Goal: Task Accomplishment & Management: Complete application form

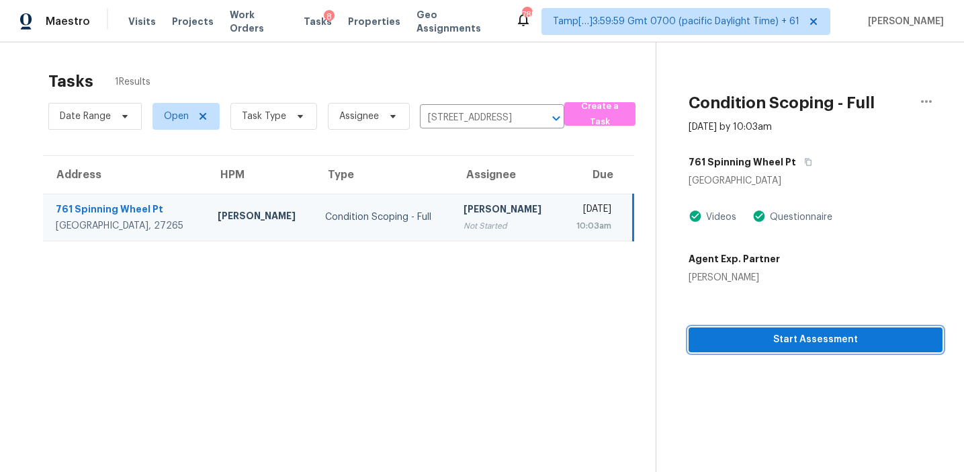
click at [703, 336] on span "Start Assessment" at bounding box center [816, 339] width 232 height 17
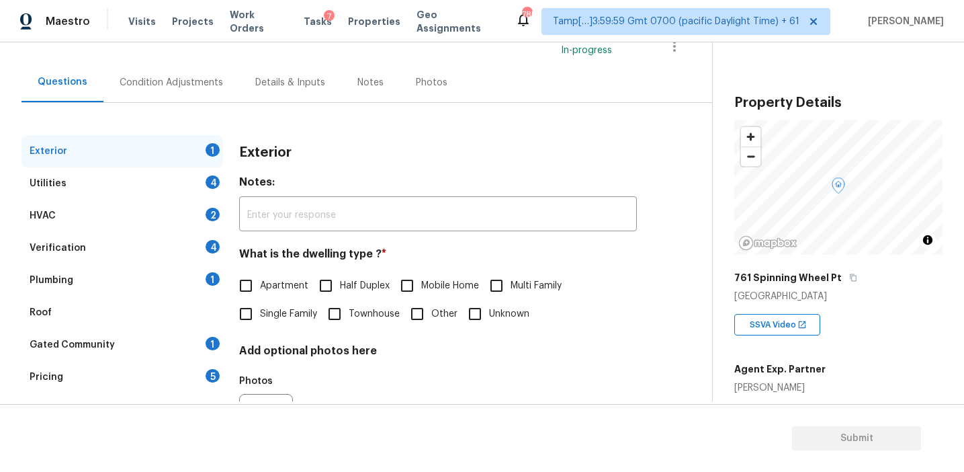
scroll to position [110, 0]
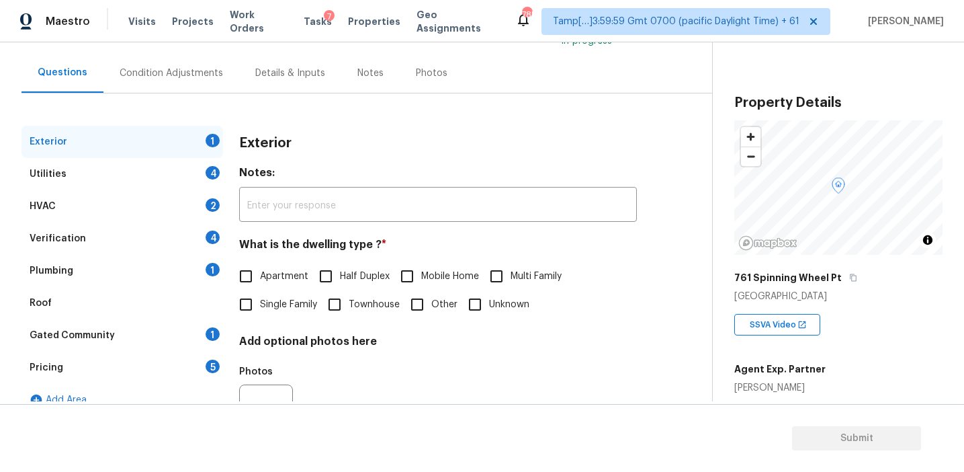
click at [202, 370] on div "Pricing 5" at bounding box center [123, 367] width 202 height 32
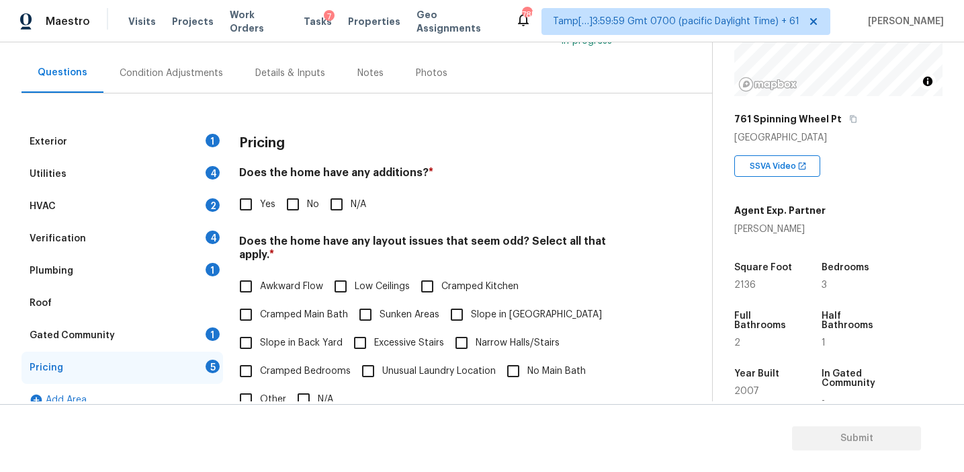
scroll to position [167, 0]
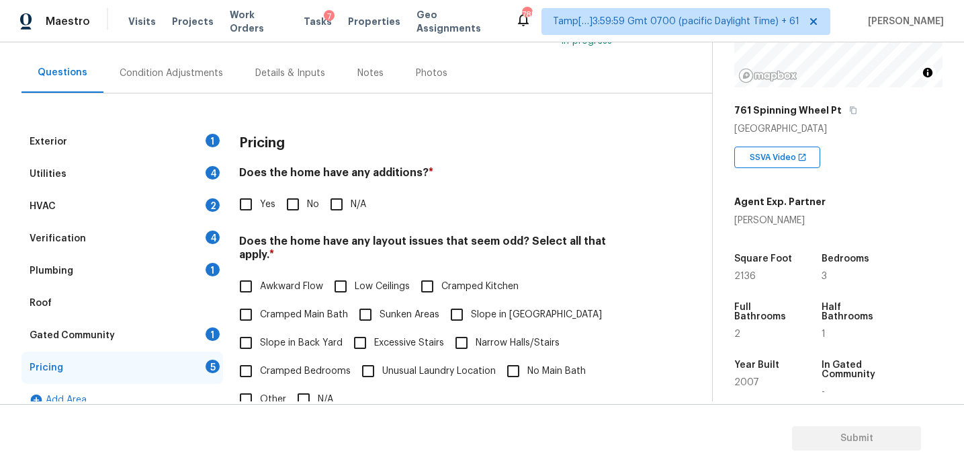
click at [433, 146] on div "Pricing" at bounding box center [438, 143] width 398 height 35
click at [557, 229] on div "Pricing Does the home have any additions? * Yes No N/A Does the home have any l…" at bounding box center [438, 387] width 398 height 523
click at [576, 239] on h4 "Does the home have any layout issues that seem odd? Select all that apply. *" at bounding box center [438, 251] width 398 height 32
click at [130, 83] on div "Condition Adjustments" at bounding box center [171, 73] width 136 height 40
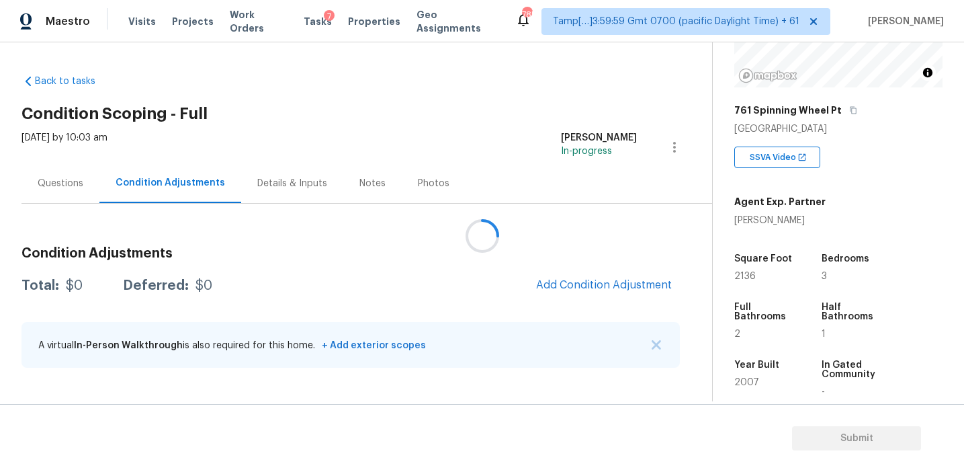
click at [511, 255] on div at bounding box center [482, 236] width 964 height 472
click at [527, 247] on div at bounding box center [482, 236] width 964 height 472
click at [529, 251] on div at bounding box center [482, 236] width 964 height 472
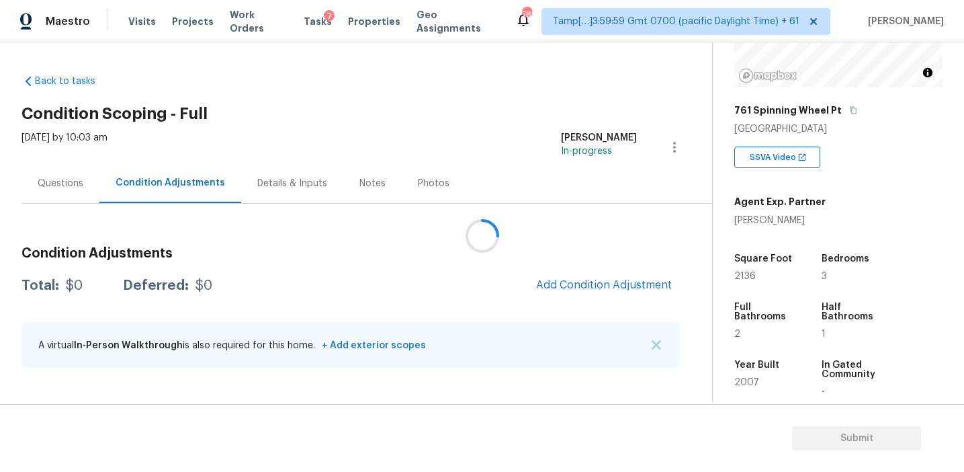
click at [521, 272] on div at bounding box center [482, 236] width 964 height 472
click at [522, 255] on div at bounding box center [482, 236] width 964 height 472
click at [492, 279] on div at bounding box center [482, 236] width 964 height 472
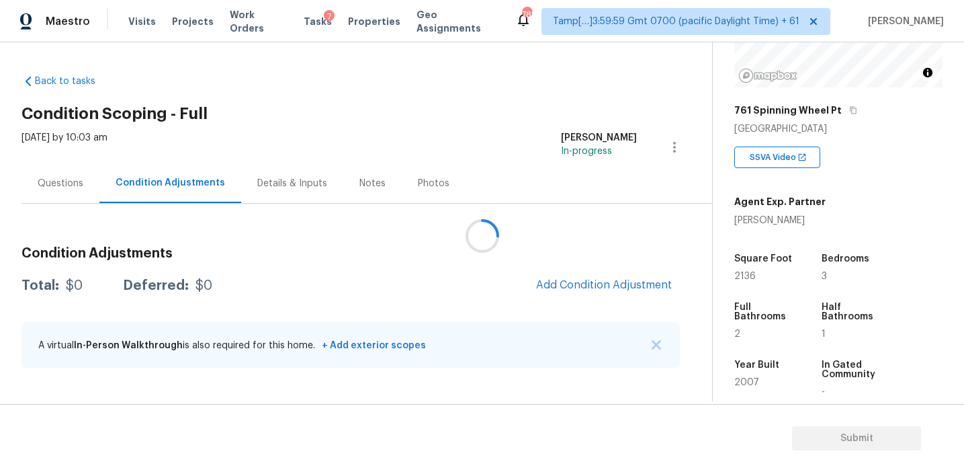
click at [492, 279] on div at bounding box center [482, 236] width 964 height 472
click at [483, 219] on div "Condition Adjustments Total: $0 Deferred: $0 Add Condition Adjustment A virtual…" at bounding box center [351, 292] width 659 height 176
click at [581, 294] on button "Add Condition Adjustment" at bounding box center [604, 285] width 152 height 28
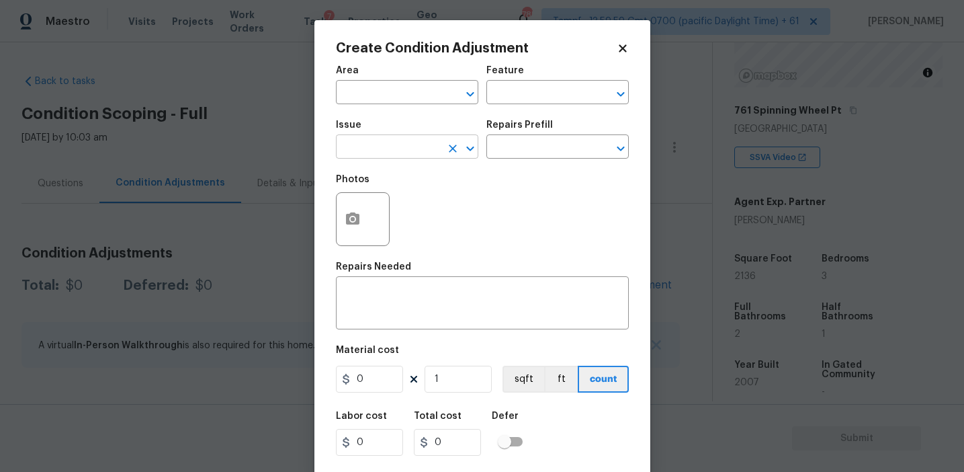
click at [392, 138] on input "text" at bounding box center [388, 148] width 105 height 21
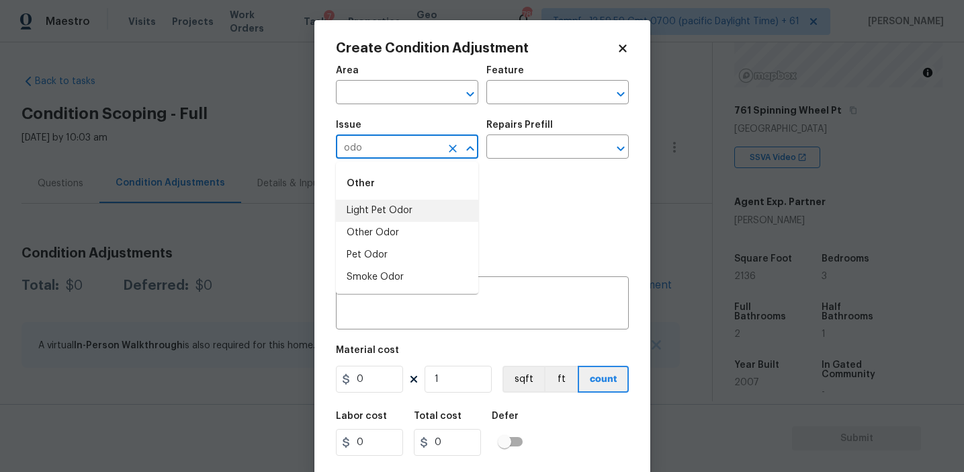
click at [422, 206] on li "Light Pet Odor" at bounding box center [407, 211] width 142 height 22
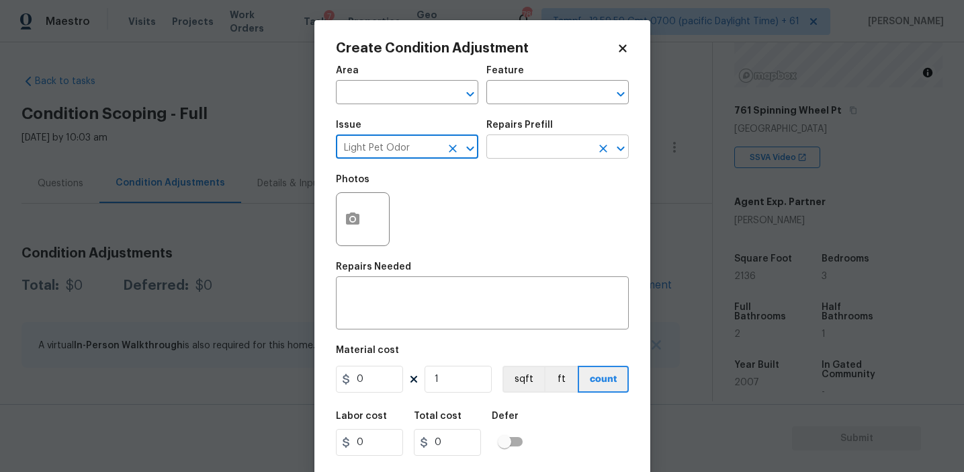
type input "Light Pet Odor"
click at [535, 153] on input "text" at bounding box center [538, 148] width 105 height 21
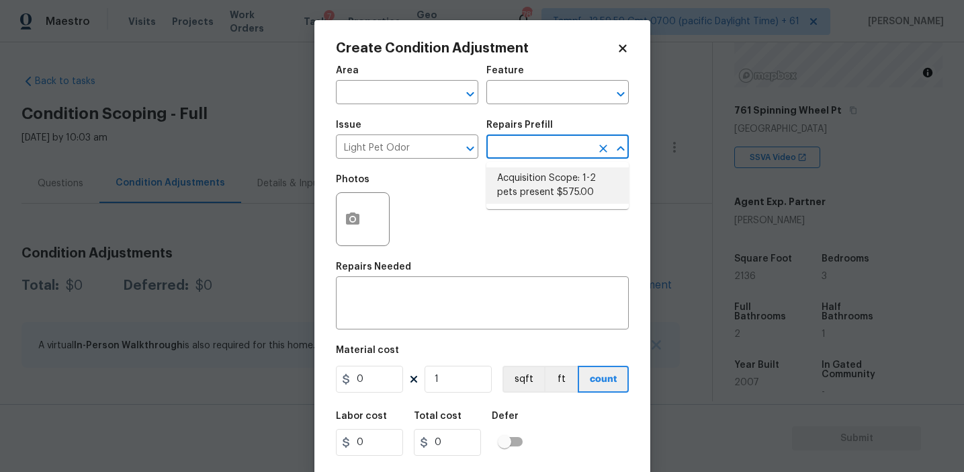
click at [546, 183] on li "Acquisition Scope: 1-2 pets present $575.00" at bounding box center [557, 185] width 142 height 36
type textarea "Acquisition Scope: 1-2 pets present"
type input "575"
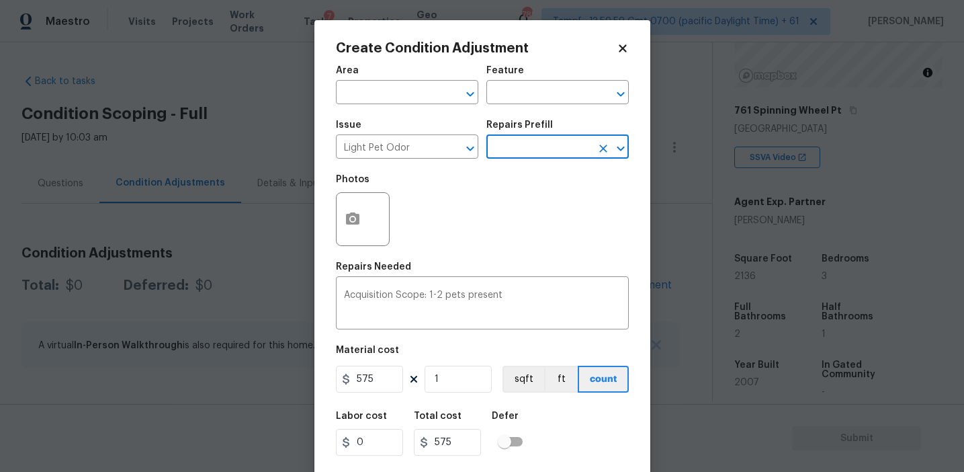
scroll to position [30, 0]
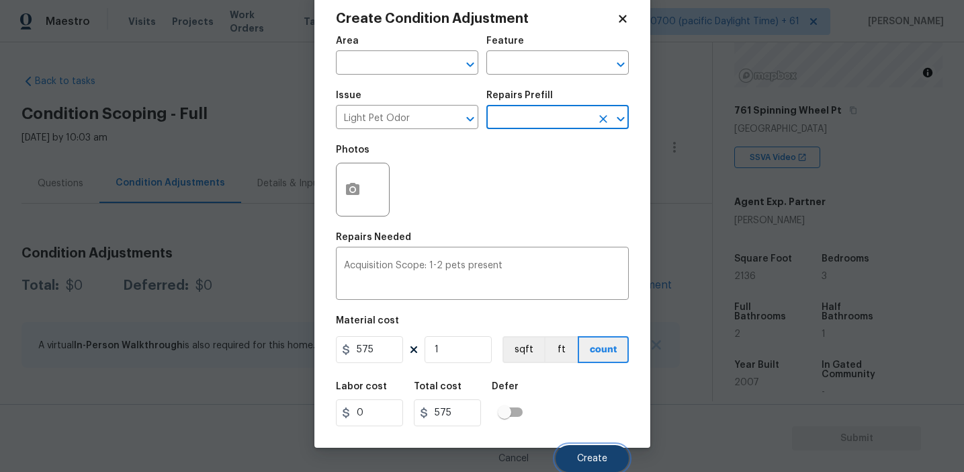
click at [610, 453] on button "Create" at bounding box center [592, 458] width 73 height 27
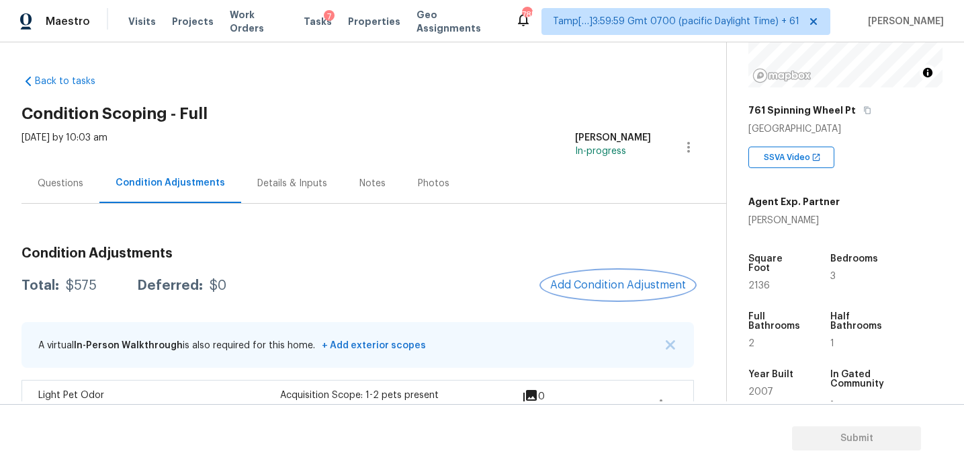
scroll to position [32, 0]
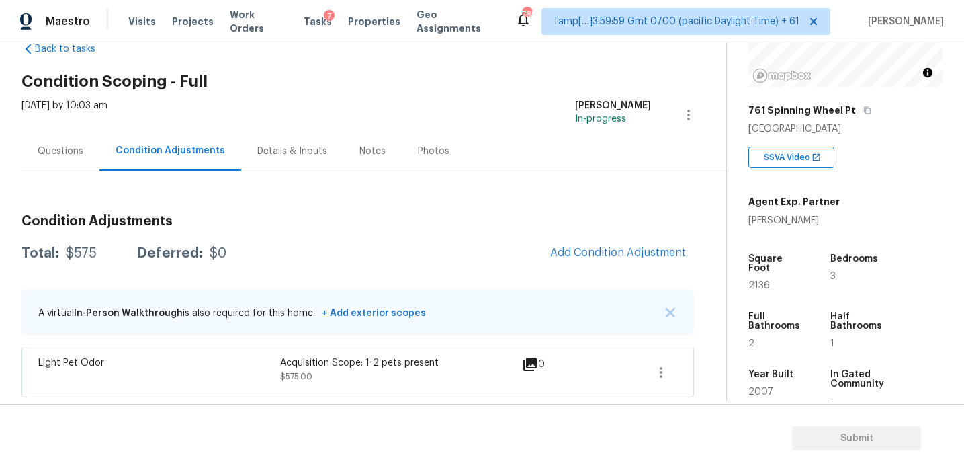
click at [283, 227] on h3 "Condition Adjustments" at bounding box center [358, 220] width 673 height 13
click at [272, 239] on div "Total: $575 Deferred: $0 Add Condition Adjustment" at bounding box center [358, 254] width 673 height 30
click at [581, 247] on span "Add Condition Adjustment" at bounding box center [618, 253] width 136 height 12
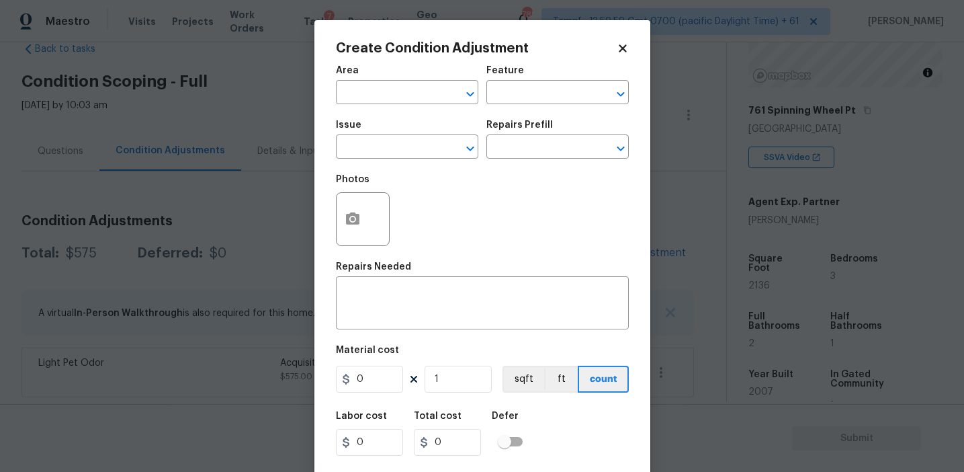
click at [401, 159] on span "Issue ​" at bounding box center [407, 139] width 142 height 54
click at [401, 155] on input "text" at bounding box center [388, 148] width 105 height 21
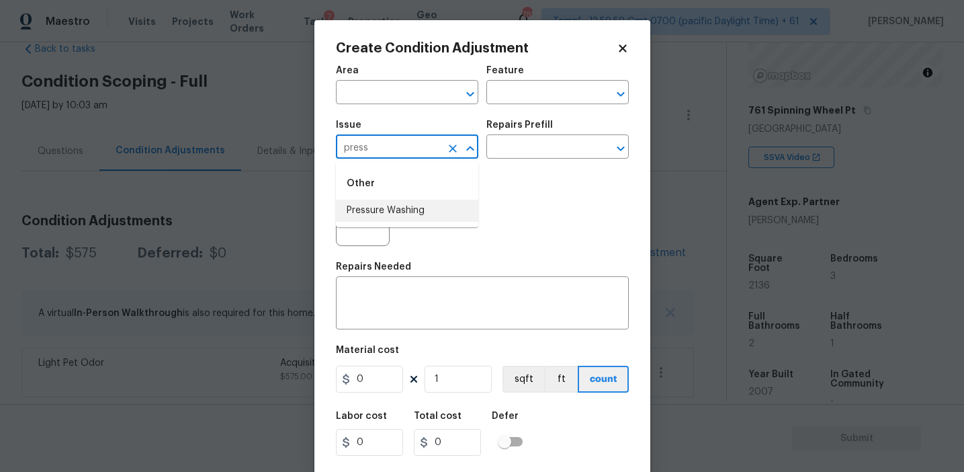
click at [419, 204] on li "Pressure Washing" at bounding box center [407, 211] width 142 height 22
type input "Pressure Washing"
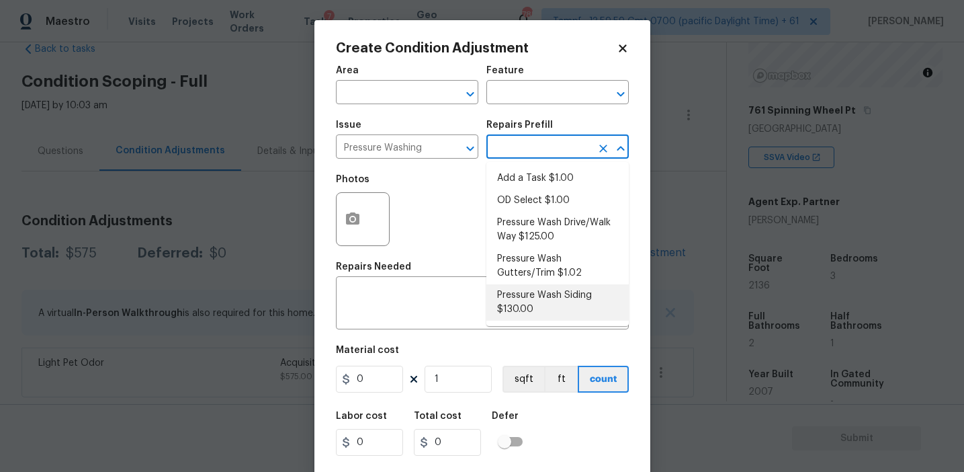
click at [521, 306] on li "Pressure Wash Siding $130.00" at bounding box center [557, 302] width 142 height 36
type input "Siding"
type textarea "Protect areas as needed for pressure washing. Pressure wash the siding on the h…"
type input "130"
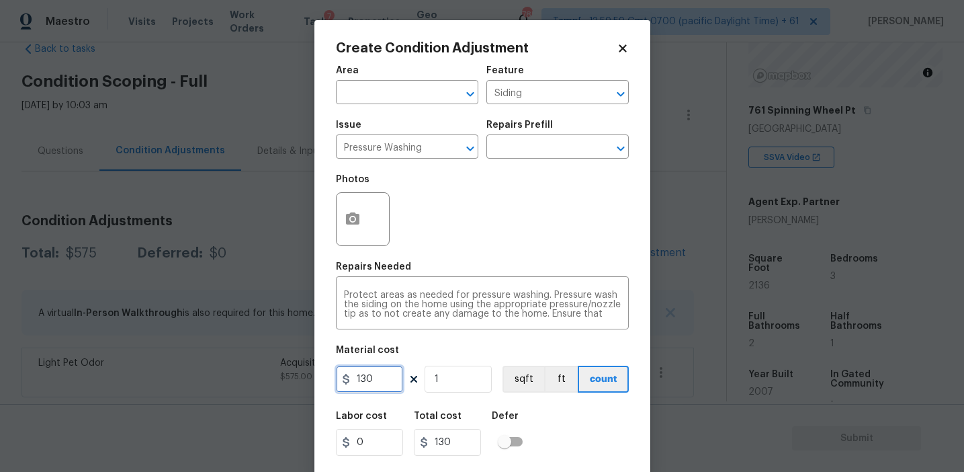
click at [393, 375] on input "130" at bounding box center [369, 379] width 67 height 27
type input "200"
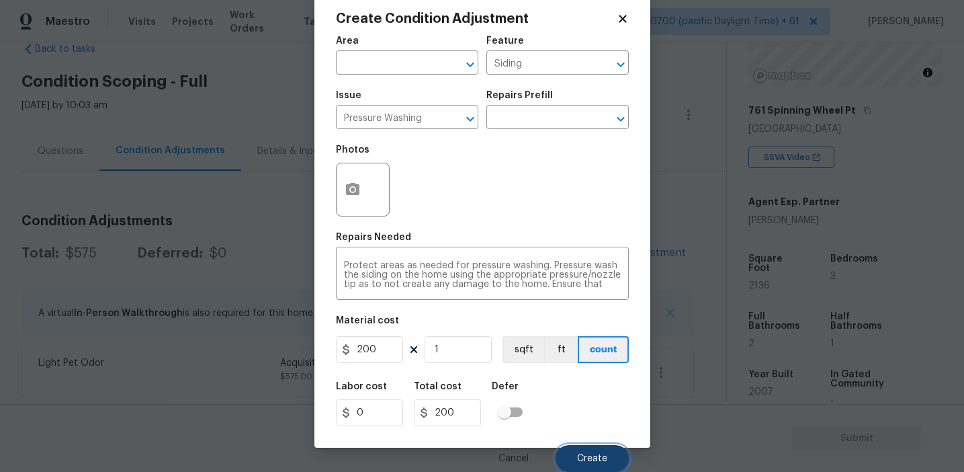
click at [592, 458] on span "Create" at bounding box center [592, 459] width 30 height 10
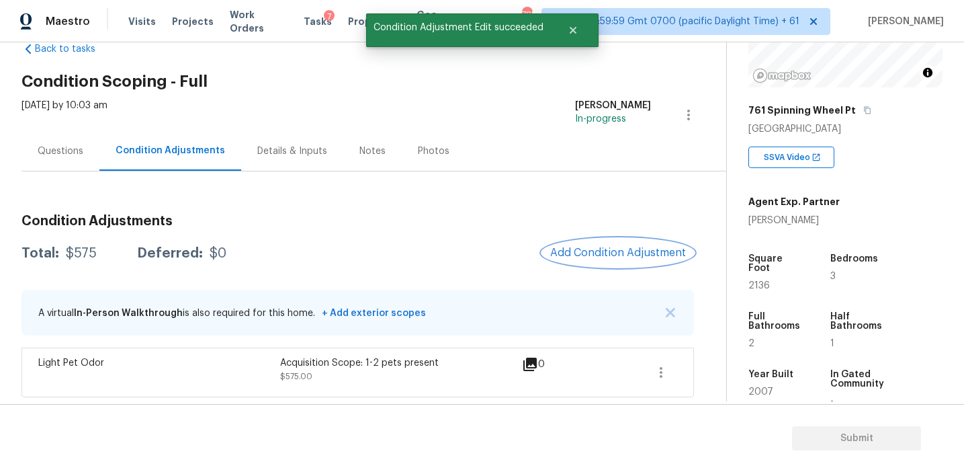
scroll to position [0, 0]
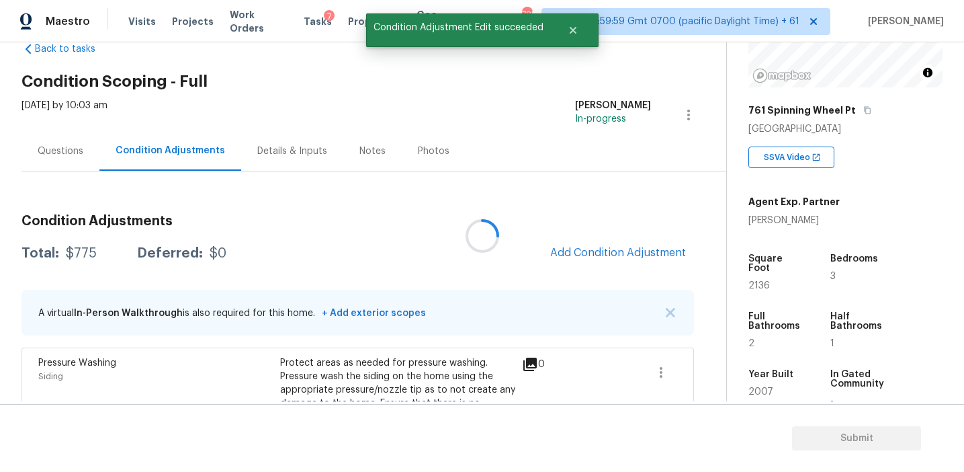
click at [586, 247] on div at bounding box center [482, 236] width 964 height 472
click at [583, 247] on span "Add Condition Adjustment" at bounding box center [618, 253] width 136 height 12
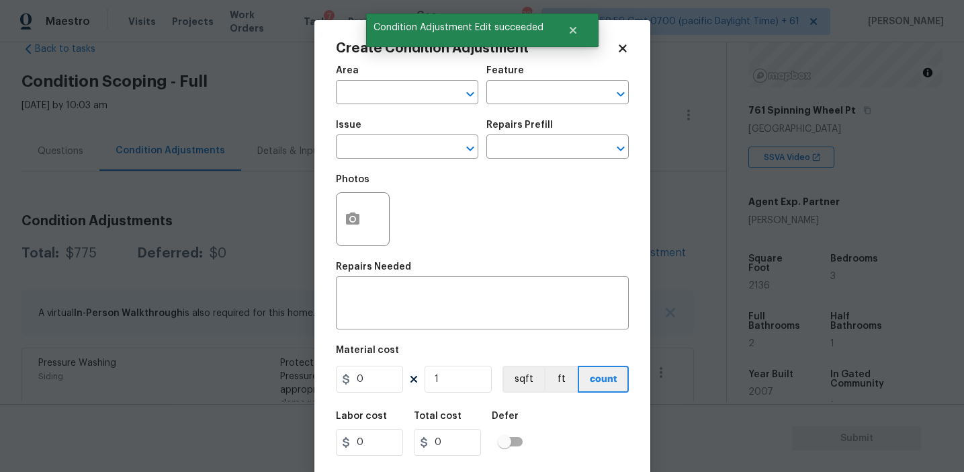
click at [411, 164] on span "Issue ​" at bounding box center [407, 139] width 142 height 54
click at [409, 151] on input "text" at bounding box center [388, 148] width 105 height 21
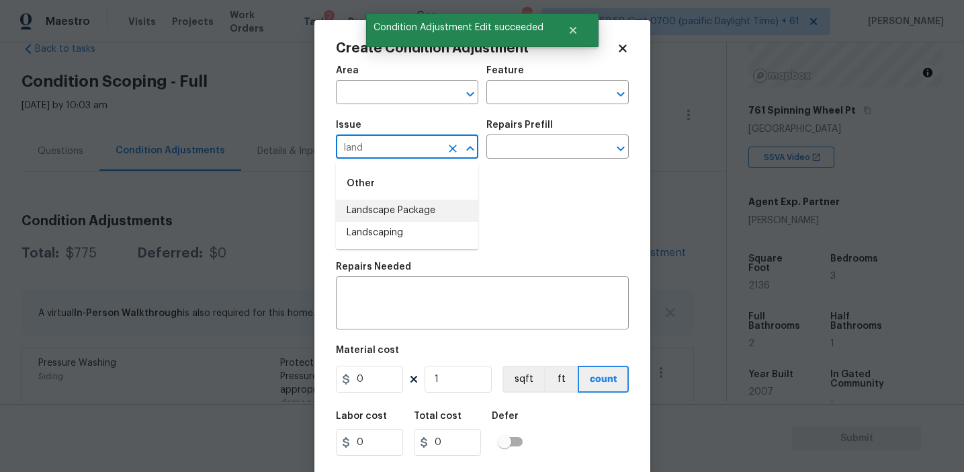
click at [434, 216] on li "Landscape Package" at bounding box center [407, 211] width 142 height 22
type input "Landscape Package"
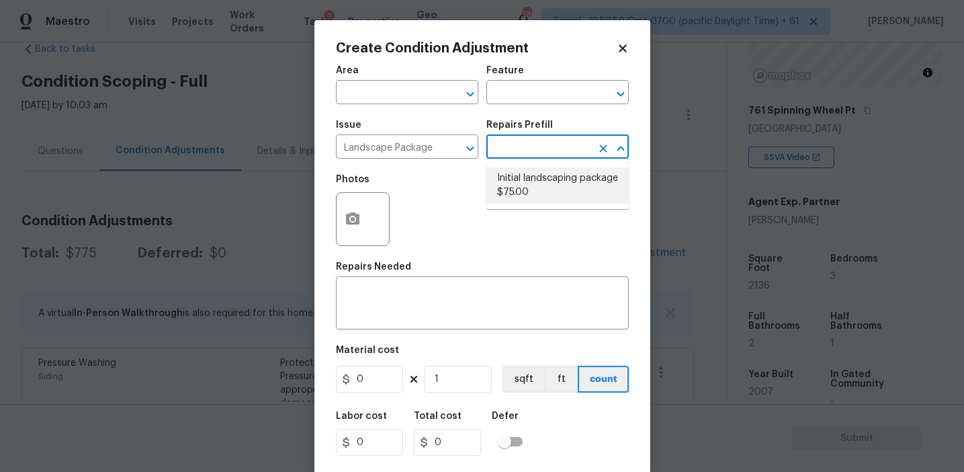
click at [548, 183] on li "Initial landscaping package $75.00" at bounding box center [557, 185] width 142 height 36
type input "Home Readiness Packages"
type textarea "Mowing of grass up to 6" in height. Mow, edge along driveways & sidewalks, trim…"
type input "75"
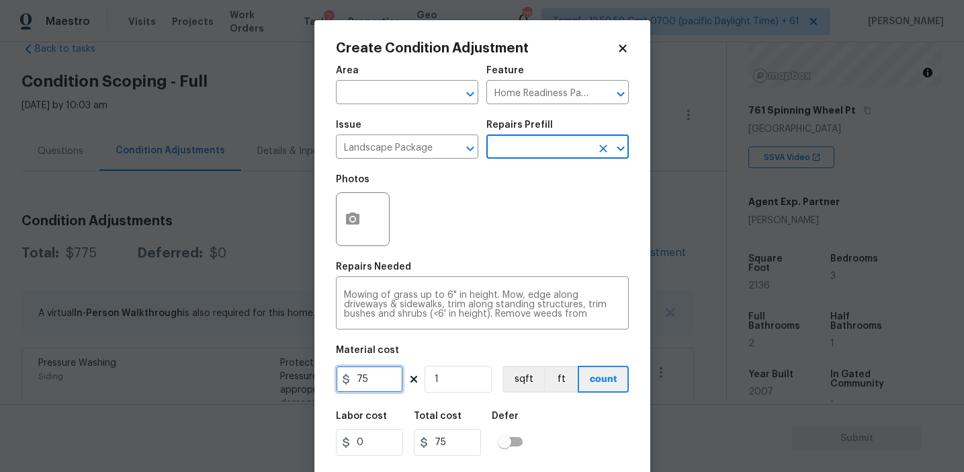
click at [370, 380] on input "75" at bounding box center [369, 379] width 67 height 27
type input "300"
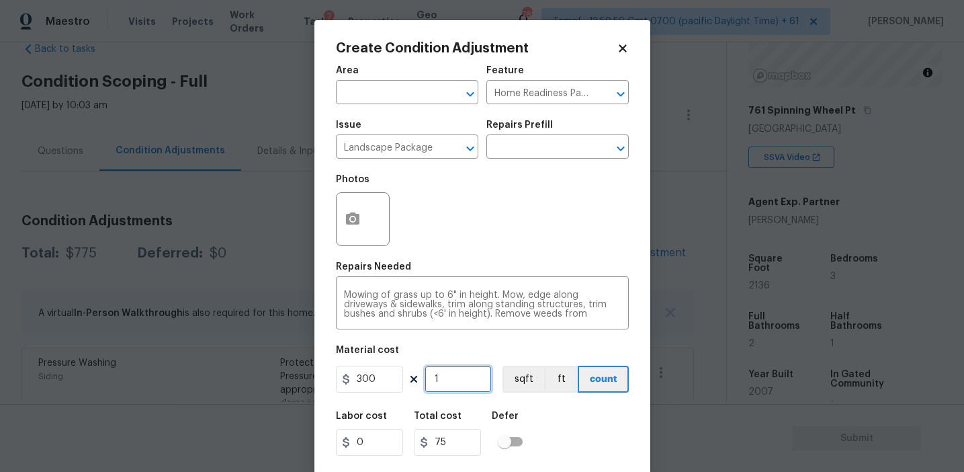
type input "300"
click at [350, 198] on button "button" at bounding box center [353, 219] width 32 height 52
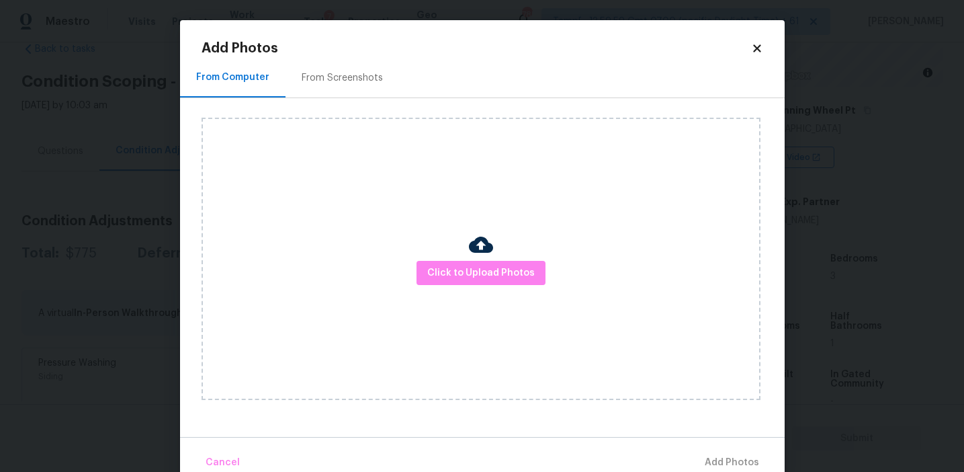
click at [359, 81] on div "From Screenshots" at bounding box center [342, 77] width 81 height 13
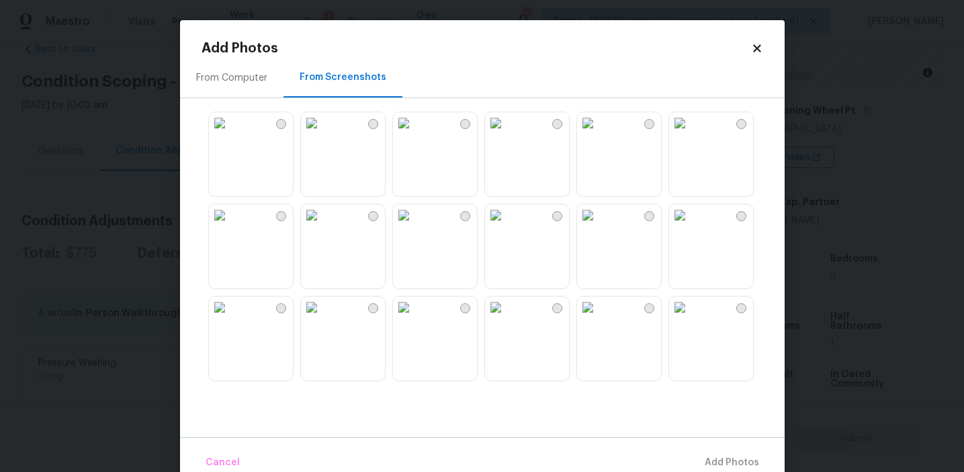
click at [323, 226] on img at bounding box center [312, 215] width 22 height 22
click at [323, 318] on img at bounding box center [312, 307] width 22 height 22
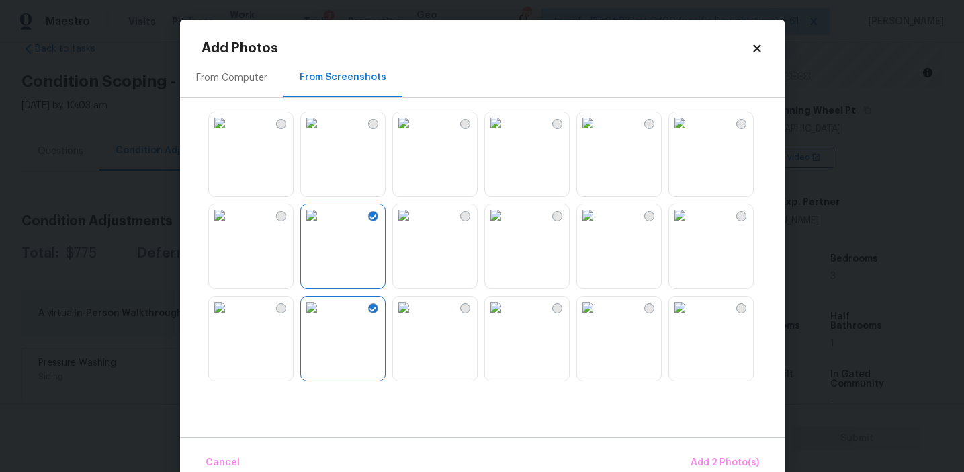
click at [507, 226] on img at bounding box center [496, 215] width 22 height 22
click at [701, 457] on span "Add 3 Photo(s)" at bounding box center [725, 462] width 68 height 17
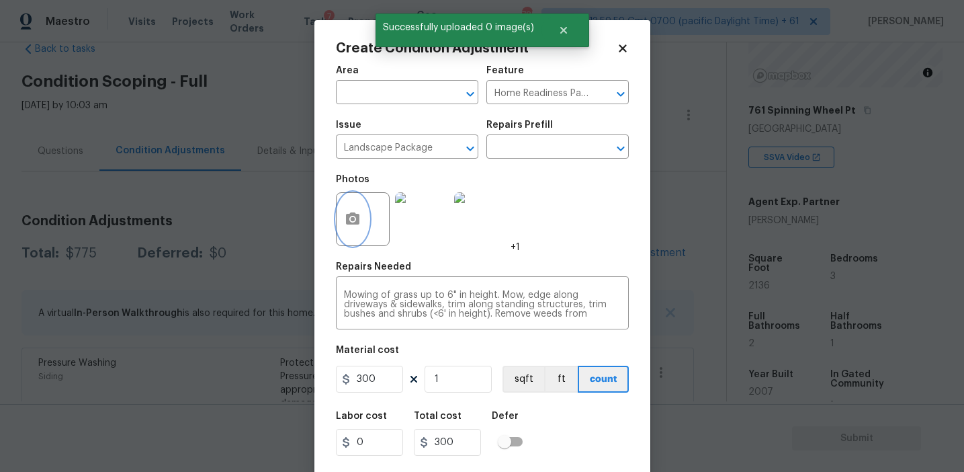
scroll to position [30, 0]
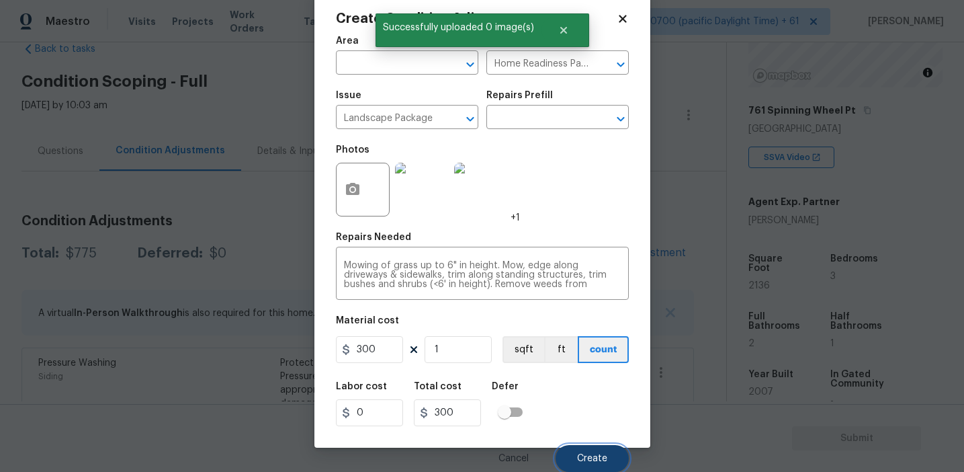
click at [582, 447] on button "Create" at bounding box center [592, 458] width 73 height 27
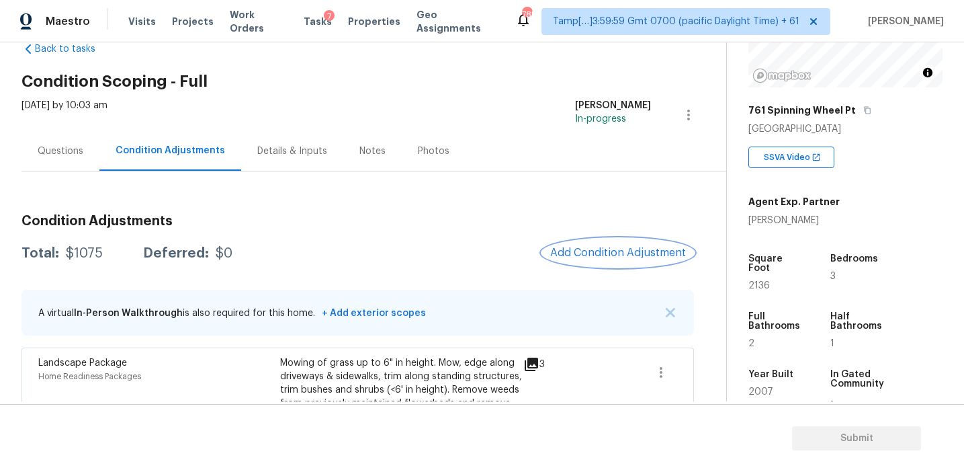
scroll to position [0, 0]
click at [405, 236] on div "Condition Adjustments Total: $1075 Deferred: $0 Add Condition Adjustment A virt…" at bounding box center [358, 425] width 673 height 442
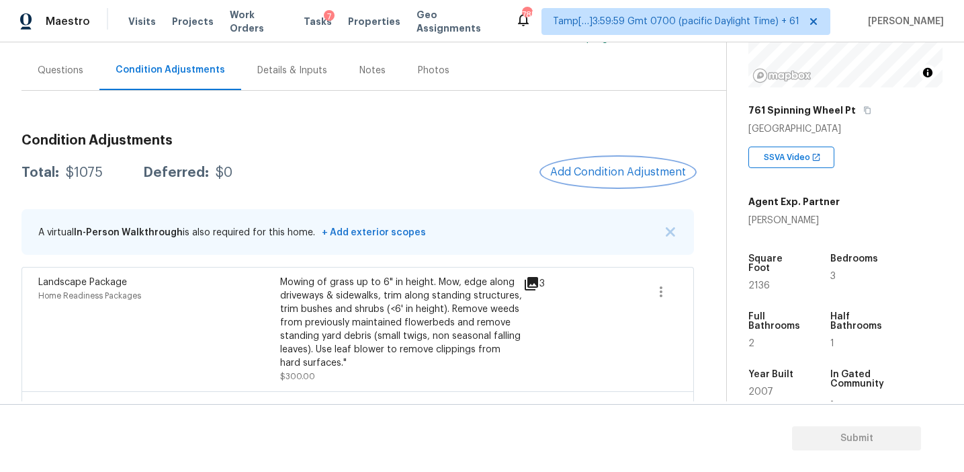
click at [609, 174] on span "Add Condition Adjustment" at bounding box center [618, 172] width 136 height 12
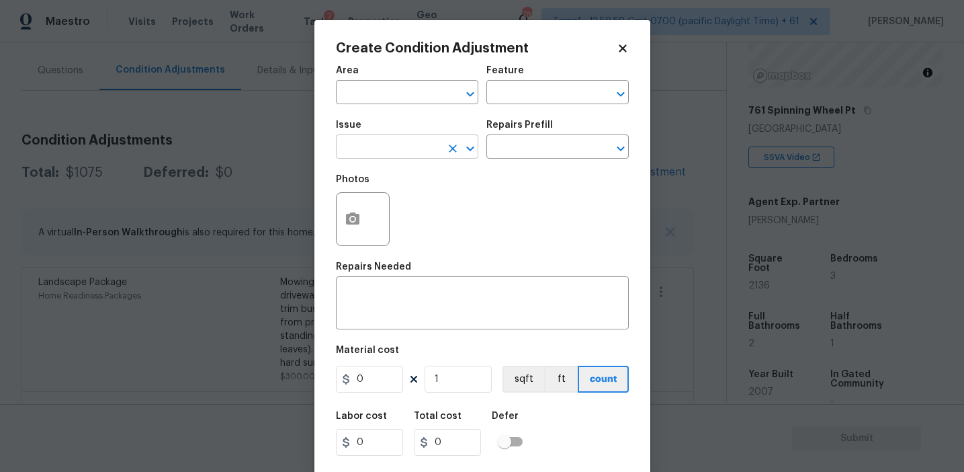
click at [402, 141] on input "text" at bounding box center [388, 148] width 105 height 21
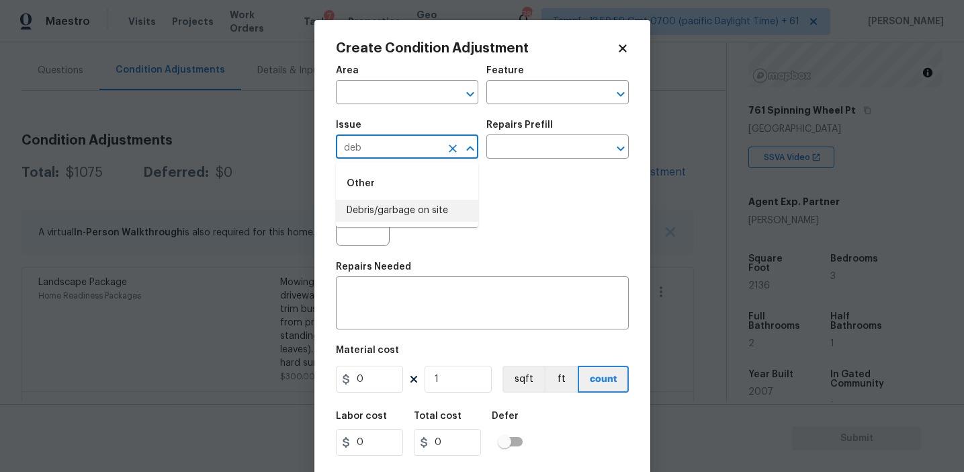
click at [417, 207] on li "Debris/garbage on site" at bounding box center [407, 211] width 142 height 22
type input "Debris/garbage on site"
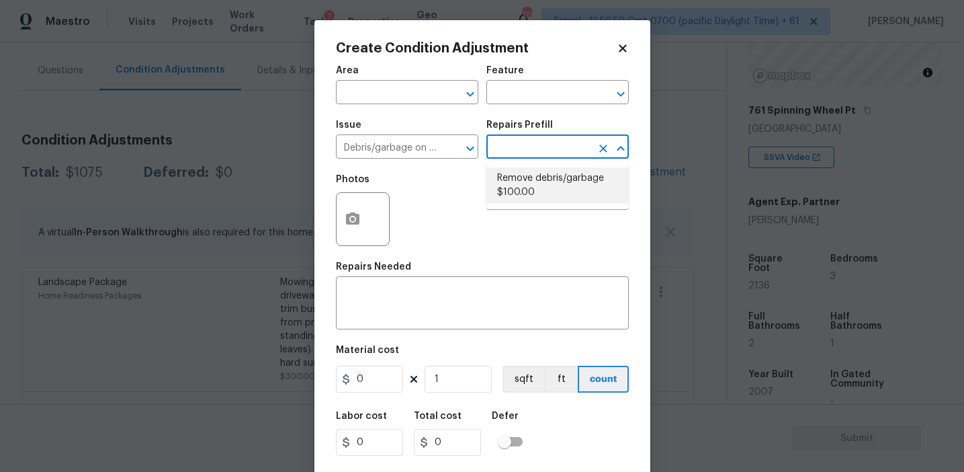
click at [532, 187] on li "Remove debris/garbage $100.00" at bounding box center [557, 185] width 142 height 36
type textarea "Remove, haul off, and properly dispose of any debris left by seller to offsite …"
type input "100"
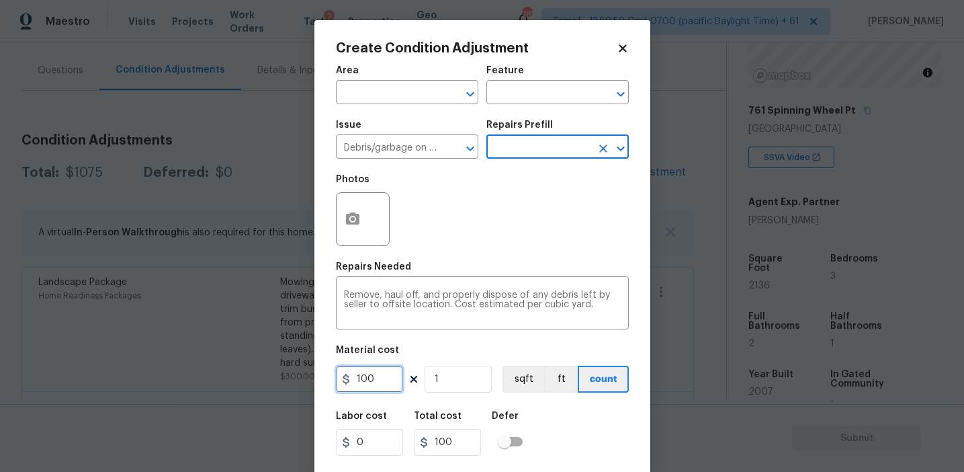
click at [380, 386] on input "100" at bounding box center [369, 379] width 67 height 27
type input "250"
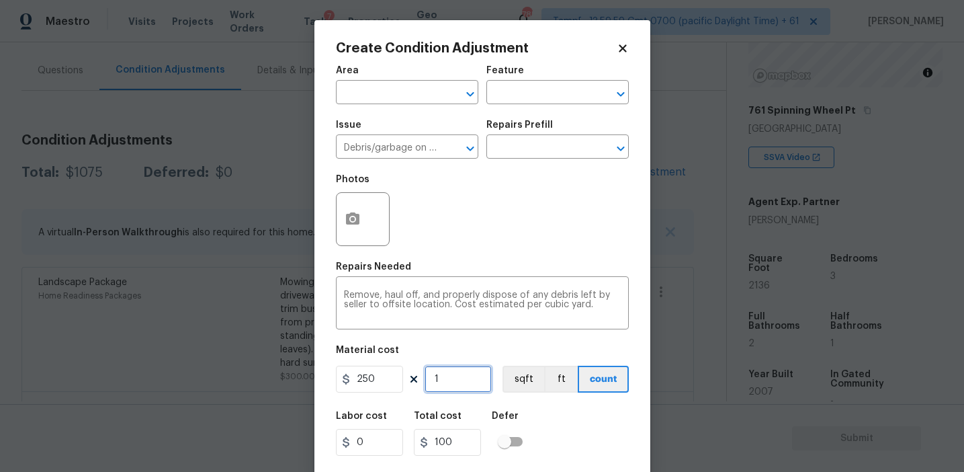
type input "250"
click at [351, 232] on button "button" at bounding box center [353, 219] width 32 height 52
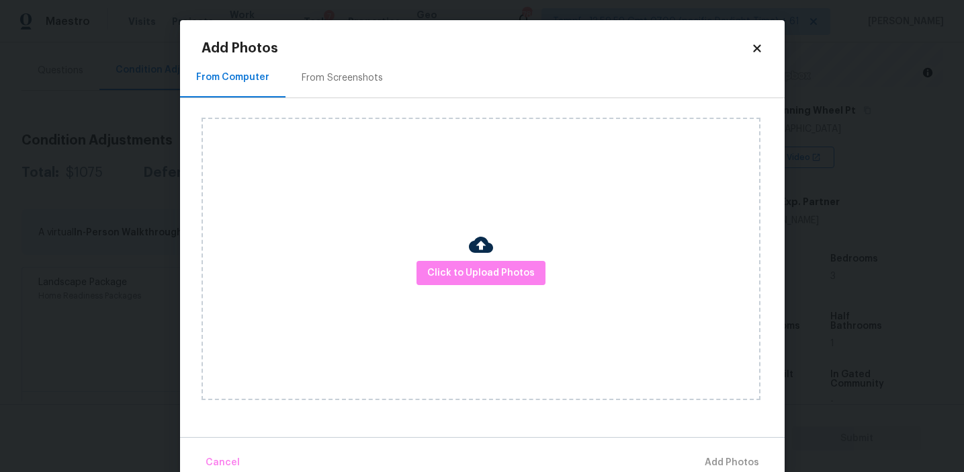
click at [349, 87] on div "From Screenshots" at bounding box center [343, 78] width 114 height 40
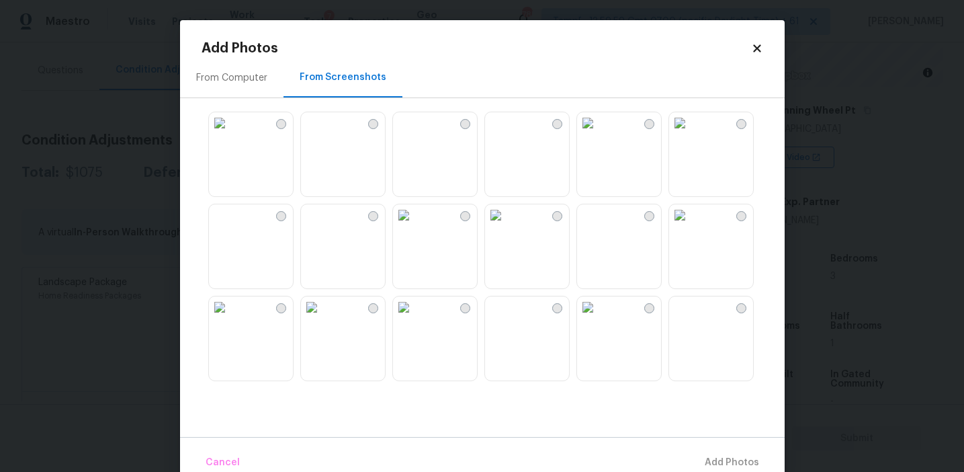
scroll to position [34, 0]
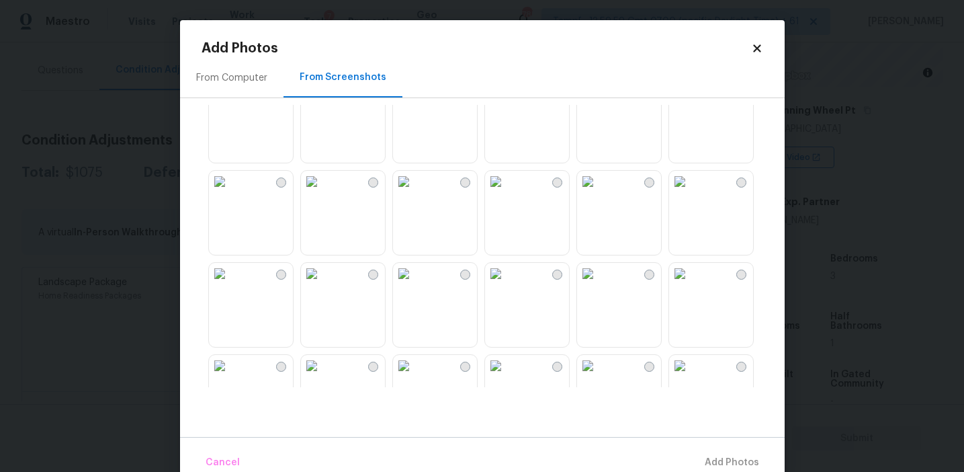
click at [507, 192] on img at bounding box center [496, 182] width 22 height 22
click at [323, 284] on img at bounding box center [312, 274] width 22 height 22
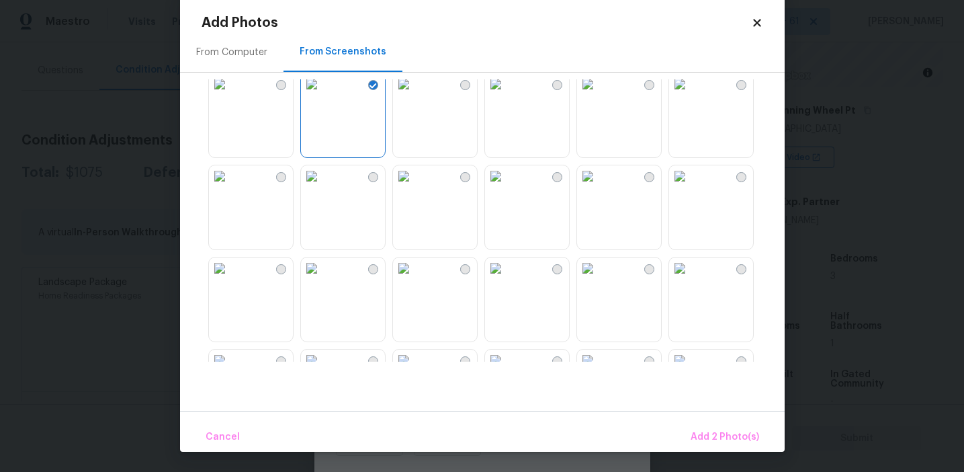
scroll to position [207, 0]
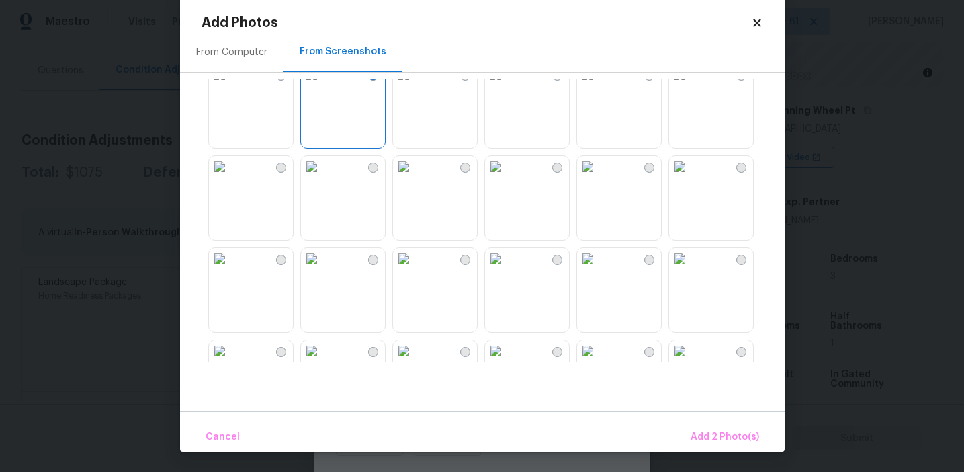
click at [691, 177] on img at bounding box center [680, 167] width 22 height 22
click at [718, 427] on button "Add 3 Photo(s)" at bounding box center [725, 437] width 79 height 29
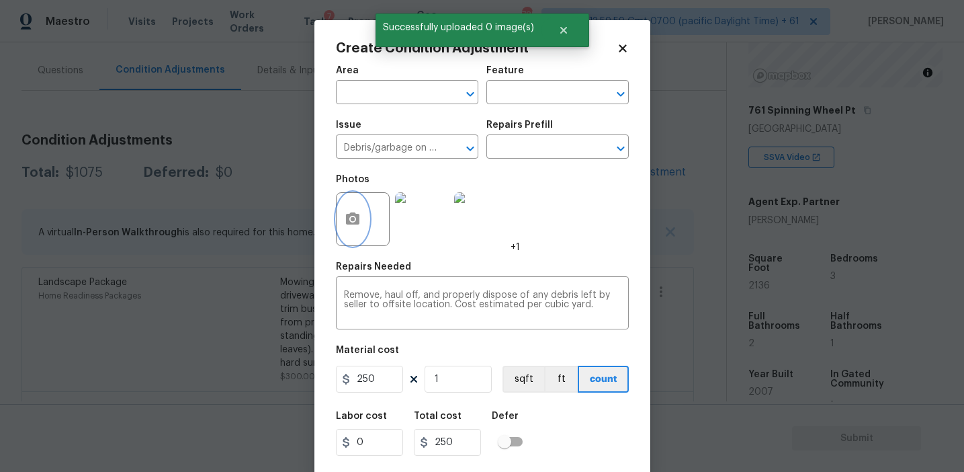
scroll to position [30, 0]
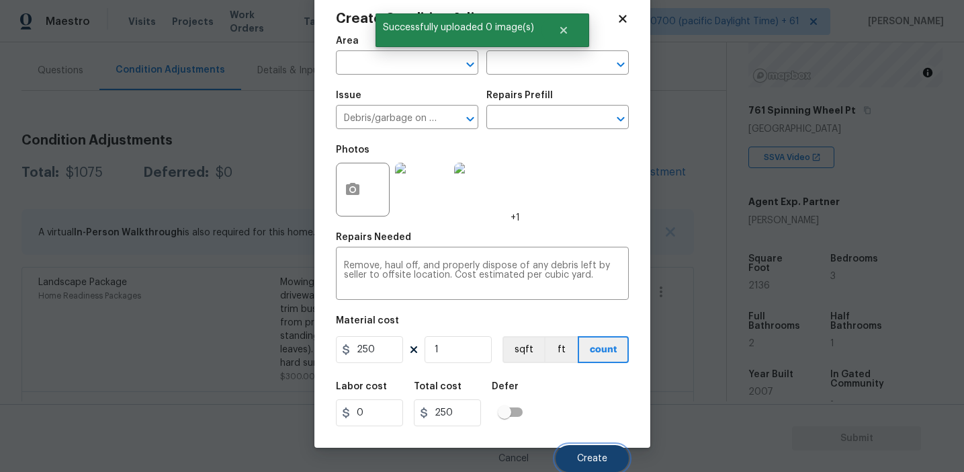
click at [607, 449] on button "Create" at bounding box center [592, 458] width 73 height 27
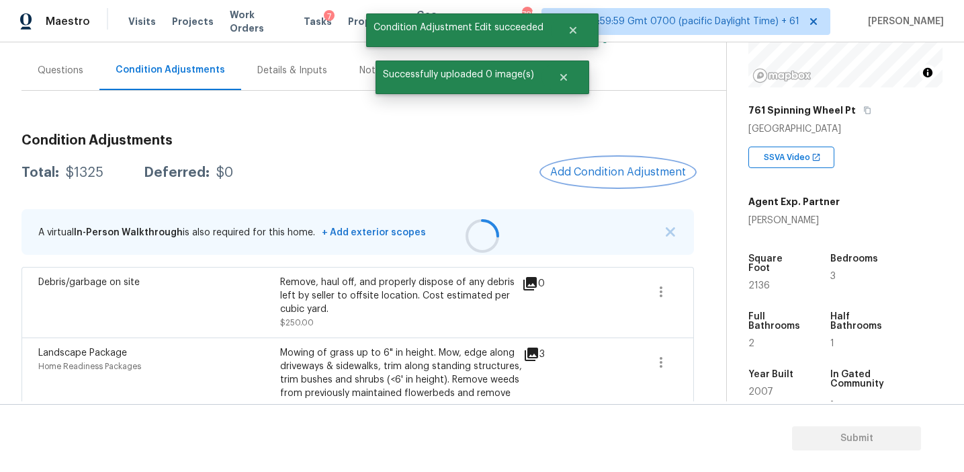
scroll to position [0, 0]
click at [63, 74] on div "Questions" at bounding box center [61, 70] width 46 height 13
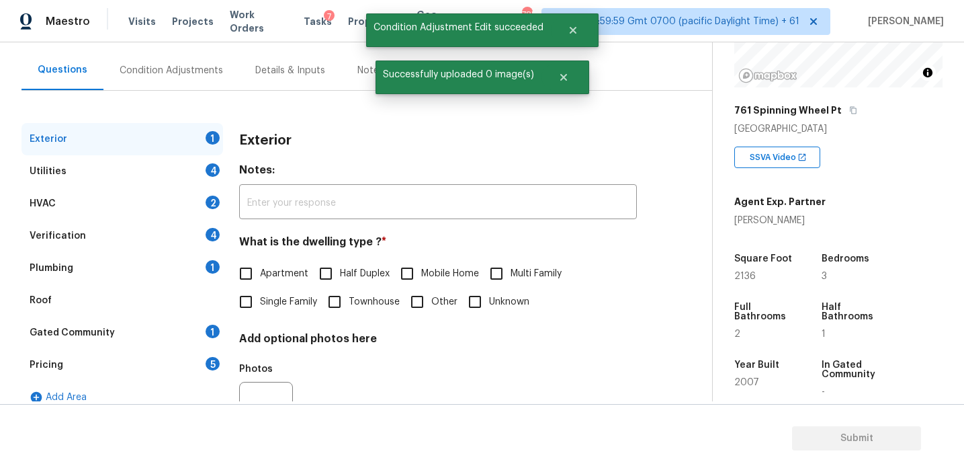
click at [102, 359] on div "Pricing 5" at bounding box center [123, 365] width 202 height 32
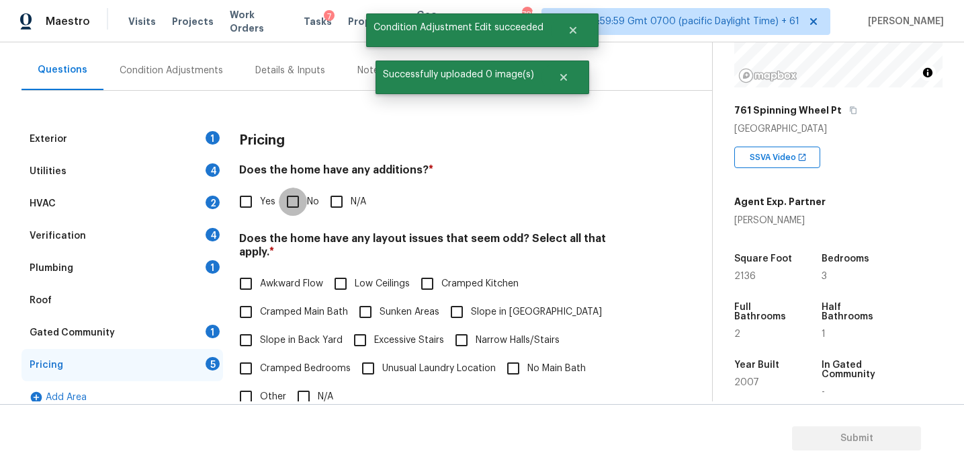
click at [291, 199] on input "No" at bounding box center [293, 201] width 28 height 28
checkbox input "true"
click at [302, 326] on label "Slope in Back Yard" at bounding box center [287, 340] width 111 height 28
click at [260, 326] on input "Slope in Back Yard" at bounding box center [246, 340] width 28 height 28
checkbox input "true"
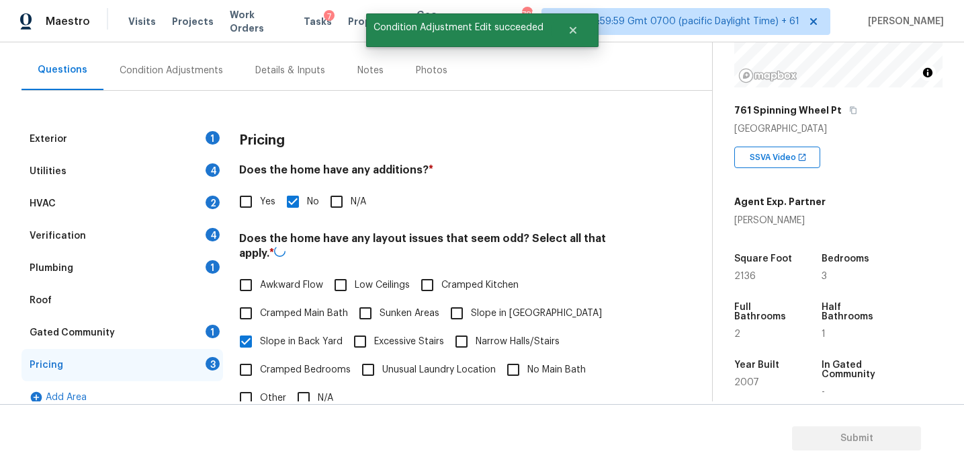
click at [495, 299] on label "Slope in [GEOGRAPHIC_DATA]" at bounding box center [522, 313] width 159 height 28
click at [471, 299] on input "Slope in [GEOGRAPHIC_DATA]" at bounding box center [457, 313] width 28 height 28
checkbox input "true"
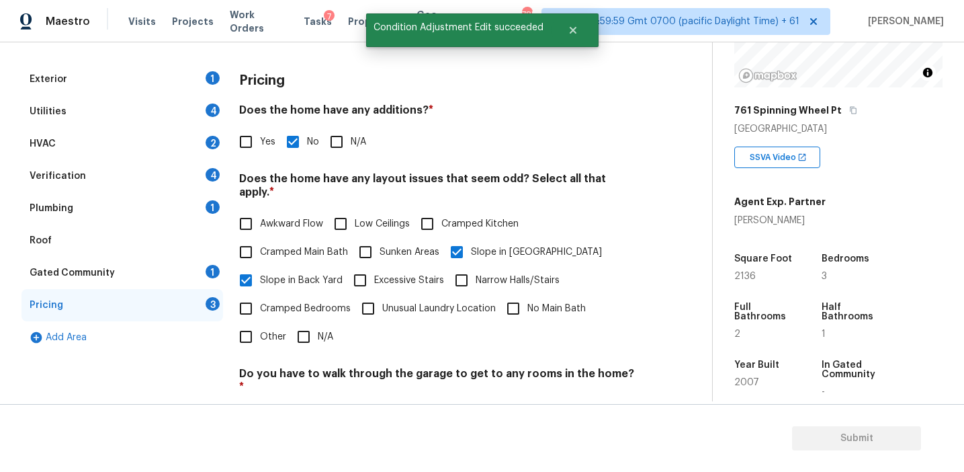
scroll to position [224, 0]
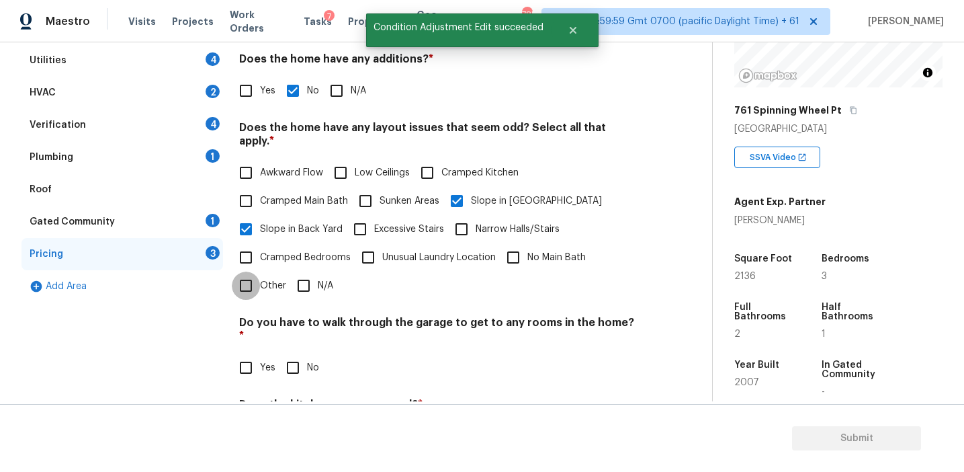
click at [247, 271] on input "Other" at bounding box center [246, 285] width 28 height 28
checkbox input "true"
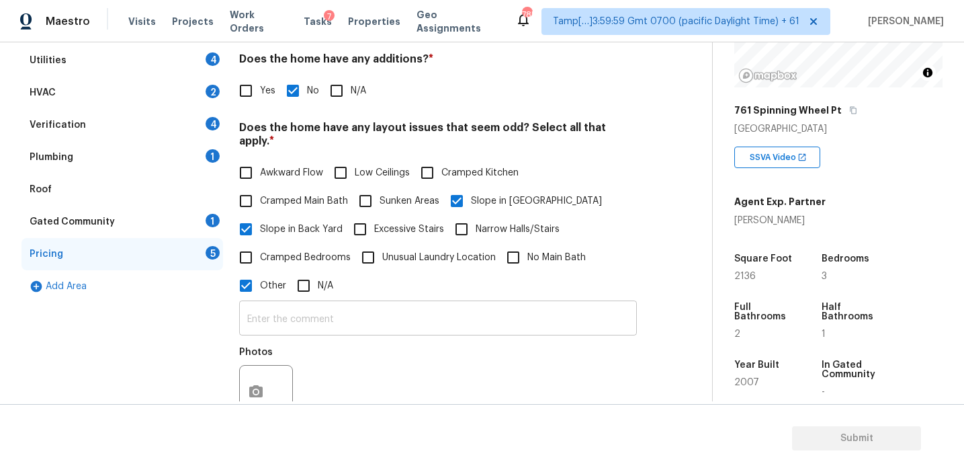
click at [264, 305] on input "text" at bounding box center [438, 320] width 398 height 32
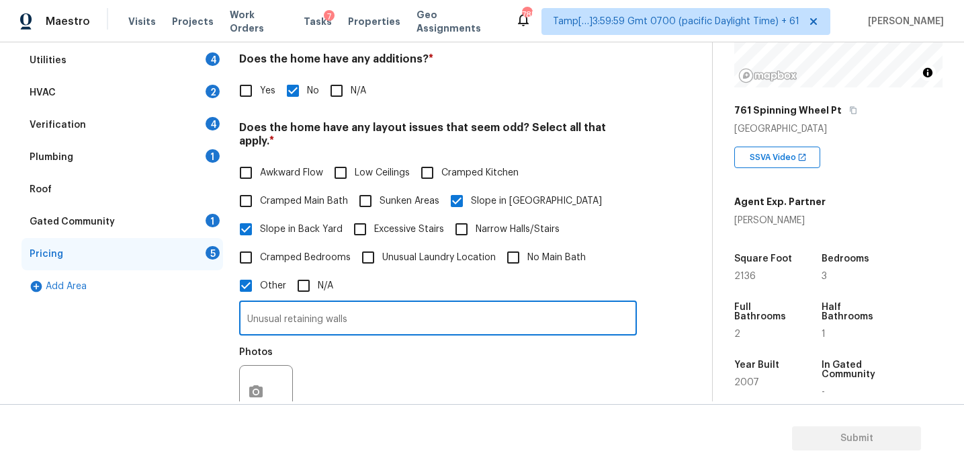
type input "Unusual retaining walls"
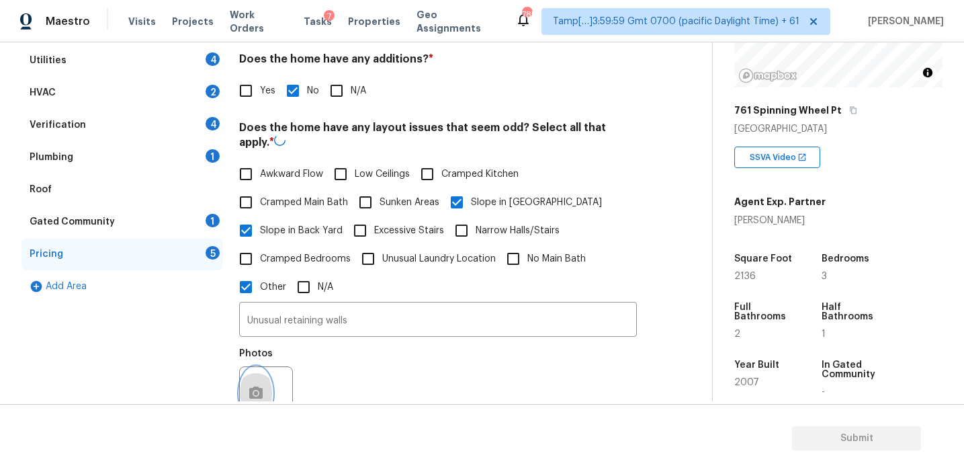
click at [257, 378] on button "button" at bounding box center [256, 393] width 32 height 52
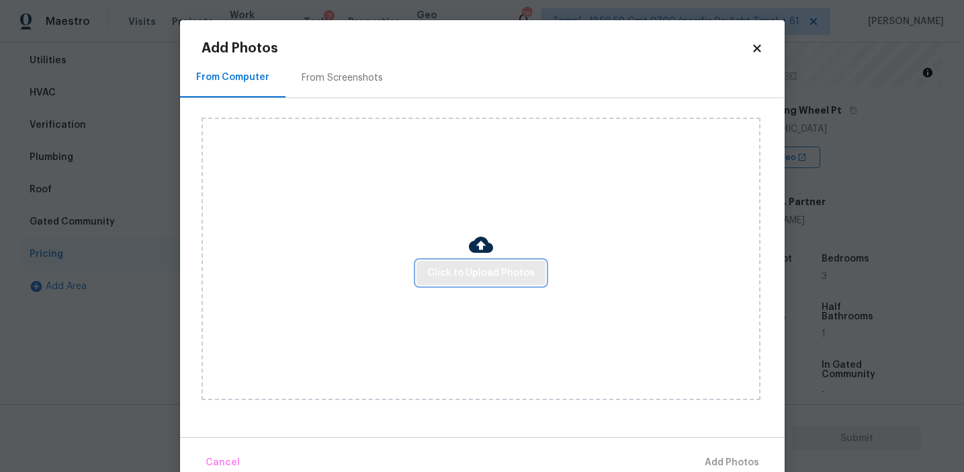
click at [484, 261] on button "Click to Upload Photos" at bounding box center [481, 273] width 129 height 25
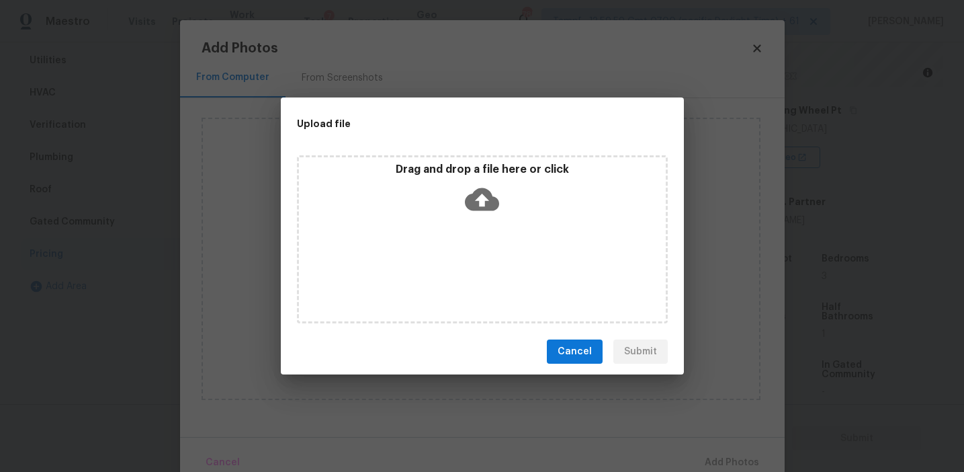
click at [470, 171] on p "Drag and drop a file here or click" at bounding box center [482, 170] width 367 height 14
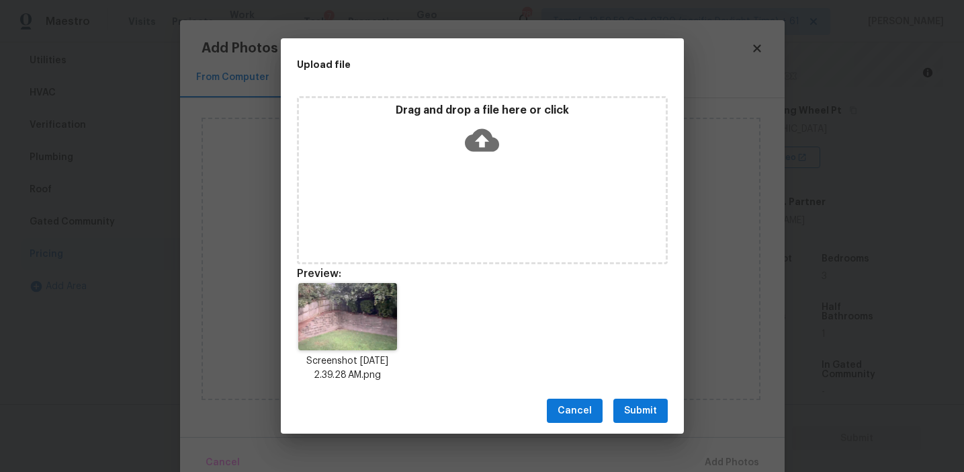
click at [650, 413] on span "Submit" at bounding box center [640, 410] width 33 height 17
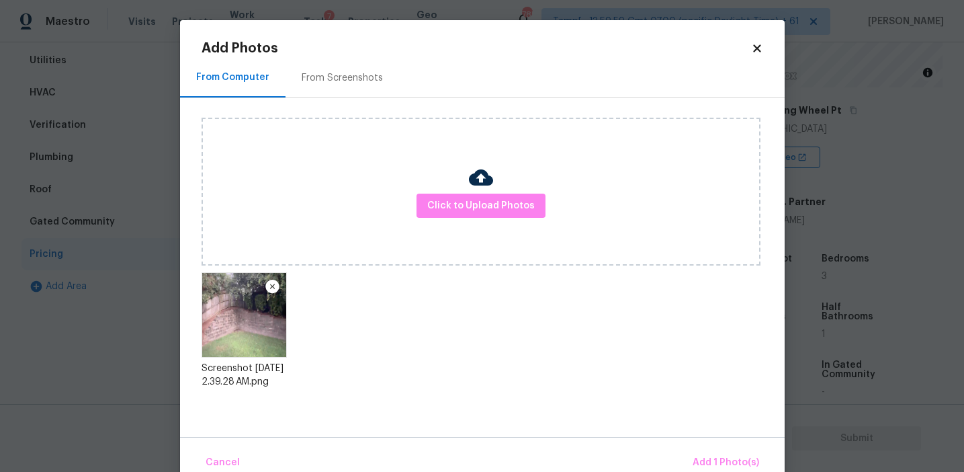
click at [701, 446] on div "Cancel Add 1 Photo(s)" at bounding box center [482, 457] width 605 height 40
click at [693, 453] on button "Add 1 Photo(s)" at bounding box center [725, 462] width 77 height 29
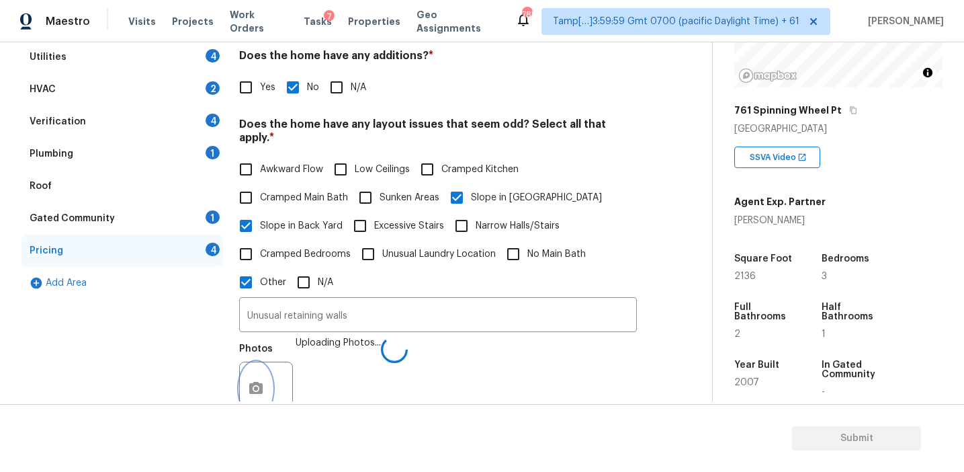
scroll to position [374, 0]
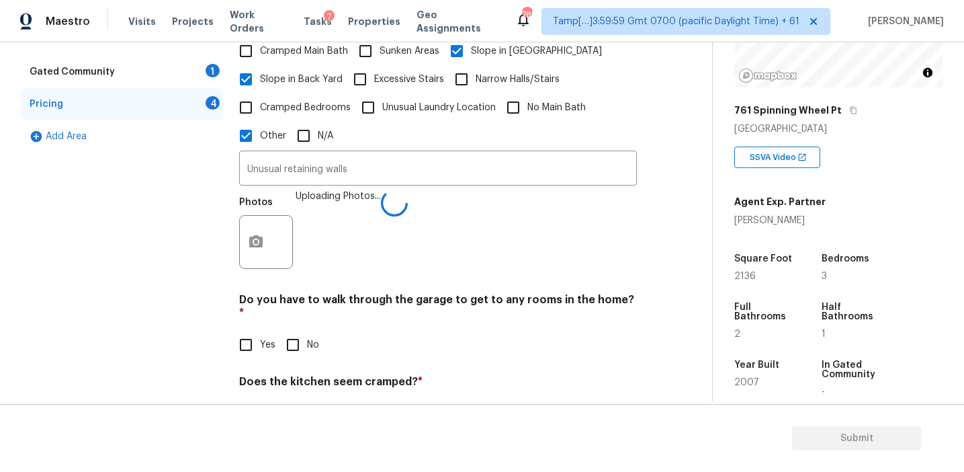
click at [298, 331] on input "No" at bounding box center [293, 345] width 28 height 28
checkbox input "true"
click at [298, 400] on input "No" at bounding box center [293, 414] width 28 height 28
checkbox input "true"
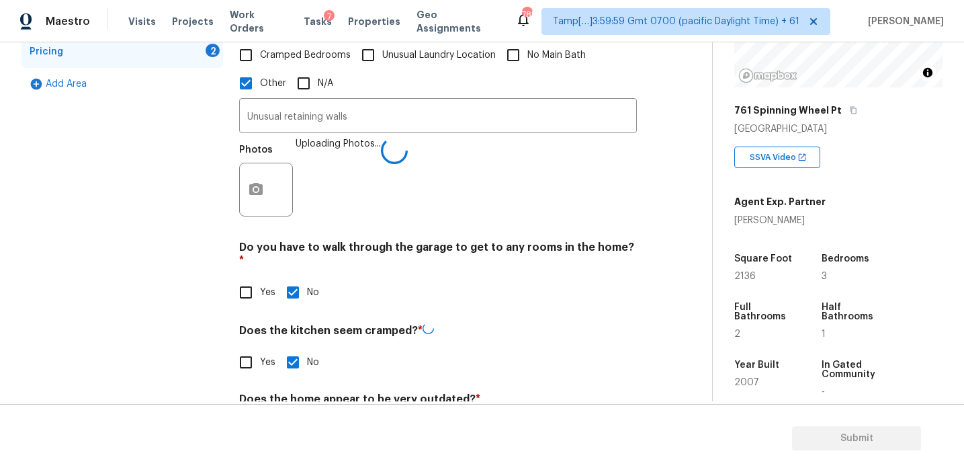
scroll to position [435, 0]
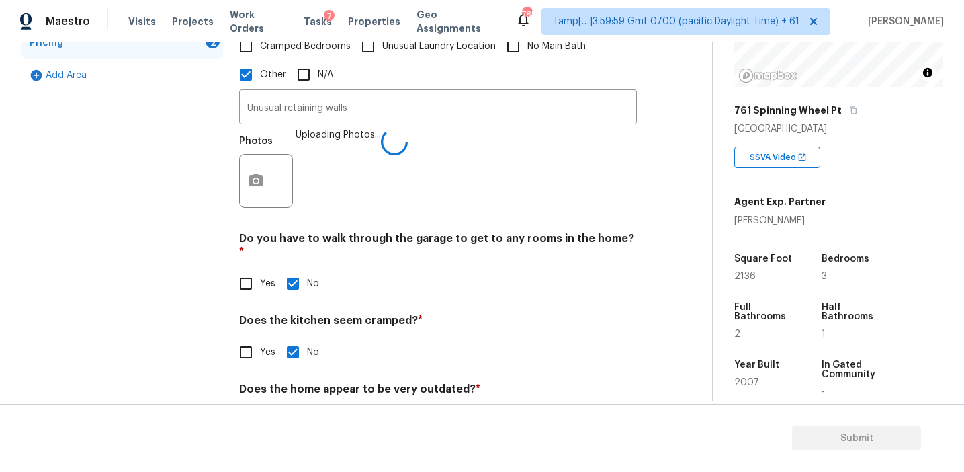
click at [295, 407] on input "No" at bounding box center [293, 421] width 28 height 28
checkbox input "true"
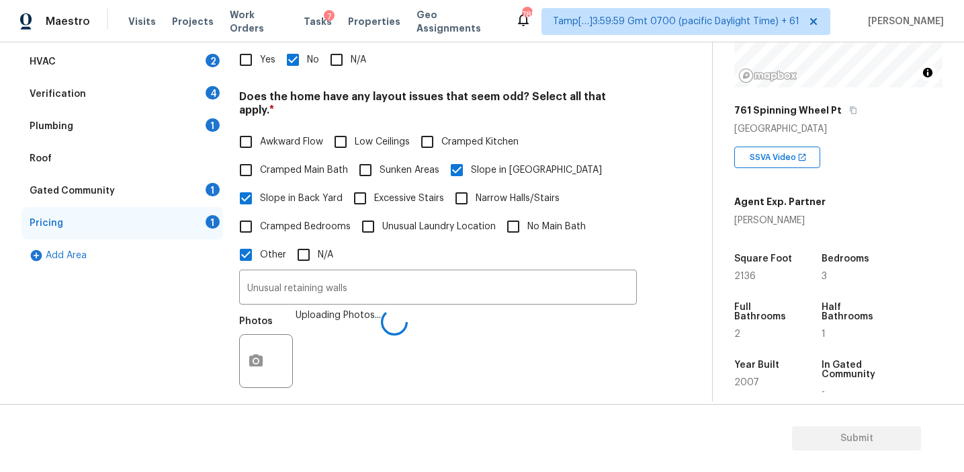
scroll to position [171, 0]
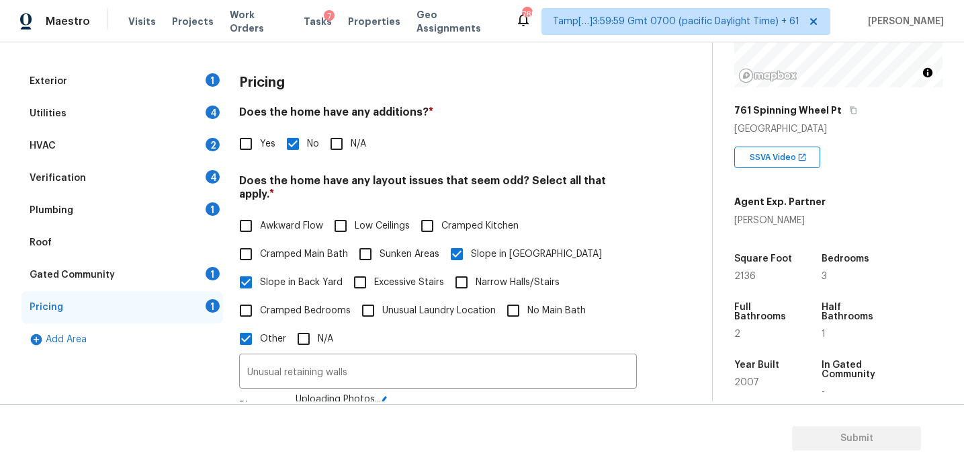
click at [344, 181] on h4 "Does the home have any layout issues that seem odd? Select all that apply. *" at bounding box center [438, 190] width 398 height 32
click at [189, 269] on div "Gated Community 1" at bounding box center [123, 275] width 202 height 32
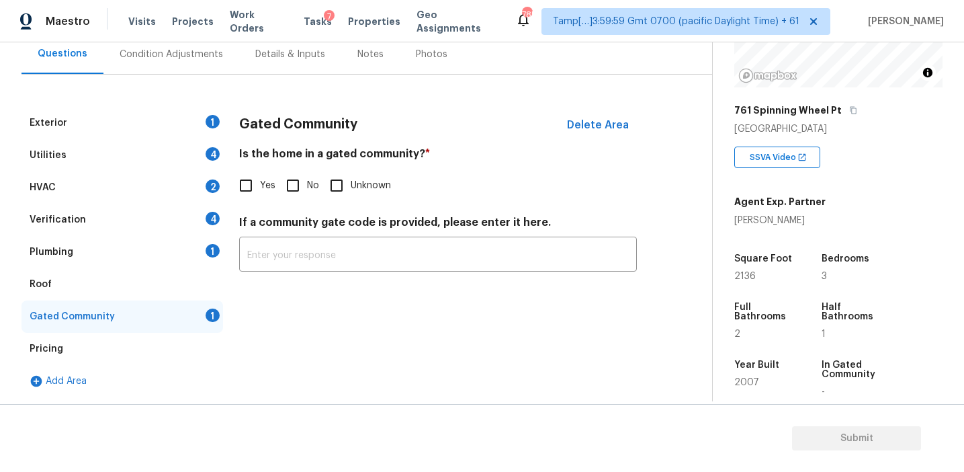
scroll to position [129, 0]
click at [300, 186] on input "No" at bounding box center [293, 185] width 28 height 28
checkbox input "true"
click at [172, 251] on div "Plumbing 1" at bounding box center [123, 252] width 202 height 32
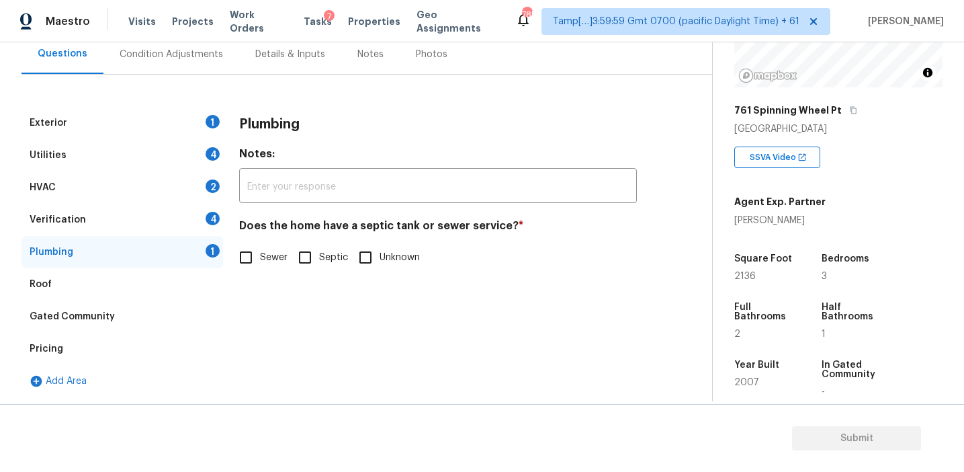
click at [246, 267] on input "Sewer" at bounding box center [246, 257] width 28 height 28
checkbox input "true"
click at [201, 217] on div "Verification 4" at bounding box center [123, 220] width 202 height 32
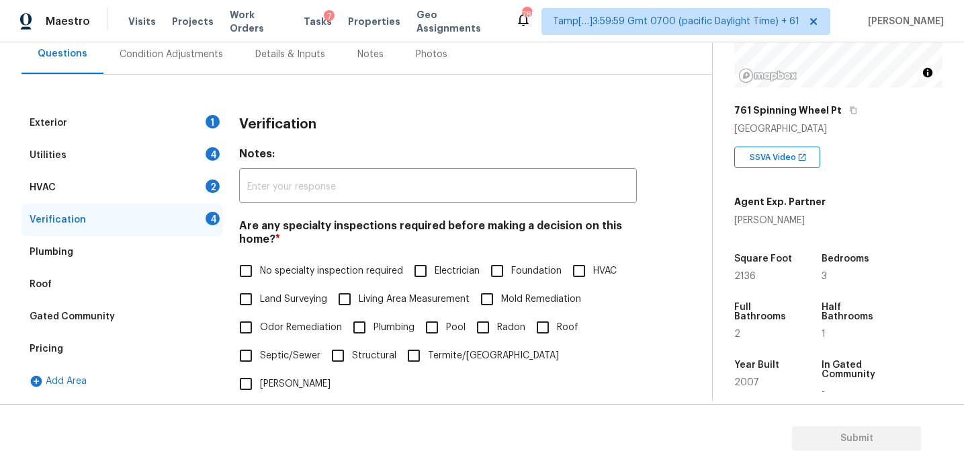
scroll to position [180, 0]
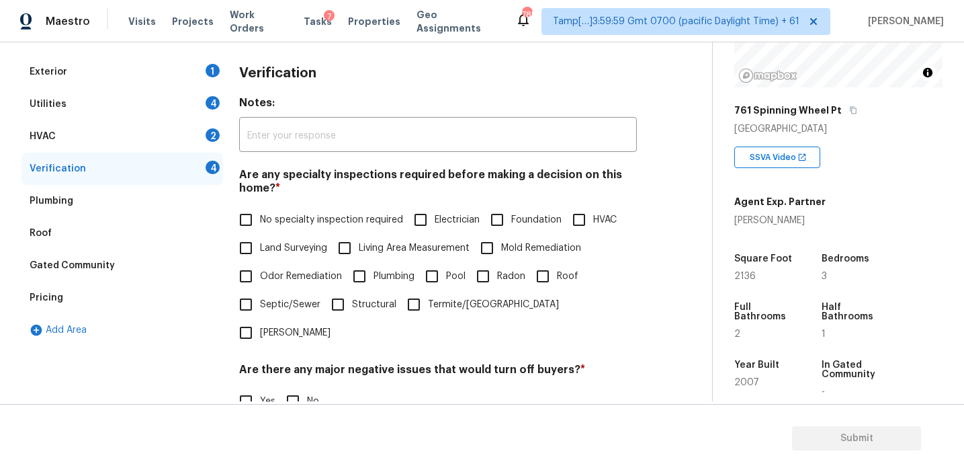
click at [295, 218] on span "No specialty inspection required" at bounding box center [331, 220] width 143 height 14
click at [260, 218] on input "No specialty inspection required" at bounding box center [246, 220] width 28 height 28
checkbox input "true"
click at [298, 388] on input "No" at bounding box center [293, 402] width 28 height 28
checkbox input "true"
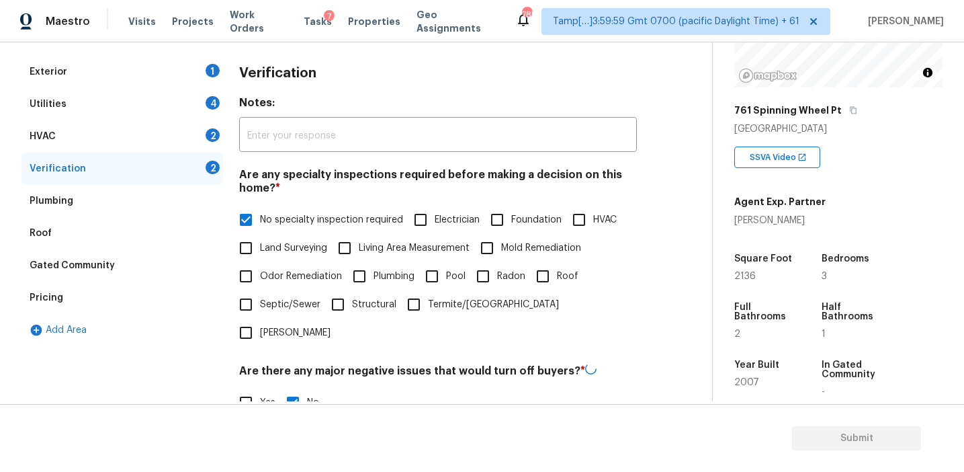
scroll to position [337, 0]
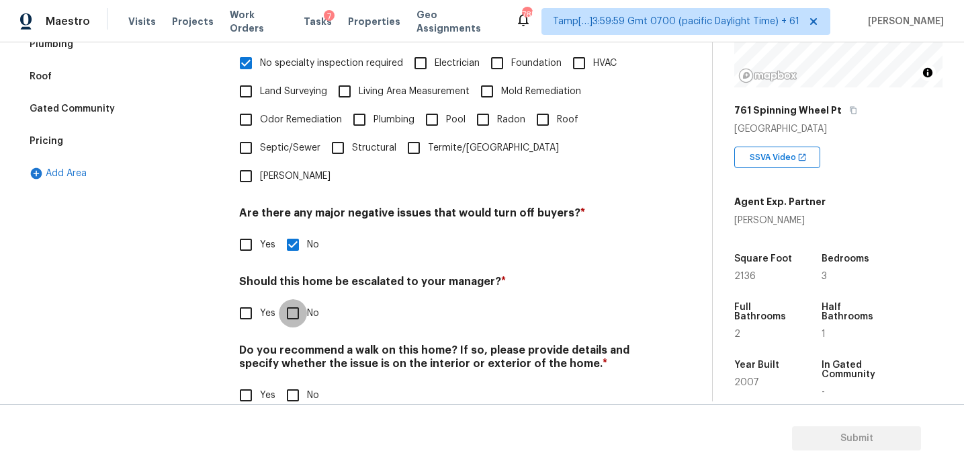
click at [291, 299] on input "No" at bounding box center [293, 313] width 28 height 28
checkbox input "true"
click at [299, 382] on input "No" at bounding box center [293, 396] width 28 height 28
checkbox input "true"
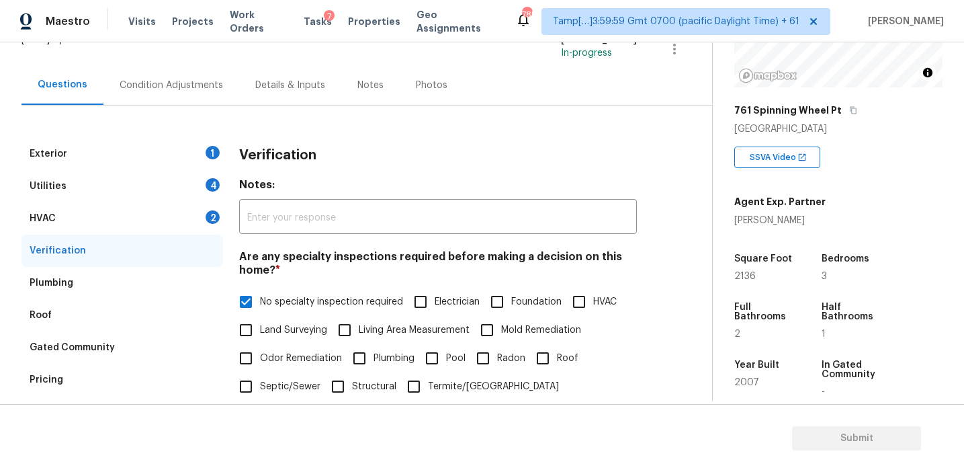
click at [194, 217] on div "HVAC 2" at bounding box center [123, 218] width 202 height 32
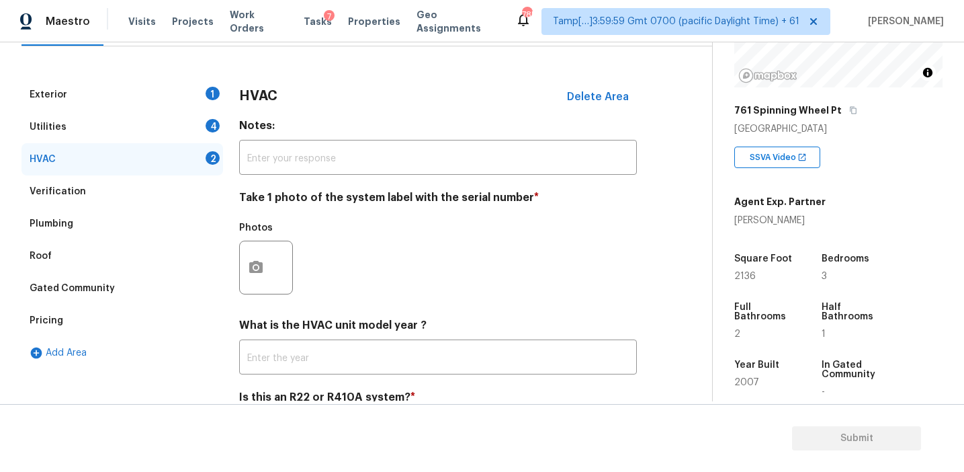
scroll to position [220, 0]
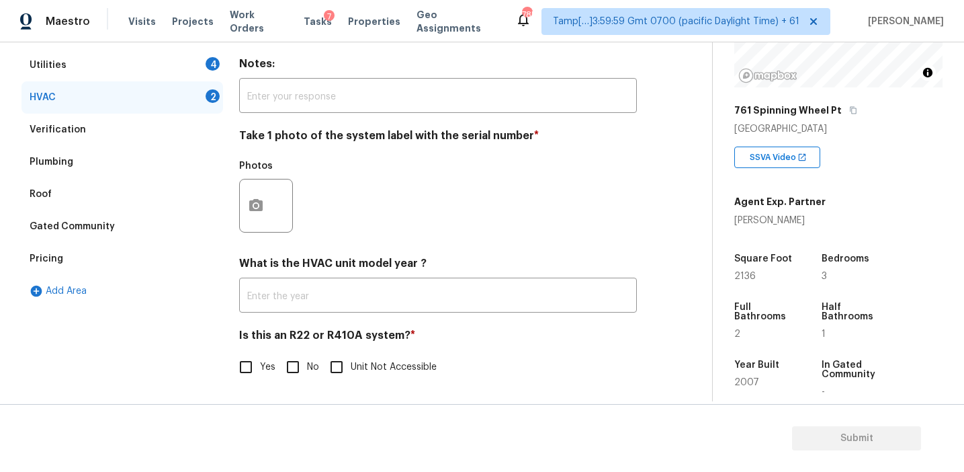
click at [292, 364] on input "No" at bounding box center [293, 367] width 28 height 28
checkbox input "true"
click at [253, 196] on button "button" at bounding box center [256, 205] width 32 height 52
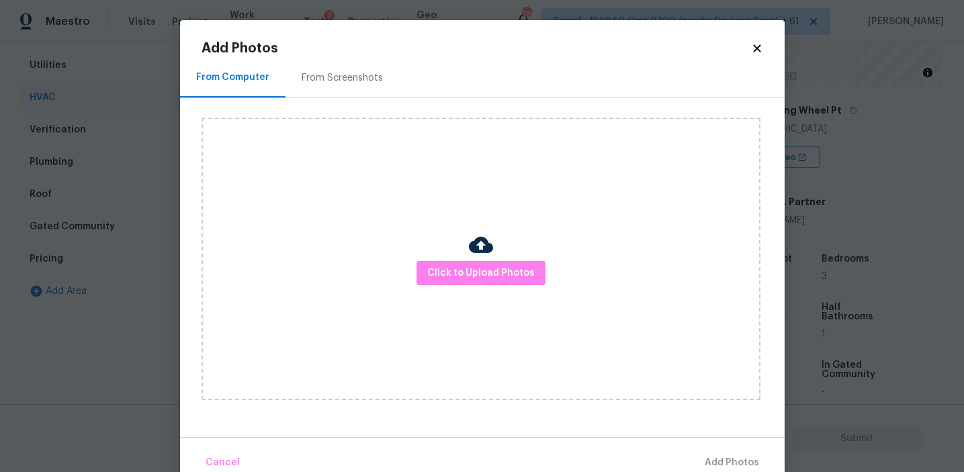
click at [374, 64] on div "From Screenshots" at bounding box center [343, 78] width 114 height 40
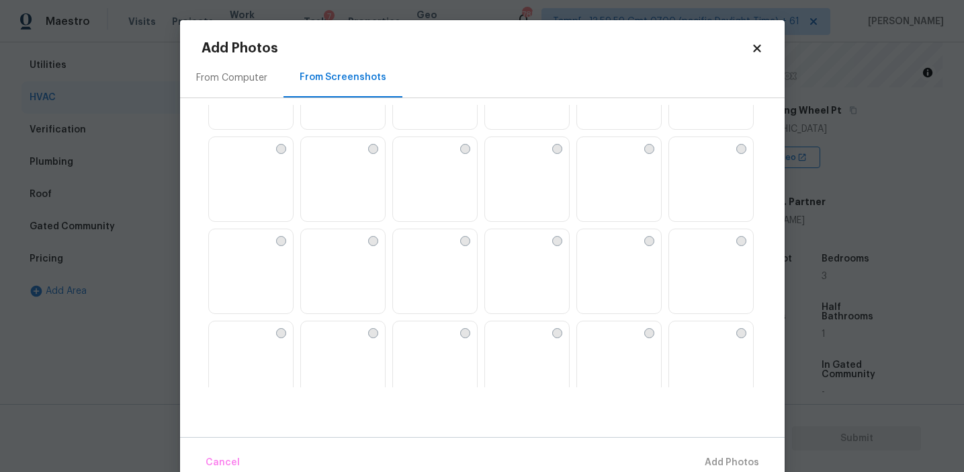
scroll to position [894, 0]
click at [415, 253] on img at bounding box center [404, 242] width 22 height 22
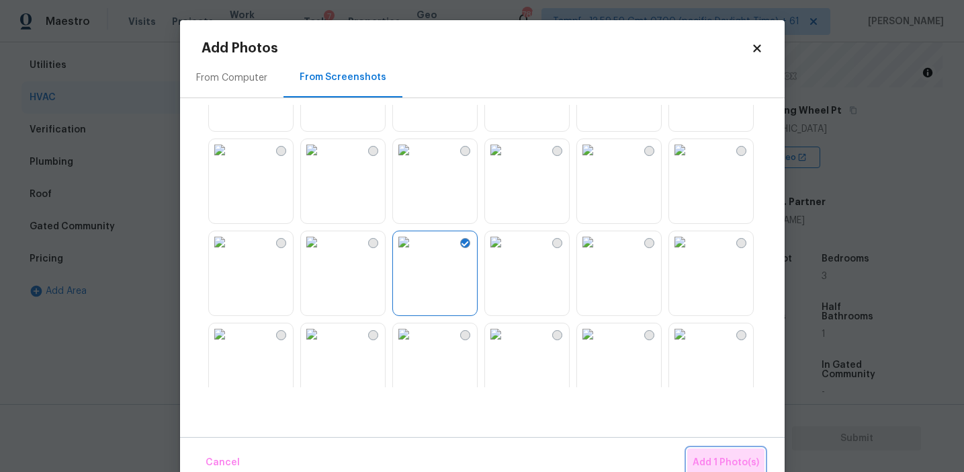
click at [718, 456] on span "Add 1 Photo(s)" at bounding box center [726, 462] width 67 height 17
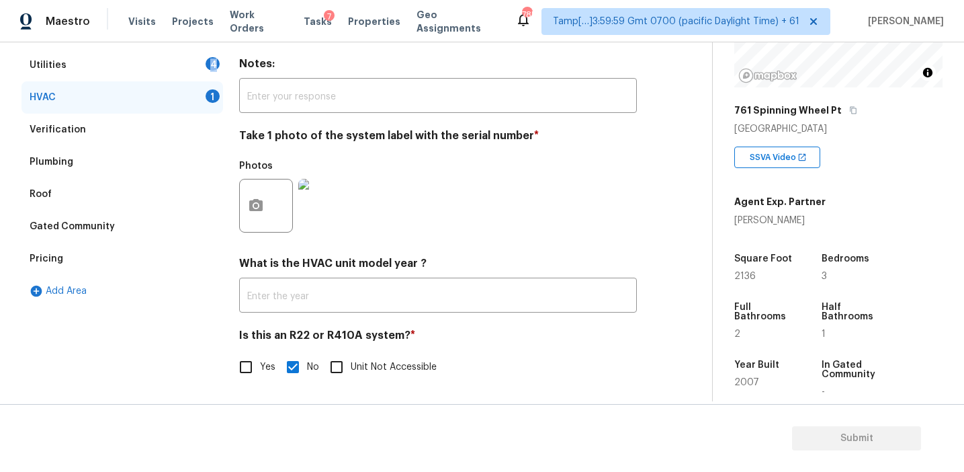
click at [213, 62] on div "4" at bounding box center [213, 63] width 14 height 13
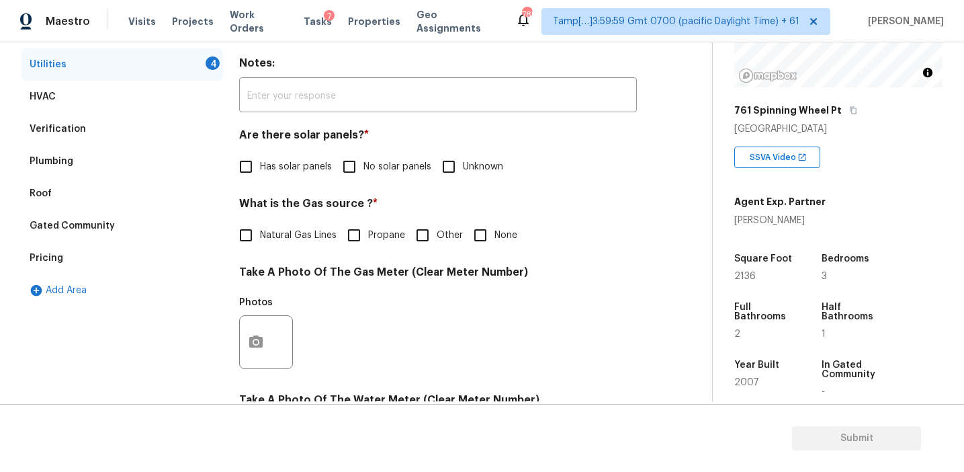
click at [386, 169] on span "No solar panels" at bounding box center [398, 167] width 68 height 14
click at [364, 169] on input "No solar panels" at bounding box center [349, 167] width 28 height 28
checkbox input "true"
click at [304, 235] on span "Natural Gas Lines" at bounding box center [298, 235] width 77 height 14
click at [260, 235] on input "Natural Gas Lines" at bounding box center [246, 235] width 28 height 28
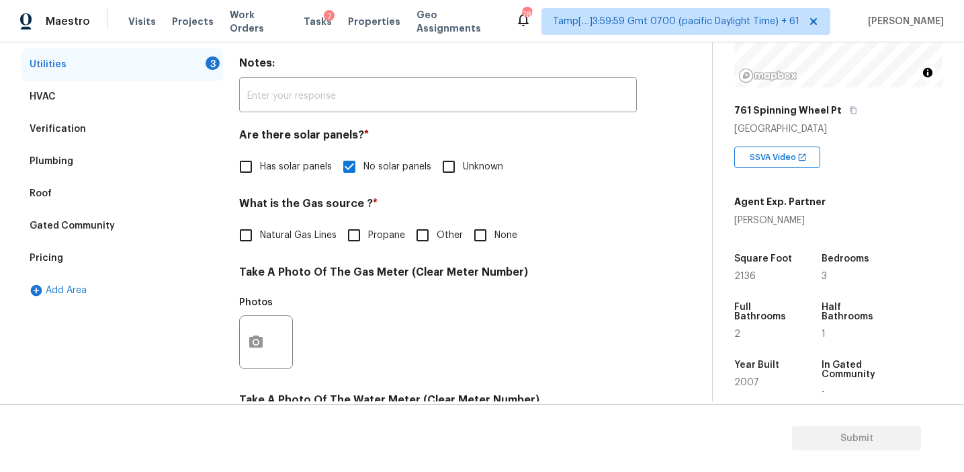
checkbox input "true"
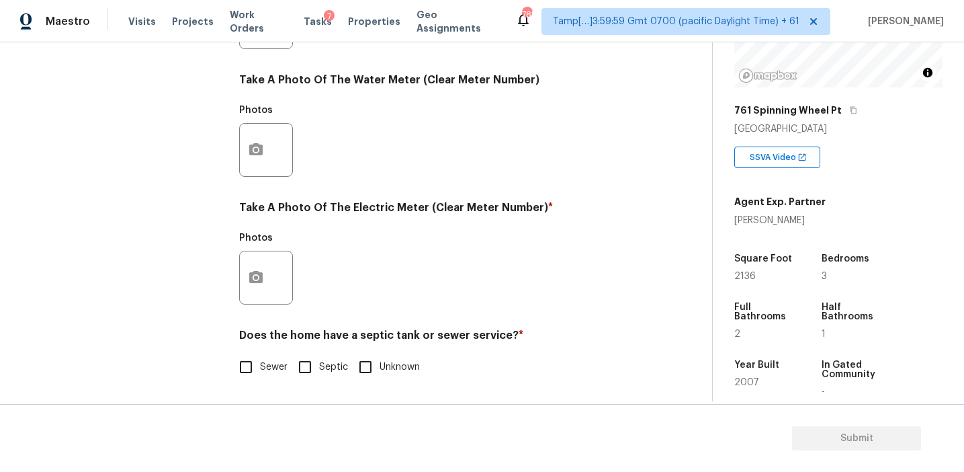
scroll to position [540, 0]
click at [253, 375] on input "Sewer" at bounding box center [246, 367] width 28 height 28
checkbox input "true"
click at [256, 294] on button "button" at bounding box center [256, 277] width 32 height 52
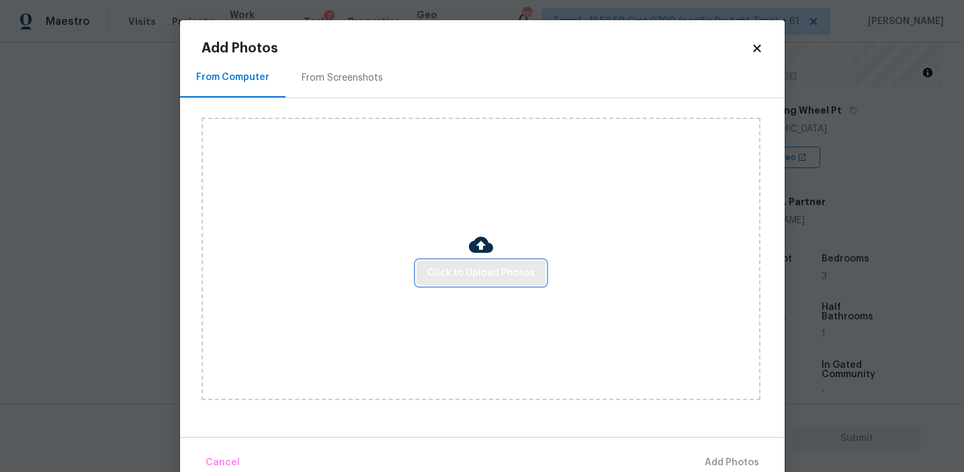
click at [474, 261] on button "Click to Upload Photos" at bounding box center [481, 273] width 129 height 25
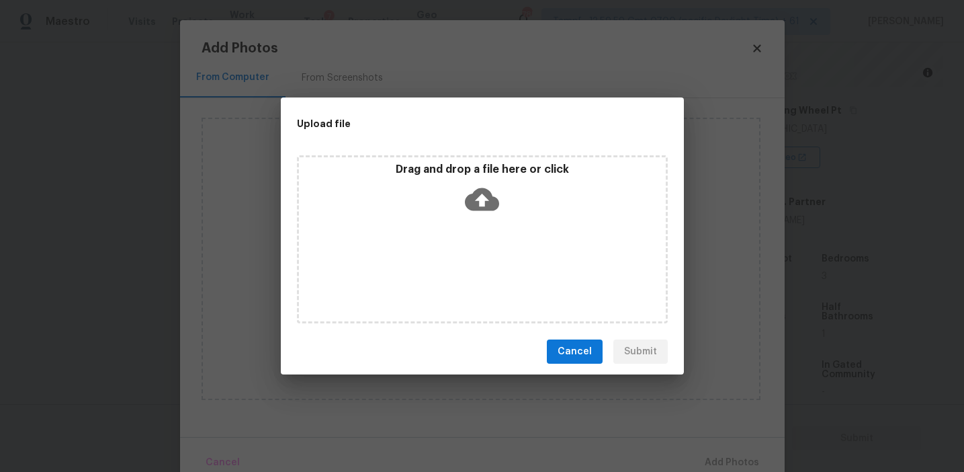
click at [467, 181] on div "Drag and drop a file here or click" at bounding box center [482, 192] width 367 height 58
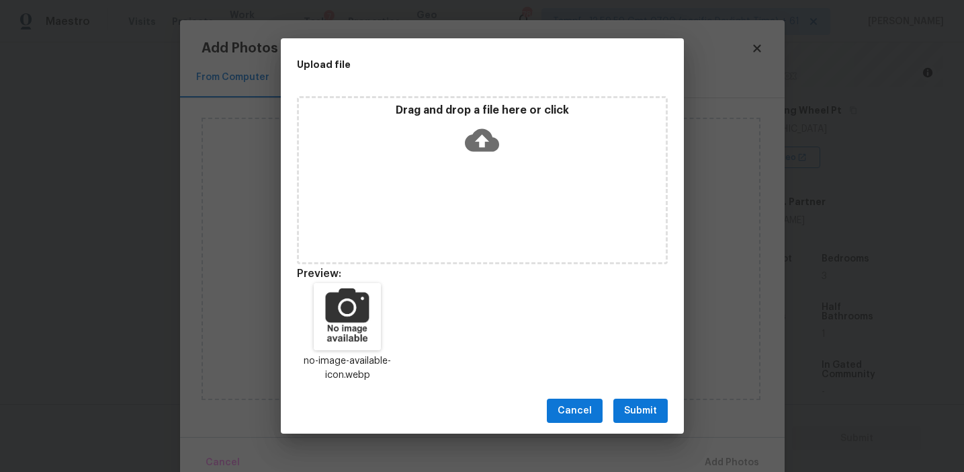
click at [631, 409] on span "Submit" at bounding box center [640, 410] width 33 height 17
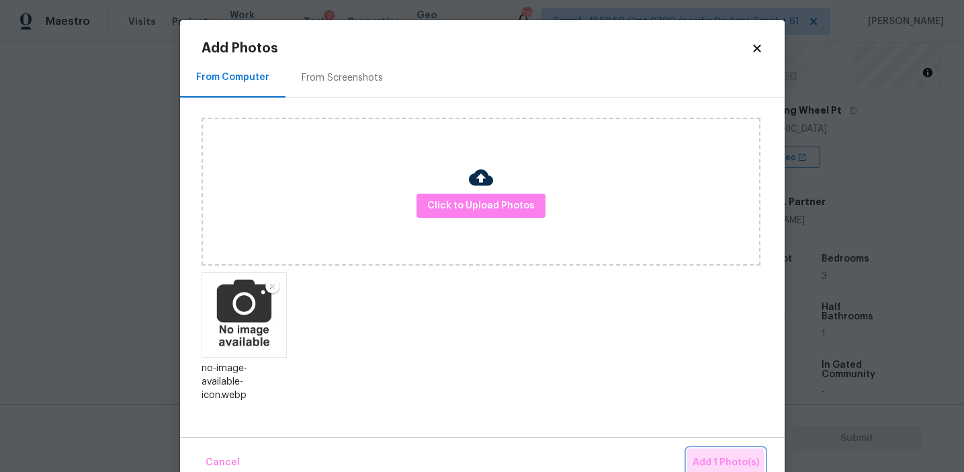
click at [710, 462] on span "Add 1 Photo(s)" at bounding box center [726, 462] width 67 height 17
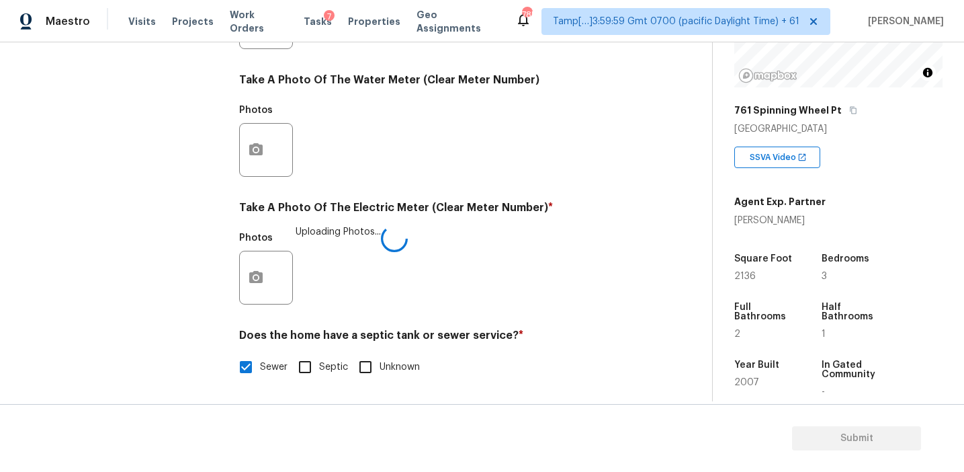
click at [518, 223] on div "Take A Photo Of The Electric Meter (Clear Meter Number) * Photos Uploading Phot…" at bounding box center [438, 257] width 398 height 112
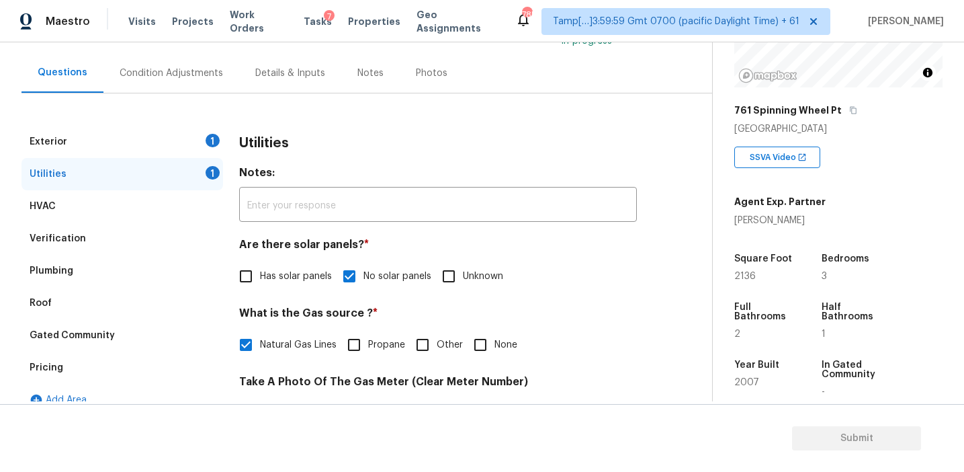
scroll to position [121, 0]
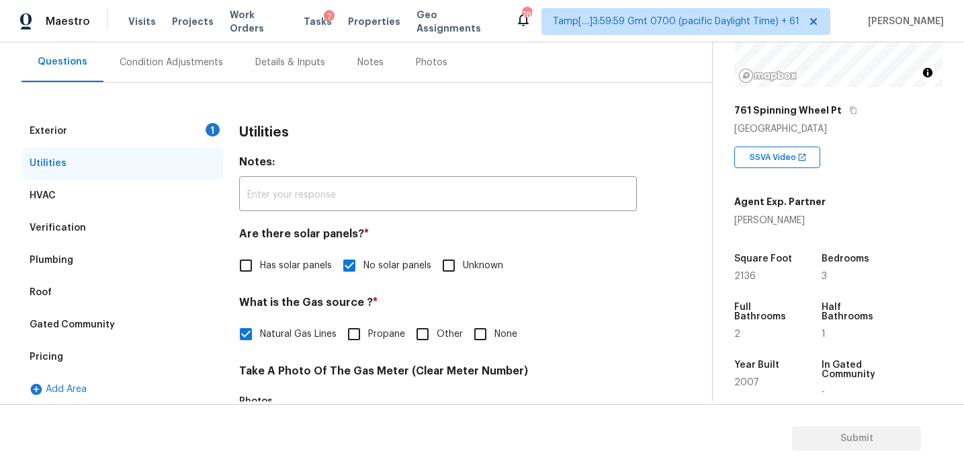
click at [202, 126] on div "Exterior 1" at bounding box center [123, 131] width 202 height 32
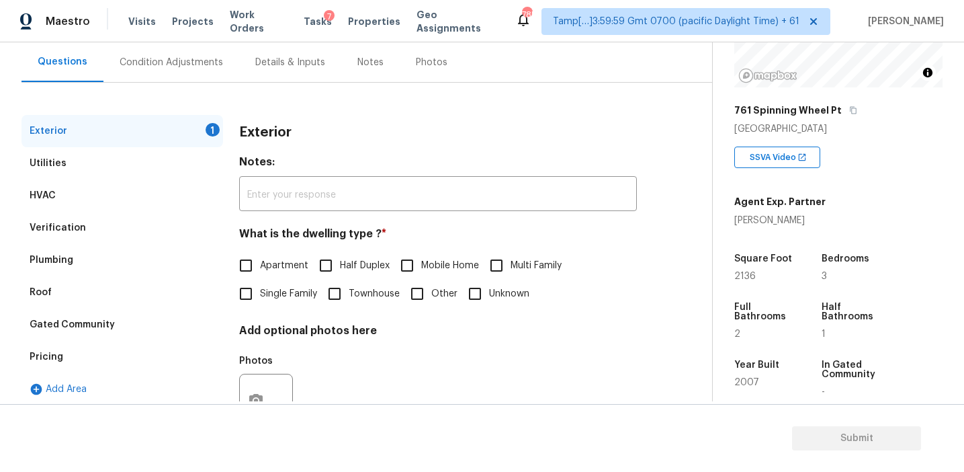
click at [271, 286] on label "Single Family" at bounding box center [274, 294] width 85 height 28
click at [260, 286] on input "Single Family" at bounding box center [246, 294] width 28 height 28
checkbox input "true"
click at [187, 56] on div "Condition Adjustments" at bounding box center [171, 62] width 103 height 13
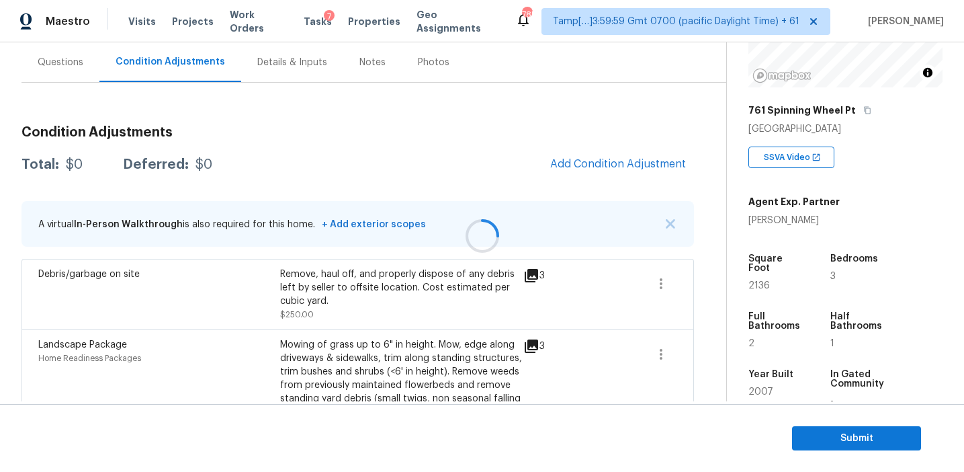
scroll to position [122, 0]
click at [314, 174] on div "Total: $1325 Deferred: $0 Add Condition Adjustment" at bounding box center [358, 164] width 673 height 30
click at [461, 169] on div "Total: $1325 Deferred: $0 Add Condition Adjustment" at bounding box center [358, 164] width 673 height 30
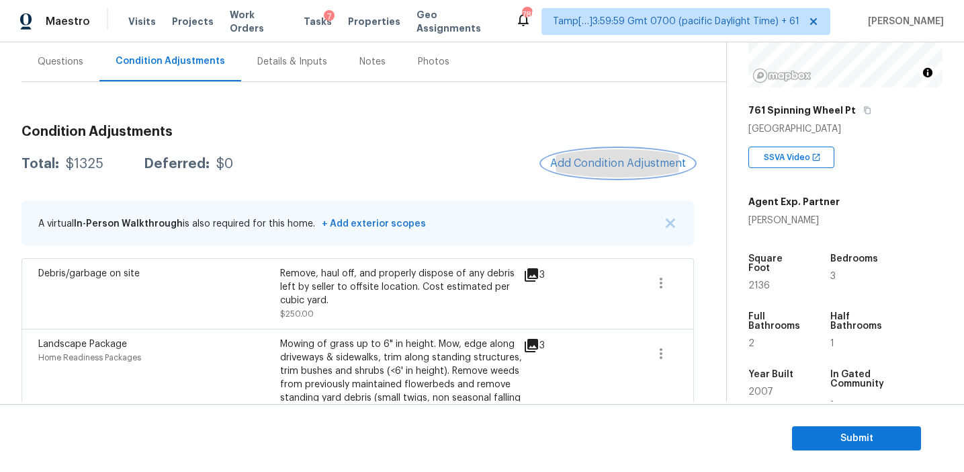
click at [556, 157] on span "Add Condition Adjustment" at bounding box center [618, 163] width 136 height 12
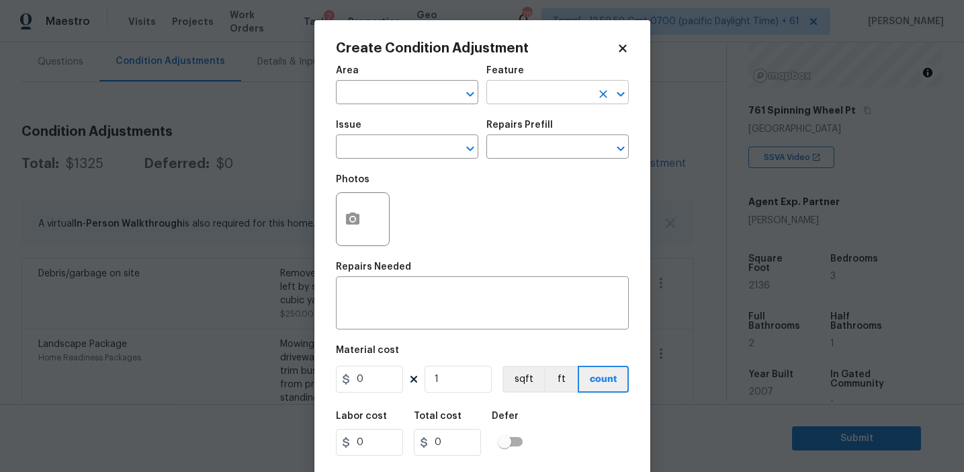
click at [528, 99] on input "text" at bounding box center [538, 93] width 105 height 21
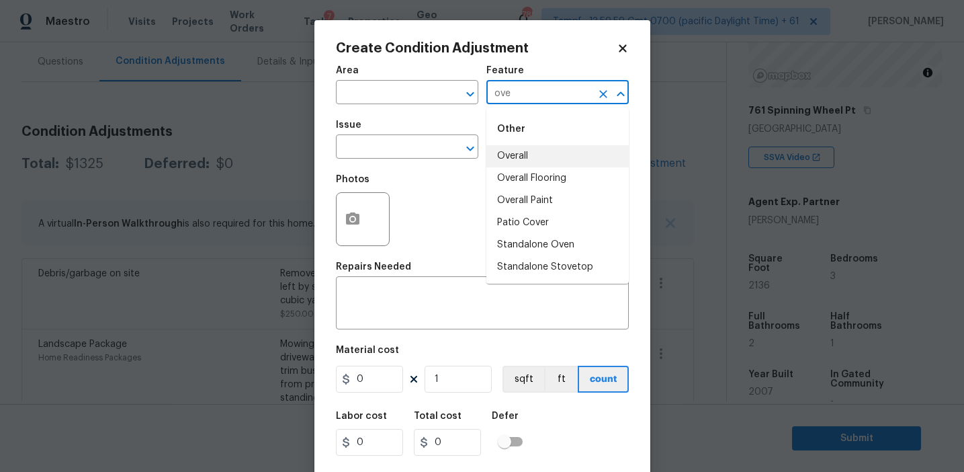
click at [515, 158] on li "Overall" at bounding box center [557, 156] width 142 height 22
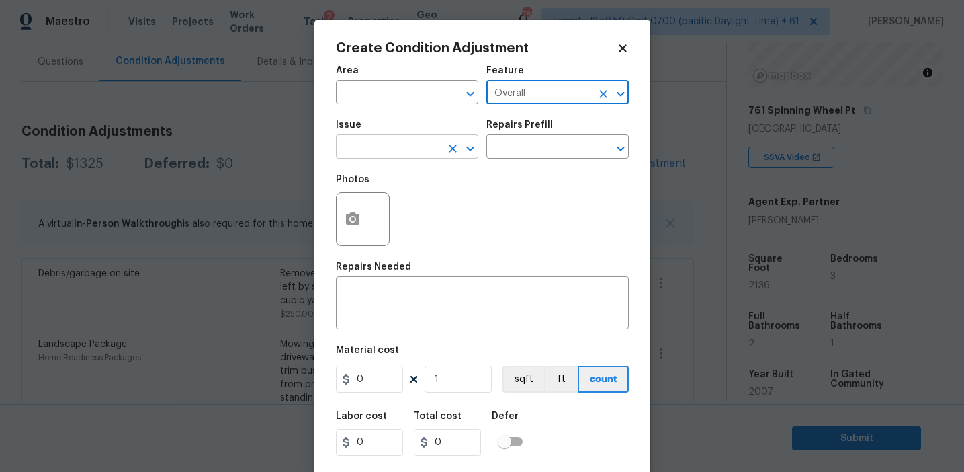
type input "Overall"
click at [436, 152] on input "text" at bounding box center [388, 148] width 105 height 21
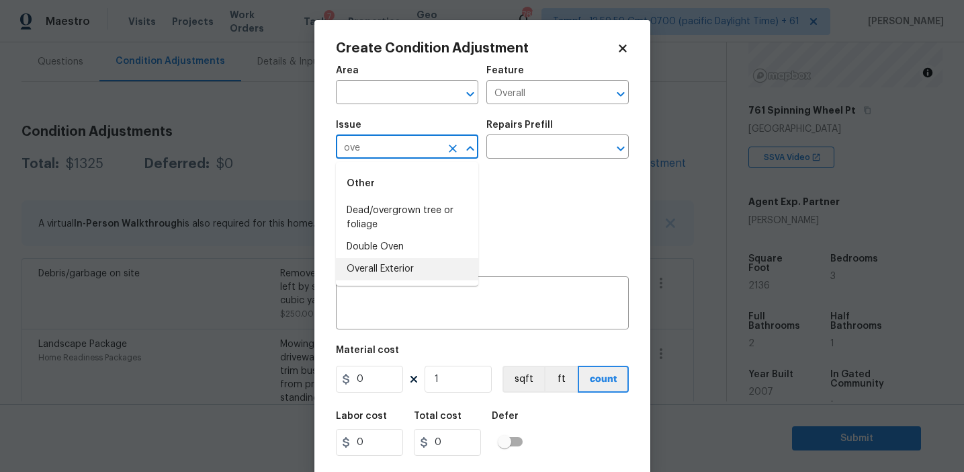
click at [419, 269] on li "Overall Exterior" at bounding box center [407, 269] width 142 height 22
type input "Overall Exterior"
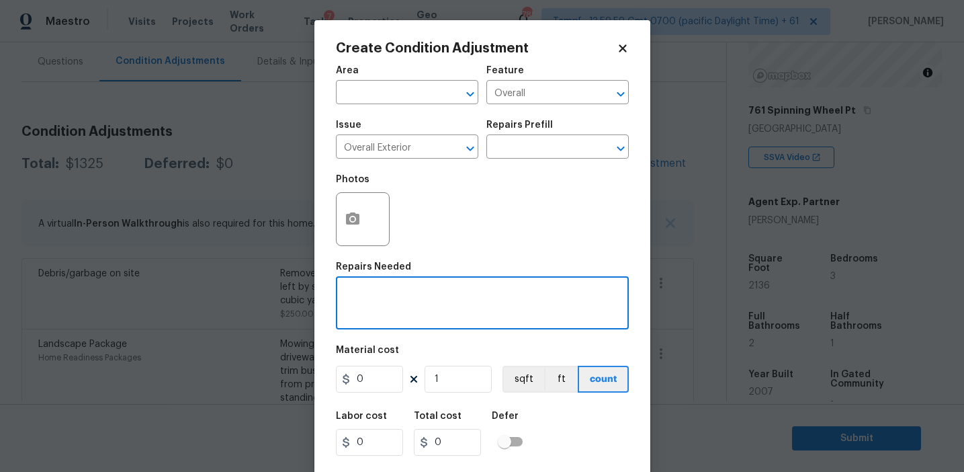
click at [470, 310] on textarea at bounding box center [482, 304] width 277 height 28
paste textarea "Overall exterior repairs (siding, stucco, fencing, decking, soffit, [PERSON_NAM…"
click at [565, 295] on textarea "Overall exterior repairs (siding, stucco, fencing, decking, soffit, [PERSON_NAM…" at bounding box center [482, 304] width 277 height 28
click at [532, 294] on textarea "Overall exterior repairs (siding, stucco, fencing, soffit, eaves, trims, fascia…" at bounding box center [482, 304] width 277 height 28
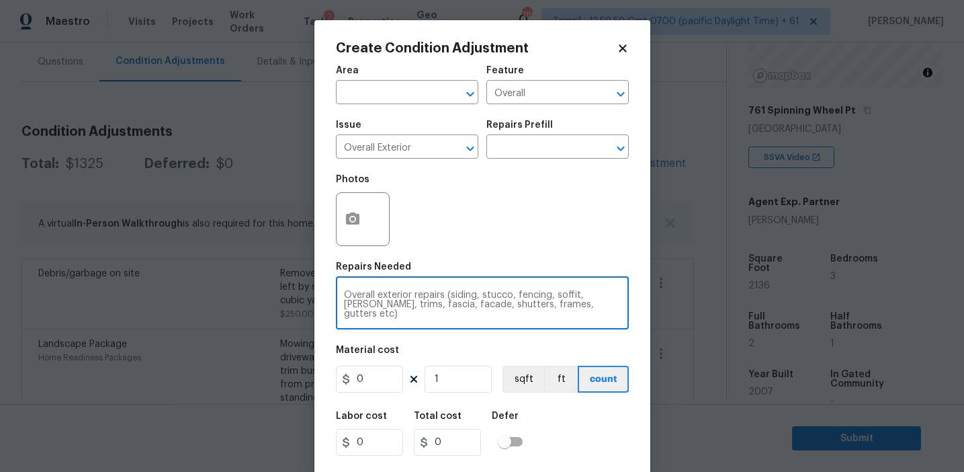
click at [532, 294] on textarea "Overall exterior repairs (siding, stucco, fencing, soffit, eaves, trims, fascia…" at bounding box center [482, 304] width 277 height 28
type textarea "Overall exterior repairs (siding, stucco, porch, retaining walls, soffit, eaves…"
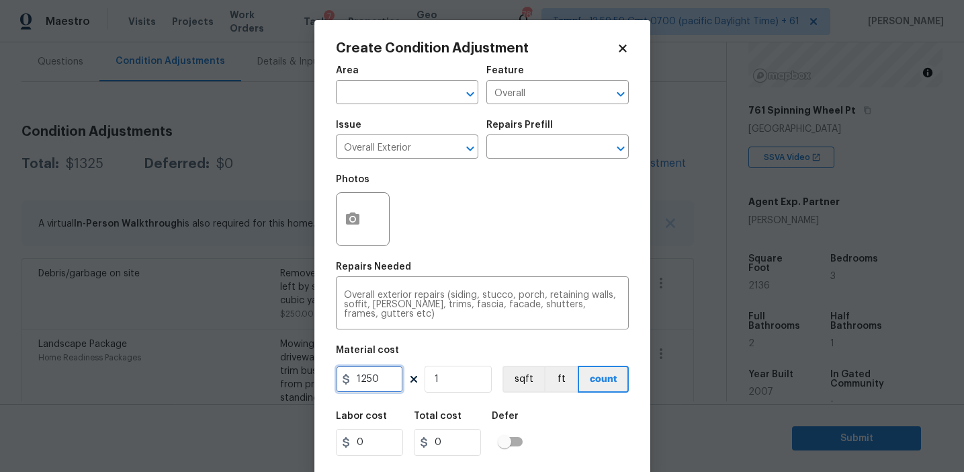
type input "1250"
click at [349, 216] on icon "button" at bounding box center [352, 218] width 13 height 12
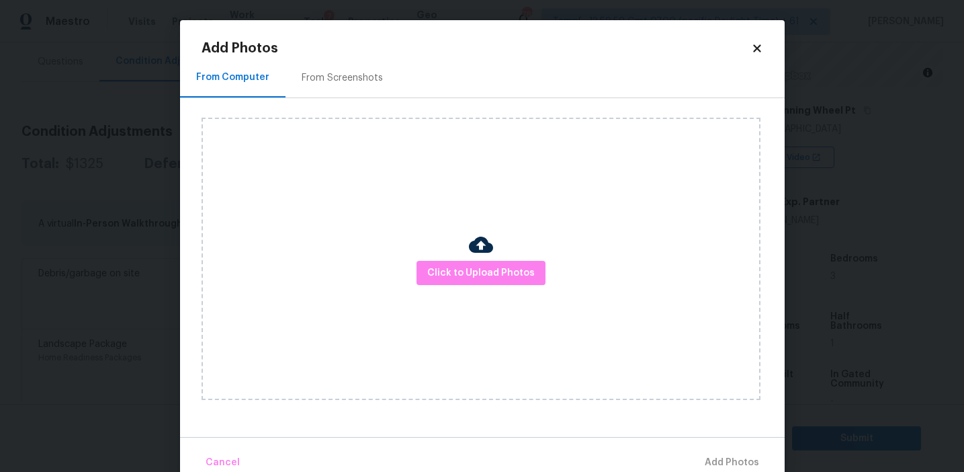
click at [349, 69] on div "From Screenshots" at bounding box center [343, 78] width 114 height 40
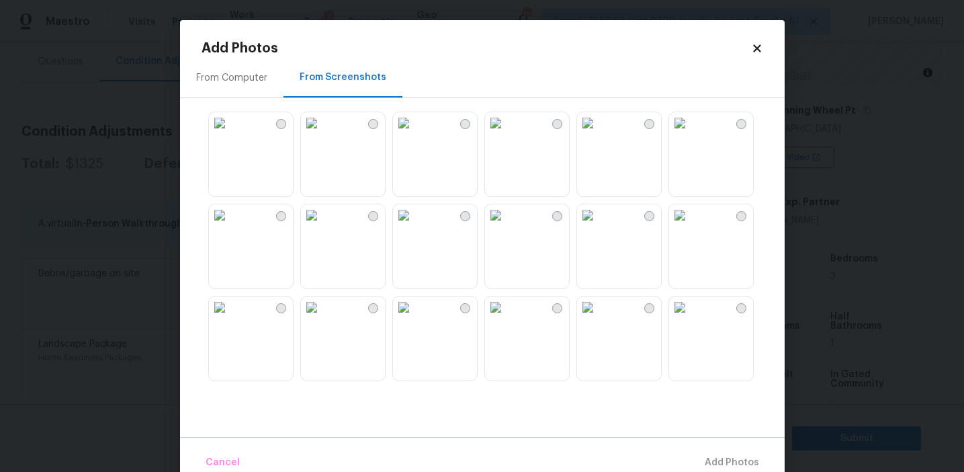
click at [323, 226] on img at bounding box center [312, 215] width 22 height 22
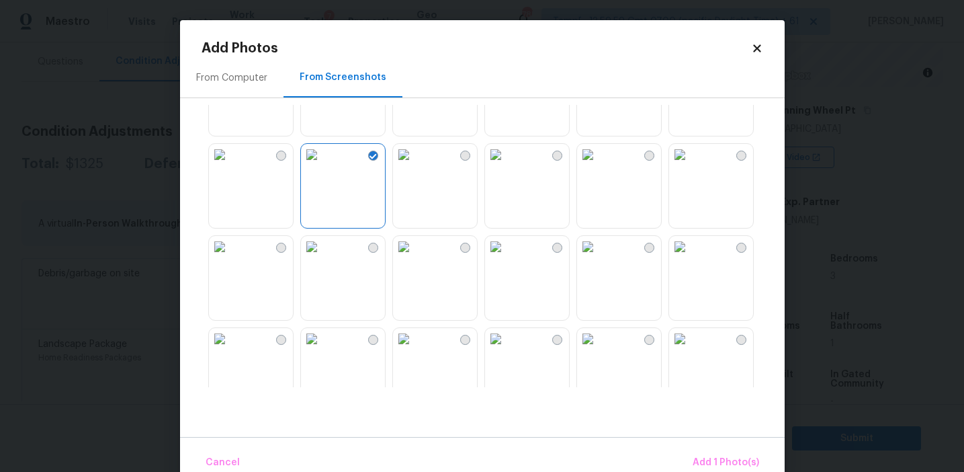
click at [691, 257] on img at bounding box center [680, 247] width 22 height 22
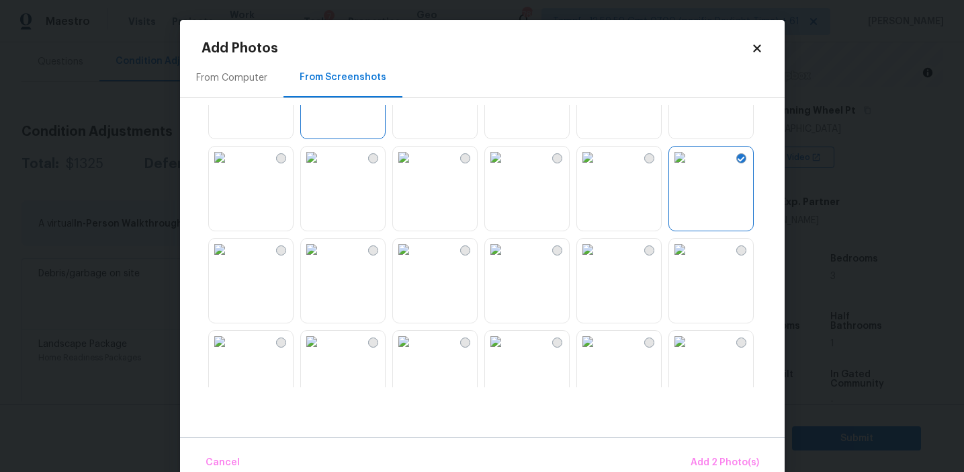
scroll to position [157, 0]
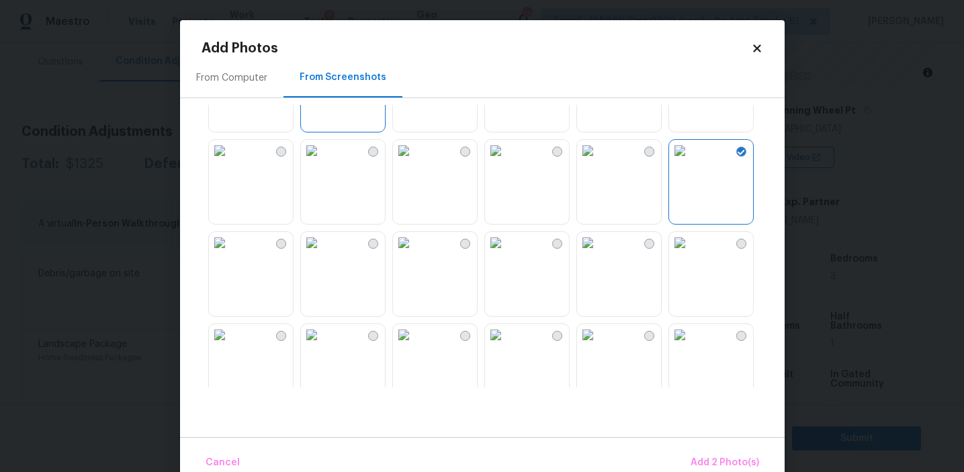
click at [320, 161] on img at bounding box center [312, 151] width 22 height 22
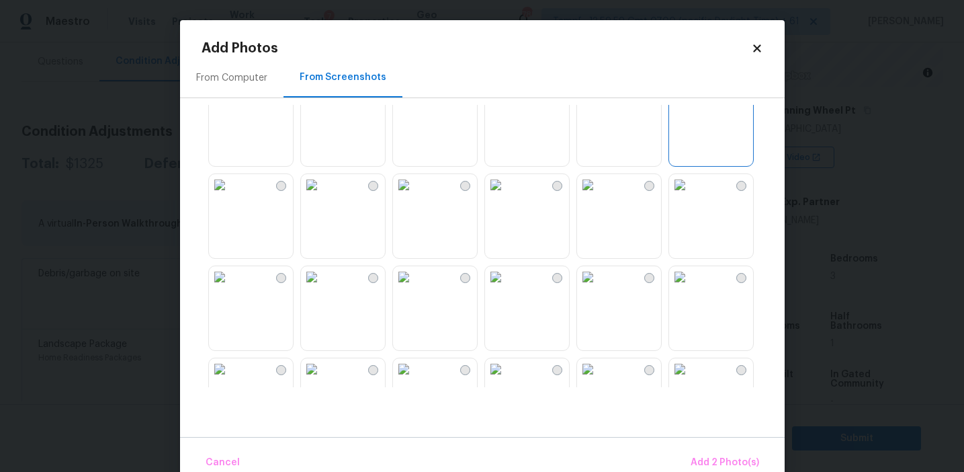
scroll to position [255, 0]
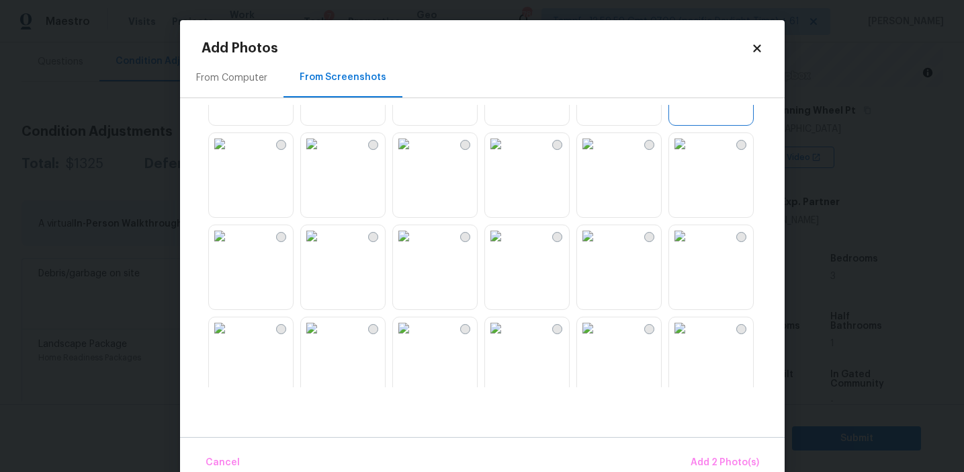
click at [691, 155] on img at bounding box center [680, 144] width 22 height 22
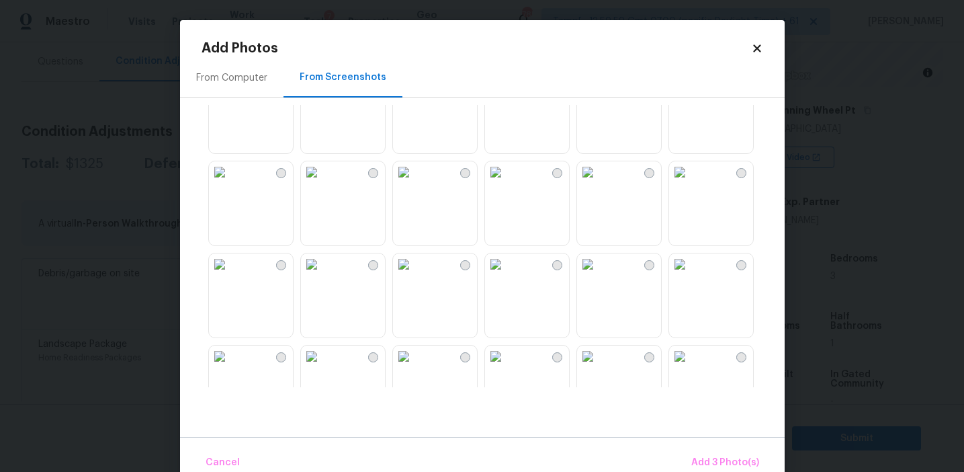
click at [507, 183] on img at bounding box center [496, 172] width 22 height 22
click at [415, 275] on img at bounding box center [404, 264] width 22 height 22
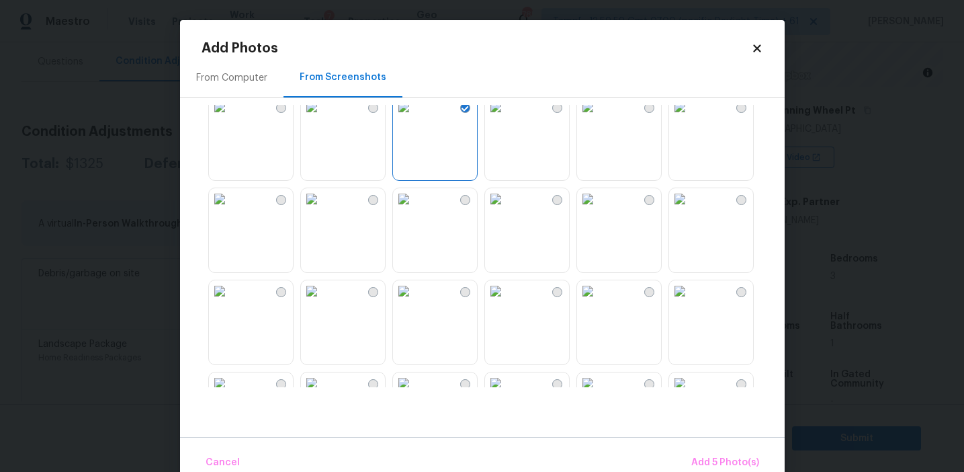
click at [599, 210] on img at bounding box center [588, 199] width 22 height 22
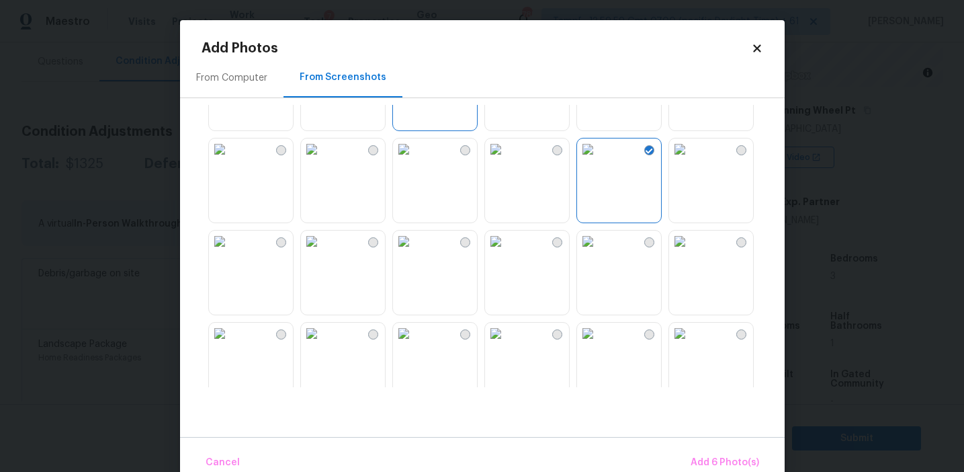
scroll to position [657, 0]
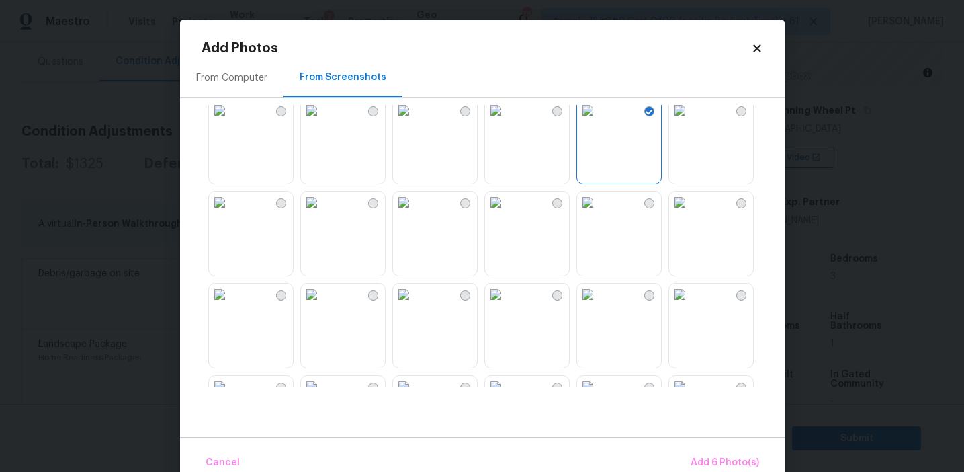
click at [599, 213] on img at bounding box center [588, 203] width 22 height 22
click at [507, 213] on img at bounding box center [496, 203] width 22 height 22
click at [599, 213] on img at bounding box center [588, 203] width 22 height 22
click at [599, 305] on img at bounding box center [588, 295] width 22 height 22
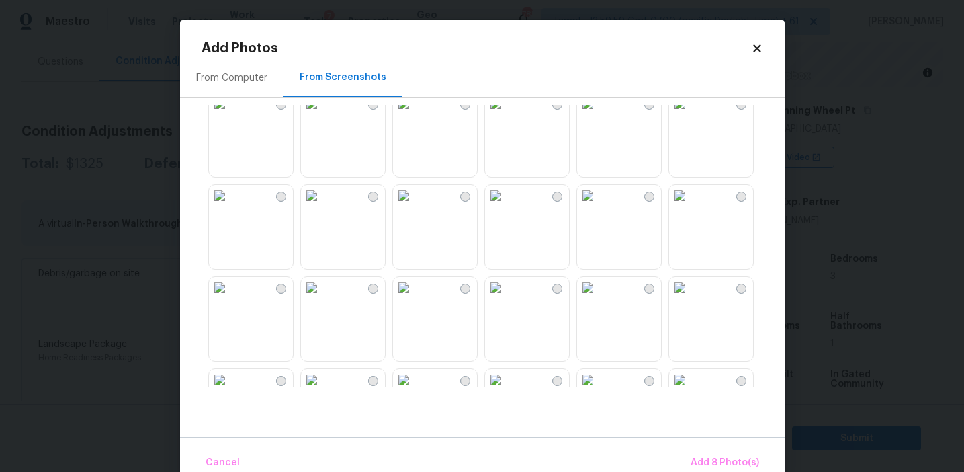
scroll to position [1013, 0]
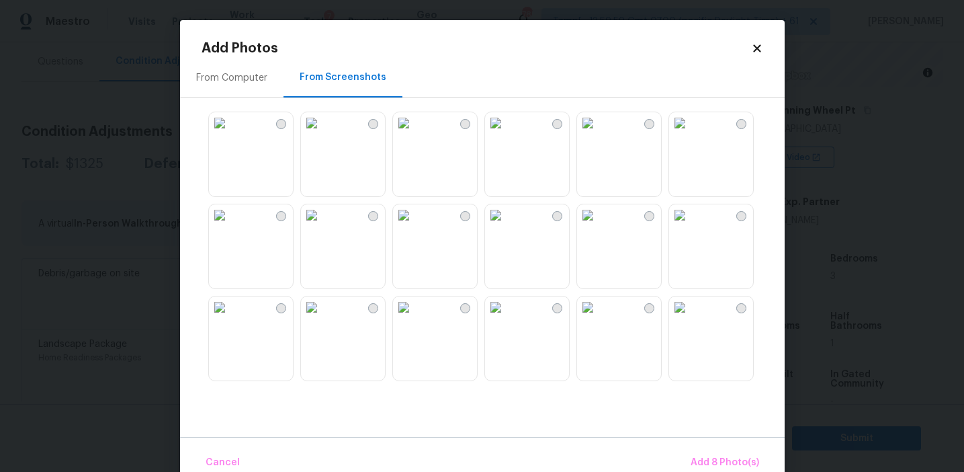
click at [415, 226] on img at bounding box center [404, 215] width 22 height 22
click at [323, 226] on img at bounding box center [312, 215] width 22 height 22
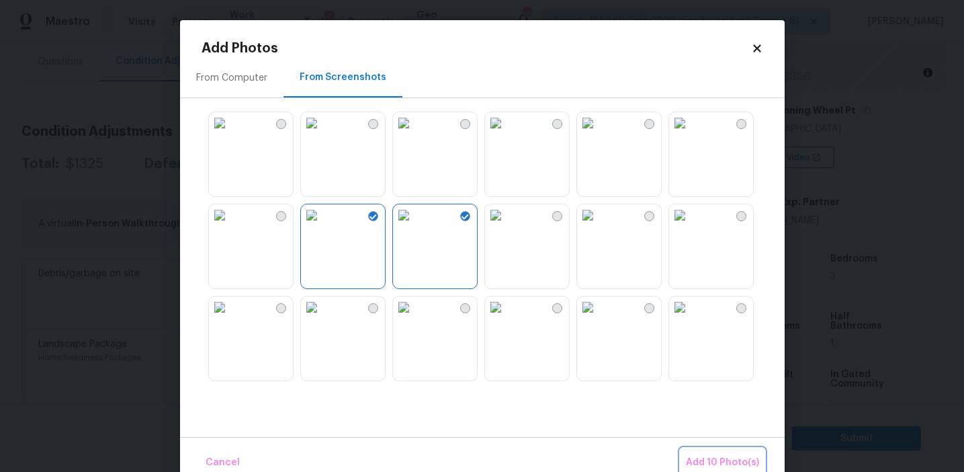
click at [704, 457] on span "Add 10 Photo(s)" at bounding box center [722, 462] width 73 height 17
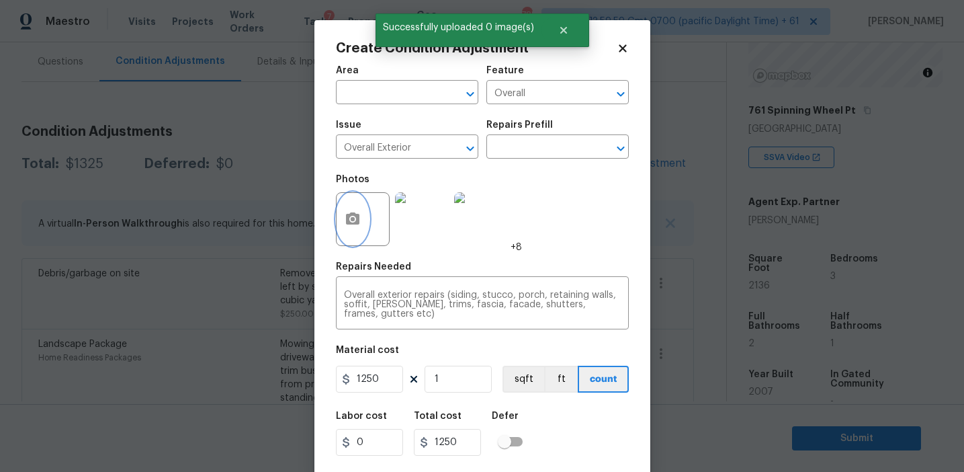
scroll to position [30, 0]
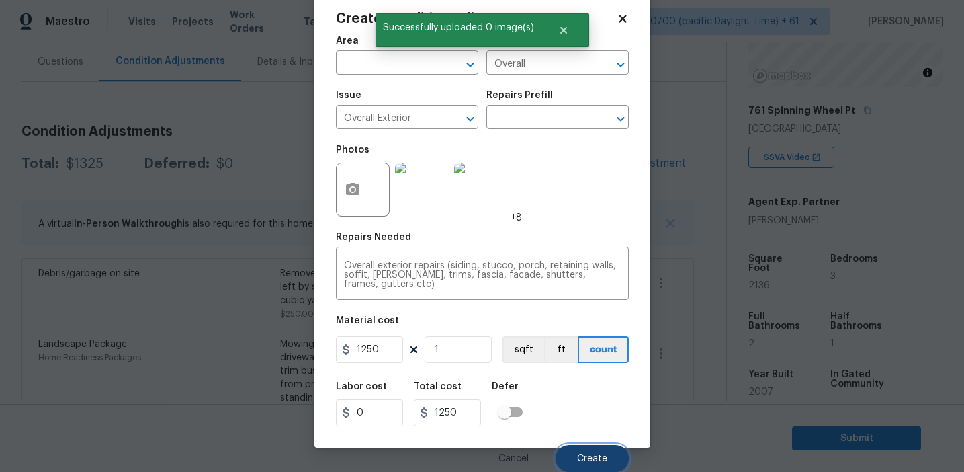
click at [579, 455] on span "Create" at bounding box center [592, 459] width 30 height 10
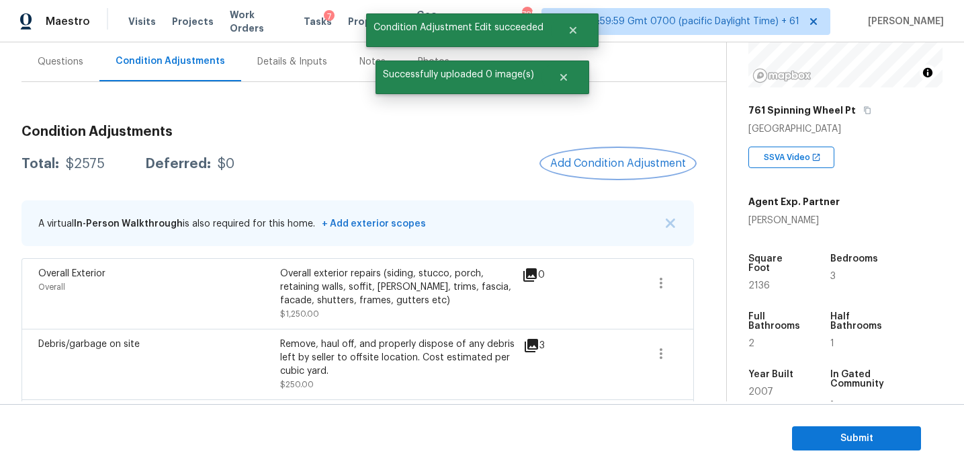
scroll to position [0, 0]
click at [596, 155] on button "Add Condition Adjustment" at bounding box center [618, 163] width 152 height 28
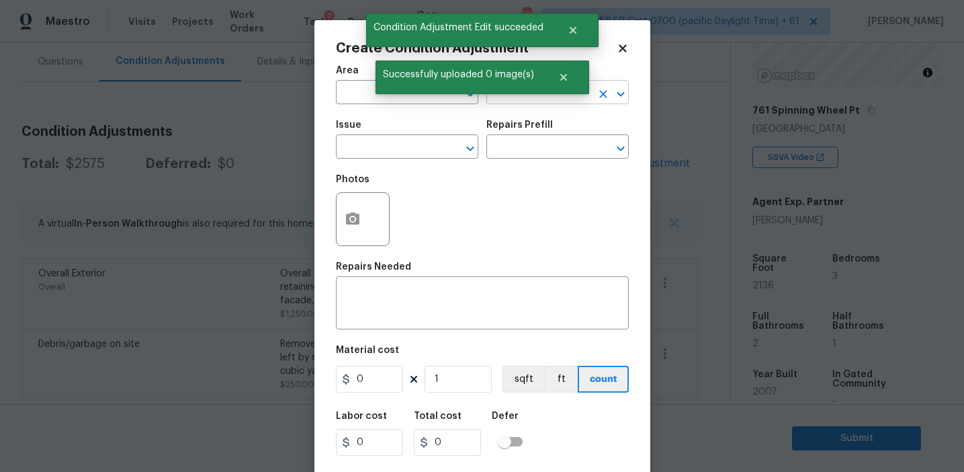
click at [514, 97] on input "text" at bounding box center [538, 93] width 105 height 21
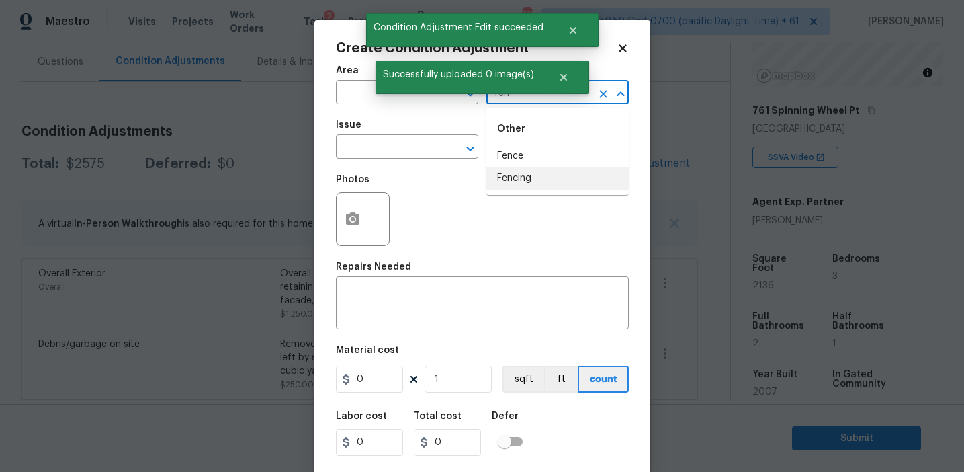
click at [529, 171] on li "Fencing" at bounding box center [557, 178] width 142 height 22
click at [520, 94] on input "Fencing" at bounding box center [538, 93] width 105 height 21
type input "Fencing"
click at [415, 155] on input "text" at bounding box center [388, 148] width 105 height 21
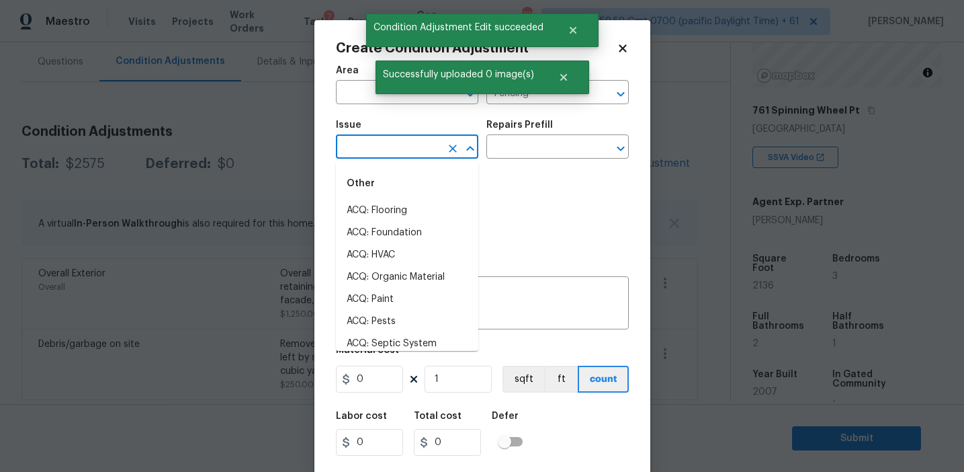
paste input "Fencing"
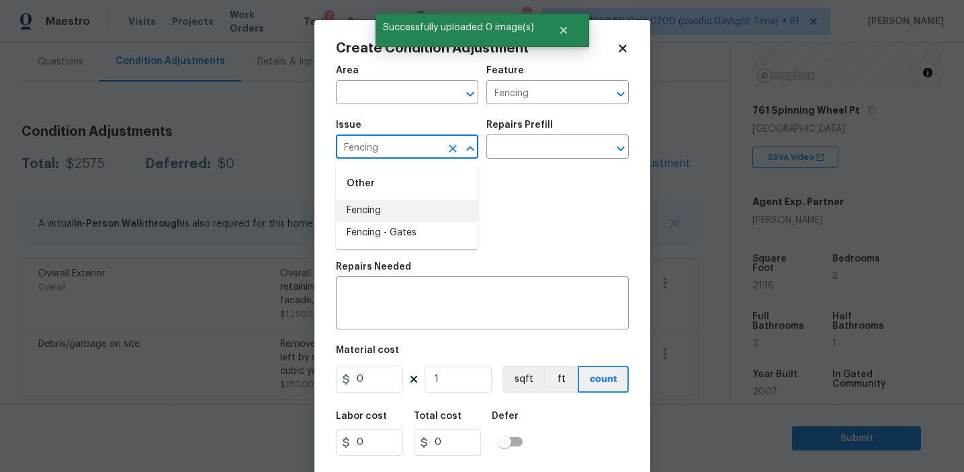
click at [405, 213] on li "Fencing" at bounding box center [407, 211] width 142 height 22
type input "Fencing"
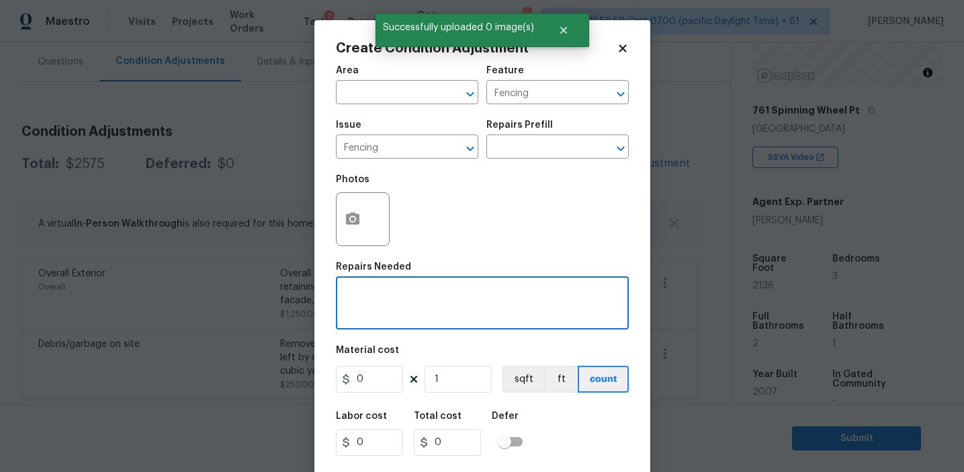
click at [406, 306] on textarea at bounding box center [482, 304] width 277 height 28
paste textarea "Fencing"
type textarea "Fencing repairs"
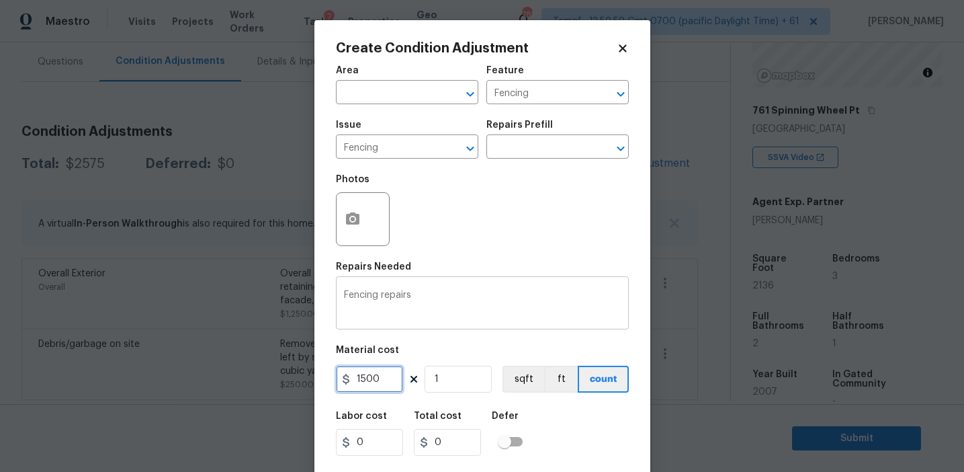
type input "1500"
click at [354, 237] on button "button" at bounding box center [353, 219] width 32 height 52
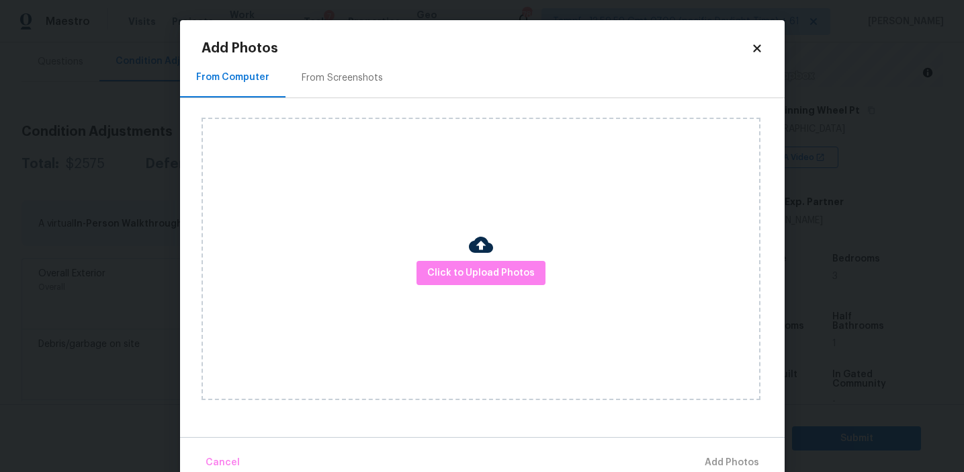
click at [350, 83] on div "From Screenshots" at bounding box center [342, 77] width 81 height 13
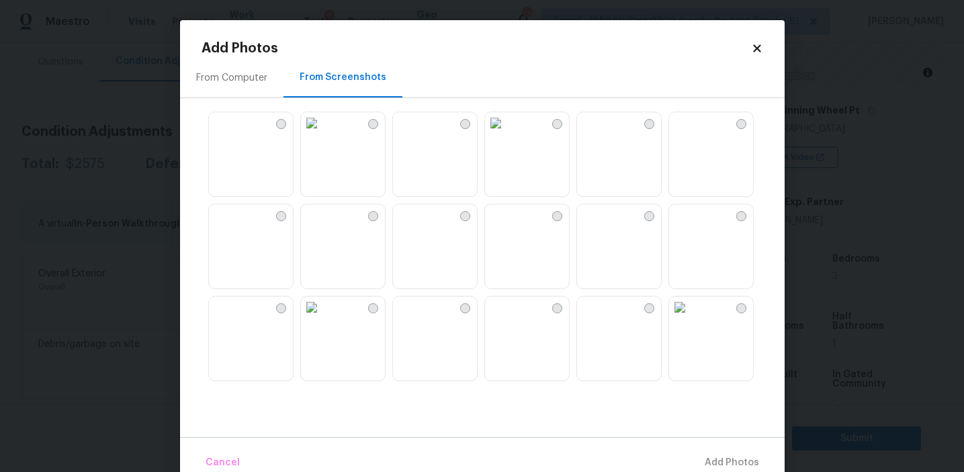
click at [323, 226] on img at bounding box center [312, 215] width 22 height 22
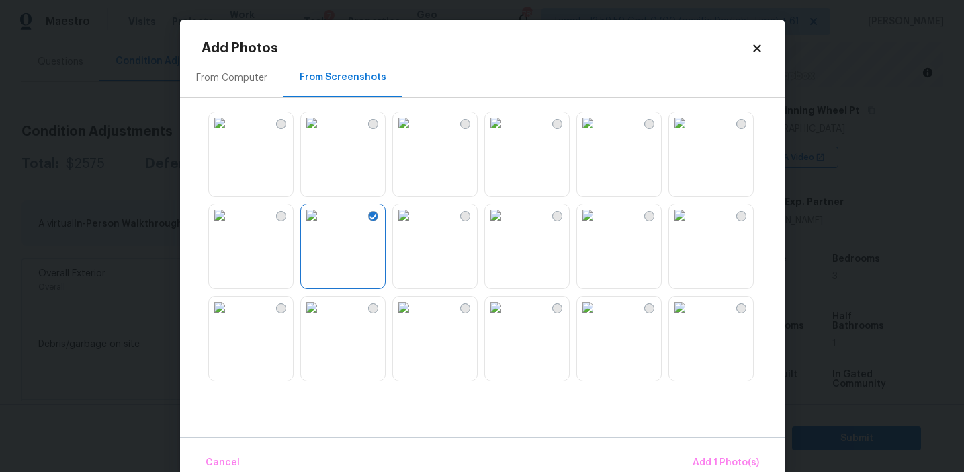
click at [323, 318] on img at bounding box center [312, 307] width 22 height 22
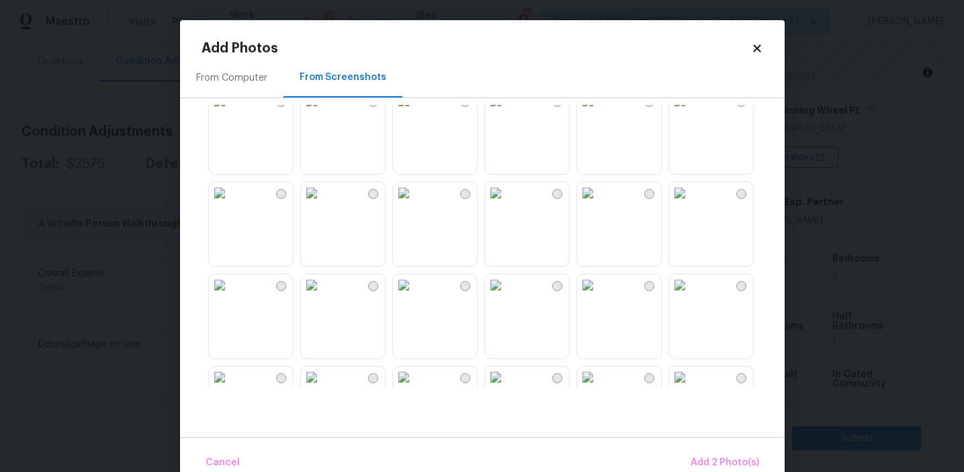
scroll to position [1283, 0]
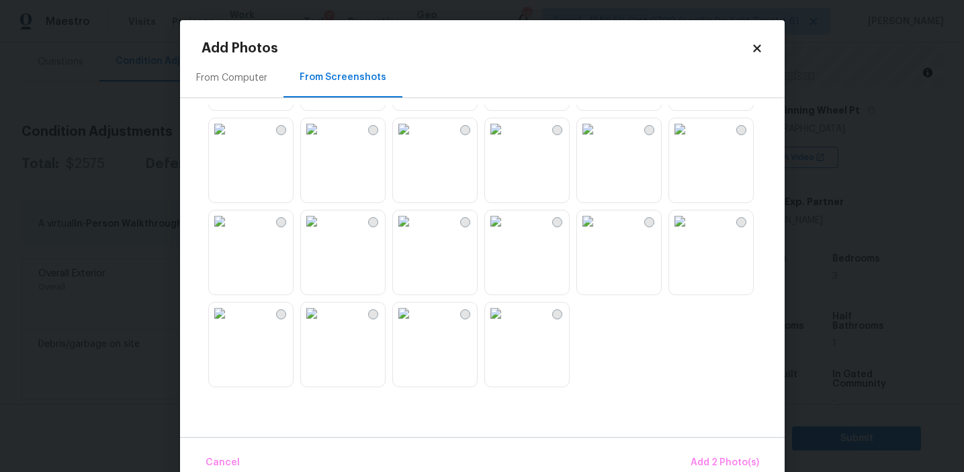
click at [230, 324] on img at bounding box center [220, 313] width 22 height 22
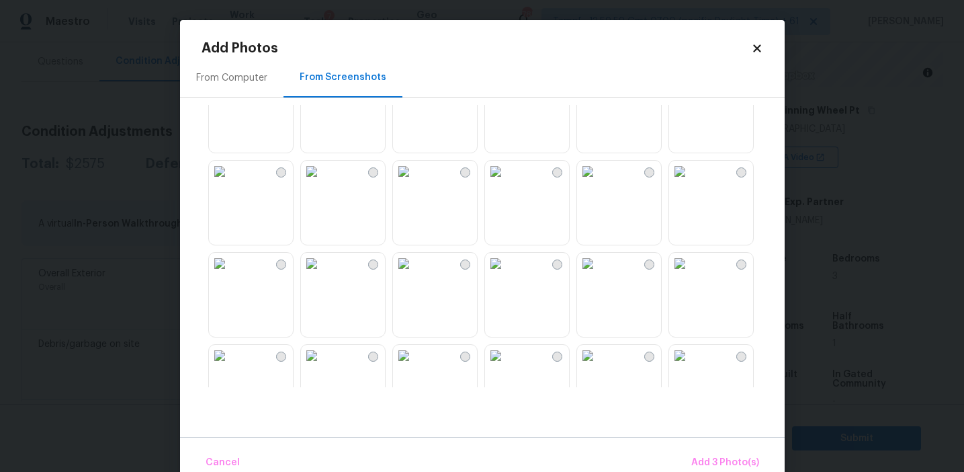
scroll to position [1133, 0]
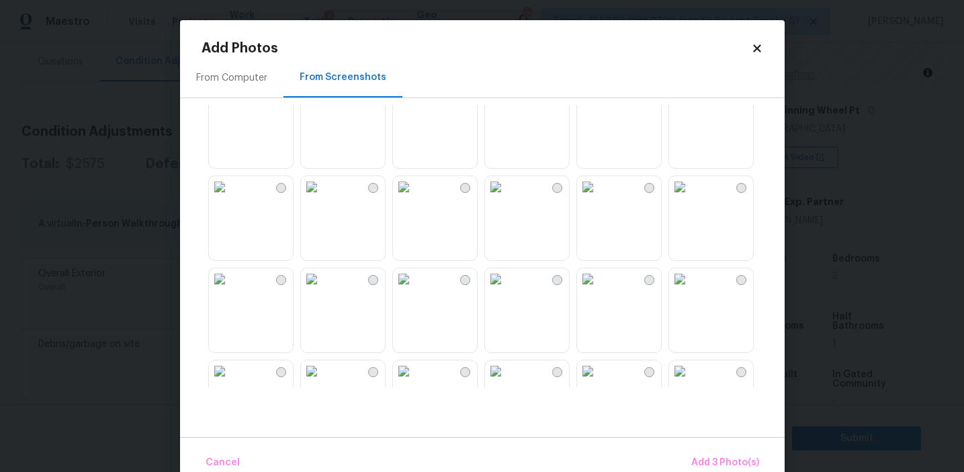
click at [599, 290] on img at bounding box center [588, 279] width 22 height 22
click at [709, 462] on span "Add 4 Photo(s)" at bounding box center [724, 462] width 69 height 17
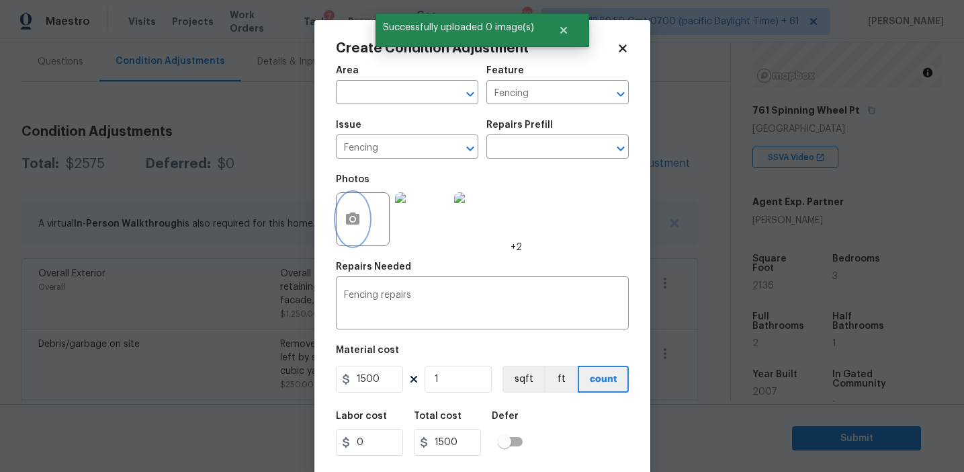
scroll to position [30, 0]
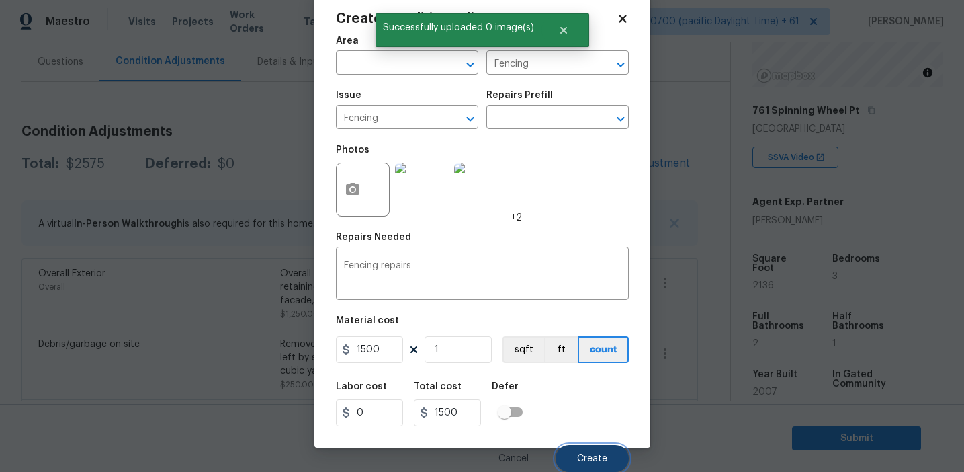
click at [587, 464] on button "Create" at bounding box center [592, 458] width 73 height 27
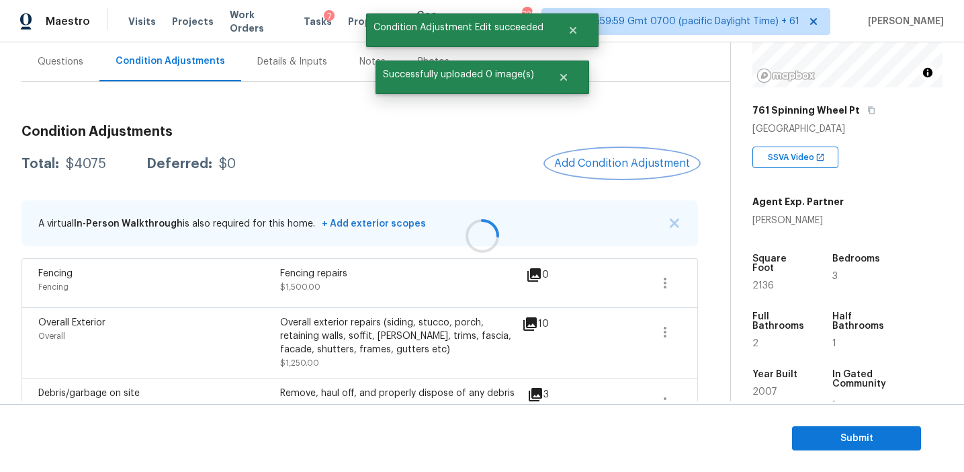
scroll to position [0, 0]
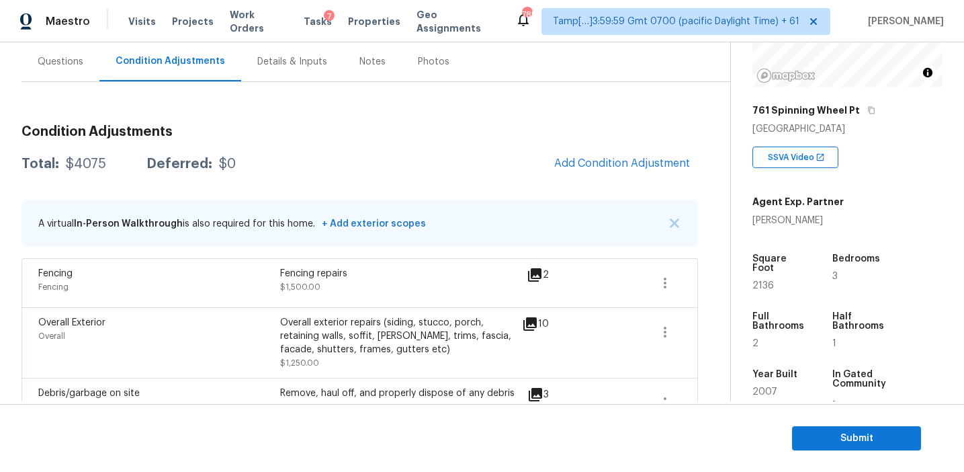
click at [496, 145] on div "Condition Adjustments Total: $4075 Deferred: $0 Add Condition Adjustment A virt…" at bounding box center [360, 430] width 677 height 632
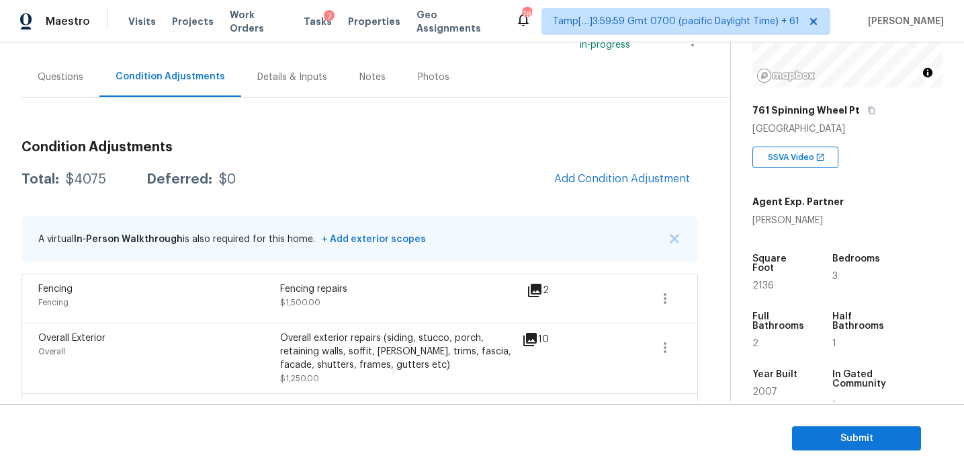
scroll to position [110, 0]
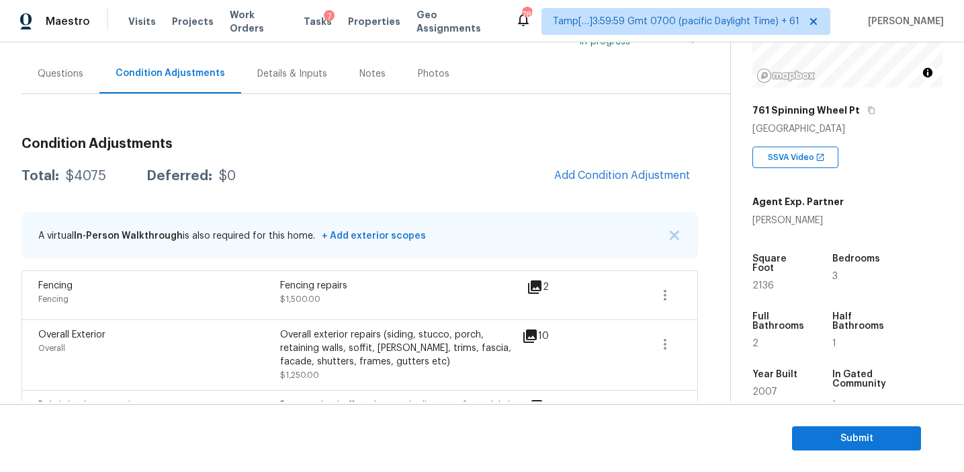
click at [384, 191] on div "Condition Adjustments Total: $4075 Deferred: $0 Add Condition Adjustment A virt…" at bounding box center [360, 442] width 677 height 632
click at [472, 173] on div "Total: $4075 Deferred: $0 Add Condition Adjustment" at bounding box center [360, 176] width 677 height 30
click at [583, 183] on button "Add Condition Adjustment" at bounding box center [622, 175] width 152 height 28
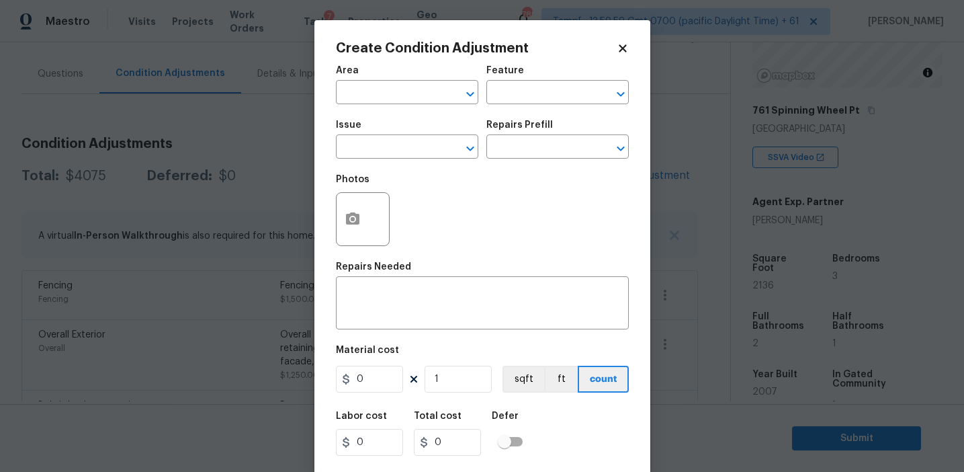
click at [302, 176] on body "Maestro Visits Projects Work Orders Tasks 7 Properties Geo Assignments 785 Tamp…" at bounding box center [482, 236] width 964 height 472
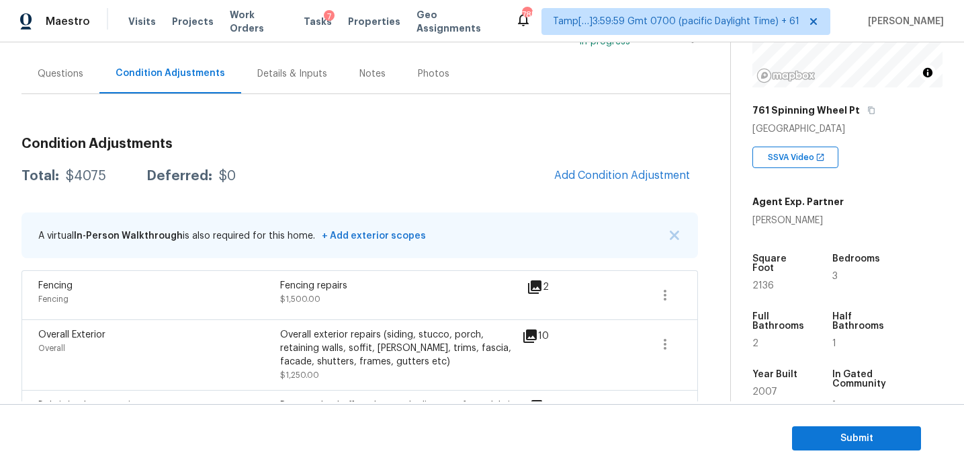
click at [448, 171] on div "Total: $4075 Deferred: $0 Add Condition Adjustment" at bounding box center [360, 176] width 677 height 30
click at [502, 173] on div "Total: $4075 Deferred: $0 Add Condition Adjustment" at bounding box center [360, 176] width 677 height 30
click at [510, 202] on div "Condition Adjustments Total: $4075 Deferred: $0 Add Condition Adjustment A virt…" at bounding box center [360, 442] width 677 height 632
click at [484, 173] on div "Total: $4075 Deferred: $0 Add Condition Adjustment" at bounding box center [360, 176] width 677 height 30
click at [579, 168] on button "Add Condition Adjustment" at bounding box center [622, 175] width 152 height 28
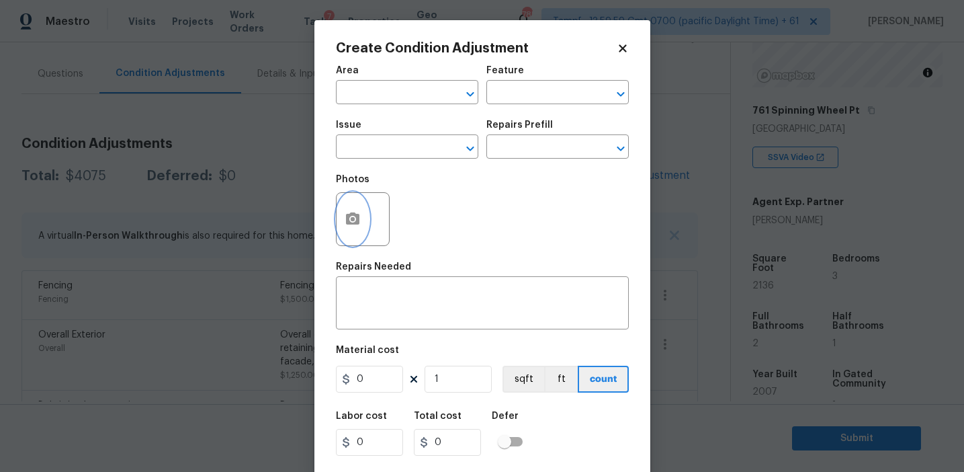
click at [358, 226] on icon "button" at bounding box center [353, 219] width 16 height 16
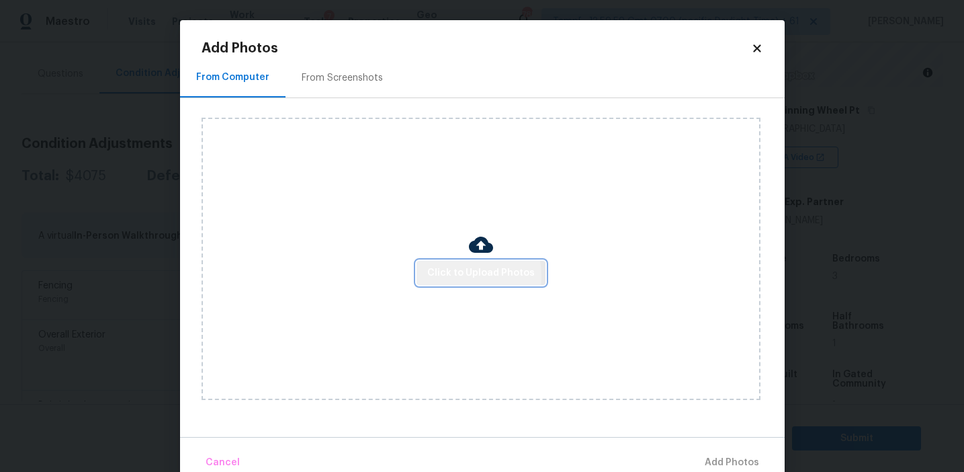
click at [459, 276] on span "Click to Upload Photos" at bounding box center [481, 273] width 108 height 17
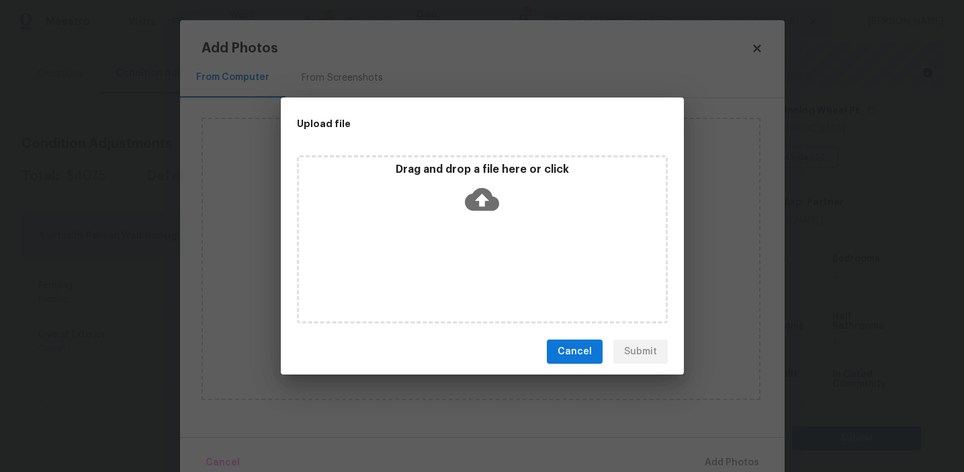
click at [450, 146] on div "Upload file" at bounding box center [452, 123] width 343 height 52
click at [437, 172] on p "Drag and drop a file here or click" at bounding box center [482, 170] width 367 height 14
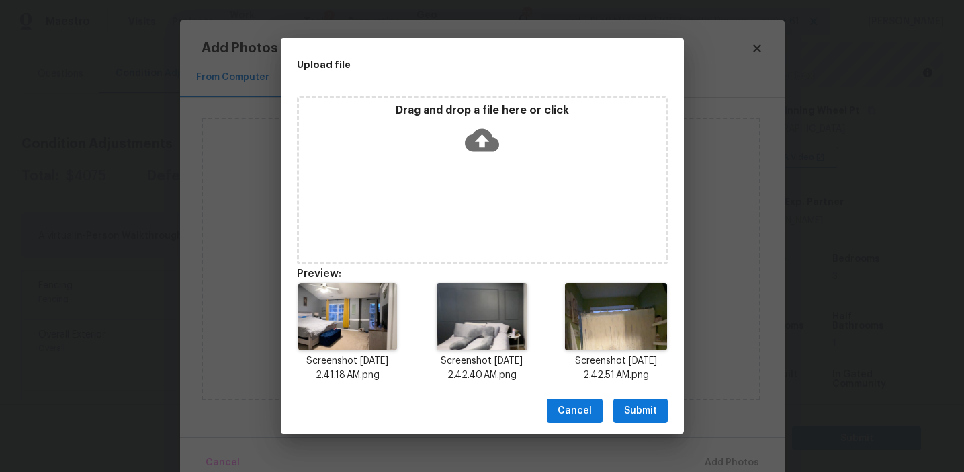
click at [625, 405] on span "Submit" at bounding box center [640, 410] width 33 height 17
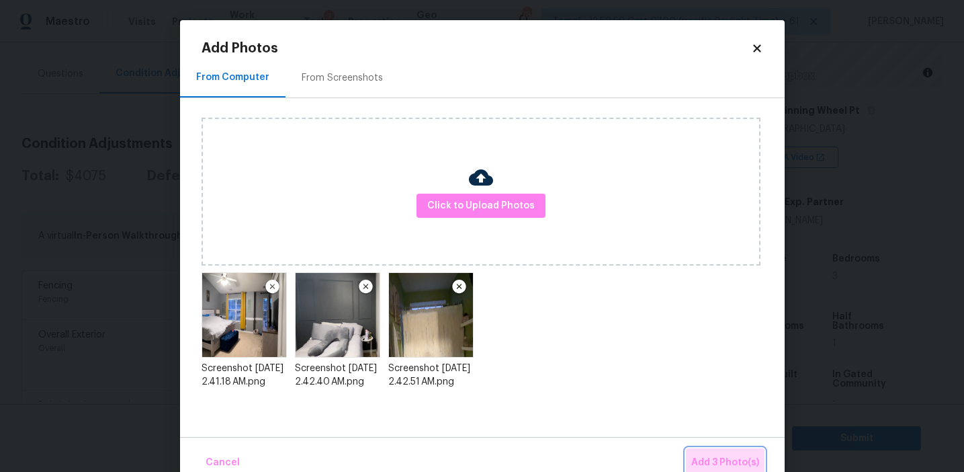
click at [710, 460] on span "Add 3 Photo(s)" at bounding box center [725, 462] width 68 height 17
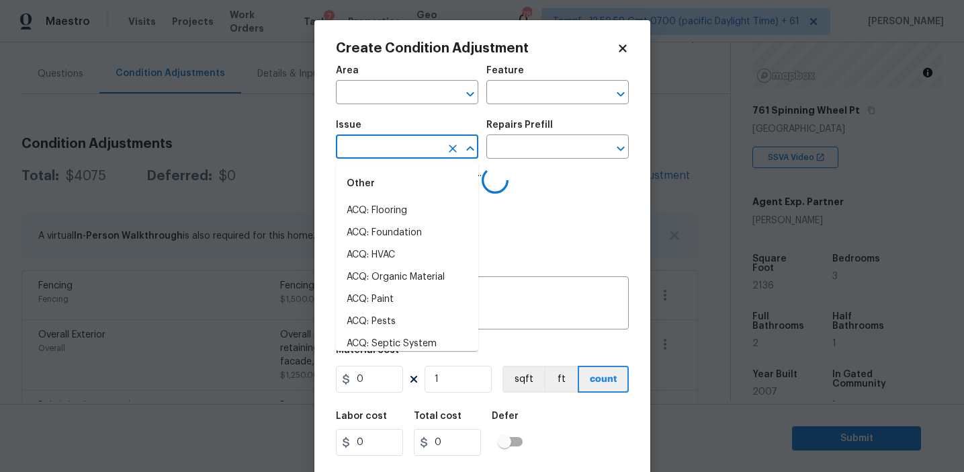
click at [378, 146] on input "text" at bounding box center [388, 148] width 105 height 21
click at [413, 273] on li "Interior Paint" at bounding box center [407, 277] width 142 height 22
type input "Interior Paint"
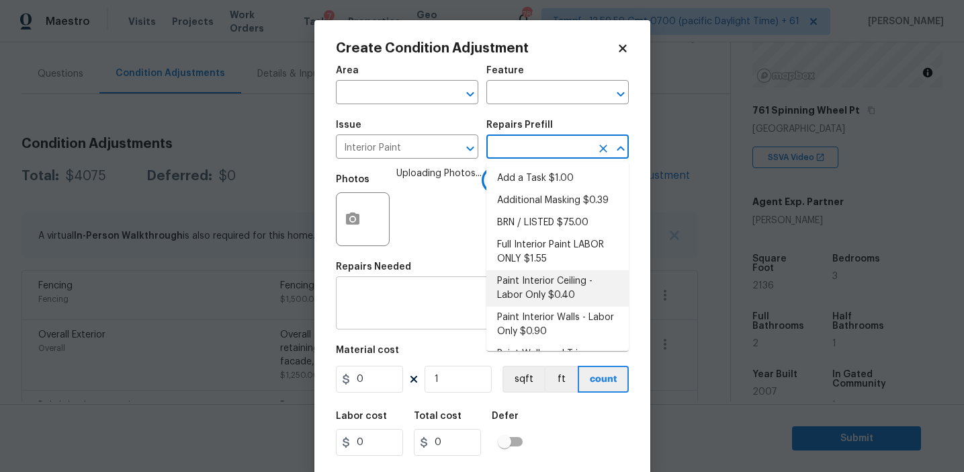
scroll to position [128, 0]
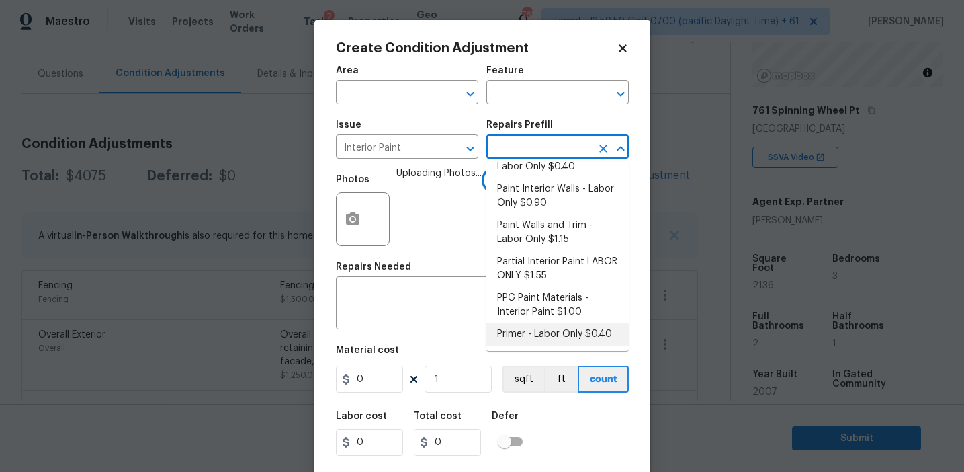
click at [516, 330] on li "Primer - Labor Only $0.40" at bounding box center [557, 334] width 142 height 22
type input "Overall Paint"
type textarea "Interior primer - PRIMER PROVIDED BY OPENDOOR - All nails, screws, drywall anch…"
type input "0.4"
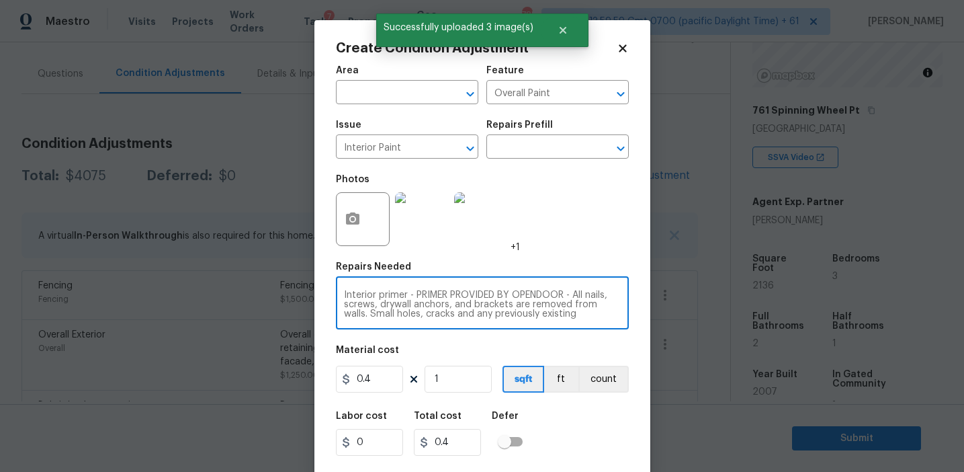
scroll to position [28, 0]
drag, startPoint x: 408, startPoint y: 295, endPoint x: 607, endPoint y: 348, distance: 205.9
click at [607, 348] on div "Area ​ Feature Overall Paint ​ Issue Interior Paint ​ Repairs Prefill ​ Photos …" at bounding box center [482, 279] width 293 height 443
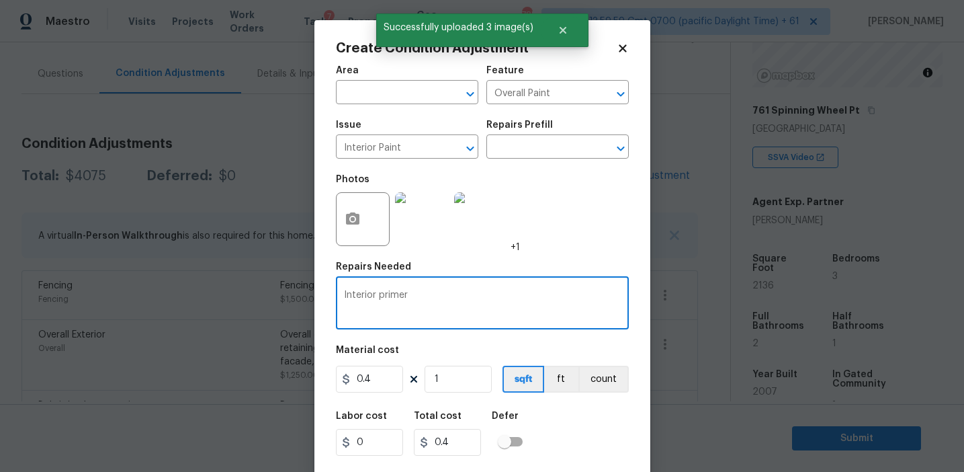
scroll to position [0, 0]
type textarea "Interior primer"
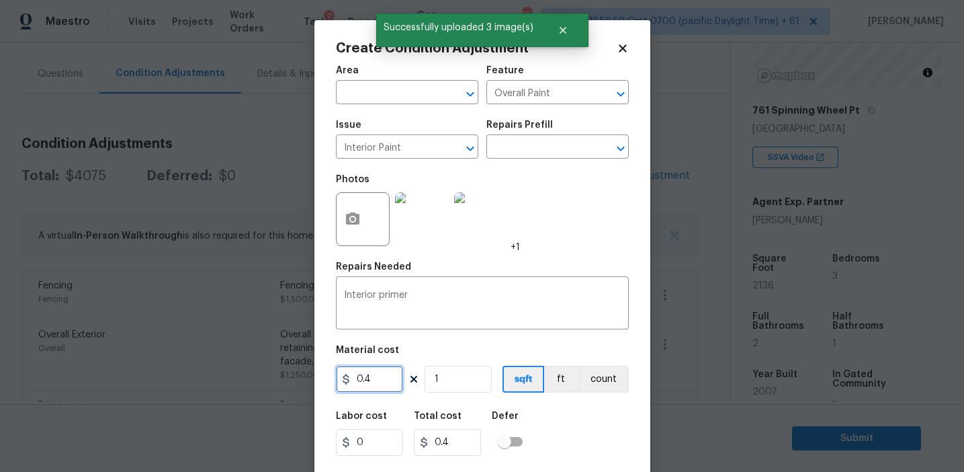
click at [381, 384] on input "0.4" at bounding box center [369, 379] width 67 height 27
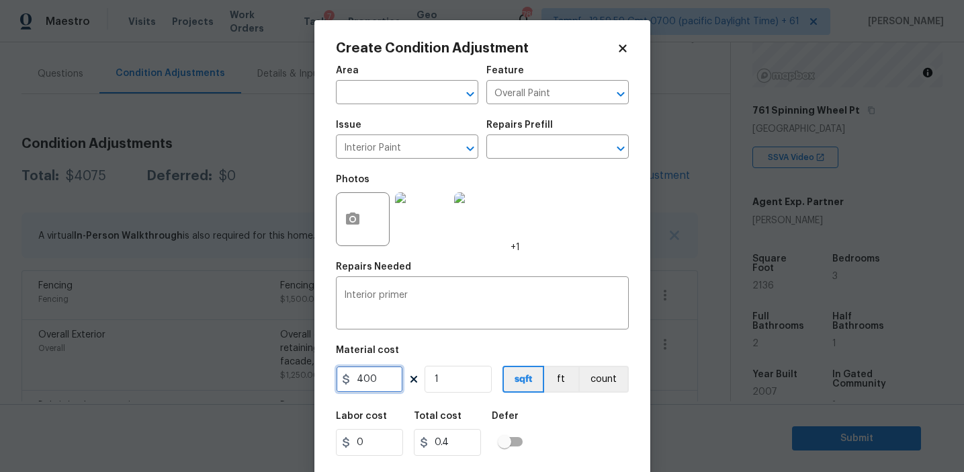
type input "400"
click at [590, 388] on button "count" at bounding box center [604, 379] width 50 height 27
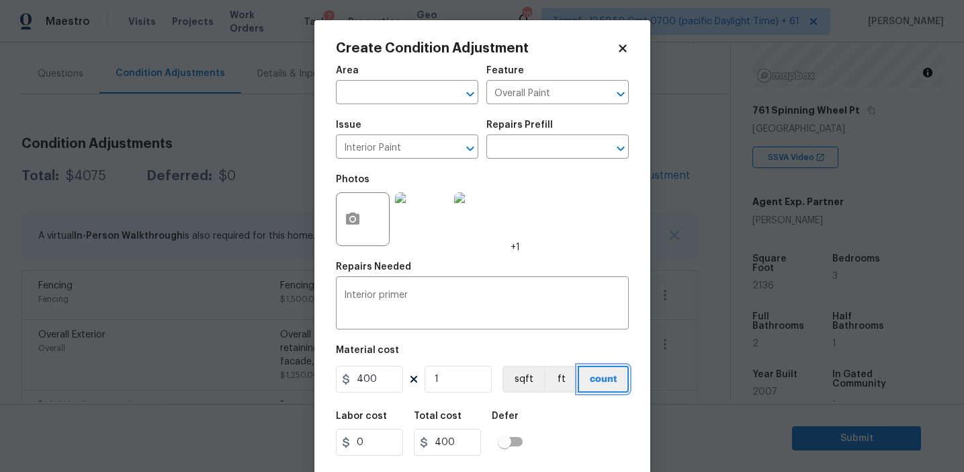
scroll to position [30, 0]
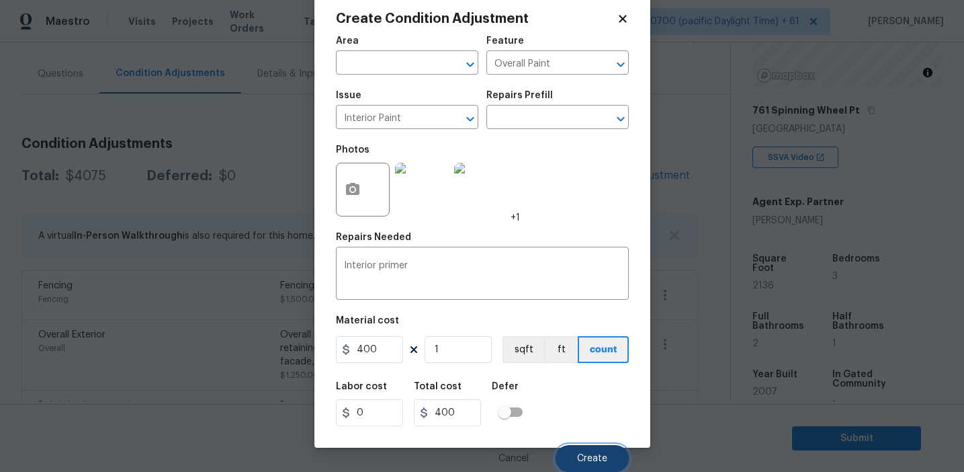
click at [594, 461] on span "Create" at bounding box center [592, 459] width 30 height 10
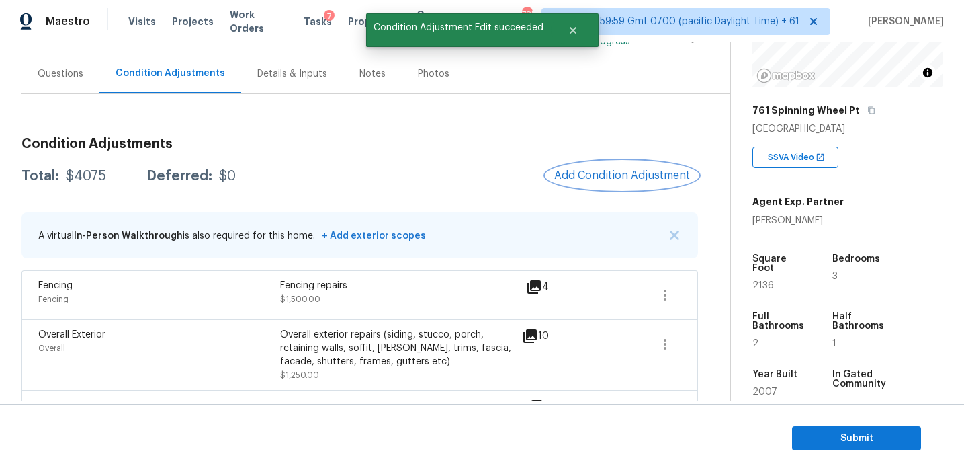
scroll to position [0, 0]
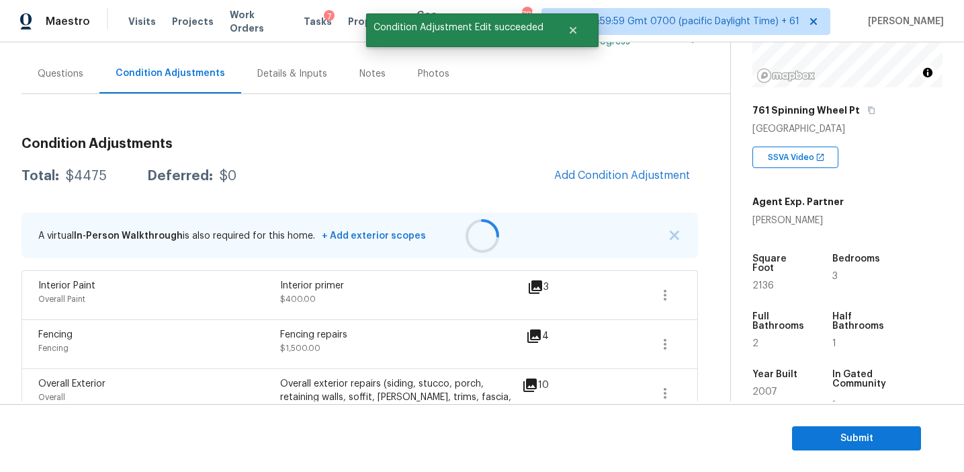
click at [587, 179] on div at bounding box center [482, 236] width 964 height 472
click at [587, 179] on span "Add Condition Adjustment" at bounding box center [622, 175] width 136 height 12
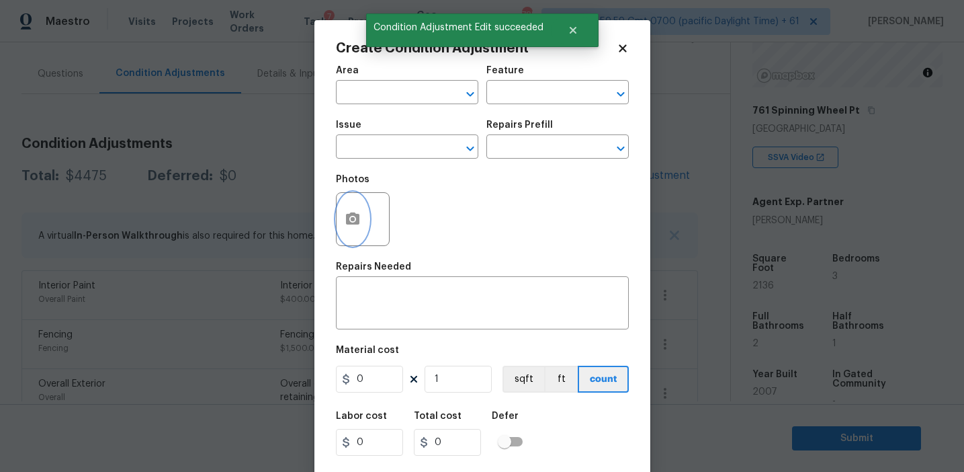
click at [360, 222] on button "button" at bounding box center [353, 219] width 32 height 52
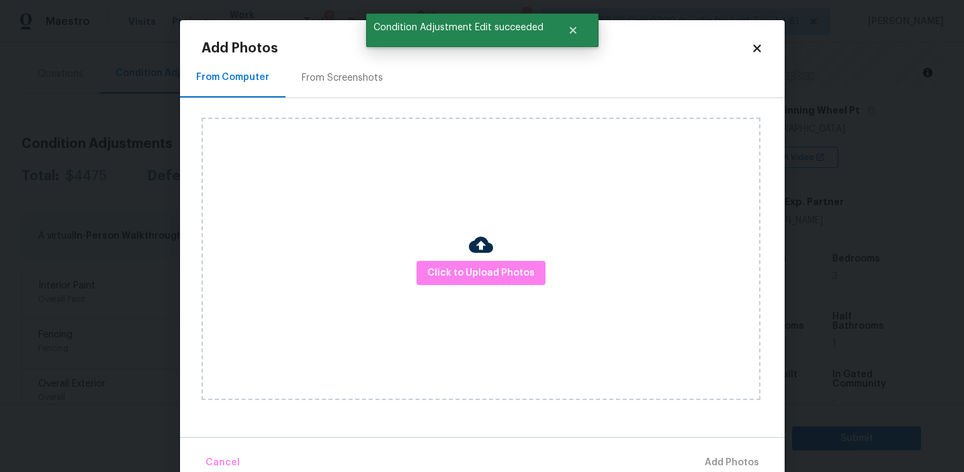
click at [433, 253] on div "Click to Upload Photos" at bounding box center [481, 259] width 559 height 282
click at [435, 268] on span "Click to Upload Photos" at bounding box center [481, 273] width 108 height 17
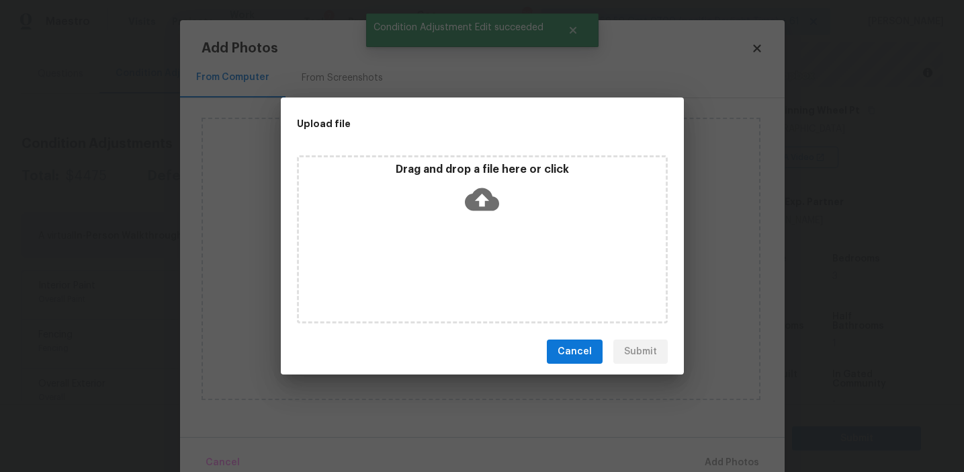
click at [445, 172] on p "Drag and drop a file here or click" at bounding box center [482, 170] width 367 height 14
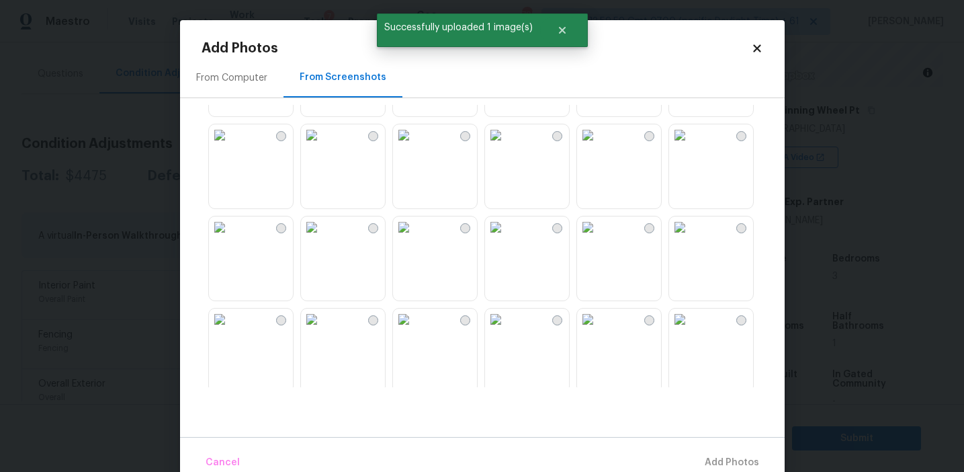
scroll to position [277, 0]
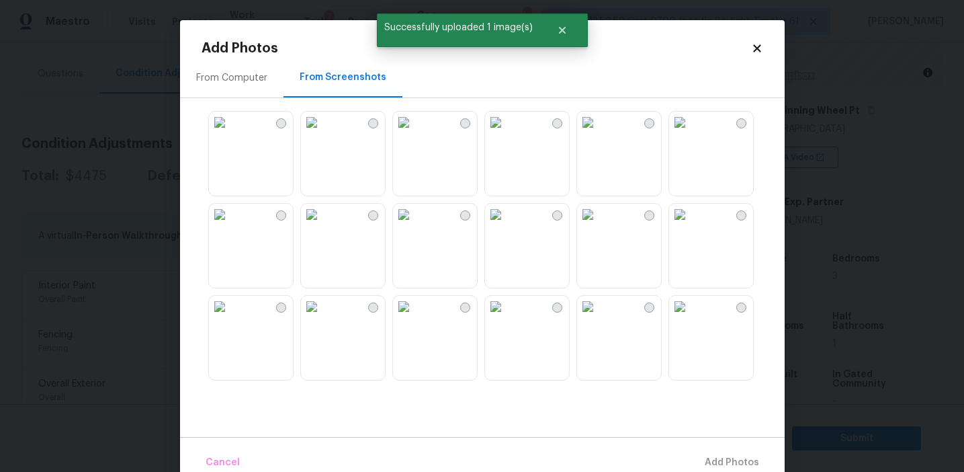
click at [323, 225] on img at bounding box center [312, 215] width 22 height 22
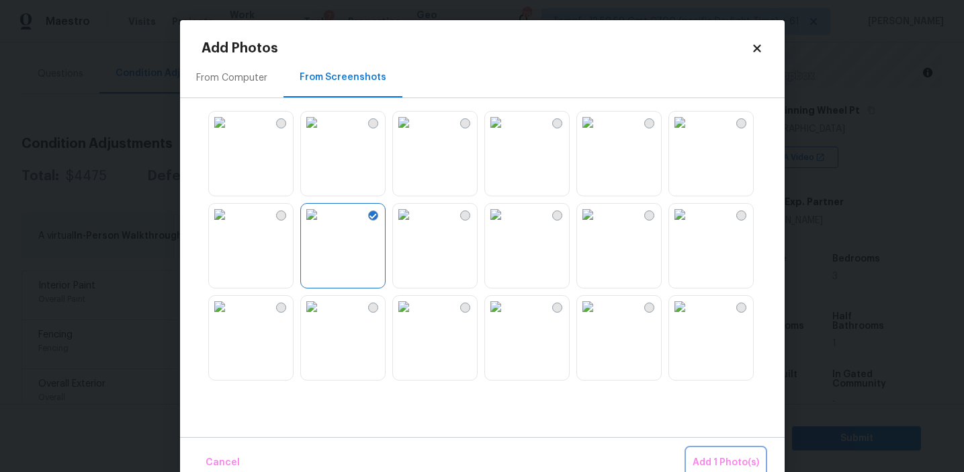
click at [702, 455] on span "Add 1 Photo(s)" at bounding box center [726, 462] width 67 height 17
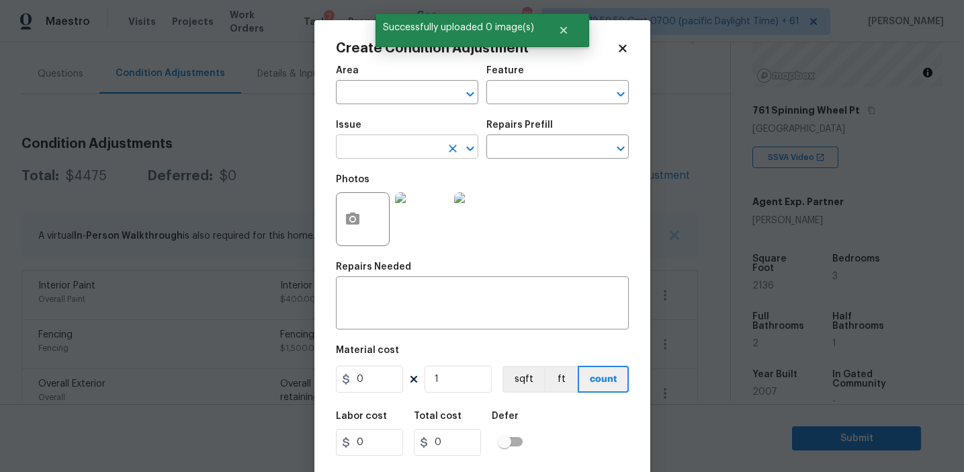
click at [392, 149] on input "text" at bounding box center [388, 148] width 105 height 21
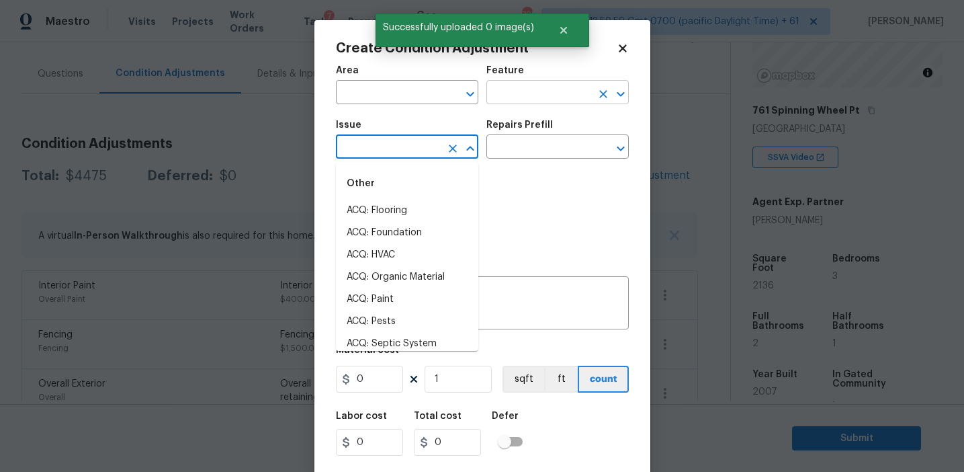
click at [499, 95] on input "text" at bounding box center [538, 93] width 105 height 21
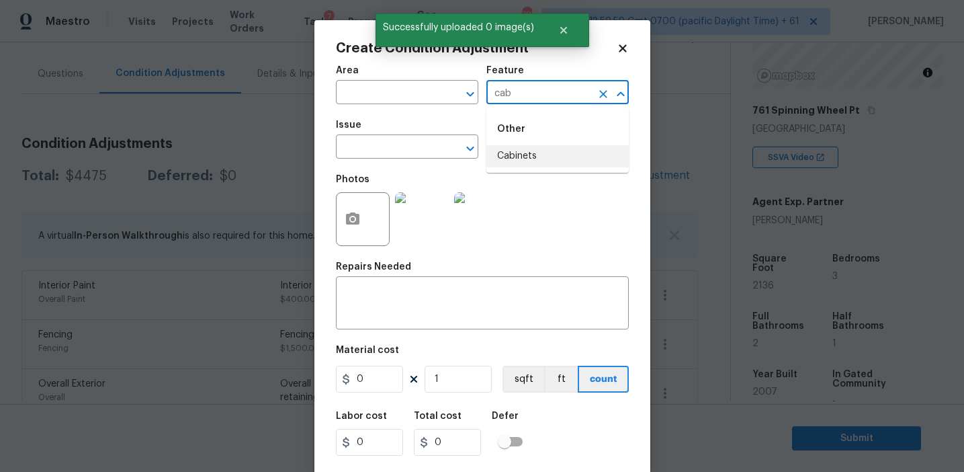
click at [537, 151] on li "Cabinets" at bounding box center [557, 156] width 142 height 22
type input "Cabinets"
click at [392, 146] on input "text" at bounding box center [388, 148] width 105 height 21
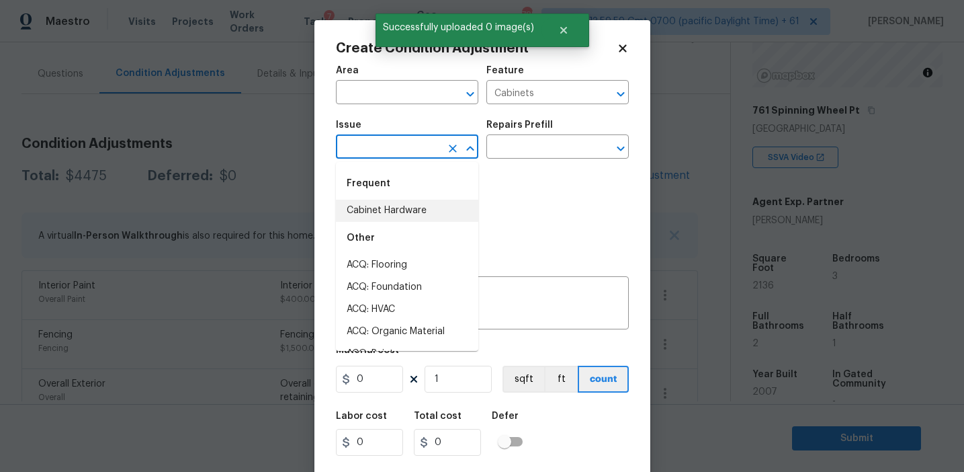
click at [398, 215] on li "Cabinet Hardware" at bounding box center [407, 211] width 142 height 22
type input "Cabinet Hardware"
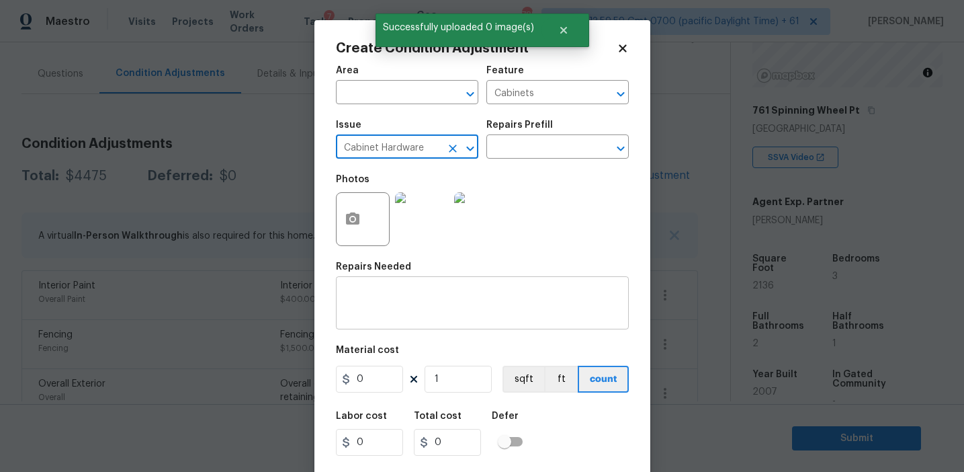
click at [409, 310] on textarea at bounding box center [482, 304] width 277 height 28
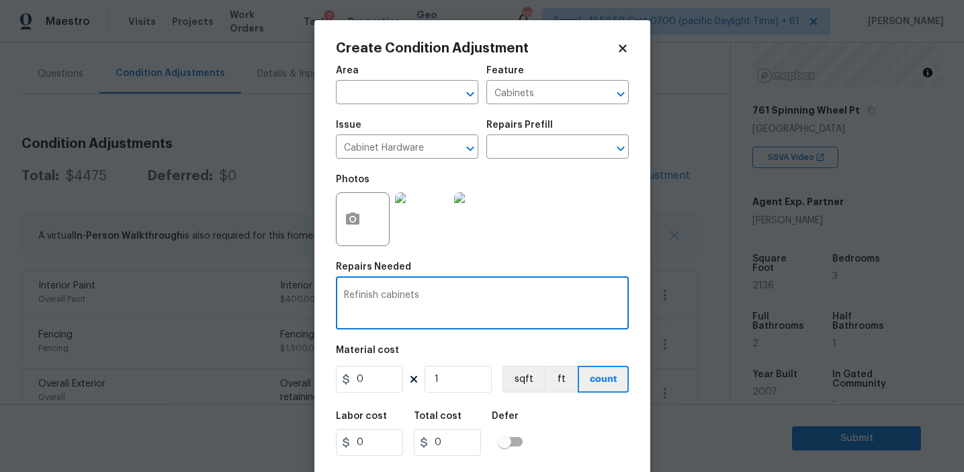
type textarea "Refinish cabinets"
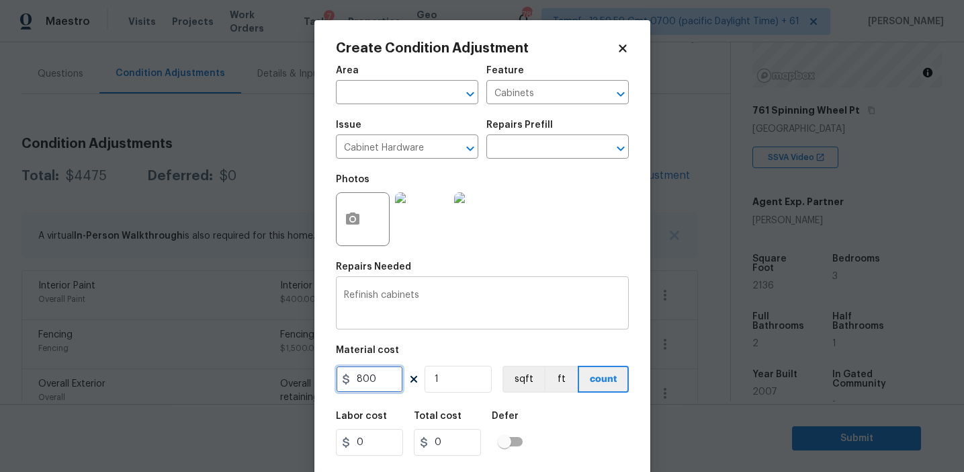
type input "800"
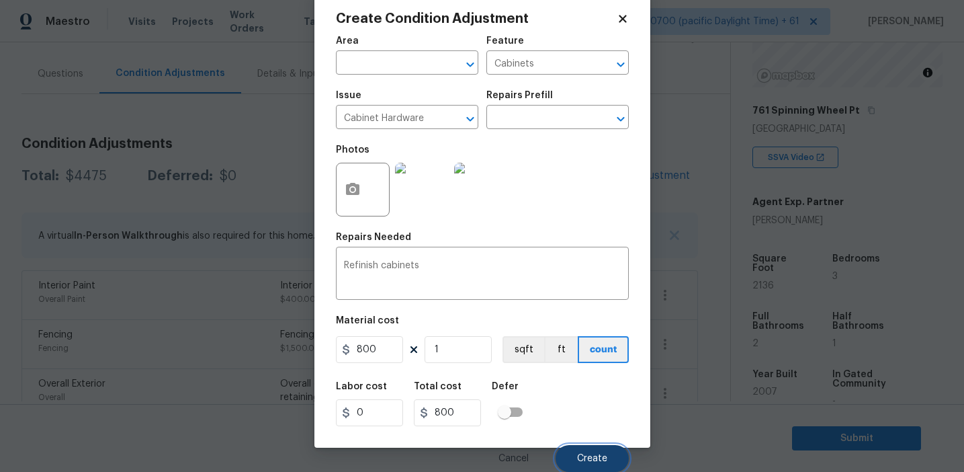
click at [578, 450] on button "Create" at bounding box center [592, 458] width 73 height 27
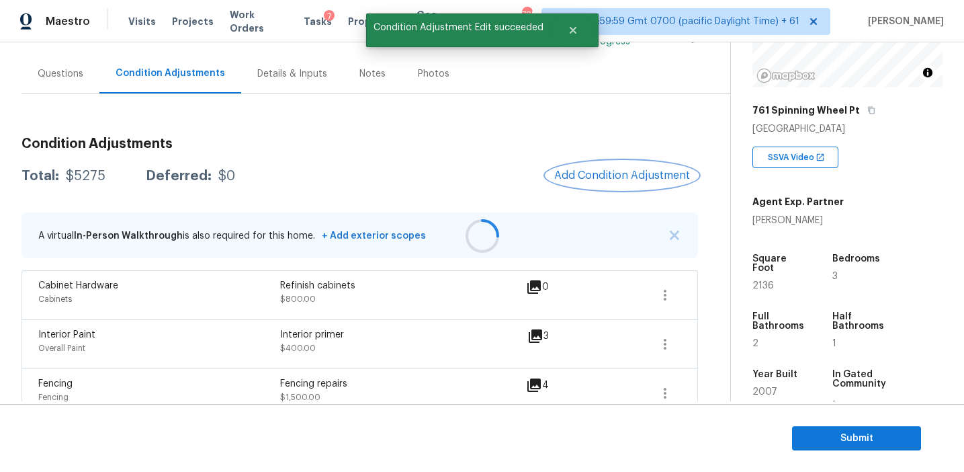
scroll to position [0, 0]
click at [589, 163] on button "Add Condition Adjustment" at bounding box center [622, 175] width 152 height 28
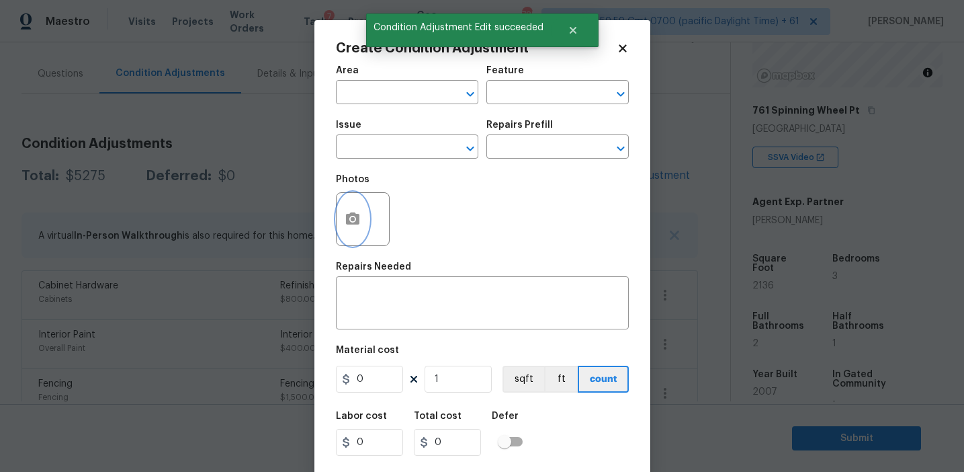
click at [351, 218] on circle "button" at bounding box center [352, 219] width 4 height 4
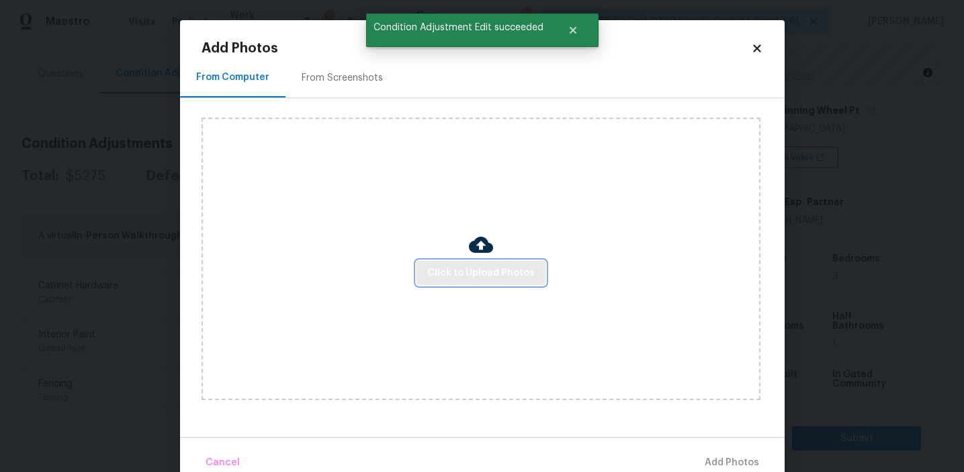
click at [470, 283] on button "Click to Upload Photos" at bounding box center [481, 273] width 129 height 25
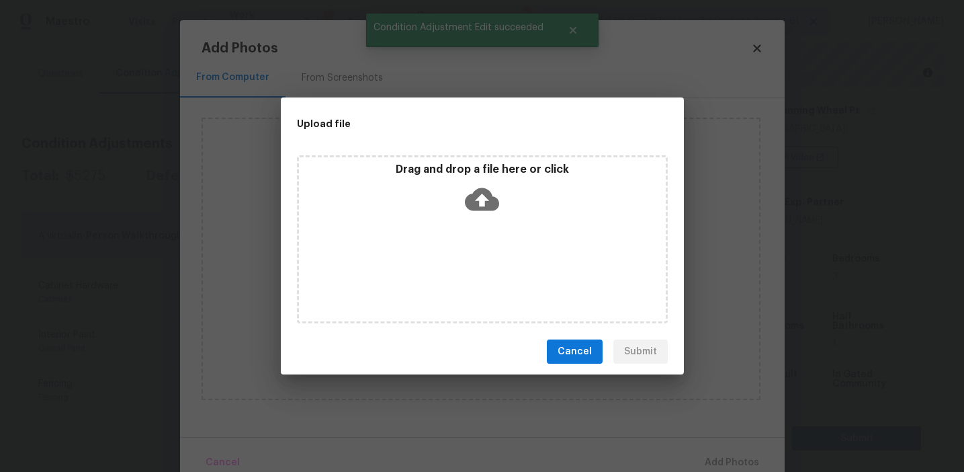
click at [462, 199] on div "Drag and drop a file here or click" at bounding box center [482, 192] width 367 height 58
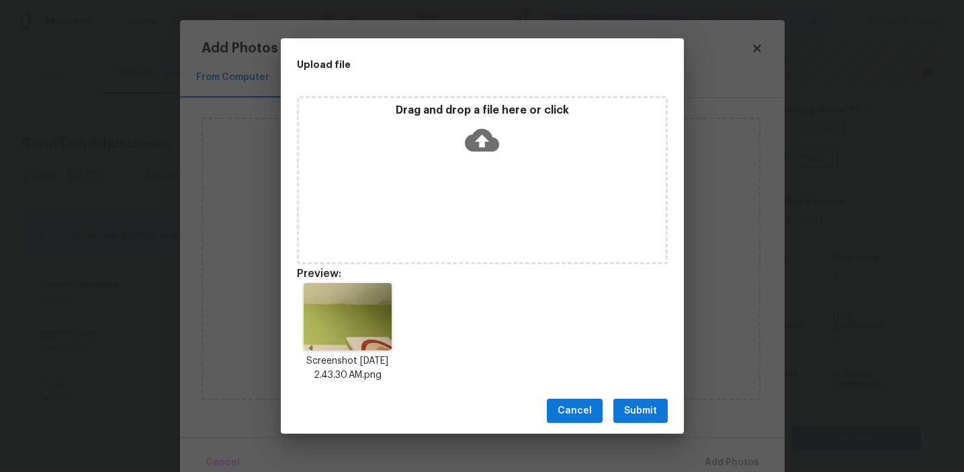
click at [635, 404] on span "Submit" at bounding box center [640, 410] width 33 height 17
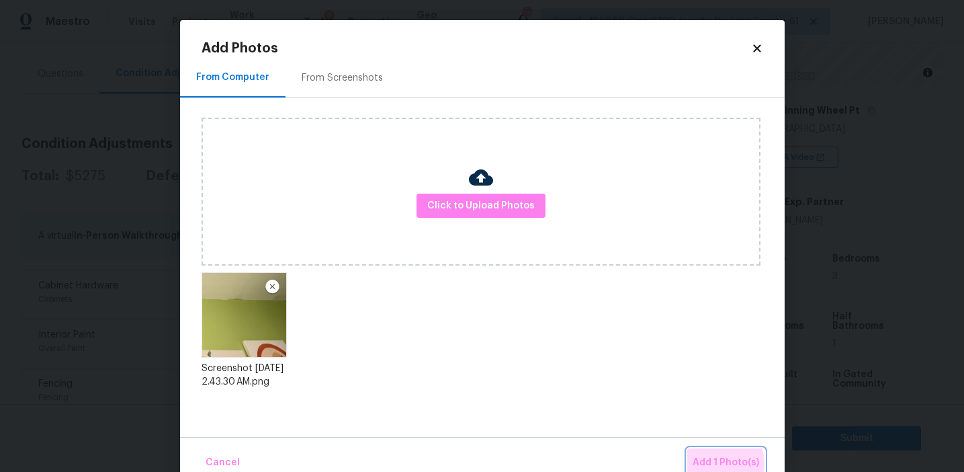
click at [717, 464] on span "Add 1 Photo(s)" at bounding box center [726, 462] width 67 height 17
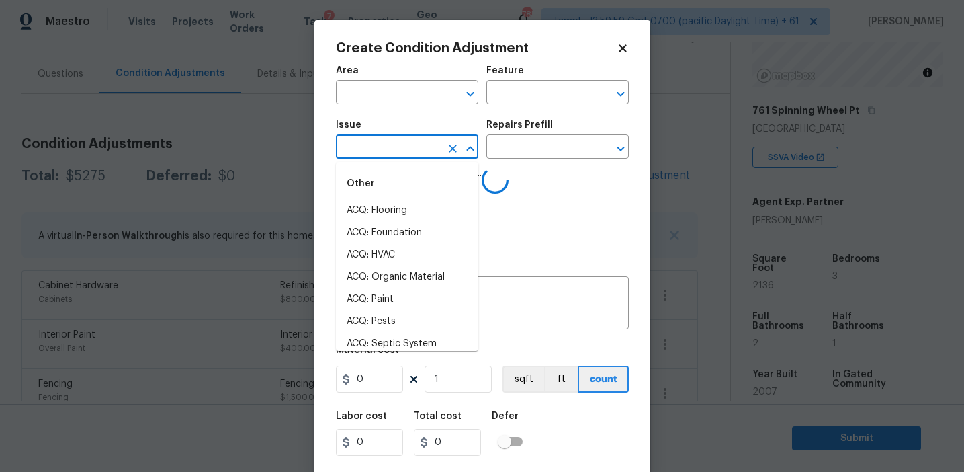
click at [407, 153] on input "text" at bounding box center [388, 148] width 105 height 21
type input "leak"
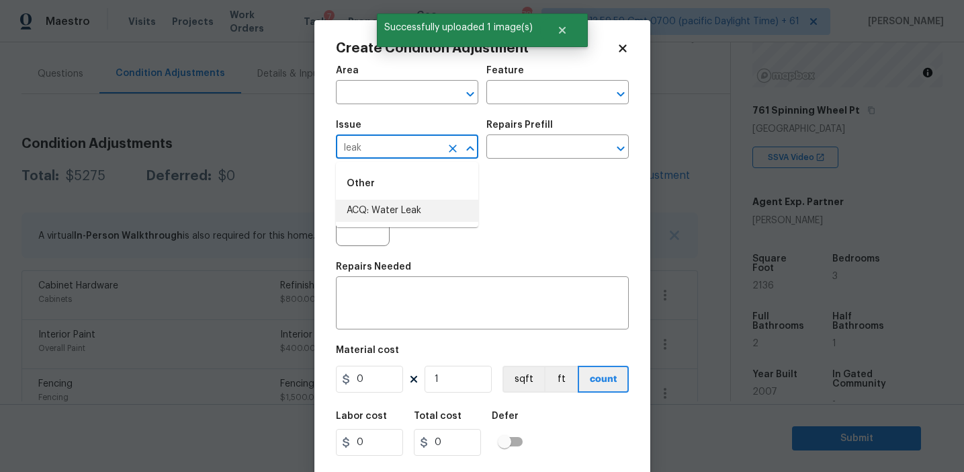
click at [427, 214] on li "ACQ: Water Leak" at bounding box center [407, 211] width 142 height 22
type input "ACQ: Water Leak"
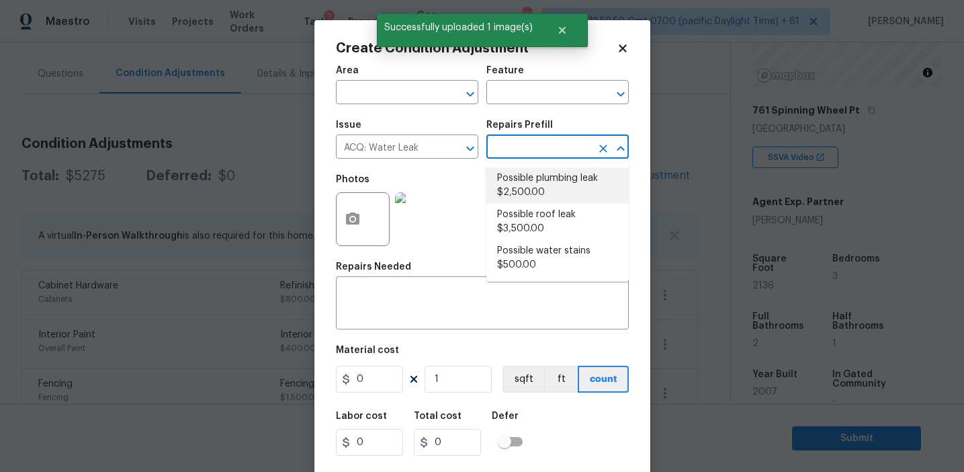
click at [538, 187] on li "Possible plumbing leak $2,500.00" at bounding box center [557, 185] width 142 height 36
type input "Acquisition"
type textarea "Acquisition Scope: Possible plumbing leak"
type input "2500"
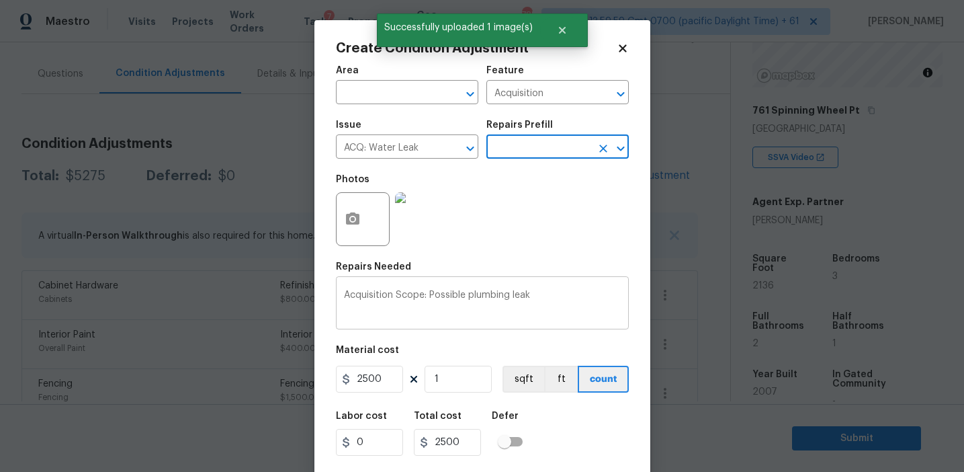
click at [485, 296] on textarea "Acquisition Scope: Possible plumbing leak" at bounding box center [482, 304] width 277 height 28
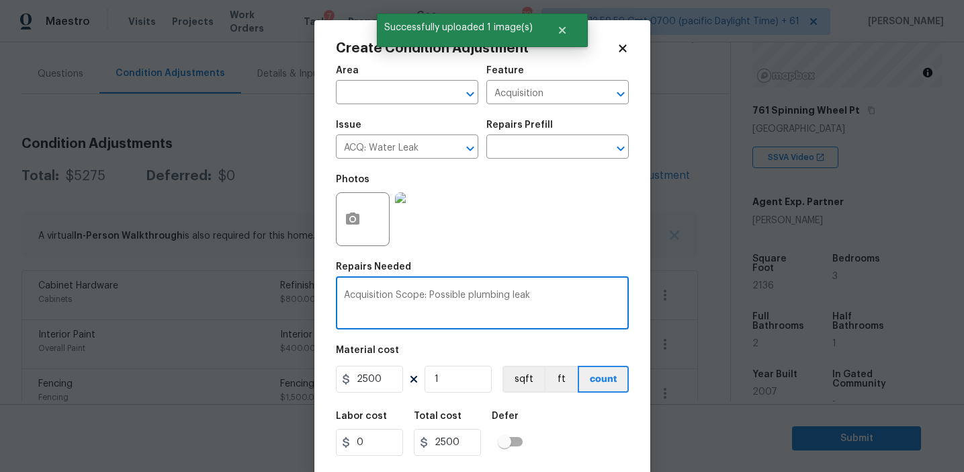
click at [485, 296] on textarea "Acquisition Scope: Possible plumbing leak" at bounding box center [482, 304] width 277 height 28
type textarea "Acquisition Scope: Possible leak"
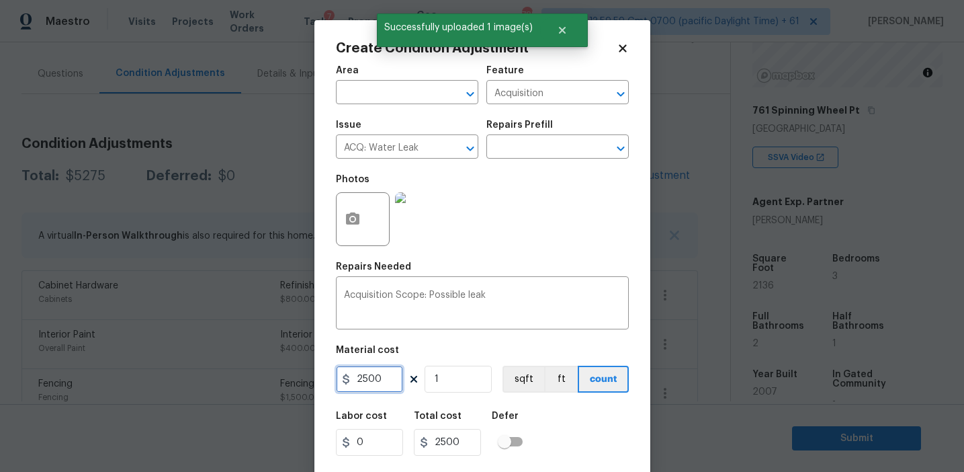
scroll to position [30, 0]
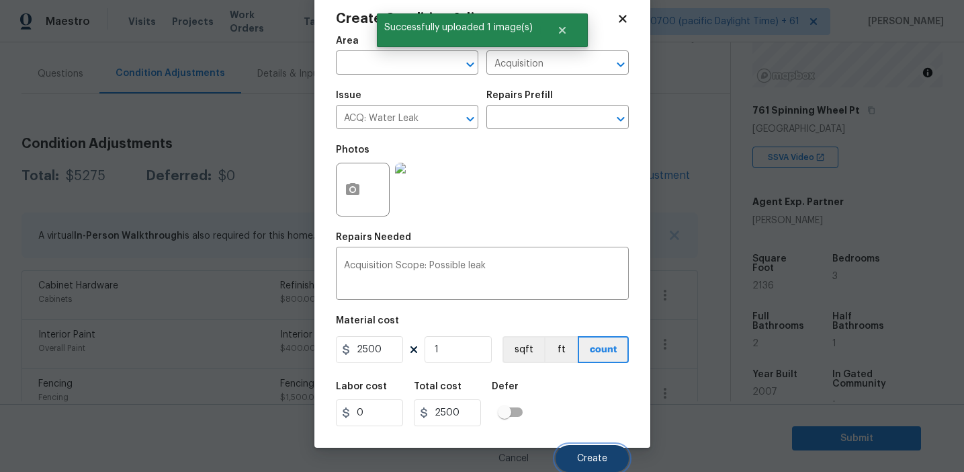
click at [591, 452] on button "Create" at bounding box center [592, 458] width 73 height 27
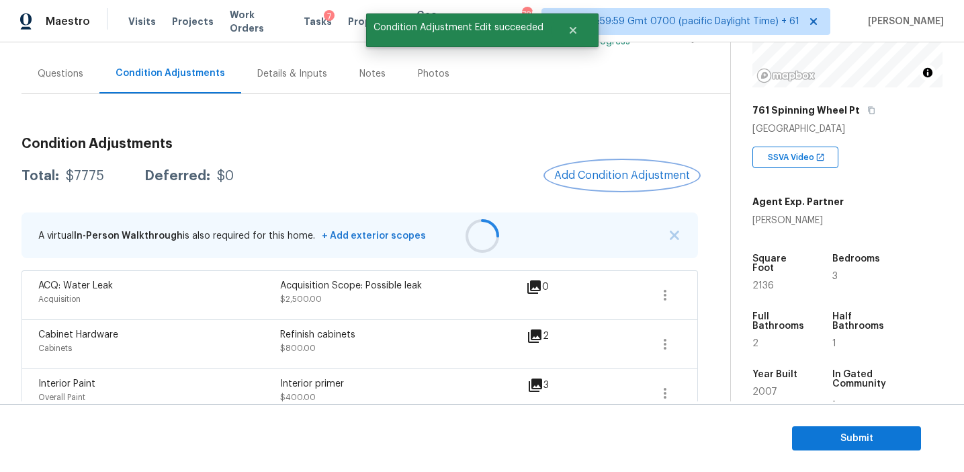
scroll to position [0, 0]
click at [588, 170] on div at bounding box center [482, 236] width 964 height 472
click at [588, 170] on span "Add Condition Adjustment" at bounding box center [622, 175] width 136 height 12
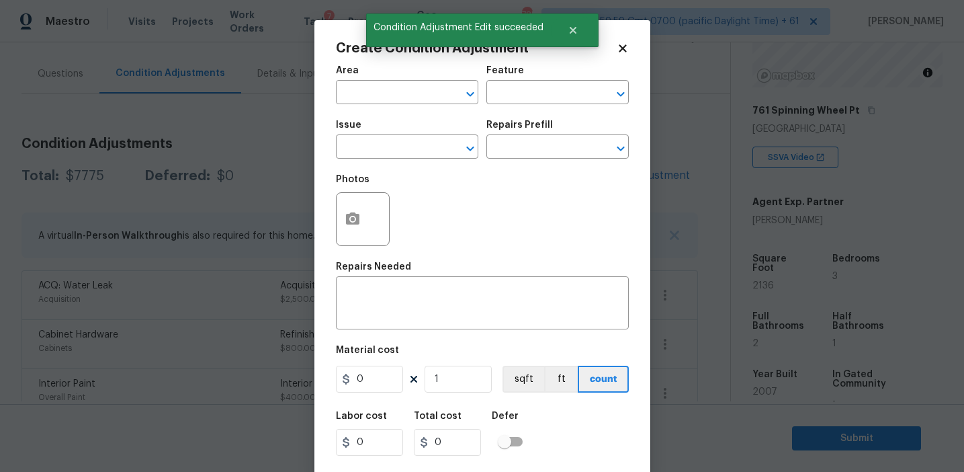
click at [342, 242] on div at bounding box center [363, 219] width 54 height 54
click at [362, 242] on div at bounding box center [363, 219] width 54 height 54
click at [356, 230] on button "button" at bounding box center [353, 219] width 32 height 52
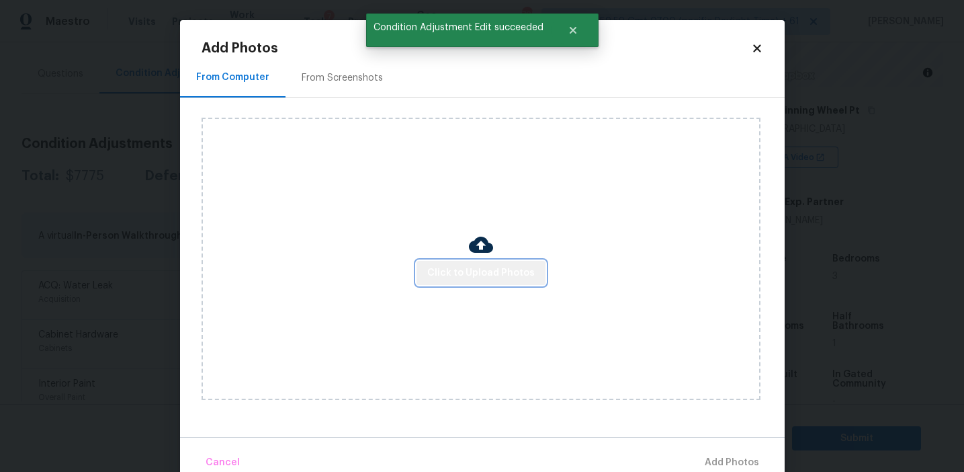
click at [491, 276] on span "Click to Upload Photos" at bounding box center [481, 273] width 108 height 17
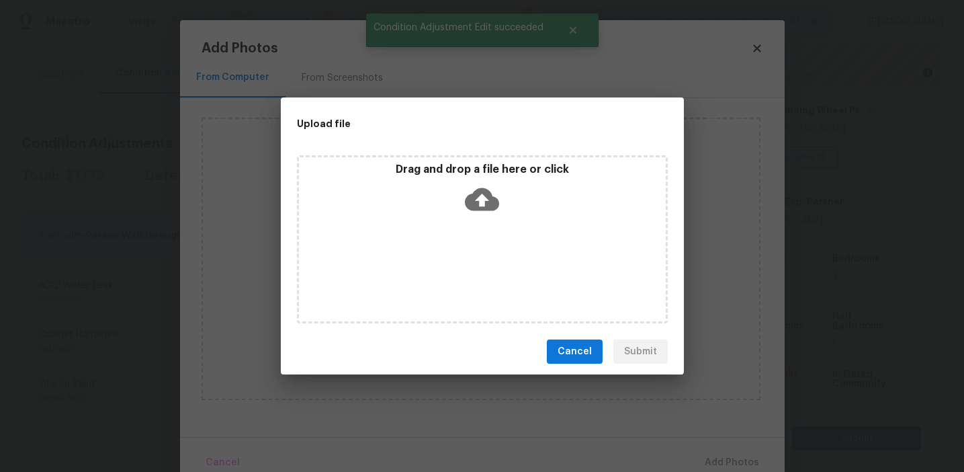
click at [477, 174] on p "Drag and drop a file here or click" at bounding box center [482, 170] width 367 height 14
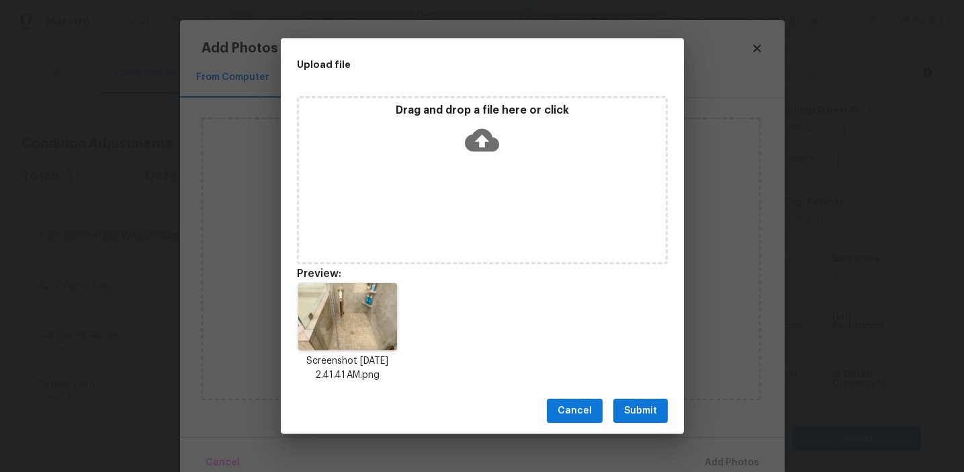
click at [624, 405] on button "Submit" at bounding box center [640, 410] width 54 height 25
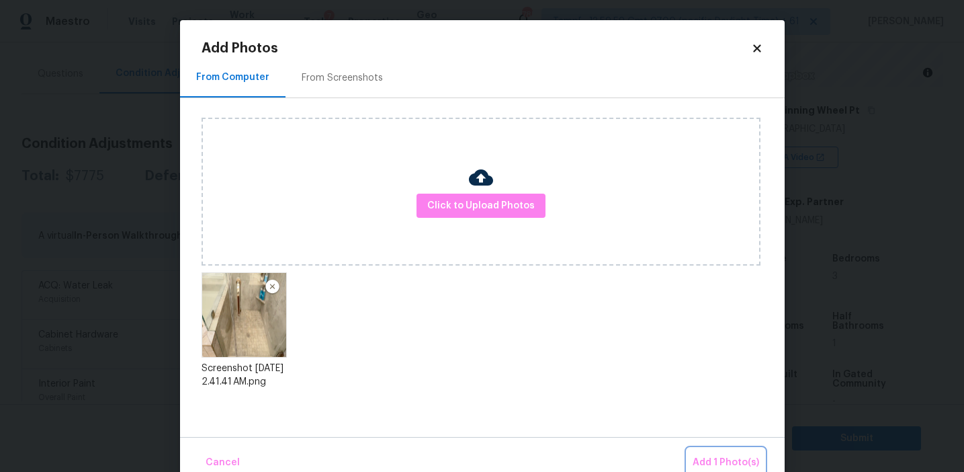
click at [714, 451] on button "Add 1 Photo(s)" at bounding box center [725, 462] width 77 height 29
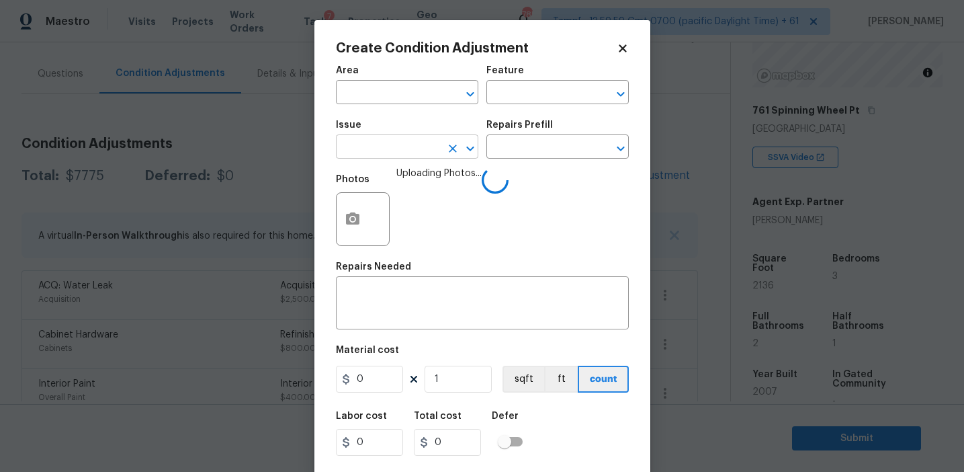
click at [394, 141] on input "text" at bounding box center [388, 148] width 105 height 21
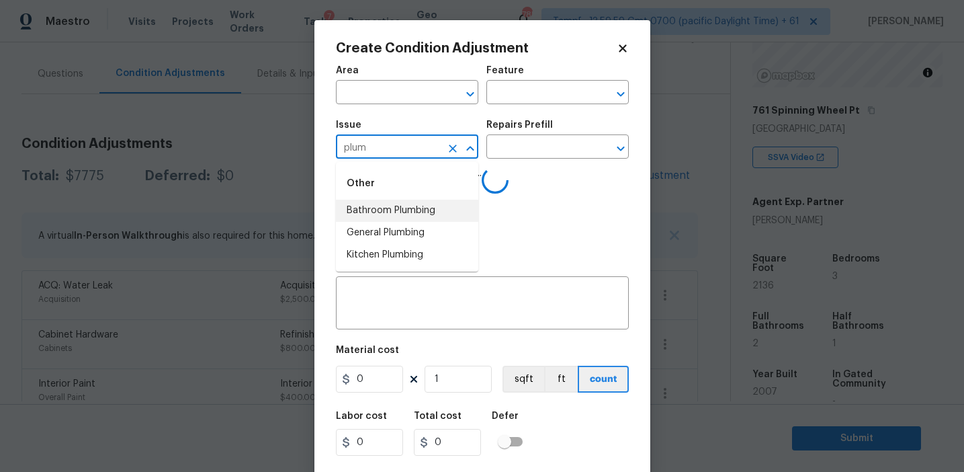
click at [404, 211] on li "Bathroom Plumbing" at bounding box center [407, 211] width 142 height 22
type input "Bathroom Plumbing"
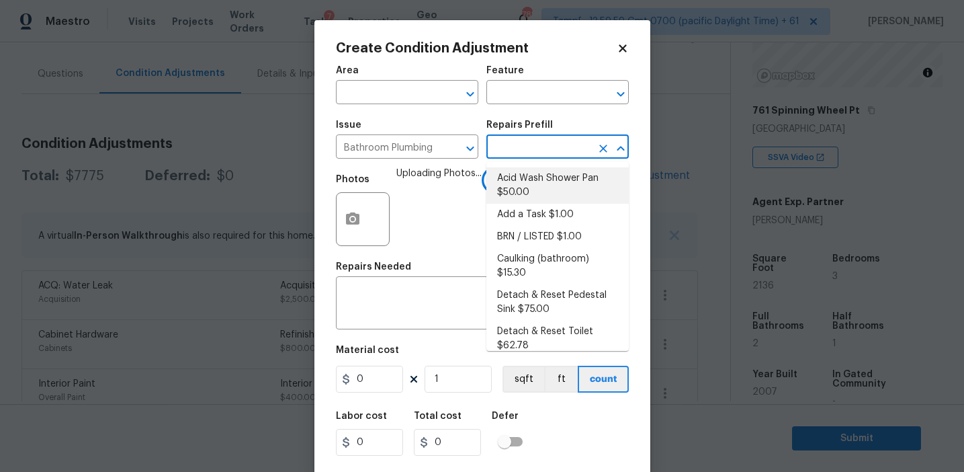
click at [539, 190] on li "Acid Wash Shower Pan $50.00" at bounding box center [557, 185] width 142 height 36
type input "Plumbing"
type textarea "Prep and acid wash/deep clean the shower pan."
type input "50"
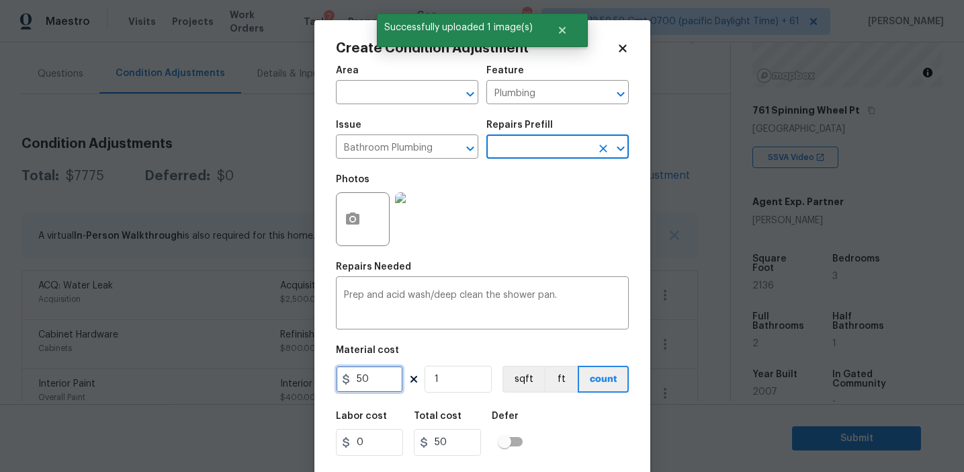
click at [379, 375] on input "50" at bounding box center [369, 379] width 67 height 27
type input "100"
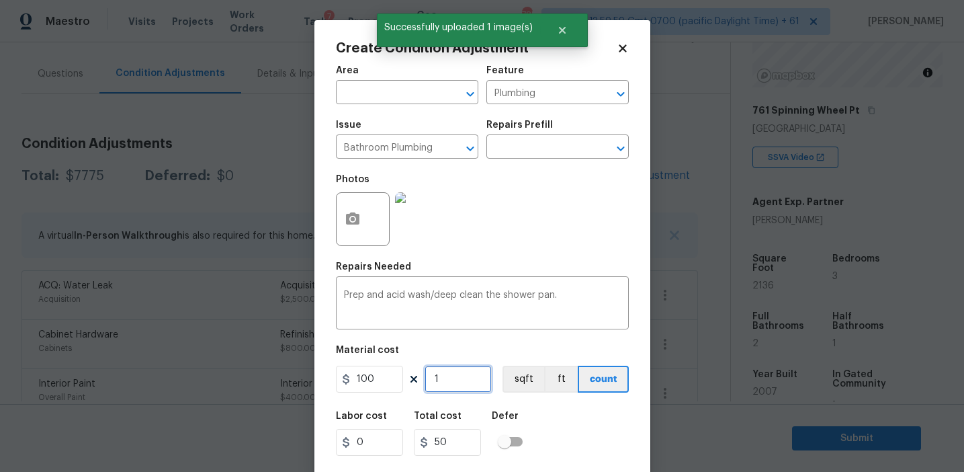
type input "100"
type input "2"
type input "200"
type input "2"
click at [587, 433] on div "Labor cost 0 Total cost 200 Defer" at bounding box center [482, 433] width 293 height 60
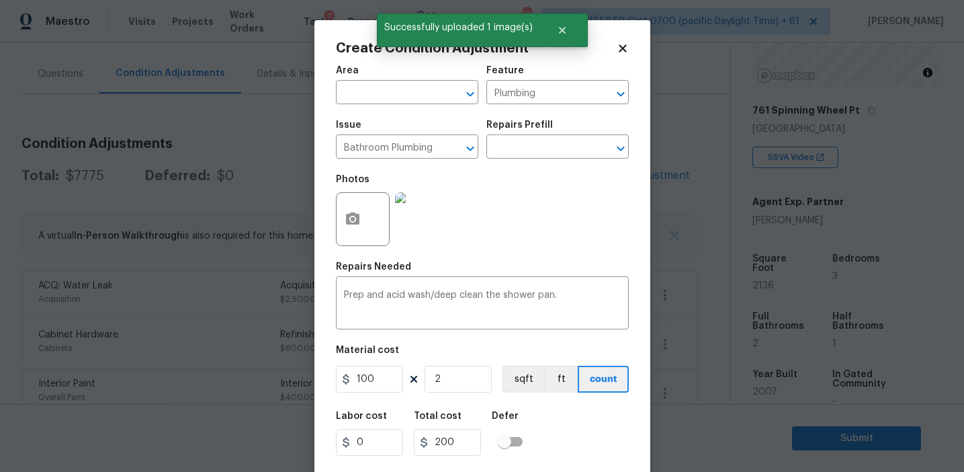
scroll to position [30, 0]
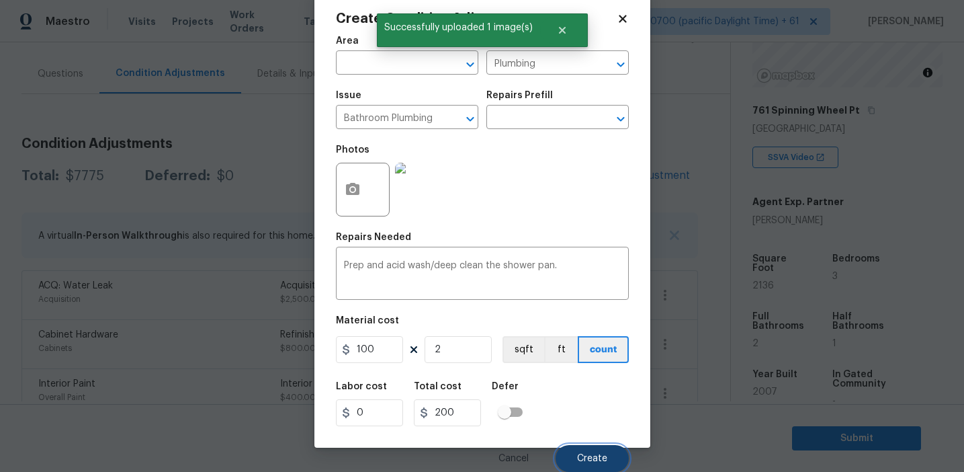
click at [594, 454] on span "Create" at bounding box center [592, 459] width 30 height 10
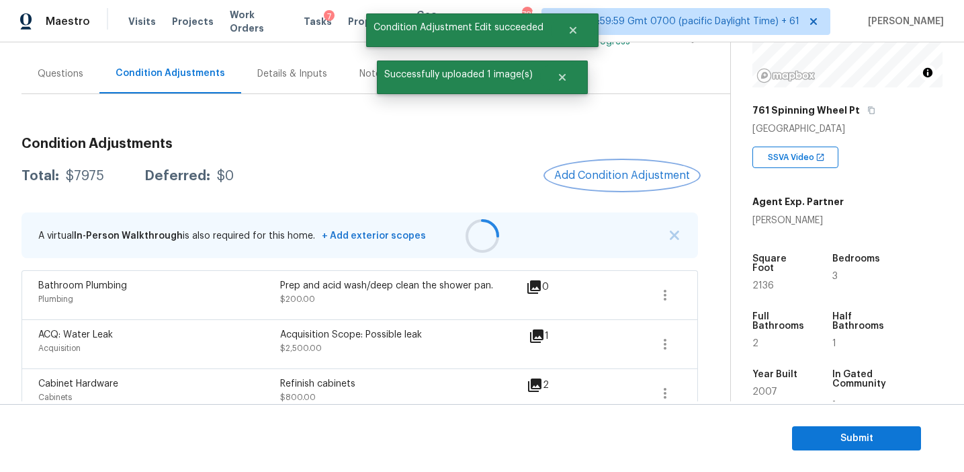
scroll to position [0, 0]
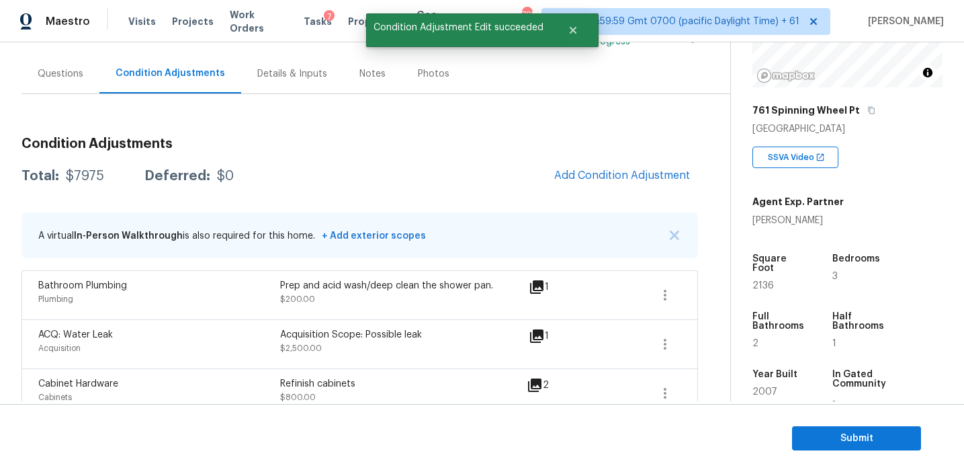
click at [457, 165] on div "Total: $7975 Deferred: $0 Add Condition Adjustment" at bounding box center [360, 176] width 677 height 30
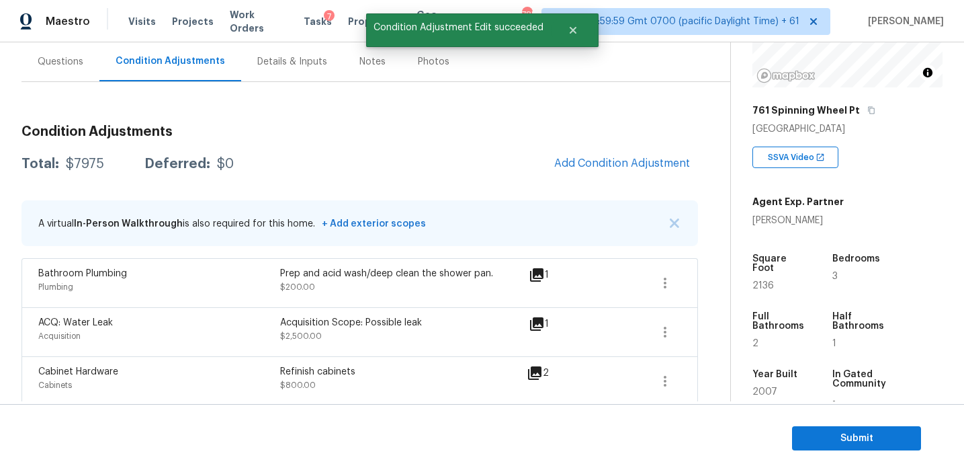
click at [499, 171] on div "Total: $7975 Deferred: $0 Add Condition Adjustment" at bounding box center [360, 164] width 677 height 30
click at [589, 162] on span "Add Condition Adjustment" at bounding box center [622, 163] width 136 height 12
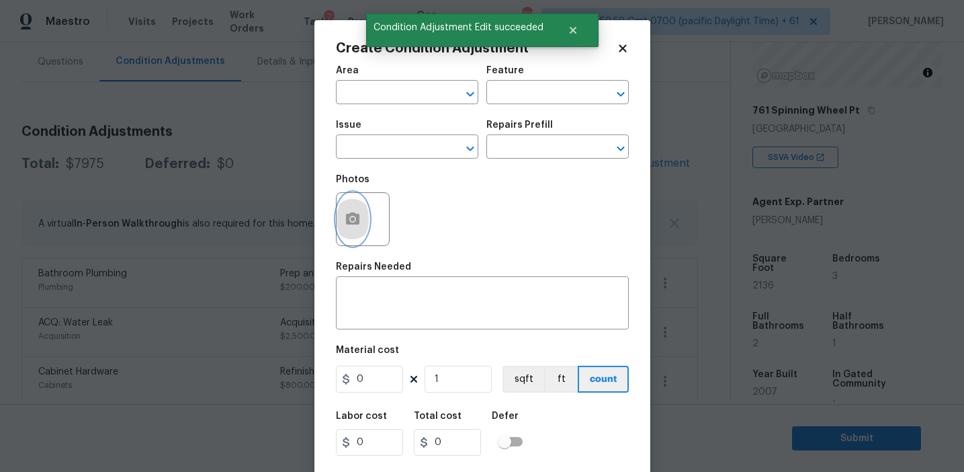
click at [355, 226] on icon "button" at bounding box center [353, 219] width 16 height 16
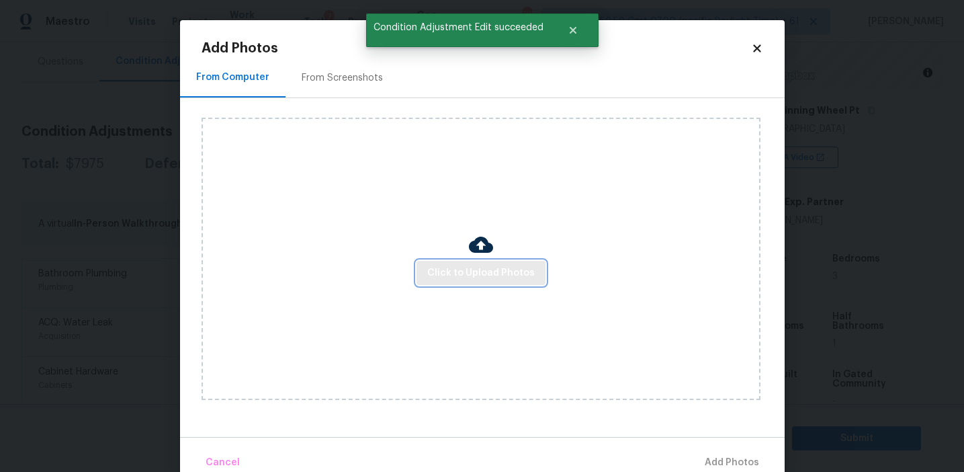
click at [455, 265] on span "Click to Upload Photos" at bounding box center [481, 273] width 108 height 17
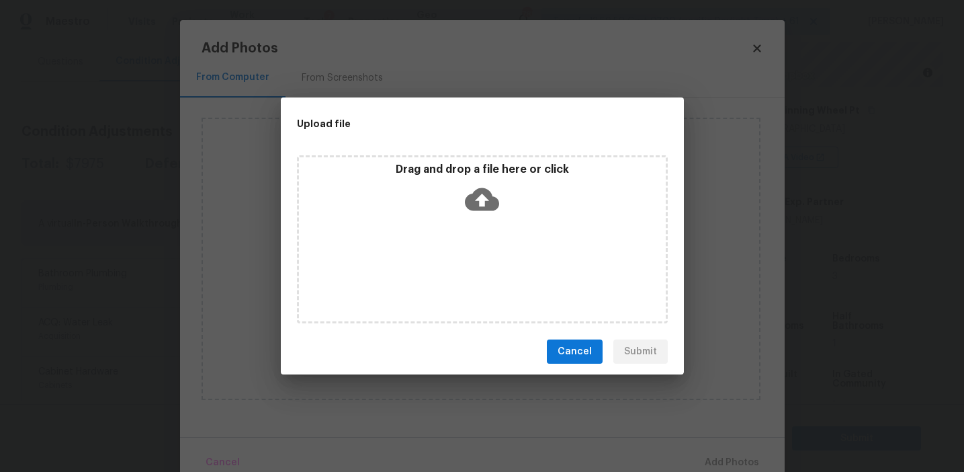
click at [454, 184] on div "Drag and drop a file here or click" at bounding box center [482, 192] width 367 height 58
click at [578, 352] on span "Cancel" at bounding box center [575, 351] width 34 height 17
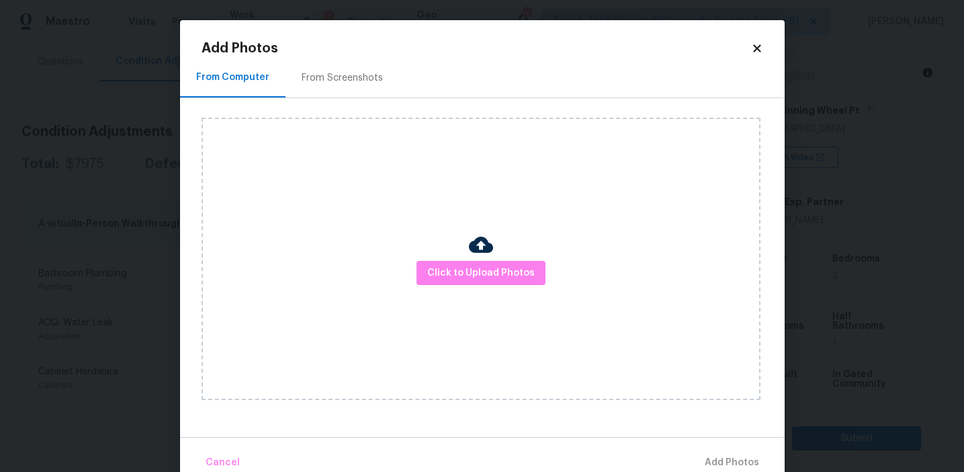
click at [329, 85] on div "From Screenshots" at bounding box center [343, 78] width 114 height 40
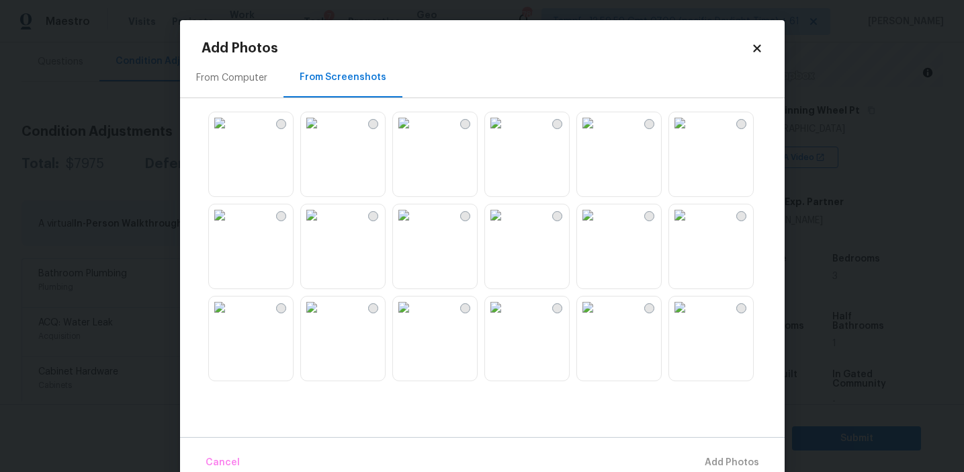
click at [230, 134] on img at bounding box center [220, 123] width 22 height 22
click at [323, 134] on img at bounding box center [312, 123] width 22 height 22
click at [415, 134] on img at bounding box center [404, 123] width 22 height 22
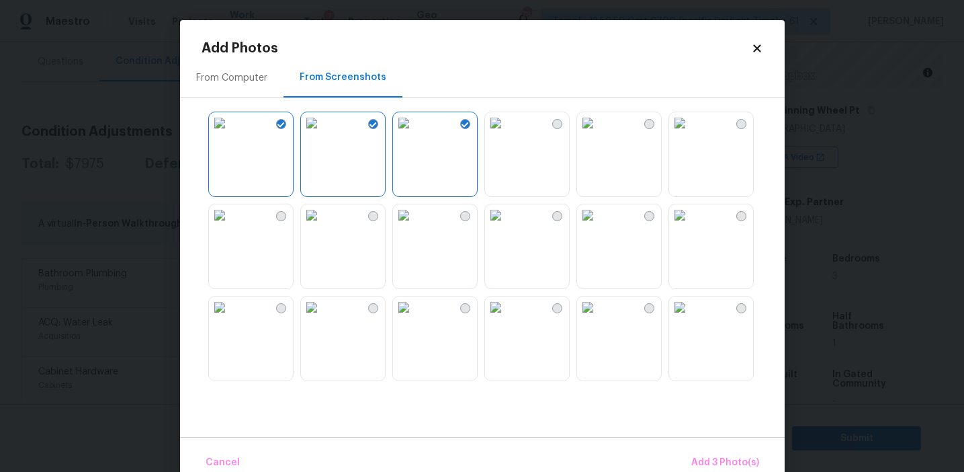
click at [691, 134] on img at bounding box center [680, 123] width 22 height 22
click at [691, 226] on img at bounding box center [680, 215] width 22 height 22
click at [507, 318] on img at bounding box center [496, 307] width 22 height 22
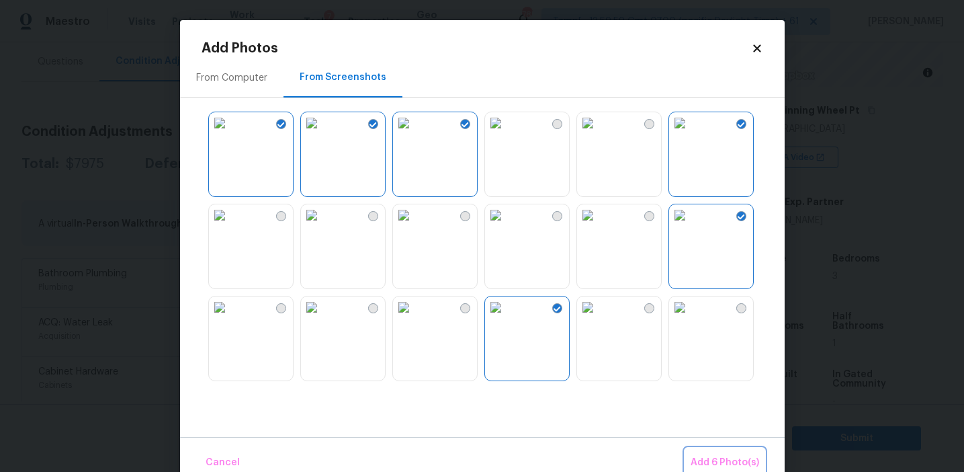
click at [697, 455] on span "Add 6 Photo(s)" at bounding box center [725, 462] width 69 height 17
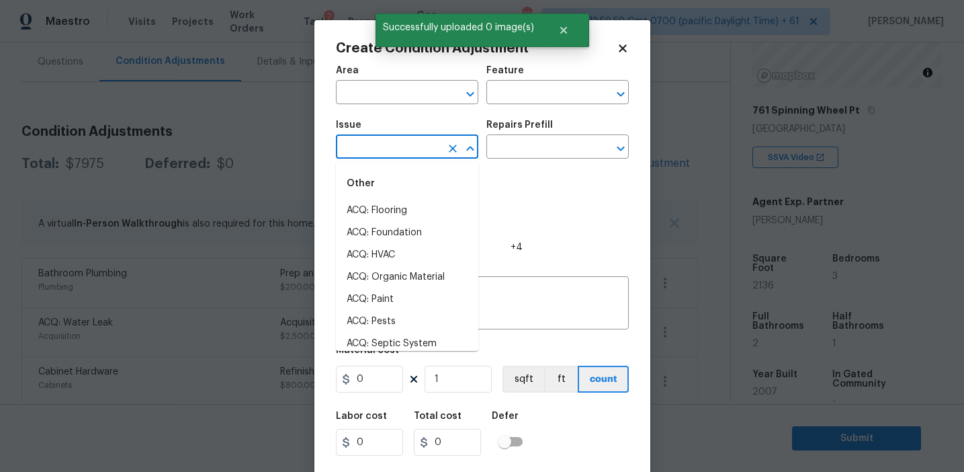
click at [398, 146] on input "text" at bounding box center [388, 148] width 105 height 21
click at [415, 216] on li "ACQ: Paint" at bounding box center [407, 211] width 142 height 22
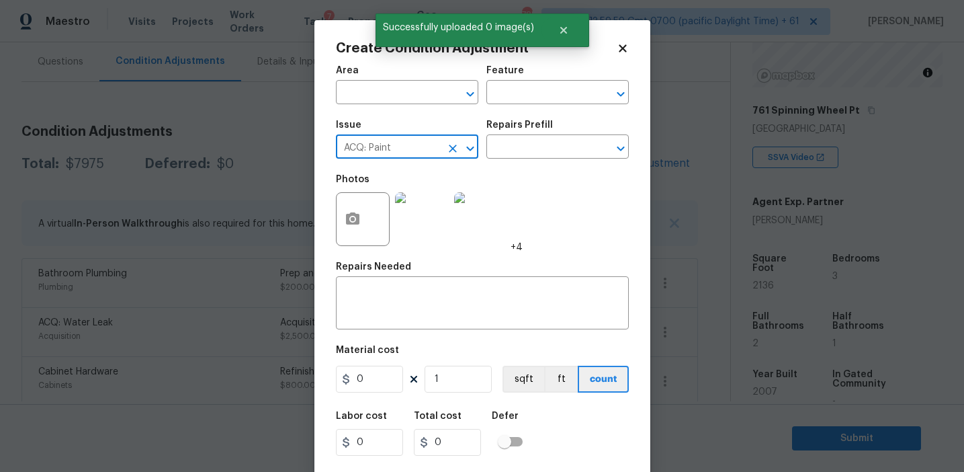
type input "ACQ: Paint"
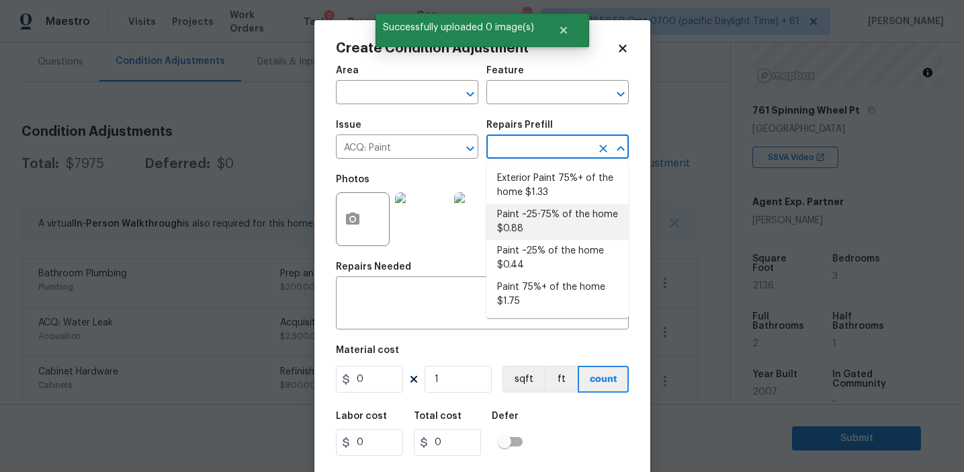
click at [534, 214] on li "Paint ~25-75% of the home $0.88" at bounding box center [557, 222] width 142 height 36
type input "Acquisition"
type textarea "Acquisition Scope: ~25 - 75% of the home needs interior paint"
type input "0.88"
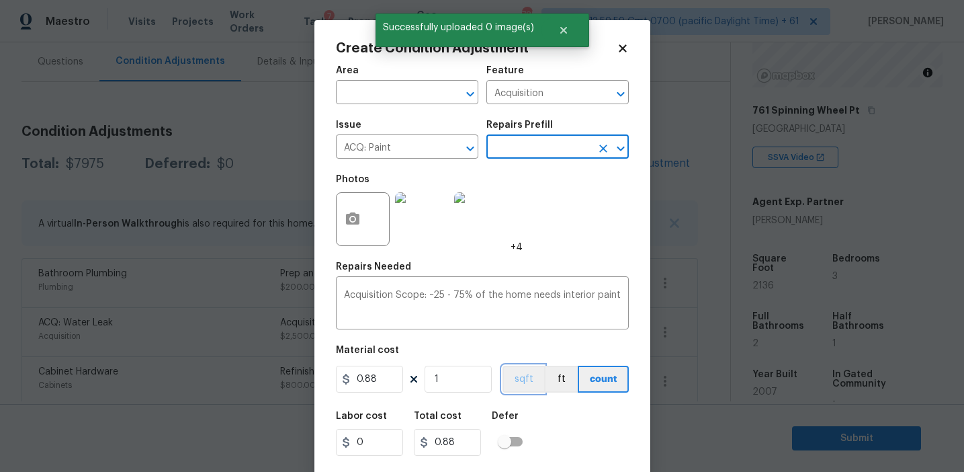
click at [524, 375] on button "sqft" at bounding box center [524, 379] width 42 height 27
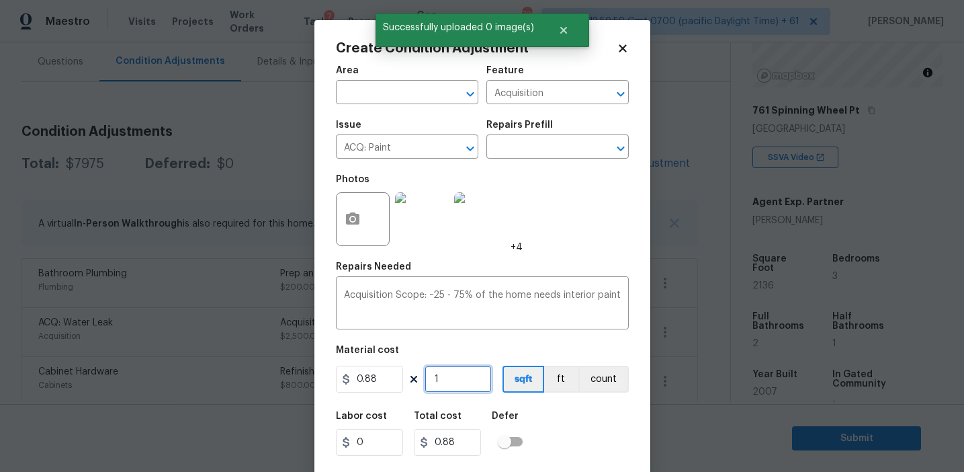
click at [464, 376] on input "1" at bounding box center [458, 379] width 67 height 27
type input "0"
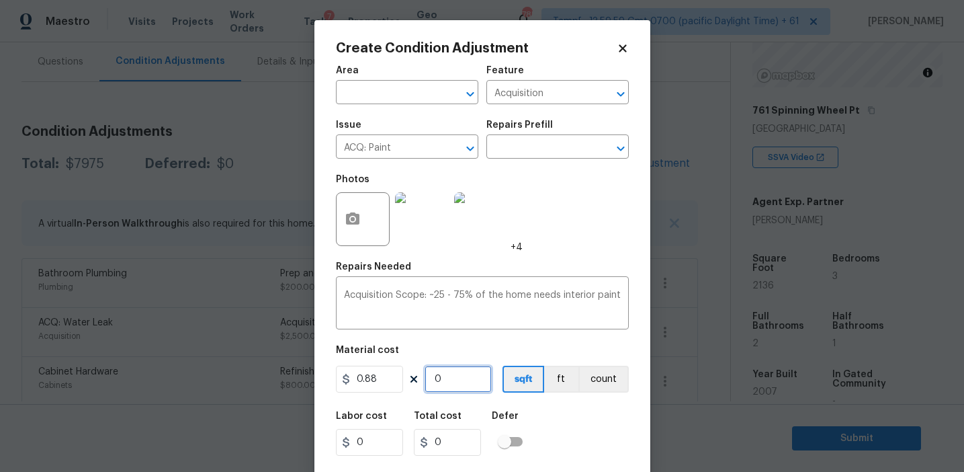
type input "2"
type input "1.76"
type input "21"
type input "18.48"
type input "213"
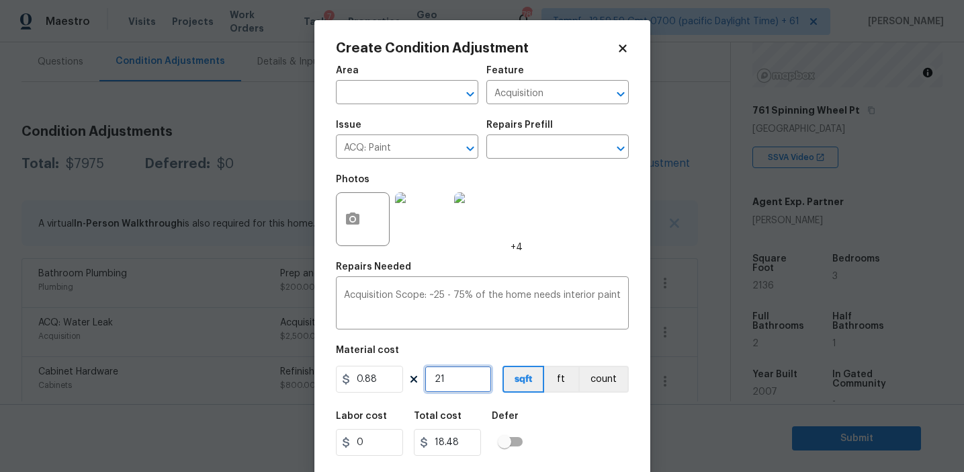
type input "187.44"
type input "2136"
type input "1879.68"
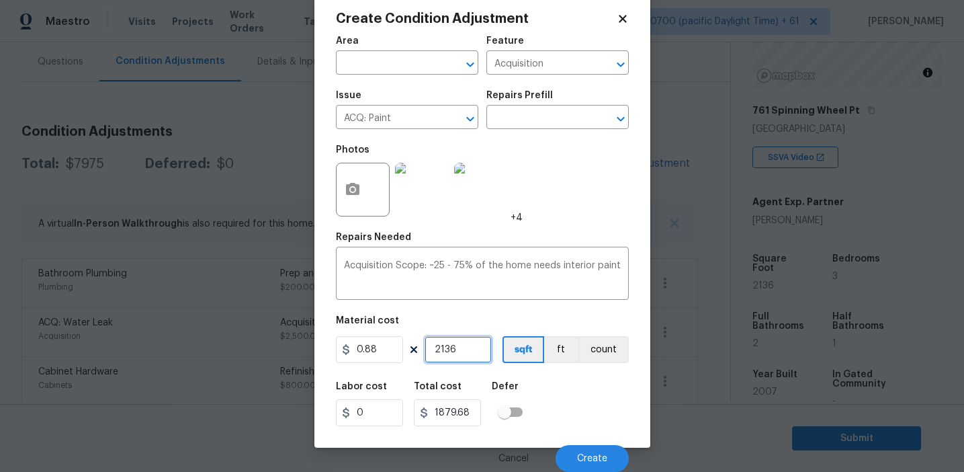
type input "2136"
click at [564, 417] on div "Labor cost 0 Total cost 1879.68 Defer" at bounding box center [482, 404] width 293 height 60
click at [595, 396] on div "Labor cost 0 Total cost 1879.68 Defer" at bounding box center [482, 404] width 293 height 60
click at [575, 416] on div "Labor cost 0 Total cost 1879.68 Defer" at bounding box center [482, 404] width 293 height 60
click at [588, 451] on button "Create" at bounding box center [592, 458] width 73 height 27
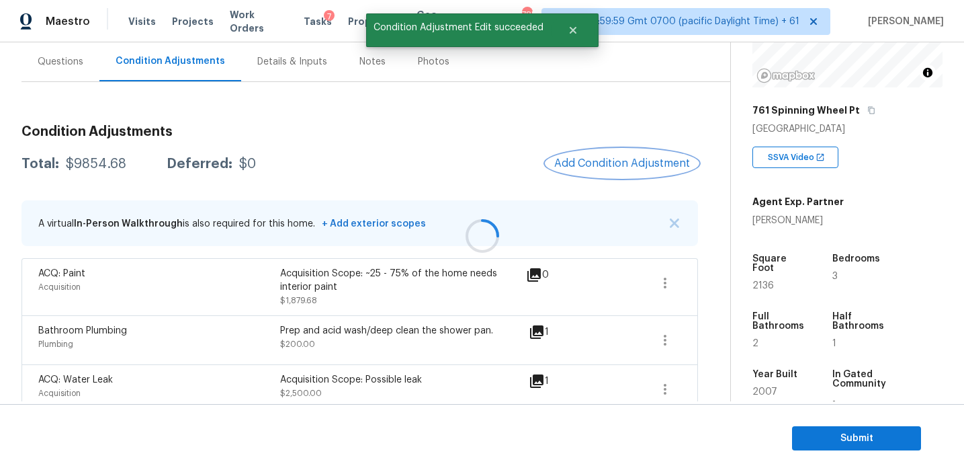
scroll to position [0, 0]
click at [582, 166] on span "Add Condition Adjustment" at bounding box center [622, 163] width 136 height 12
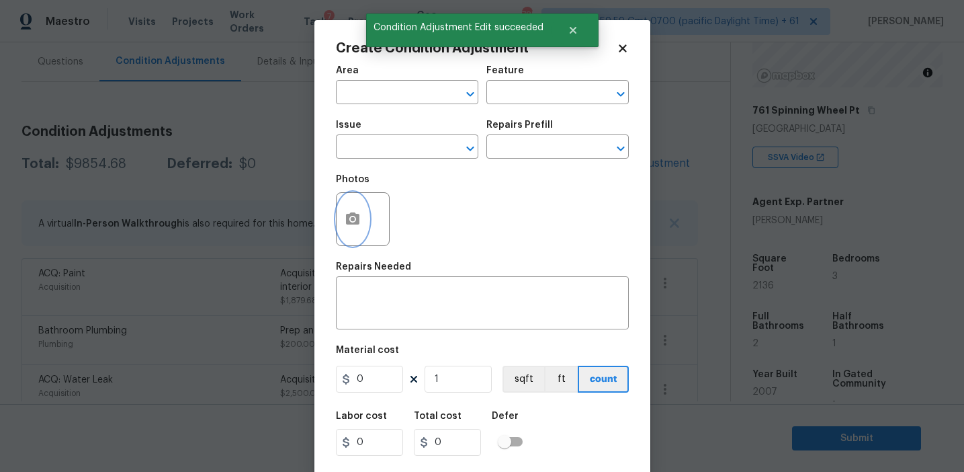
click at [355, 222] on icon "button" at bounding box center [352, 218] width 13 height 12
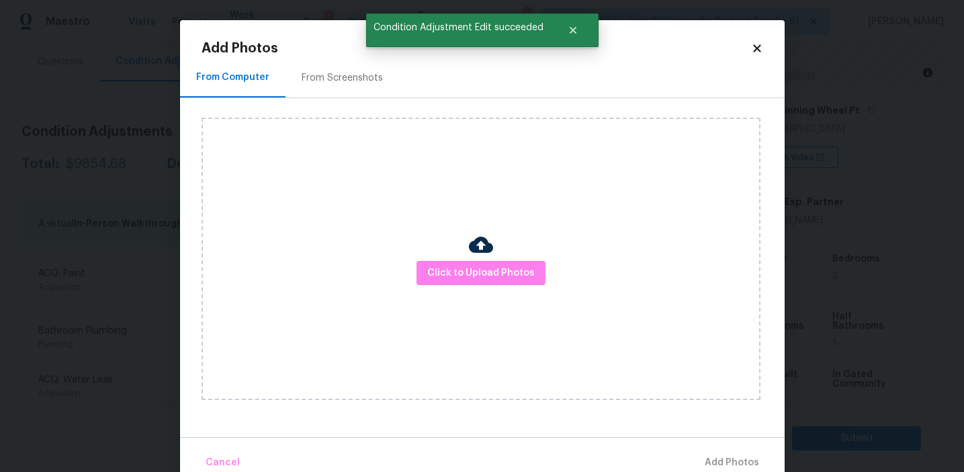
click at [366, 79] on div "From Screenshots" at bounding box center [342, 77] width 81 height 13
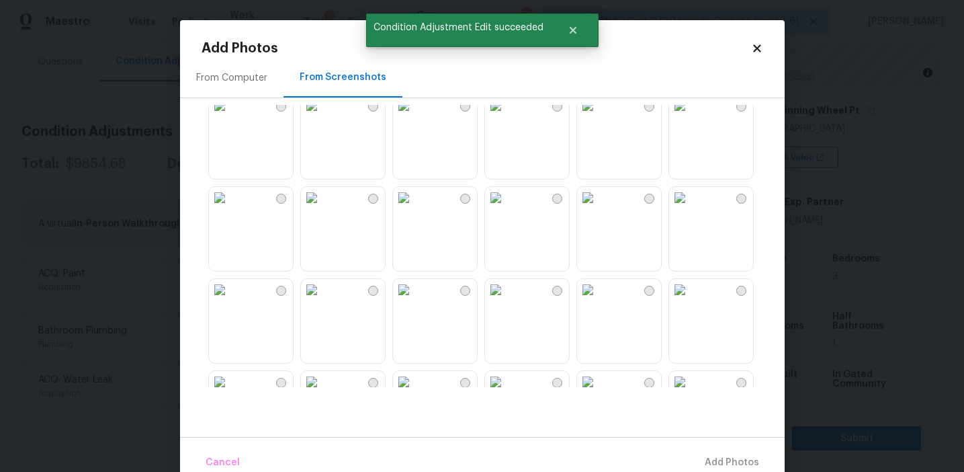
scroll to position [1283, 0]
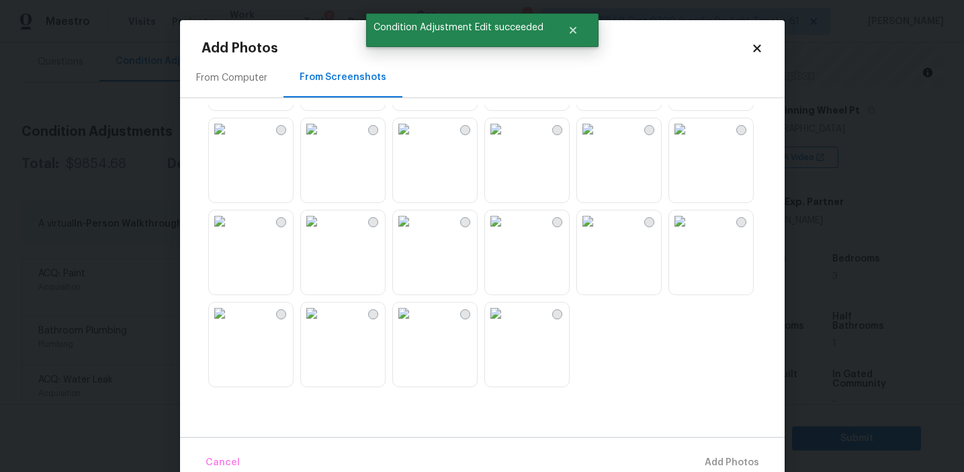
click at [415, 324] on img at bounding box center [404, 313] width 22 height 22
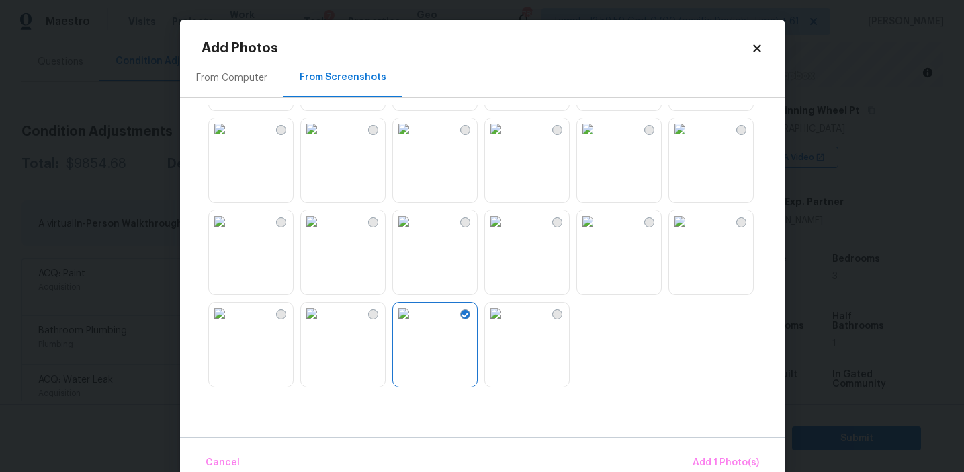
click at [415, 140] on img at bounding box center [404, 129] width 22 height 22
click at [691, 232] on img at bounding box center [680, 221] width 22 height 22
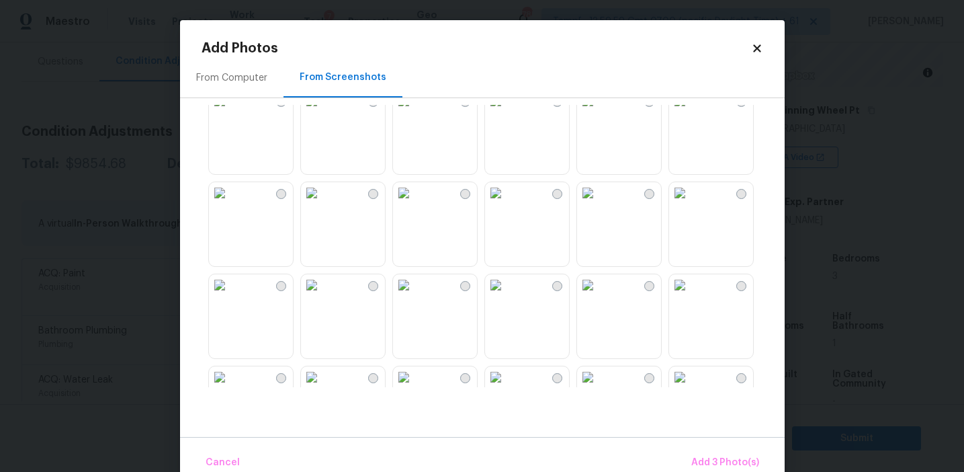
scroll to position [904, 0]
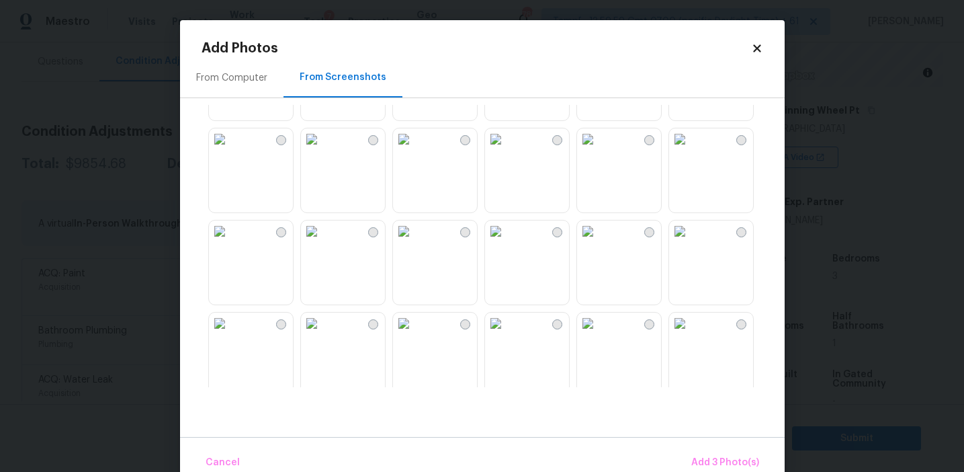
click at [507, 150] on img at bounding box center [496, 139] width 22 height 22
click at [699, 458] on span "Add 4 Photo(s)" at bounding box center [724, 462] width 69 height 17
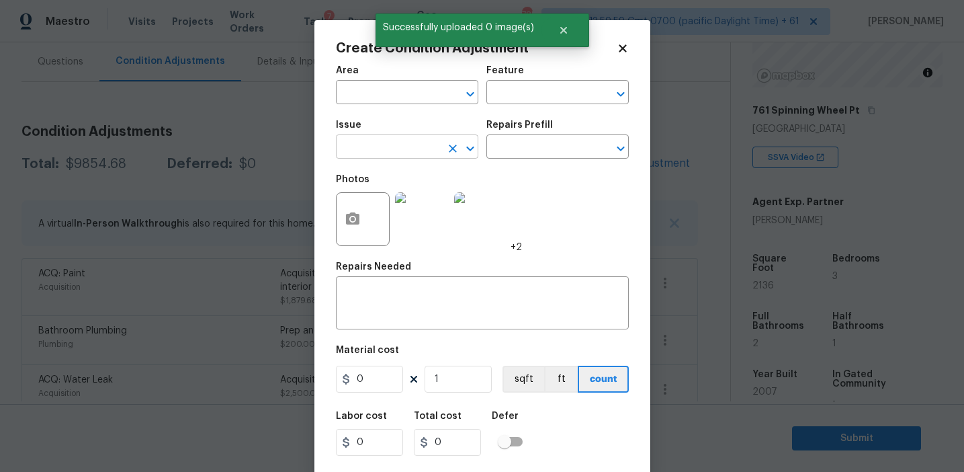
click at [388, 142] on input "text" at bounding box center [388, 148] width 105 height 21
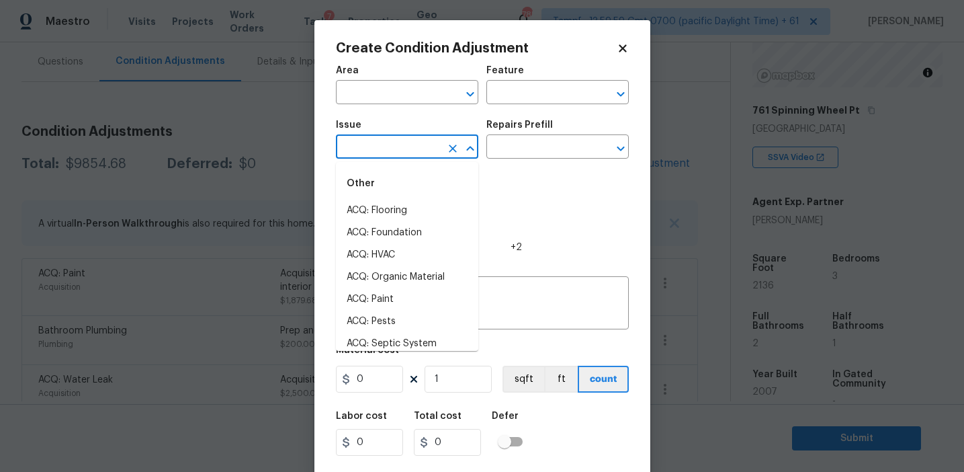
click at [388, 142] on input "text" at bounding box center [388, 148] width 105 height 21
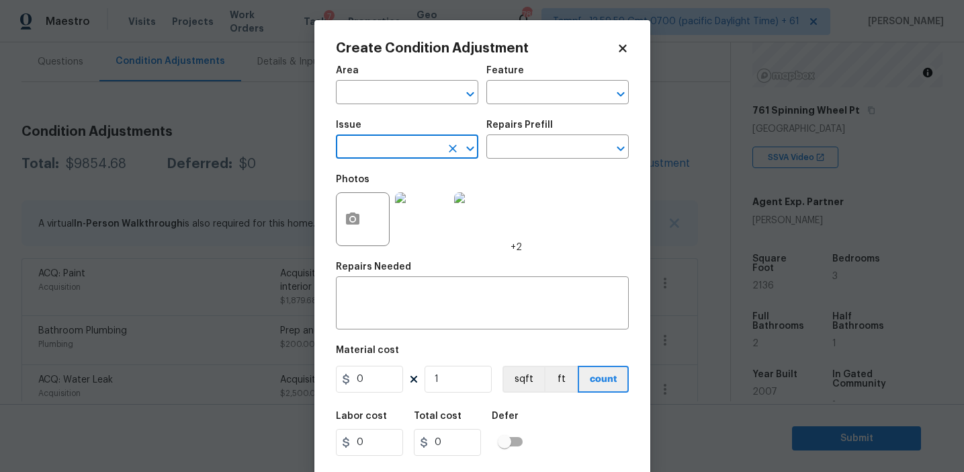
click at [403, 145] on input "text" at bounding box center [388, 148] width 105 height 21
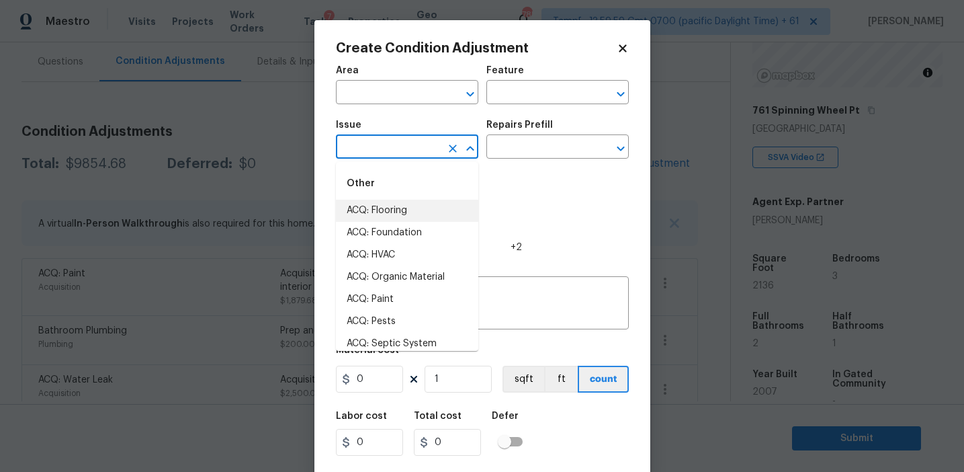
click at [405, 201] on li "ACQ: Flooring" at bounding box center [407, 211] width 142 height 22
type input "ACQ: Flooring"
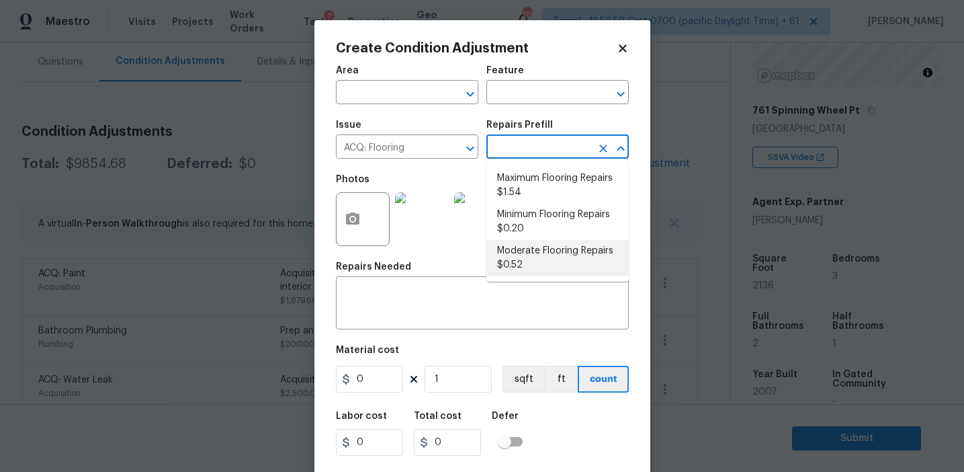
click at [521, 261] on li "Moderate Flooring Repairs $0.52" at bounding box center [557, 258] width 142 height 36
type input "Acquisition"
type textarea "Acquisition Scope: Moderate flooring repairs"
type input "0.52"
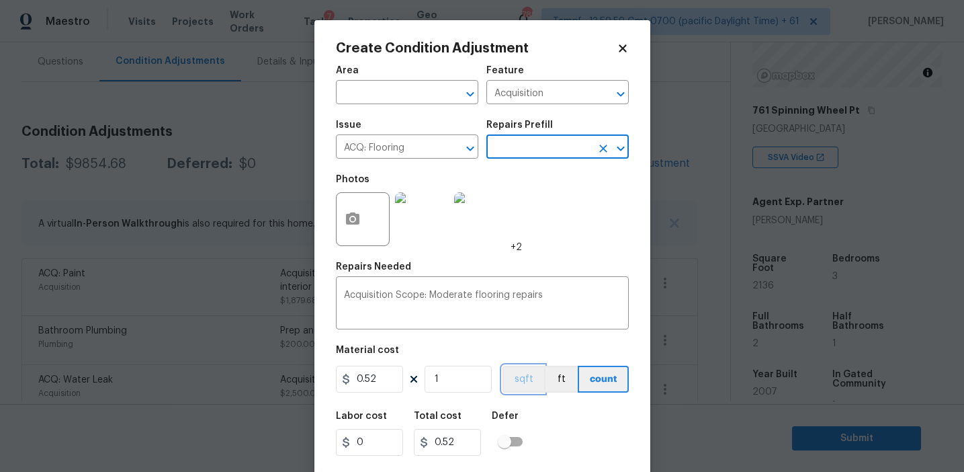
click at [521, 386] on button "sqft" at bounding box center [524, 379] width 42 height 27
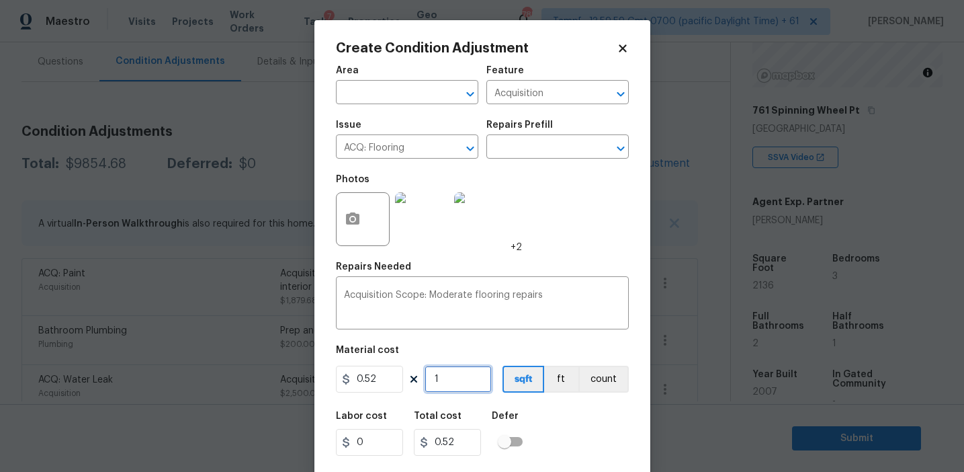
click at [458, 384] on input "1" at bounding box center [458, 379] width 67 height 27
type input "0"
paste input "2136"
type input "2136"
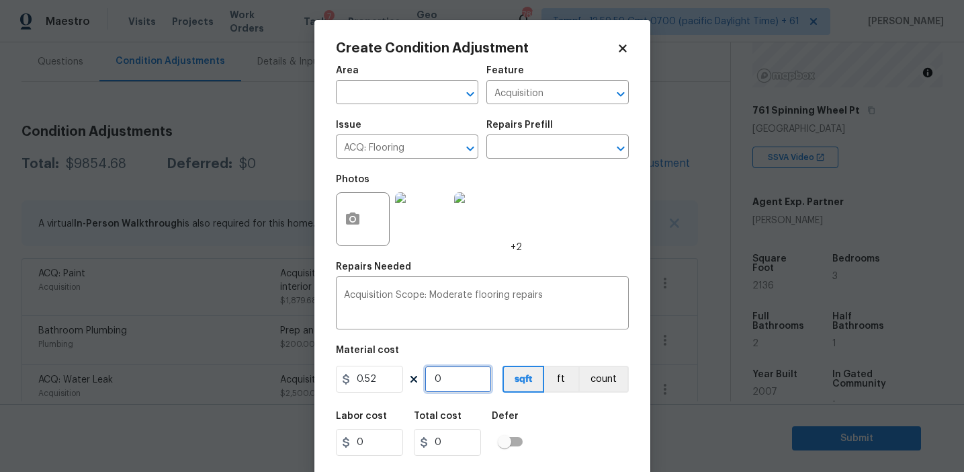
type input "1110.72"
type input "2136"
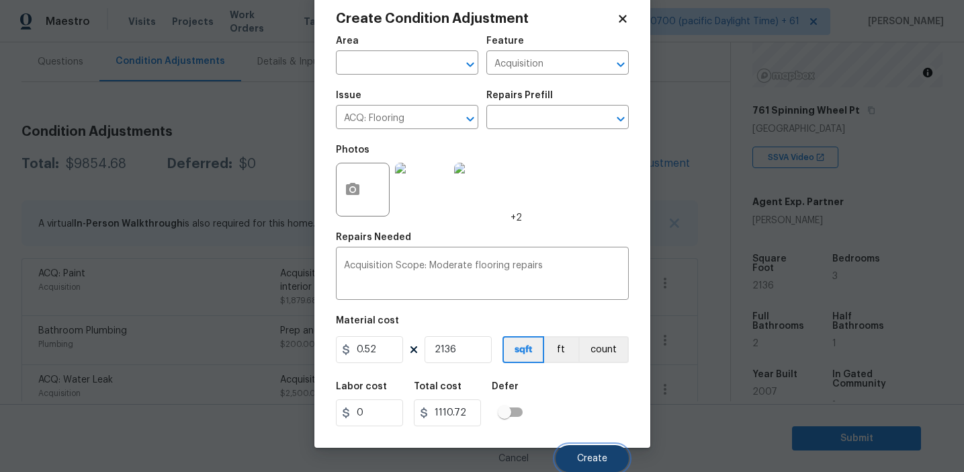
click at [585, 457] on span "Create" at bounding box center [592, 459] width 30 height 10
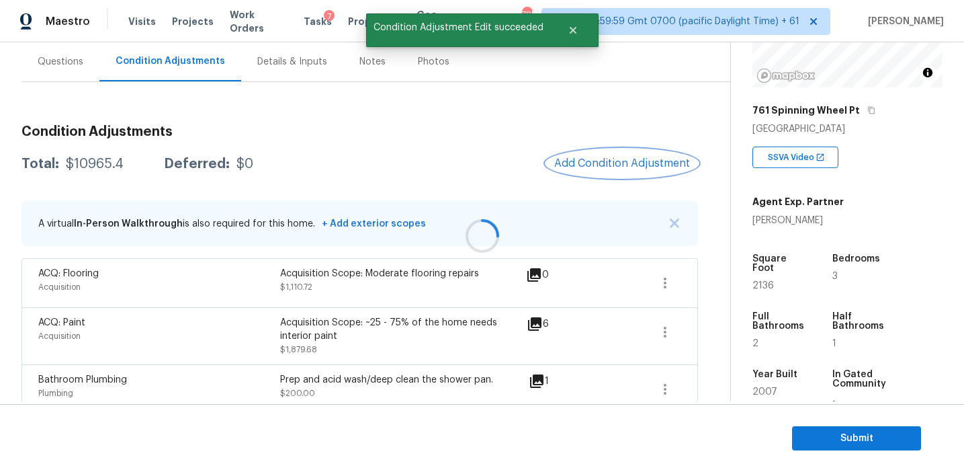
scroll to position [0, 0]
click at [91, 163] on div "$10965.4" at bounding box center [95, 163] width 58 height 13
copy div "10965.4"
click at [235, 136] on h3 "Condition Adjustments" at bounding box center [360, 131] width 677 height 13
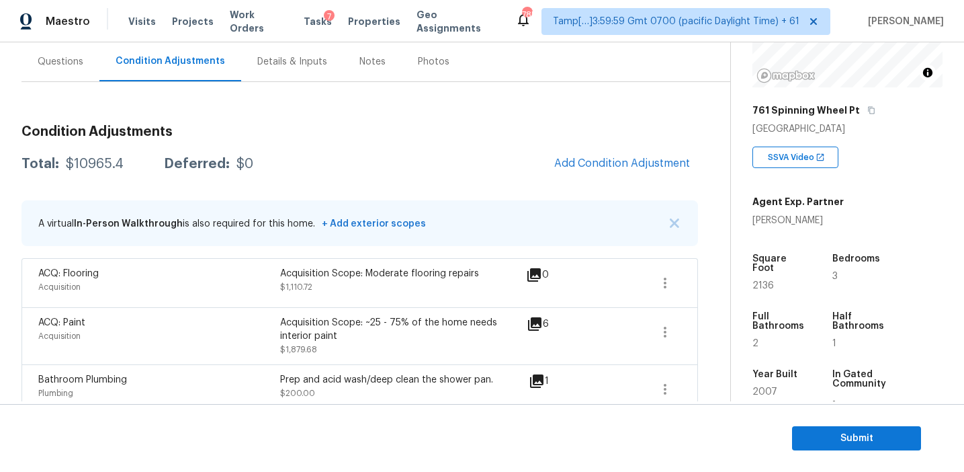
click at [235, 136] on h3 "Condition Adjustments" at bounding box center [360, 131] width 677 height 13
click at [85, 157] on div "$10965.4" at bounding box center [95, 163] width 58 height 13
click at [99, 163] on div "$10965.4" at bounding box center [95, 163] width 58 height 13
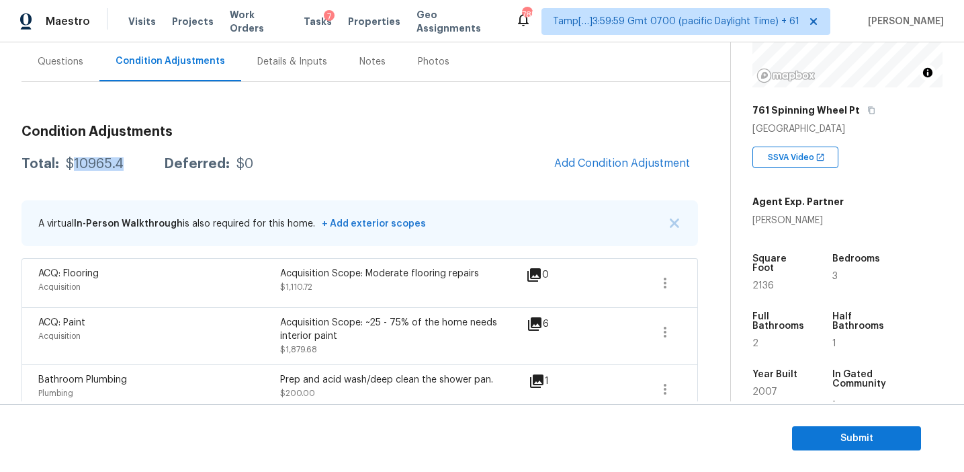
copy div "10965.4"
click at [82, 58] on div "Questions" at bounding box center [61, 62] width 78 height 40
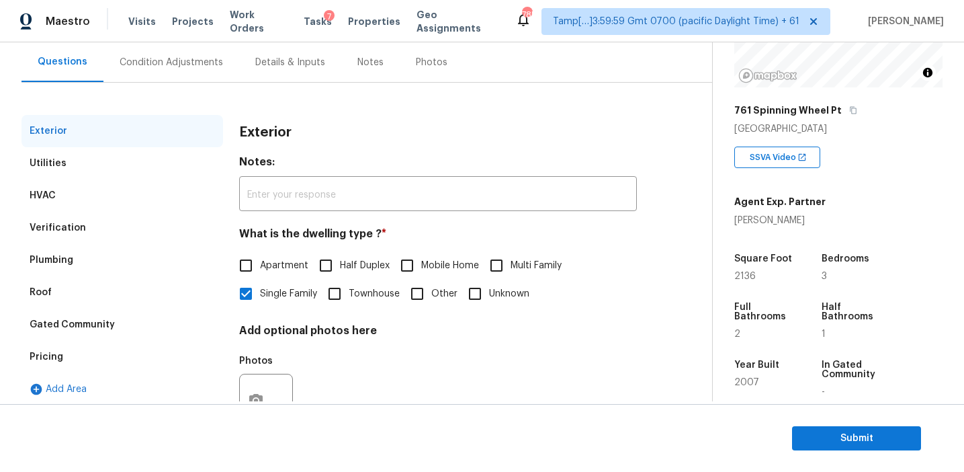
click at [115, 361] on div "Pricing" at bounding box center [123, 357] width 202 height 32
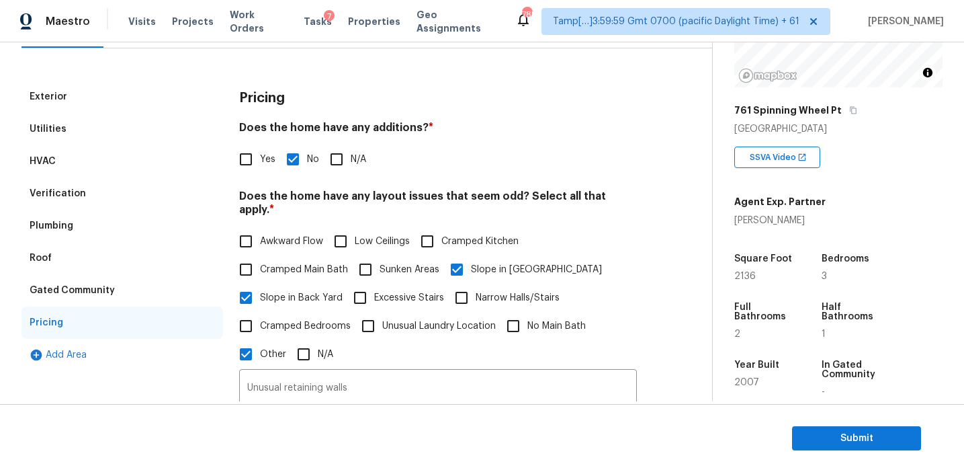
click at [169, 187] on div "Verification" at bounding box center [123, 193] width 202 height 32
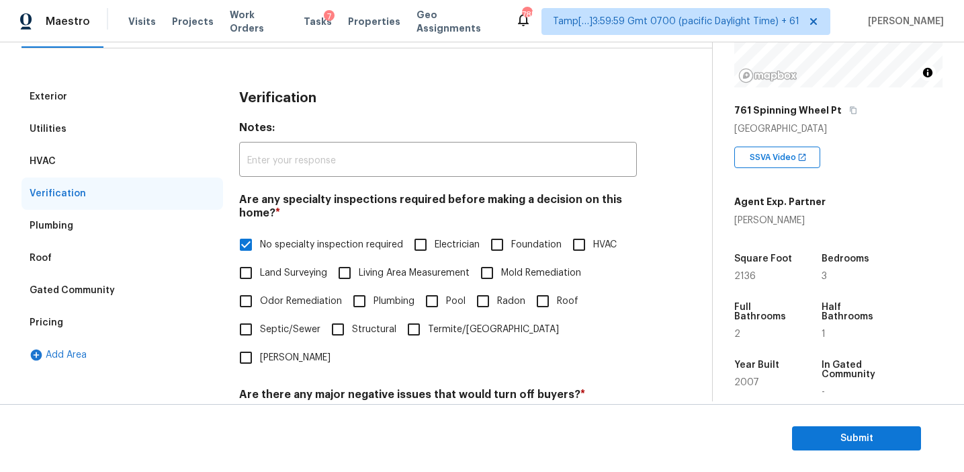
scroll to position [337, 0]
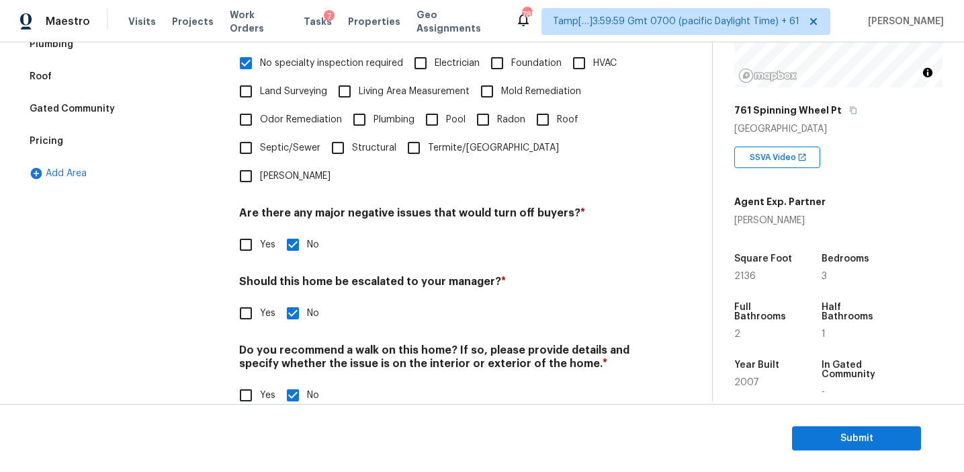
click at [187, 156] on div "Pricing" at bounding box center [123, 141] width 202 height 32
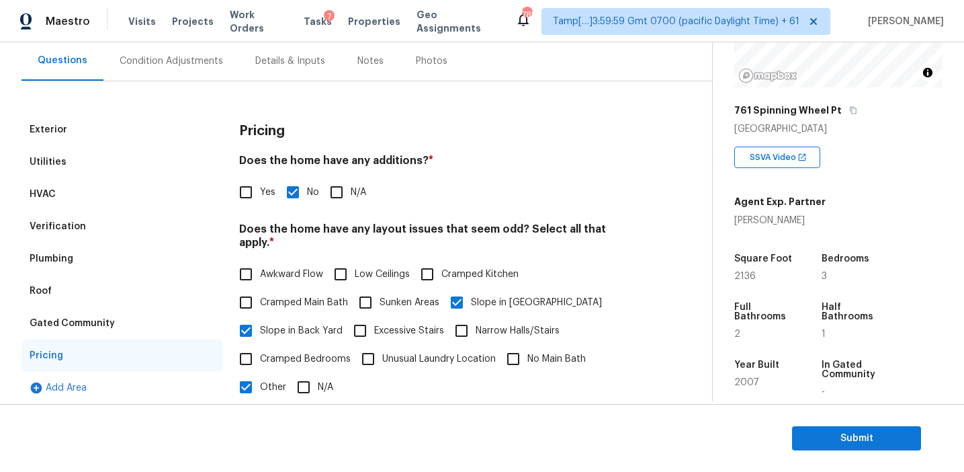
scroll to position [82, 0]
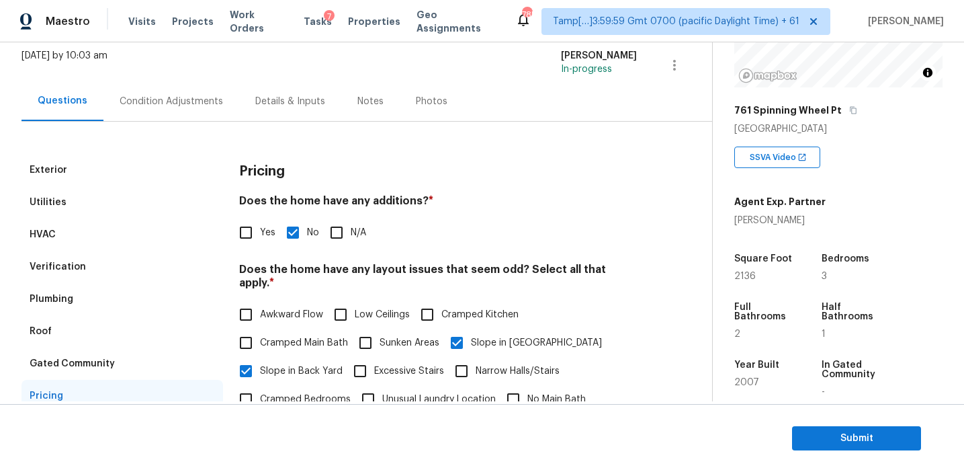
click at [151, 371] on div "Gated Community" at bounding box center [123, 363] width 202 height 32
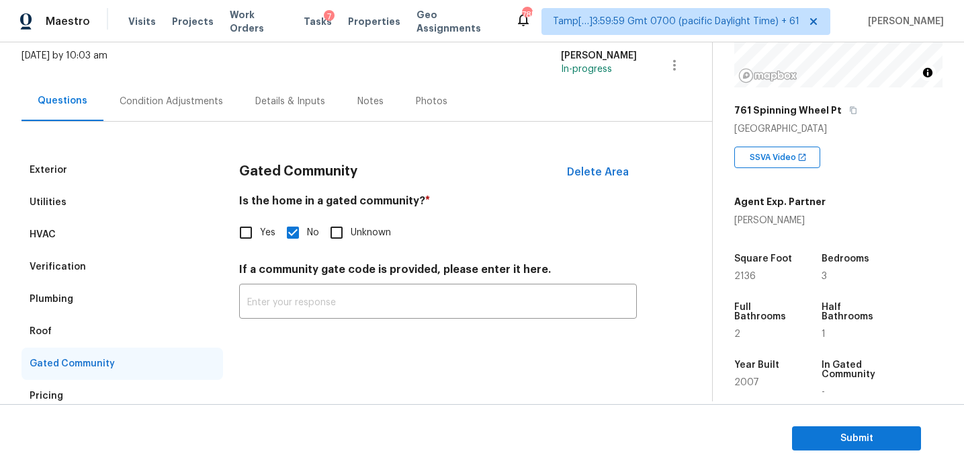
click at [146, 333] on div "Roof" at bounding box center [123, 331] width 202 height 32
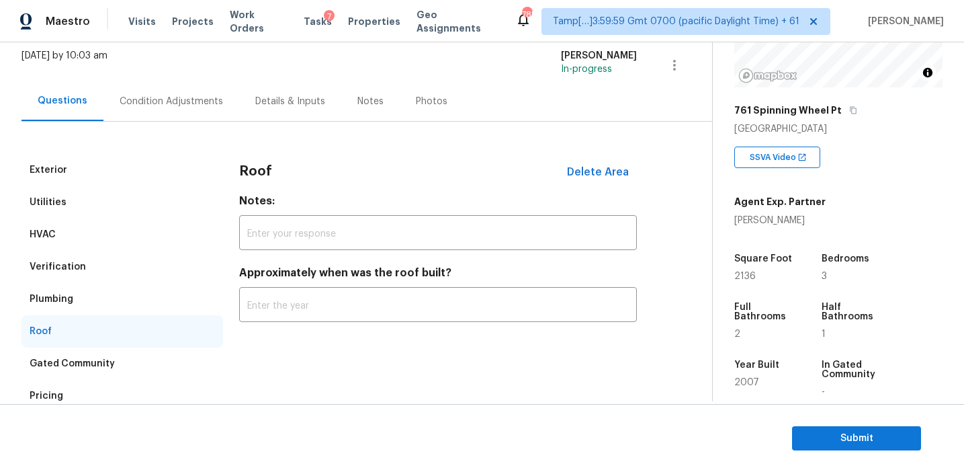
click at [145, 304] on div "Plumbing" at bounding box center [123, 299] width 202 height 32
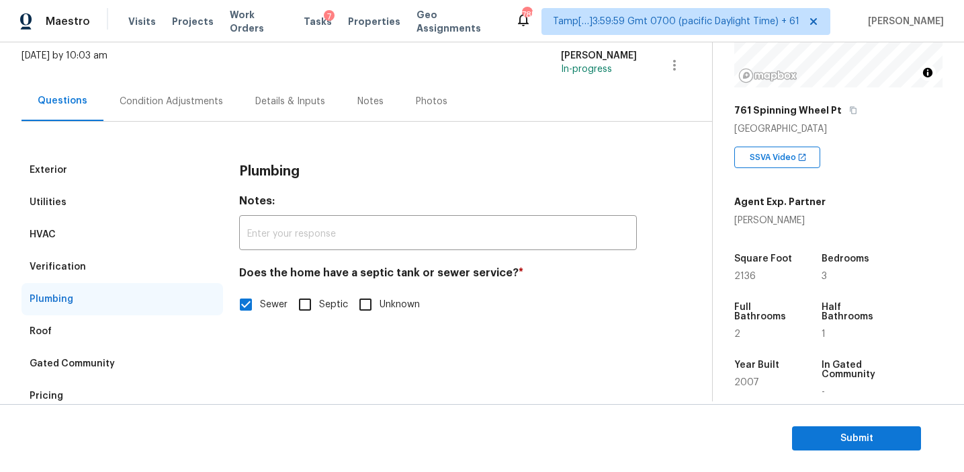
click at [149, 261] on div "Verification" at bounding box center [123, 267] width 202 height 32
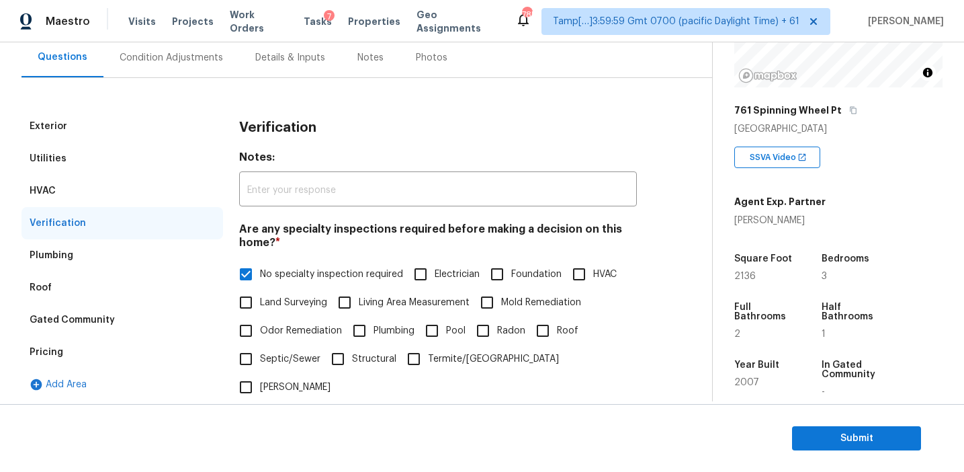
scroll to position [125, 0]
click at [165, 198] on div "HVAC" at bounding box center [123, 191] width 202 height 32
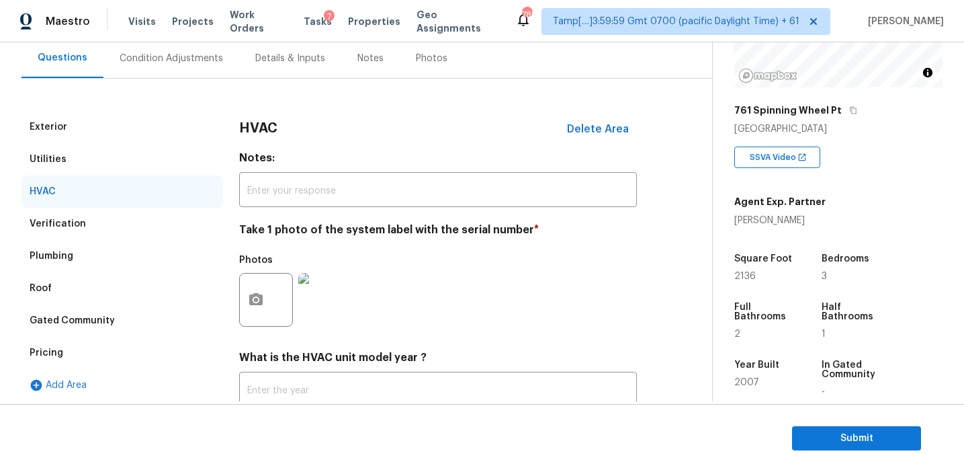
click at [157, 151] on div "Utilities" at bounding box center [123, 159] width 202 height 32
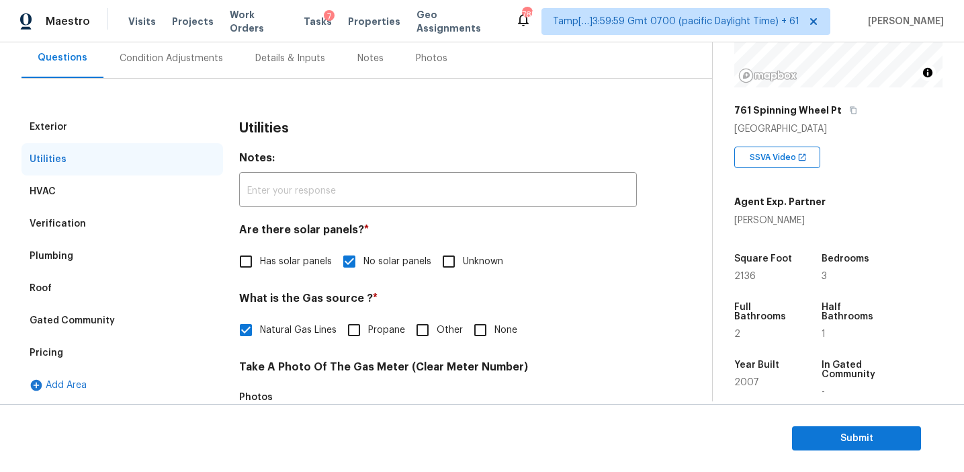
click at [157, 114] on div "Exterior" at bounding box center [123, 127] width 202 height 32
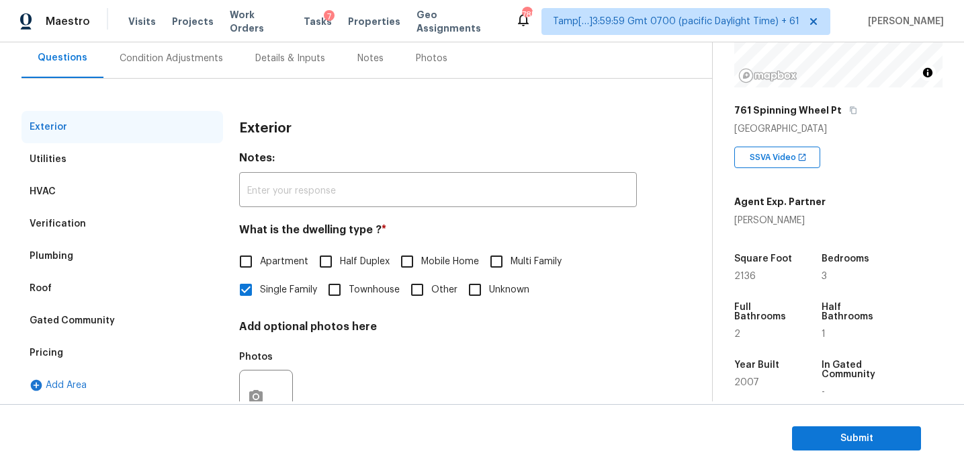
click at [199, 70] on div "Condition Adjustments" at bounding box center [171, 58] width 136 height 40
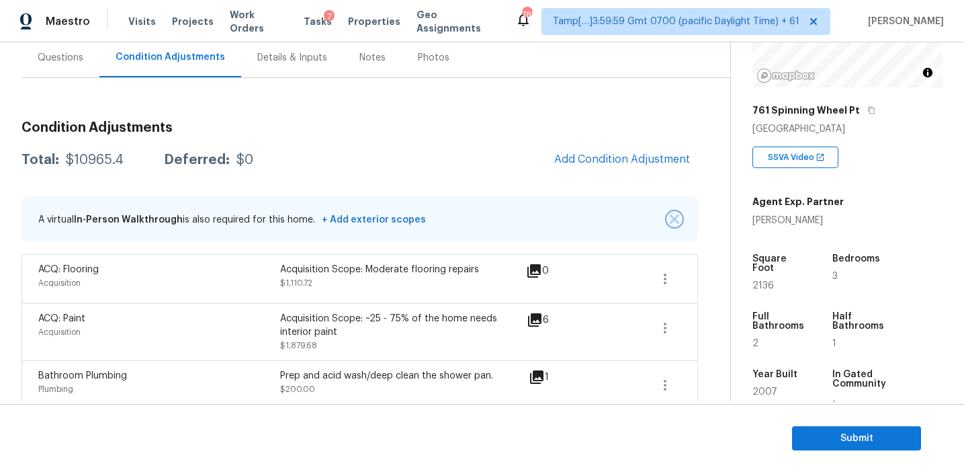
click at [672, 219] on img "button" at bounding box center [674, 218] width 9 height 9
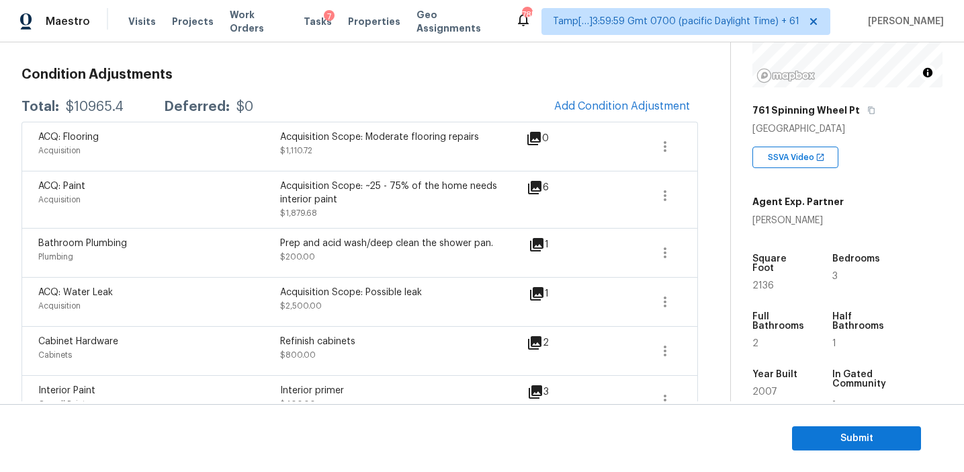
scroll to position [177, 0]
click at [542, 290] on icon at bounding box center [536, 294] width 13 height 13
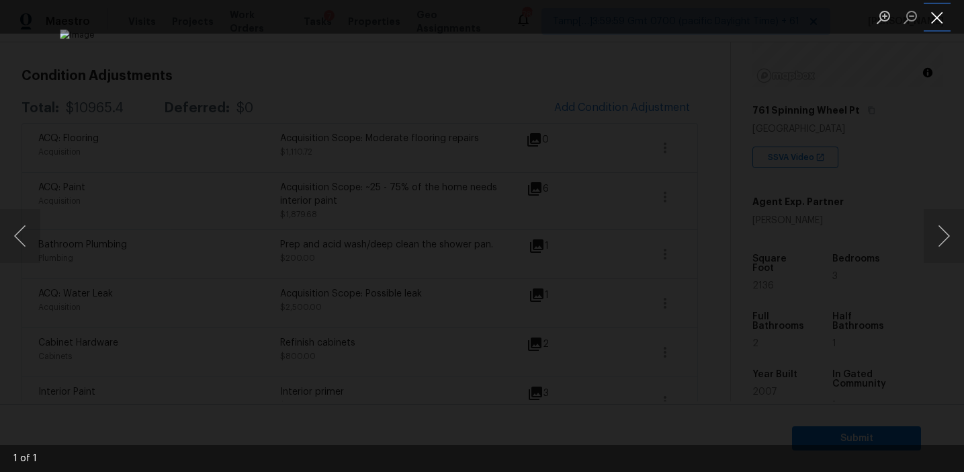
click at [931, 24] on button "Close lightbox" at bounding box center [937, 17] width 27 height 24
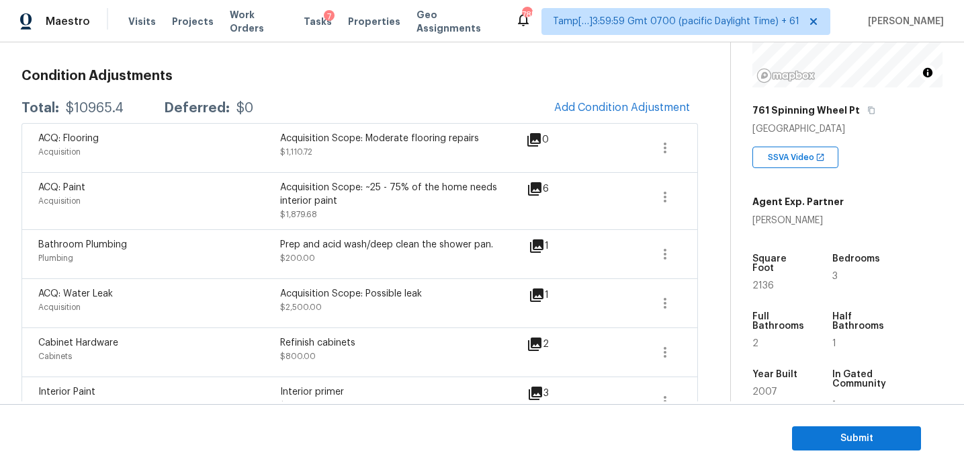
click at [538, 291] on icon at bounding box center [536, 294] width 13 height 13
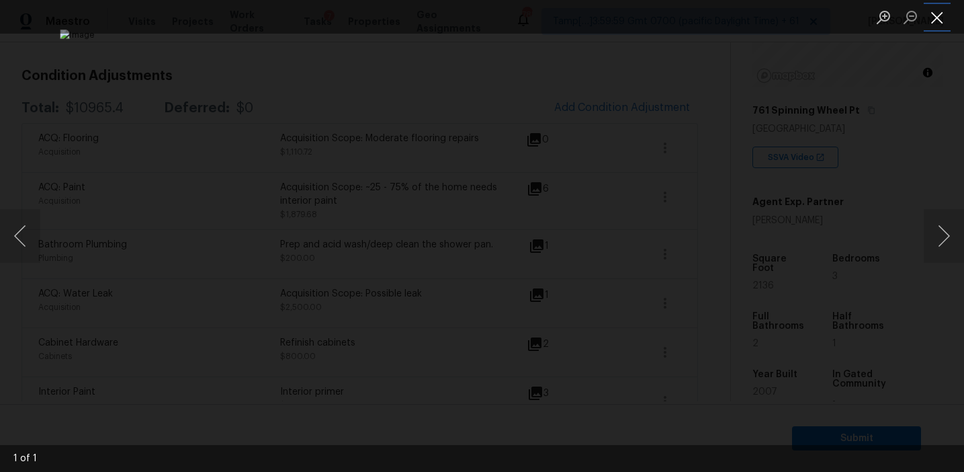
click at [935, 14] on button "Close lightbox" at bounding box center [937, 17] width 27 height 24
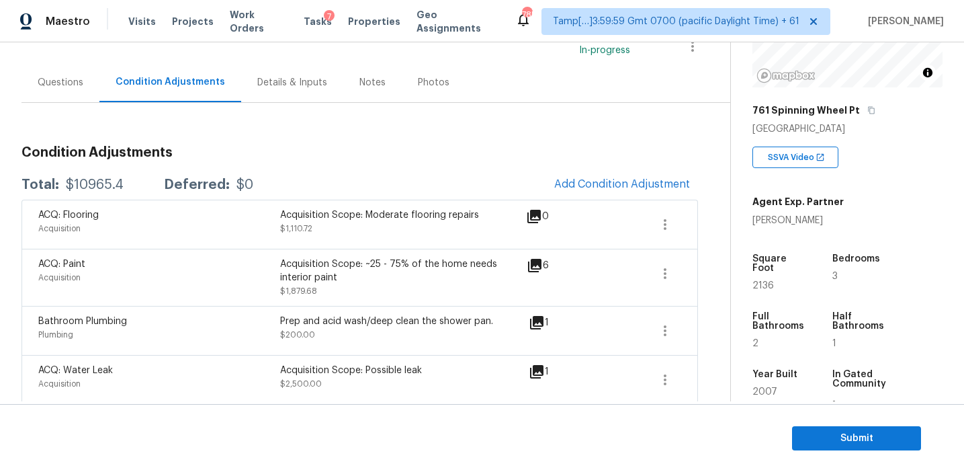
scroll to position [112, 0]
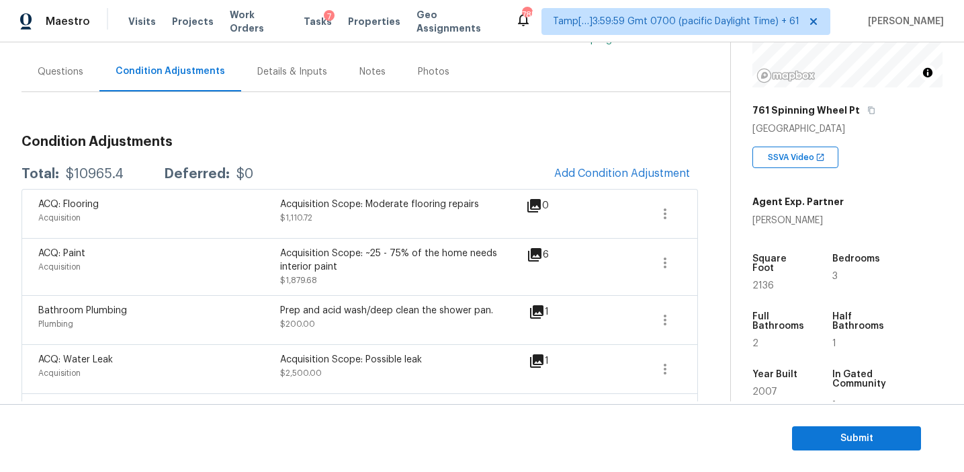
click at [444, 135] on h3 "Condition Adjustments" at bounding box center [360, 141] width 677 height 13
click at [816, 429] on button "Submit" at bounding box center [856, 438] width 129 height 25
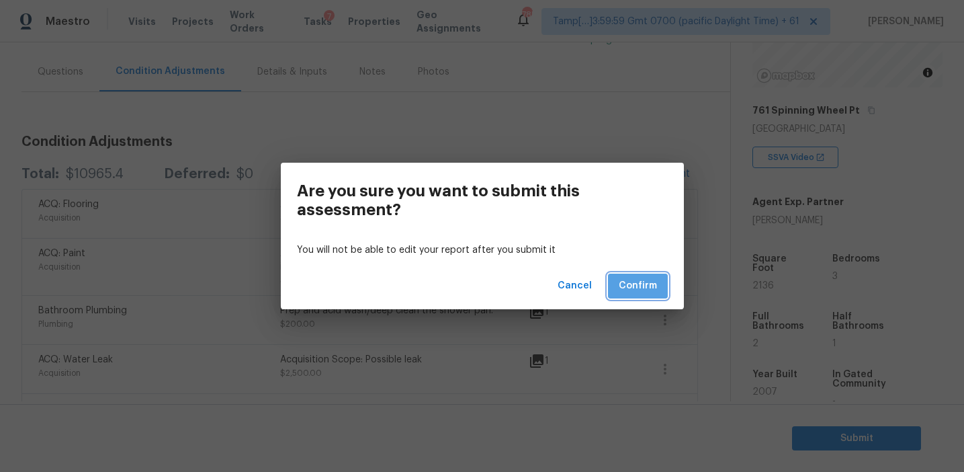
click at [643, 280] on span "Confirm" at bounding box center [638, 286] width 38 height 17
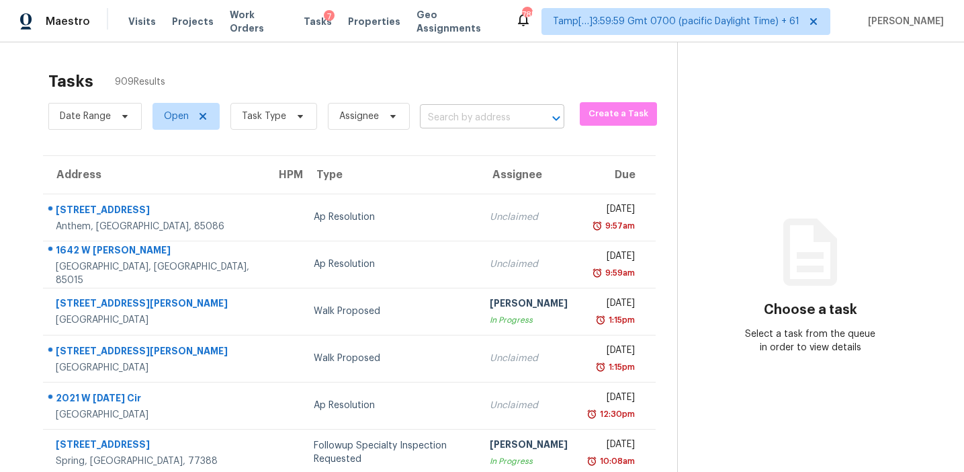
click at [460, 110] on input "text" at bounding box center [473, 118] width 107 height 21
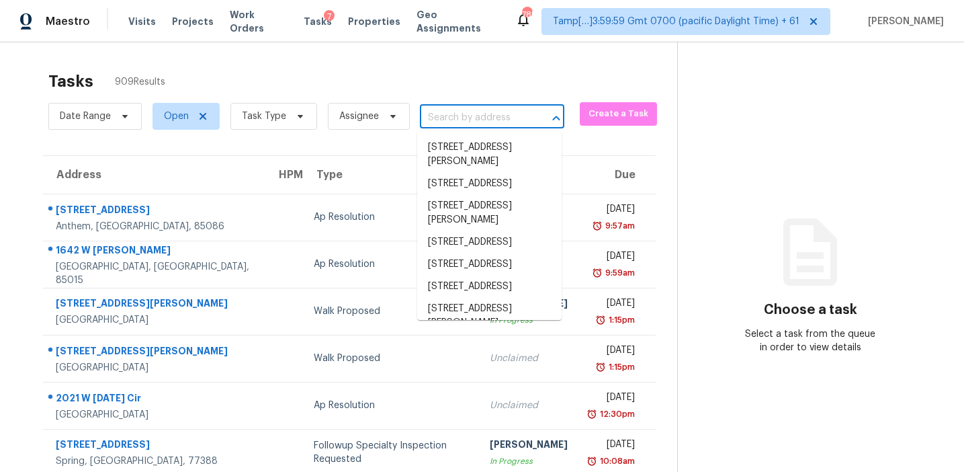
paste input "121 S Milford Dr Salisbury, NC, 28144"
type input "121 S Milford Dr Salisbury, NC, 28144"
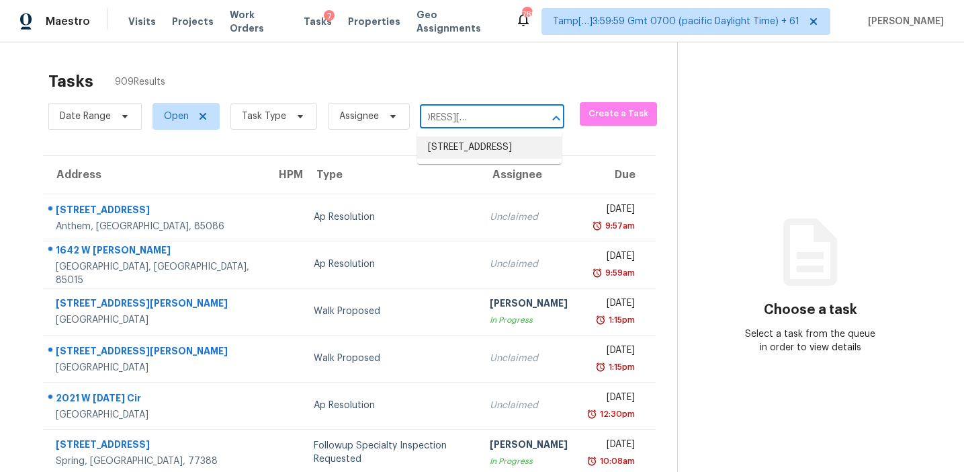
click at [462, 146] on li "121 S Milford Dr, Salisbury, NC 28144" at bounding box center [489, 147] width 144 height 22
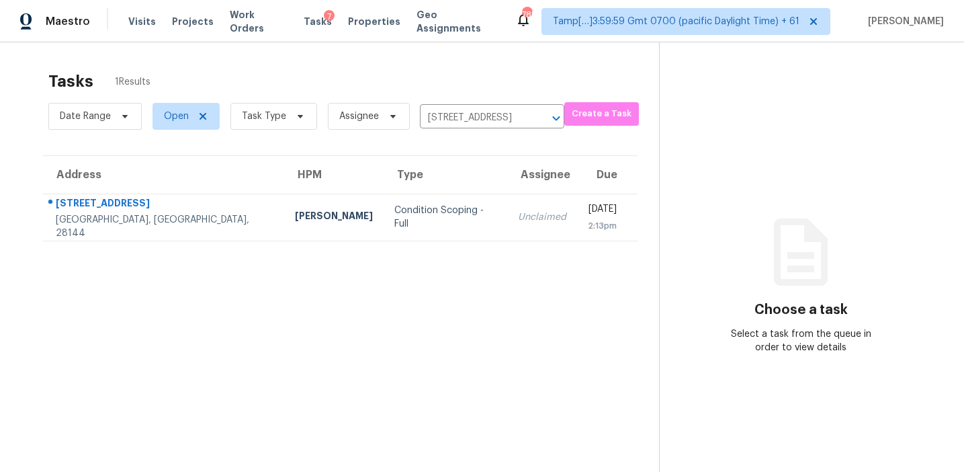
click at [518, 215] on div "Unclaimed" at bounding box center [542, 216] width 48 height 13
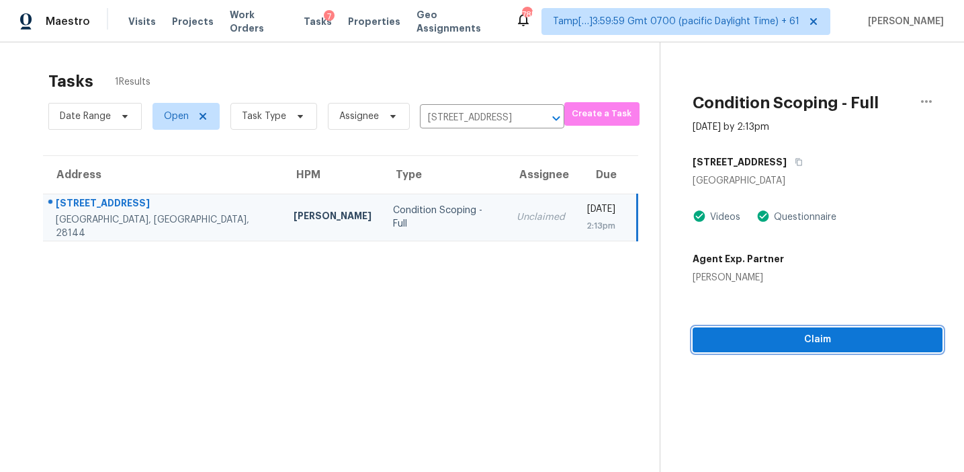
click at [756, 339] on span "Claim" at bounding box center [818, 339] width 228 height 17
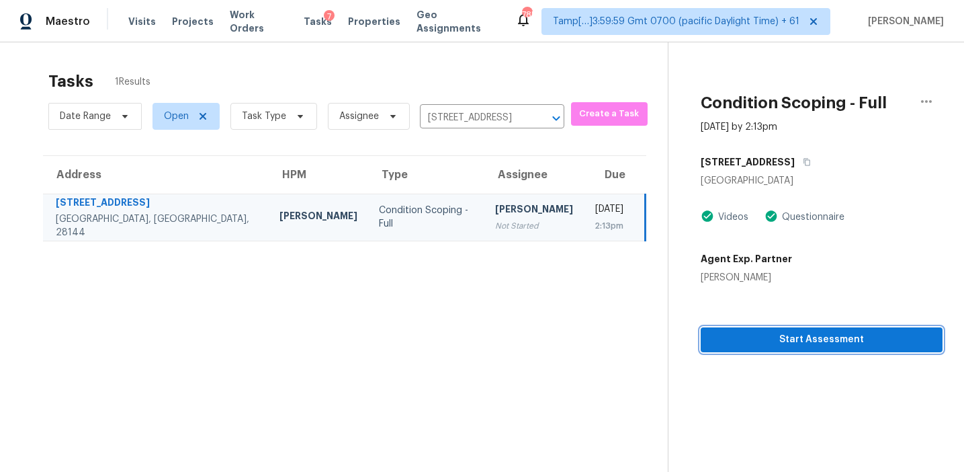
click at [789, 334] on span "Start Assessment" at bounding box center [822, 339] width 220 height 17
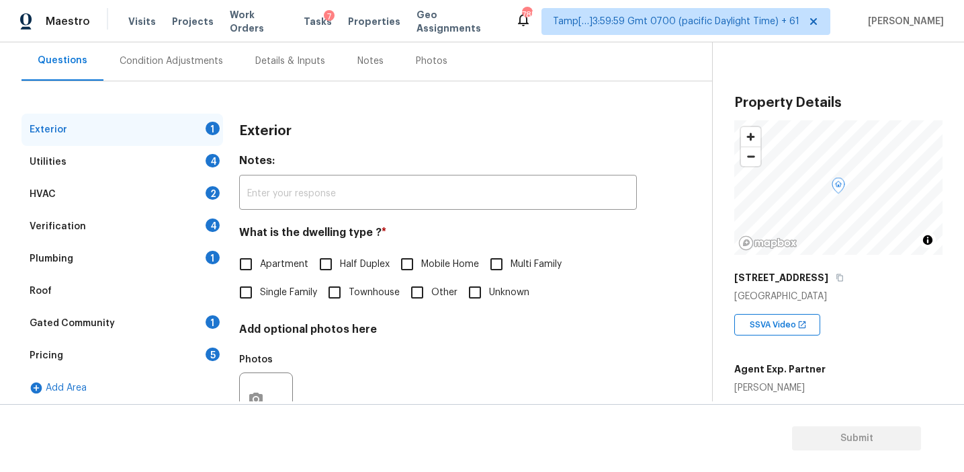
scroll to position [116, 0]
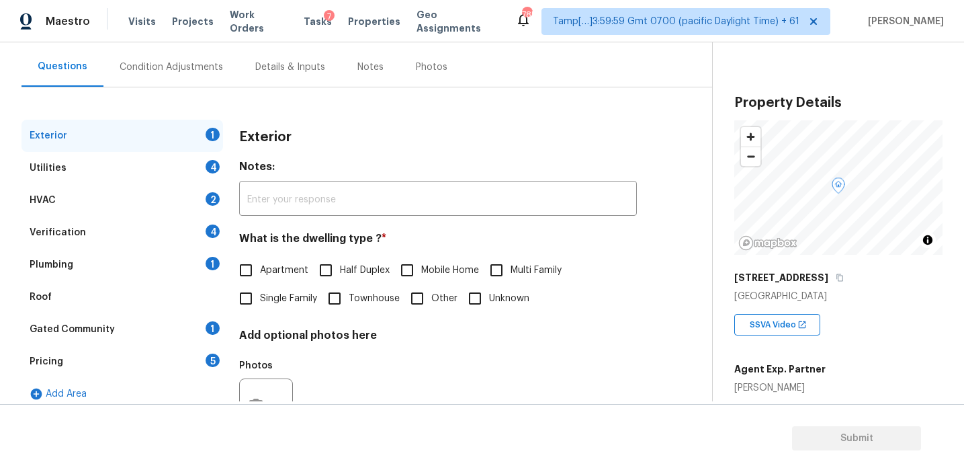
click at [192, 355] on div "Pricing 5" at bounding box center [123, 361] width 202 height 32
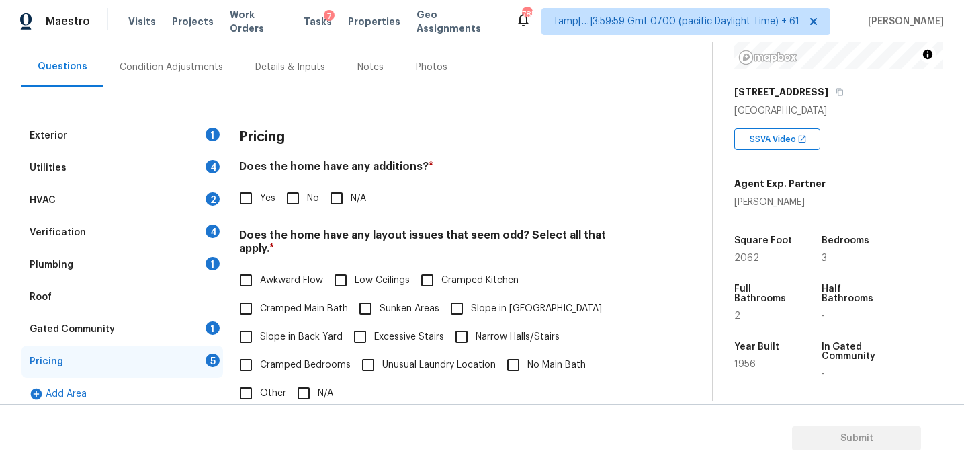
scroll to position [176, 0]
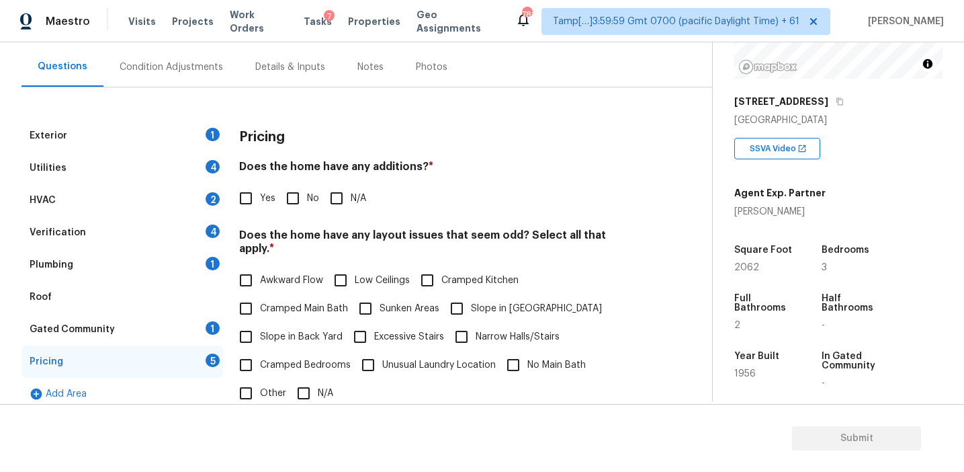
click at [200, 58] on div "Condition Adjustments" at bounding box center [171, 67] width 136 height 40
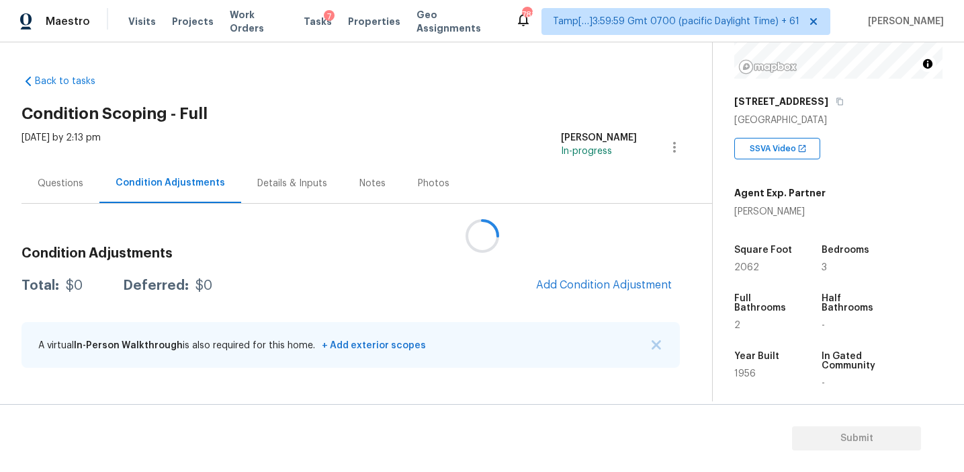
click at [535, 260] on div at bounding box center [482, 236] width 964 height 472
click at [556, 267] on div at bounding box center [482, 236] width 964 height 472
click at [481, 247] on icon at bounding box center [482, 236] width 41 height 41
click at [481, 247] on icon at bounding box center [482, 236] width 36 height 36
click at [481, 228] on icon at bounding box center [481, 235] width 43 height 43
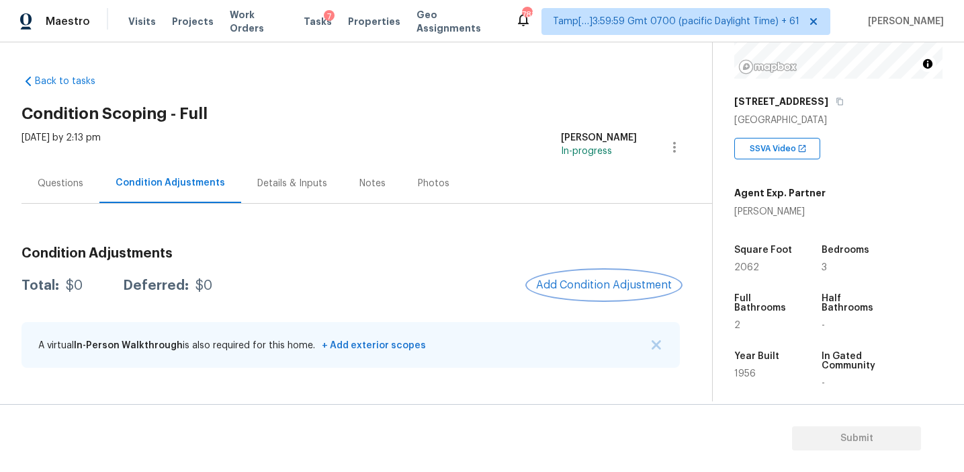
click at [611, 284] on span "Add Condition Adjustment" at bounding box center [604, 285] width 136 height 12
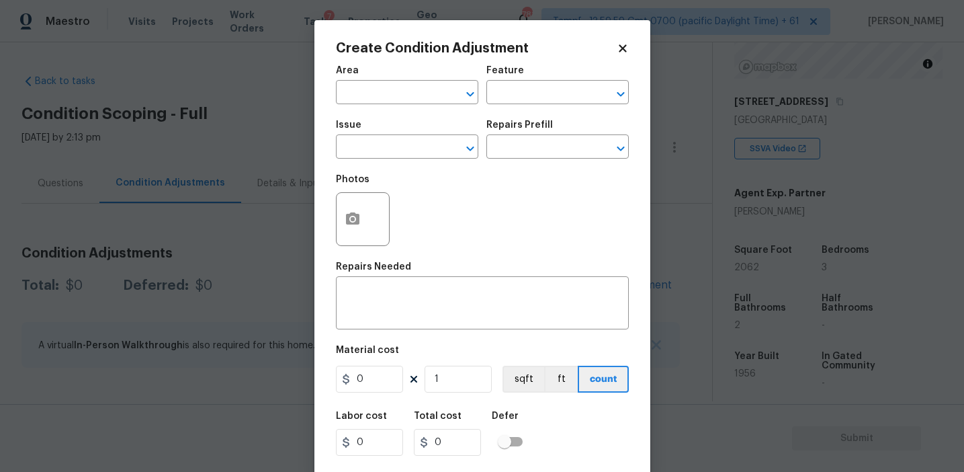
click at [384, 163] on span "Issue ​" at bounding box center [407, 139] width 142 height 54
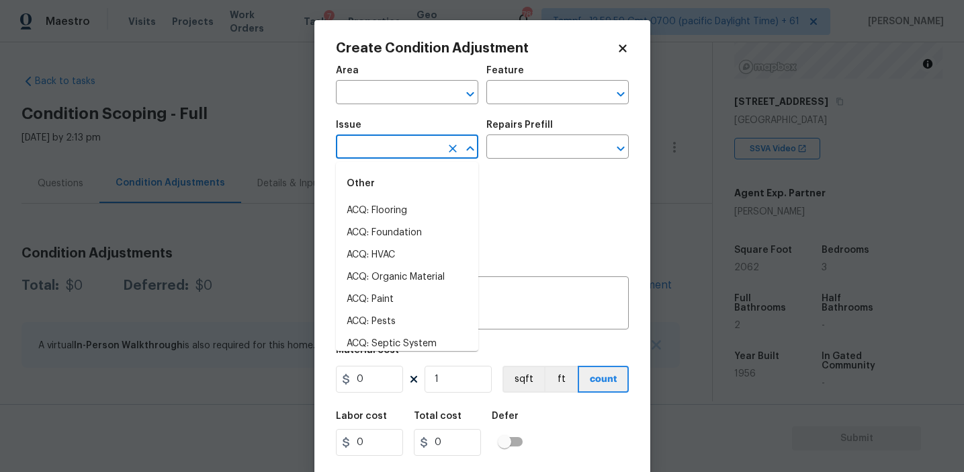
click at [384, 141] on input "text" at bounding box center [388, 148] width 105 height 21
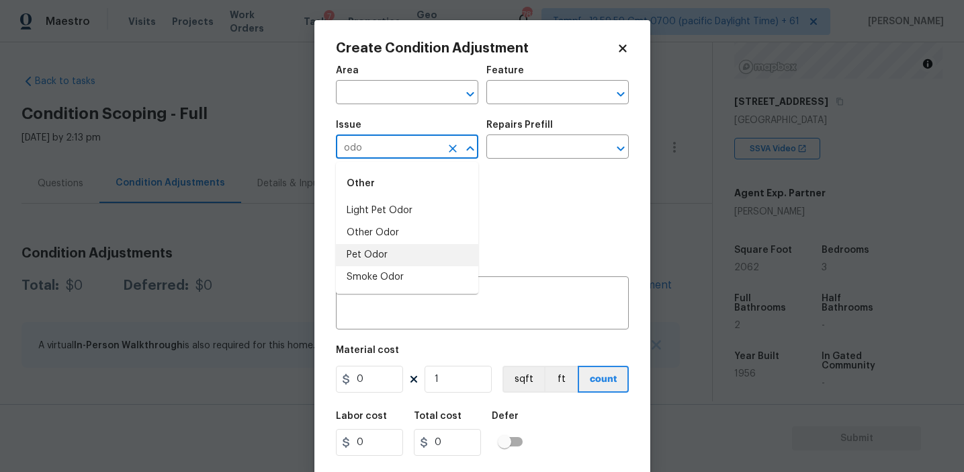
click at [402, 253] on li "Pet Odor" at bounding box center [407, 255] width 142 height 22
type input "Pet Odor"
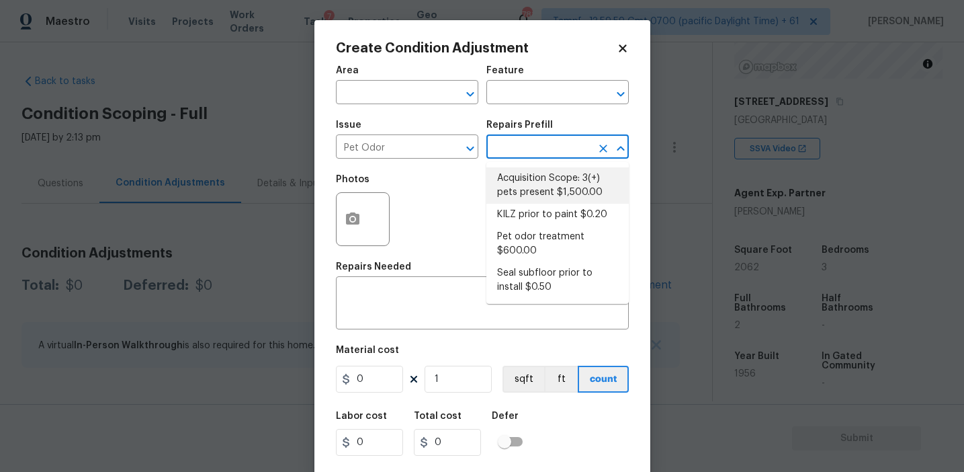
click at [543, 189] on li "Acquisition Scope: 3(+) pets present $1,500.00" at bounding box center [557, 185] width 142 height 36
type textarea "Acquisition Scope: 3(+) pets present"
type input "1500"
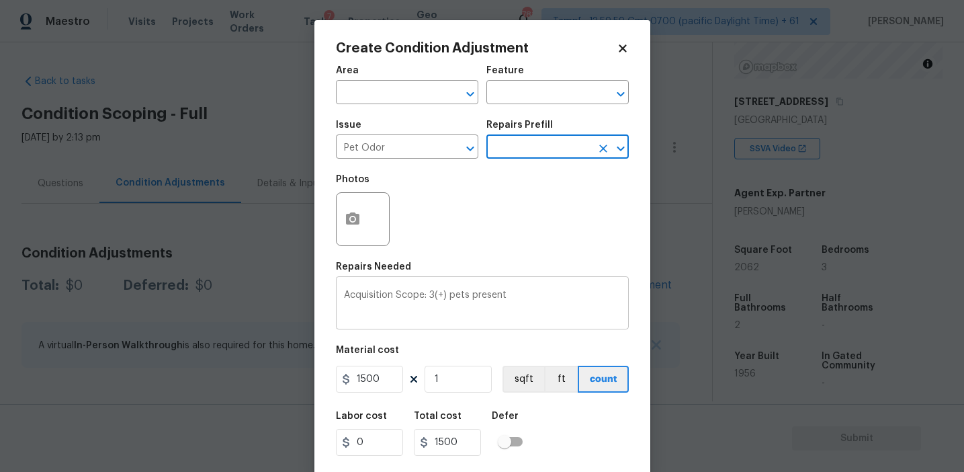
scroll to position [30, 0]
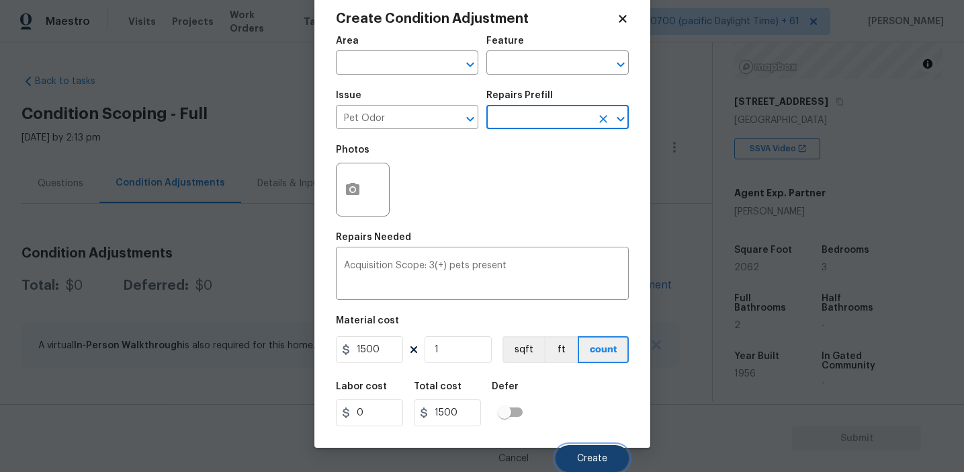
click at [595, 458] on span "Create" at bounding box center [592, 459] width 30 height 10
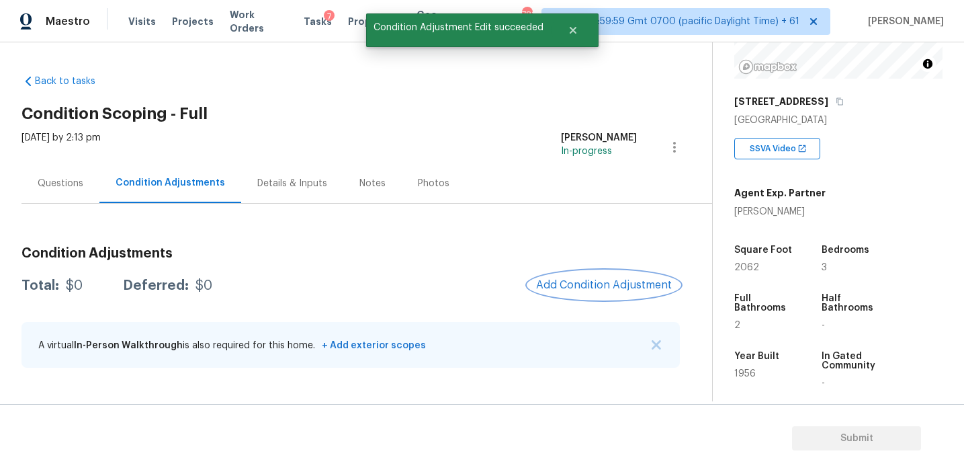
scroll to position [0, 0]
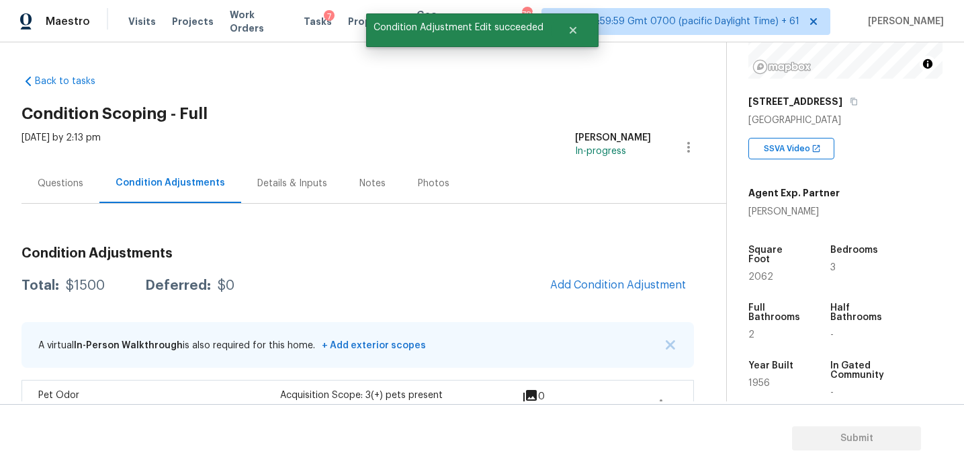
click at [454, 274] on div "Total: $1500 Deferred: $0 Add Condition Adjustment" at bounding box center [358, 286] width 673 height 30
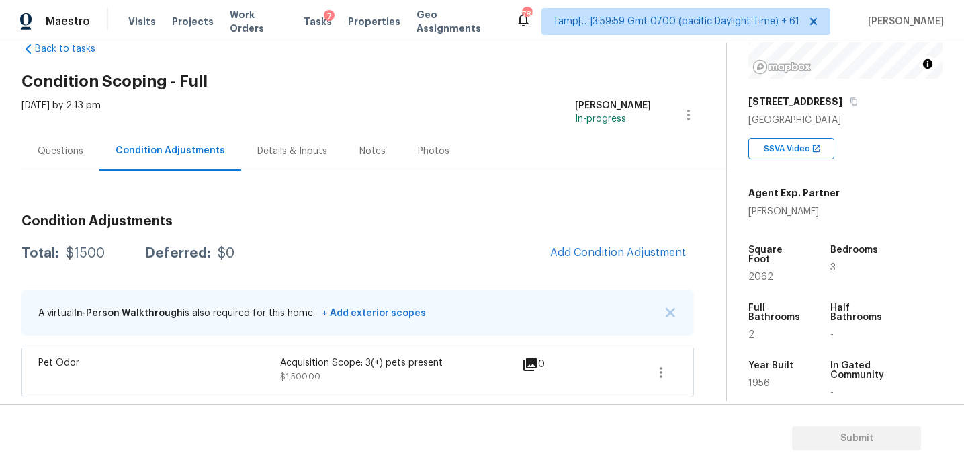
click at [429, 246] on div "Total: $1500 Deferred: $0 Add Condition Adjustment" at bounding box center [358, 254] width 673 height 30
click at [84, 159] on div "Questions" at bounding box center [61, 151] width 78 height 40
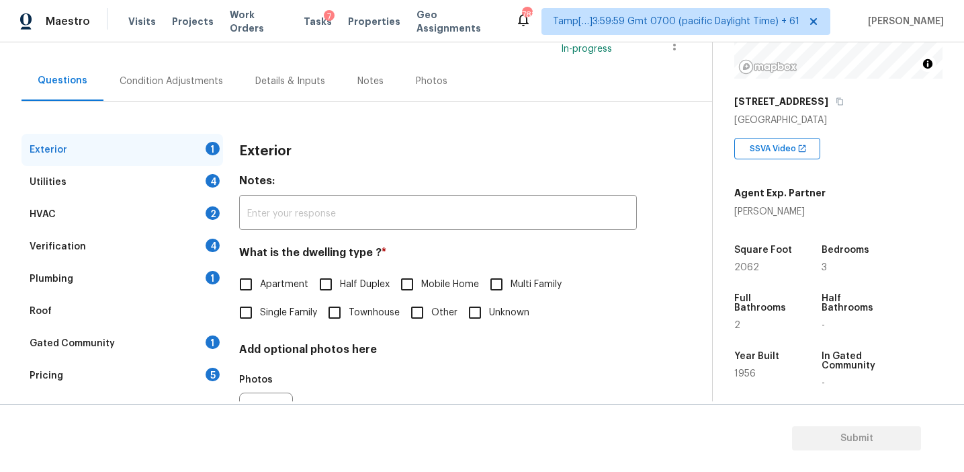
scroll to position [114, 0]
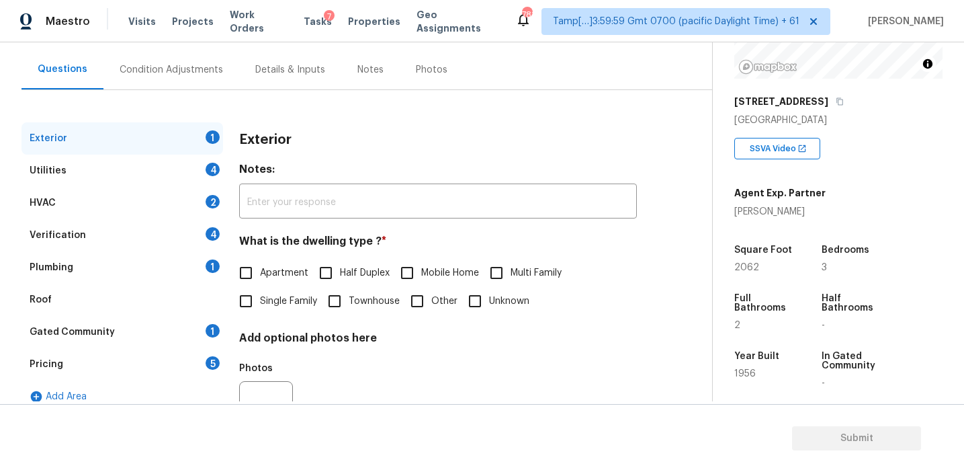
click at [155, 368] on div "Pricing 5" at bounding box center [123, 364] width 202 height 32
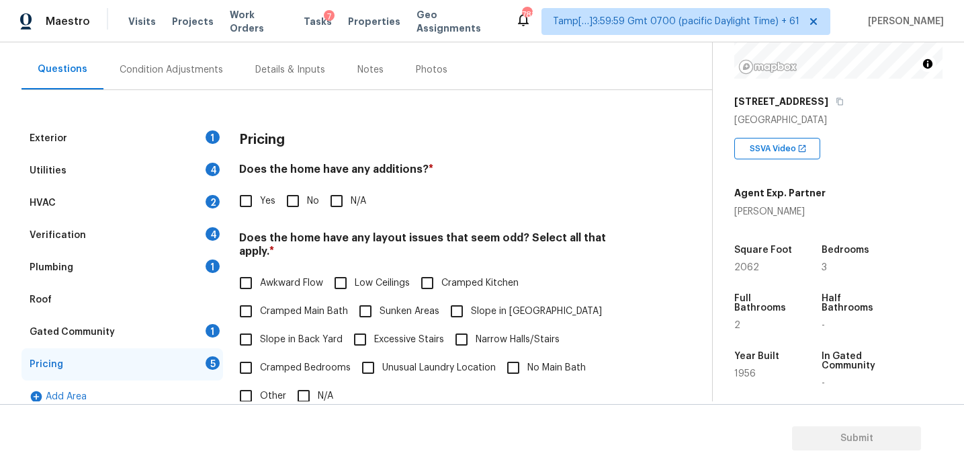
scroll to position [217, 0]
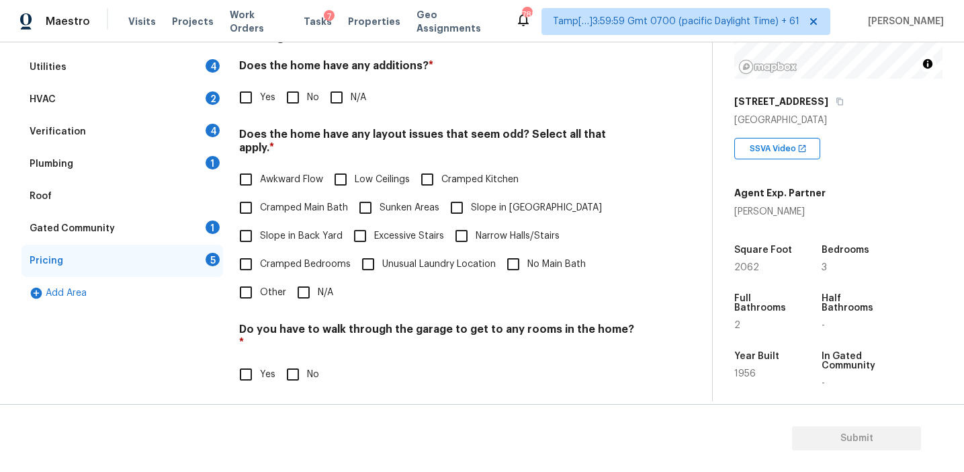
click at [245, 280] on input "Other" at bounding box center [246, 292] width 28 height 28
checkbox input "true"
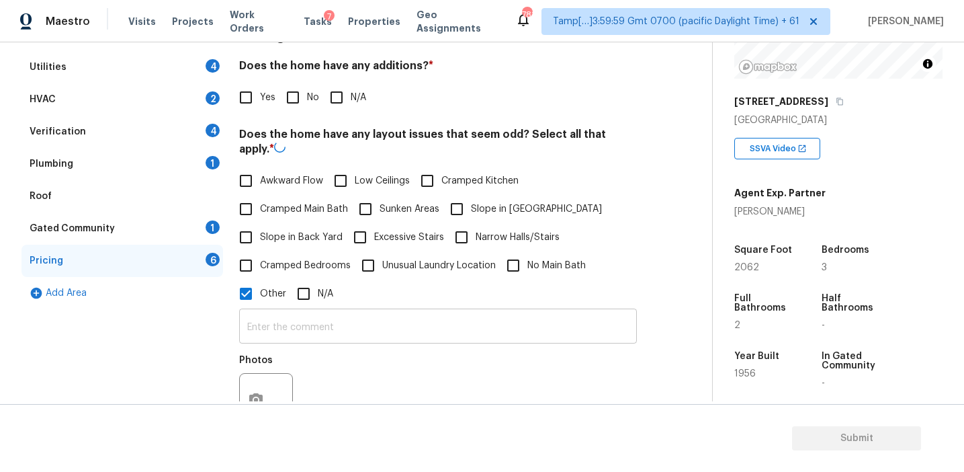
click at [277, 333] on input "text" at bounding box center [438, 328] width 398 height 32
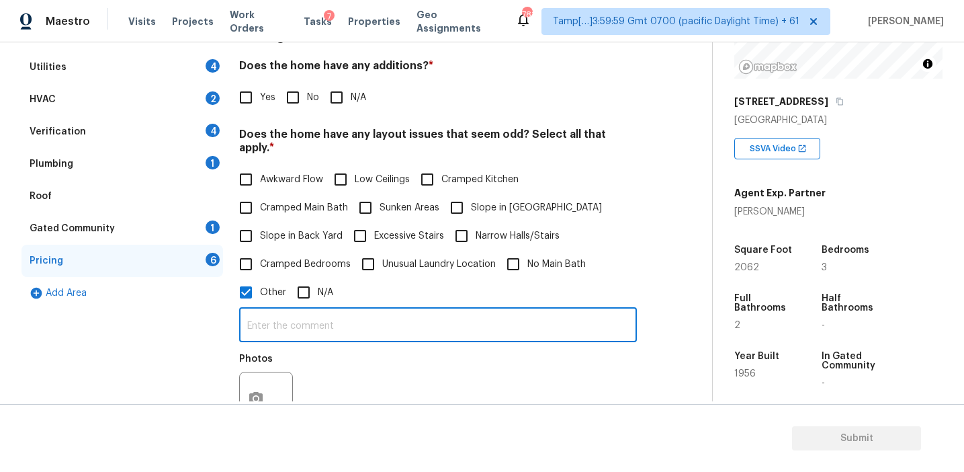
paste input "breezeway connecting garage and main house"
click at [253, 316] on input "breezeway connecting garage and main house" at bounding box center [438, 326] width 398 height 32
click at [372, 360] on div "Photos" at bounding box center [438, 389] width 398 height 87
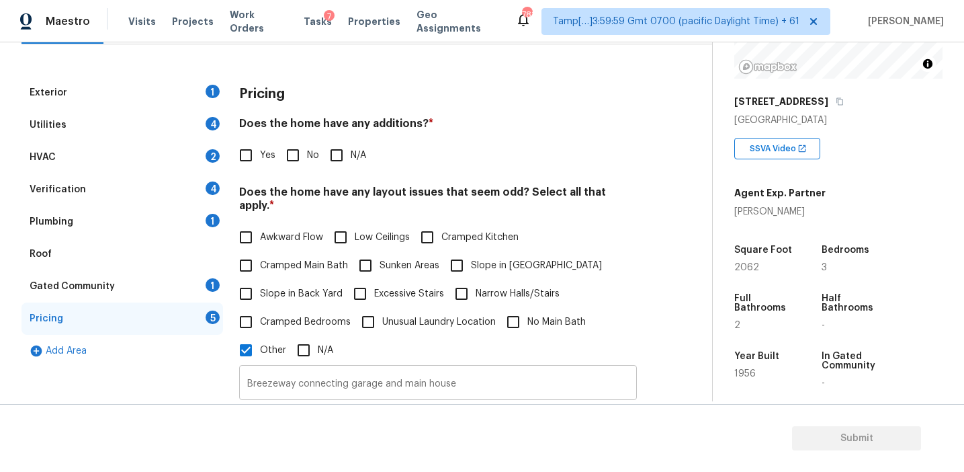
scroll to position [244, 0]
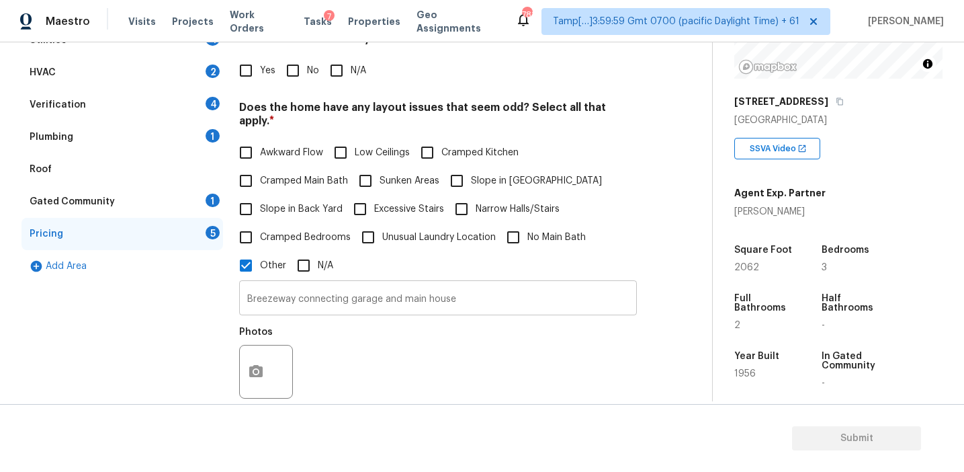
click at [485, 287] on input "Breezeway connecting garage and main house" at bounding box center [438, 300] width 398 height 32
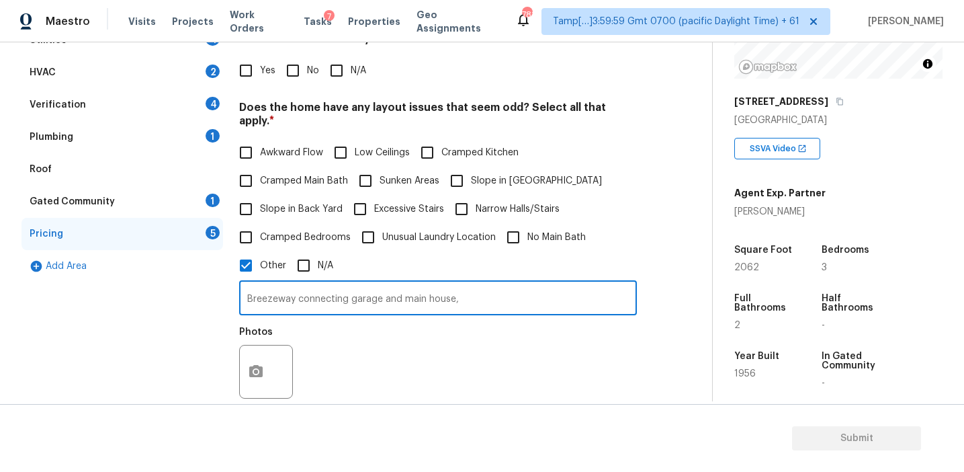
paste input "walk out basement"
click at [499, 300] on input "Breezeway connecting garage and main house, walk out basement" at bounding box center [438, 300] width 398 height 32
type input "Breezeway connecting garage and main house, walk out basement"
click at [468, 333] on div "Photos" at bounding box center [438, 362] width 398 height 87
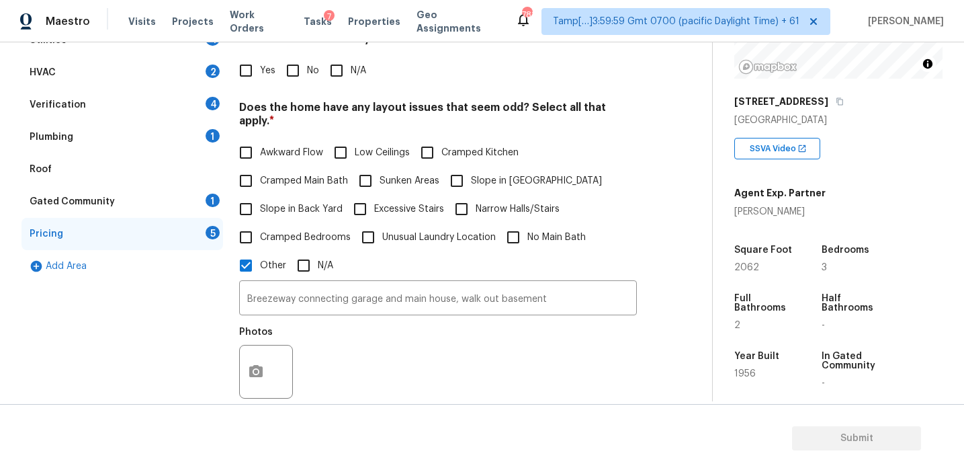
click at [369, 105] on h4 "Does the home have any layout issues that seem odd? Select all that apply. *" at bounding box center [438, 117] width 398 height 32
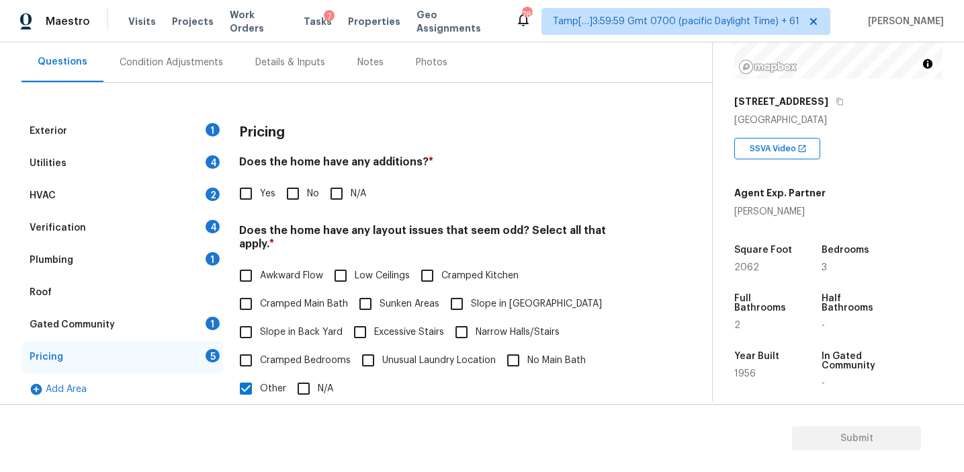
scroll to position [113, 0]
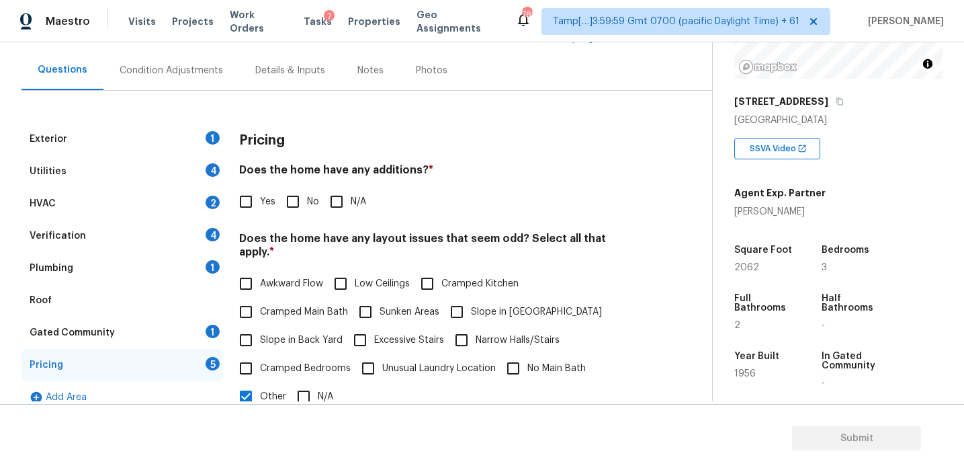
click at [369, 105] on div "Exterior 1 Utilities 4 HVAC 2 Verification 4 Plumbing 1 Roof Gated Community 1 …" at bounding box center [351, 432] width 659 height 682
click at [390, 144] on div "Pricing" at bounding box center [438, 140] width 398 height 35
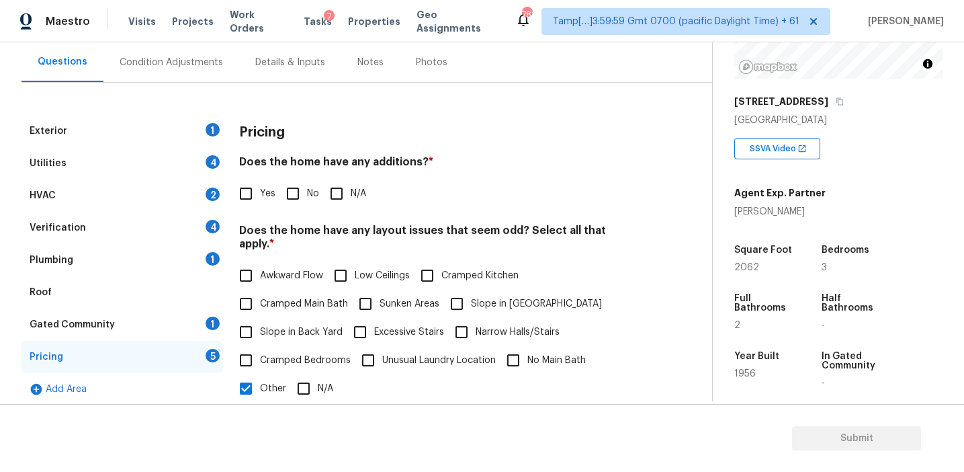
scroll to position [122, 0]
click at [390, 144] on div "Pricing" at bounding box center [438, 131] width 398 height 35
click at [435, 147] on div "Pricing" at bounding box center [438, 131] width 398 height 35
click at [438, 162] on h4 "Does the home have any additions? *" at bounding box center [438, 164] width 398 height 19
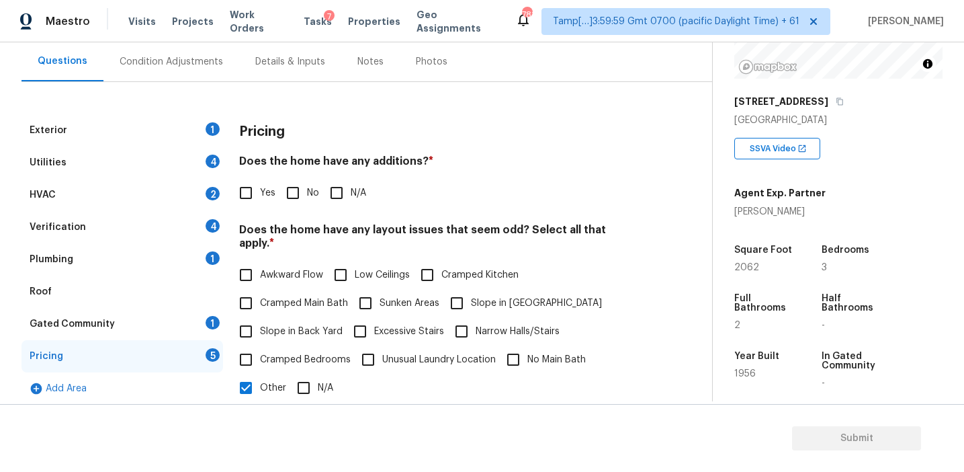
click at [438, 162] on h4 "Does the home have any additions? *" at bounding box center [438, 164] width 398 height 19
click at [646, 190] on div "Exterior 1 Utilities 4 HVAC 2 Verification 4 Plumbing 1 Roof Gated Community 1 …" at bounding box center [351, 439] width 659 height 650
click at [271, 138] on h3 "Pricing" at bounding box center [262, 131] width 46 height 13
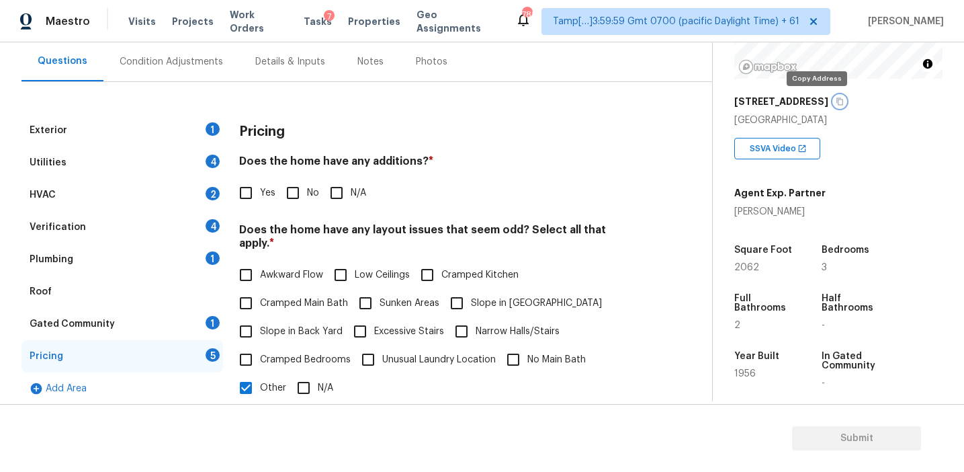
click at [836, 102] on icon "button" at bounding box center [840, 101] width 8 height 8
click at [336, 149] on div "Pricing Does the home have any additions? * Yes No N/A Does the home have any l…" at bounding box center [438, 439] width 398 height 650
click at [172, 71] on div "Condition Adjustments" at bounding box center [171, 62] width 136 height 40
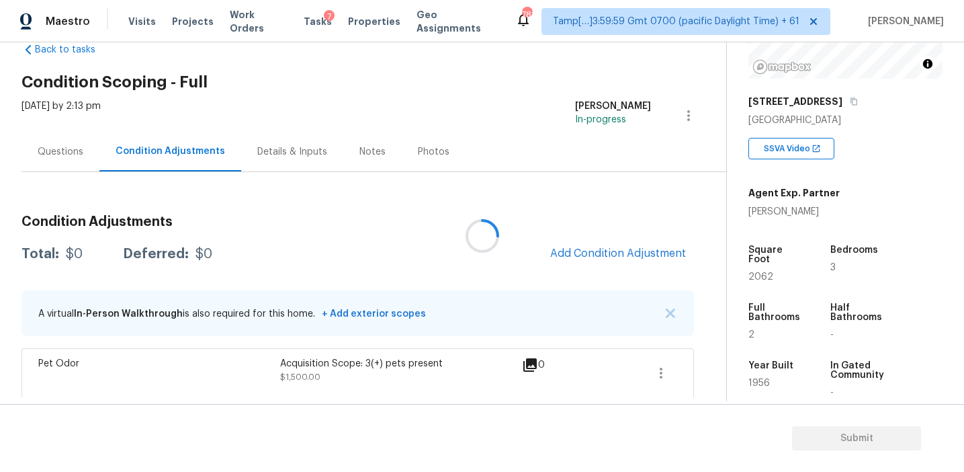
scroll to position [32, 0]
click at [572, 247] on span "Add Condition Adjustment" at bounding box center [618, 253] width 136 height 12
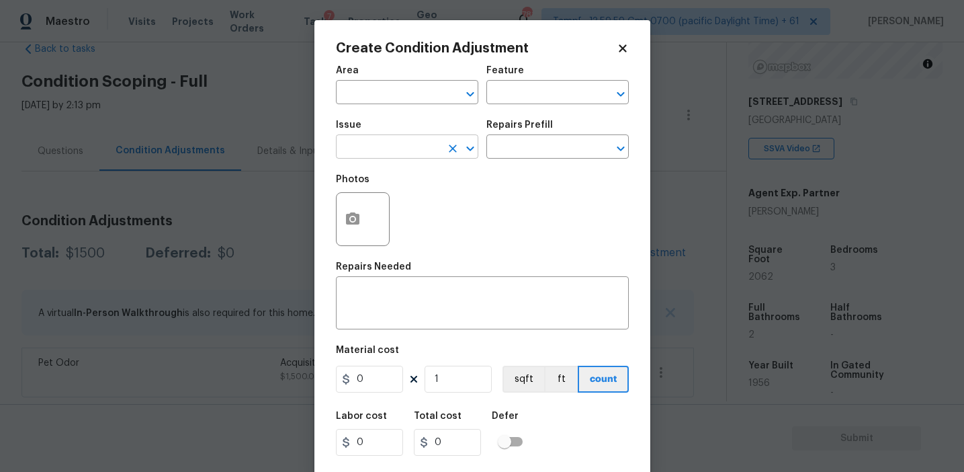
click at [386, 149] on input "text" at bounding box center [388, 148] width 105 height 21
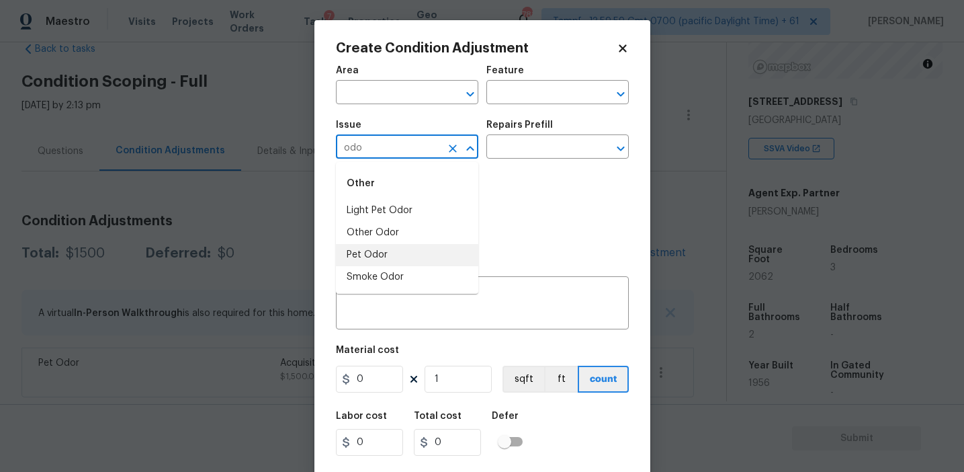
click at [392, 251] on li "Pet Odor" at bounding box center [407, 255] width 142 height 22
type input "Pet Odor"
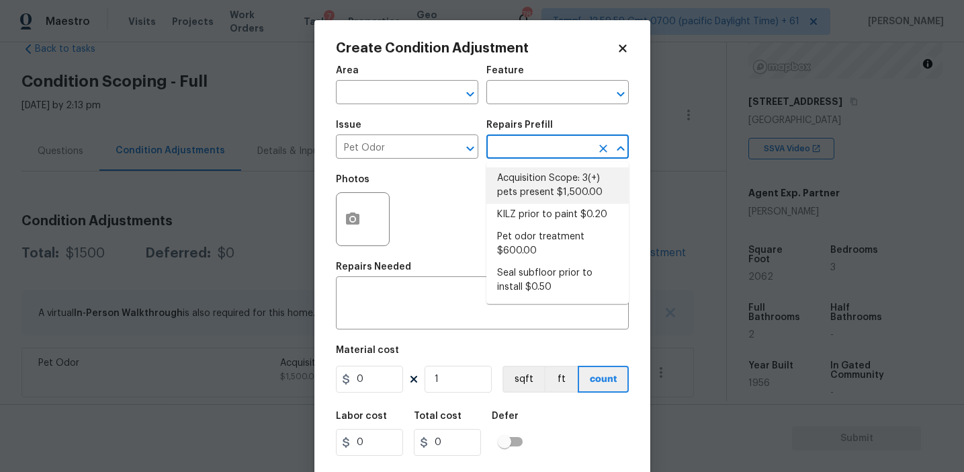
click at [538, 187] on li "Acquisition Scope: 3(+) pets present $1,500.00" at bounding box center [557, 185] width 142 height 36
type textarea "Acquisition Scope: 3(+) pets present"
type input "1500"
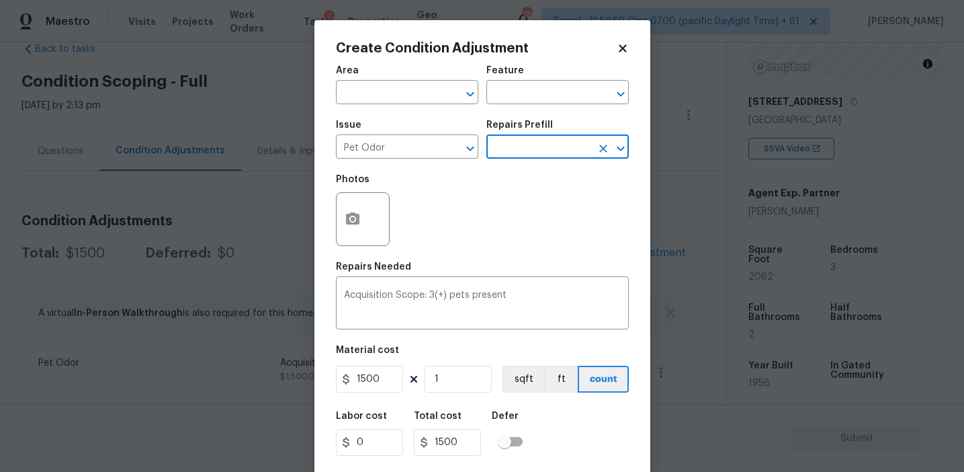
scroll to position [30, 0]
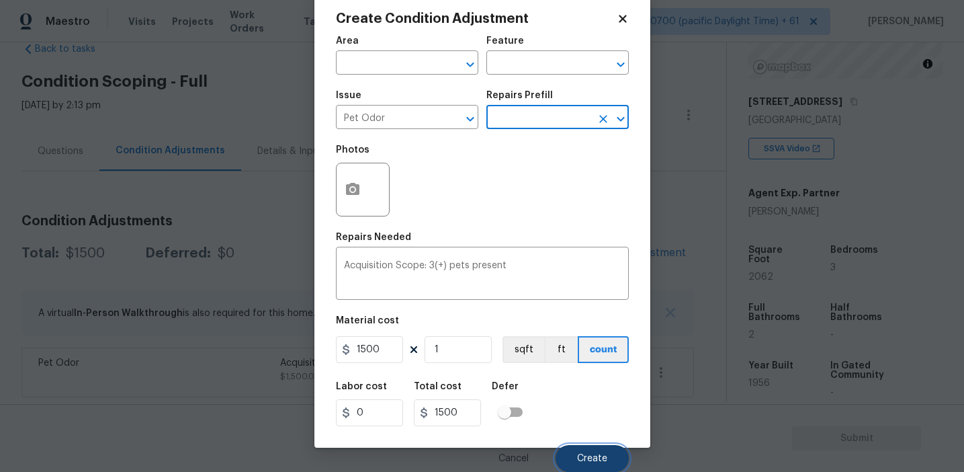
click at [575, 457] on button "Create" at bounding box center [592, 458] width 73 height 27
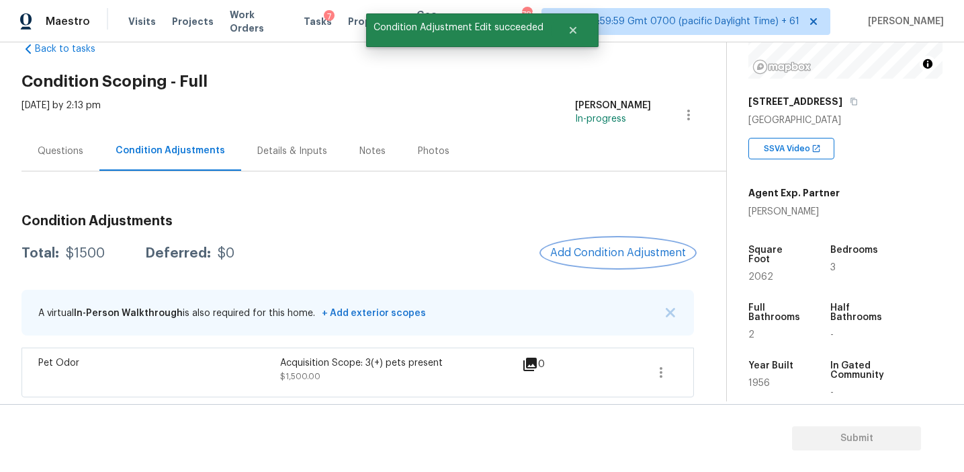
scroll to position [0, 0]
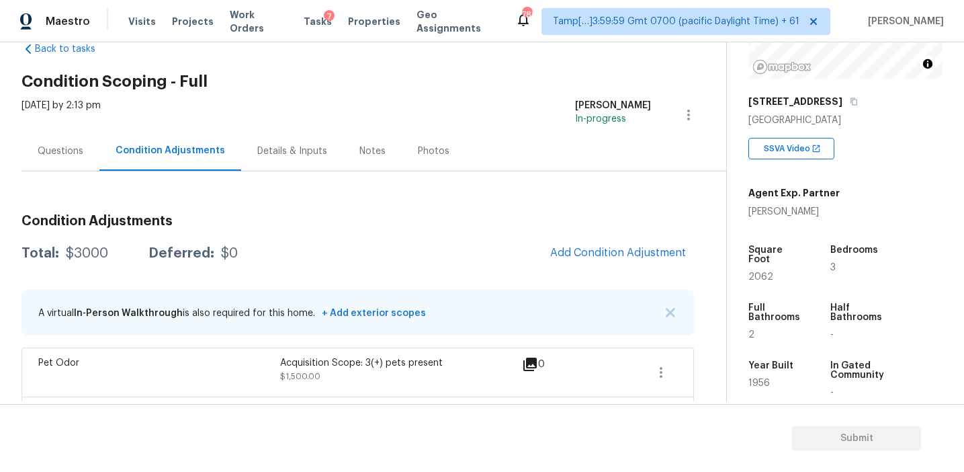
click at [51, 139] on div "Questions" at bounding box center [61, 151] width 78 height 40
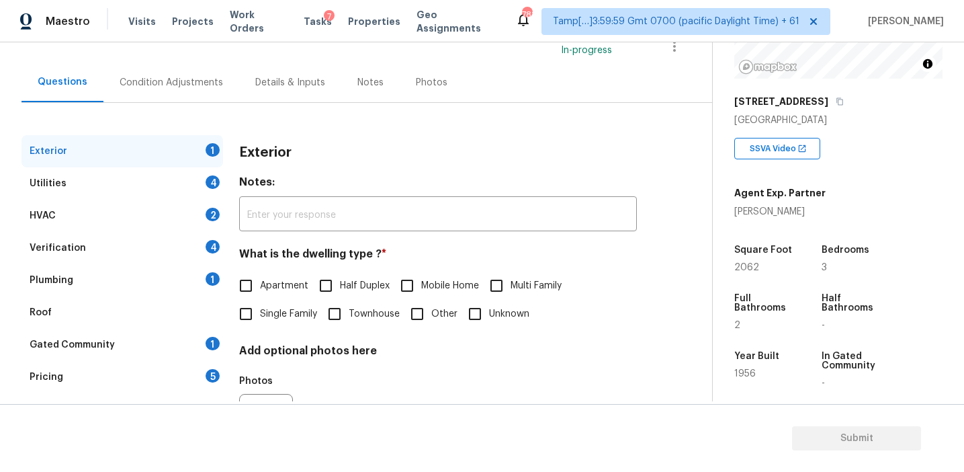
scroll to position [106, 0]
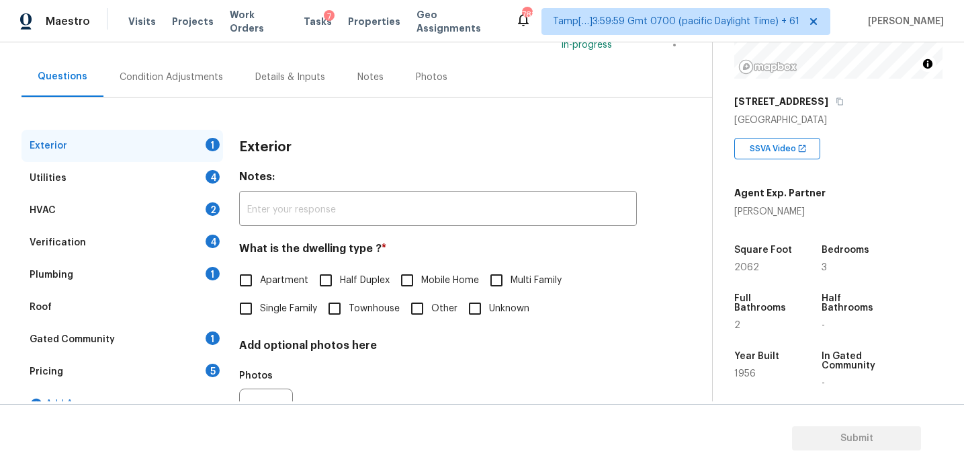
click at [145, 364] on div "Pricing 5" at bounding box center [123, 371] width 202 height 32
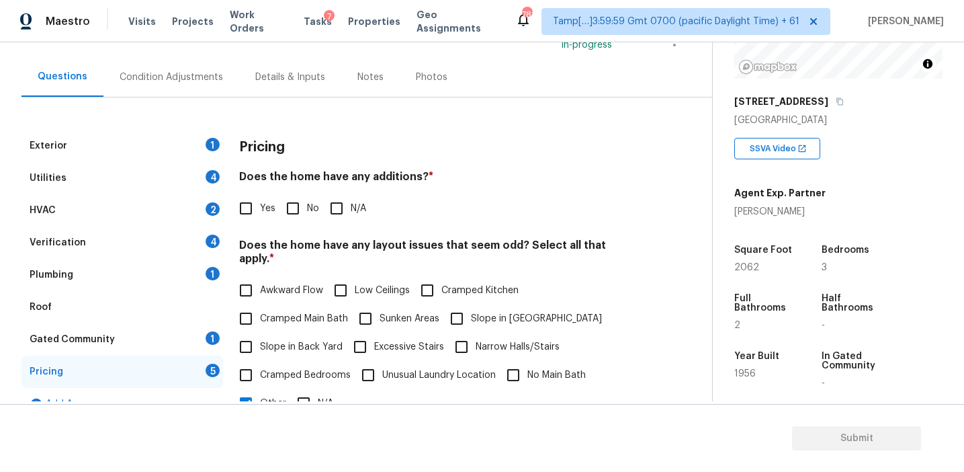
click at [247, 215] on input "Yes" at bounding box center [246, 208] width 28 height 28
checkbox input "true"
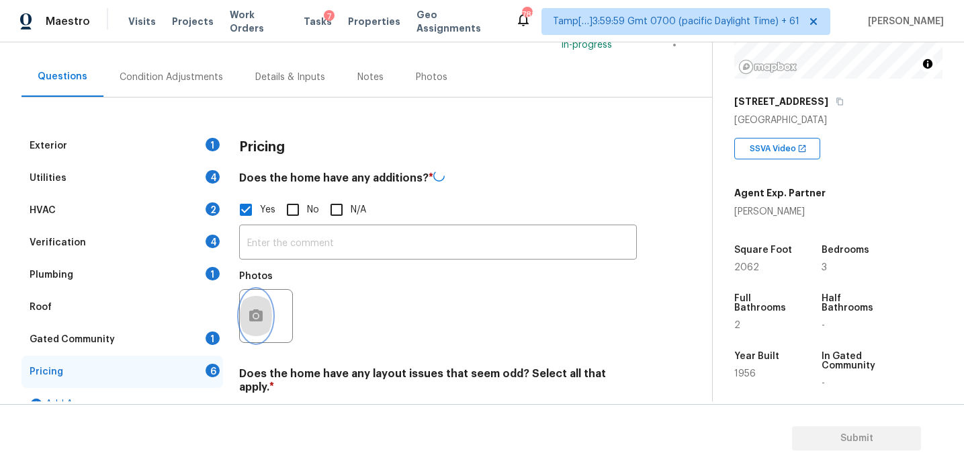
click at [253, 309] on icon "button" at bounding box center [255, 315] width 13 height 12
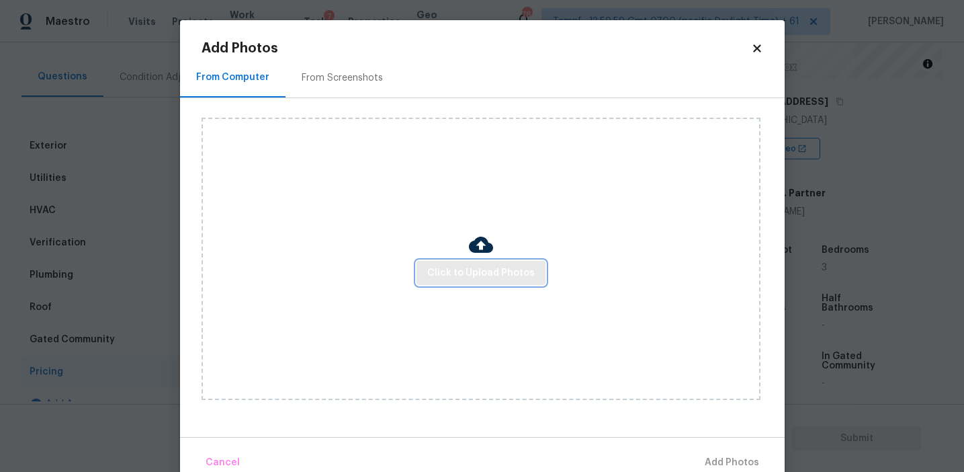
click at [440, 271] on span "Click to Upload Photos" at bounding box center [481, 273] width 108 height 17
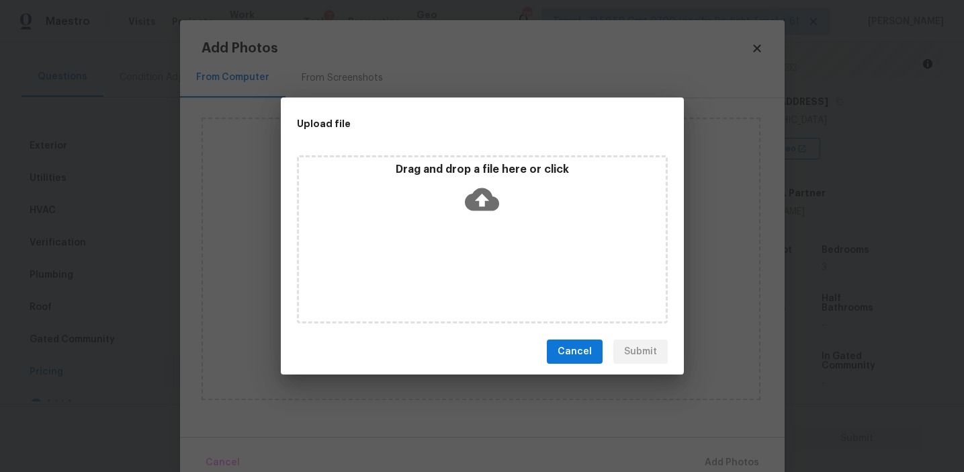
click at [439, 163] on p "Drag and drop a file here or click" at bounding box center [482, 170] width 367 height 14
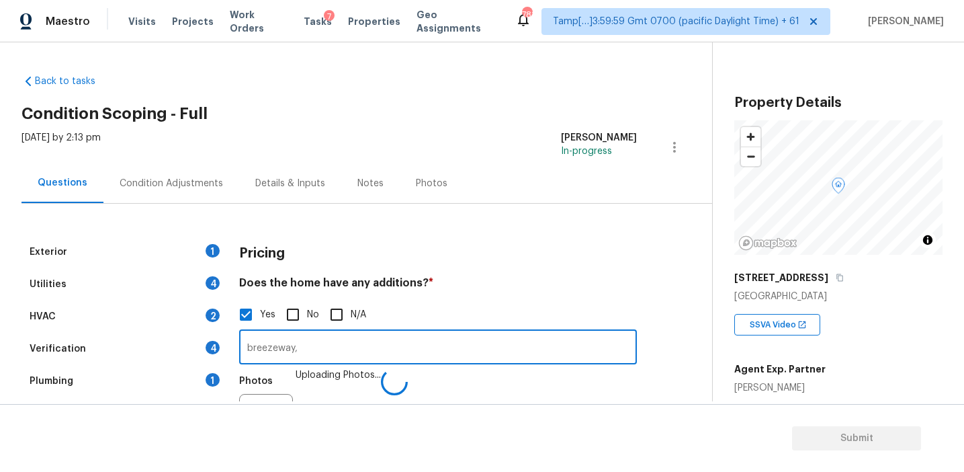
scroll to position [176, 0]
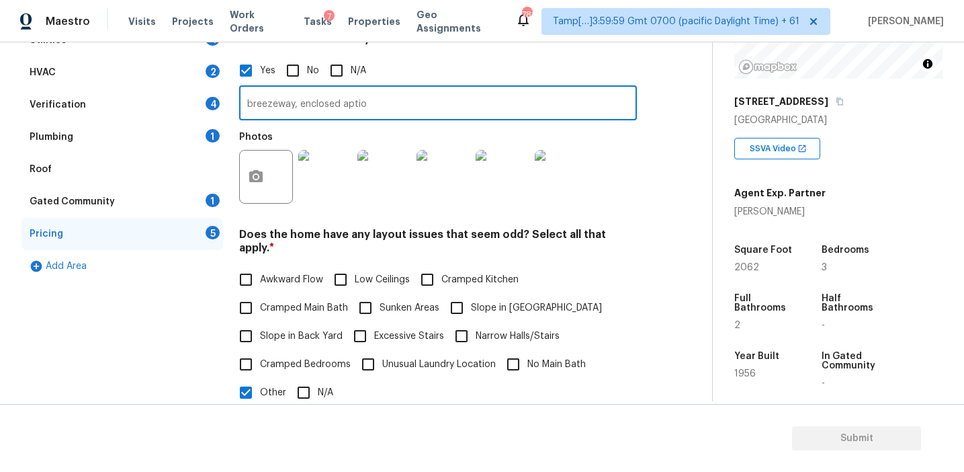
click at [255, 108] on input "breezeway, enclosed aptio" at bounding box center [438, 105] width 398 height 32
click at [385, 108] on input "Breezeway, enclosed aptio" at bounding box center [438, 105] width 398 height 32
type input "Breezeway, enclosed patio"
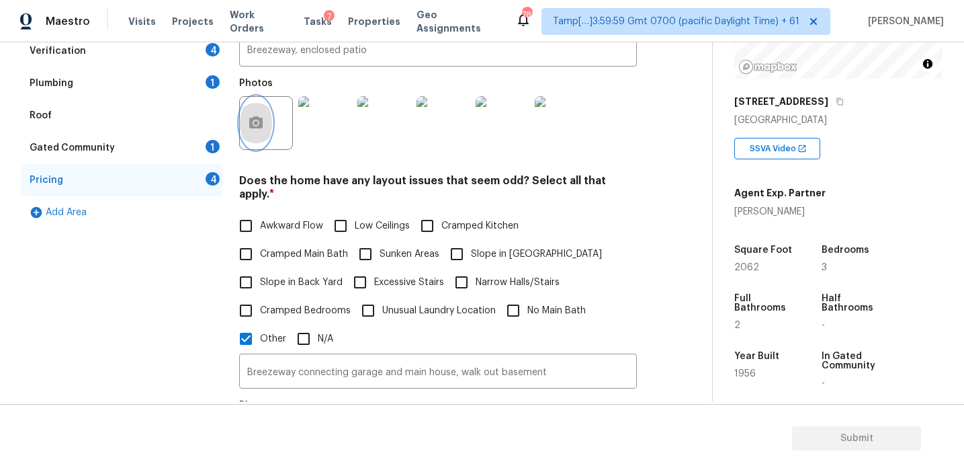
scroll to position [376, 0]
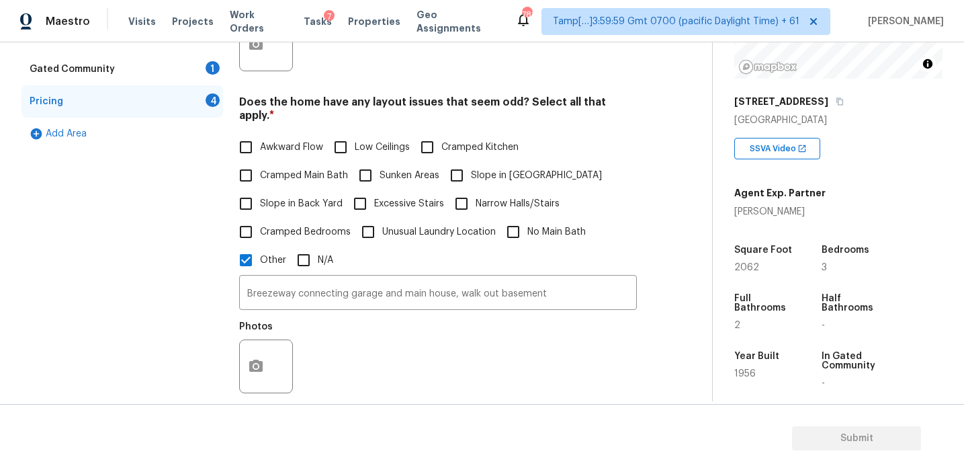
click at [309, 140] on span "Awkward Flow" at bounding box center [291, 147] width 63 height 14
click at [260, 135] on input "Awkward Flow" at bounding box center [246, 147] width 28 height 28
checkbox input "true"
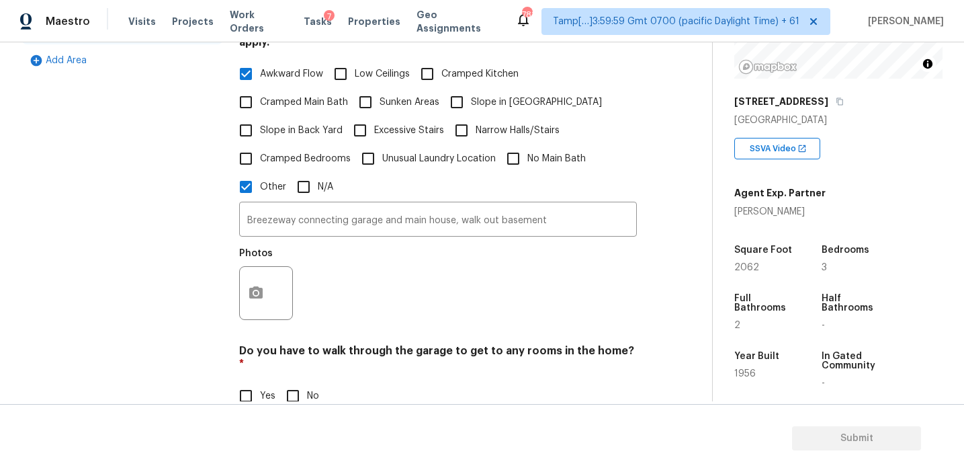
scroll to position [581, 0]
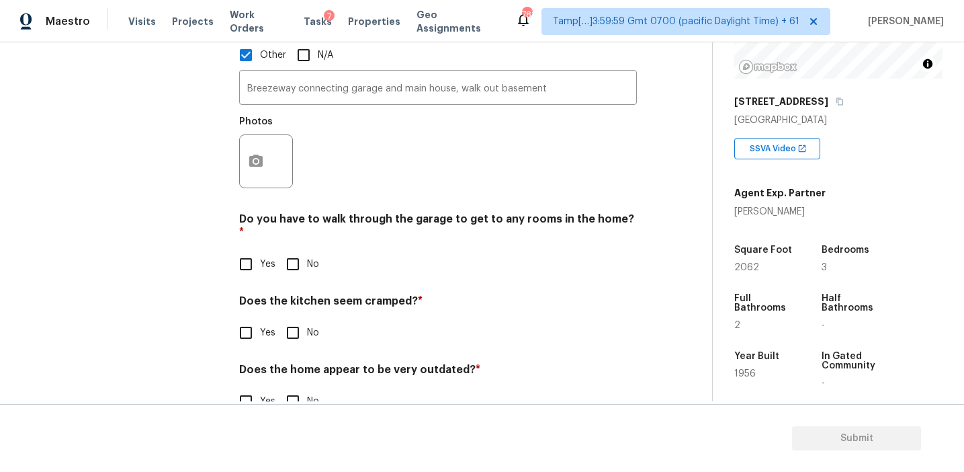
click at [297, 250] on input "No" at bounding box center [293, 264] width 28 height 28
checkbox input "true"
click at [293, 327] on div "Pricing Does the home have any additions? * Yes No N/A Breezeway, enclosed pati…" at bounding box center [438, 44] width 398 height 778
click at [293, 319] on input "No" at bounding box center [293, 333] width 28 height 28
checkbox input "true"
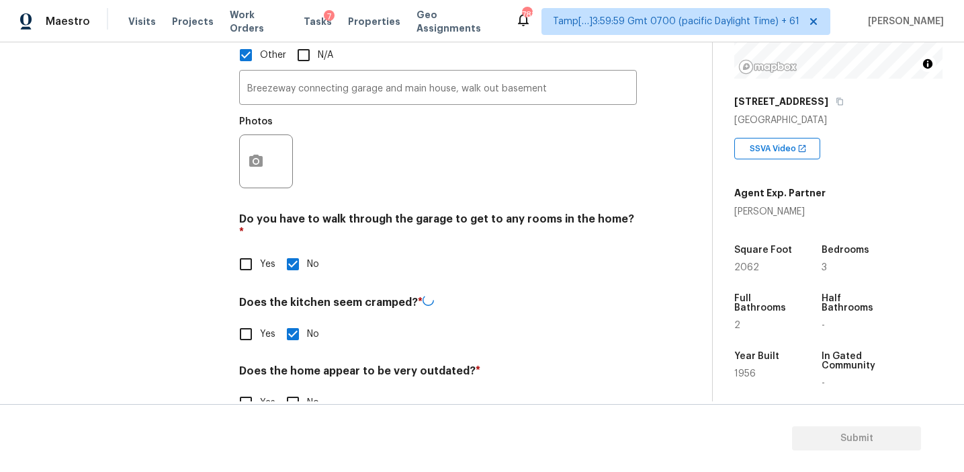
click at [293, 388] on input "No" at bounding box center [293, 402] width 28 height 28
checkbox input "true"
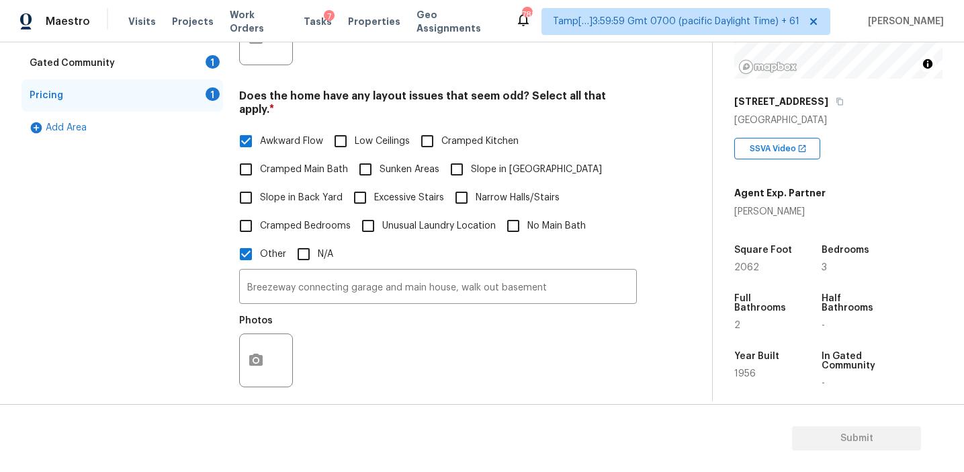
scroll to position [378, 0]
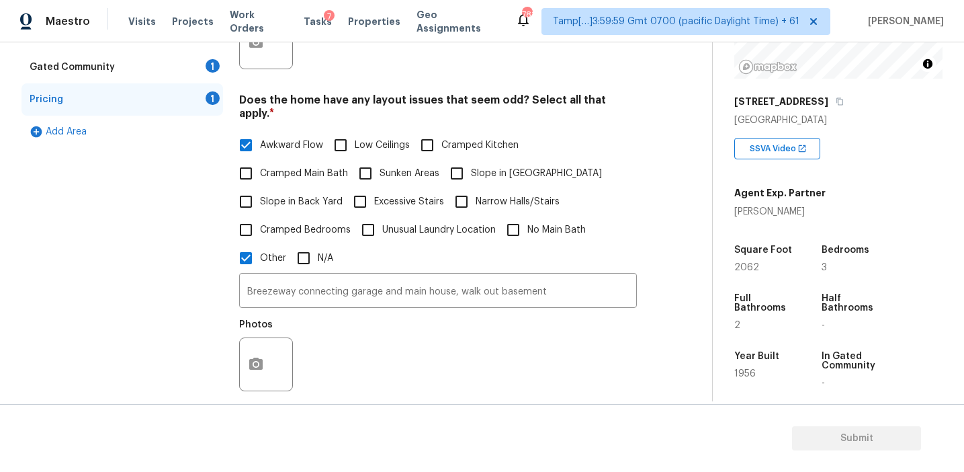
click at [325, 195] on span "Slope in Back Yard" at bounding box center [301, 202] width 83 height 14
click at [260, 191] on input "Slope in Back Yard" at bounding box center [246, 201] width 28 height 28
checkbox input "true"
click at [318, 159] on label "Cramped Main Bath" at bounding box center [290, 173] width 116 height 28
click at [260, 159] on input "Cramped Main Bath" at bounding box center [246, 173] width 28 height 28
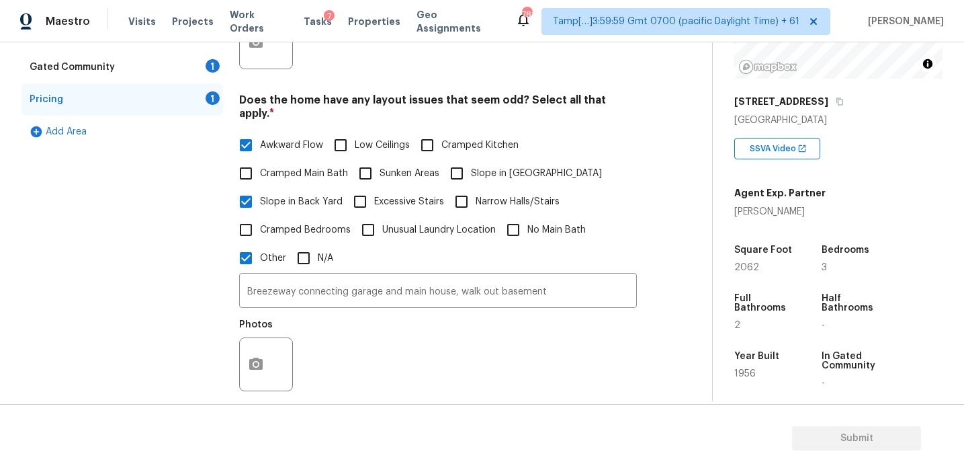
checkbox input "true"
click at [260, 338] on button "button" at bounding box center [256, 364] width 32 height 52
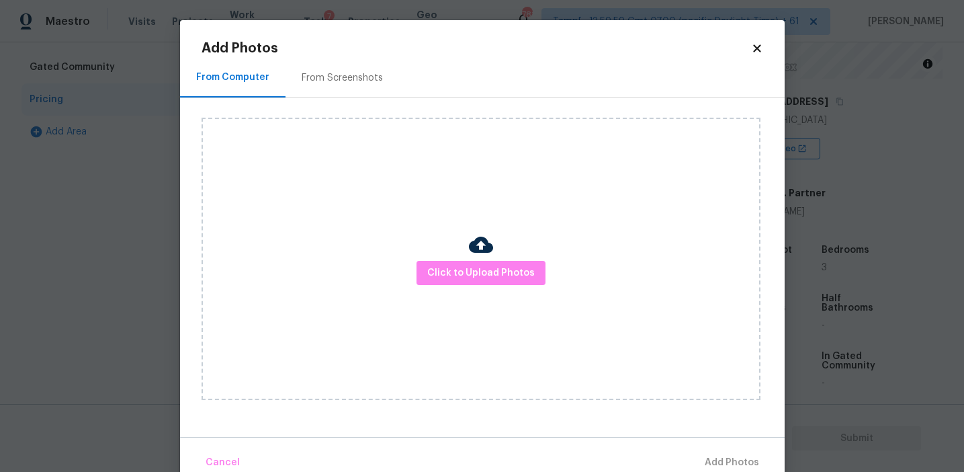
click at [368, 69] on div "From Screenshots" at bounding box center [343, 78] width 114 height 40
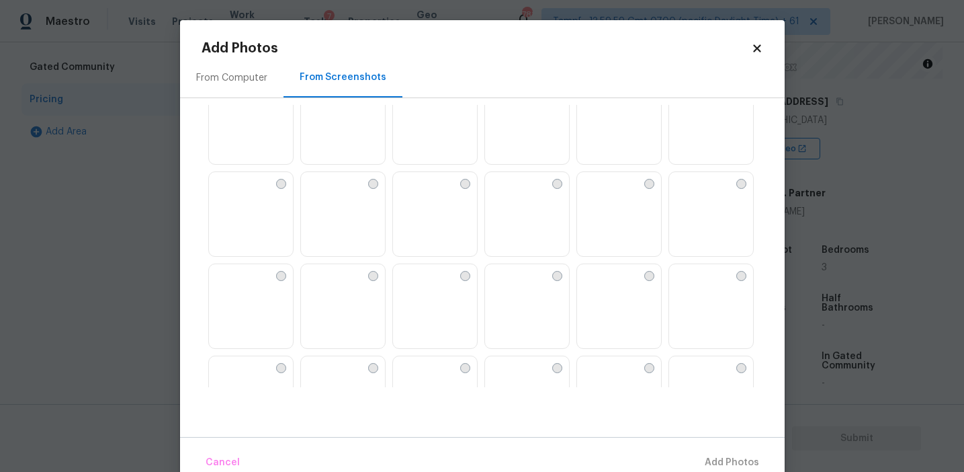
scroll to position [97, 0]
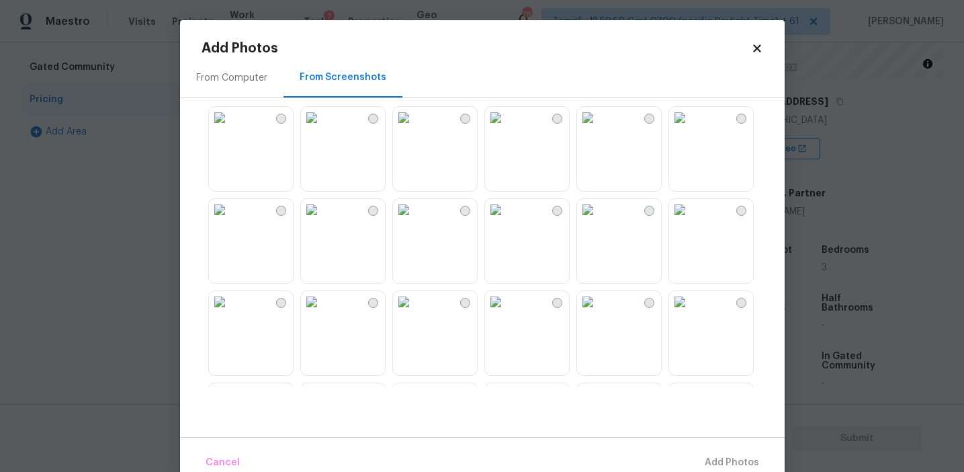
click at [677, 220] on img at bounding box center [680, 210] width 22 height 22
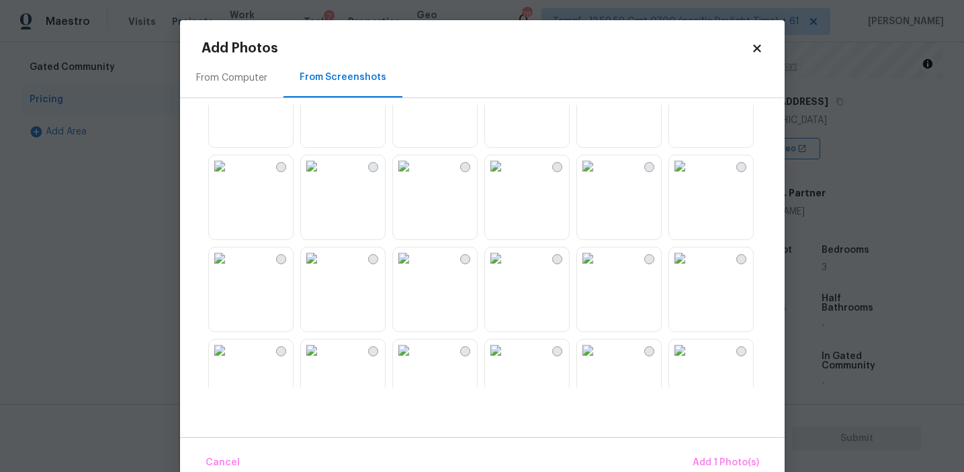
scroll to position [370, 0]
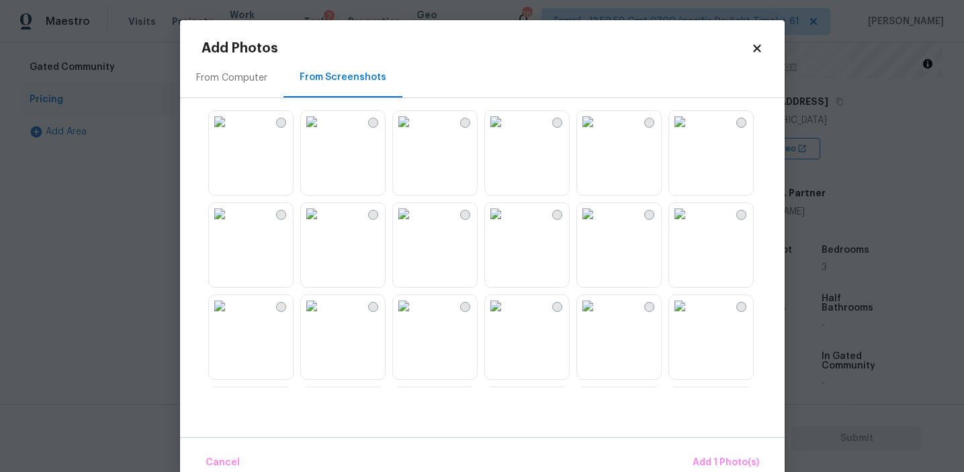
click at [392, 292] on div at bounding box center [493, 246] width 583 height 282
click at [323, 316] on img at bounding box center [312, 306] width 22 height 22
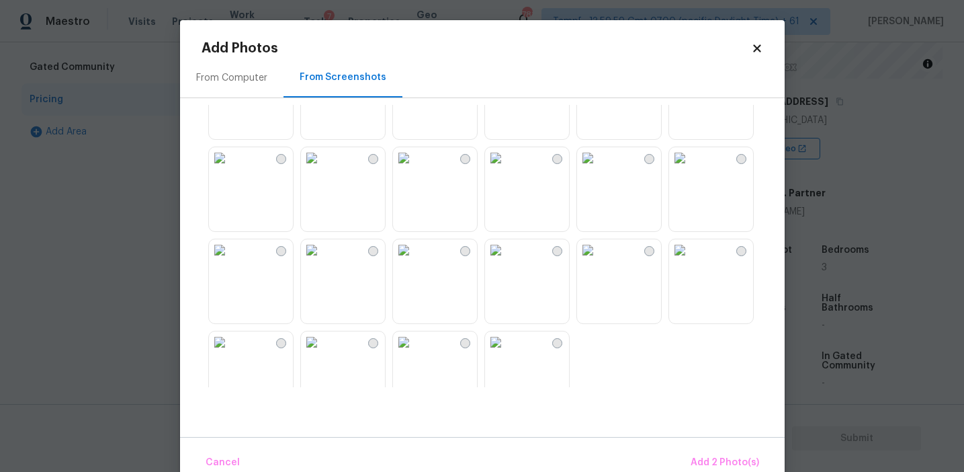
scroll to position [1283, 0]
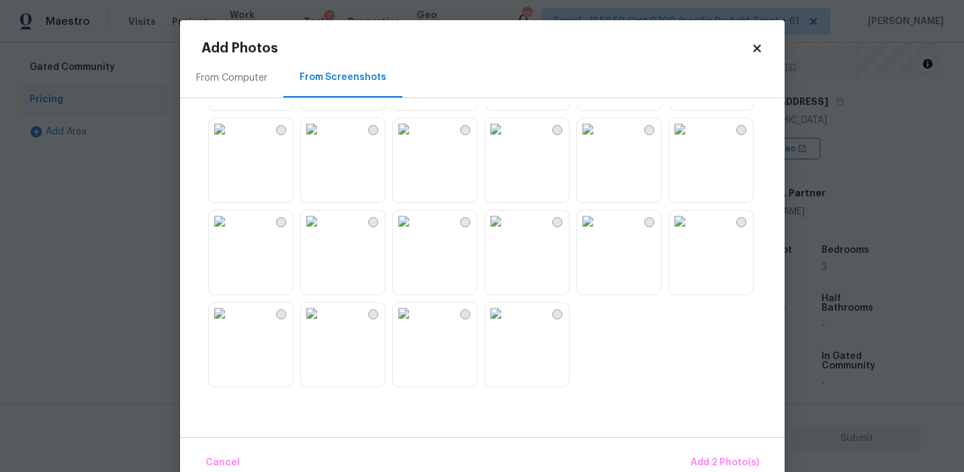
click at [323, 232] on img at bounding box center [312, 221] width 22 height 22
click at [230, 232] on img at bounding box center [220, 221] width 22 height 22
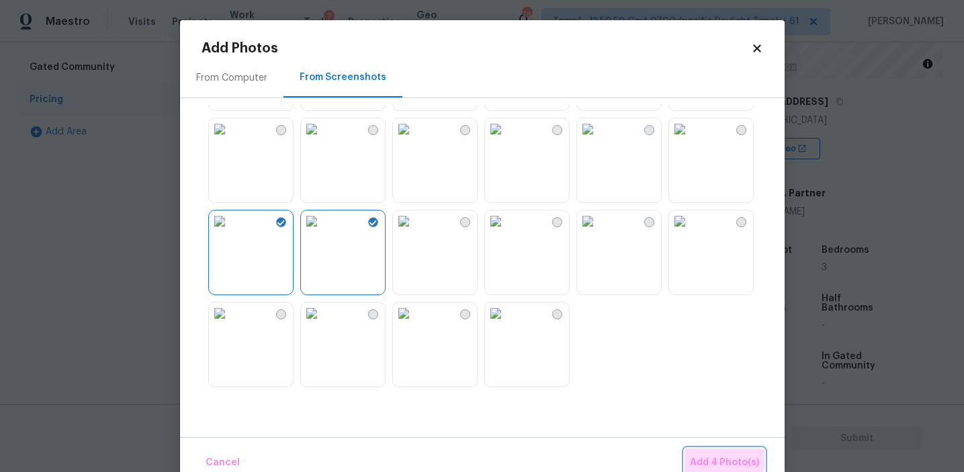
click at [714, 458] on span "Add 4 Photo(s)" at bounding box center [724, 462] width 69 height 17
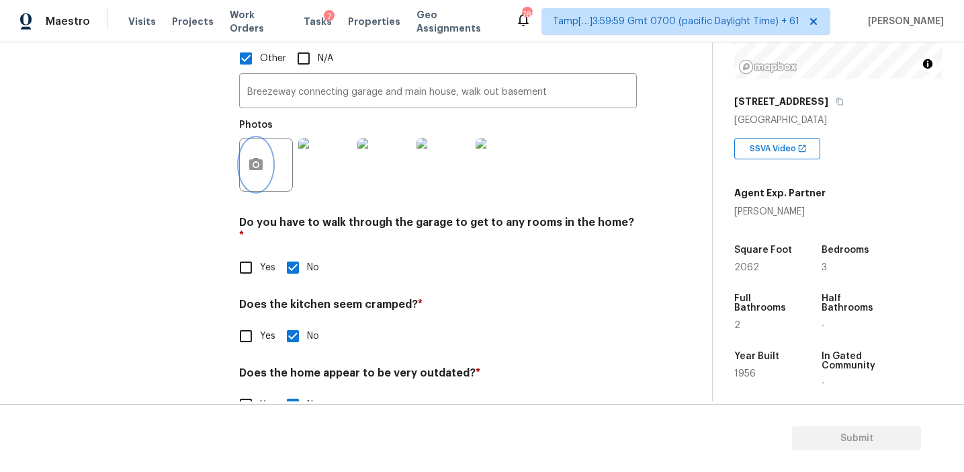
scroll to position [589, 0]
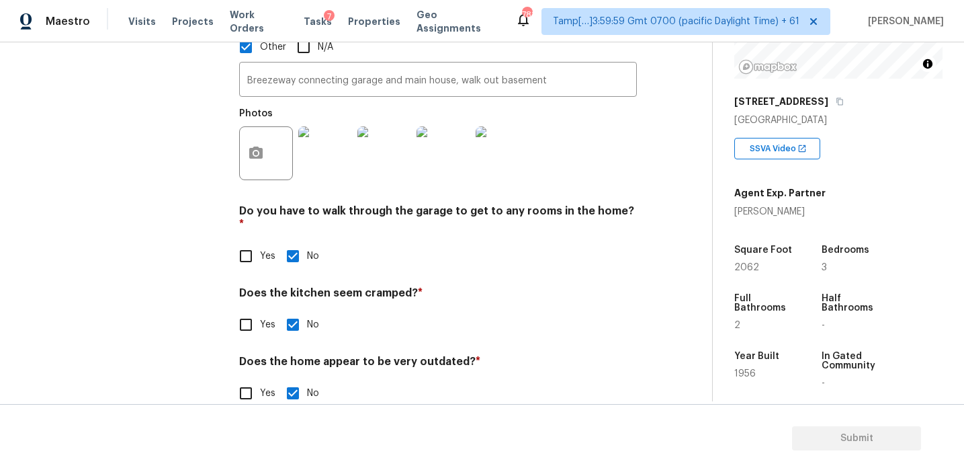
click at [356, 286] on h4 "Does the kitchen seem cramped? *" at bounding box center [438, 295] width 398 height 19
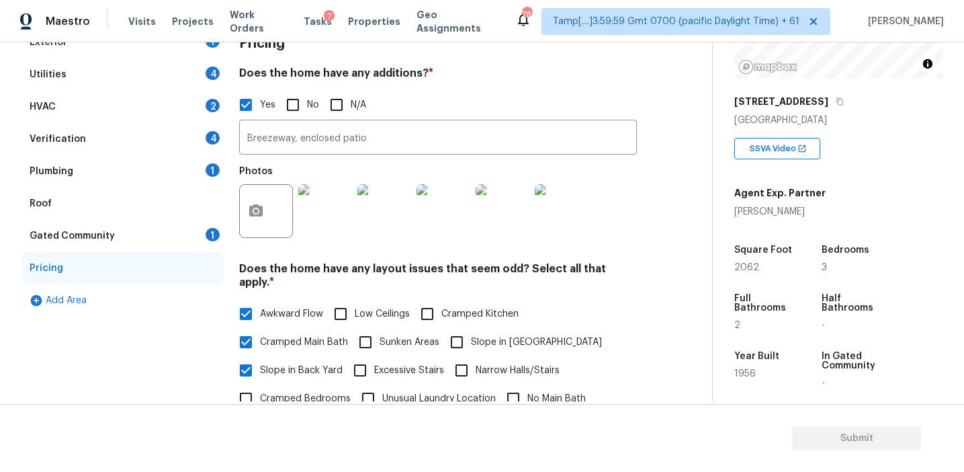
click at [185, 236] on div "Gated Community 1" at bounding box center [123, 236] width 202 height 32
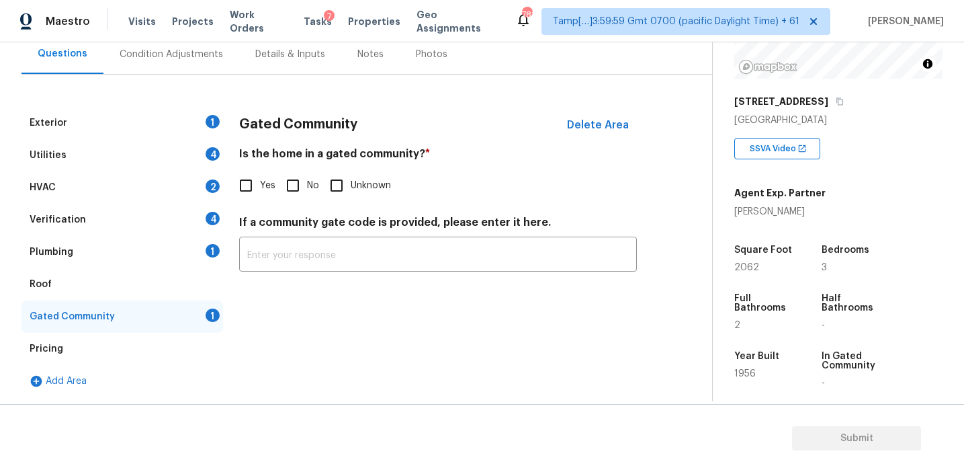
scroll to position [129, 0]
click at [297, 183] on input "No" at bounding box center [293, 185] width 28 height 28
checkbox input "true"
click at [163, 250] on div "Plumbing 1" at bounding box center [123, 252] width 202 height 32
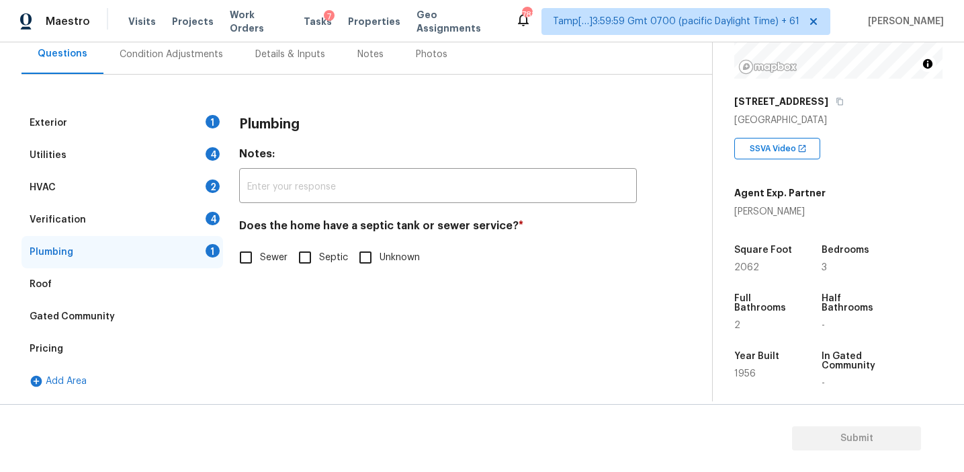
click at [250, 260] on input "Sewer" at bounding box center [246, 257] width 28 height 28
checkbox input "true"
click at [186, 221] on div "Verification 4" at bounding box center [123, 220] width 202 height 32
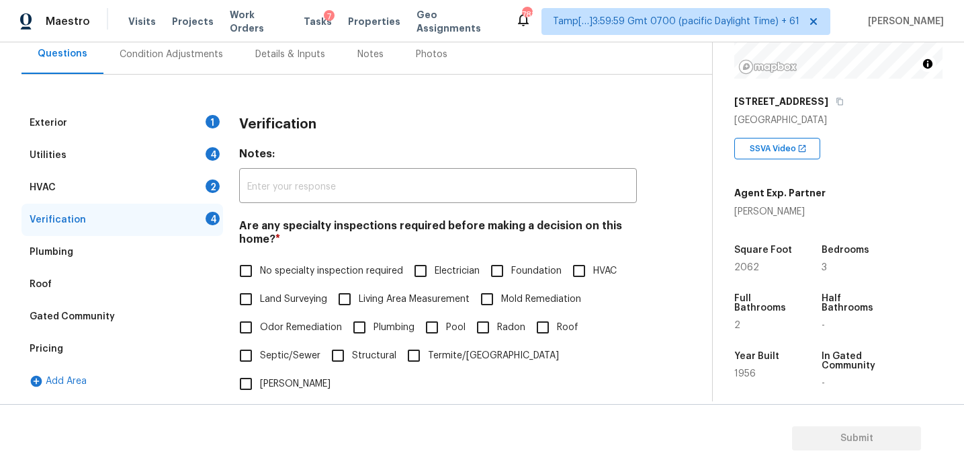
scroll to position [208, 0]
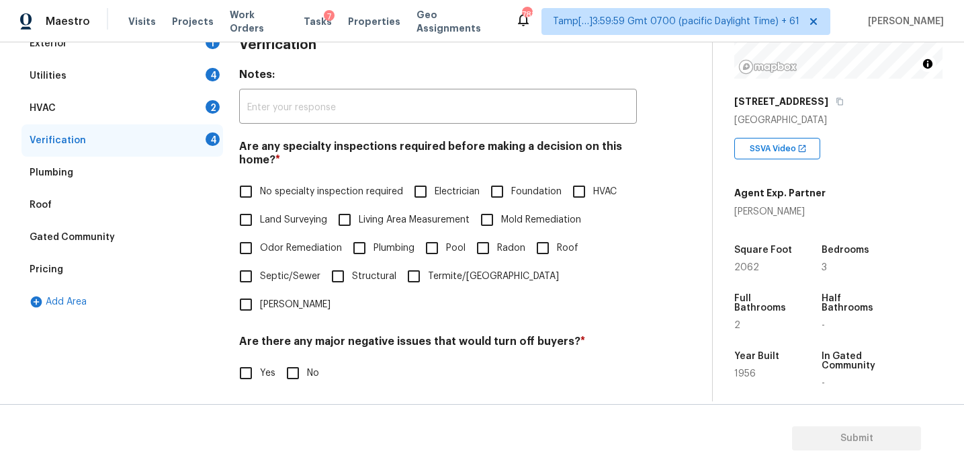
click at [280, 189] on span "No specialty inspection required" at bounding box center [331, 192] width 143 height 14
click at [260, 189] on input "No specialty inspection required" at bounding box center [246, 191] width 28 height 28
checkbox input "true"
click at [288, 360] on input "No" at bounding box center [293, 374] width 28 height 28
checkbox input "true"
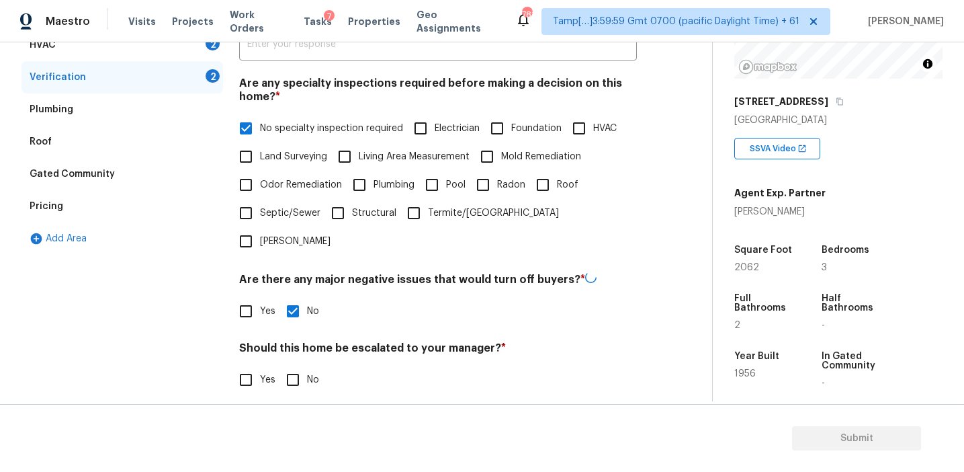
scroll to position [338, 0]
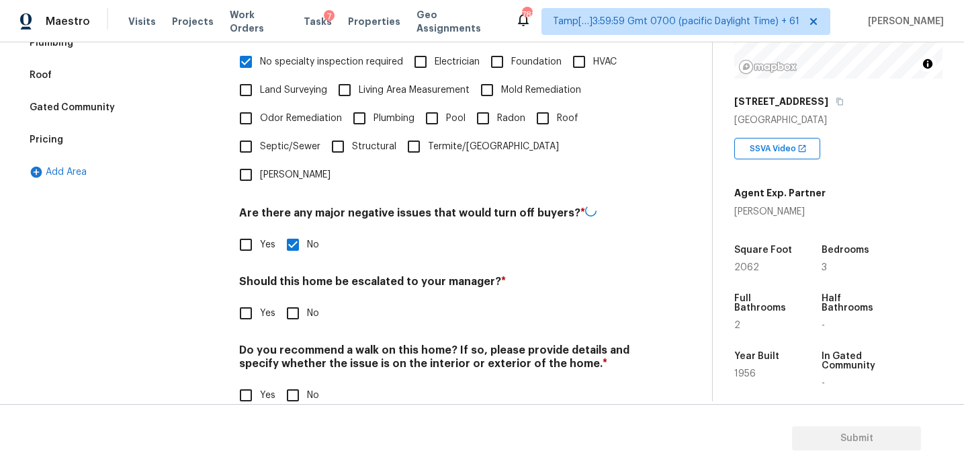
click at [297, 299] on input "No" at bounding box center [293, 313] width 28 height 28
checkbox input "true"
click at [295, 384] on div "Verification Notes: ​ Are any specialty inspections required before making a de…" at bounding box center [438, 161] width 398 height 527
click at [293, 380] on input "No" at bounding box center [293, 394] width 28 height 28
checkbox input "true"
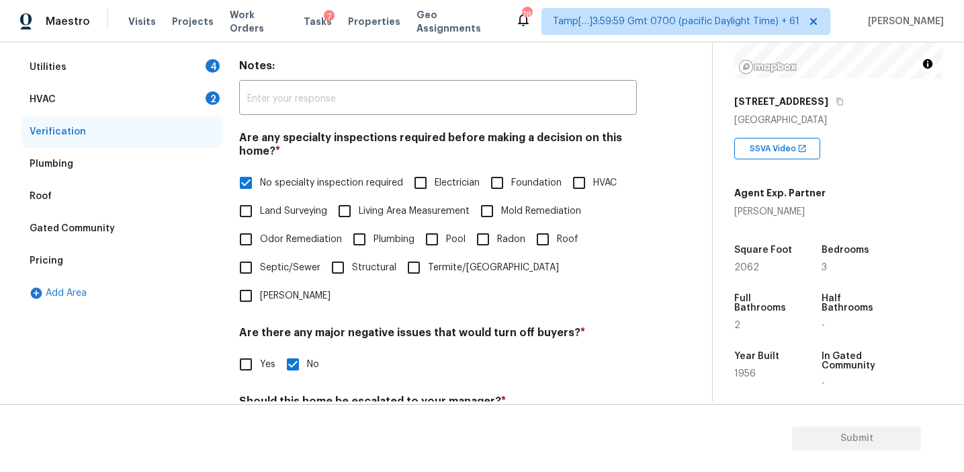
scroll to position [192, 0]
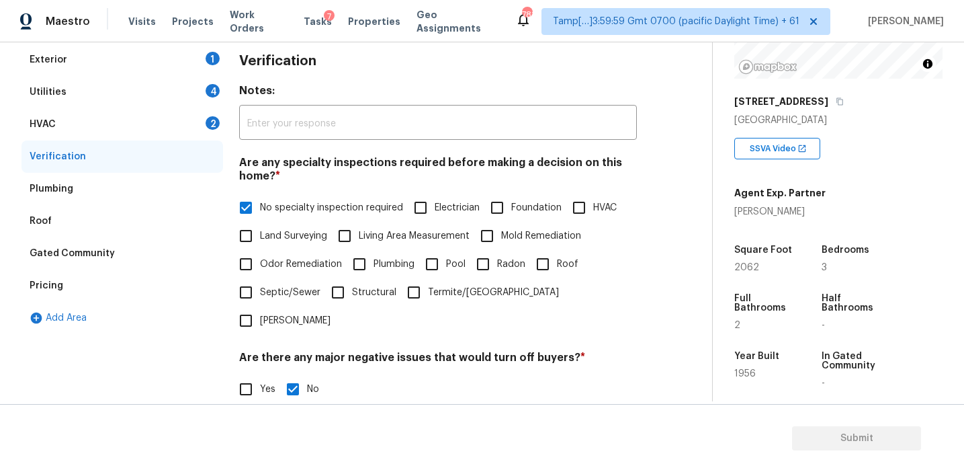
click at [192, 133] on div "HVAC 2" at bounding box center [123, 124] width 202 height 32
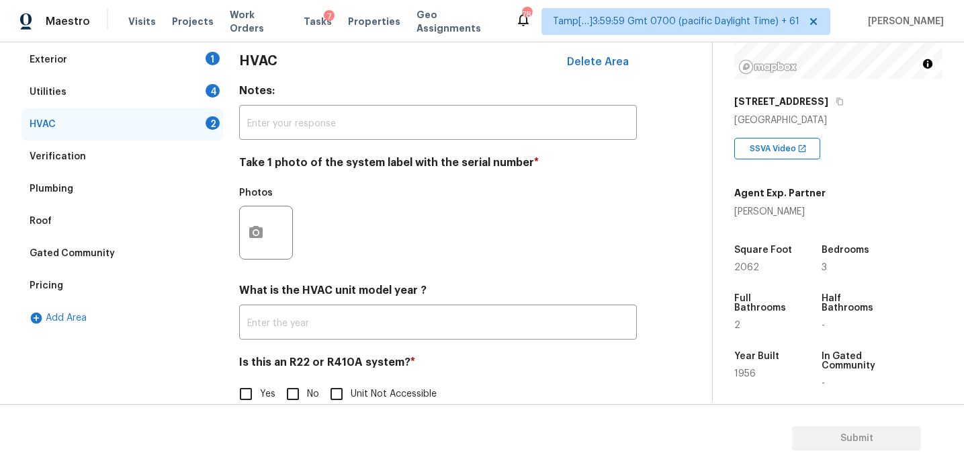
click at [298, 404] on section "Submit" at bounding box center [482, 438] width 964 height 69
click at [294, 385] on input "No" at bounding box center [293, 394] width 28 height 28
checkbox input "true"
click at [252, 249] on button "button" at bounding box center [256, 232] width 32 height 52
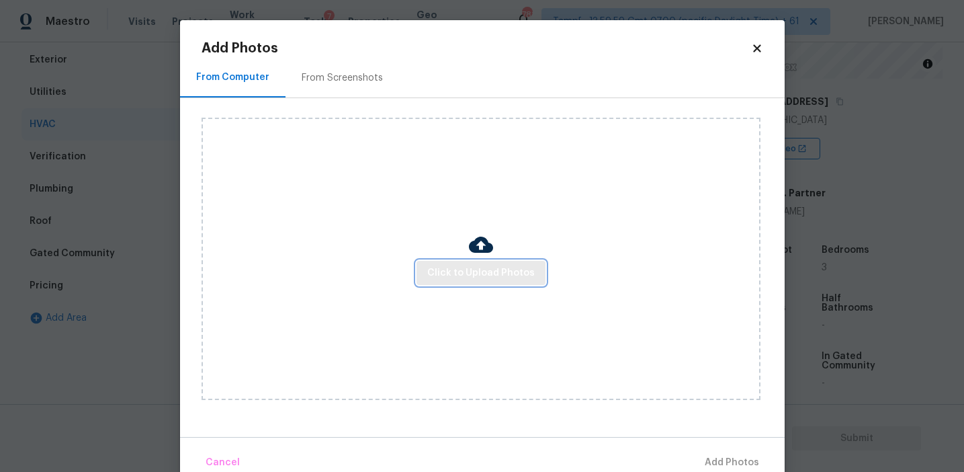
click at [433, 278] on span "Click to Upload Photos" at bounding box center [481, 273] width 108 height 17
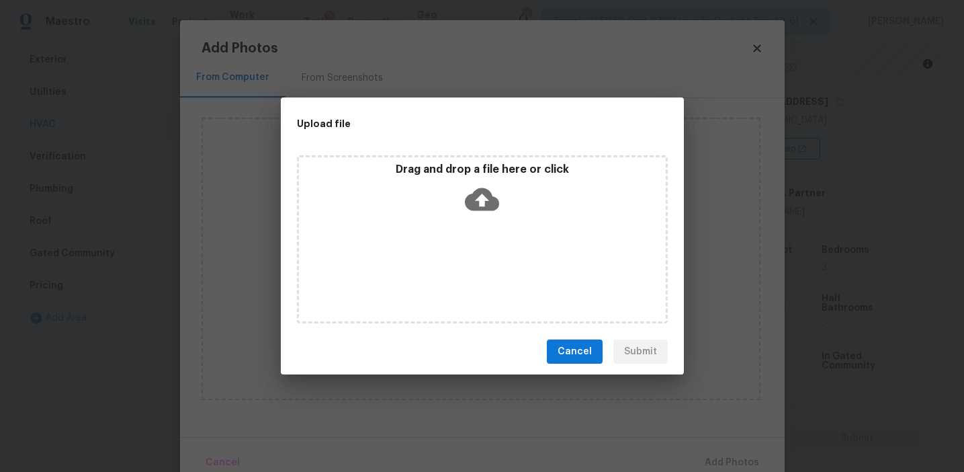
click at [437, 198] on div "Drag and drop a file here or click" at bounding box center [482, 192] width 367 height 58
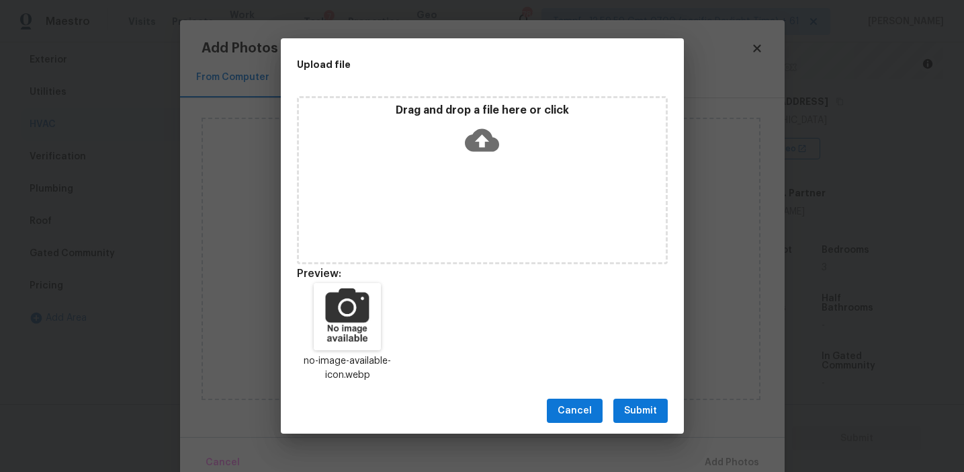
click at [634, 410] on span "Submit" at bounding box center [640, 410] width 33 height 17
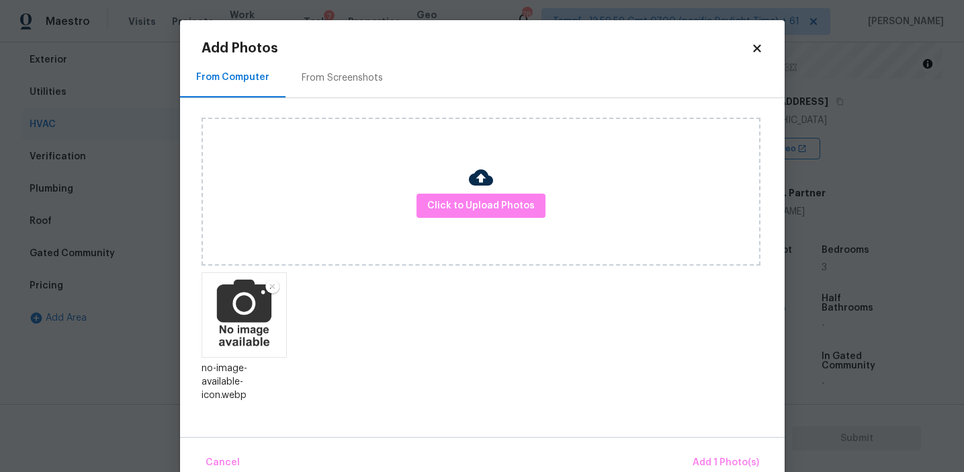
click at [708, 441] on div "Cancel Add 1 Photo(s)" at bounding box center [482, 457] width 605 height 40
click at [704, 456] on span "Add 1 Photo(s)" at bounding box center [726, 462] width 67 height 17
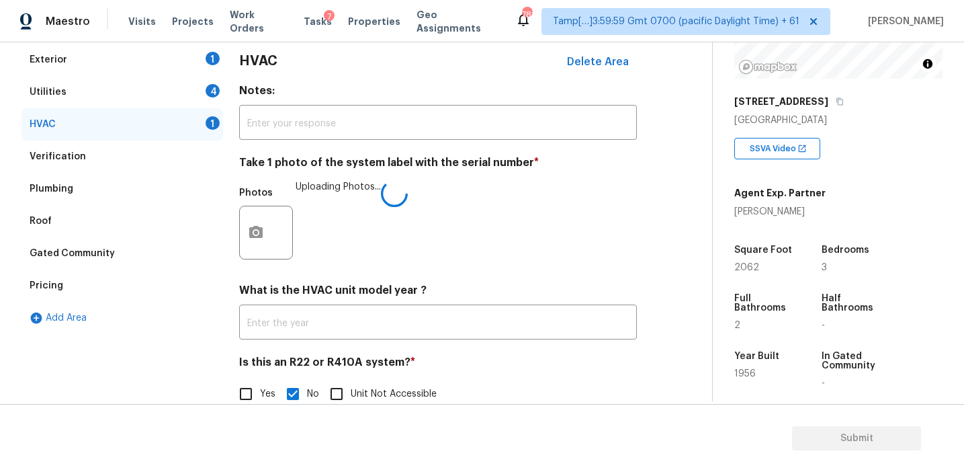
click at [511, 215] on div "Photos Uploading Photos..." at bounding box center [438, 223] width 398 height 87
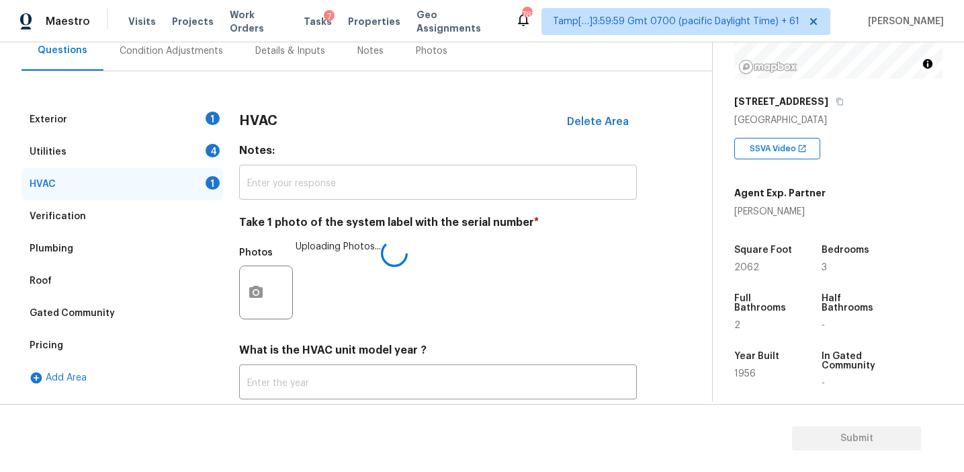
scroll to position [112, 0]
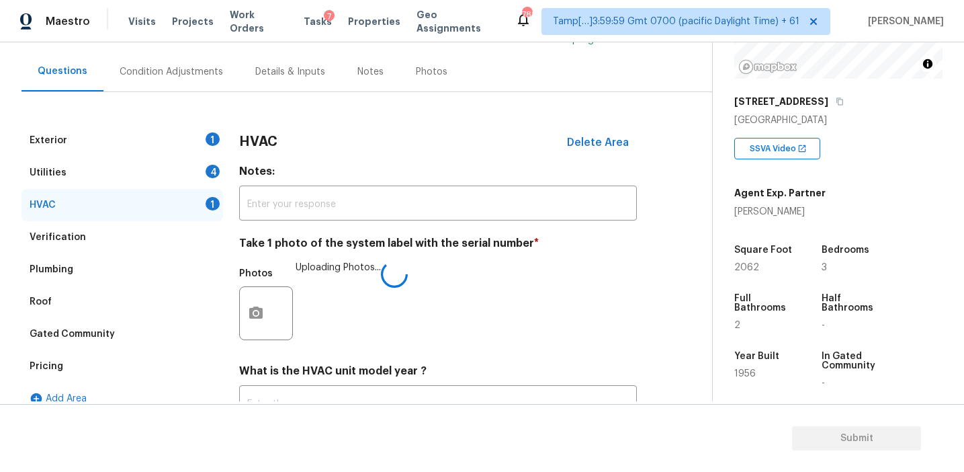
click at [255, 140] on h3 "HVAC" at bounding box center [258, 141] width 38 height 13
click at [220, 167] on div "Utilities 4" at bounding box center [123, 173] width 202 height 32
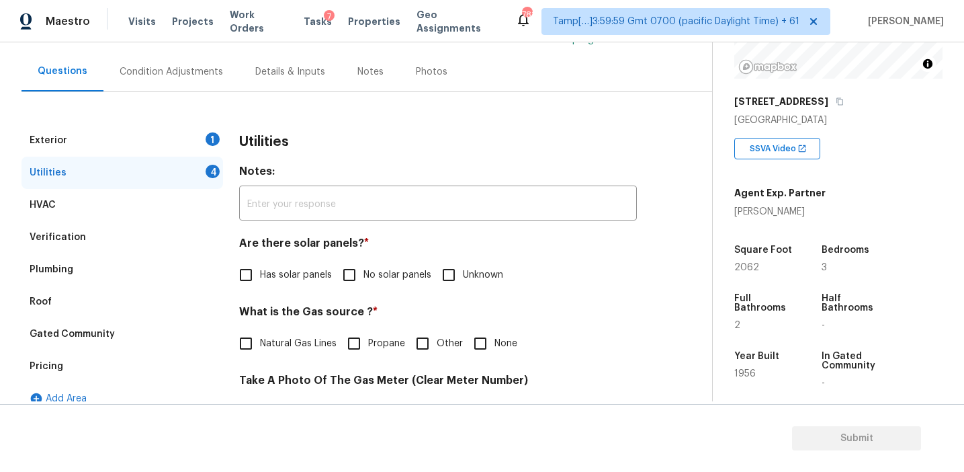
click at [368, 271] on span "No solar panels" at bounding box center [398, 275] width 68 height 14
click at [364, 271] on input "No solar panels" at bounding box center [349, 275] width 28 height 28
checkbox input "true"
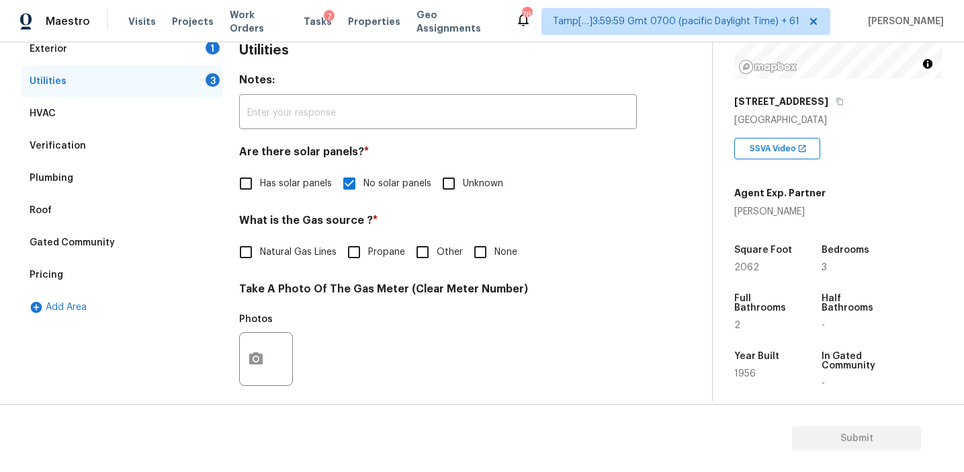
click at [282, 268] on div "Utilities Notes: ​ Are there solar panels? * Has solar panels No solar panels U…" at bounding box center [438, 383] width 398 height 701
click at [272, 250] on span "Natural Gas Lines" at bounding box center [298, 252] width 77 height 14
click at [260, 250] on input "Natural Gas Lines" at bounding box center [246, 252] width 28 height 28
checkbox input "true"
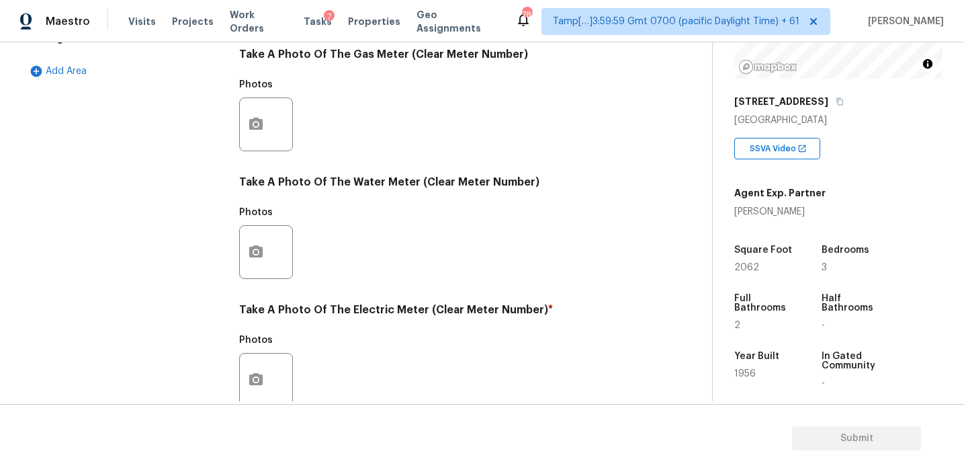
scroll to position [541, 0]
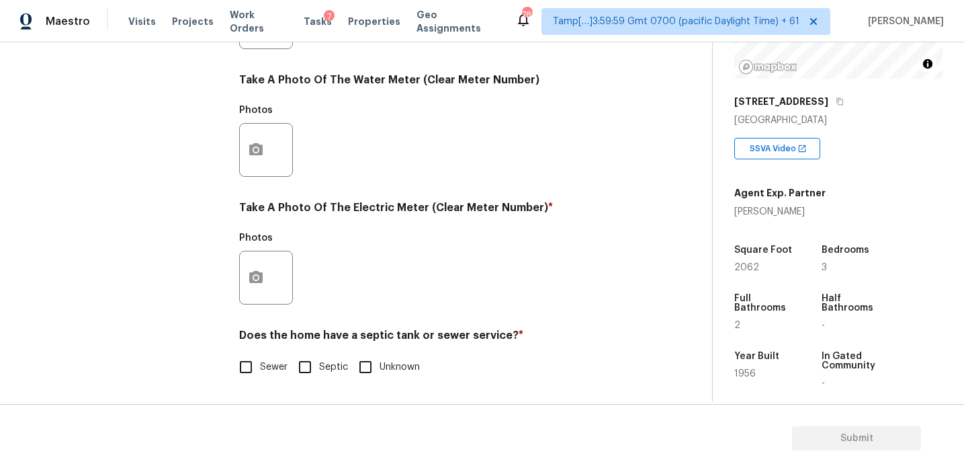
click at [255, 366] on input "Sewer" at bounding box center [246, 367] width 28 height 28
checkbox input "true"
click at [255, 274] on circle "button" at bounding box center [256, 276] width 4 height 4
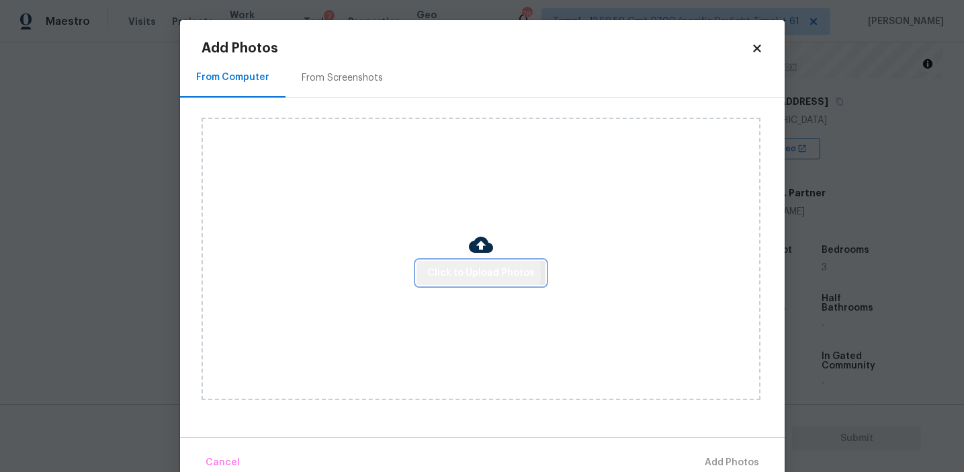
click at [454, 272] on span "Click to Upload Photos" at bounding box center [481, 273] width 108 height 17
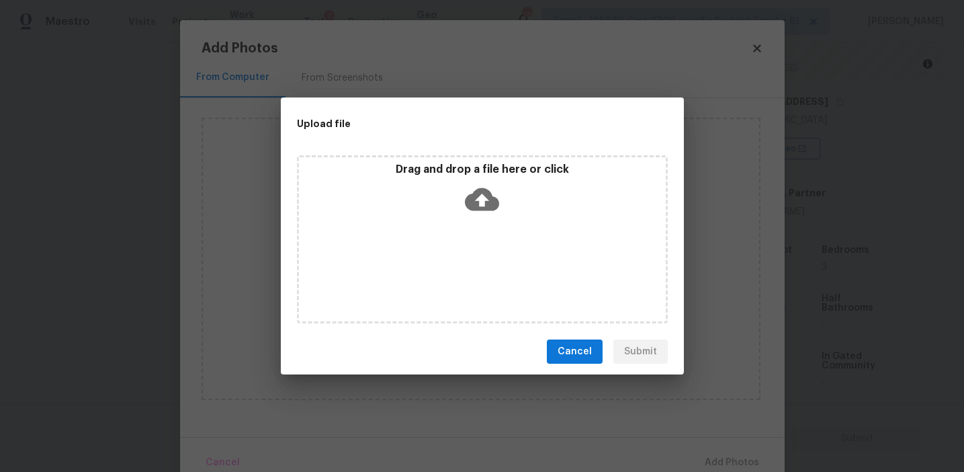
scroll to position [540, 0]
click at [440, 170] on p "Drag and drop a file here or click" at bounding box center [482, 170] width 367 height 14
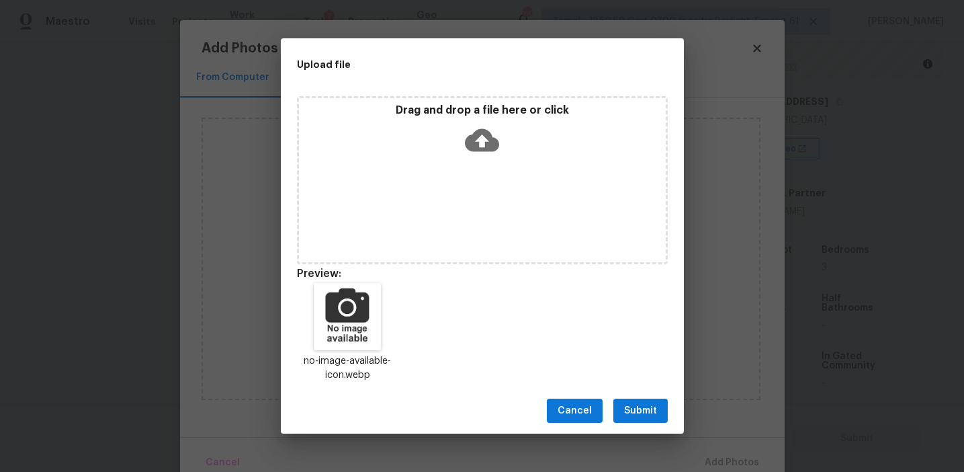
click at [646, 411] on span "Submit" at bounding box center [640, 410] width 33 height 17
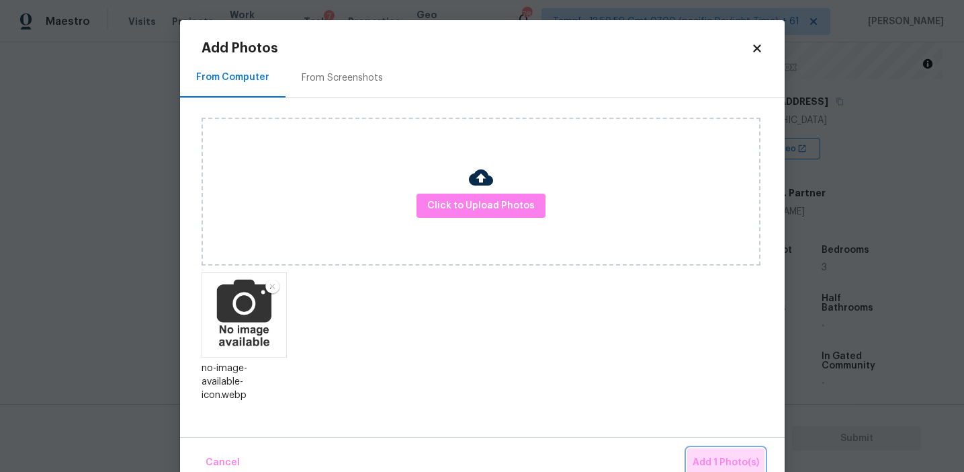
click at [702, 453] on button "Add 1 Photo(s)" at bounding box center [725, 462] width 77 height 29
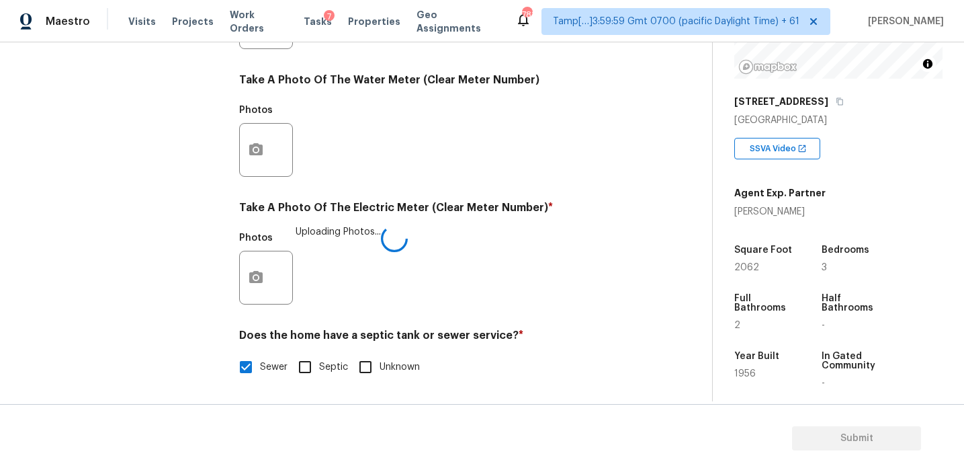
click at [455, 228] on div "Photos Uploading Photos..." at bounding box center [438, 268] width 398 height 87
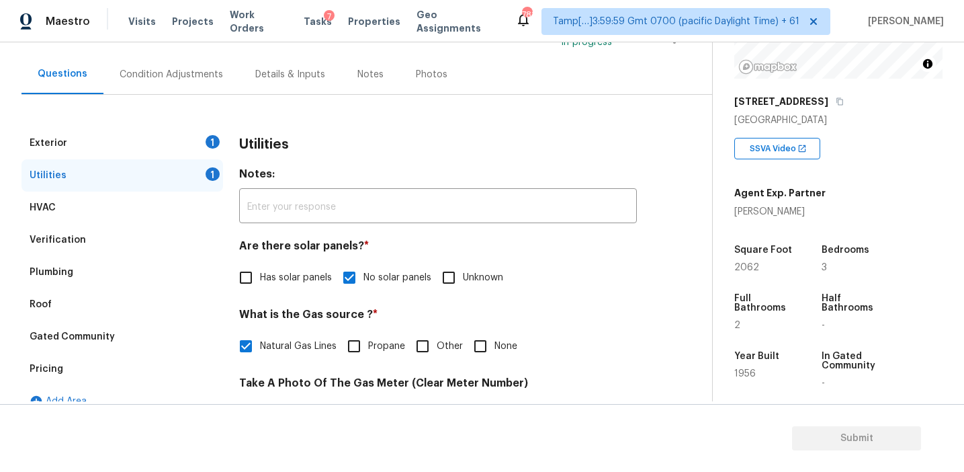
click at [274, 160] on div "Utilities" at bounding box center [438, 144] width 398 height 35
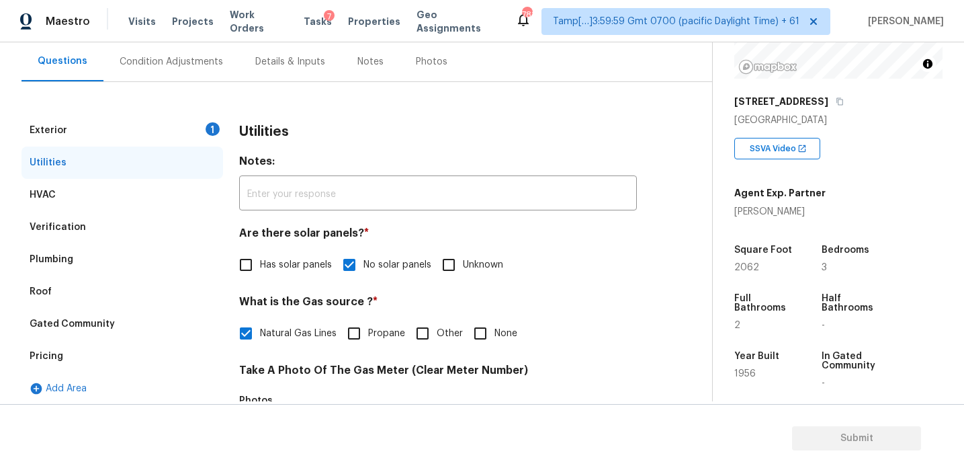
click at [207, 129] on div "1" at bounding box center [213, 128] width 14 height 13
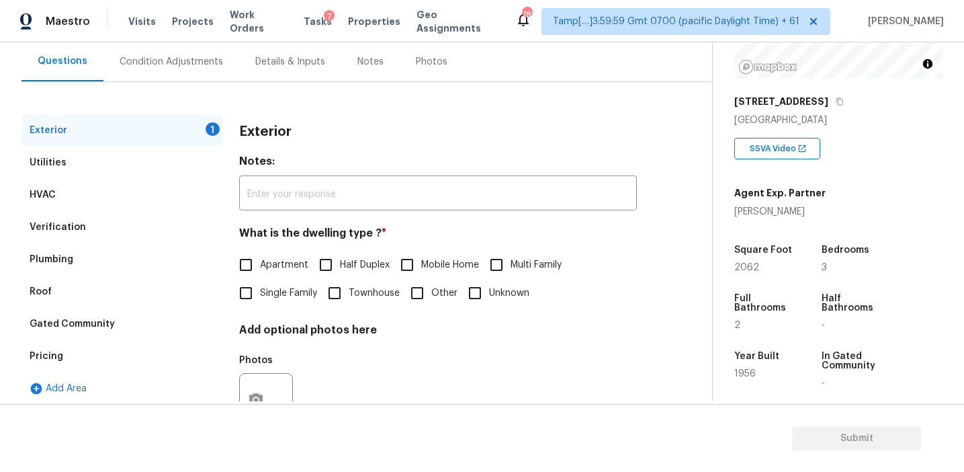
click at [294, 285] on label "Single Family" at bounding box center [274, 293] width 85 height 28
click at [260, 285] on input "Single Family" at bounding box center [246, 293] width 28 height 28
checkbox input "true"
click at [216, 65] on div "Condition Adjustments" at bounding box center [171, 61] width 103 height 13
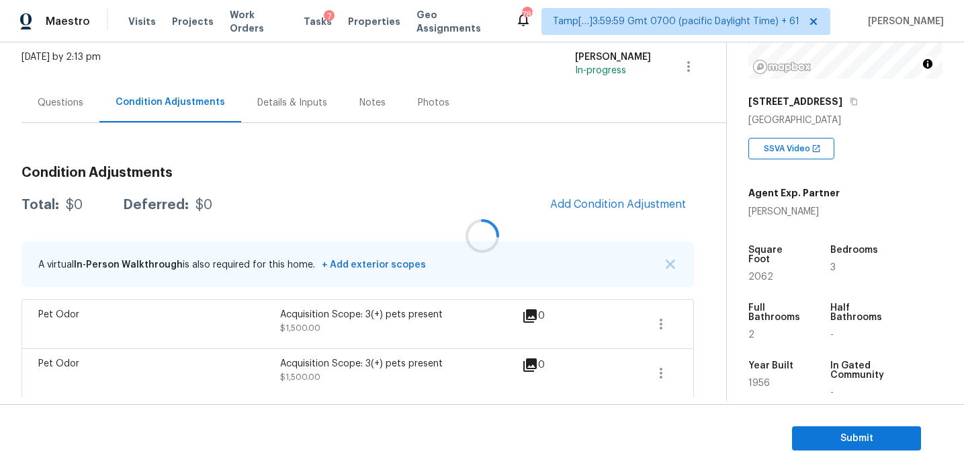
scroll to position [81, 0]
click at [349, 198] on div "Total: $3000 Deferred: $0 Add Condition Adjustment" at bounding box center [358, 204] width 673 height 30
click at [665, 326] on icon "button" at bounding box center [661, 323] width 16 height 16
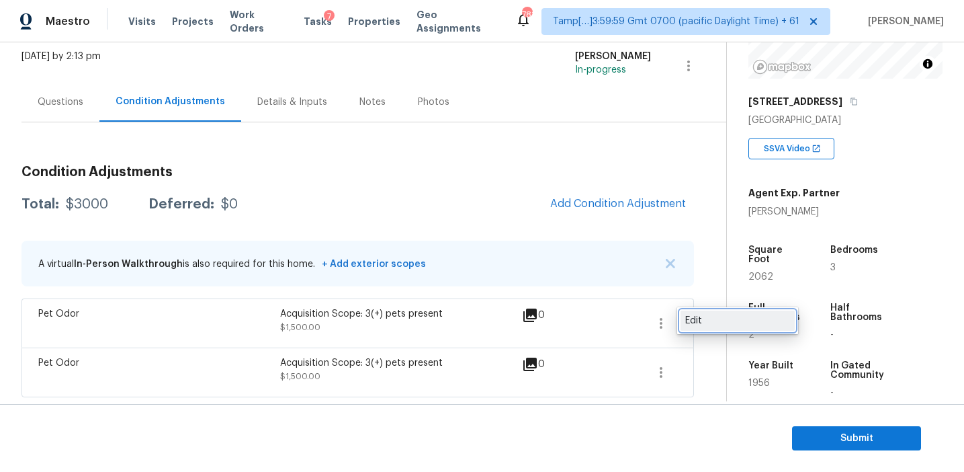
click at [706, 321] on div "Edit" at bounding box center [737, 320] width 105 height 13
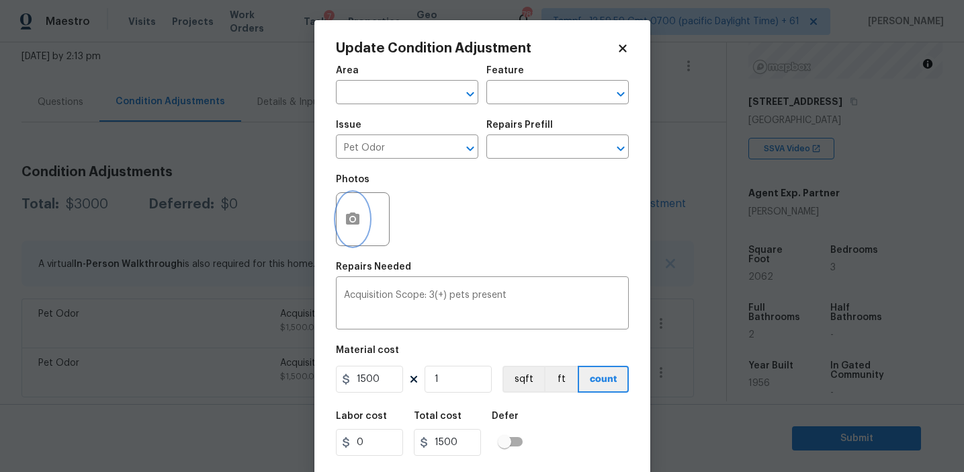
click at [352, 218] on circle "button" at bounding box center [352, 219] width 4 height 4
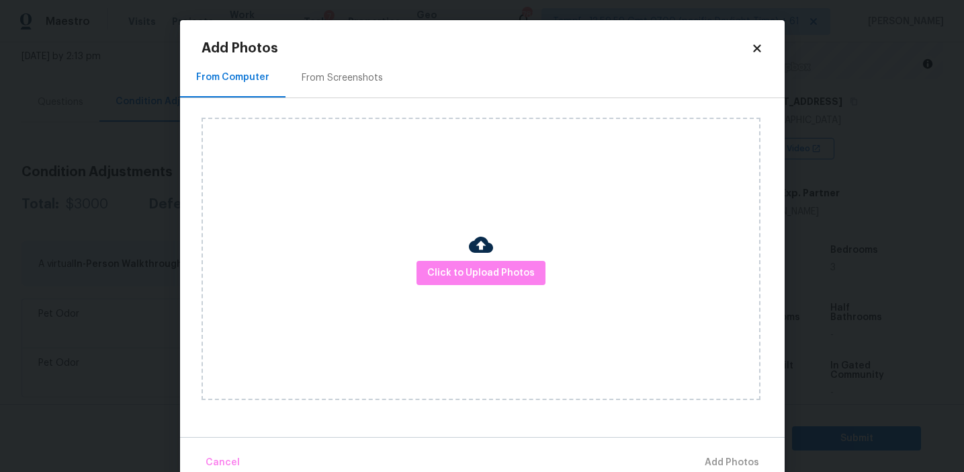
click at [364, 82] on div "From Screenshots" at bounding box center [342, 77] width 81 height 13
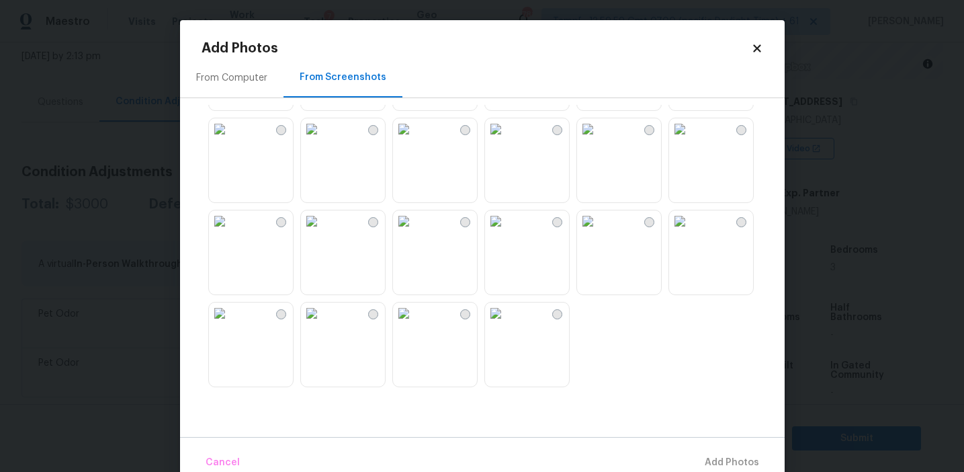
scroll to position [1283, 0]
click at [230, 232] on img at bounding box center [220, 221] width 22 height 22
click at [703, 458] on span "Add 1 Photo(s)" at bounding box center [726, 462] width 67 height 17
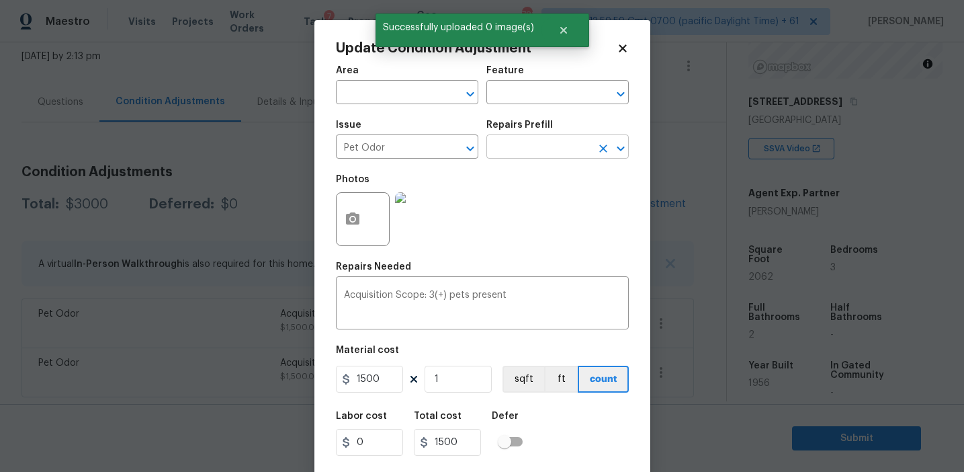
click at [522, 149] on input "text" at bounding box center [538, 148] width 105 height 21
click at [449, 144] on icon "Clear" at bounding box center [452, 148] width 13 height 13
type input "leak"
click at [446, 198] on div "Other" at bounding box center [407, 183] width 142 height 32
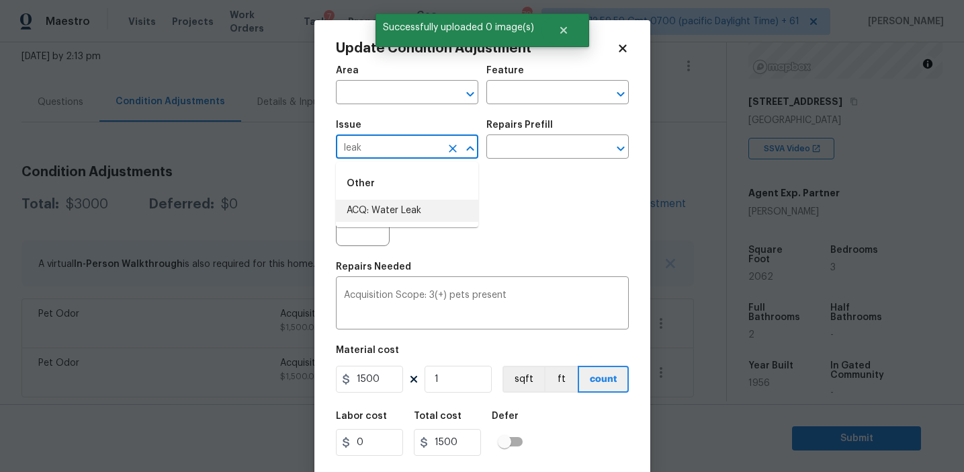
click at [447, 208] on li "ACQ: Water Leak" at bounding box center [407, 211] width 142 height 22
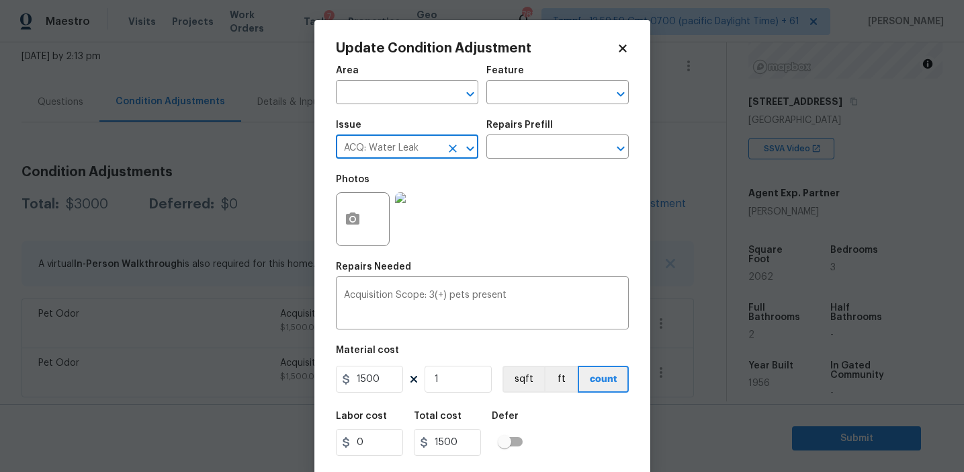
type input "ACQ: Water Leak"
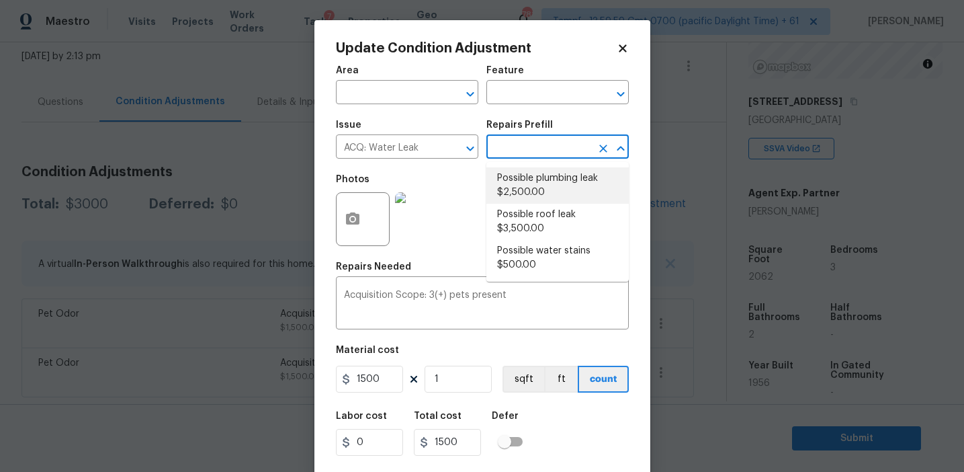
click at [532, 186] on li "Possible plumbing leak $2,500.00" at bounding box center [557, 185] width 142 height 36
type input "Acquisition"
type textarea "Acquisition Scope: Possible plumbing leak"
type input "2500"
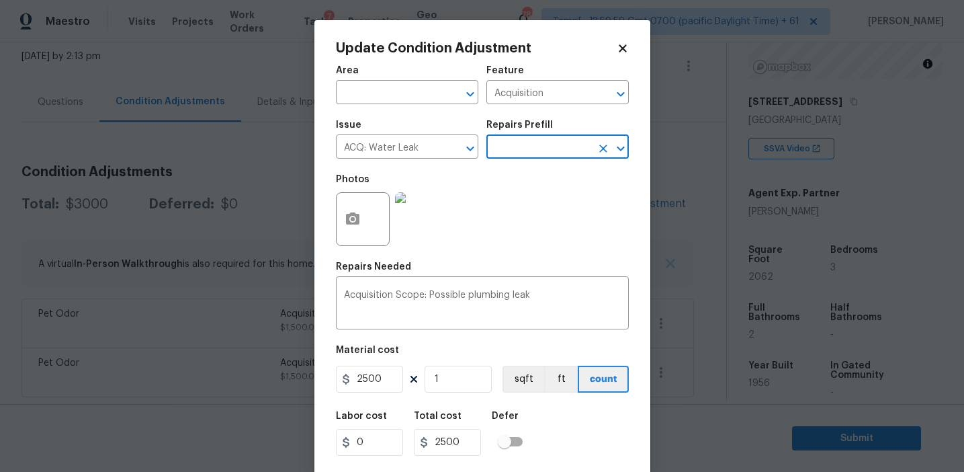
scroll to position [30, 0]
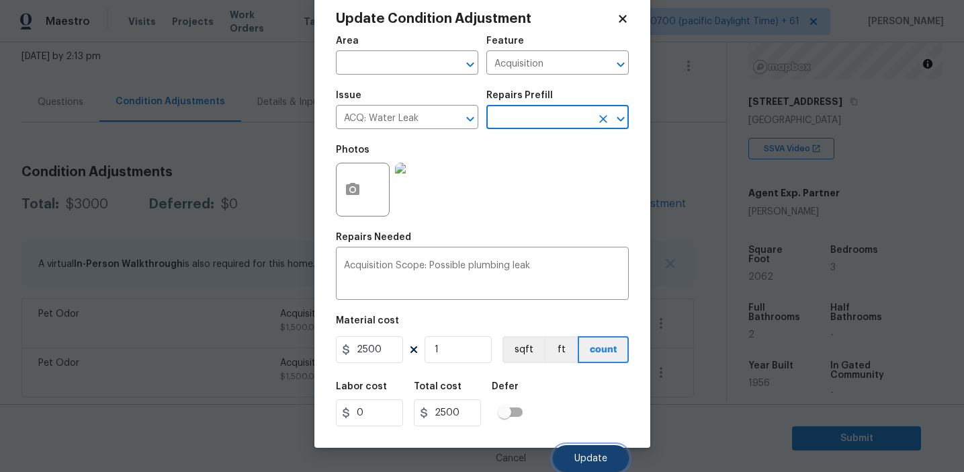
click at [569, 448] on button "Update" at bounding box center [591, 458] width 76 height 27
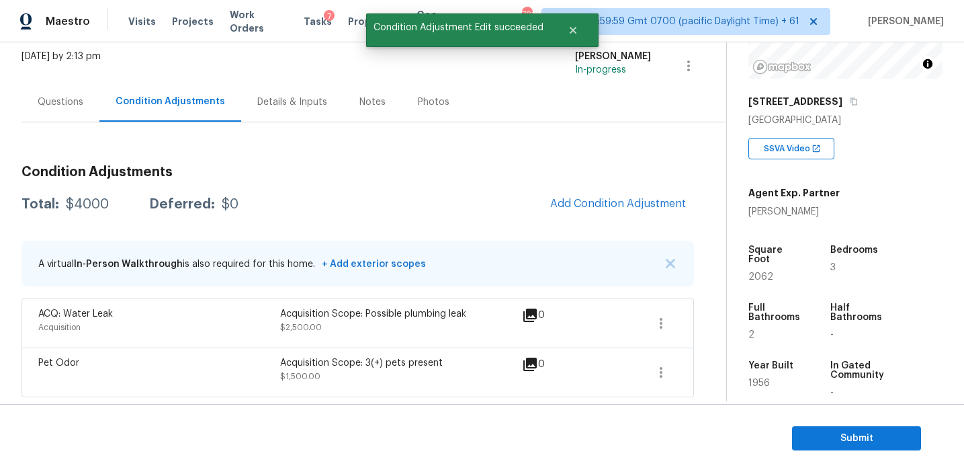
scroll to position [0, 0]
click at [346, 222] on div "Condition Adjustments Total: $4000 Deferred: $0 Add Condition Adjustment A virt…" at bounding box center [358, 276] width 673 height 243
click at [347, 220] on div "Condition Adjustments Total: $4000 Deferred: $0 Add Condition Adjustment A virt…" at bounding box center [358, 276] width 673 height 243
click at [593, 198] on span "Add Condition Adjustment" at bounding box center [618, 204] width 136 height 12
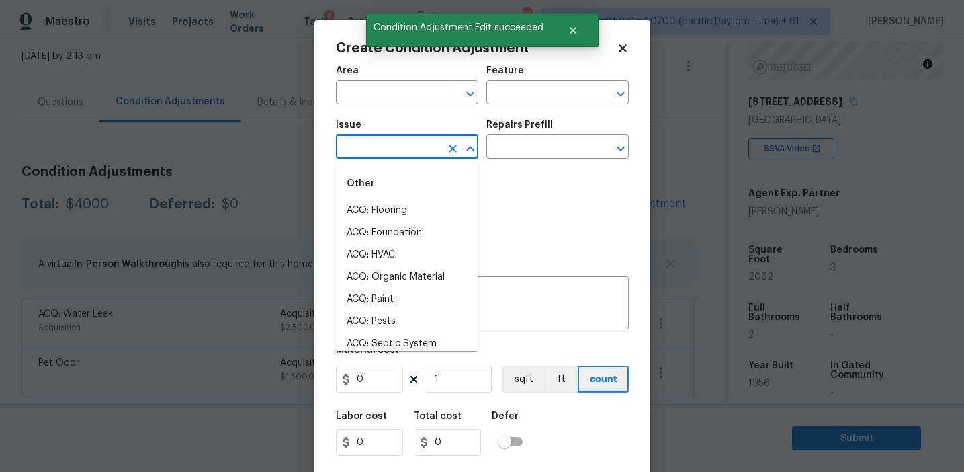
click at [383, 140] on input "text" at bounding box center [388, 148] width 105 height 21
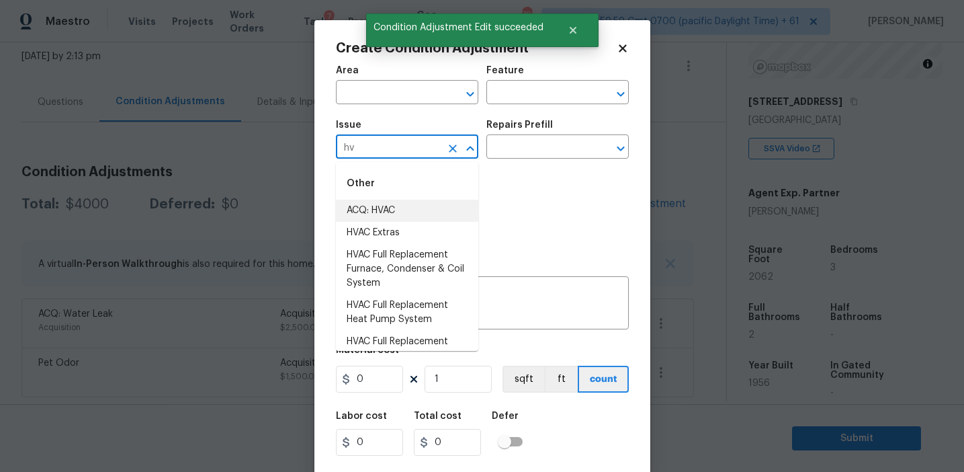
click at [416, 213] on li "ACQ: HVAC" at bounding box center [407, 211] width 142 height 22
type input "ACQ: HVAC"
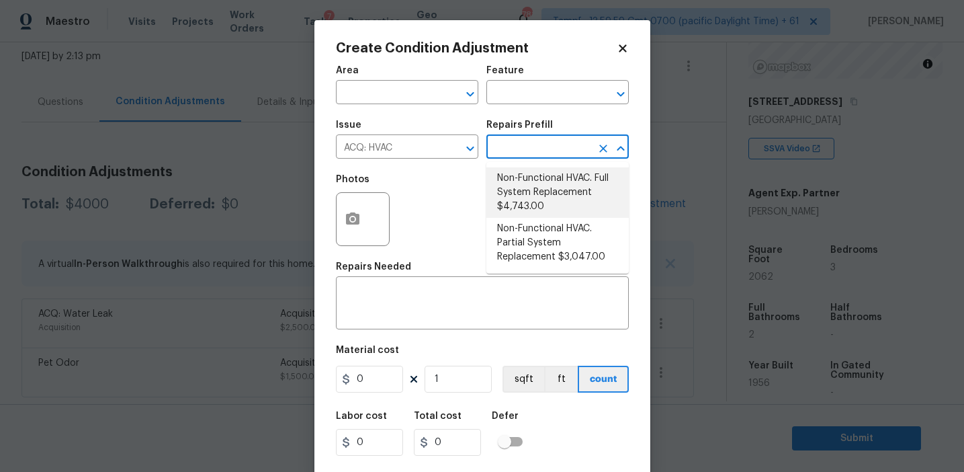
click at [529, 193] on li "Non-Functional HVAC. Full System Replacement $4,743.00" at bounding box center [557, 192] width 142 height 50
type input "Acquisition"
type textarea "Acquisition Scope: Full System Replacement"
type input "4743"
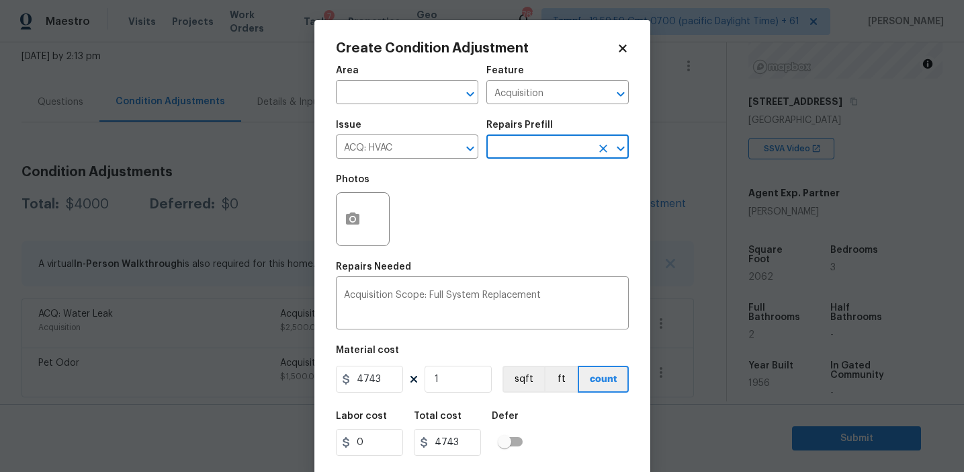
scroll to position [30, 0]
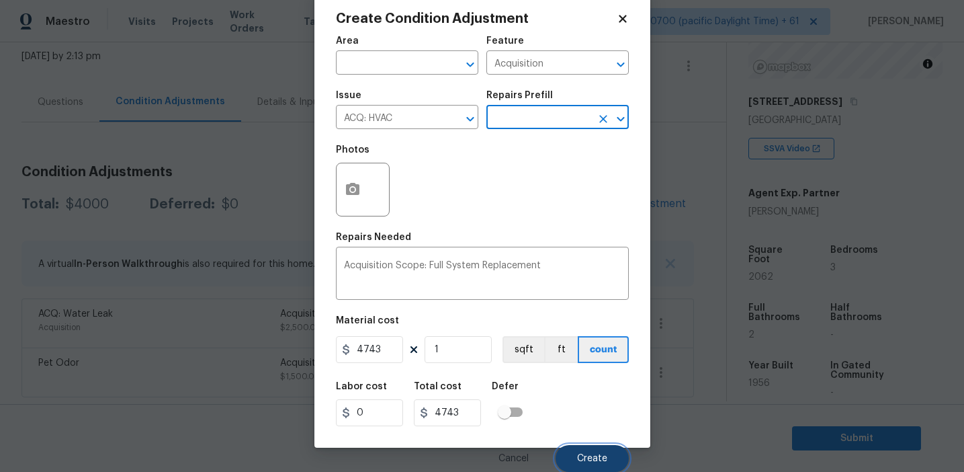
click at [586, 465] on button "Create" at bounding box center [592, 458] width 73 height 27
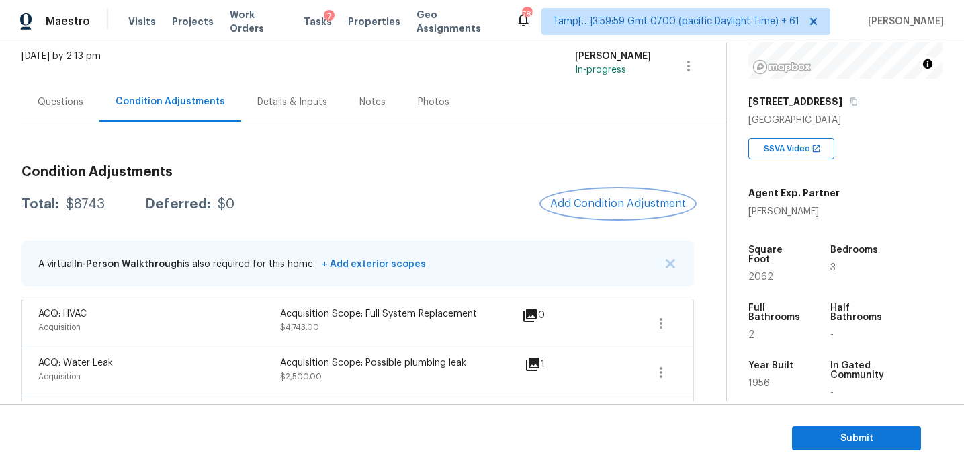
scroll to position [0, 0]
click at [272, 171] on h3 "Condition Adjustments" at bounding box center [358, 171] width 673 height 13
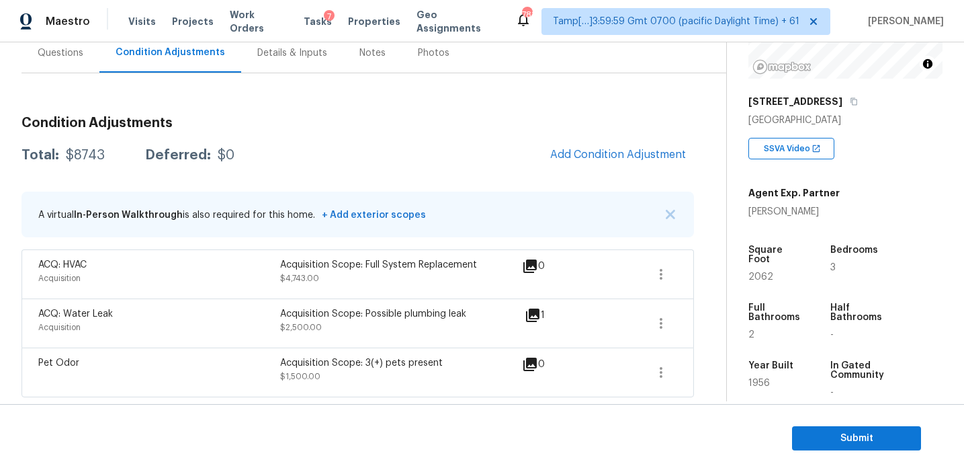
click at [388, 171] on div "Condition Adjustments Total: $8743 Deferred: $0 Add Condition Adjustment A virt…" at bounding box center [358, 251] width 673 height 292
click at [585, 149] on span "Add Condition Adjustment" at bounding box center [618, 155] width 136 height 12
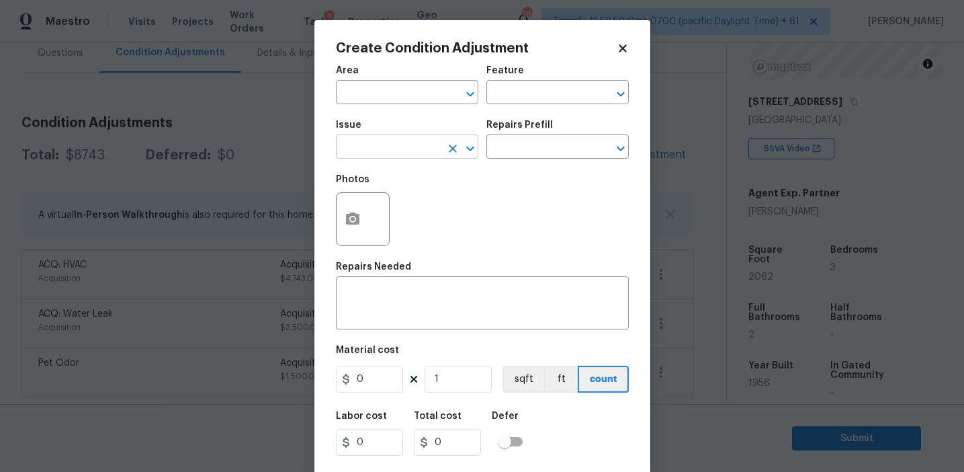
click at [373, 150] on input "text" at bounding box center [388, 148] width 105 height 21
click at [386, 206] on li "Pressure Washing" at bounding box center [407, 211] width 142 height 22
type input "Pressure Washing"
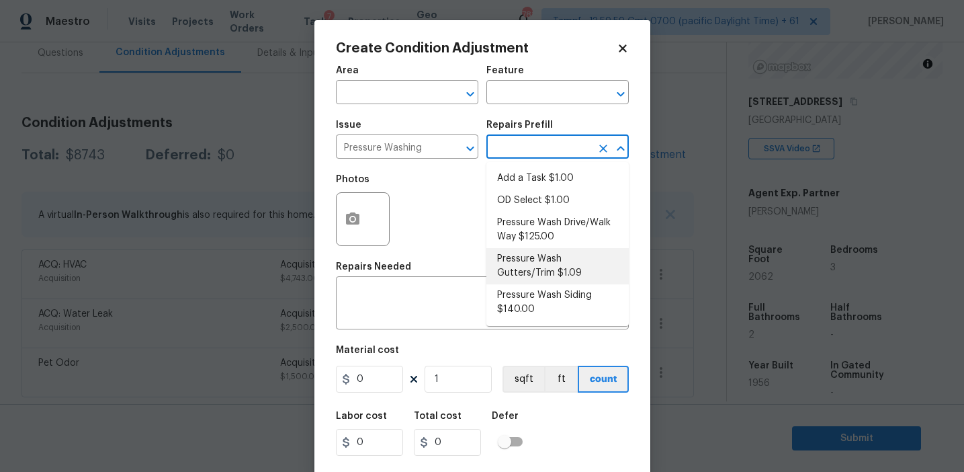
click at [517, 292] on li "Pressure Wash Siding $140.00" at bounding box center [557, 302] width 142 height 36
type input "Siding"
type textarea "Protect areas as needed for pressure washing. Pressure wash the siding on the h…"
type input "140"
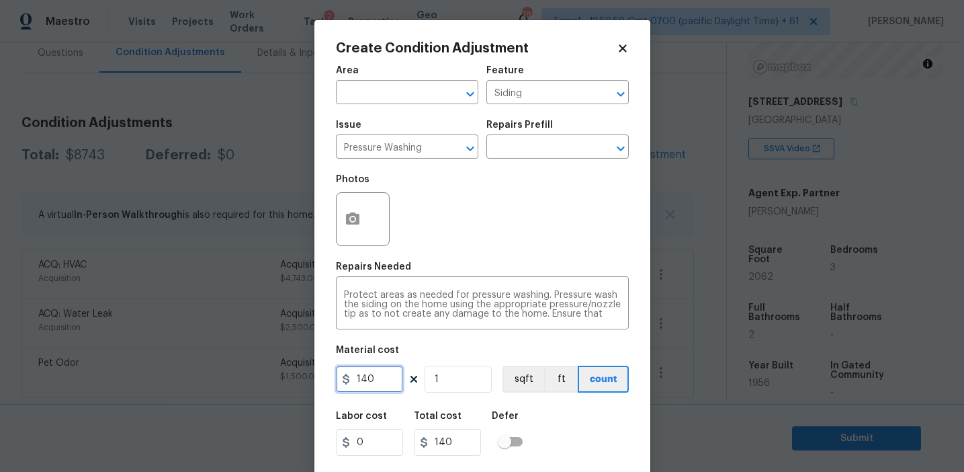
click at [382, 377] on input "140" at bounding box center [369, 379] width 67 height 27
type input "300"
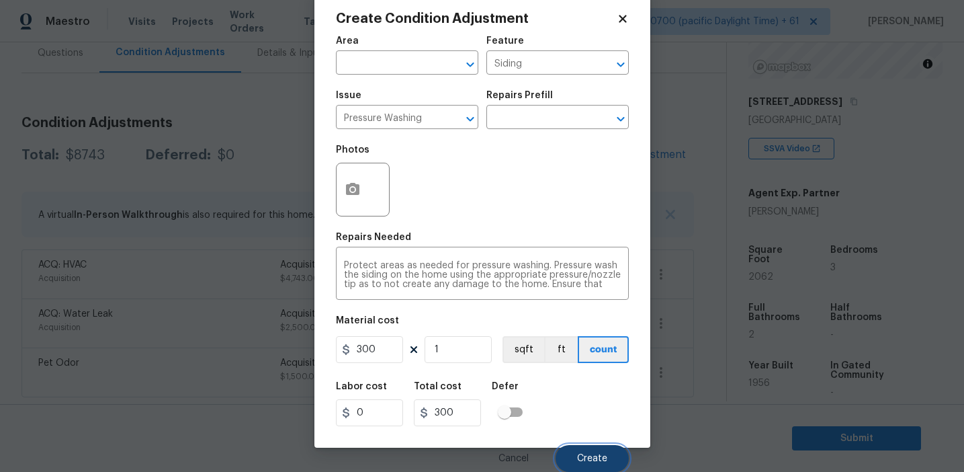
click at [572, 460] on button "Create" at bounding box center [592, 458] width 73 height 27
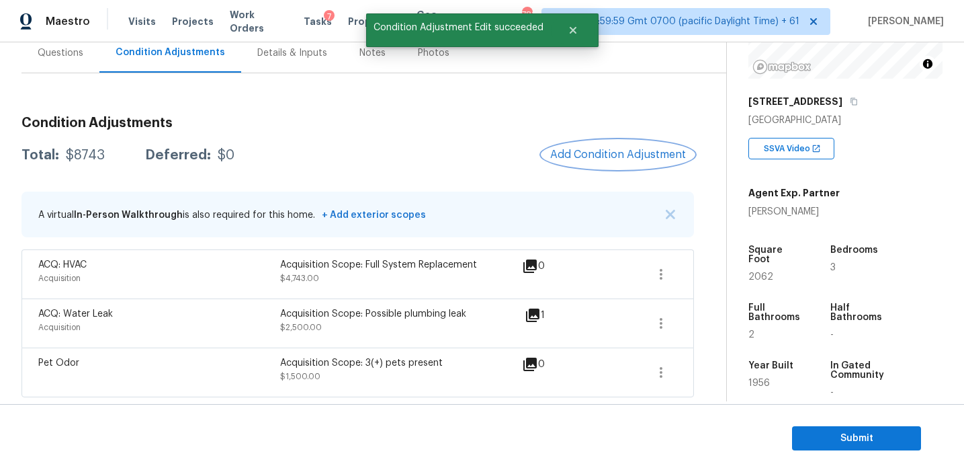
scroll to position [0, 0]
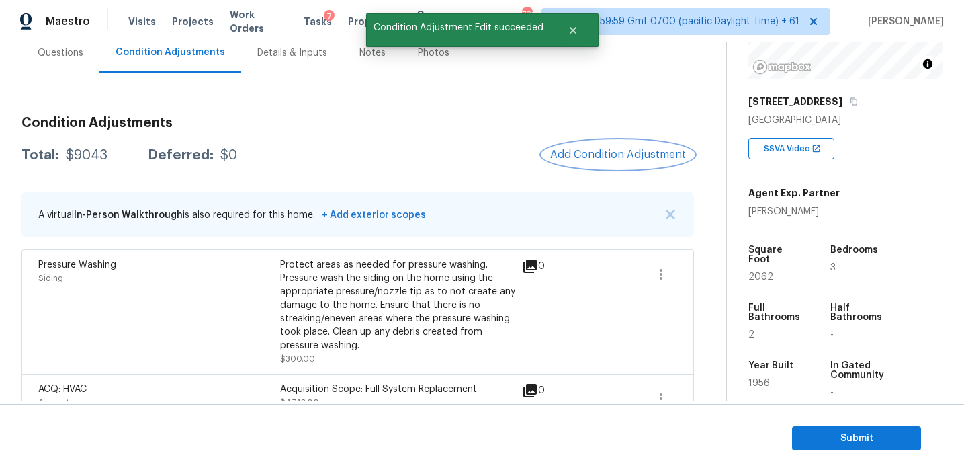
click at [583, 147] on button "Add Condition Adjustment" at bounding box center [618, 154] width 152 height 28
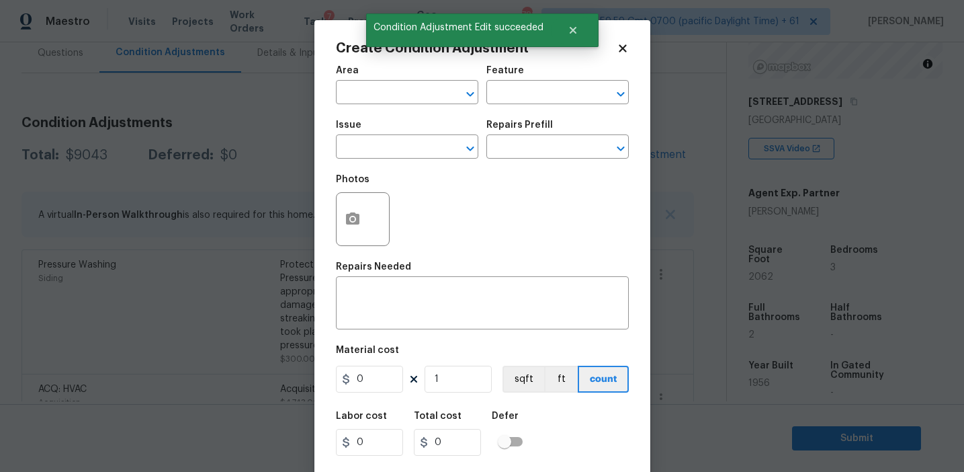
click at [357, 171] on div "Photos" at bounding box center [364, 210] width 56 height 87
click at [357, 147] on input "text" at bounding box center [388, 148] width 105 height 21
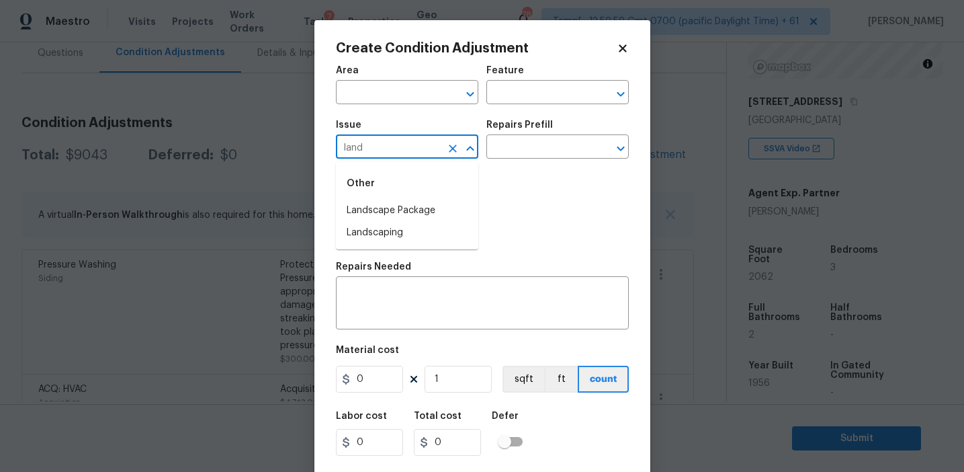
click at [389, 208] on li "Landscape Package" at bounding box center [407, 211] width 142 height 22
type input "Landscape Package"
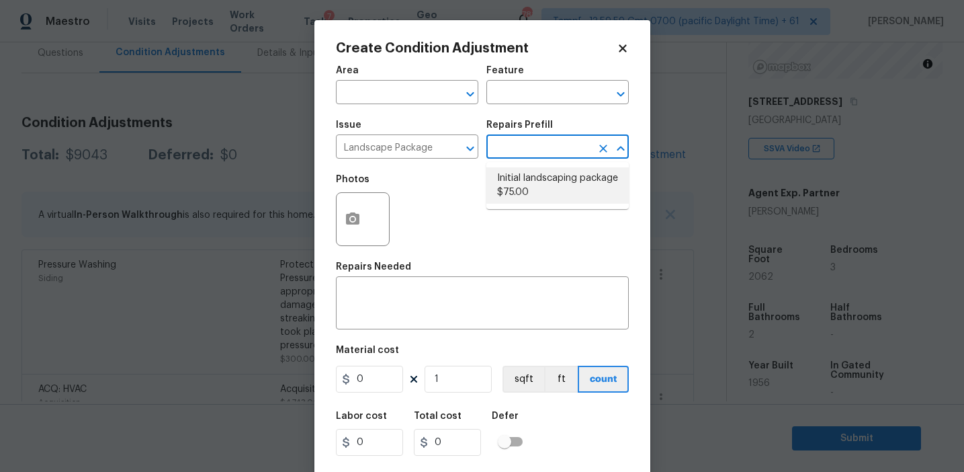
click at [525, 198] on li "Initial landscaping package $75.00" at bounding box center [557, 185] width 142 height 36
type input "Home Readiness Packages"
type textarea "Mowing of grass up to 6" in height. Mow, edge along driveways & sidewalks, trim…"
type input "75"
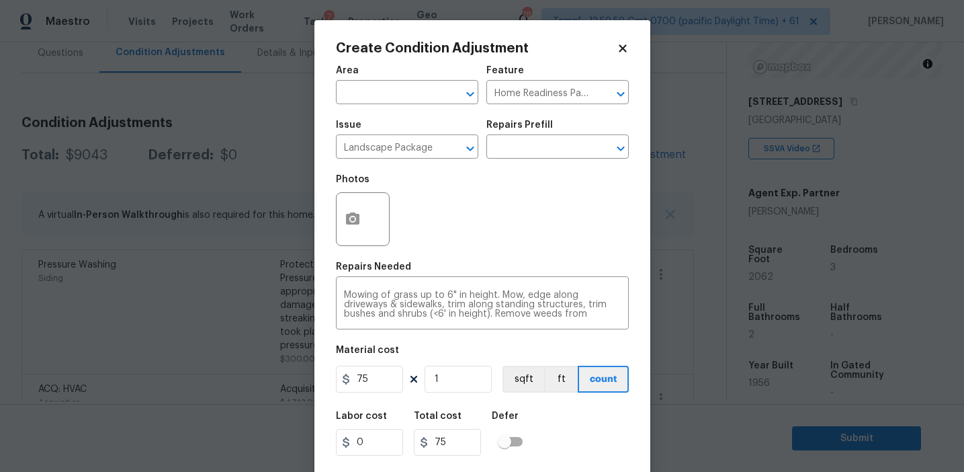
click at [378, 393] on figure "Material cost 75 1 sqft ft count" at bounding box center [482, 370] width 293 height 50
click at [380, 370] on input "75" at bounding box center [369, 379] width 67 height 27
type input "750"
click at [356, 214] on icon "button" at bounding box center [352, 218] width 13 height 12
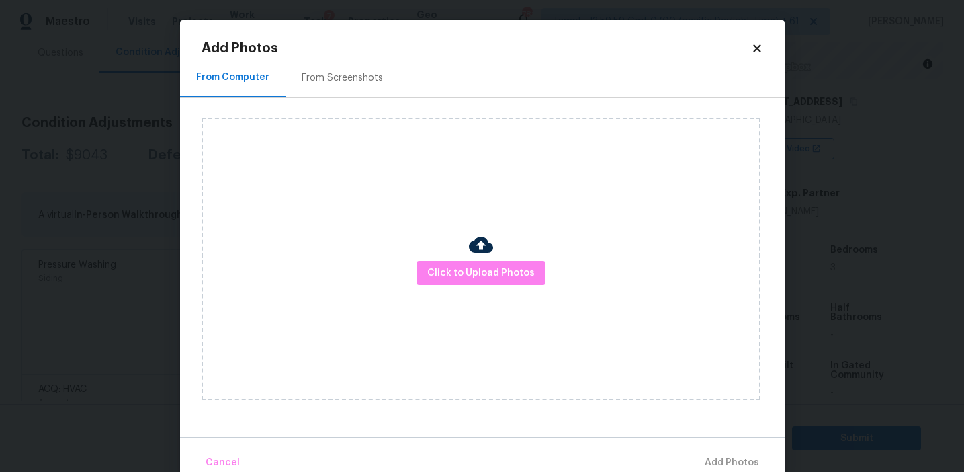
click at [355, 79] on div "From Screenshots" at bounding box center [342, 77] width 81 height 13
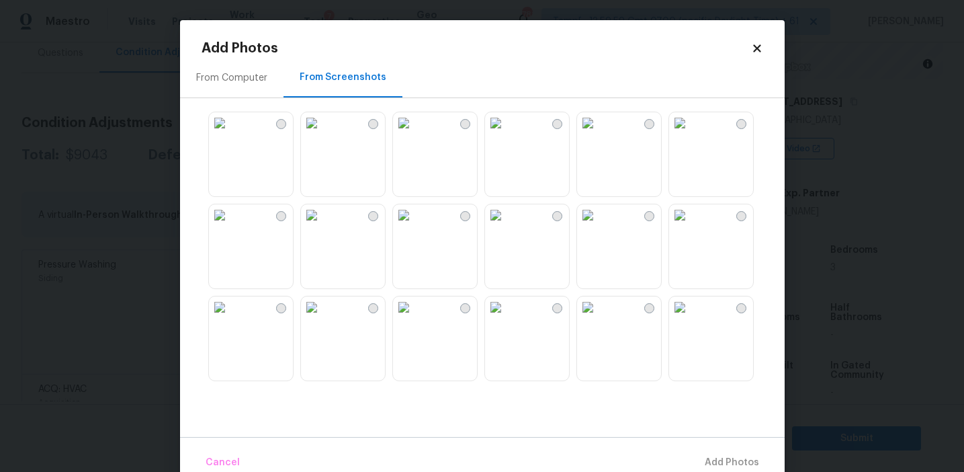
click at [323, 134] on img at bounding box center [312, 123] width 22 height 22
click at [415, 134] on img at bounding box center [404, 123] width 22 height 22
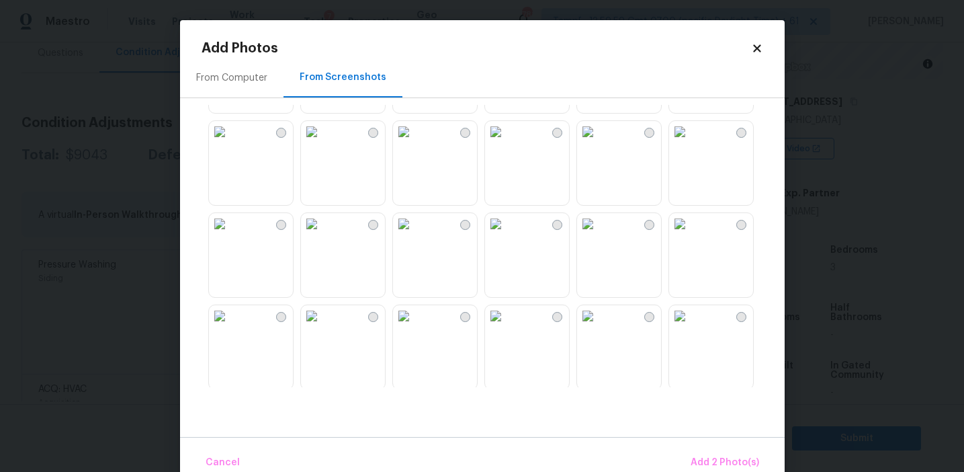
scroll to position [214, 0]
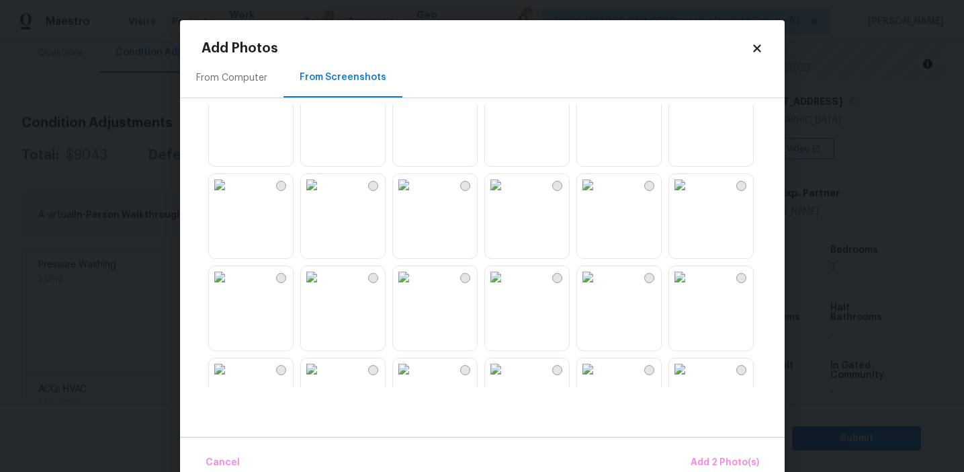
click at [507, 288] on img at bounding box center [496, 277] width 22 height 22
click at [599, 288] on img at bounding box center [588, 277] width 22 height 22
click at [709, 452] on button "Add 4 Photo(s)" at bounding box center [725, 462] width 80 height 29
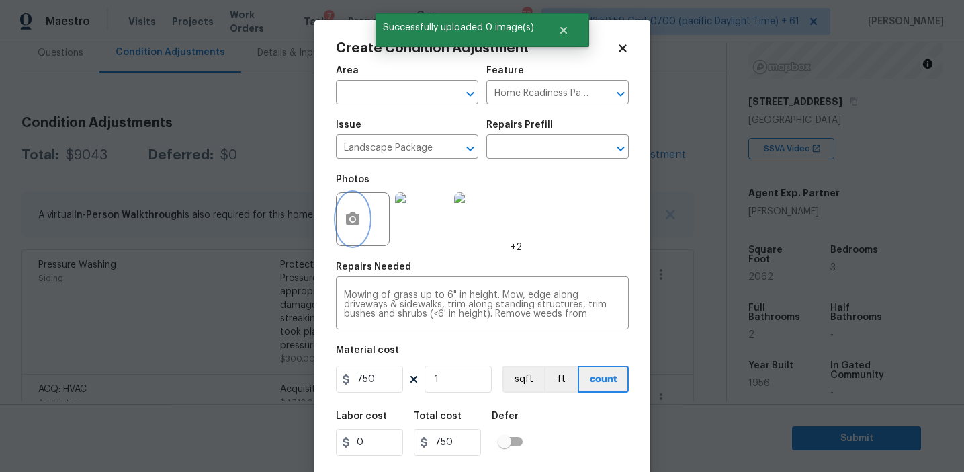
scroll to position [30, 0]
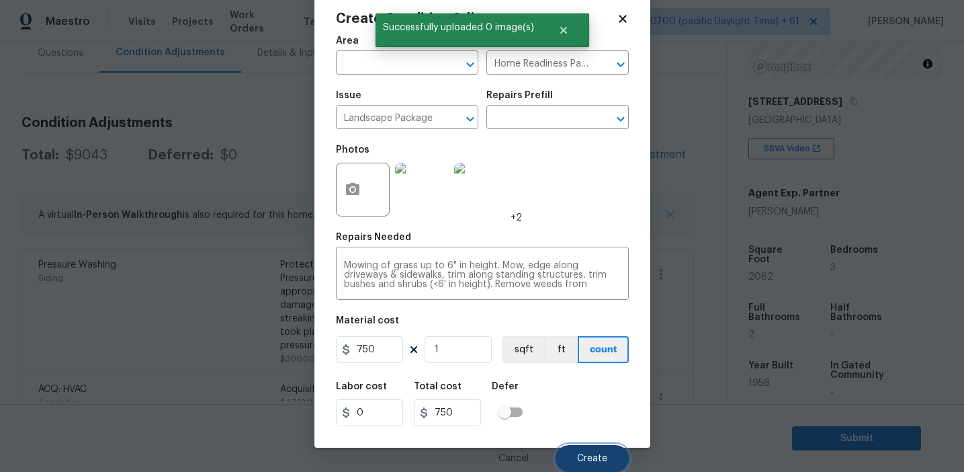
click at [580, 454] on span "Create" at bounding box center [592, 459] width 30 height 10
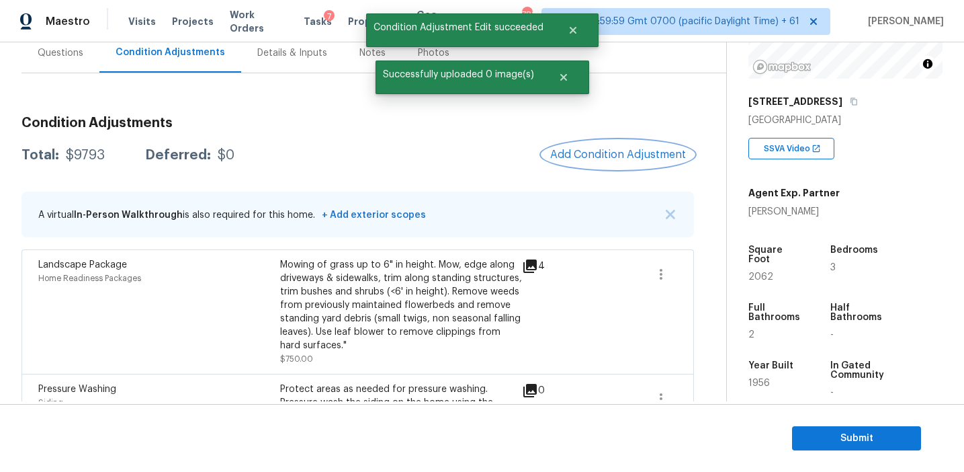
scroll to position [0, 0]
click at [586, 161] on button "Add Condition Adjustment" at bounding box center [618, 154] width 152 height 28
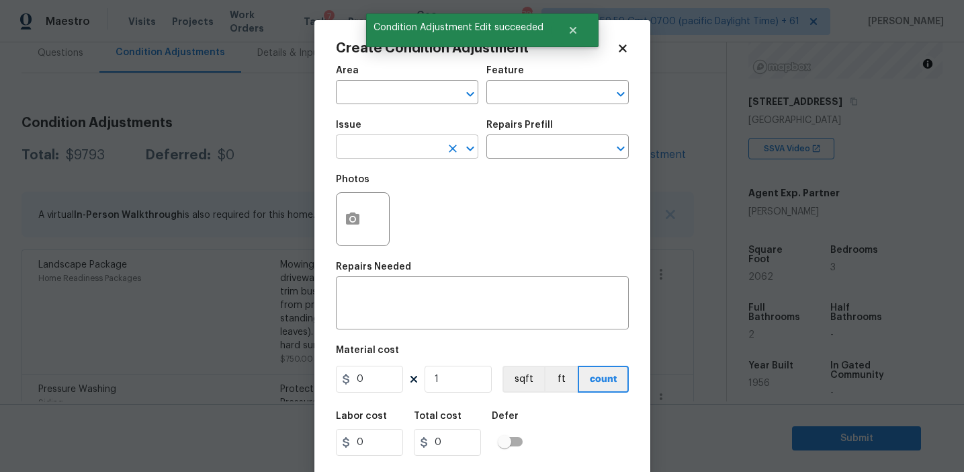
click at [407, 151] on input "text" at bounding box center [388, 148] width 105 height 21
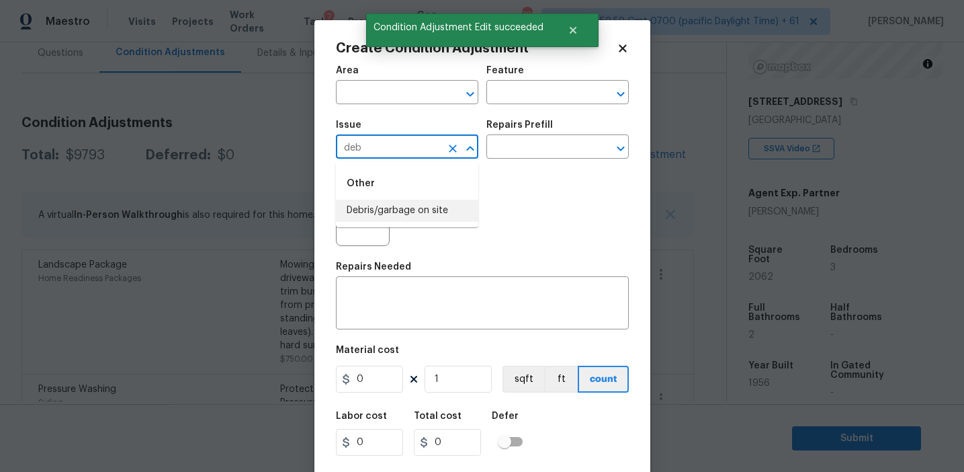
click at [415, 210] on li "Debris/garbage on site" at bounding box center [407, 211] width 142 height 22
type input "Debris/garbage on site"
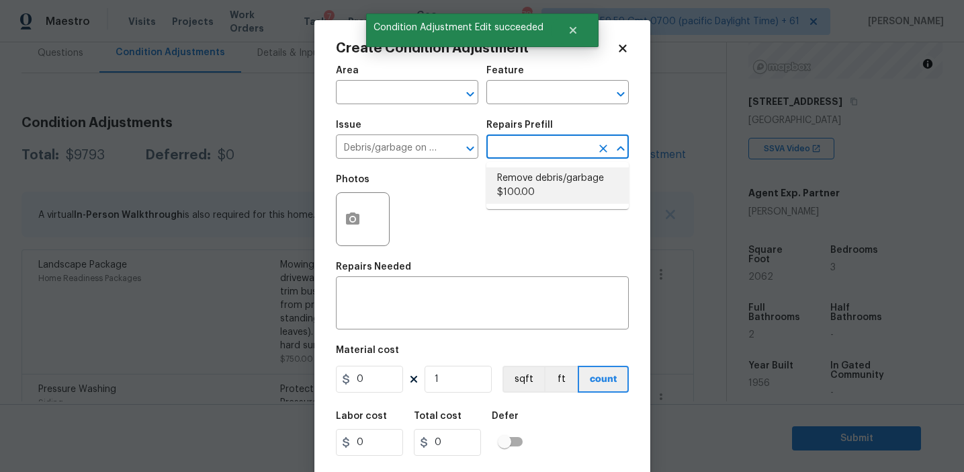
click at [532, 196] on li "Remove debris/garbage $100.00" at bounding box center [557, 185] width 142 height 36
type textarea "Remove, haul off, and properly dispose of any debris left by seller to offsite …"
type input "100"
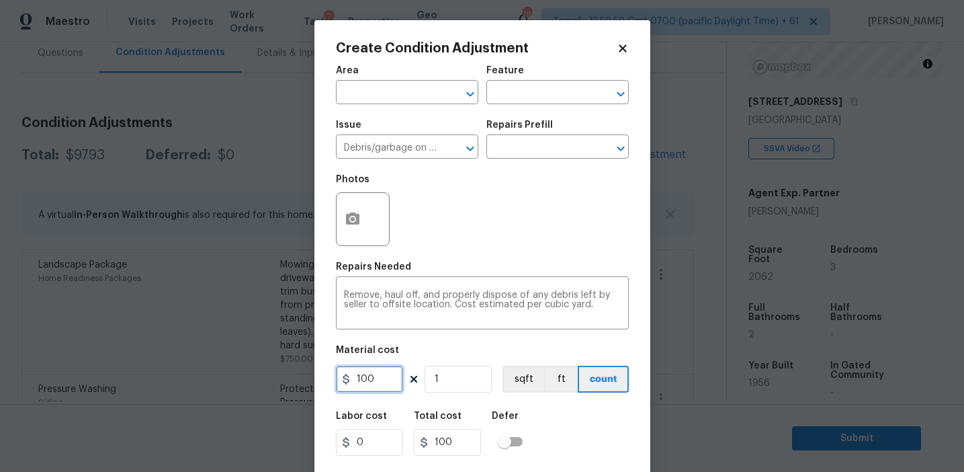
click at [381, 376] on input "100" at bounding box center [369, 379] width 67 height 27
type input "450"
click at [355, 212] on icon "button" at bounding box center [353, 219] width 16 height 16
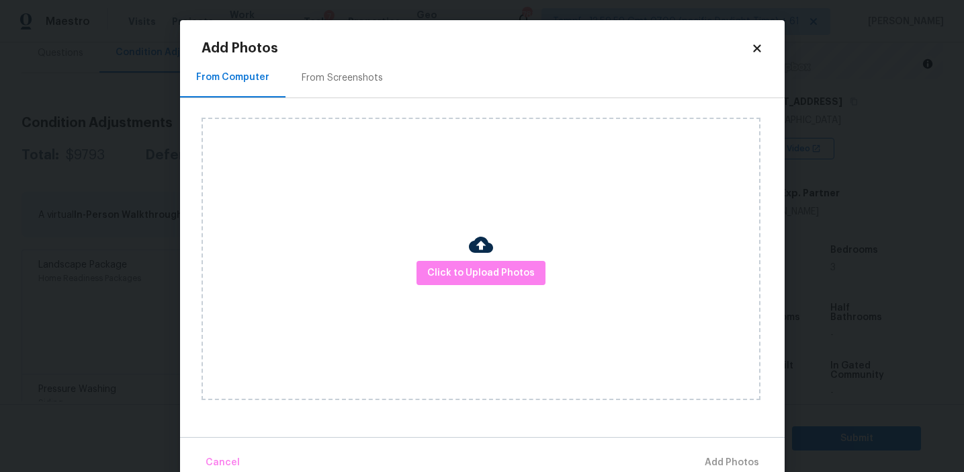
click at [366, 78] on div "From Screenshots" at bounding box center [342, 77] width 81 height 13
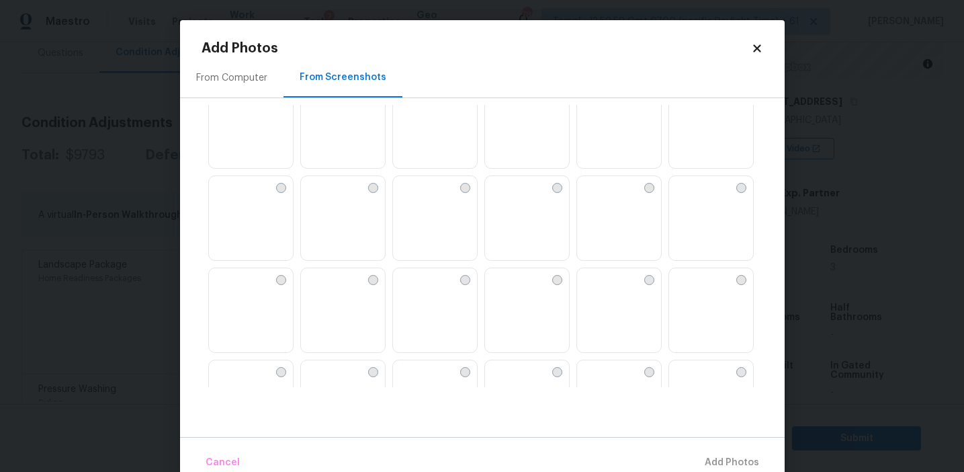
scroll to position [1283, 0]
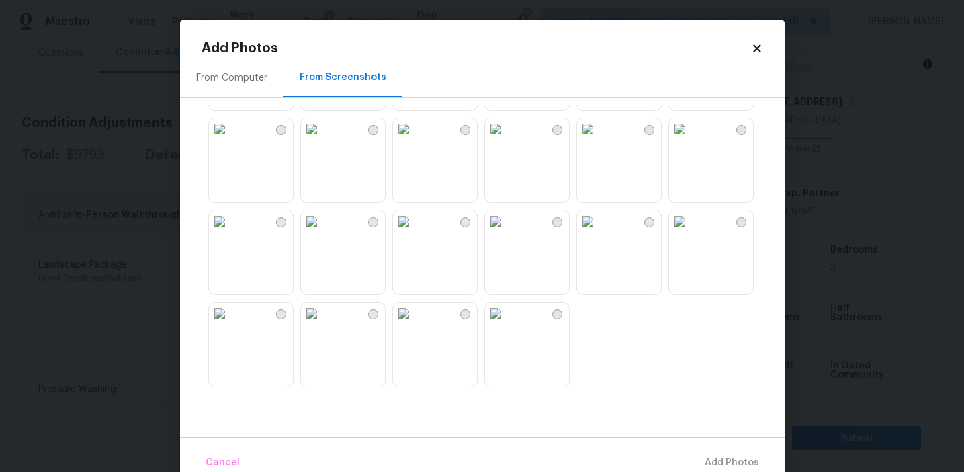
click at [230, 324] on img at bounding box center [220, 313] width 22 height 22
click at [599, 232] on img at bounding box center [588, 221] width 22 height 22
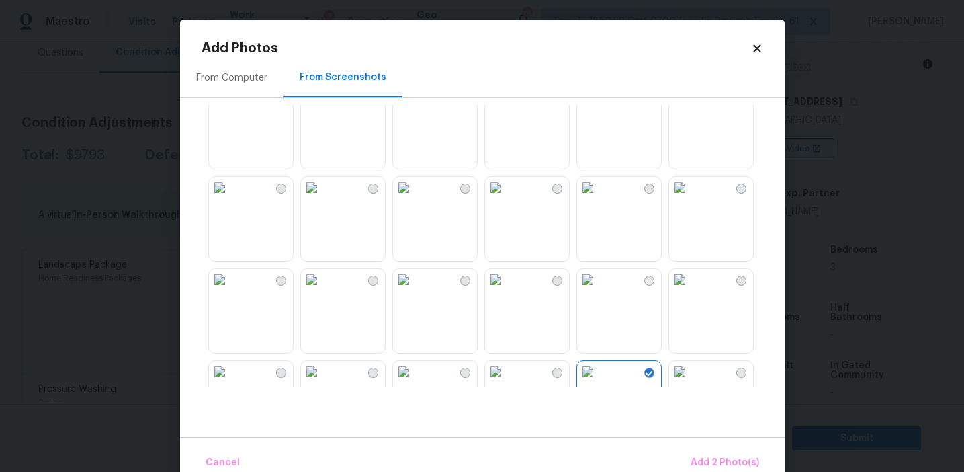
click at [507, 198] on img at bounding box center [496, 188] width 22 height 22
click at [226, 198] on img at bounding box center [220, 188] width 22 height 22
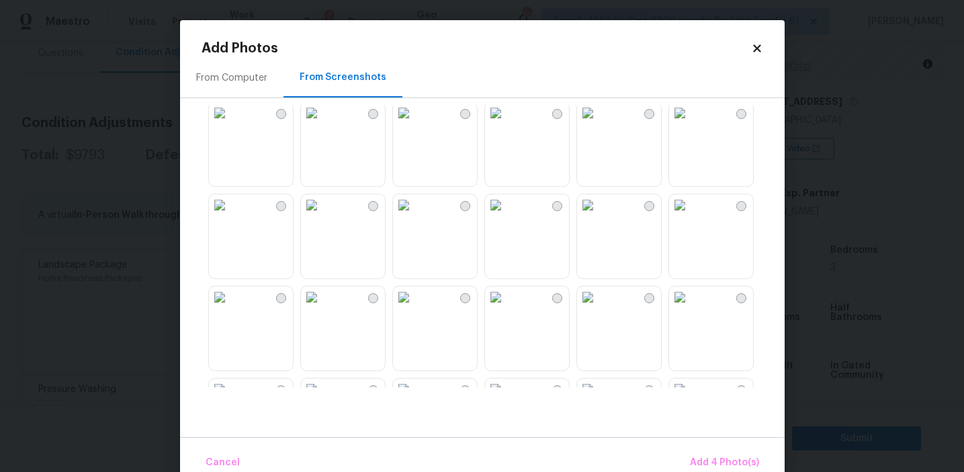
scroll to position [653, 0]
click at [697, 460] on span "Add 4 Photo(s)" at bounding box center [724, 462] width 69 height 17
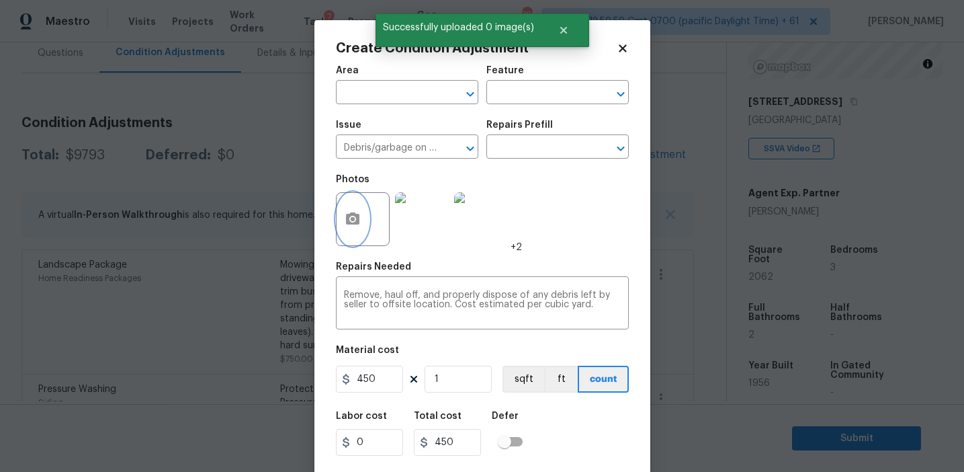
scroll to position [30, 0]
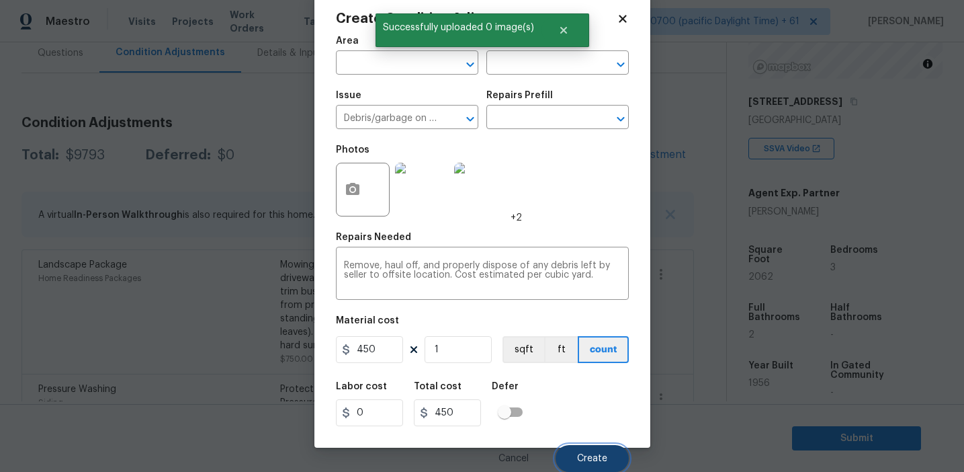
click at [589, 456] on span "Create" at bounding box center [592, 459] width 30 height 10
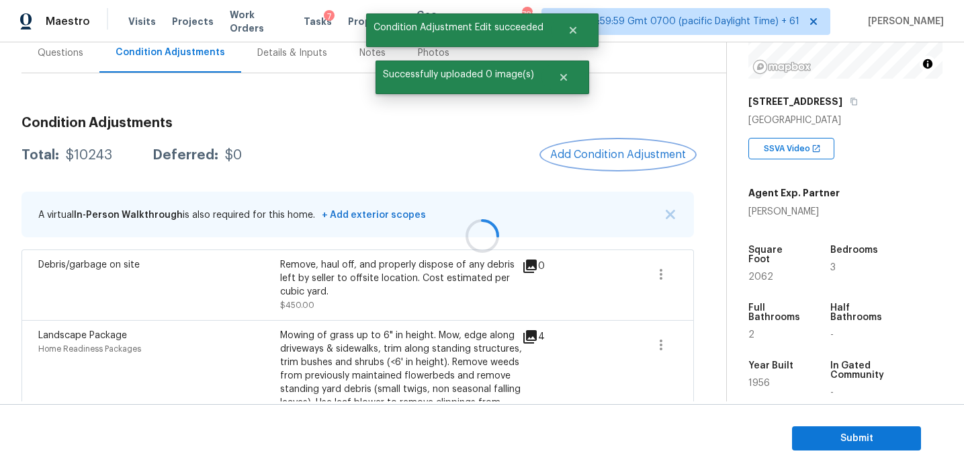
scroll to position [0, 0]
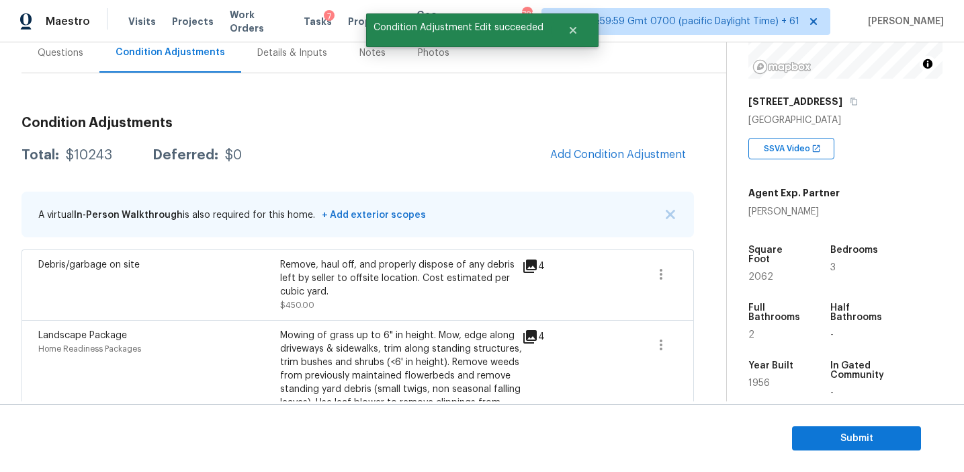
click at [460, 161] on div "Total: $10243 Deferred: $0 Add Condition Adjustment" at bounding box center [358, 155] width 673 height 30
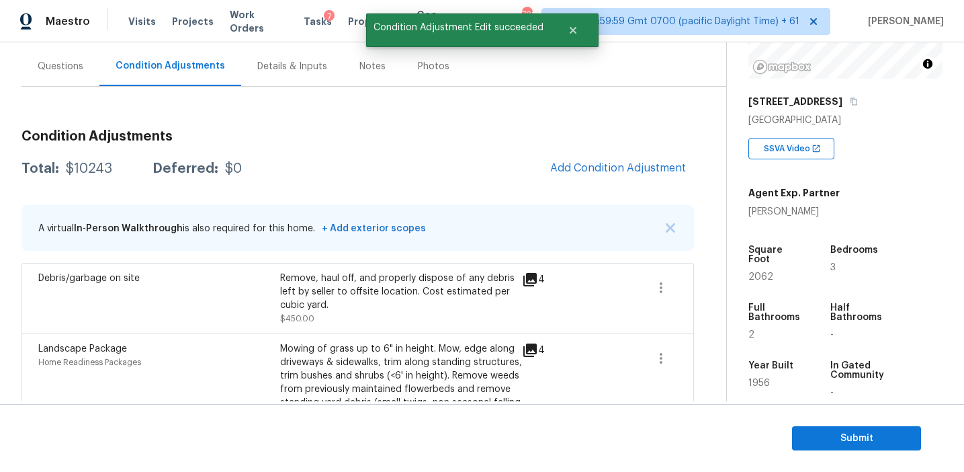
click at [460, 161] on div "Total: $10243 Deferred: $0 Add Condition Adjustment" at bounding box center [358, 169] width 673 height 30
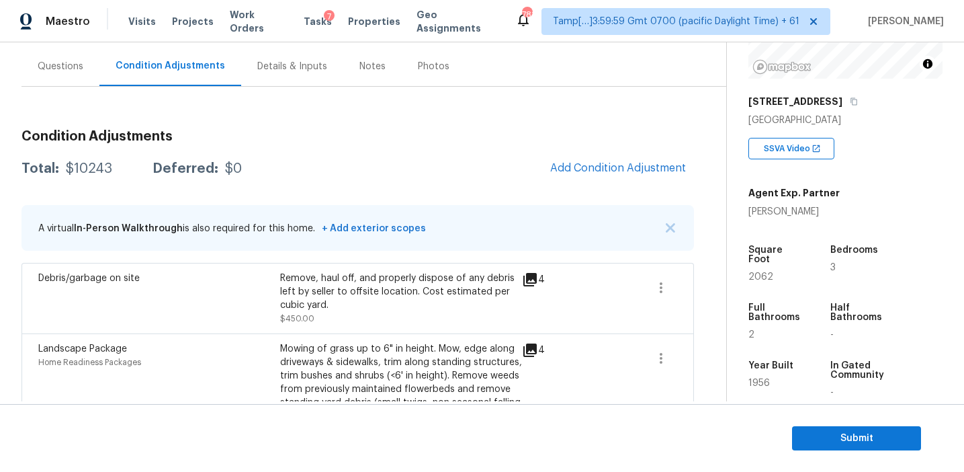
click at [460, 161] on div "Total: $10243 Deferred: $0 Add Condition Adjustment" at bounding box center [358, 169] width 673 height 30
click at [575, 157] on button "Add Condition Adjustment" at bounding box center [618, 168] width 152 height 28
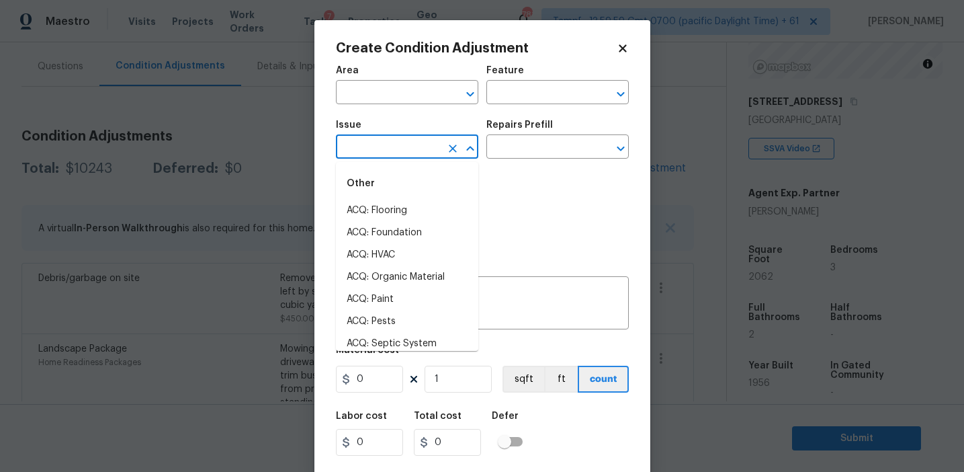
click at [395, 149] on input "text" at bounding box center [388, 148] width 105 height 21
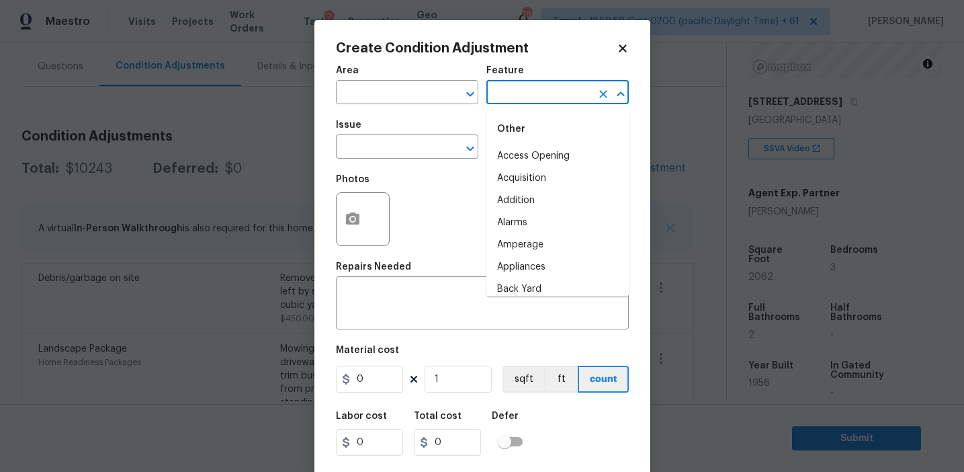
click at [517, 95] on input "text" at bounding box center [538, 93] width 105 height 21
click at [532, 163] on li "Overall" at bounding box center [557, 156] width 142 height 22
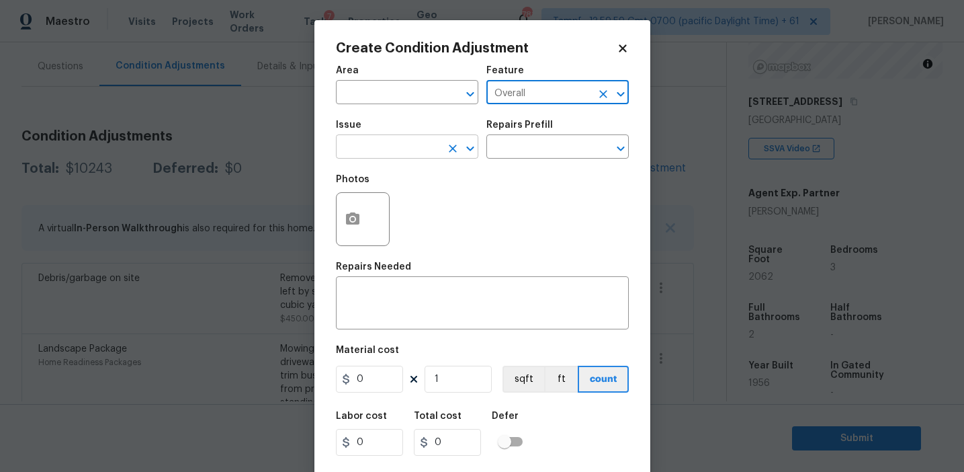
type input "Overall"
click at [421, 147] on input "text" at bounding box center [388, 148] width 105 height 21
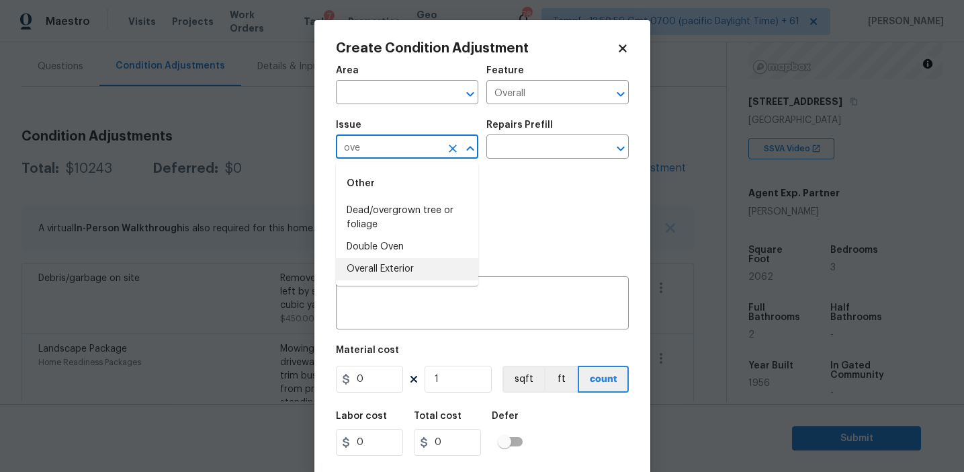
click at [395, 269] on li "Overall Exterior" at bounding box center [407, 269] width 142 height 22
type input "Overall Exterior"
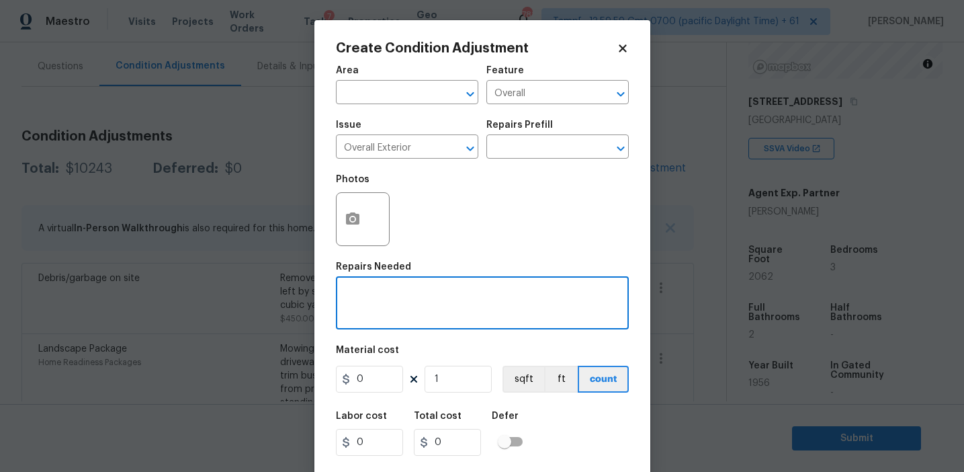
click at [433, 296] on textarea at bounding box center [482, 304] width 277 height 28
paste textarea "Overall exterior repairs (siding, stucco, fencing, decking, soffit, [PERSON_NAM…"
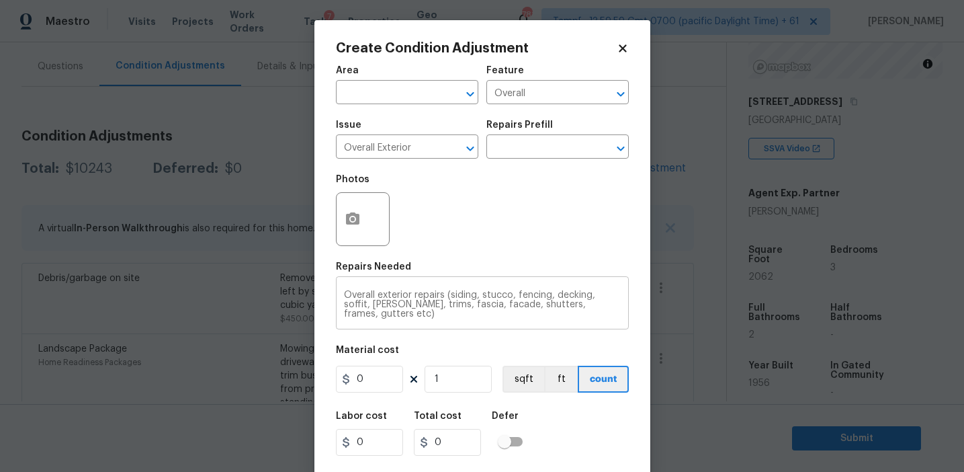
click at [571, 288] on div "Overall exterior repairs (siding, stucco, fencing, decking, soffit, [PERSON_NAM…" at bounding box center [482, 305] width 293 height 50
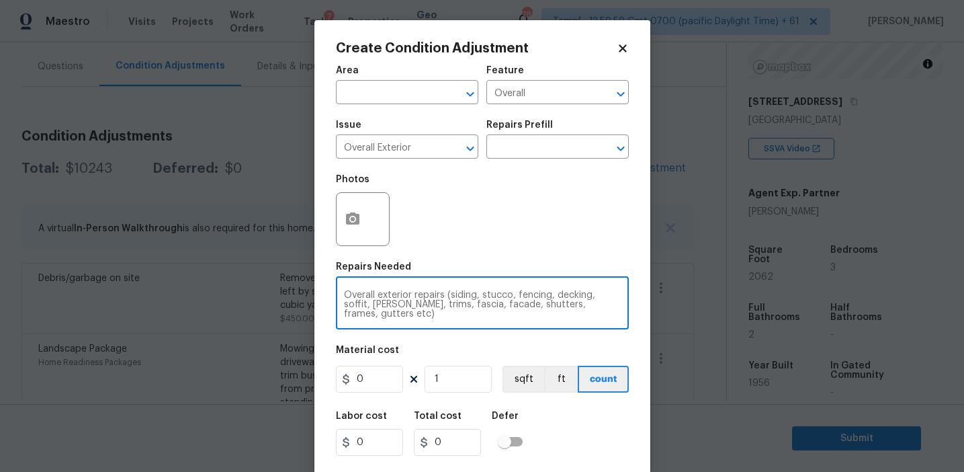
click at [570, 296] on textarea "Overall exterior repairs (siding, stucco, fencing, decking, soffit, [PERSON_NAM…" at bounding box center [482, 304] width 277 height 28
type textarea "Overall exterior repairs (siding, stucco, fencing, patio, soffit, [PERSON_NAME]…"
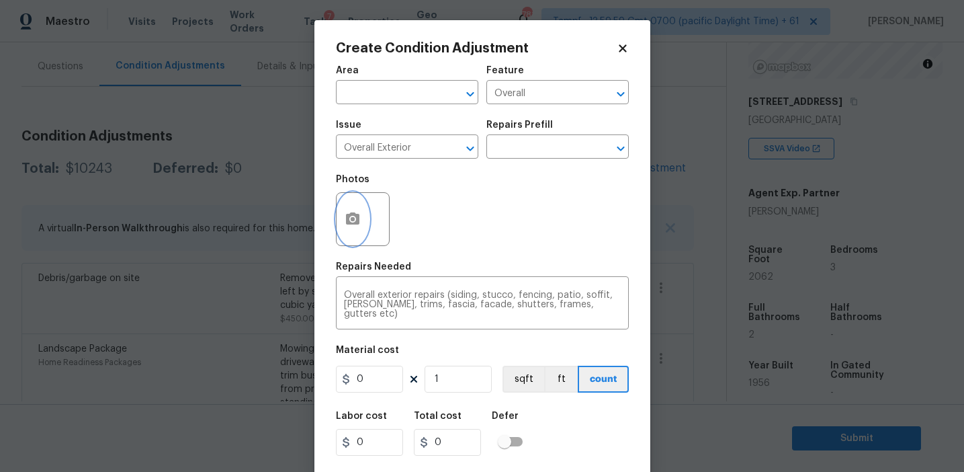
click at [346, 216] on icon "button" at bounding box center [352, 218] width 13 height 12
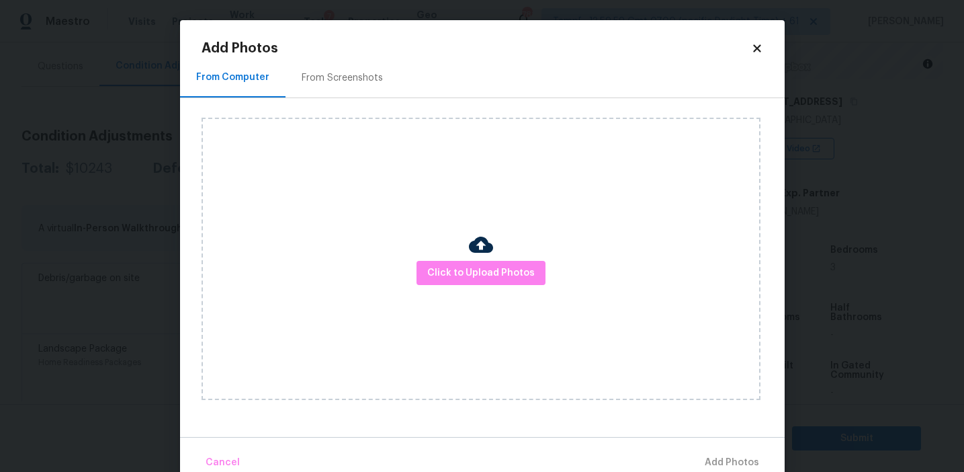
click at [351, 93] on div "From Screenshots" at bounding box center [343, 78] width 114 height 40
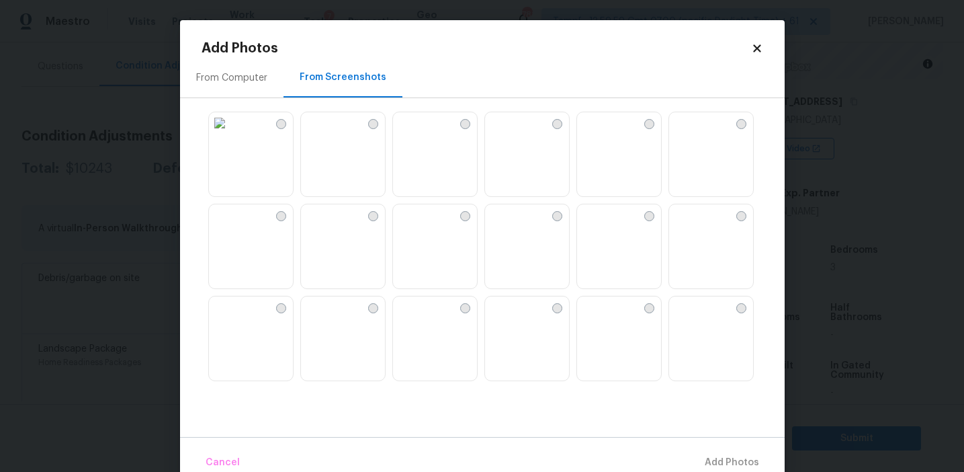
click at [230, 134] on img at bounding box center [220, 123] width 22 height 22
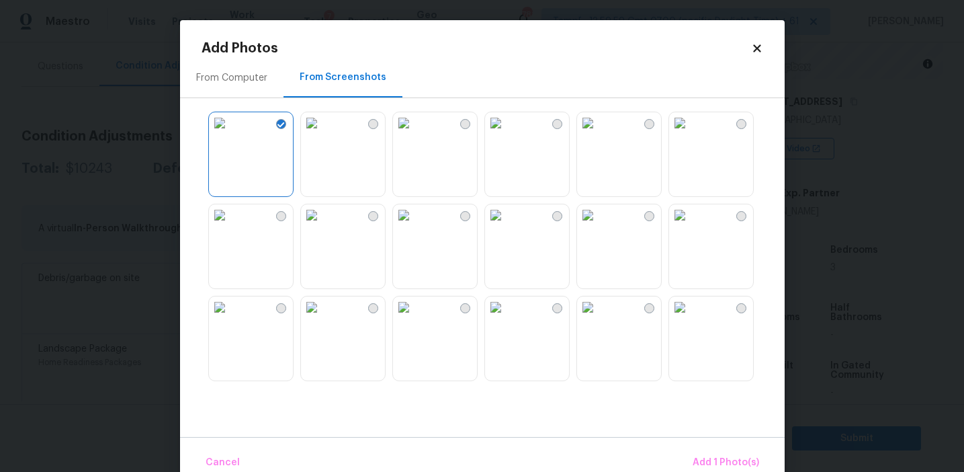
click at [415, 134] on img at bounding box center [404, 123] width 22 height 22
click at [415, 226] on img at bounding box center [404, 215] width 22 height 22
click at [599, 226] on img at bounding box center [588, 215] width 22 height 22
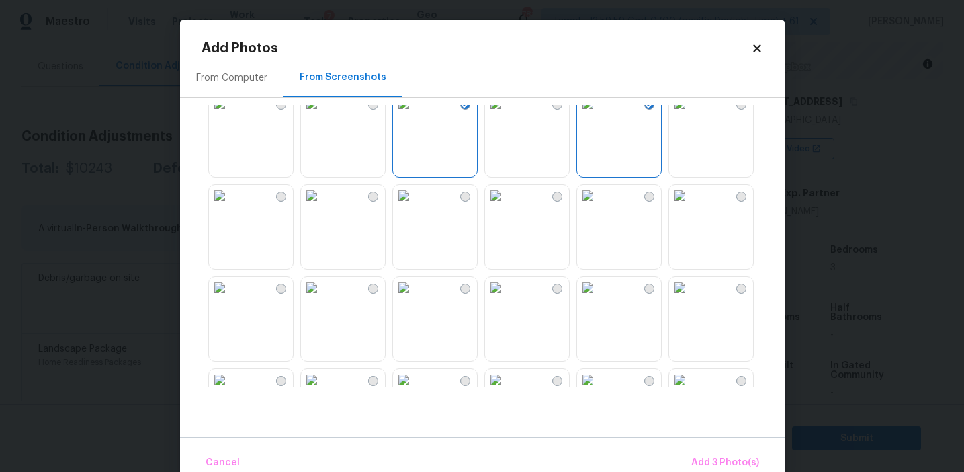
scroll to position [151, 0]
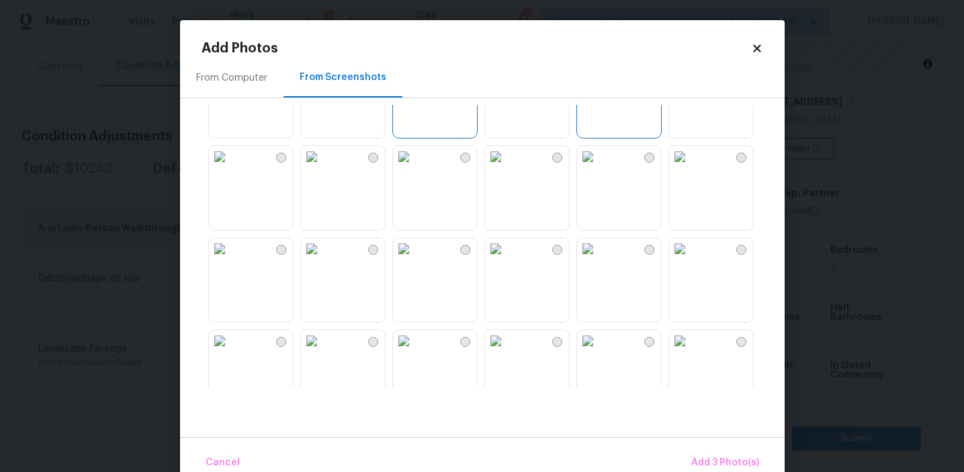
click at [230, 259] on img at bounding box center [220, 249] width 22 height 22
click at [323, 259] on img at bounding box center [312, 249] width 22 height 22
click at [230, 259] on img at bounding box center [220, 249] width 22 height 22
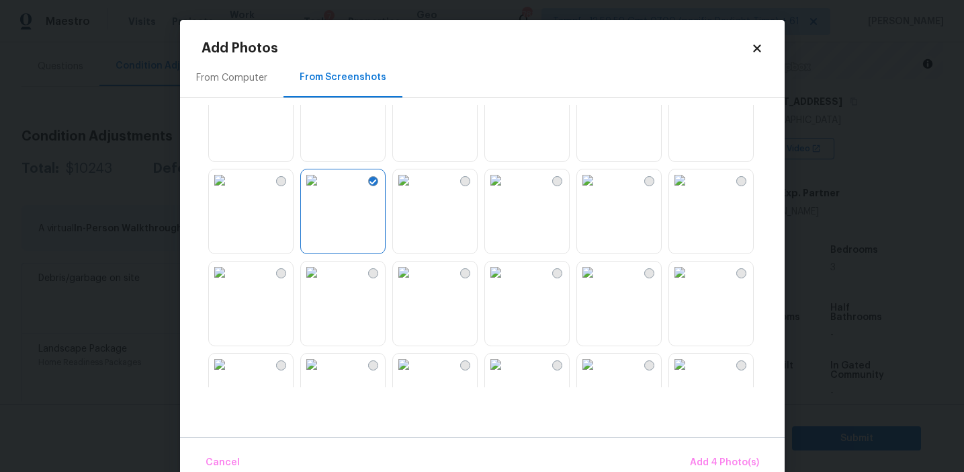
click at [691, 283] on img at bounding box center [680, 272] width 22 height 22
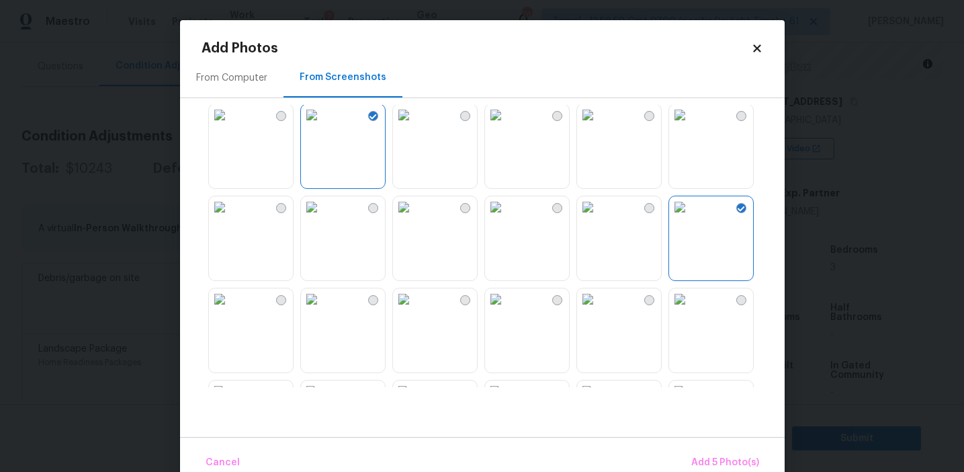
scroll to position [348, 0]
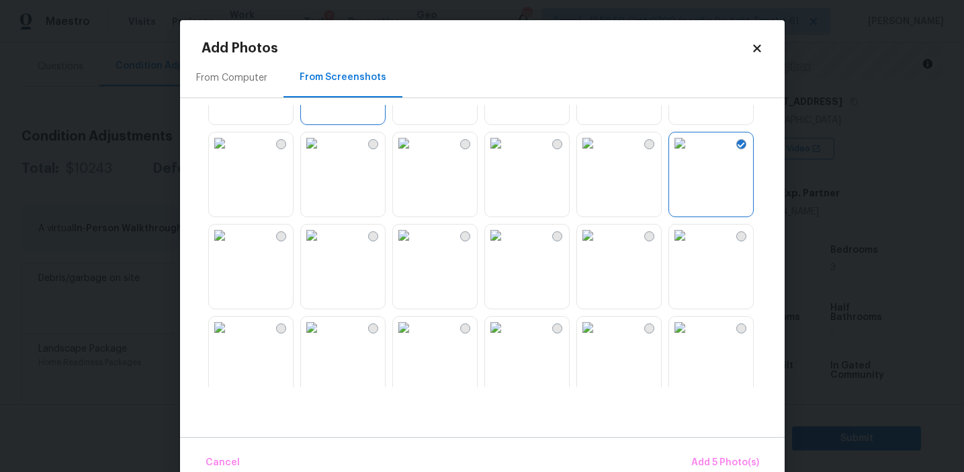
click at [597, 246] on img at bounding box center [588, 235] width 22 height 22
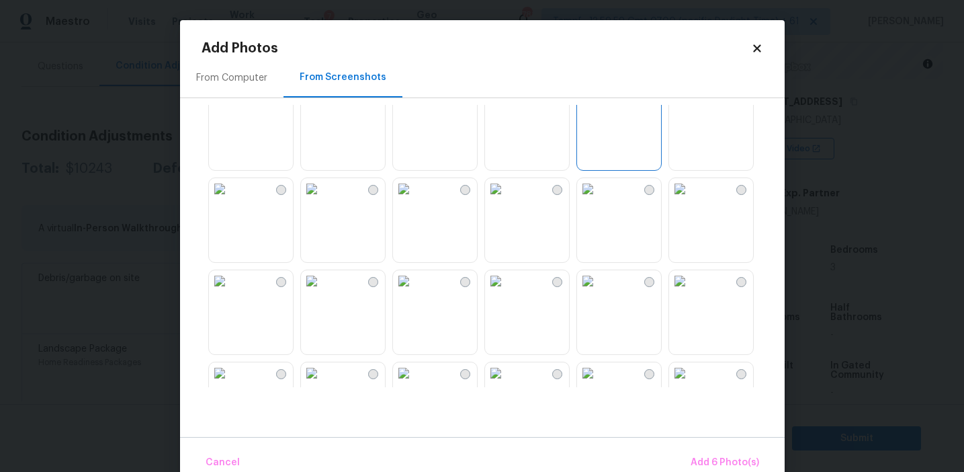
scroll to position [513, 0]
click at [415, 198] on img at bounding box center [404, 187] width 22 height 22
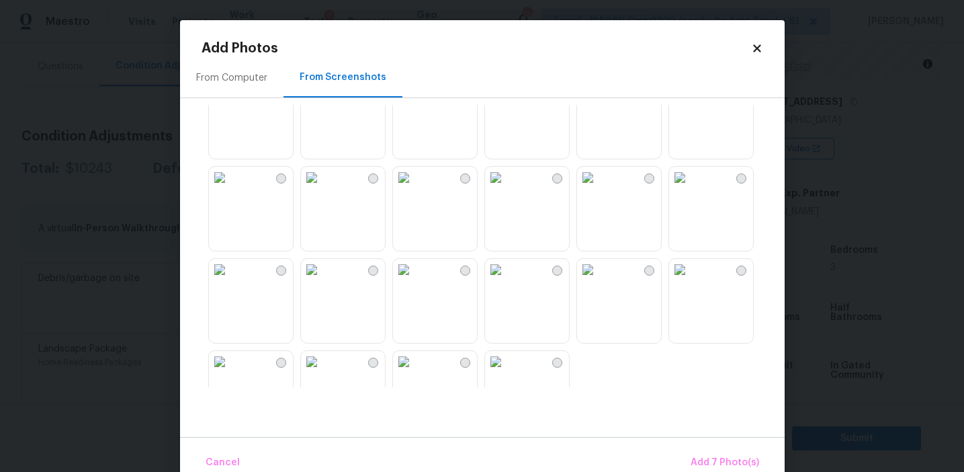
scroll to position [1283, 0]
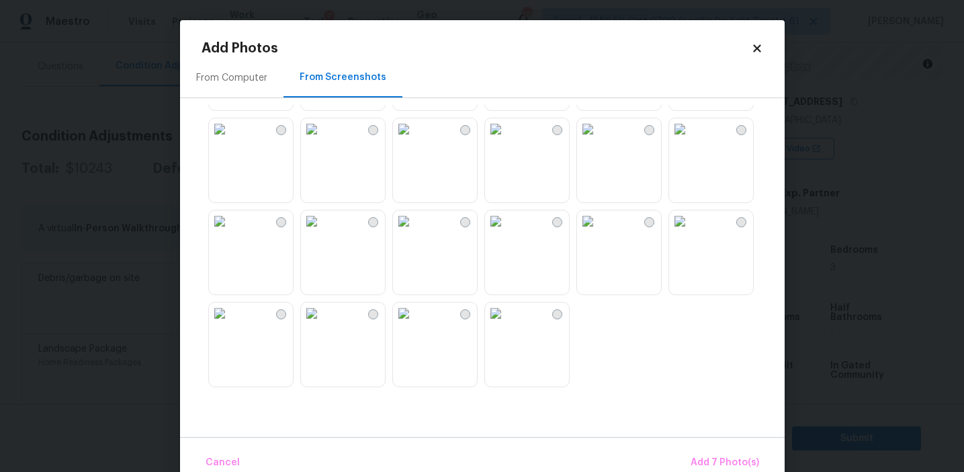
click at [599, 232] on img at bounding box center [588, 221] width 22 height 22
click at [701, 455] on span "Add 8 Photo(s)" at bounding box center [725, 462] width 69 height 17
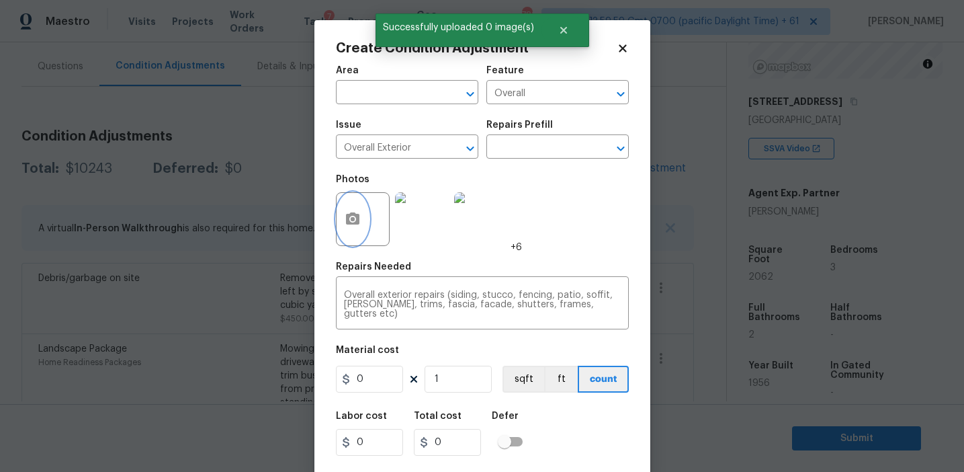
scroll to position [30, 0]
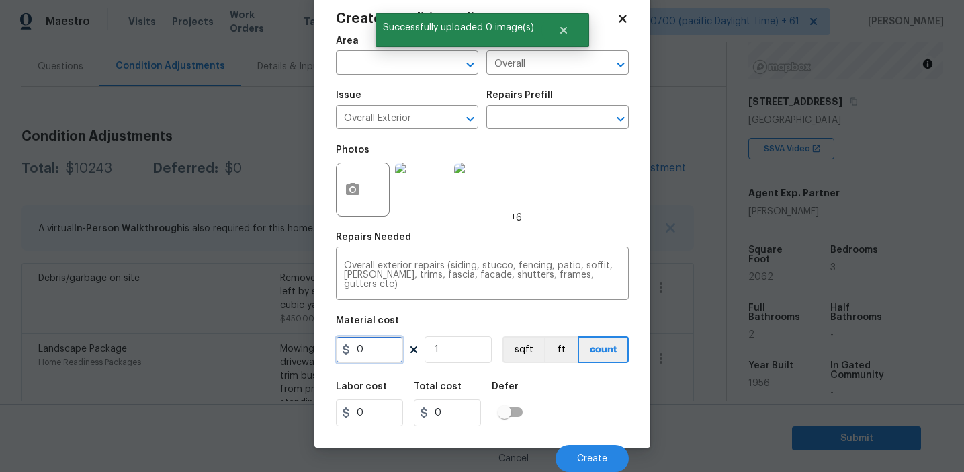
click at [368, 348] on input "0" at bounding box center [369, 349] width 67 height 27
type input "2450"
click at [575, 452] on button "Create" at bounding box center [592, 458] width 73 height 27
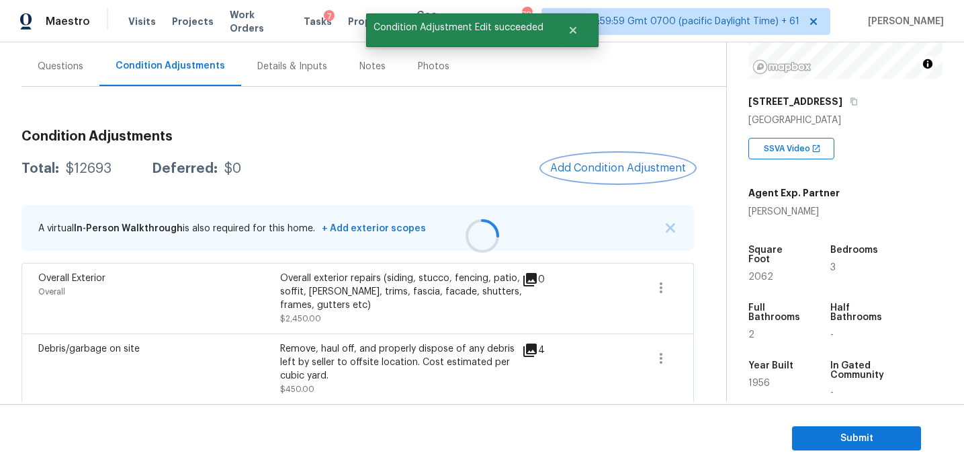
scroll to position [0, 0]
click at [589, 177] on button "Add Condition Adjustment" at bounding box center [618, 168] width 152 height 28
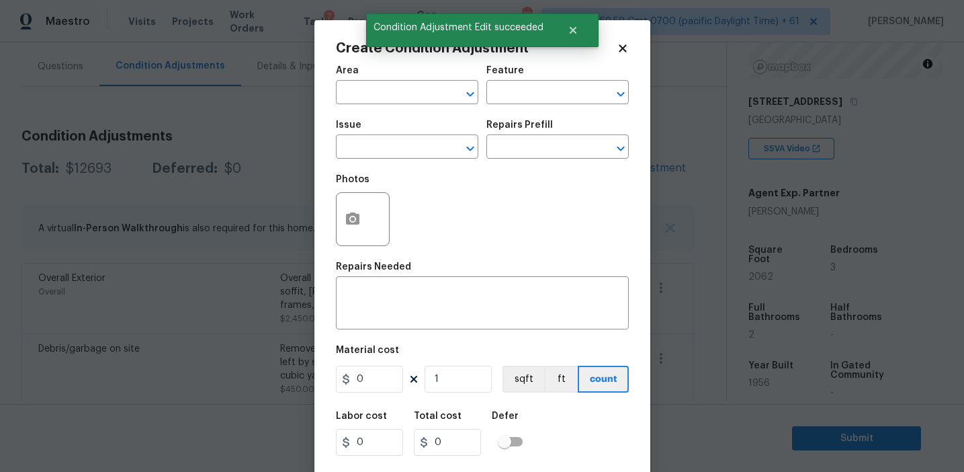
click at [343, 244] on div at bounding box center [363, 219] width 54 height 54
click at [352, 235] on button "button" at bounding box center [353, 219] width 32 height 52
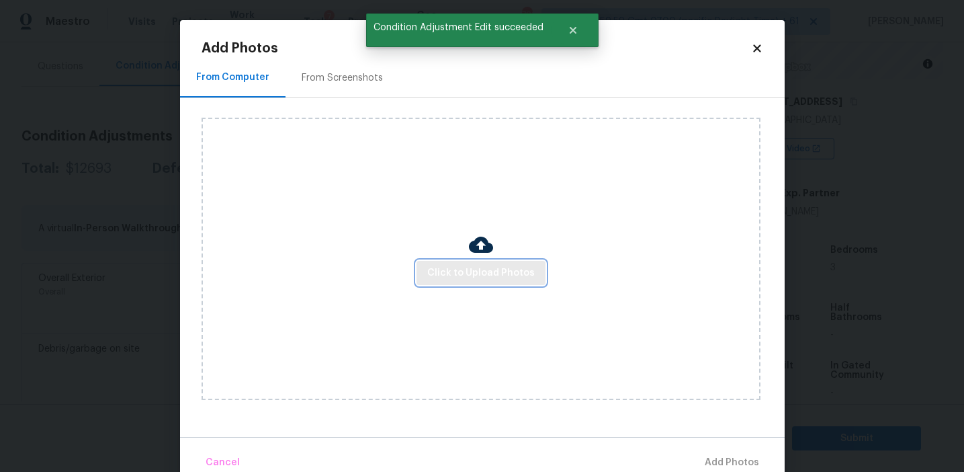
click at [458, 269] on span "Click to Upload Photos" at bounding box center [481, 273] width 108 height 17
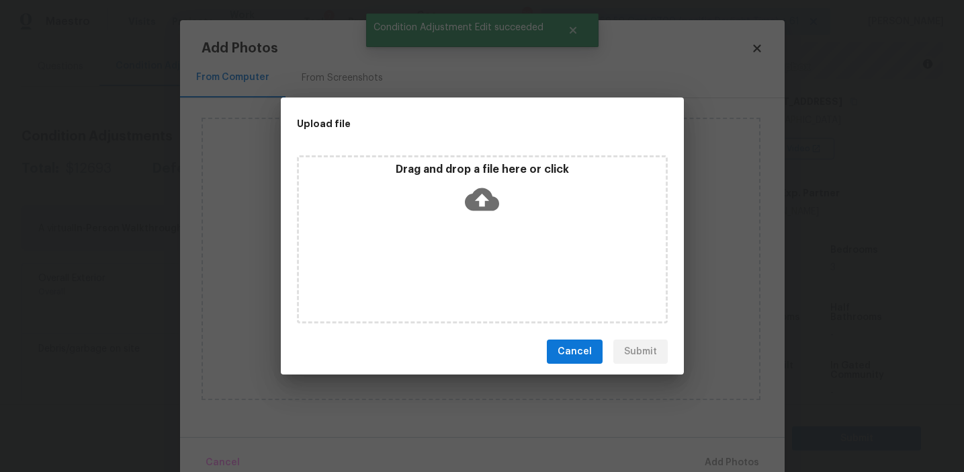
click at [460, 176] on div "Drag and drop a file here or click" at bounding box center [482, 192] width 367 height 58
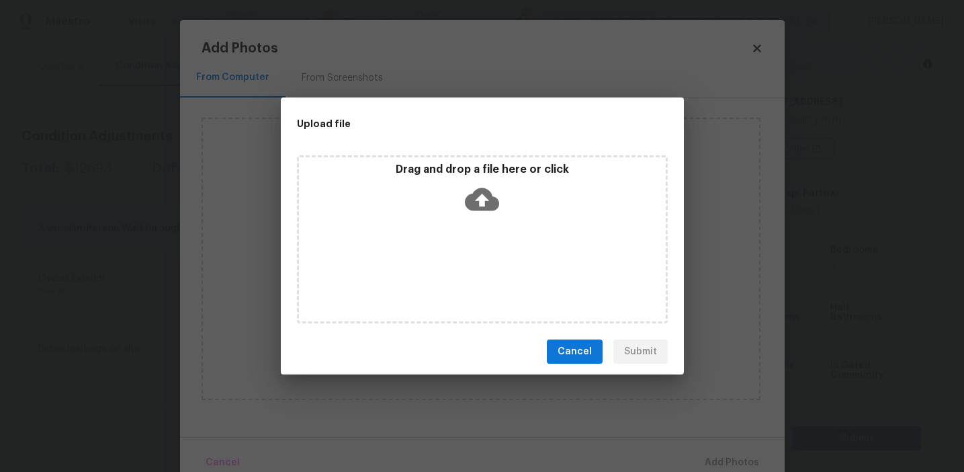
click at [581, 347] on span "Cancel" at bounding box center [575, 351] width 34 height 17
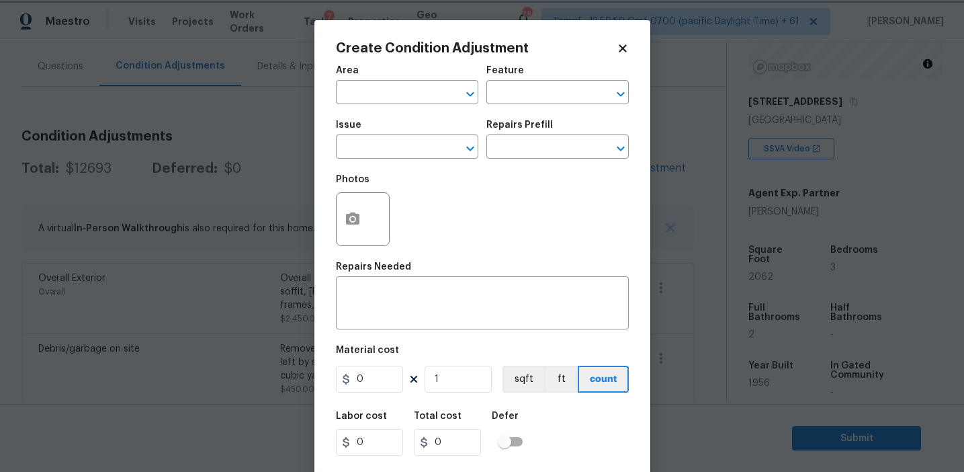
click at [149, 213] on body "Maestro Visits Projects Work Orders Tasks 7 Properties Geo Assignments 781 Tamp…" at bounding box center [482, 236] width 964 height 472
click at [455, 157] on button "Clear" at bounding box center [452, 148] width 19 height 19
click at [519, 93] on input "text" at bounding box center [538, 93] width 105 height 21
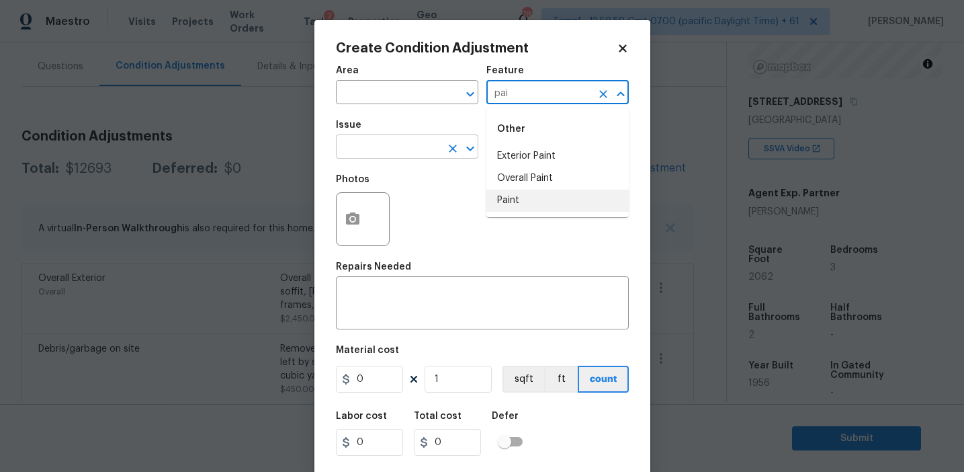
type input "pai"
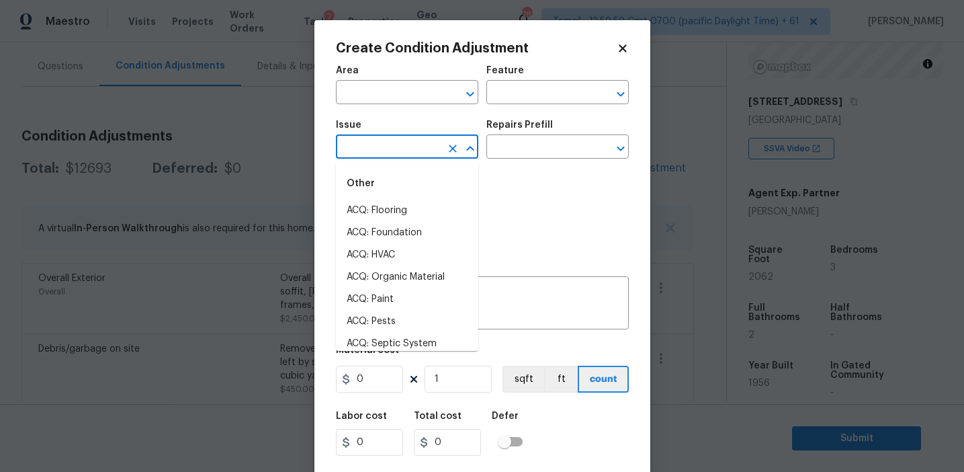
click at [415, 154] on input "text" at bounding box center [388, 148] width 105 height 21
click at [434, 212] on li "ACQ: Paint" at bounding box center [407, 211] width 142 height 22
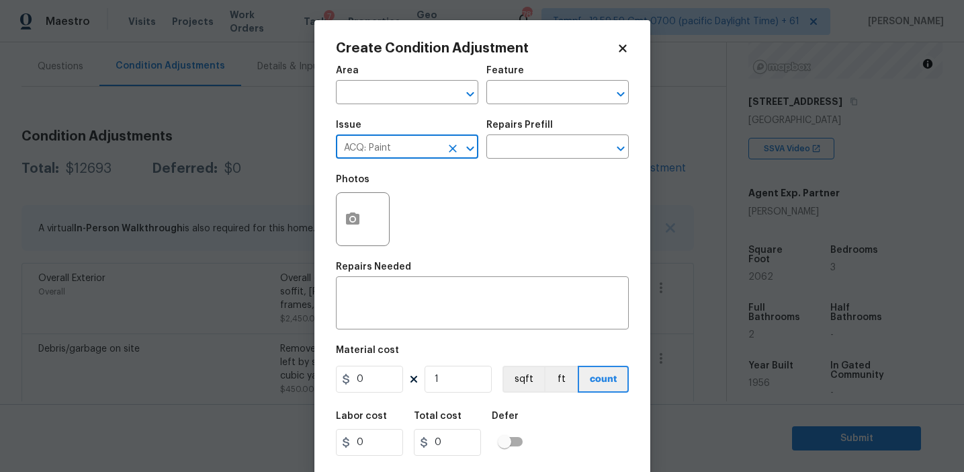
type input "ACQ: Paint"
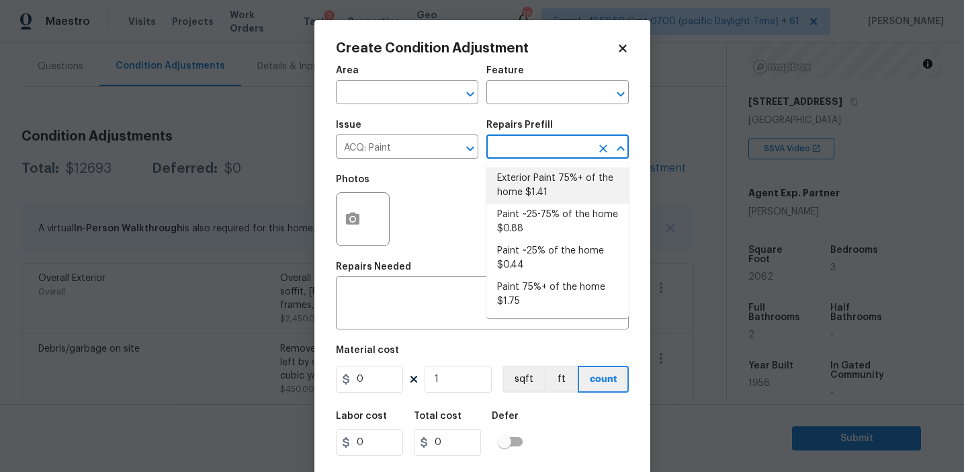
click at [545, 190] on li "Exterior Paint 75%+ of the home $1.41" at bounding box center [557, 185] width 142 height 36
type input "Acquisition"
type textarea "Acquisition Scope: 75%+ of the home exterior will likely require paint"
type input "1.41"
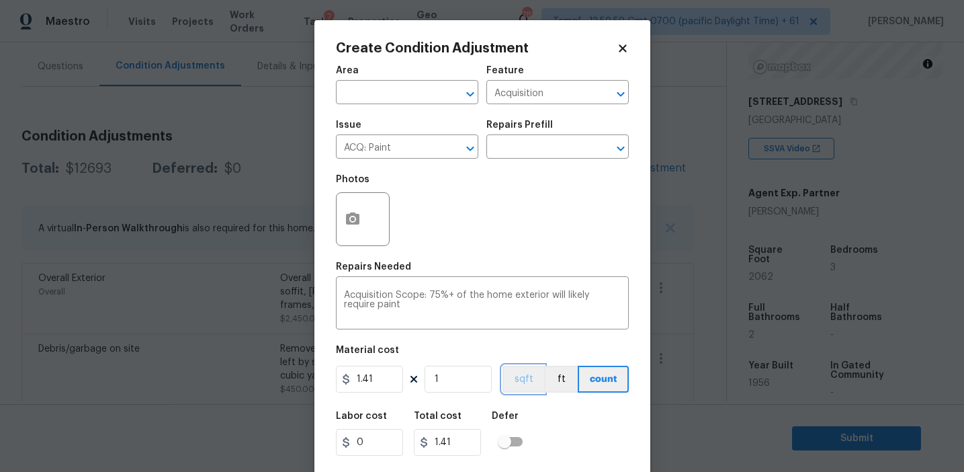
click at [523, 376] on button "sqft" at bounding box center [524, 379] width 42 height 27
click at [469, 373] on input "1" at bounding box center [458, 379] width 67 height 27
type input "0"
type input "2"
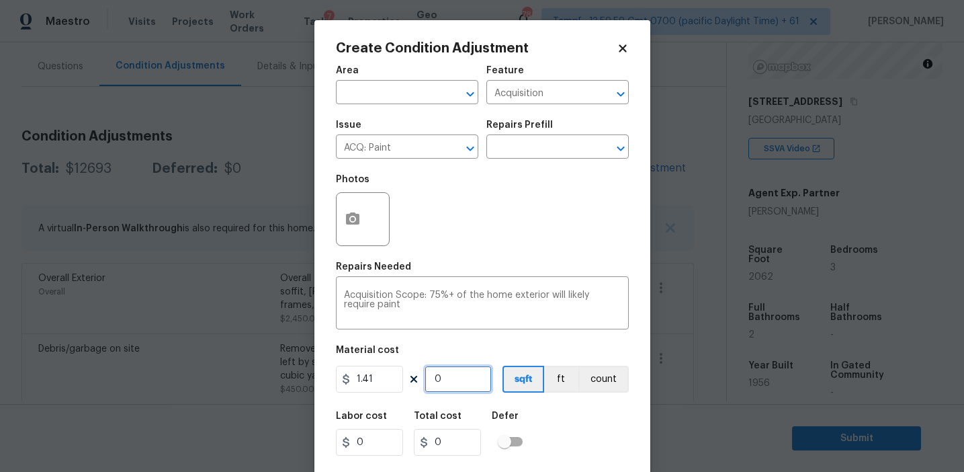
type input "2.82"
type input "20"
type input "28.2"
type input "206"
type input "290.46"
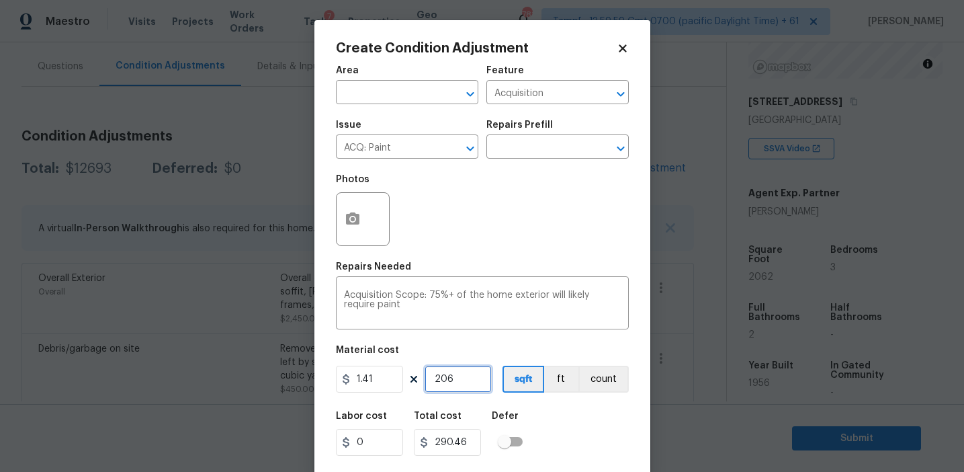
type input "2062"
type input "2907.42"
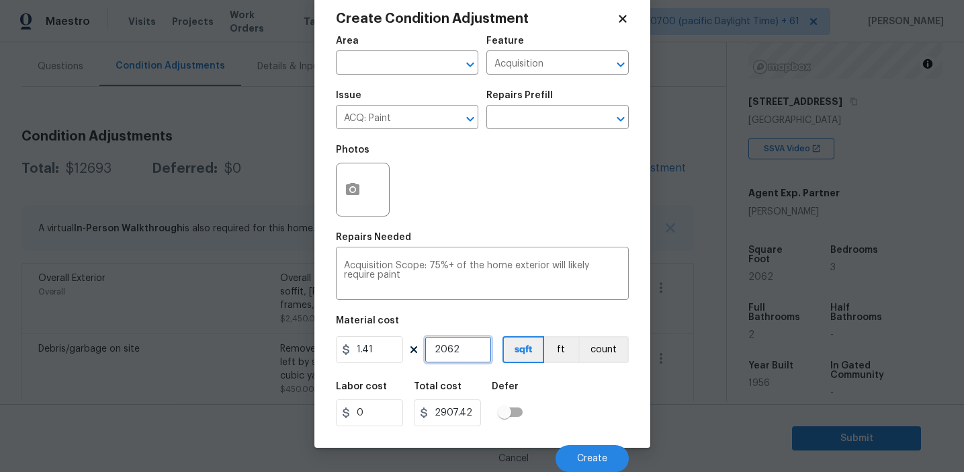
type input "2062"
click at [589, 412] on div "Labor cost 0 Total cost 2907.42 Defer" at bounding box center [482, 404] width 293 height 60
click at [353, 192] on icon "button" at bounding box center [353, 189] width 16 height 16
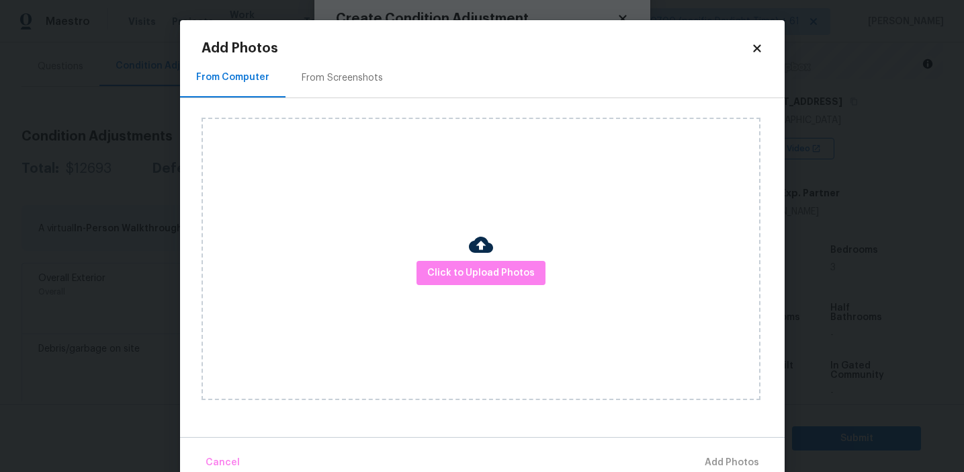
click at [347, 62] on div "From Screenshots" at bounding box center [343, 78] width 114 height 40
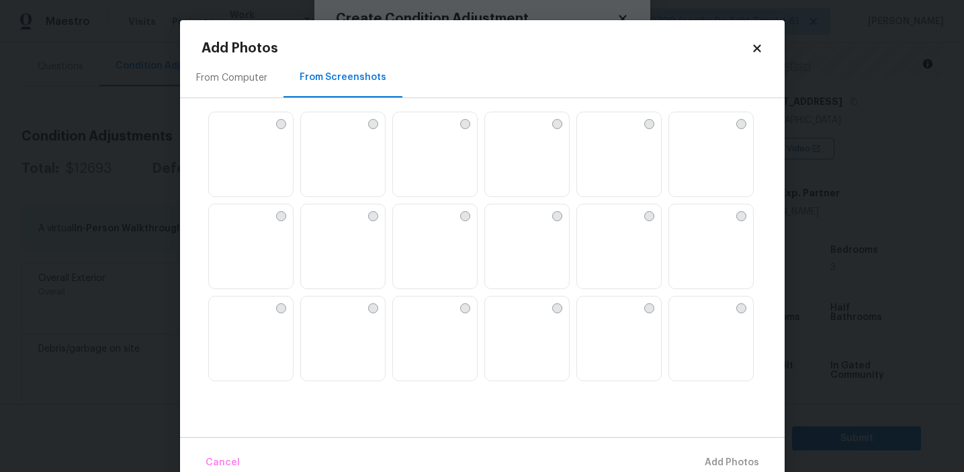
click at [415, 134] on img at bounding box center [404, 123] width 22 height 22
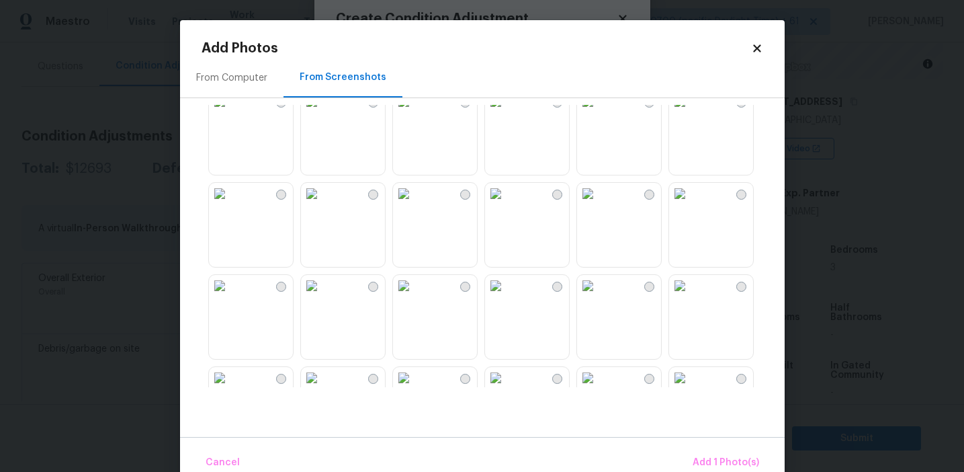
scroll to position [308, 0]
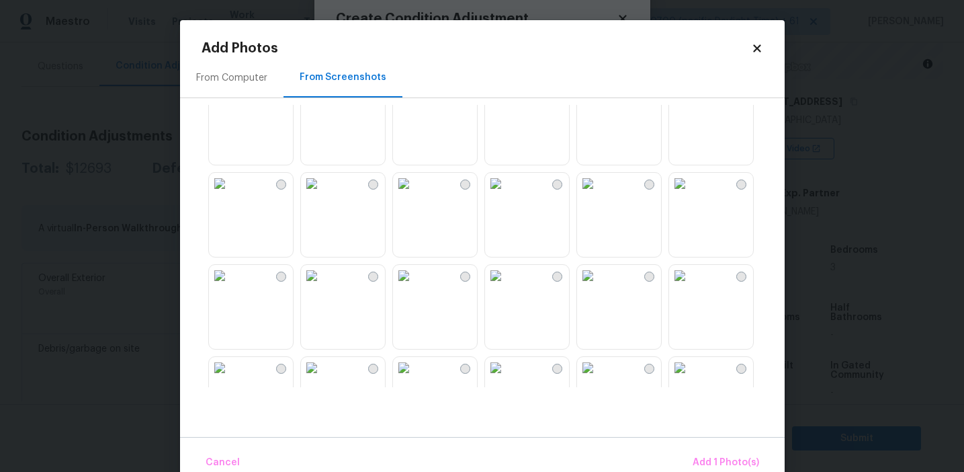
click at [599, 194] on img at bounding box center [588, 184] width 22 height 22
click at [699, 460] on span "Add 2 Photo(s)" at bounding box center [725, 462] width 69 height 17
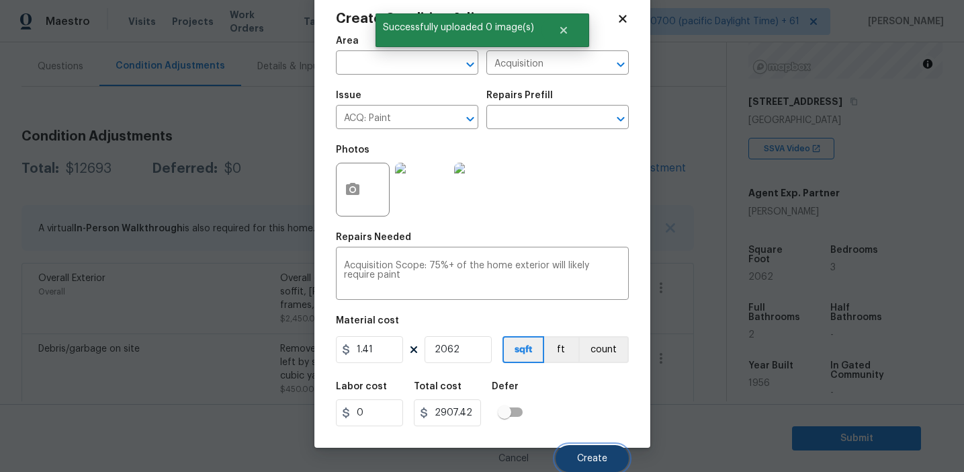
click at [595, 452] on button "Create" at bounding box center [592, 458] width 73 height 27
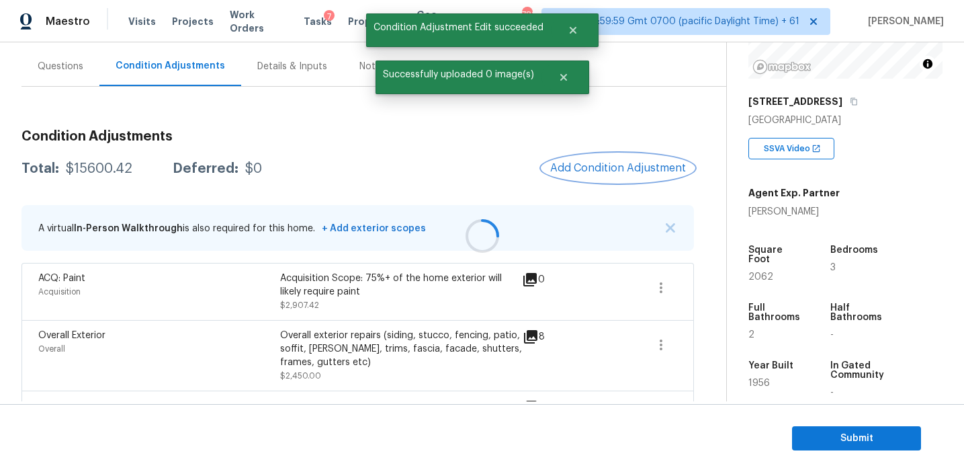
scroll to position [0, 0]
click at [461, 182] on div "Total: $15600.42 Deferred: $0 Add Condition Adjustment" at bounding box center [358, 169] width 673 height 30
click at [580, 169] on span "Add Condition Adjustment" at bounding box center [618, 168] width 136 height 12
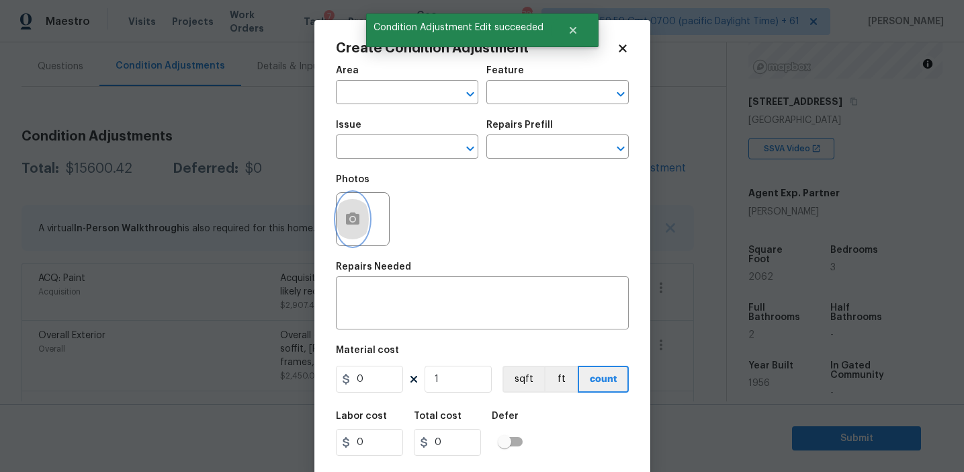
click at [340, 232] on button "button" at bounding box center [353, 219] width 32 height 52
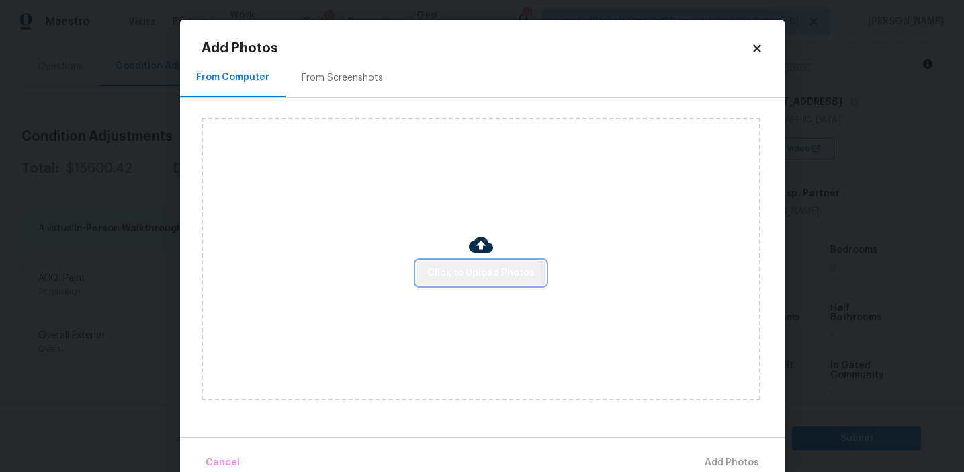
click at [454, 277] on span "Click to Upload Photos" at bounding box center [481, 273] width 108 height 17
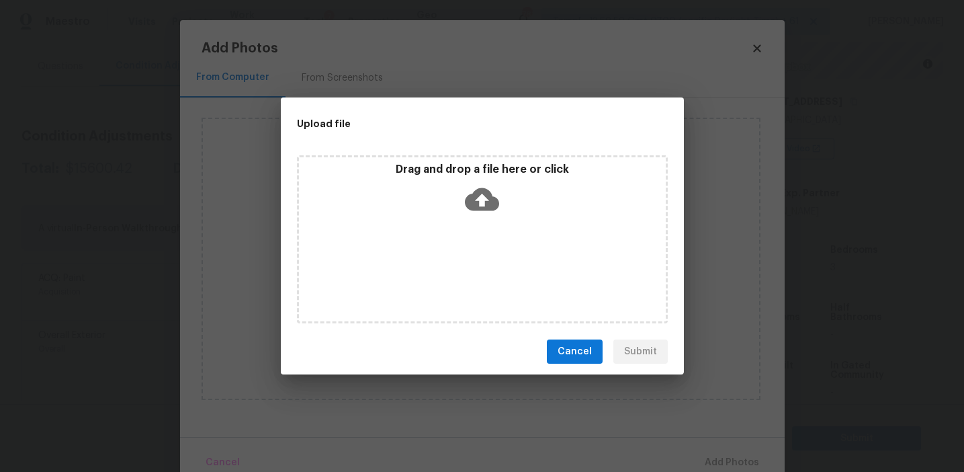
click at [437, 175] on p "Drag and drop a file here or click" at bounding box center [482, 170] width 367 height 14
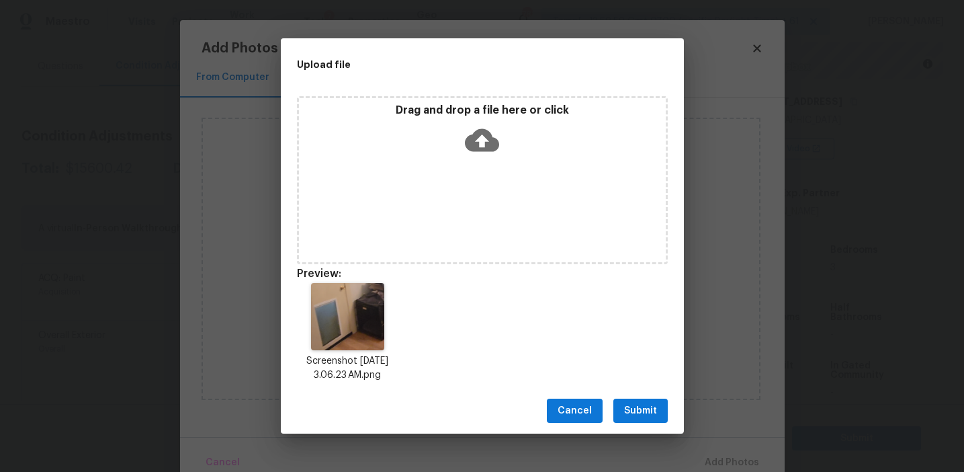
click at [634, 411] on span "Submit" at bounding box center [640, 410] width 33 height 17
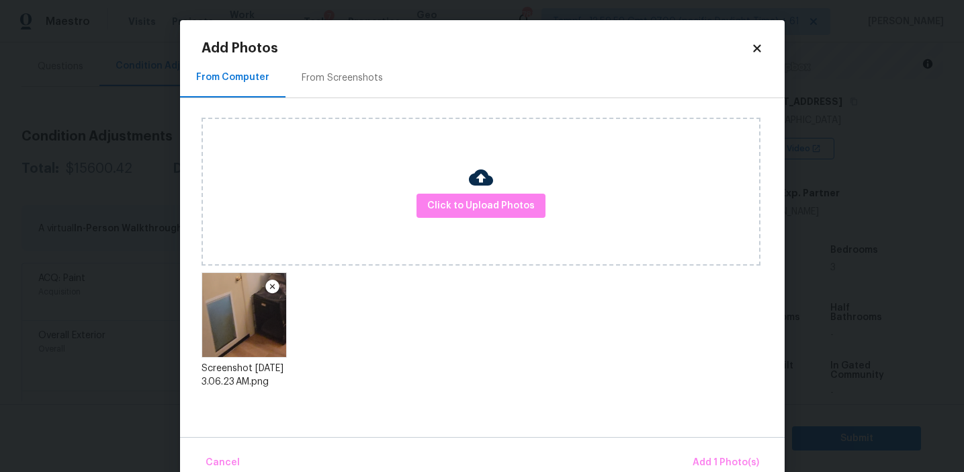
click at [689, 458] on div "Cancel Add 1 Photo(s)" at bounding box center [482, 457] width 605 height 40
click at [706, 459] on span "Add 1 Photo(s)" at bounding box center [726, 462] width 67 height 17
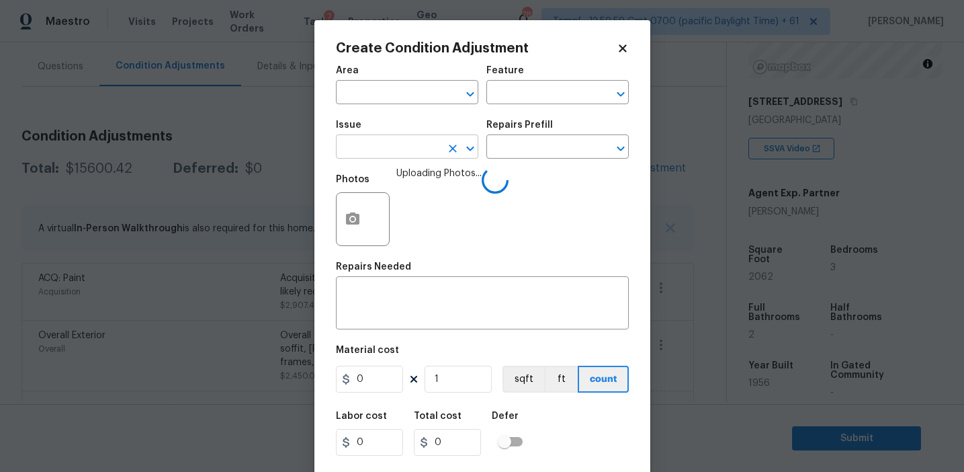
click at [389, 138] on input "text" at bounding box center [388, 148] width 105 height 21
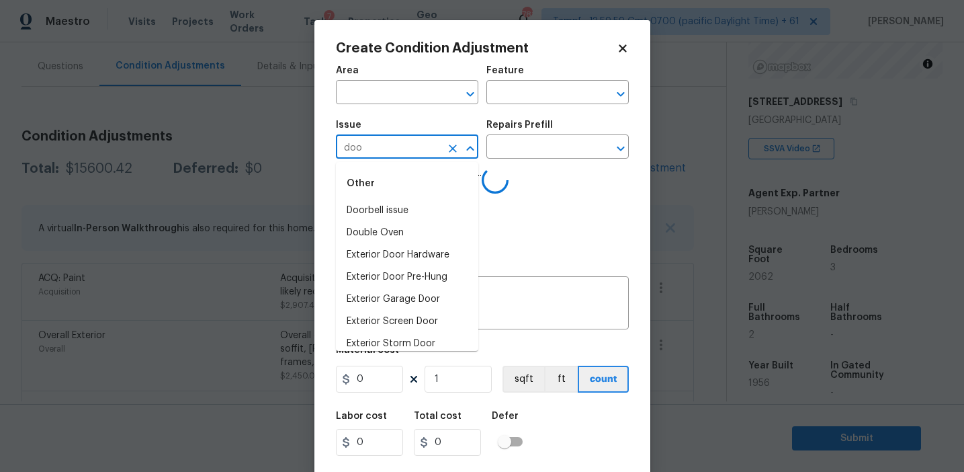
type input "door"
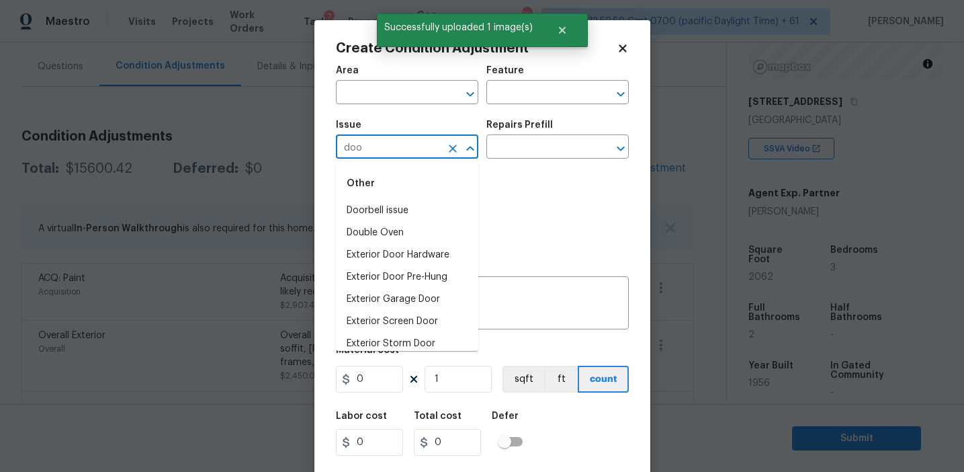
type input "door"
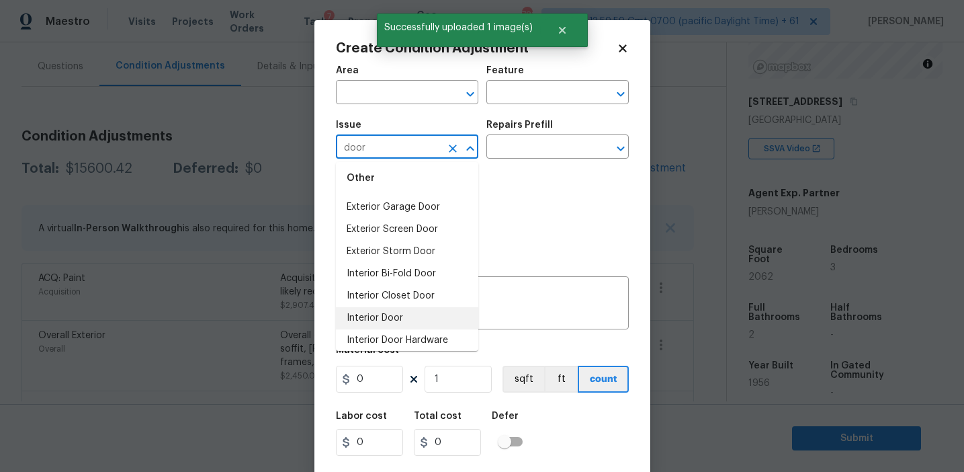
scroll to position [88, 0]
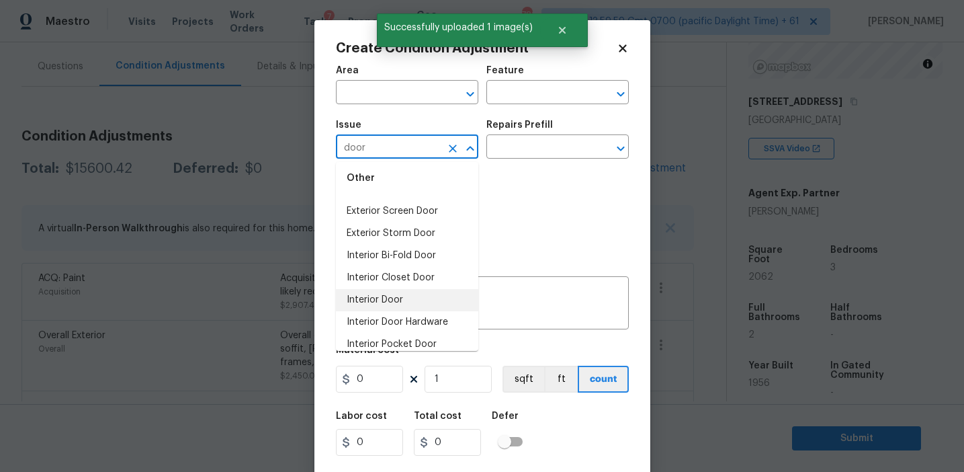
click at [404, 294] on li "Interior Door" at bounding box center [407, 300] width 142 height 22
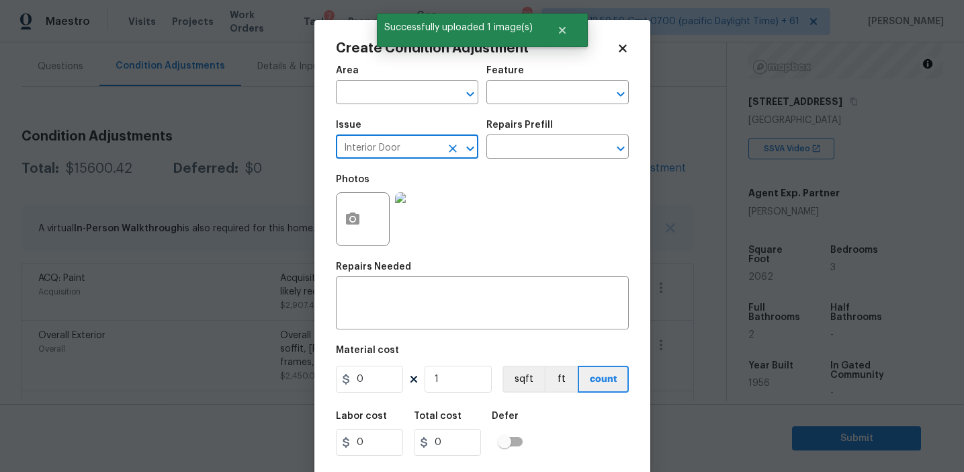
type input "Interior Door"
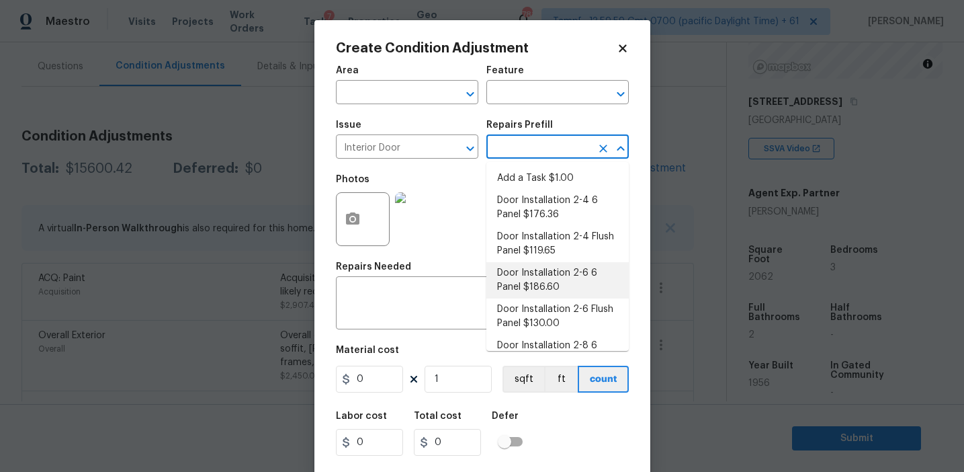
click at [526, 288] on li "Door Installation 2-6 6 Panel $186.60" at bounding box center [557, 280] width 142 height 36
type input "Interior Door"
type textarea "Remove the existing door (if present). Install a new pre-hung 2-6 6 panel inter…"
type input "186.6"
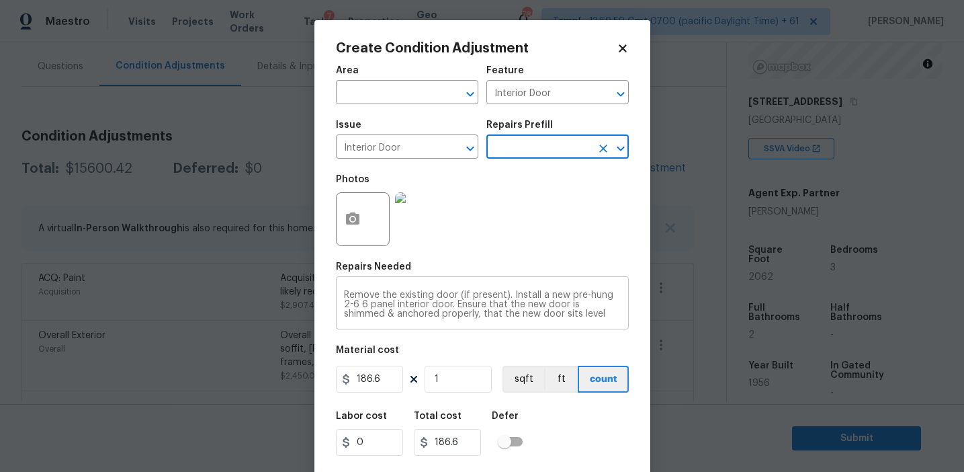
click at [437, 296] on textarea "Remove the existing door (if present). Install a new pre-hung 2-6 6 panel inter…" at bounding box center [482, 304] width 277 height 28
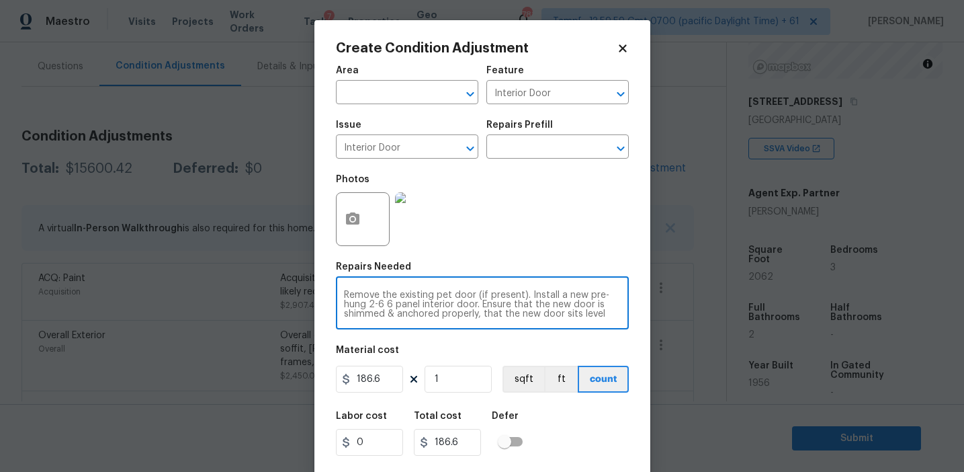
type textarea "Remove the existing pet door (if present). Install a new pre-hung 2-6 6 panel i…"
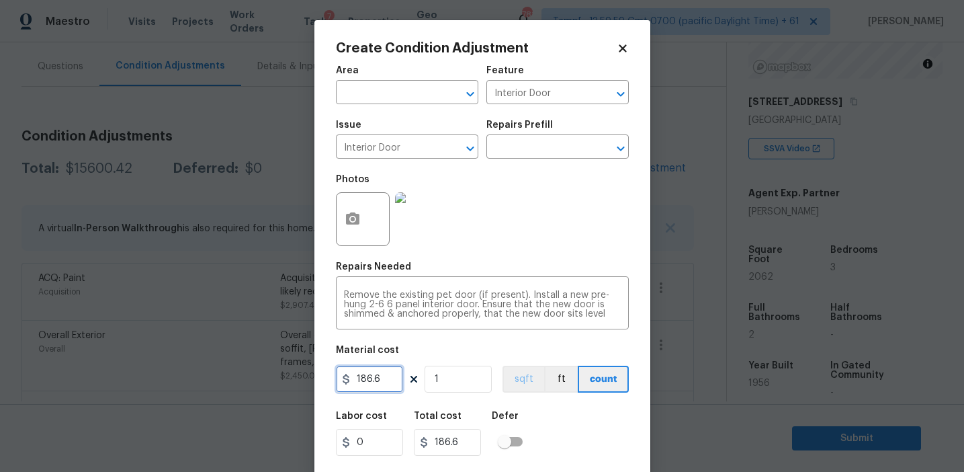
scroll to position [30, 0]
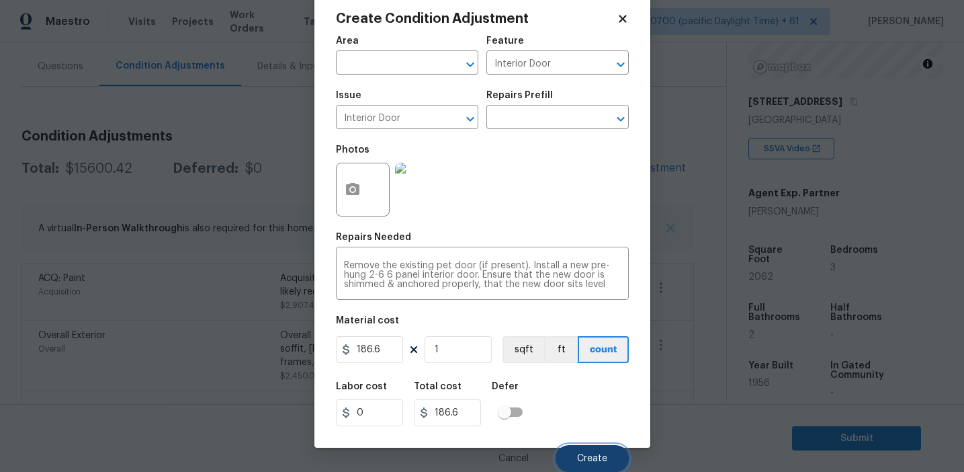
click at [579, 454] on span "Create" at bounding box center [592, 459] width 30 height 10
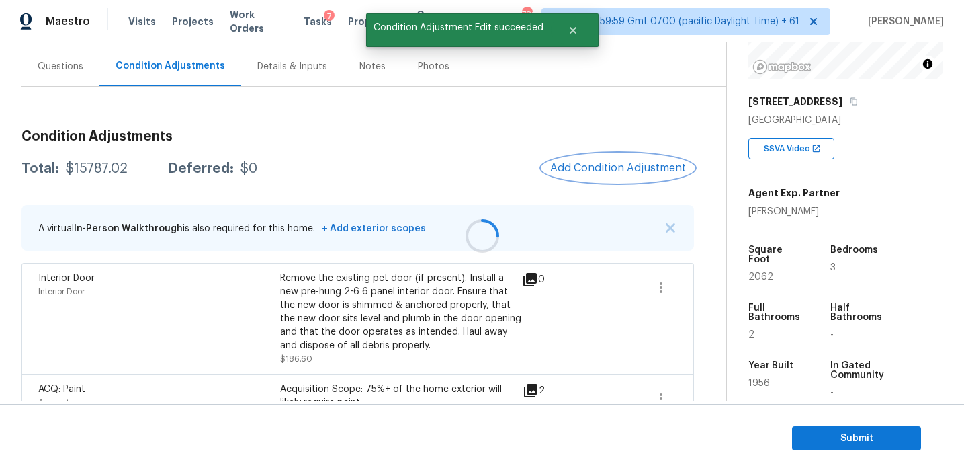
scroll to position [0, 0]
click at [583, 161] on div at bounding box center [482, 236] width 964 height 472
click at [583, 161] on button "Add Condition Adjustment" at bounding box center [618, 168] width 152 height 28
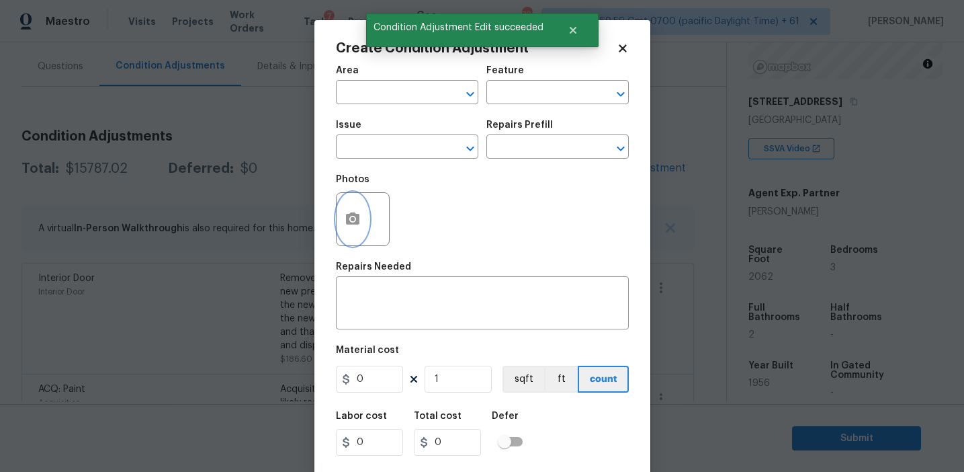
click at [357, 226] on icon "button" at bounding box center [353, 219] width 16 height 16
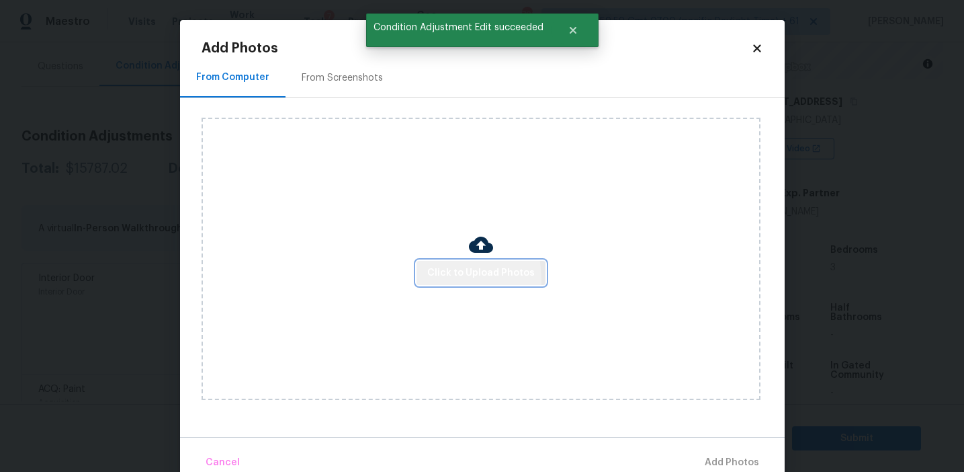
click at [422, 280] on button "Click to Upload Photos" at bounding box center [481, 273] width 129 height 25
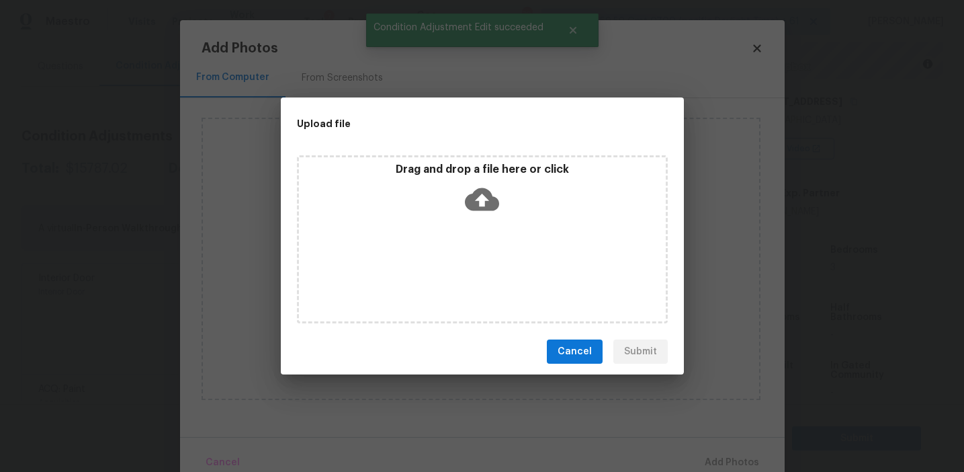
click at [415, 155] on div "Drag and drop a file here or click" at bounding box center [482, 239] width 371 height 168
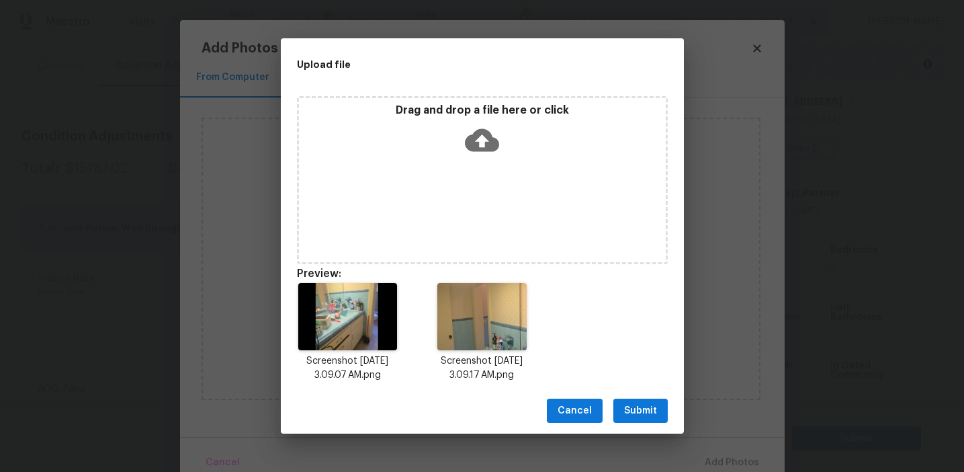
click at [638, 409] on span "Submit" at bounding box center [640, 410] width 33 height 17
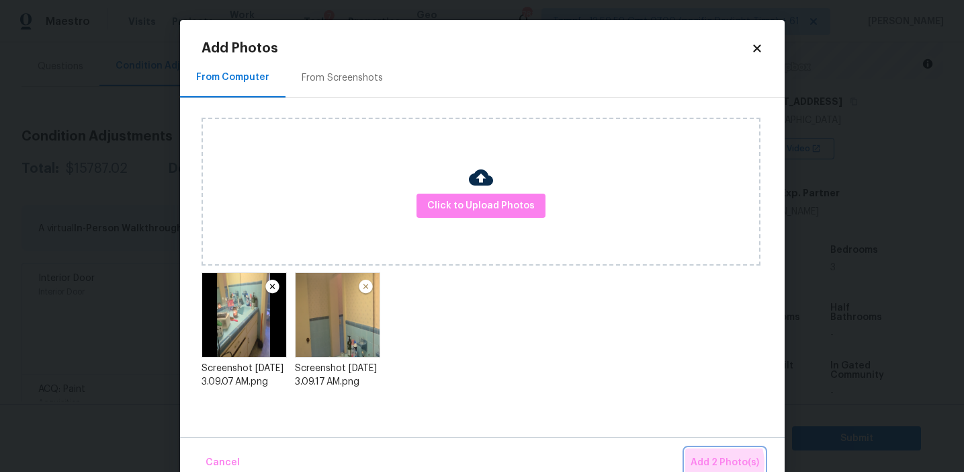
click at [712, 463] on span "Add 2 Photo(s)" at bounding box center [725, 462] width 69 height 17
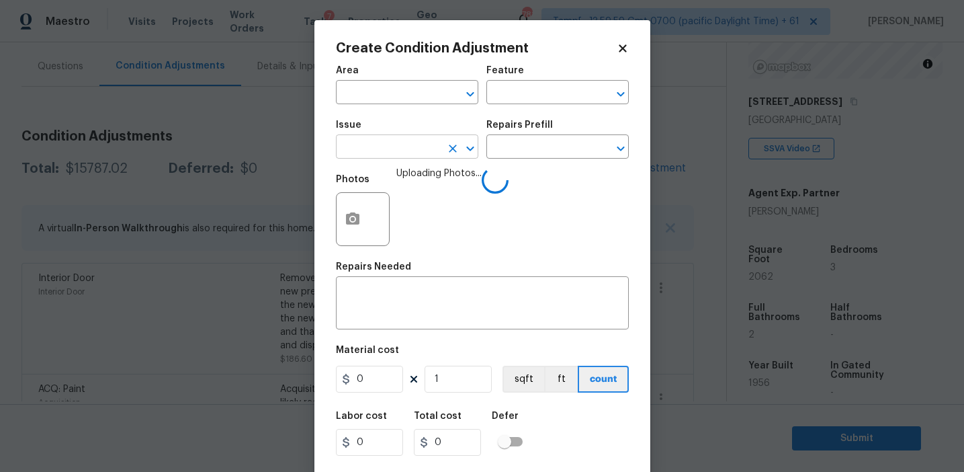
click at [402, 155] on input "text" at bounding box center [388, 148] width 105 height 21
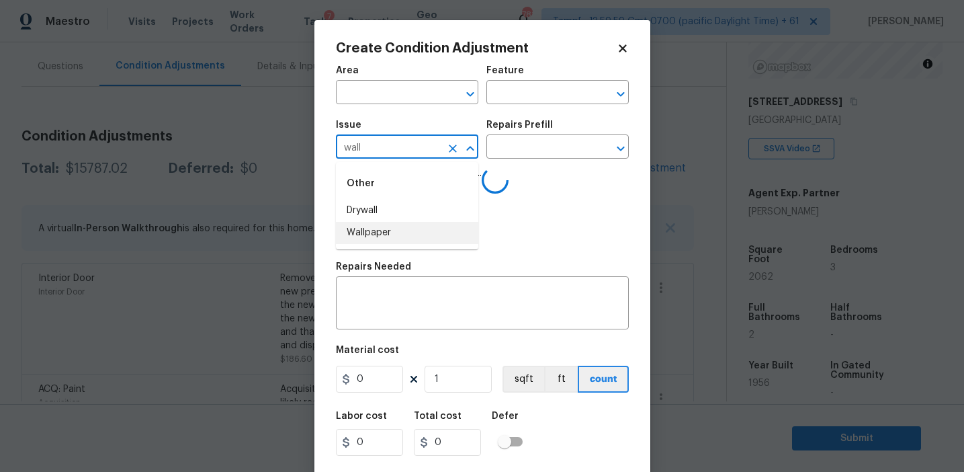
click at [419, 237] on li "Wallpaper" at bounding box center [407, 233] width 142 height 22
type input "Wallpaper"
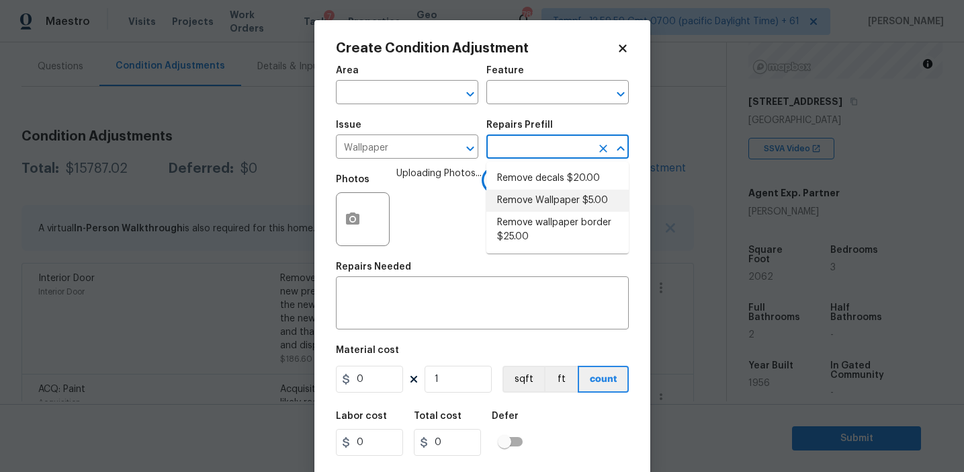
click at [542, 200] on li "Remove Wallpaper $5.00" at bounding box center [557, 200] width 142 height 22
type input "Walls and Ceiling"
type textarea "Remove wallpaper and texture walls to best match existing conditions"
type input "5"
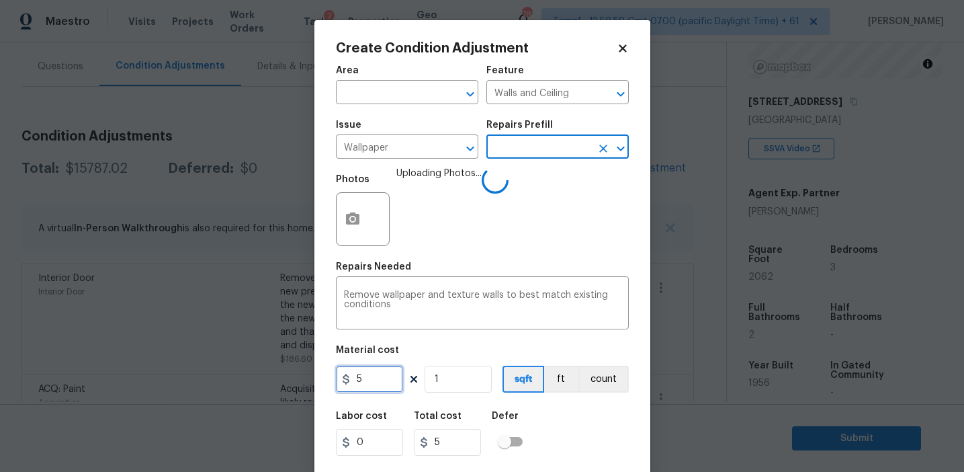
click at [382, 382] on input "5" at bounding box center [369, 379] width 67 height 27
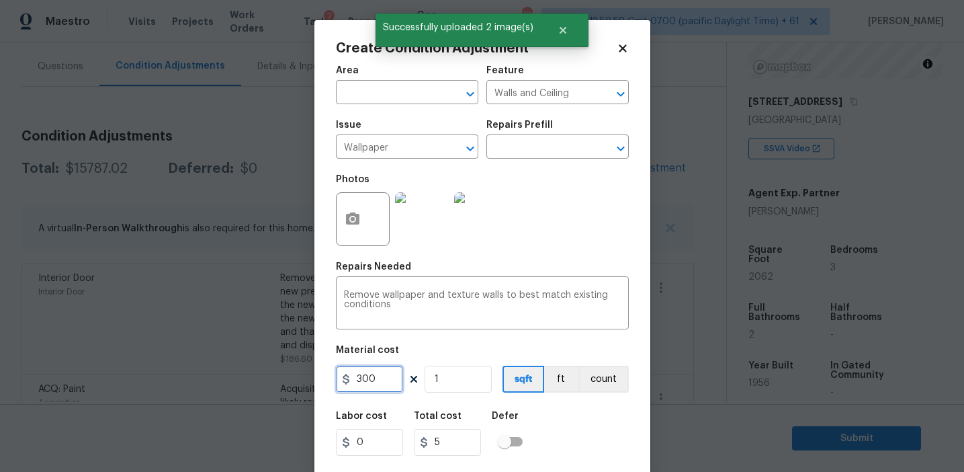
type input "300"
click at [588, 376] on button "count" at bounding box center [604, 379] width 50 height 27
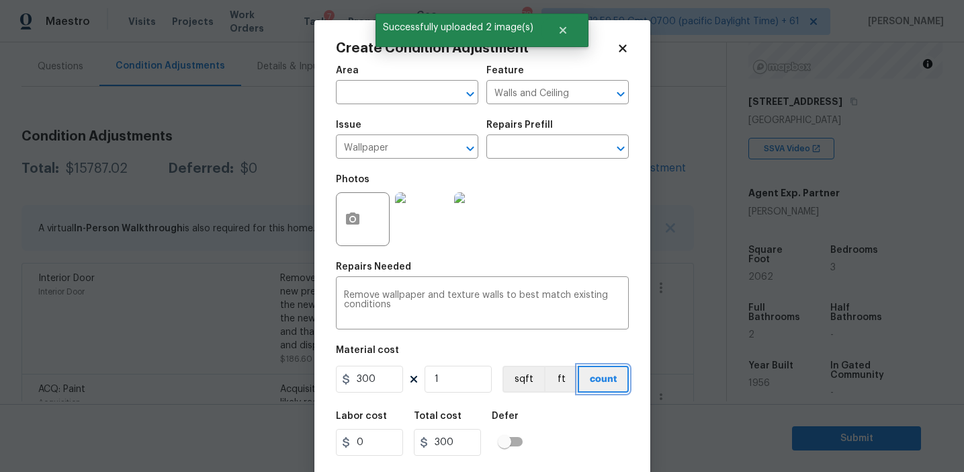
scroll to position [30, 0]
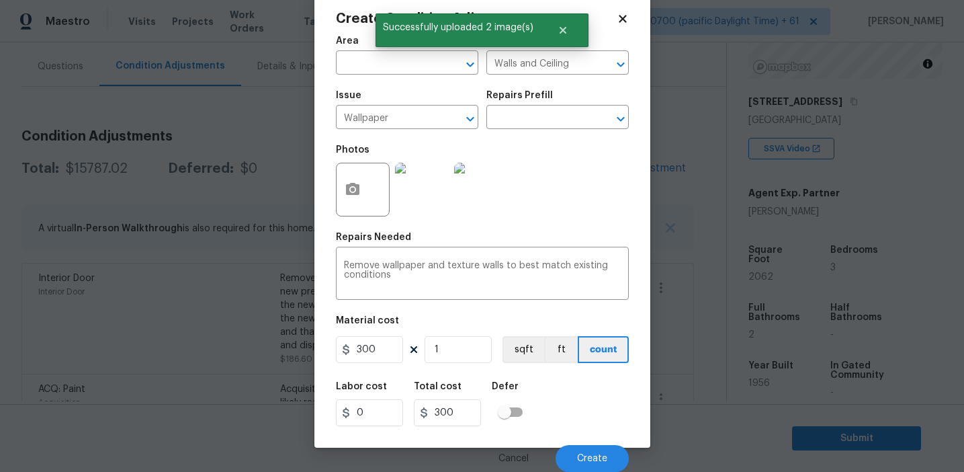
click at [584, 444] on div "Cancel Create" at bounding box center [482, 453] width 293 height 38
click at [583, 448] on button "Create" at bounding box center [592, 458] width 73 height 27
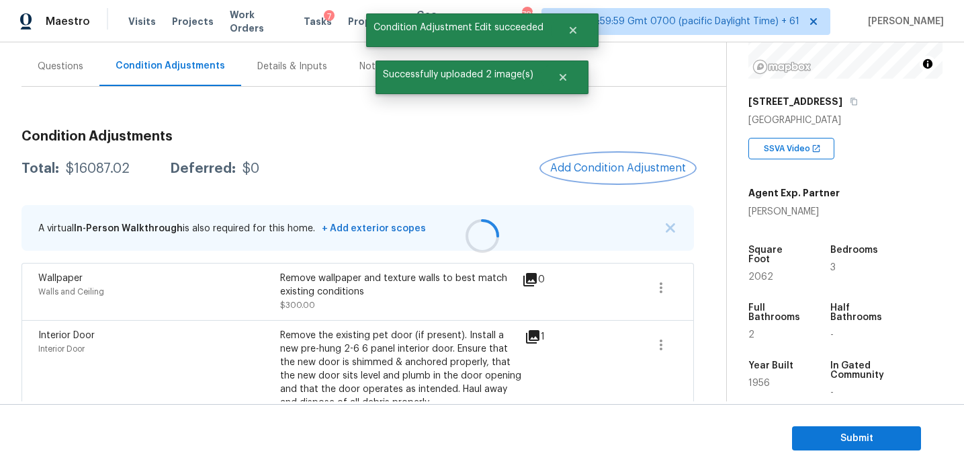
scroll to position [0, 0]
click at [591, 163] on span "Add Condition Adjustment" at bounding box center [618, 168] width 136 height 12
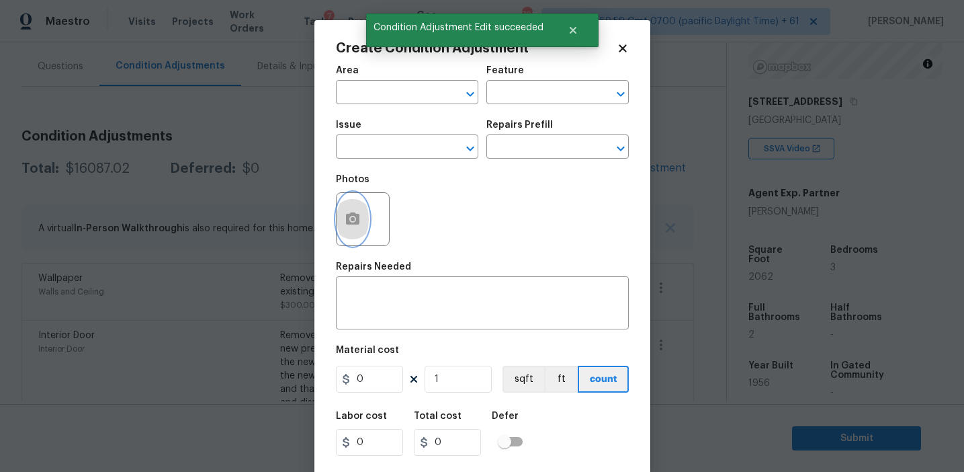
click at [358, 240] on button "button" at bounding box center [353, 219] width 32 height 52
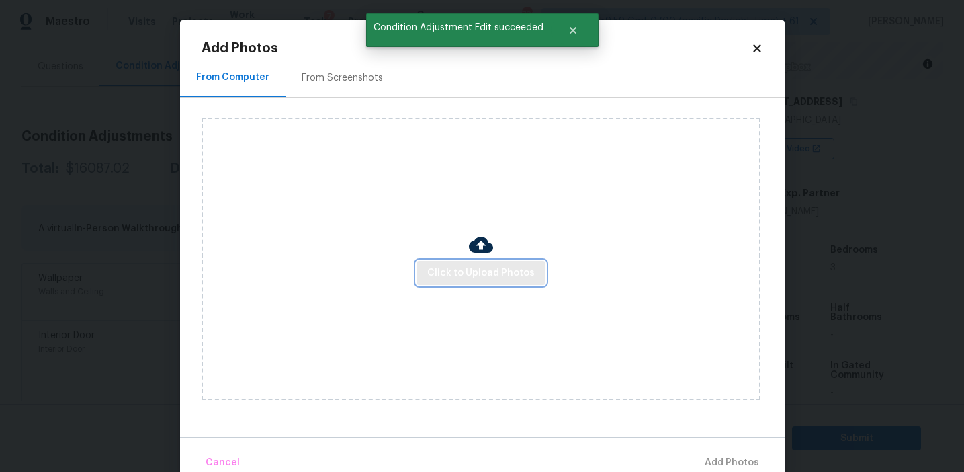
click at [473, 281] on button "Click to Upload Photos" at bounding box center [481, 273] width 129 height 25
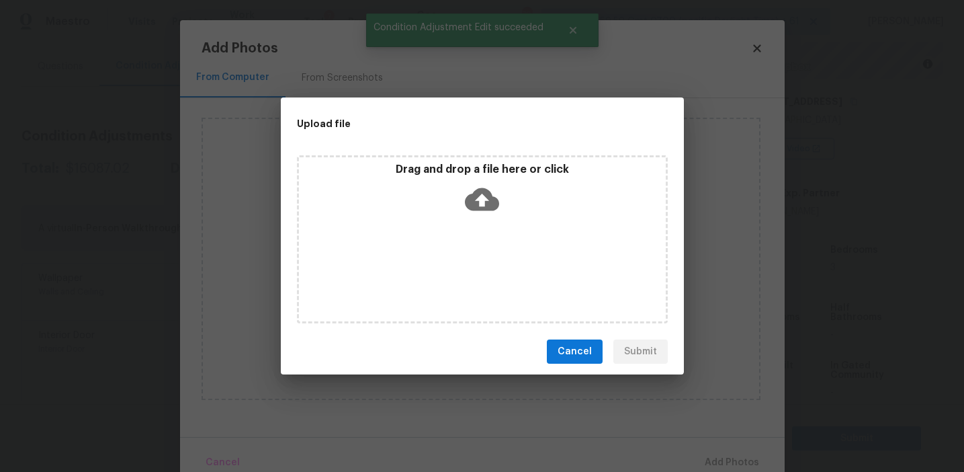
click at [470, 173] on p "Drag and drop a file here or click" at bounding box center [482, 170] width 367 height 14
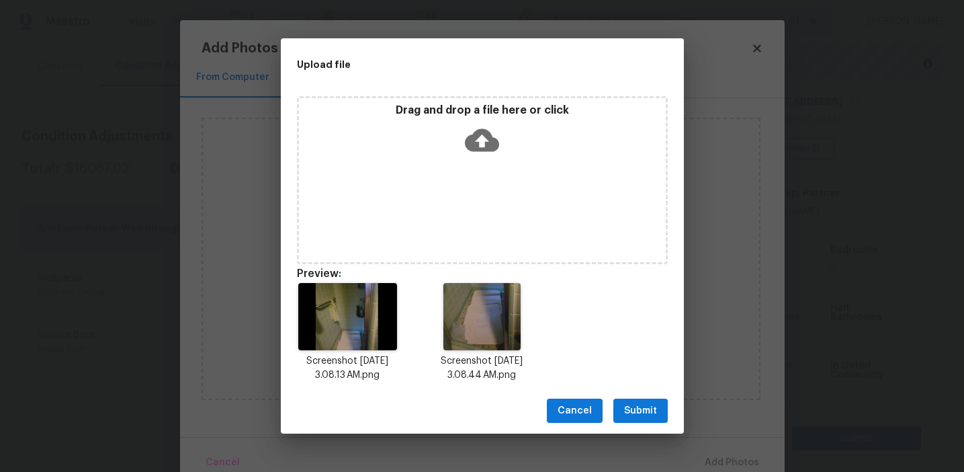
click at [630, 408] on span "Submit" at bounding box center [640, 410] width 33 height 17
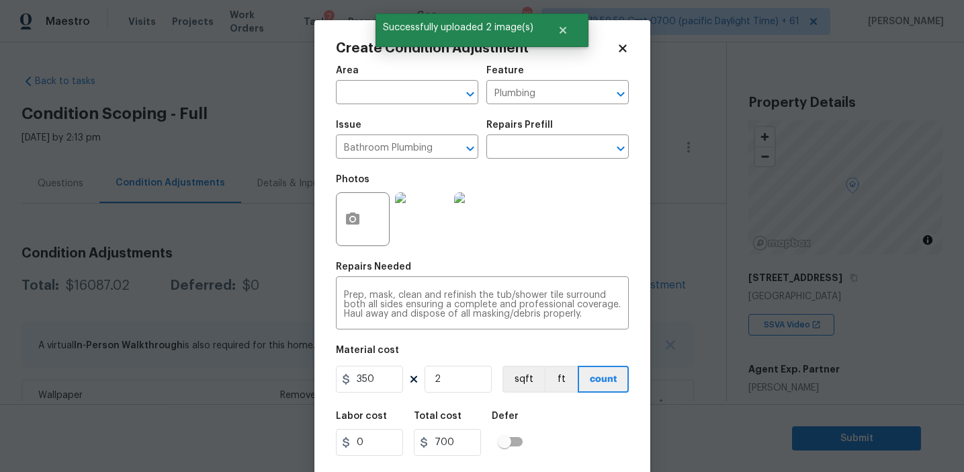
scroll to position [30, 0]
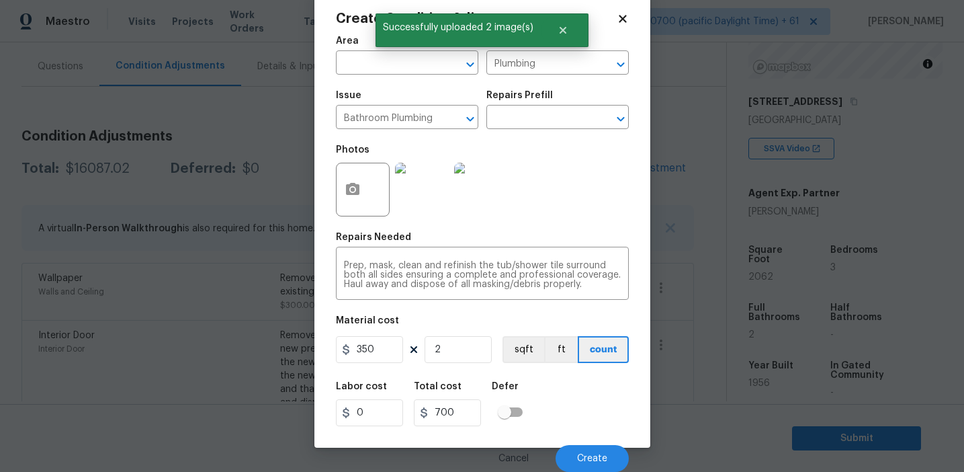
click at [587, 441] on div "Cancel Create" at bounding box center [482, 453] width 293 height 38
click at [580, 459] on span "Create" at bounding box center [592, 459] width 30 height 10
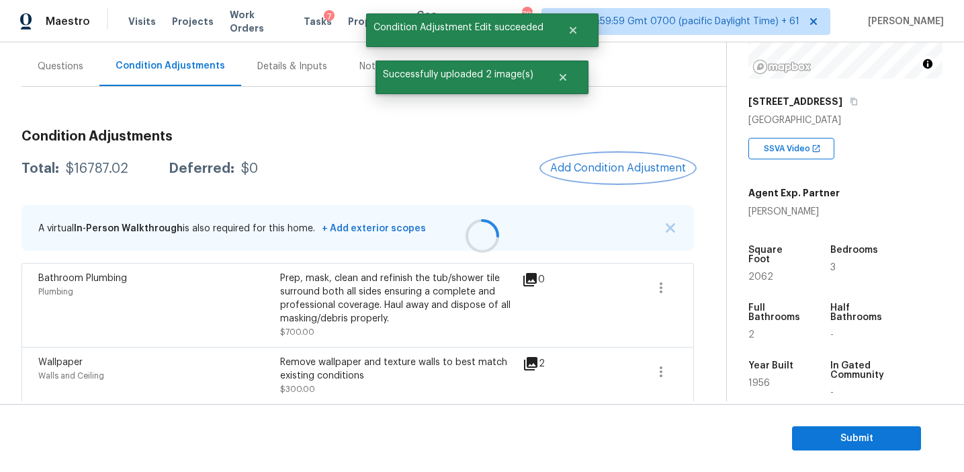
scroll to position [0, 0]
click at [601, 170] on span "Add Condition Adjustment" at bounding box center [618, 168] width 136 height 12
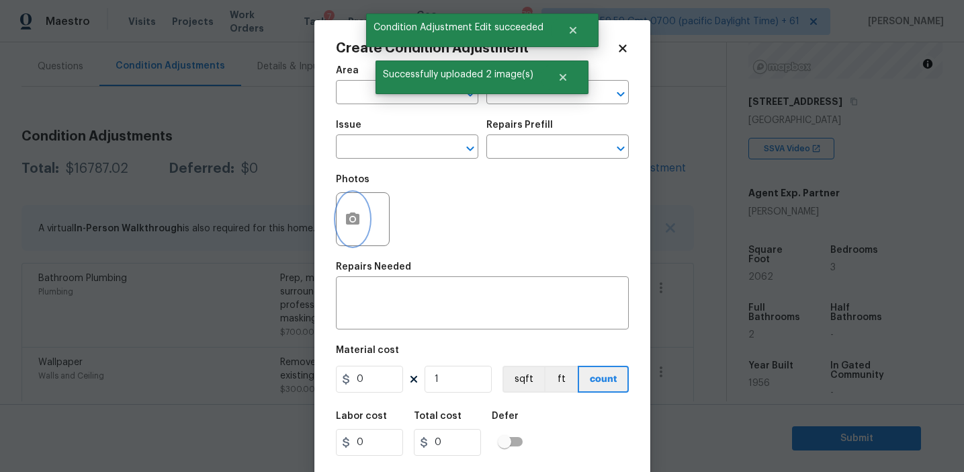
click at [348, 227] on icon "button" at bounding box center [353, 219] width 16 height 16
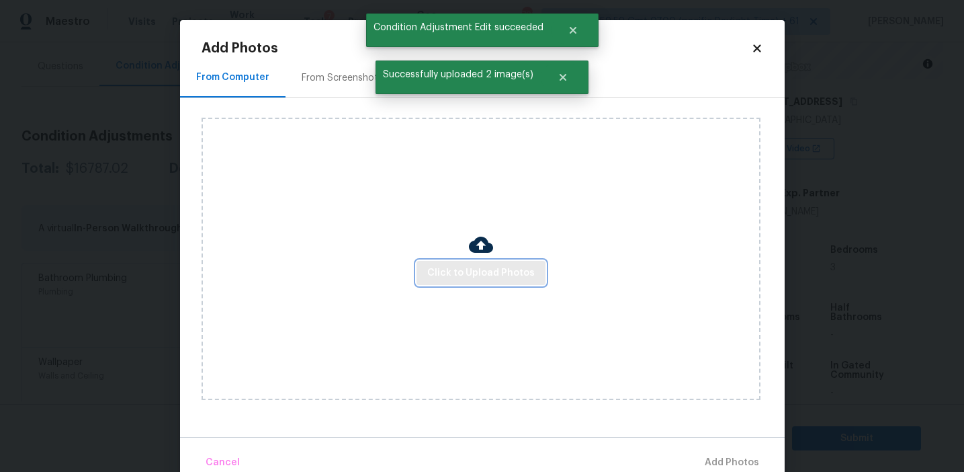
click at [446, 284] on button "Click to Upload Photos" at bounding box center [481, 273] width 129 height 25
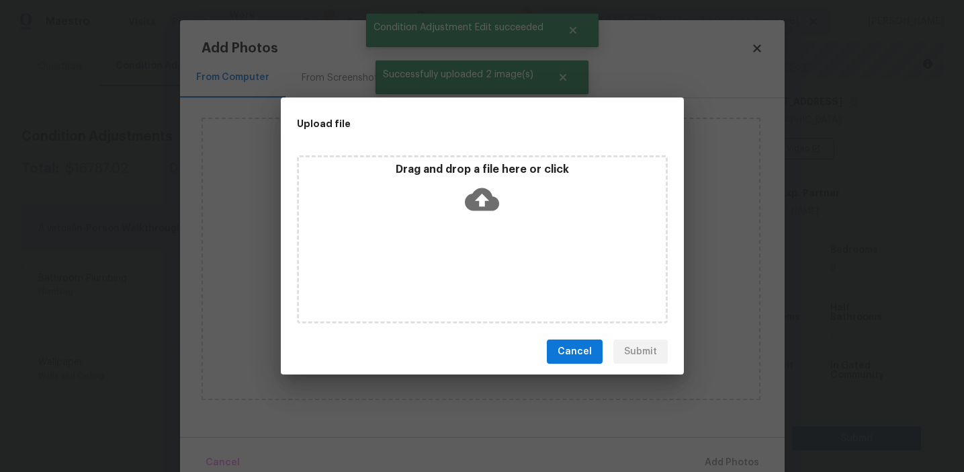
click at [446, 187] on div "Drag and drop a file here or click" at bounding box center [482, 192] width 367 height 58
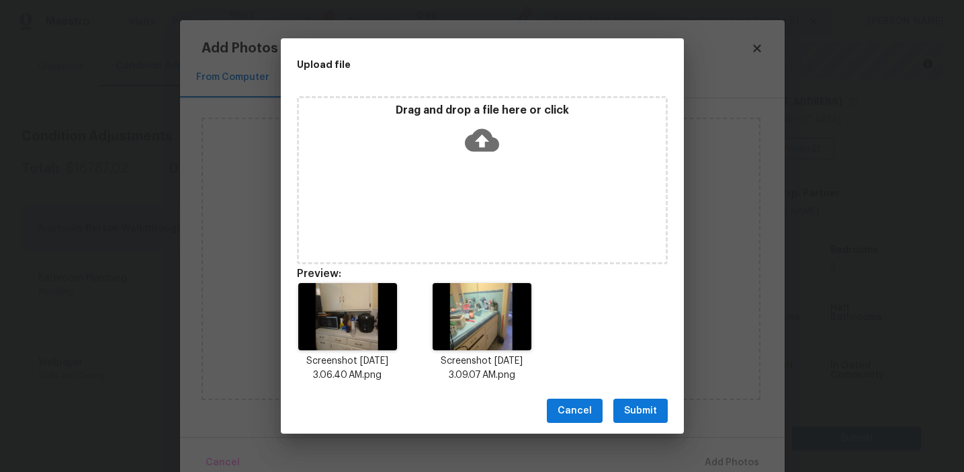
click at [640, 406] on span "Submit" at bounding box center [640, 410] width 33 height 17
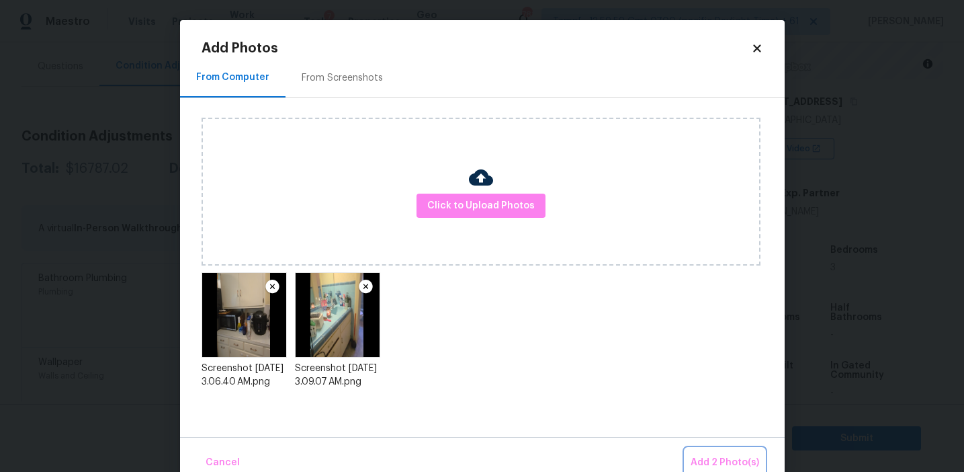
click at [719, 454] on span "Add 2 Photo(s)" at bounding box center [725, 462] width 69 height 17
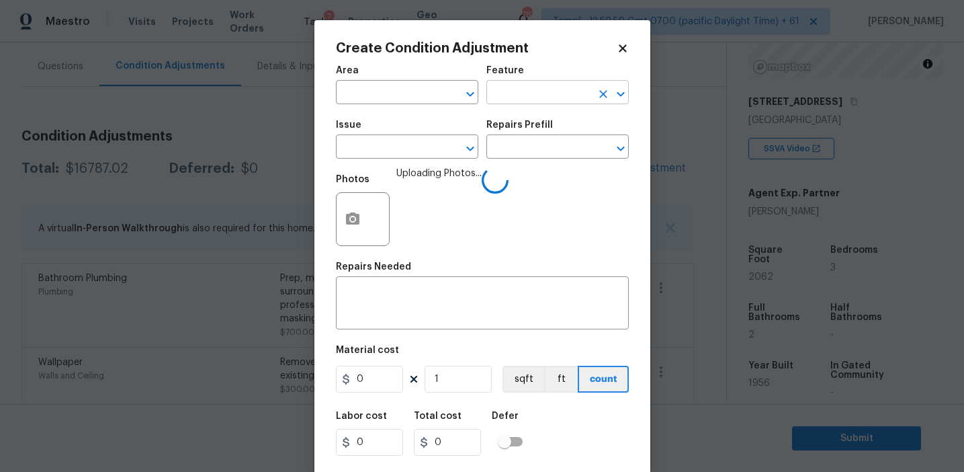
click at [503, 103] on input "text" at bounding box center [538, 93] width 105 height 21
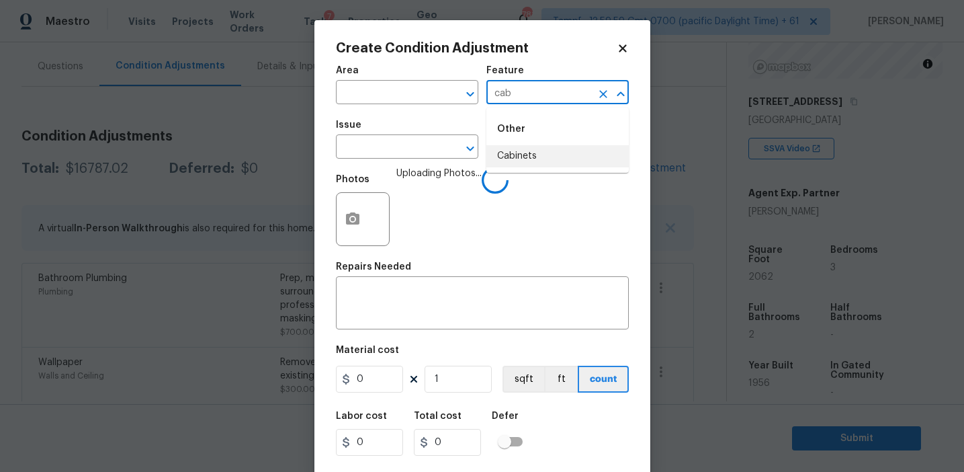
click at [545, 164] on li "Cabinets" at bounding box center [557, 156] width 142 height 22
type input "Cabinets"
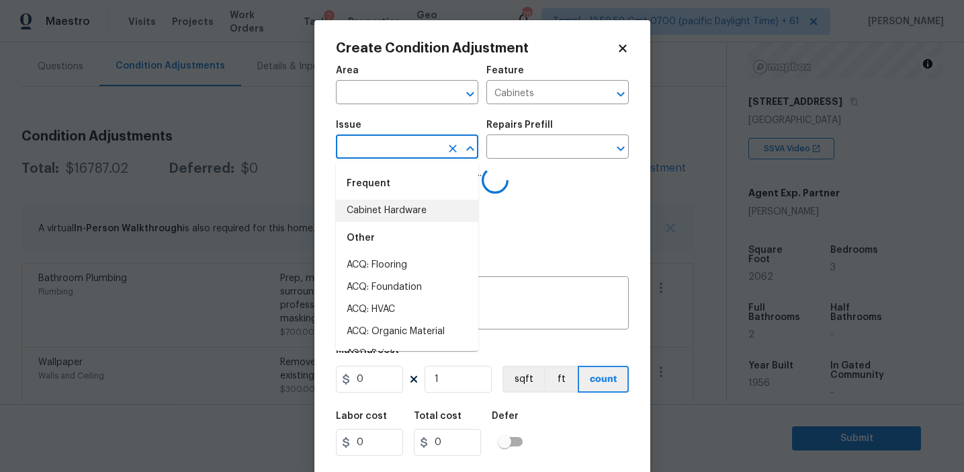
click at [411, 217] on li "Cabinet Hardware" at bounding box center [407, 211] width 142 height 22
type input "Cabinet Hardware"
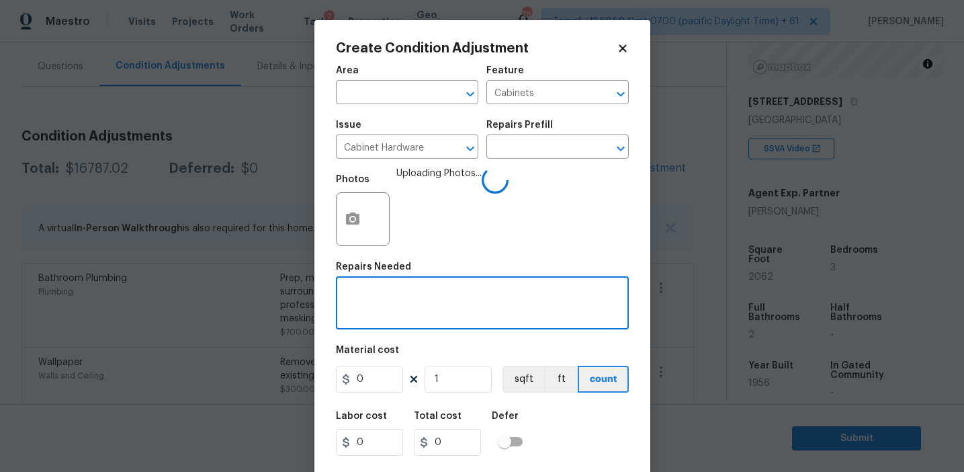
click at [407, 310] on textarea at bounding box center [482, 304] width 277 height 28
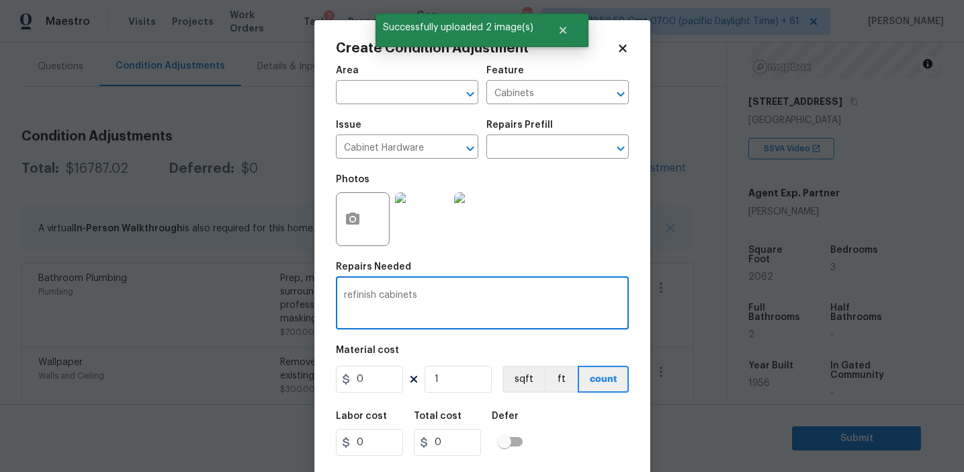
type textarea "refinish cabinets"
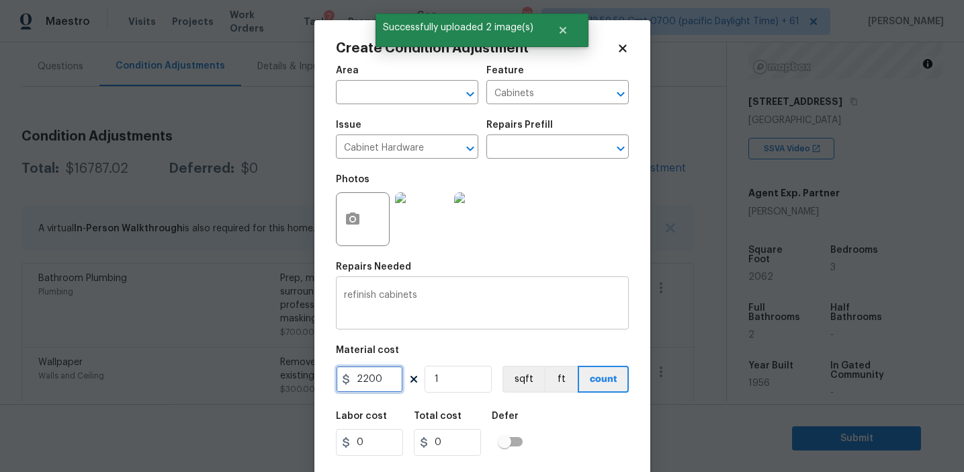
type input "2200"
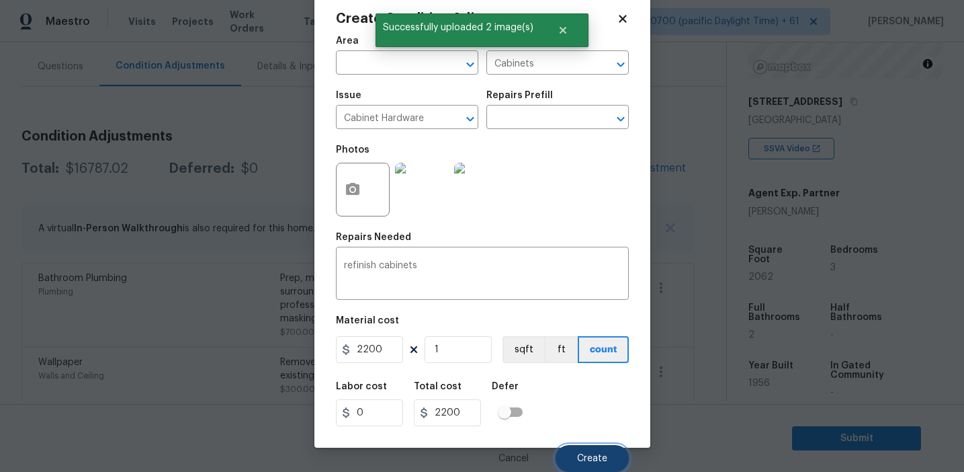
click at [573, 455] on button "Create" at bounding box center [592, 458] width 73 height 27
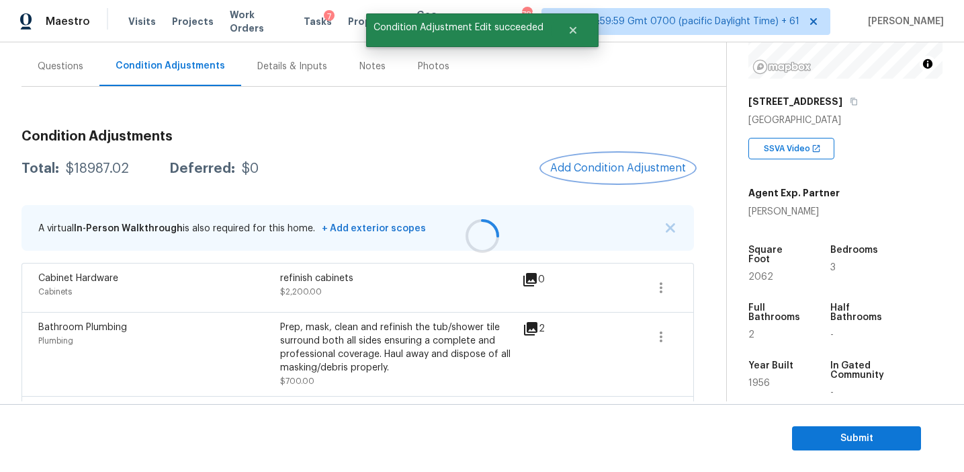
scroll to position [0, 0]
click at [590, 165] on span "Add Condition Adjustment" at bounding box center [618, 168] width 136 height 12
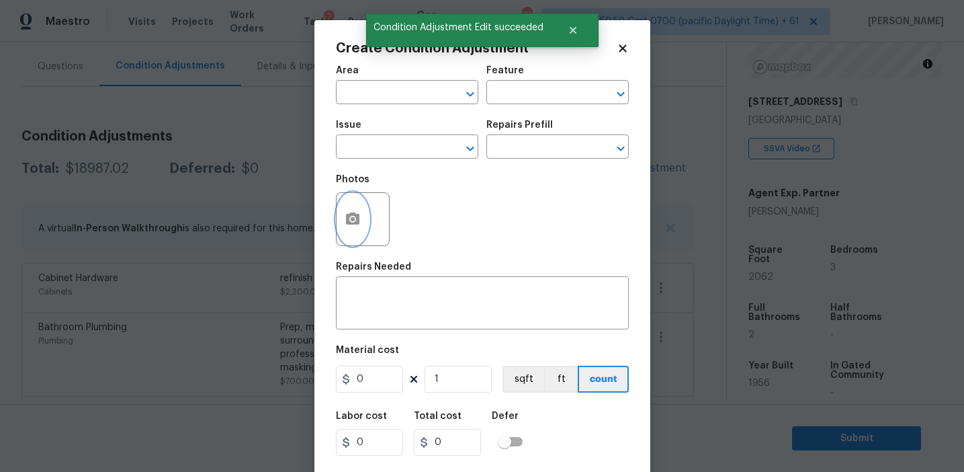
click at [349, 234] on button "button" at bounding box center [353, 219] width 32 height 52
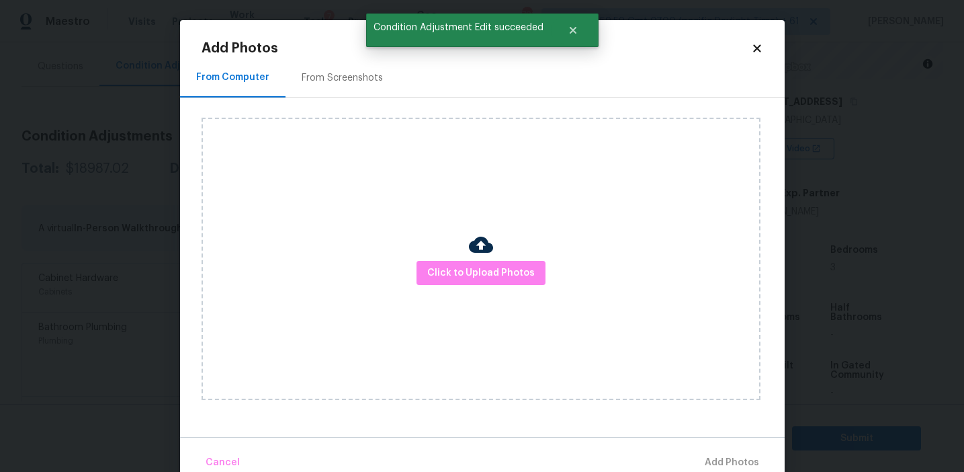
click at [474, 259] on div at bounding box center [481, 246] width 24 height 28
click at [469, 263] on button "Click to Upload Photos" at bounding box center [481, 273] width 129 height 25
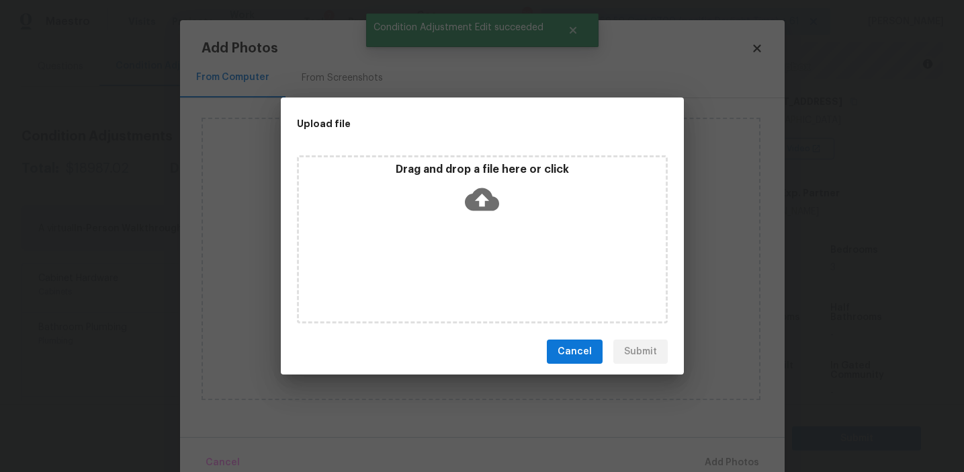
click at [466, 168] on p "Drag and drop a file here or click" at bounding box center [482, 170] width 367 height 14
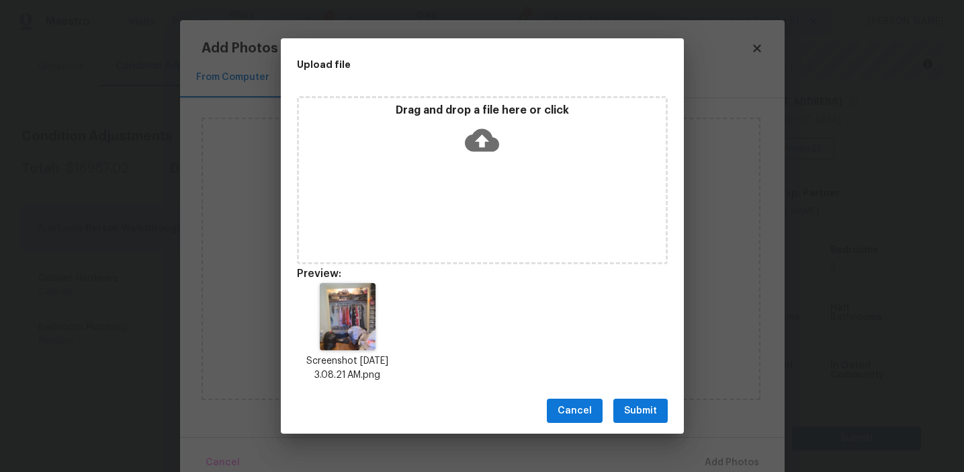
click at [628, 402] on span "Submit" at bounding box center [640, 410] width 33 height 17
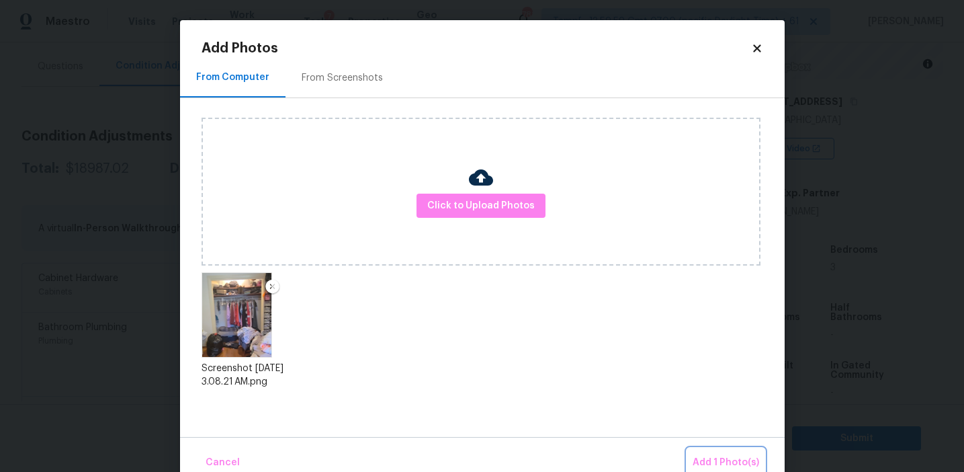
click at [713, 454] on span "Add 1 Photo(s)" at bounding box center [726, 462] width 67 height 17
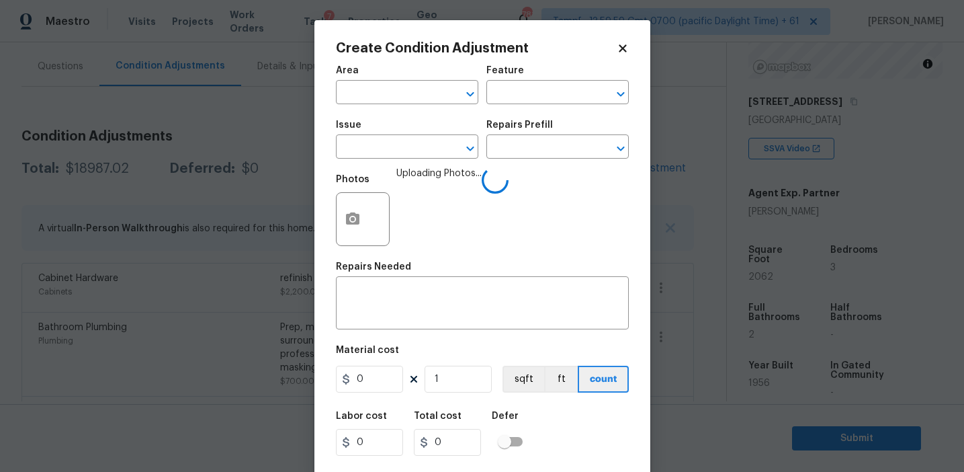
click at [398, 134] on div "Issue" at bounding box center [407, 128] width 142 height 17
click at [401, 146] on input "text" at bounding box center [388, 148] width 105 height 21
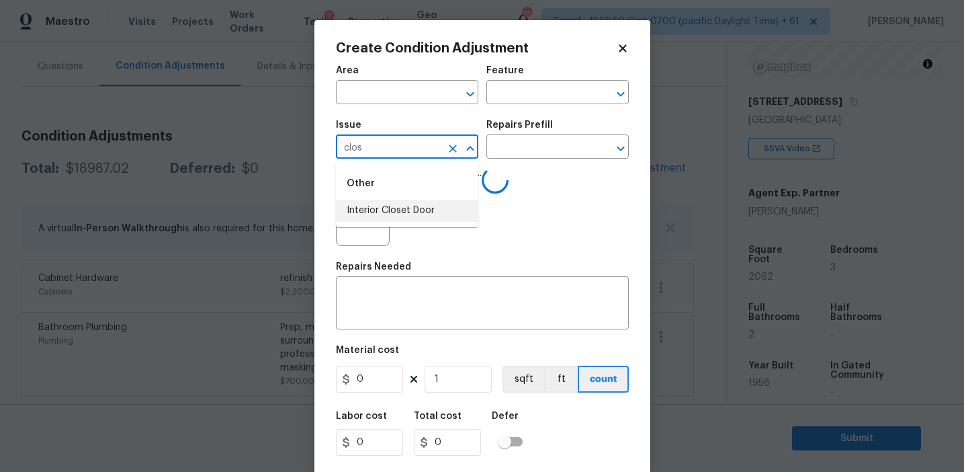
click at [420, 202] on li "Interior Closet Door" at bounding box center [407, 211] width 142 height 22
type input "Interior Closet Door"
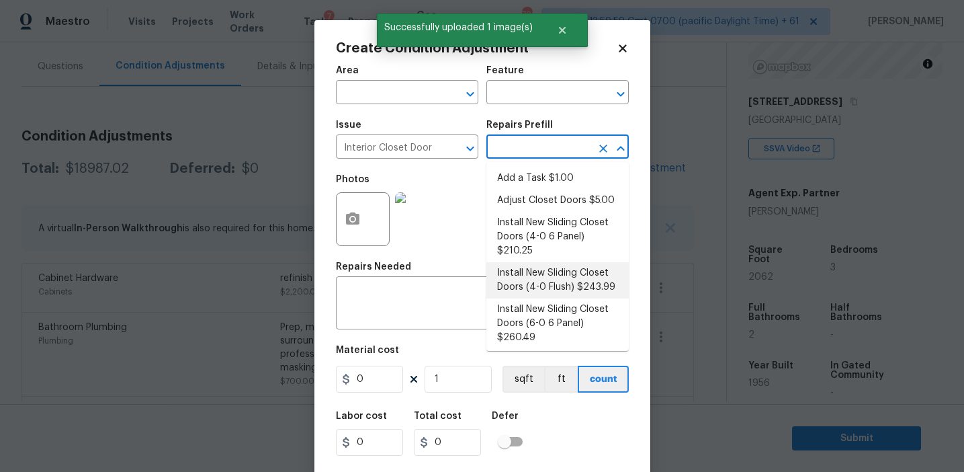
click at [544, 282] on li "Install New Sliding Closet Doors (4-0 Flush) $243.99" at bounding box center [557, 280] width 142 height 36
type input "Interior Door"
type textarea "Remove the existing door (if present). Install a new 4-0 bi-fold flush panel in…"
type input "243.99"
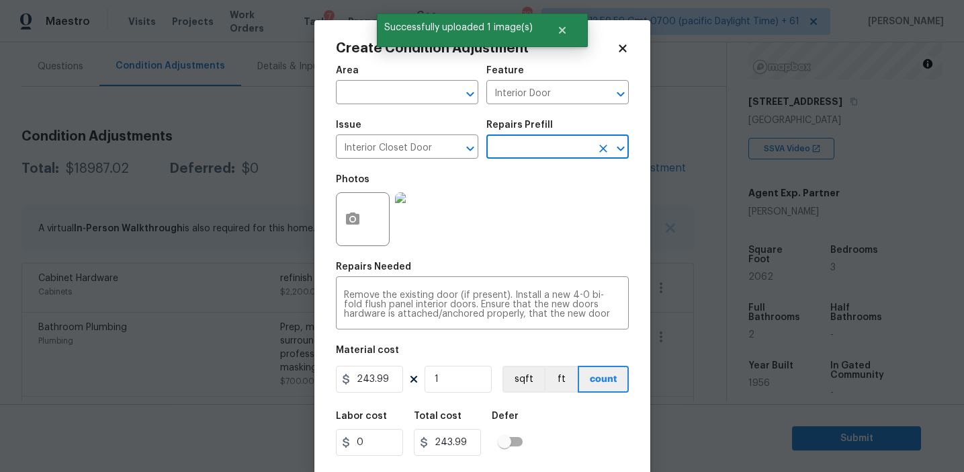
scroll to position [30, 0]
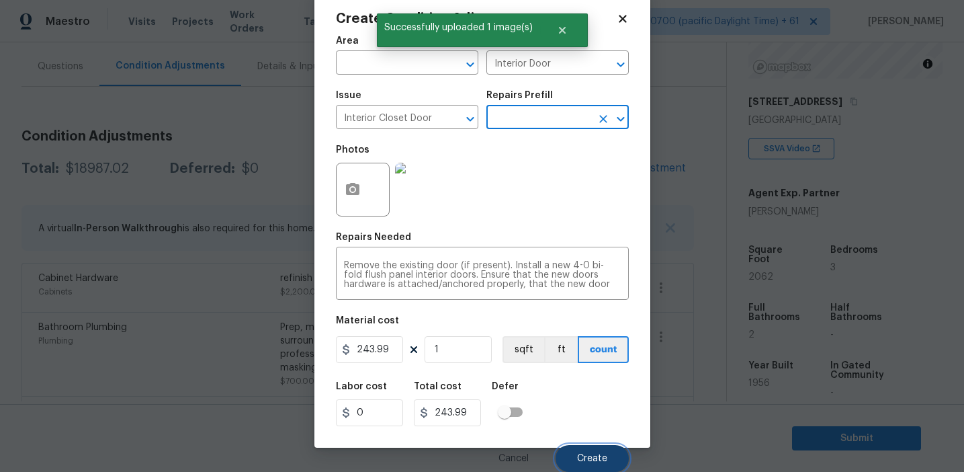
click at [589, 456] on span "Create" at bounding box center [592, 459] width 30 height 10
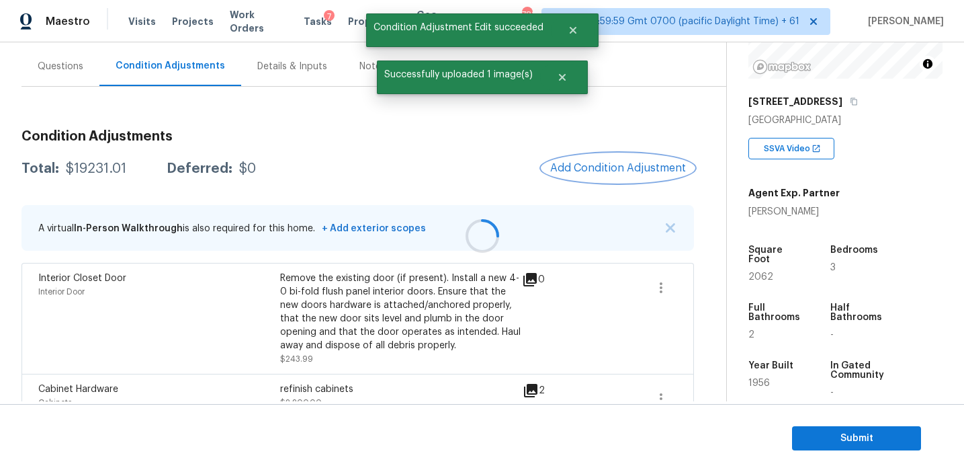
scroll to position [0, 0]
click at [579, 166] on div at bounding box center [482, 236] width 964 height 472
click at [579, 166] on span "Add Condition Adjustment" at bounding box center [618, 168] width 136 height 12
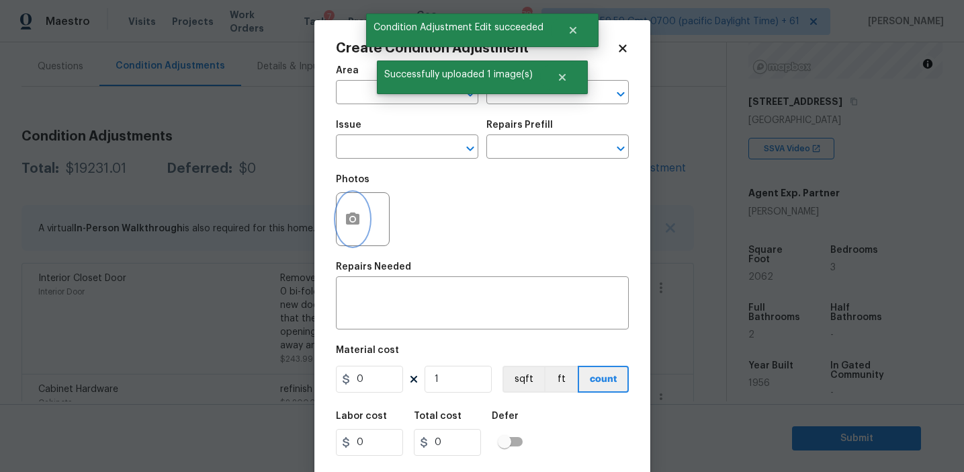
click at [353, 231] on button "button" at bounding box center [353, 219] width 32 height 52
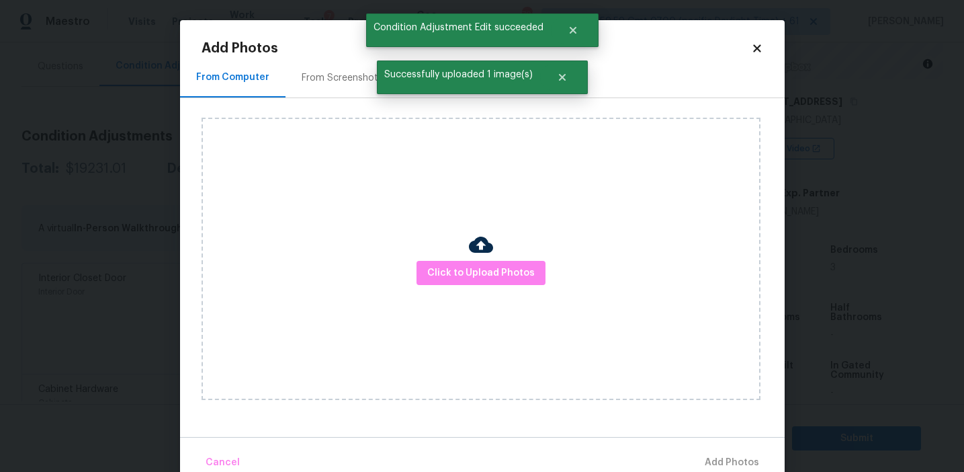
click at [470, 290] on div "Click to Upload Photos" at bounding box center [481, 259] width 559 height 282
click at [468, 261] on button "Click to Upload Photos" at bounding box center [481, 273] width 129 height 25
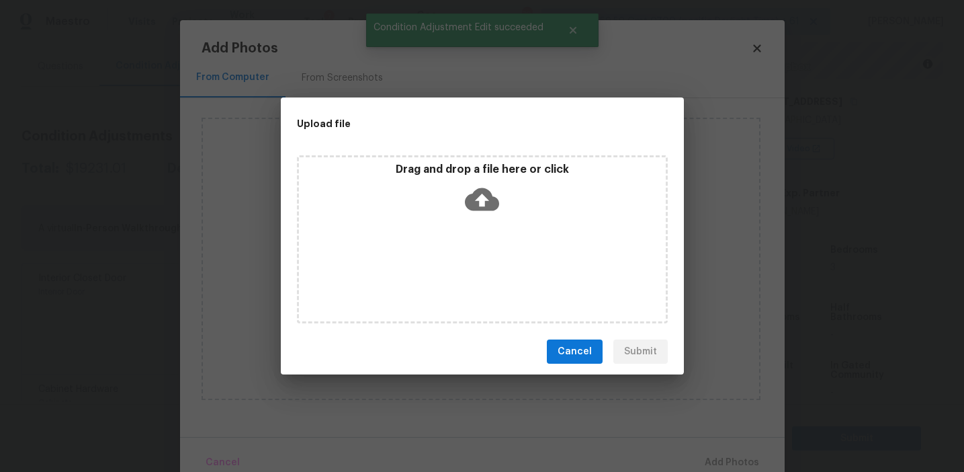
click at [468, 191] on icon at bounding box center [482, 199] width 34 height 34
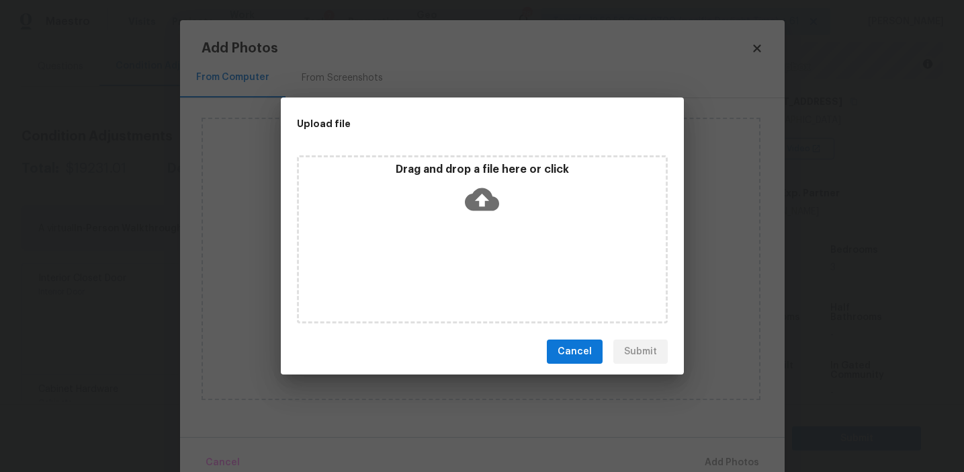
click at [560, 353] on button "Cancel" at bounding box center [575, 351] width 56 height 25
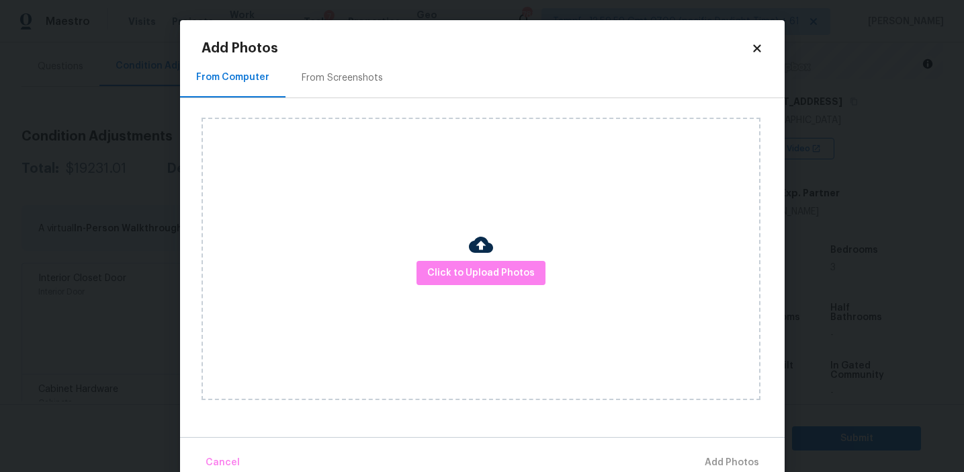
click at [351, 86] on div "From Screenshots" at bounding box center [343, 78] width 114 height 40
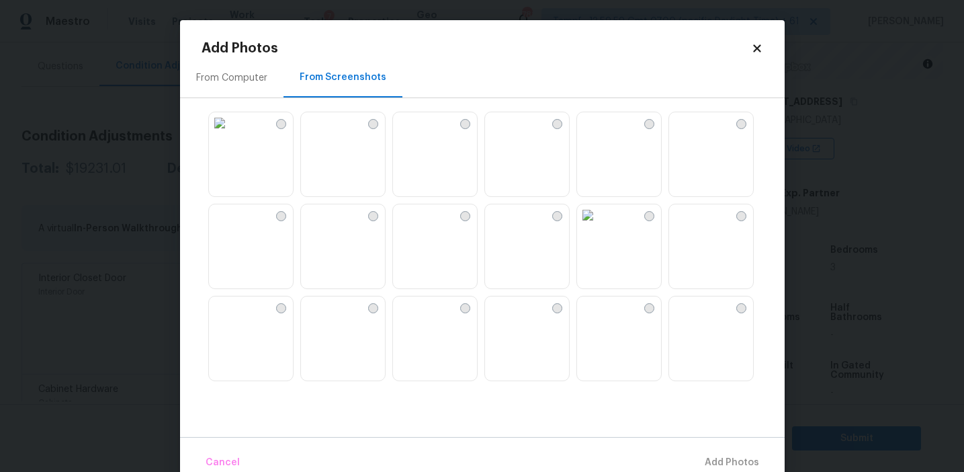
click at [312, 226] on img at bounding box center [312, 215] width 22 height 22
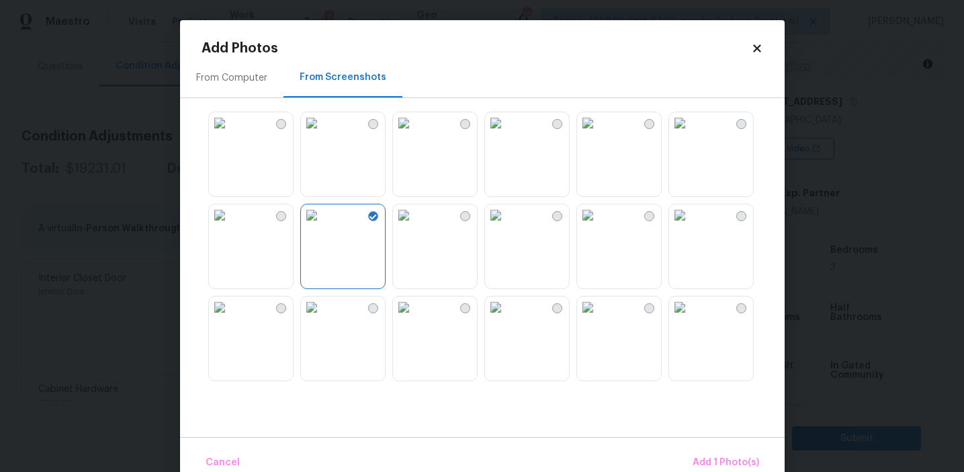
click at [323, 318] on img at bounding box center [312, 307] width 22 height 22
click at [415, 318] on img at bounding box center [404, 307] width 22 height 22
click at [691, 318] on img at bounding box center [680, 307] width 22 height 22
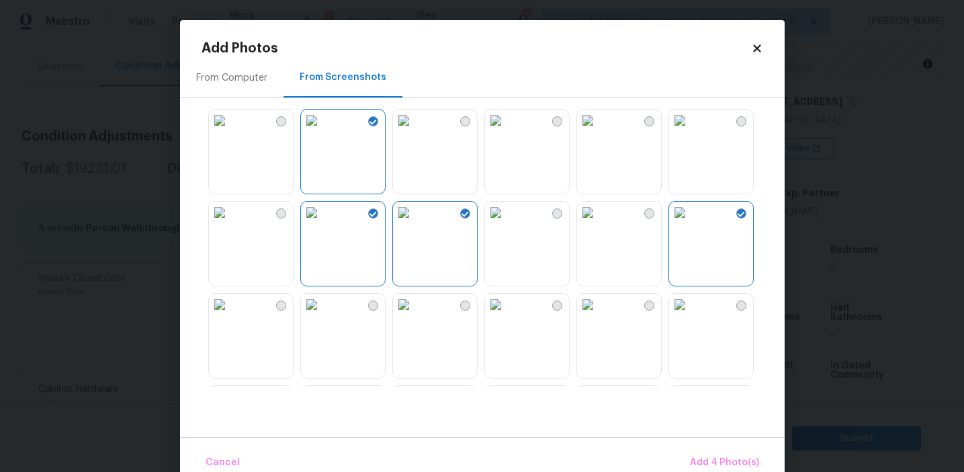
scroll to position [121, 0]
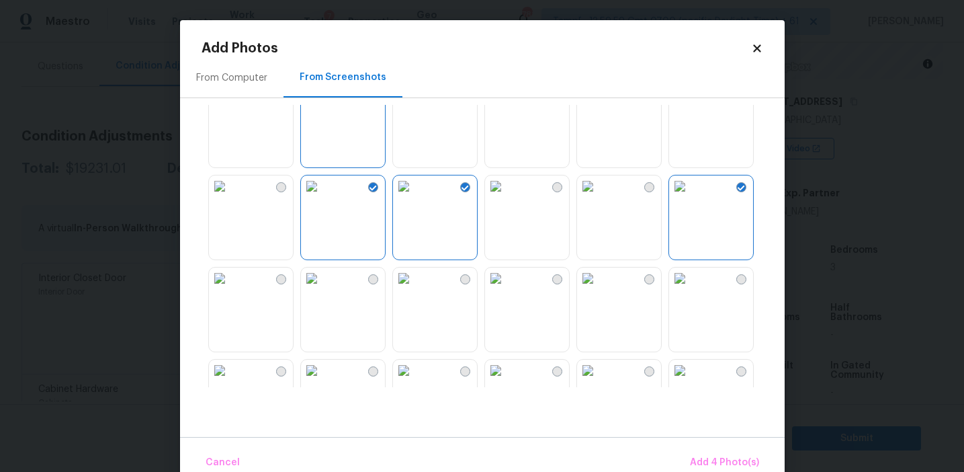
click at [691, 105] on img at bounding box center [680, 94] width 22 height 22
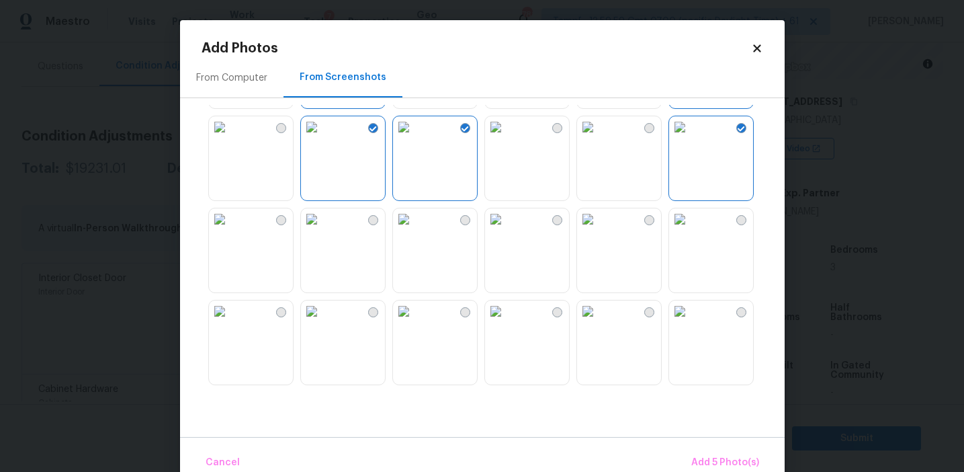
scroll to position [185, 0]
click at [691, 225] on img at bounding box center [680, 215] width 22 height 22
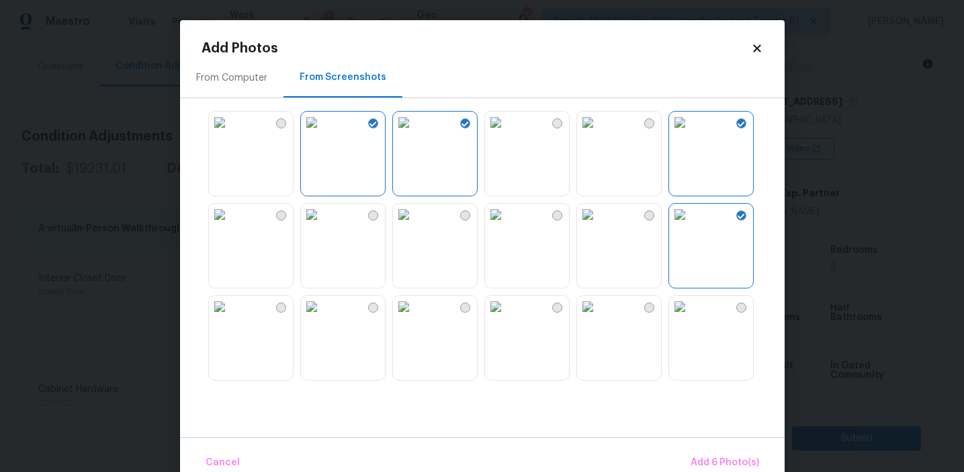
click at [507, 225] on img at bounding box center [496, 215] width 22 height 22
click at [323, 317] on img at bounding box center [312, 307] width 22 height 22
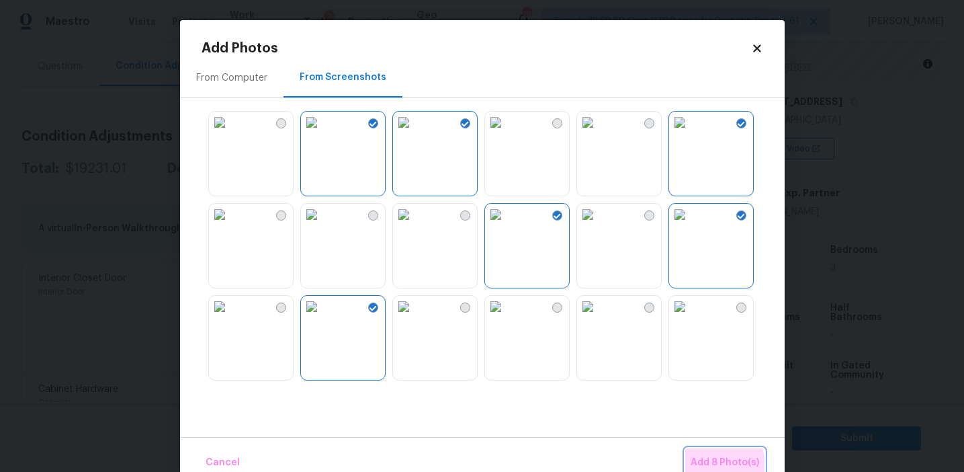
click at [705, 468] on span "Add 8 Photo(s)" at bounding box center [725, 462] width 69 height 17
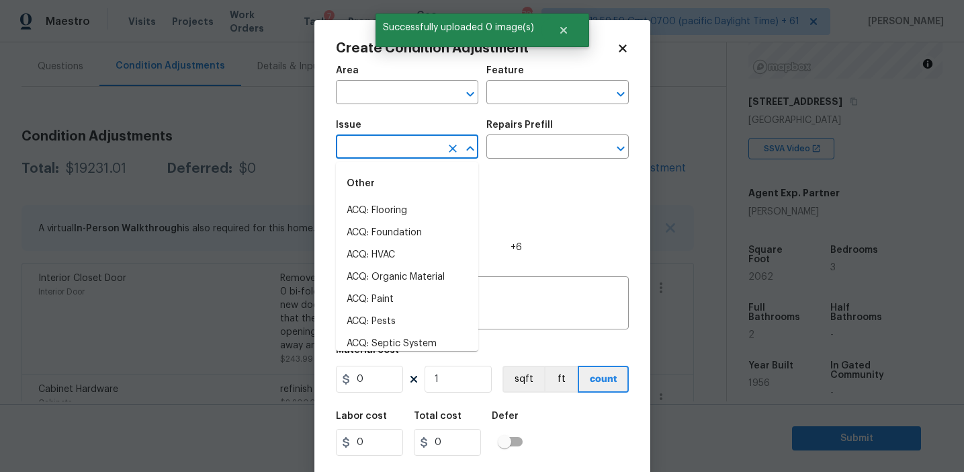
click at [392, 151] on input "text" at bounding box center [388, 148] width 105 height 21
click at [402, 212] on li "ACQ: Paint" at bounding box center [407, 211] width 142 height 22
type input "ACQ: Paint"
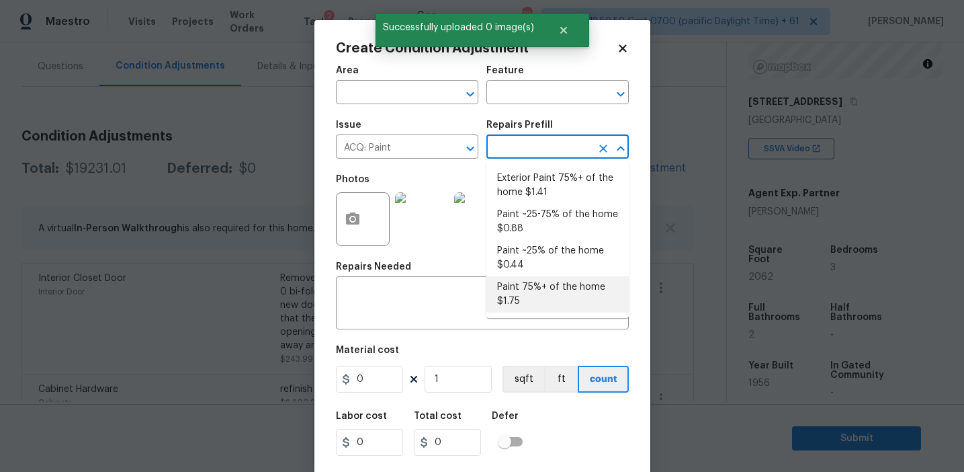
click at [532, 294] on li "Paint 75%+ of the home $1.75" at bounding box center [557, 294] width 142 height 36
type input "Acquisition"
type textarea "Acquisition Scope: 75%+ of the home will likely require interior paint"
type input "1.75"
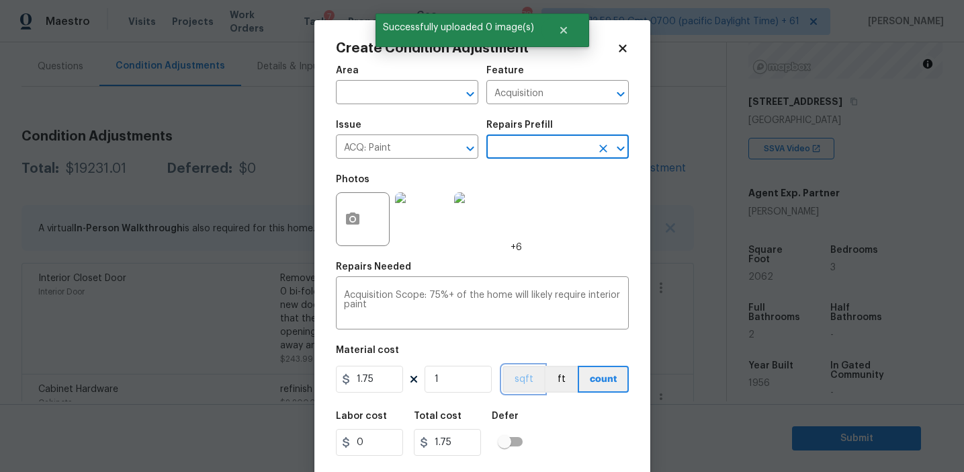
click at [515, 376] on button "sqft" at bounding box center [524, 379] width 42 height 27
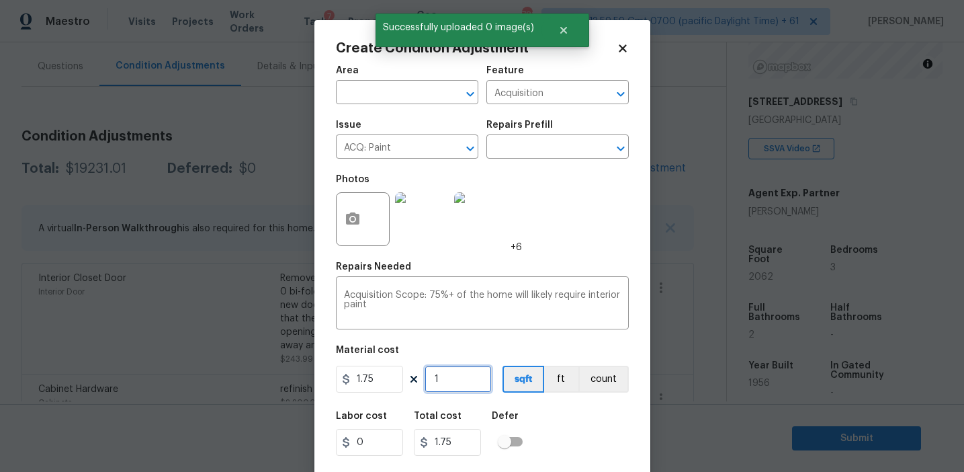
click at [476, 378] on input "1" at bounding box center [458, 379] width 67 height 27
type input "0"
paste input "2062"
type input "2062"
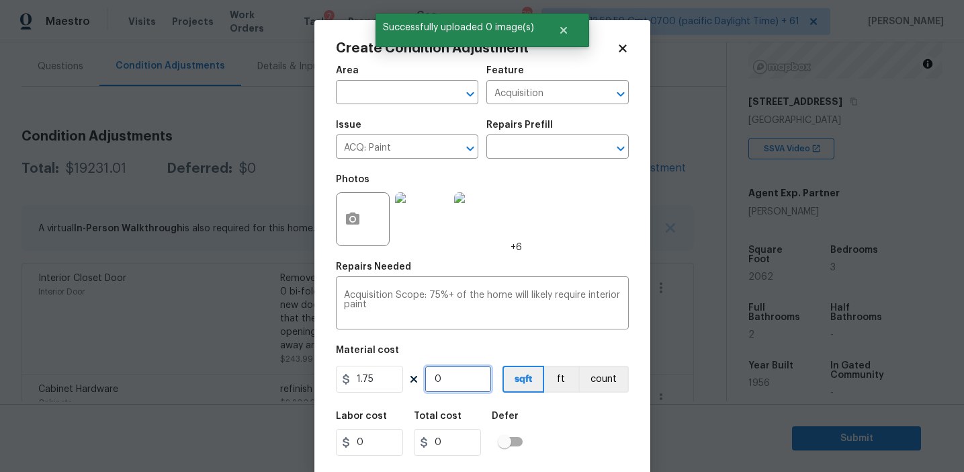
type input "3608.5"
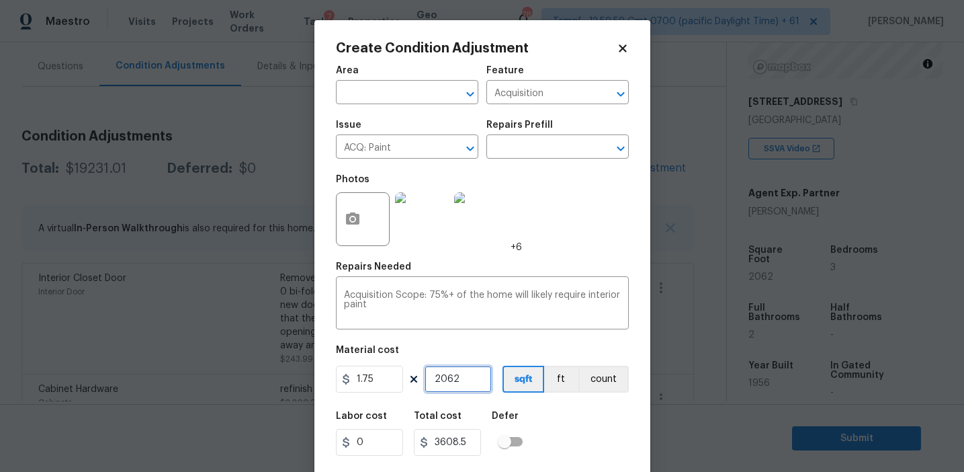
scroll to position [30, 0]
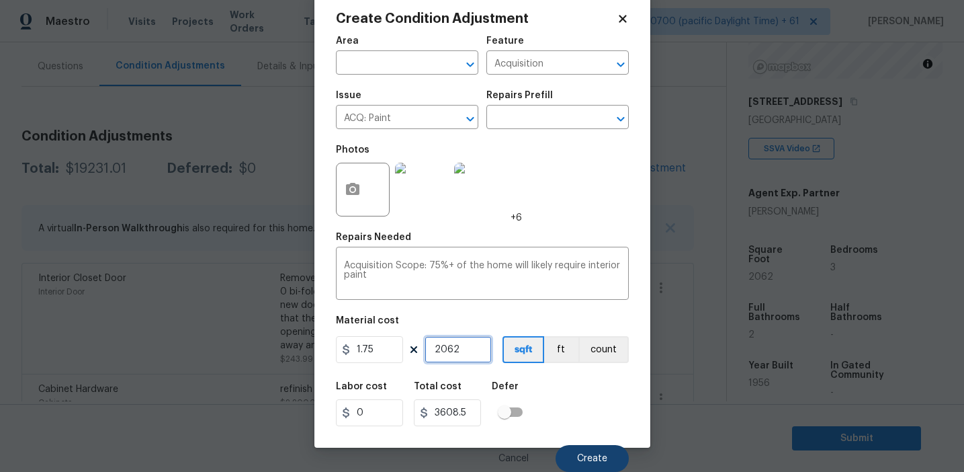
type input "2062"
click at [578, 452] on button "Create" at bounding box center [592, 458] width 73 height 27
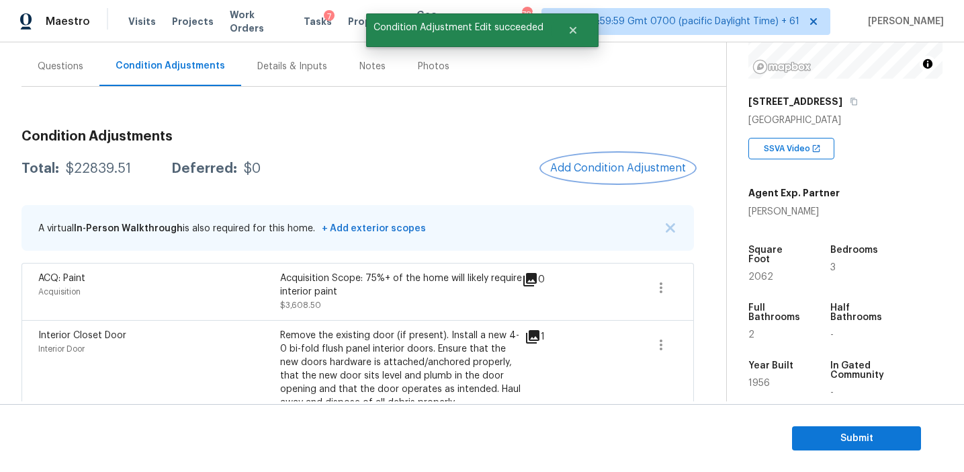
scroll to position [0, 0]
click at [585, 164] on span "Add Condition Adjustment" at bounding box center [618, 168] width 136 height 12
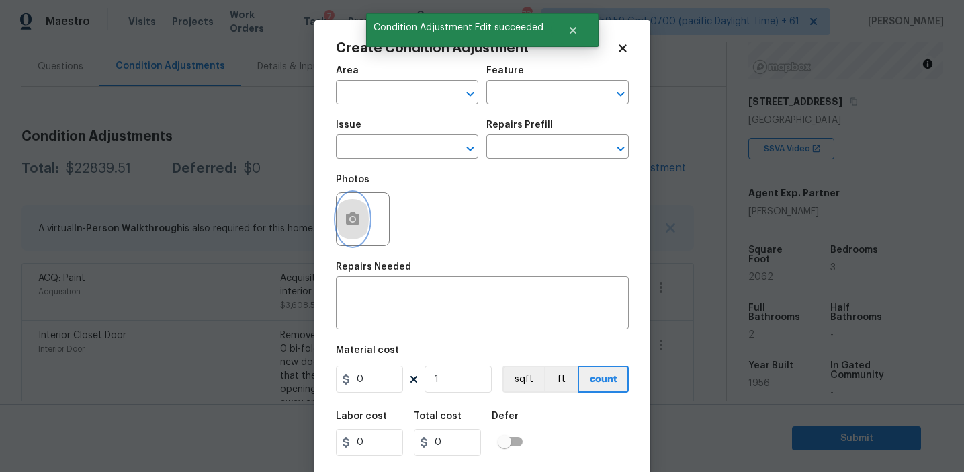
click at [362, 204] on button "button" at bounding box center [353, 219] width 32 height 52
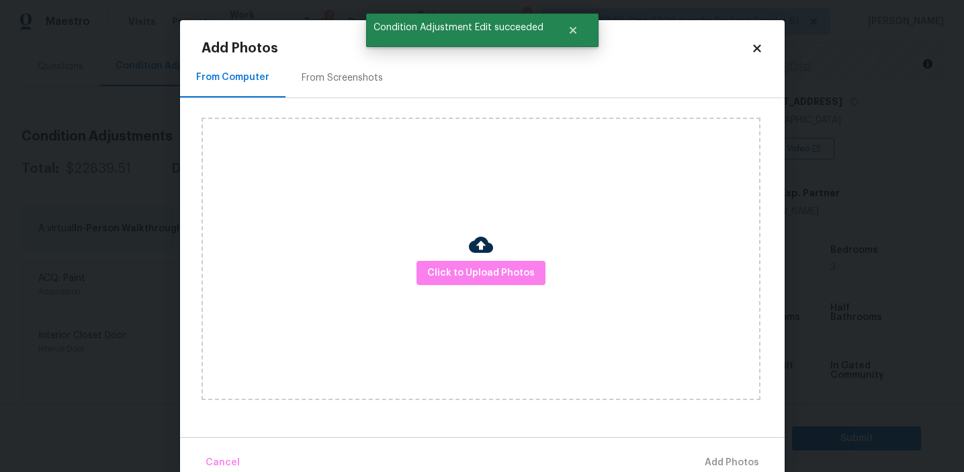
click at [358, 73] on div "From Screenshots" at bounding box center [342, 77] width 81 height 13
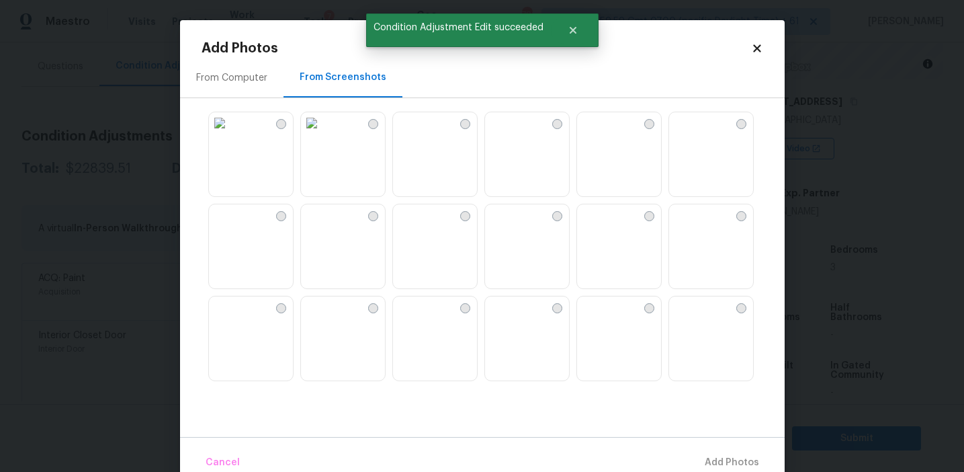
click at [323, 226] on img at bounding box center [312, 215] width 22 height 22
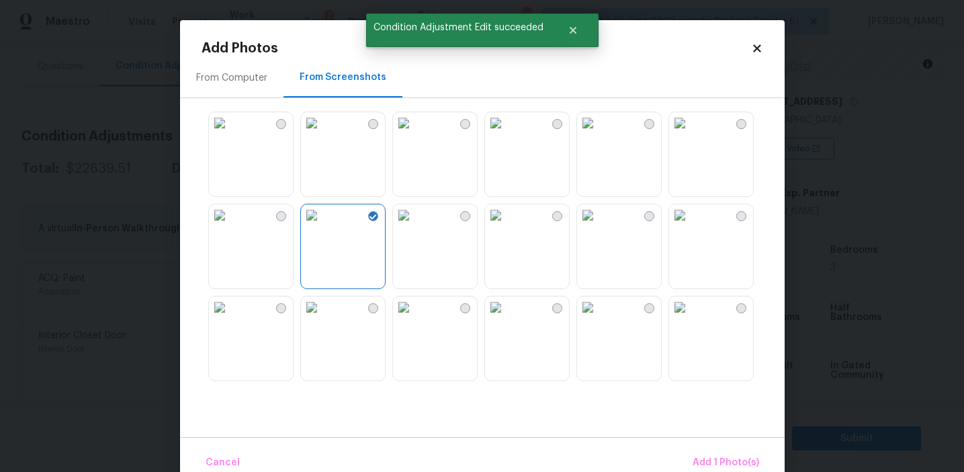
click at [507, 134] on img at bounding box center [496, 123] width 22 height 22
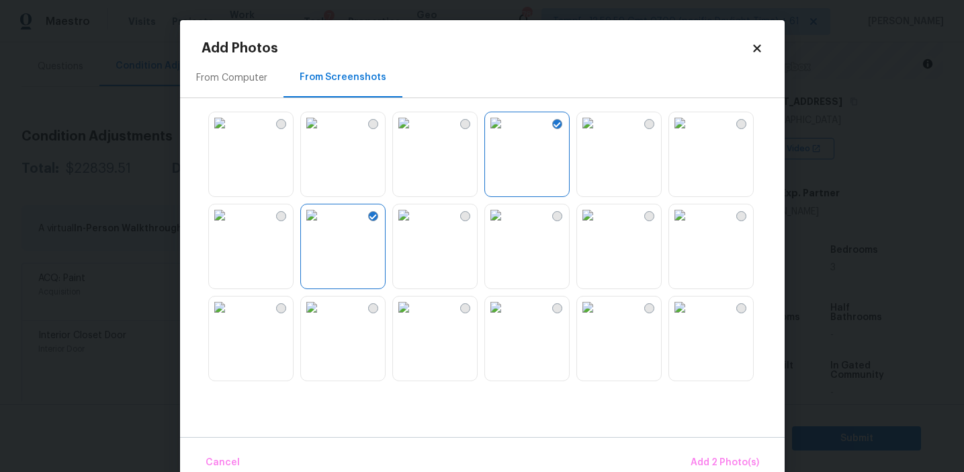
click at [691, 226] on img at bounding box center [680, 215] width 22 height 22
click at [691, 318] on img at bounding box center [680, 307] width 22 height 22
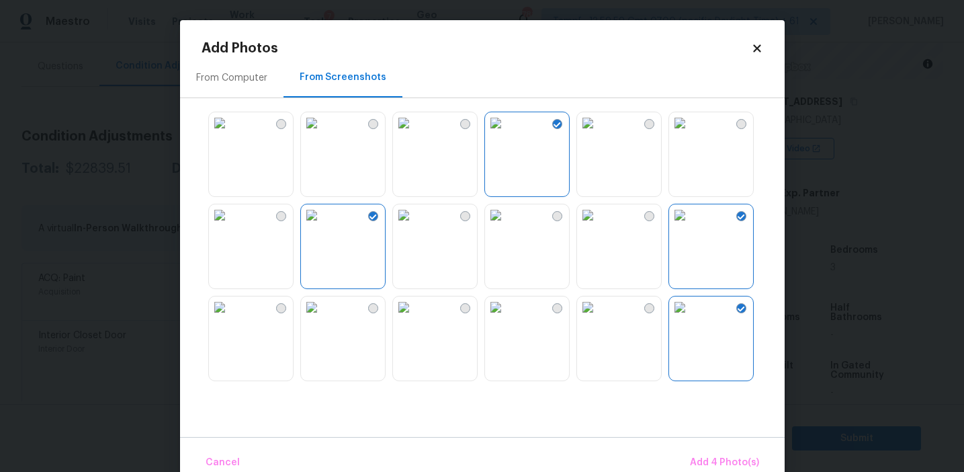
click at [323, 318] on img at bounding box center [312, 307] width 22 height 22
click at [699, 466] on span "Add 5 Photo(s)" at bounding box center [725, 462] width 68 height 17
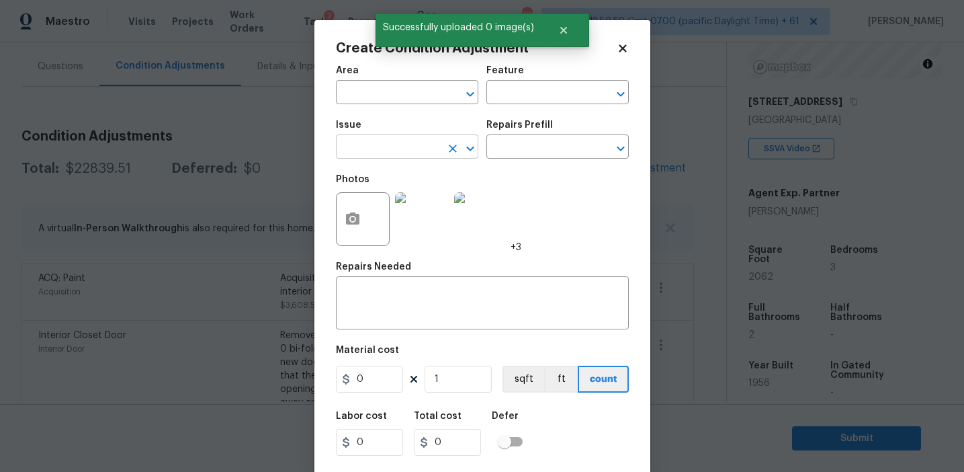
click at [384, 157] on input "text" at bounding box center [388, 148] width 105 height 21
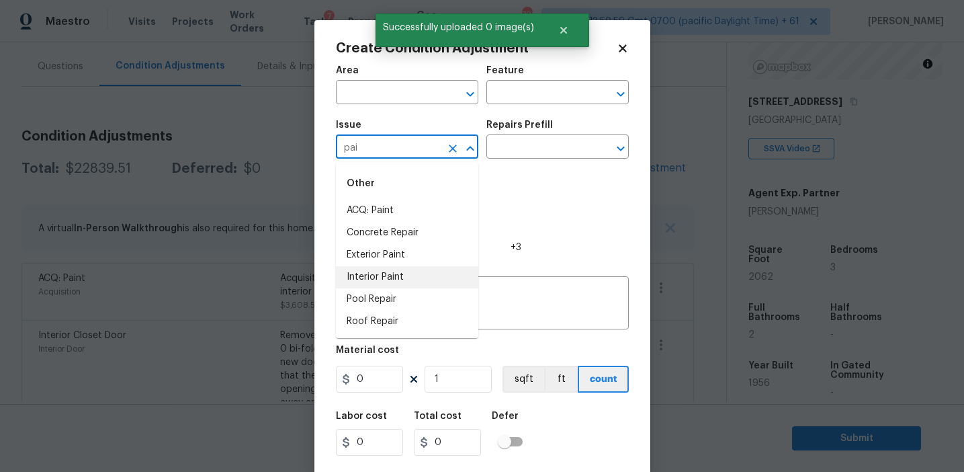
click at [423, 284] on li "Interior Paint" at bounding box center [407, 277] width 142 height 22
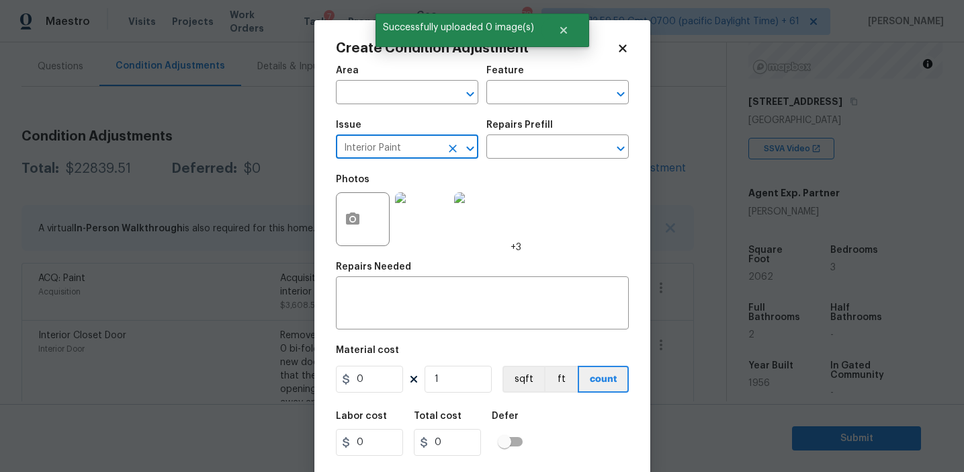
type input "Interior Paint"
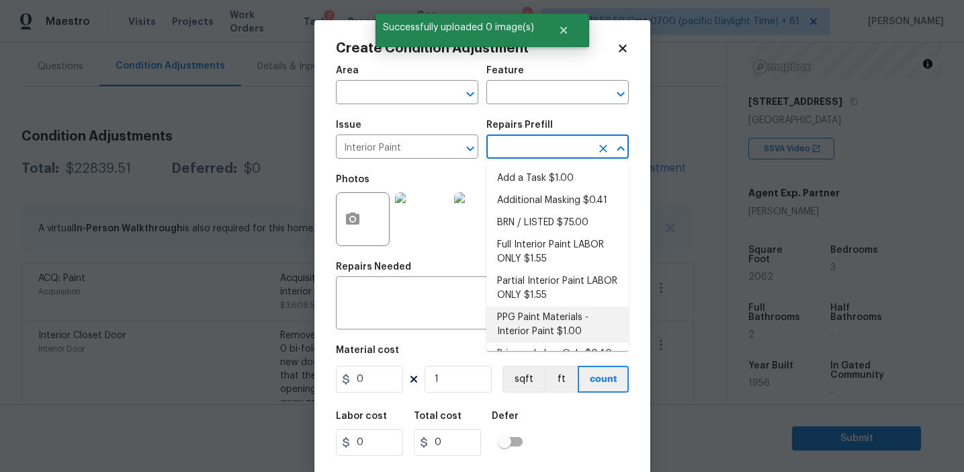
scroll to position [19, 0]
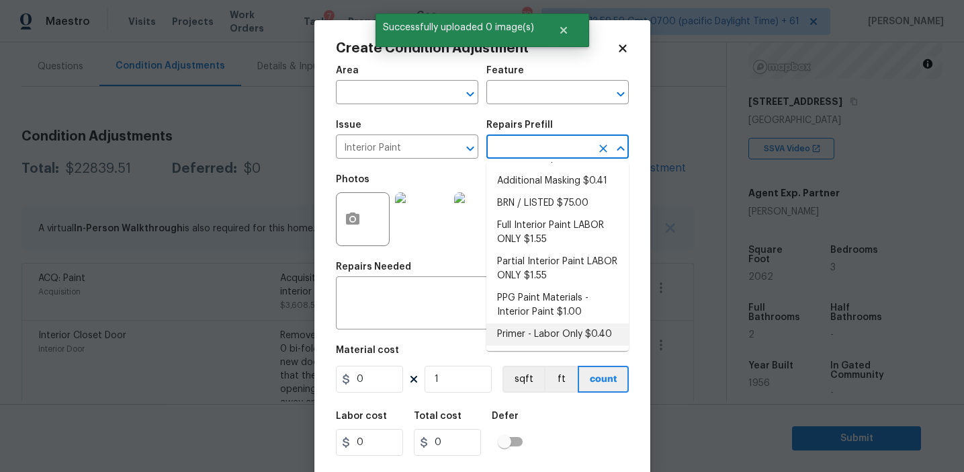
click at [534, 341] on li "Primer - Labor Only $0.40" at bounding box center [557, 334] width 142 height 22
type input "Overall Paint"
type textarea "Interior primer - PRIMER PROVIDED BY OPENDOOR - All nails, screws, drywall anch…"
type input "0.4"
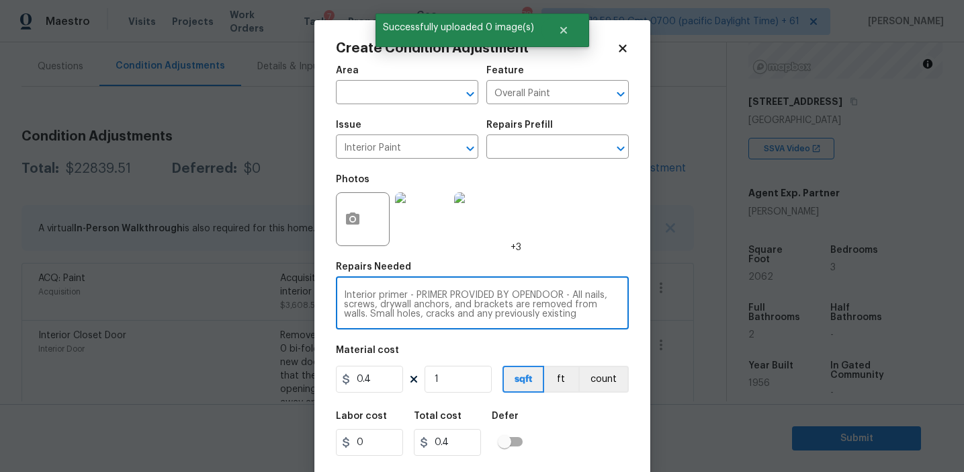
scroll to position [28, 0]
drag, startPoint x: 411, startPoint y: 296, endPoint x: 548, endPoint y: 335, distance: 142.5
click at [548, 335] on div "Area ​ Feature Overall Paint ​ Issue Interior Paint ​ Repairs Prefill ​ Photos …" at bounding box center [482, 279] width 293 height 443
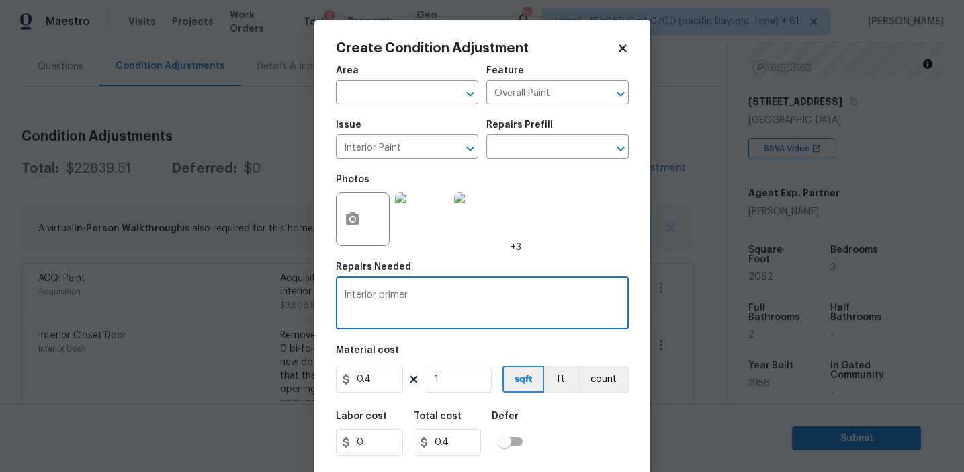
type textarea "Interior primer"
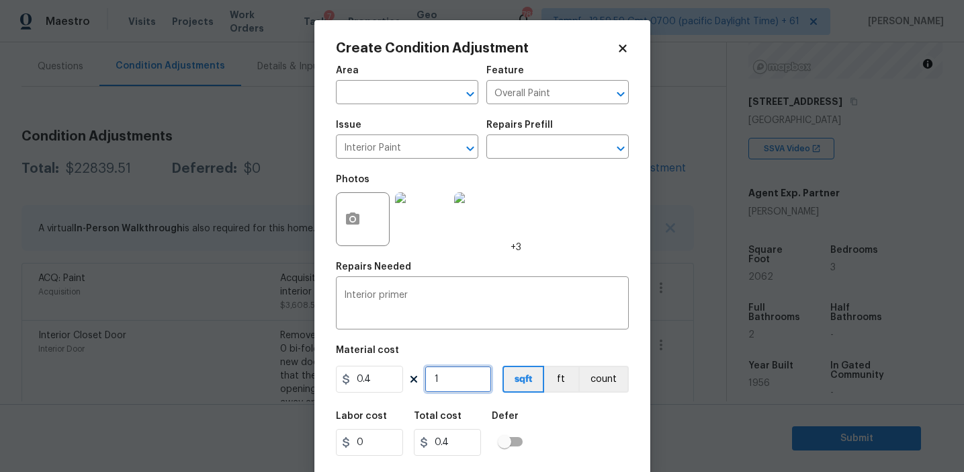
paste input "2062"
type input "2062"
type input "824.8"
type input "2062"
click at [593, 376] on button "count" at bounding box center [604, 379] width 50 height 27
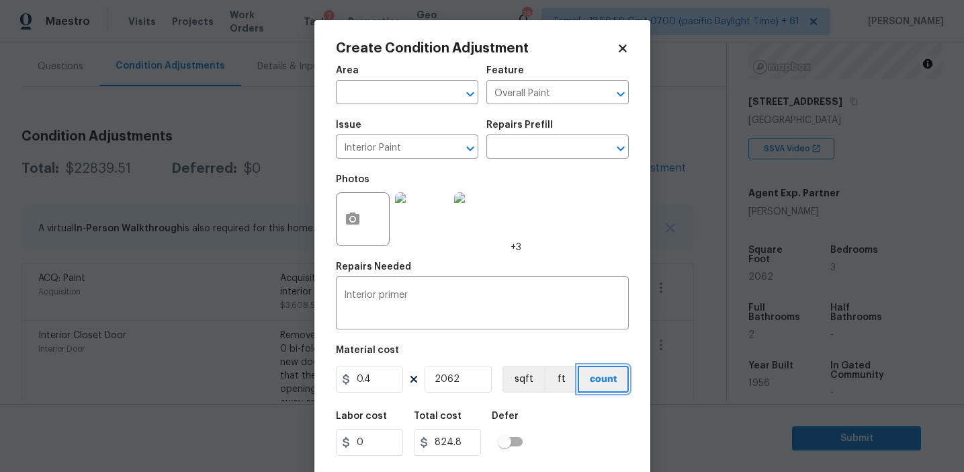
scroll to position [30, 0]
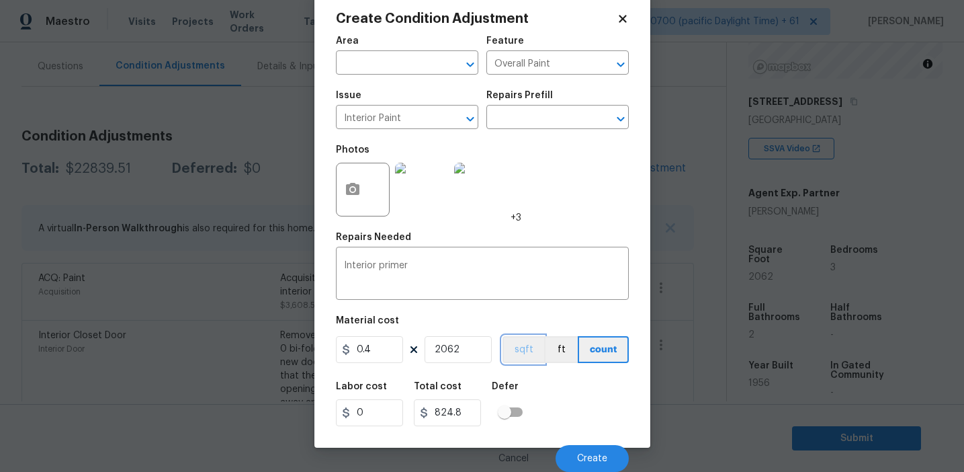
click at [523, 345] on button "sqft" at bounding box center [524, 349] width 42 height 27
click at [577, 438] on div "Cancel Create" at bounding box center [482, 453] width 293 height 38
click at [577, 452] on button "Create" at bounding box center [592, 458] width 73 height 27
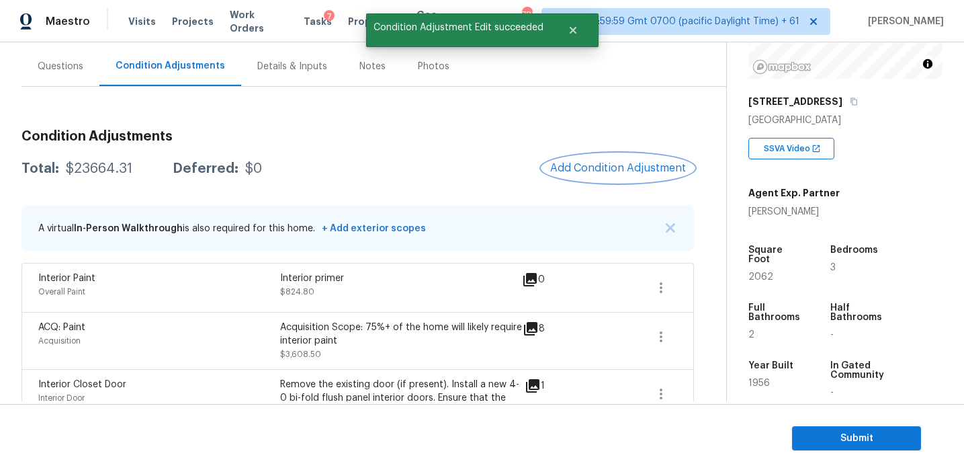
scroll to position [0, 0]
click at [597, 166] on span "Add Condition Adjustment" at bounding box center [618, 168] width 136 height 12
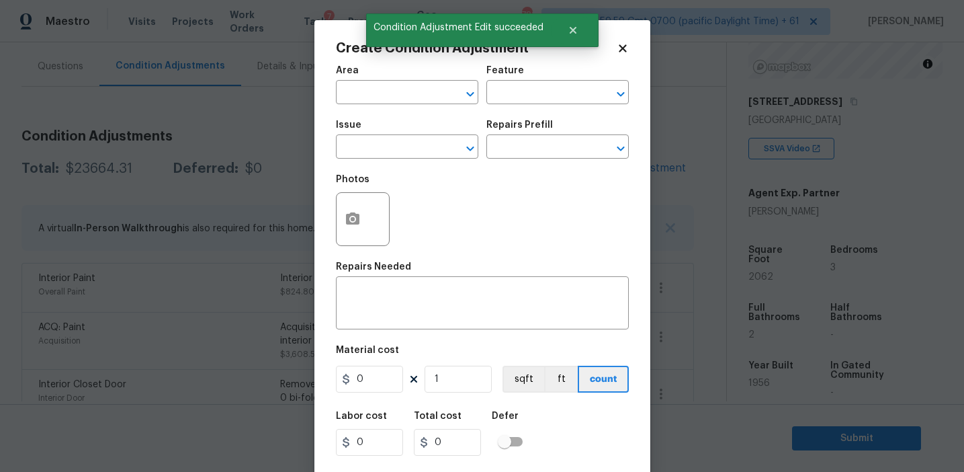
click at [367, 159] on span "Issue ​" at bounding box center [407, 139] width 142 height 54
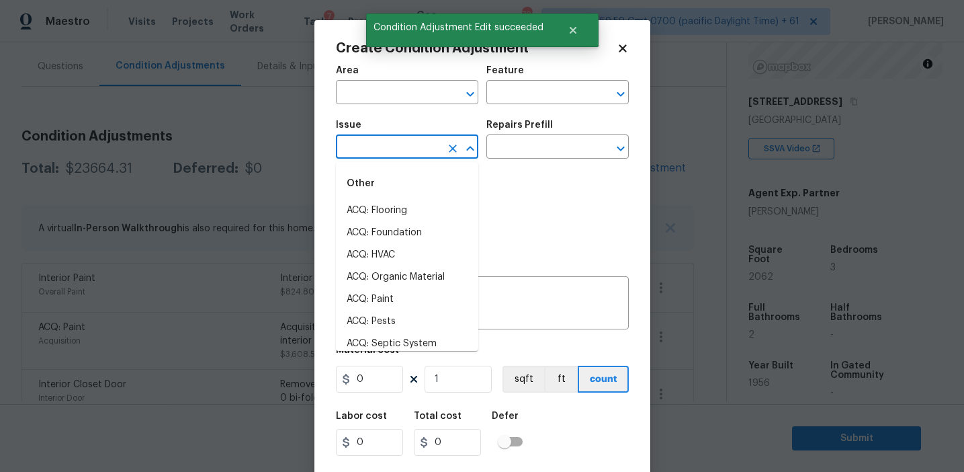
click at [367, 146] on input "text" at bounding box center [388, 148] width 105 height 21
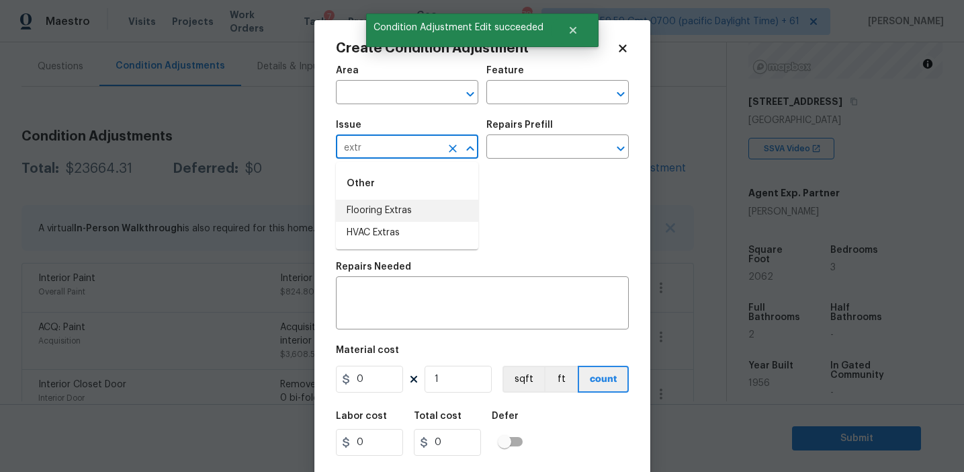
click at [377, 208] on li "Flooring Extras" at bounding box center [407, 211] width 142 height 22
type input "Flooring Extras"
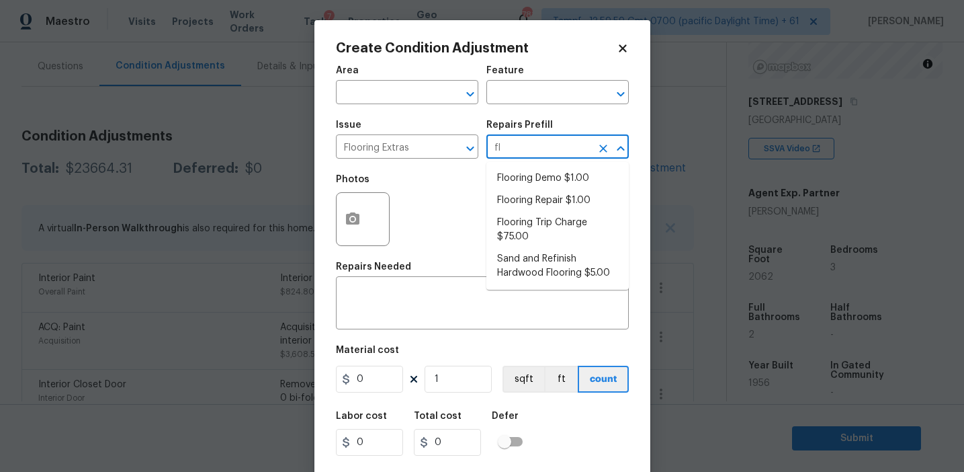
type input "flo"
click at [546, 177] on li "Flooring Demo $1.00" at bounding box center [557, 178] width 142 height 22
type input "Overall Flooring"
type textarea "Demo existing flooring."
type input "1"
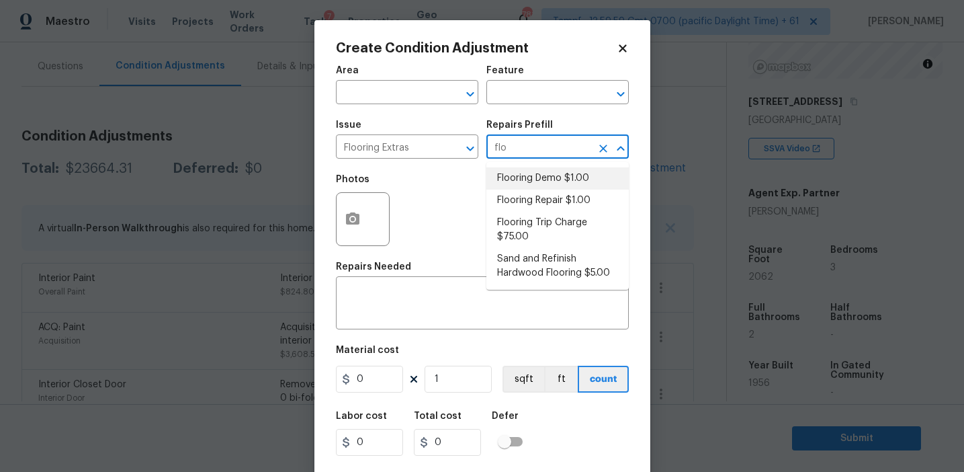
type input "1"
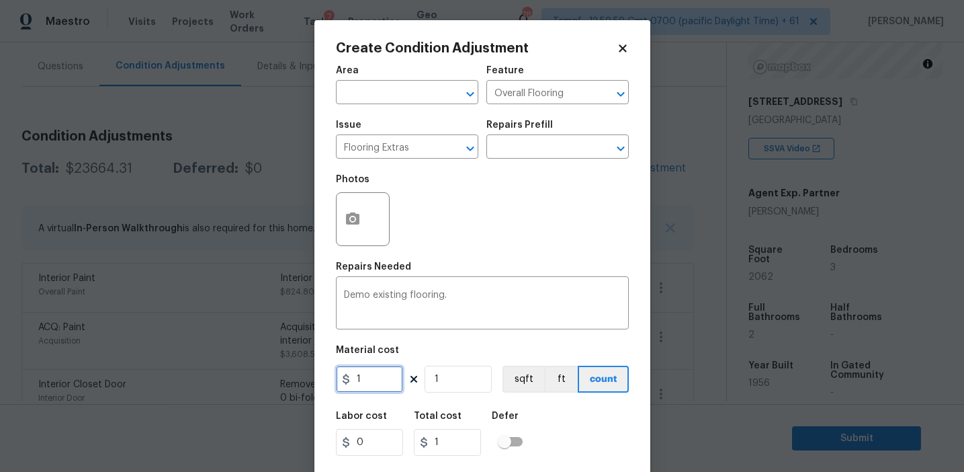
click at [388, 382] on input "1" at bounding box center [369, 379] width 67 height 27
type input "2"
type input "0"
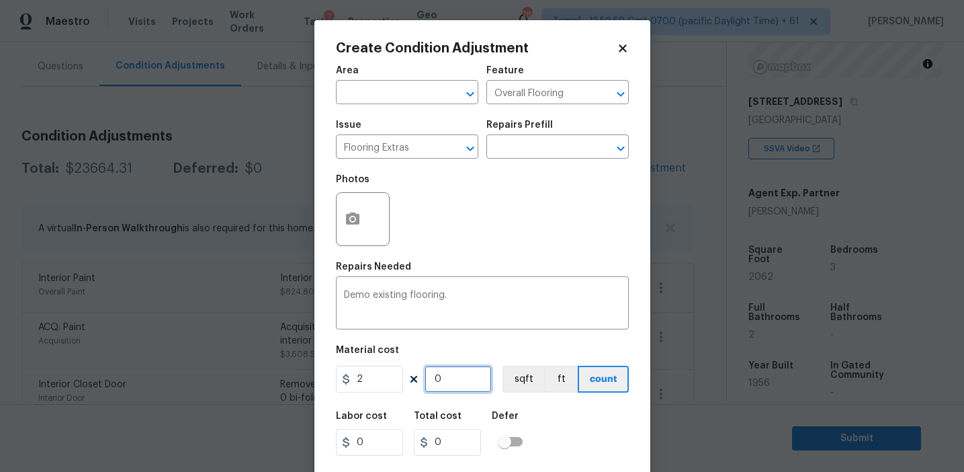
type input "1"
type input "2"
type input "10"
type input "20"
type input "103"
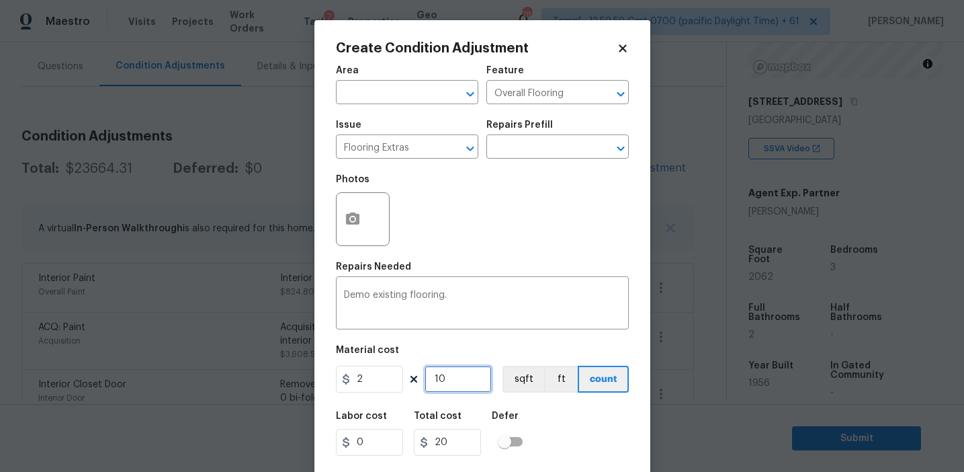
type input "206"
type input "1031"
type input "2062"
type input "1031"
click at [532, 382] on button "sqft" at bounding box center [524, 379] width 42 height 27
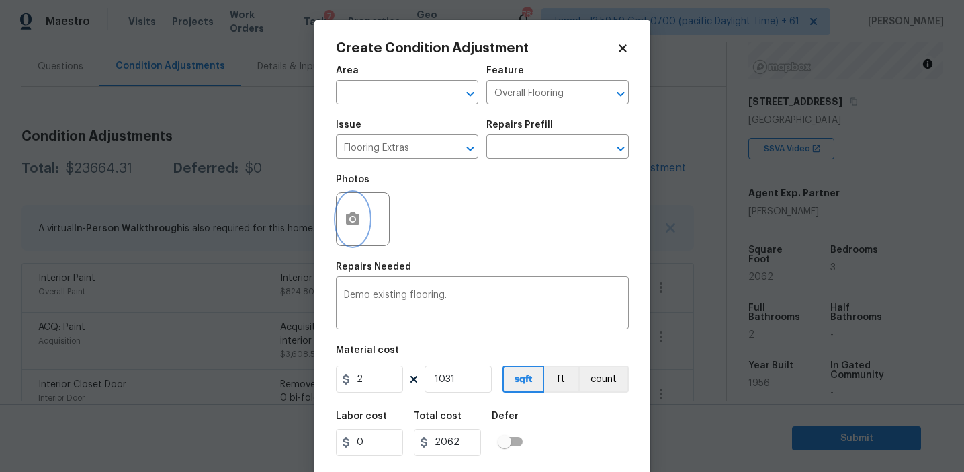
click at [355, 216] on icon "button" at bounding box center [352, 218] width 13 height 12
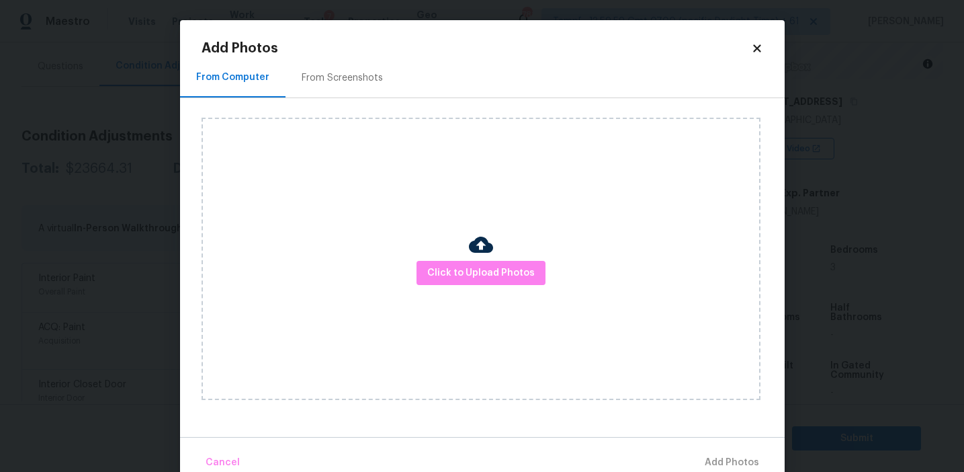
click at [359, 85] on div "From Screenshots" at bounding box center [343, 78] width 114 height 40
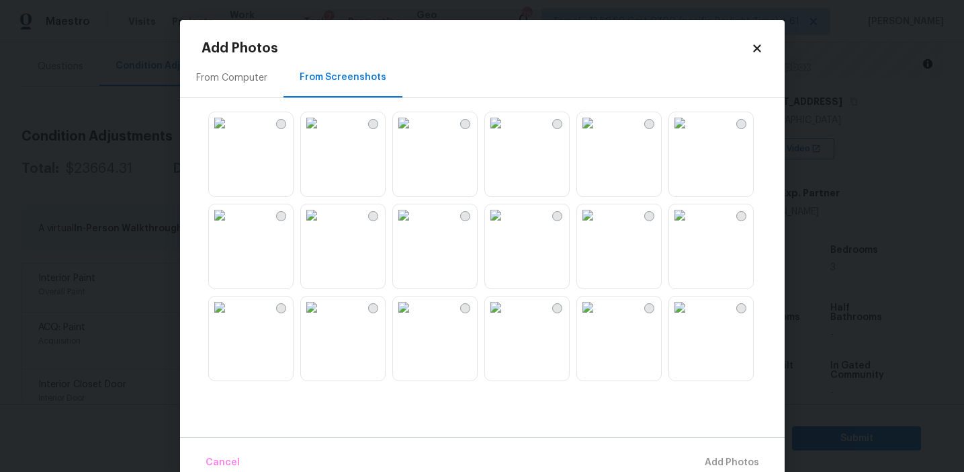
click at [323, 226] on img at bounding box center [312, 215] width 22 height 22
click at [415, 226] on img at bounding box center [404, 215] width 22 height 22
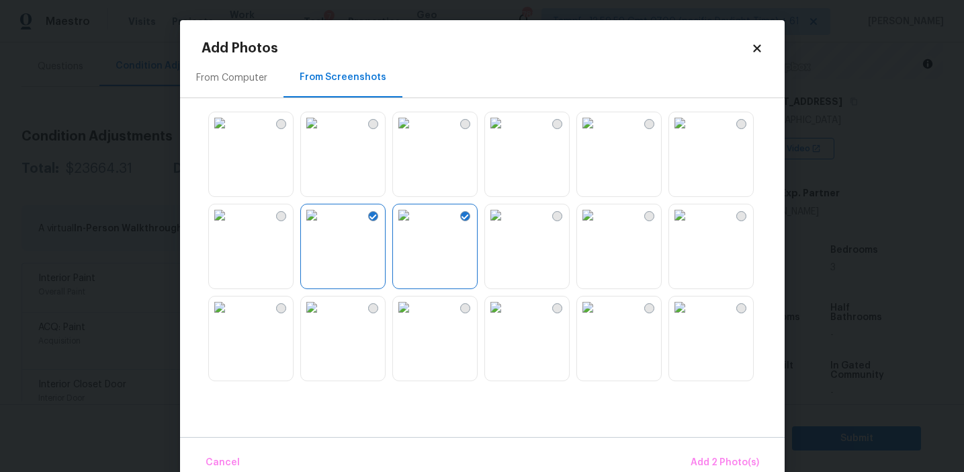
click at [507, 134] on img at bounding box center [496, 123] width 22 height 22
click at [599, 134] on img at bounding box center [588, 123] width 22 height 22
click at [691, 226] on img at bounding box center [680, 215] width 22 height 22
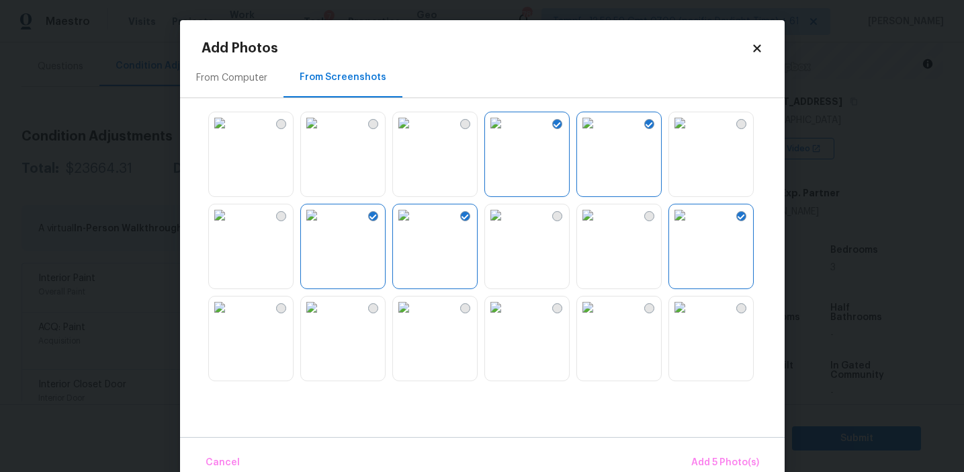
click at [691, 226] on img at bounding box center [680, 215] width 22 height 22
click at [230, 318] on img at bounding box center [220, 307] width 22 height 22
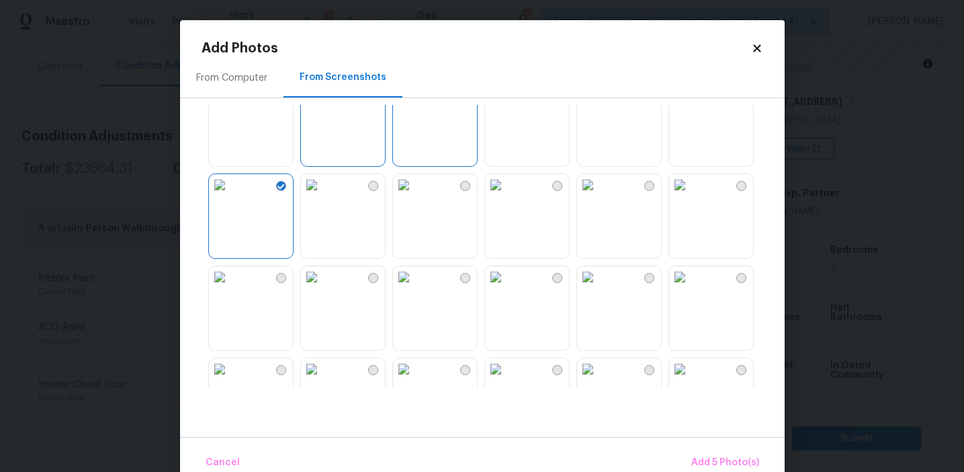
scroll to position [132, 0]
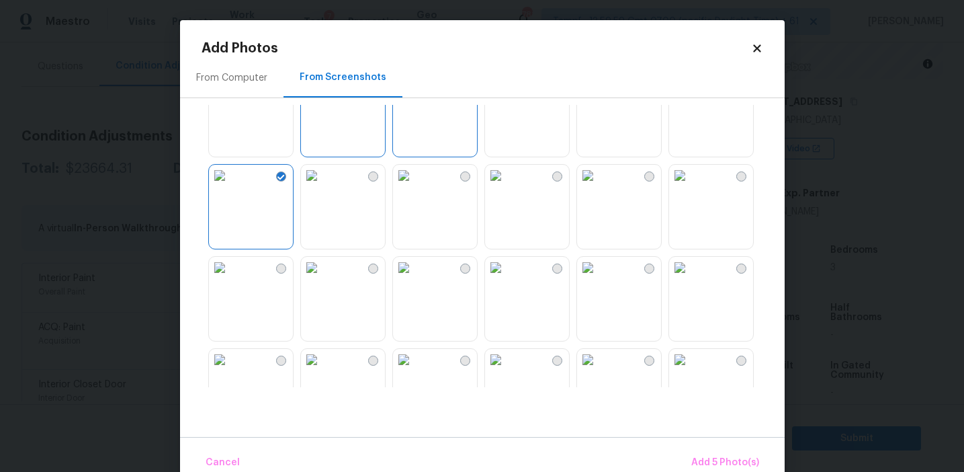
click at [507, 278] on img at bounding box center [496, 268] width 22 height 22
click at [720, 454] on span "Add 6 Photo(s)" at bounding box center [725, 462] width 69 height 17
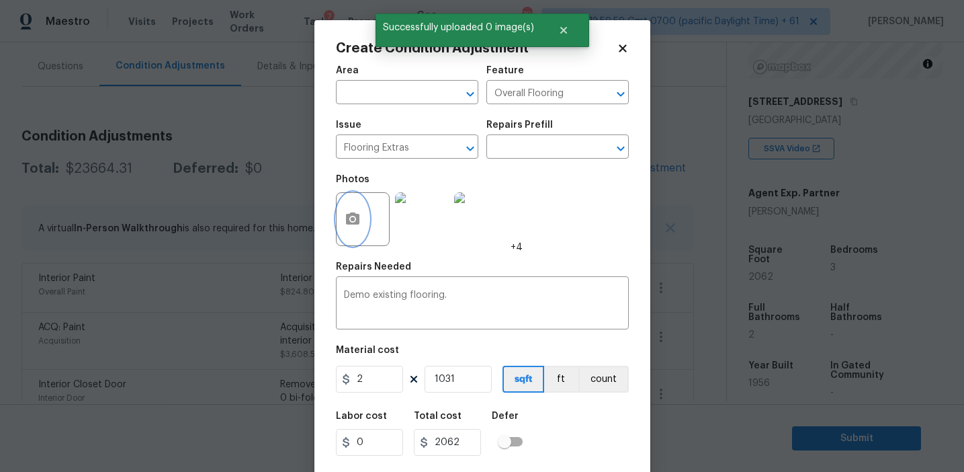
scroll to position [30, 0]
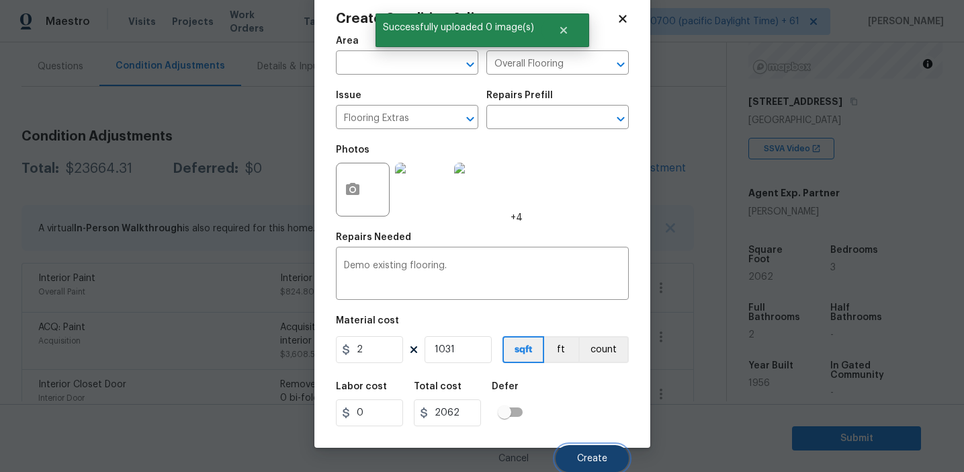
click at [579, 462] on span "Create" at bounding box center [592, 459] width 30 height 10
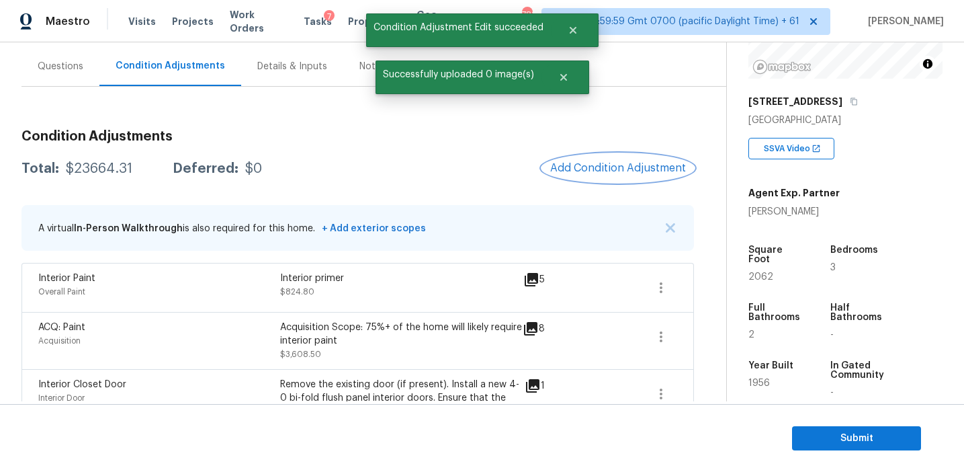
scroll to position [0, 0]
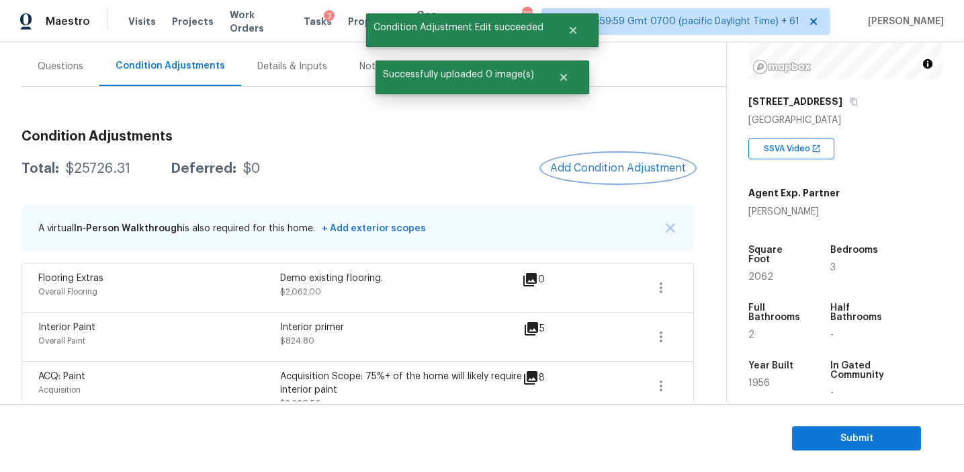
click at [576, 168] on span "Add Condition Adjustment" at bounding box center [618, 168] width 136 height 12
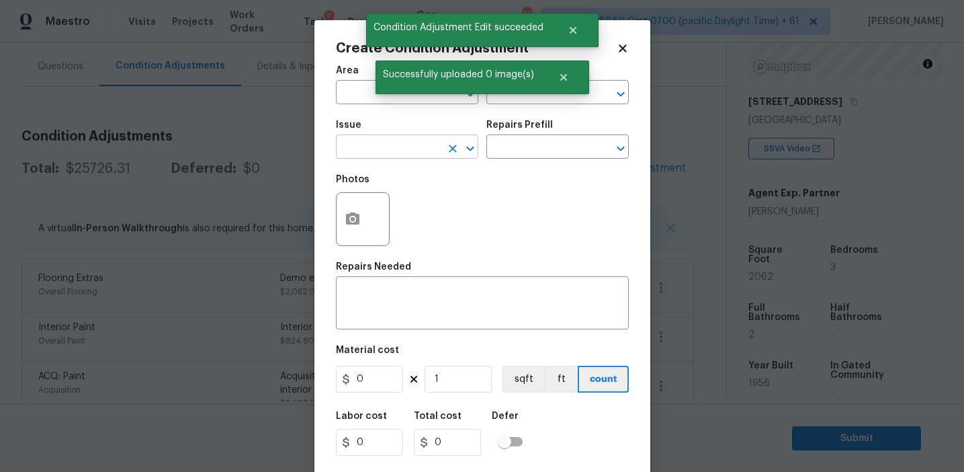
click at [368, 151] on input "text" at bounding box center [388, 148] width 105 height 21
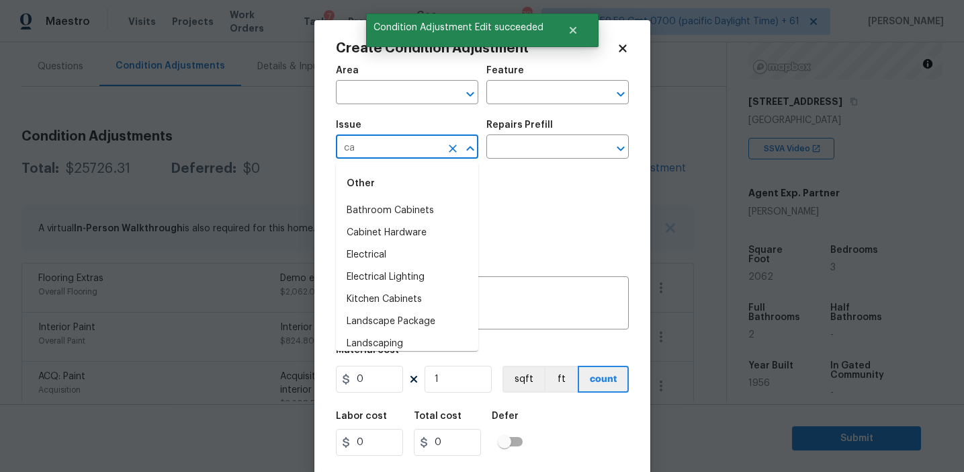
type input "c"
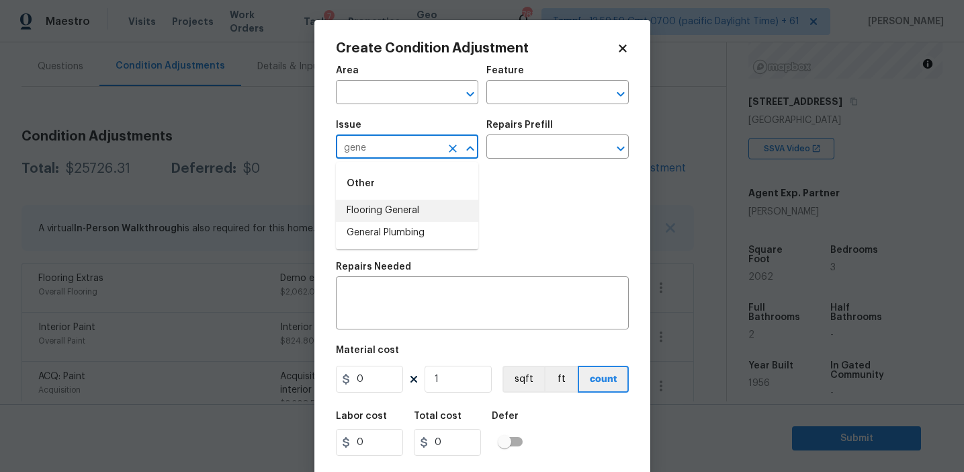
click at [394, 210] on li "Flooring General" at bounding box center [407, 211] width 142 height 22
type input "Flooring General"
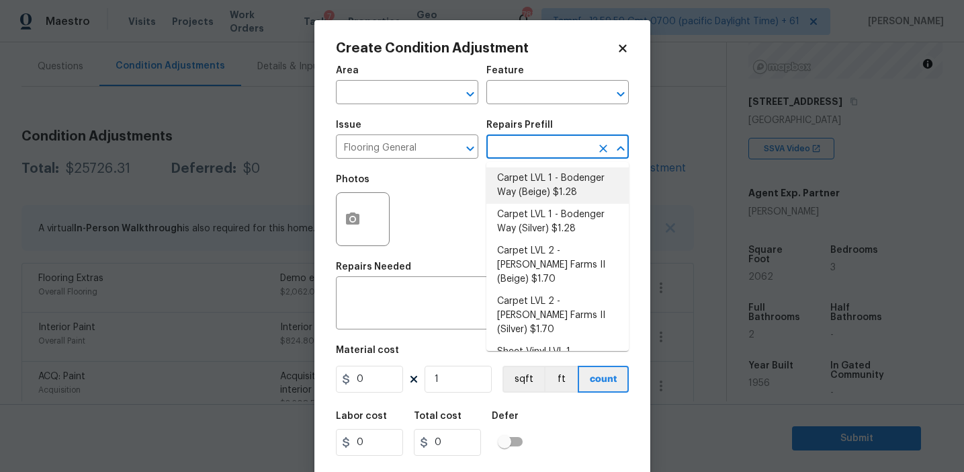
click at [536, 189] on li "Carpet LVL 1 - Bodenger Way (Beige) $1.28" at bounding box center [557, 185] width 142 height 36
type input "Overall Flooring"
type textarea "Install new carpet. (Bodenger Way 749 Bird Bath, Beige) at all previously carpe…"
type input "1.28"
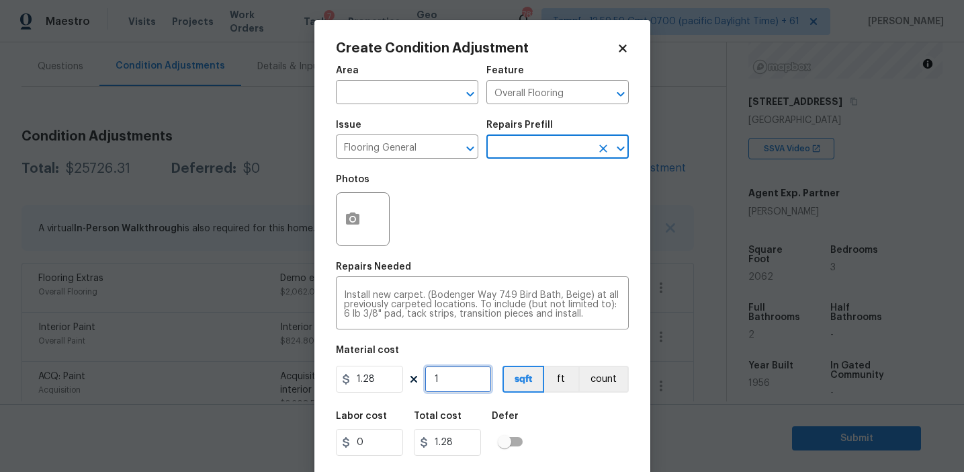
click at [448, 379] on input "1" at bounding box center [458, 379] width 67 height 27
type input "0"
type input "1"
type input "1.28"
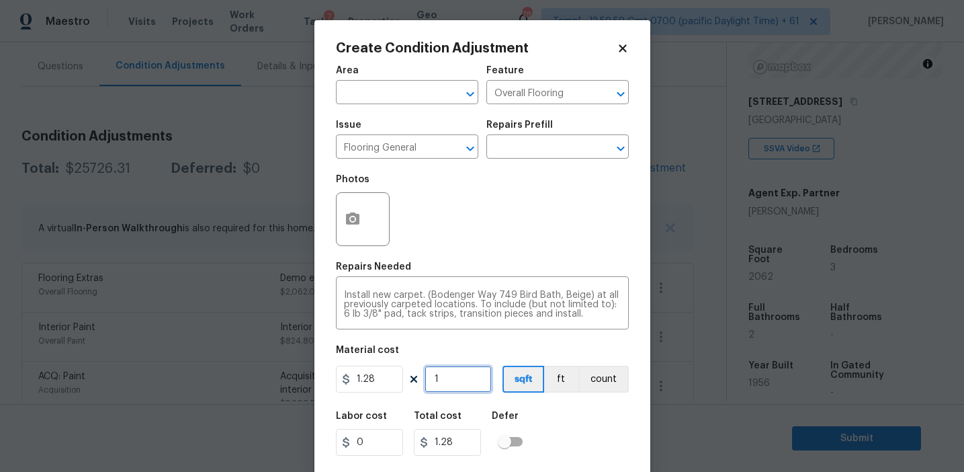
type input "10"
type input "12.8"
type input "103"
type input "131.84"
type input "1031"
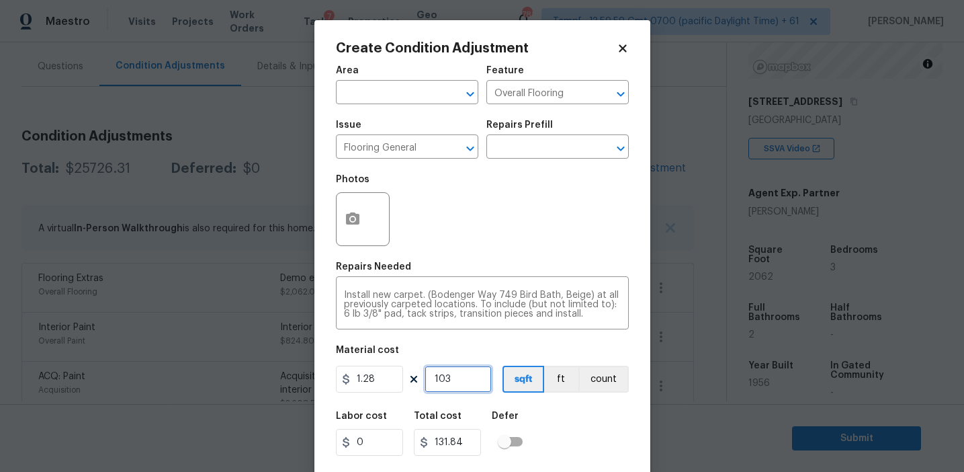
type input "1319.68"
type input "1031"
click at [560, 410] on div "Labor cost 0 Total cost 1319.68 Defer" at bounding box center [482, 433] width 293 height 60
click at [386, 382] on input "1.28" at bounding box center [369, 379] width 67 height 27
click at [351, 214] on icon "button" at bounding box center [352, 218] width 13 height 12
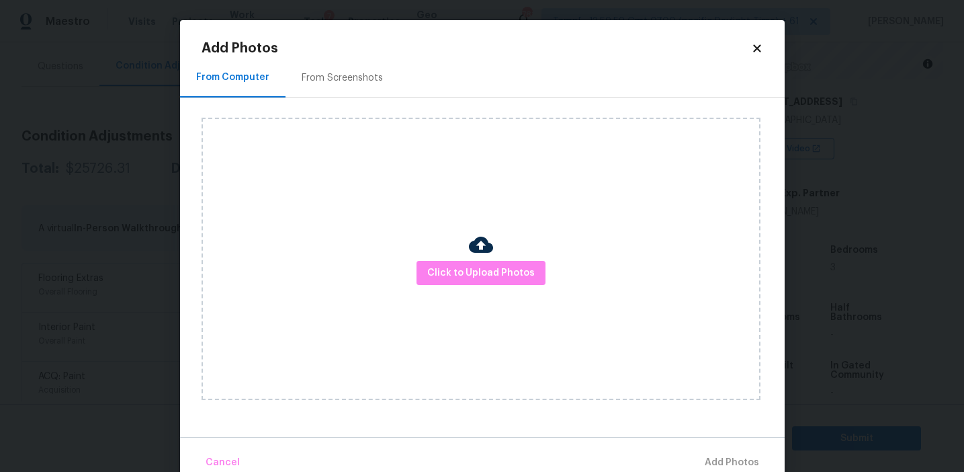
click at [360, 86] on div "From Screenshots" at bounding box center [343, 78] width 114 height 40
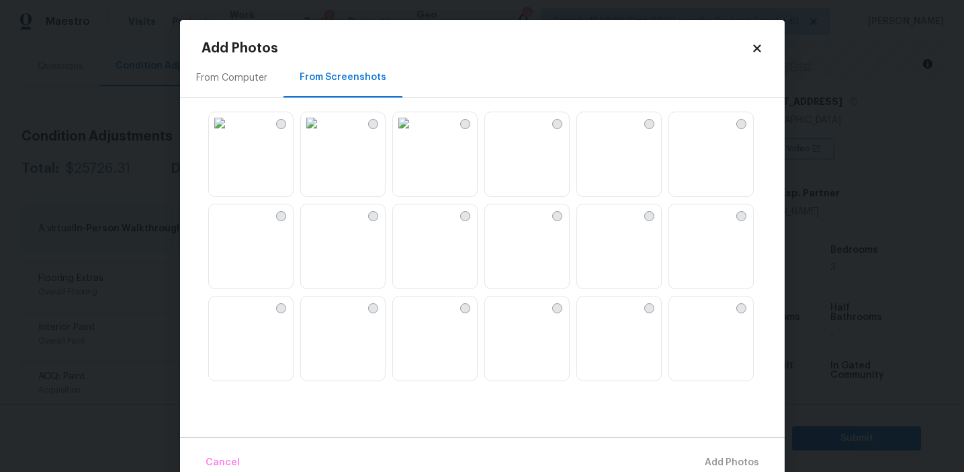
click at [507, 134] on img at bounding box center [496, 123] width 22 height 22
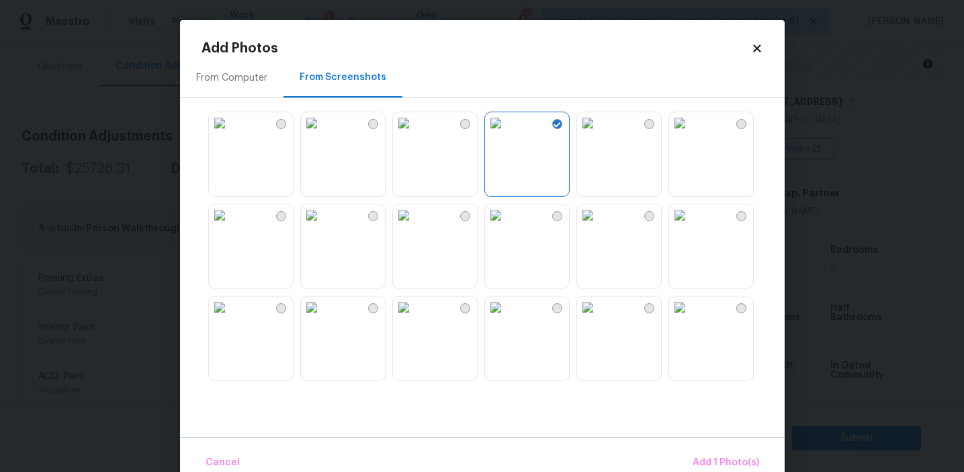
click at [415, 318] on img at bounding box center [404, 307] width 22 height 22
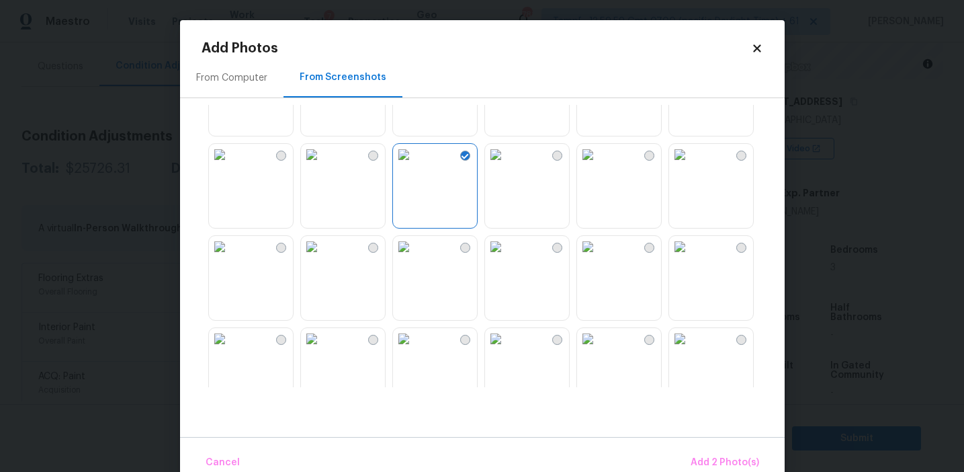
scroll to position [227, 0]
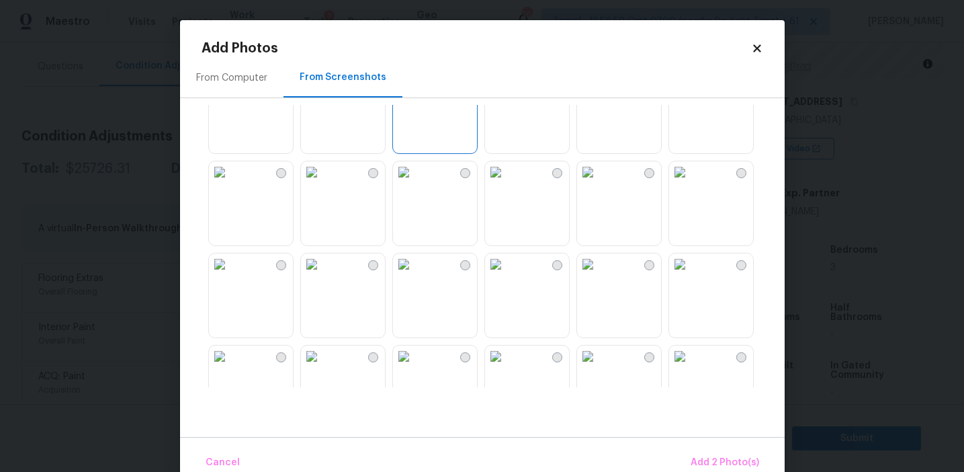
click at [415, 91] on img at bounding box center [404, 80] width 22 height 22
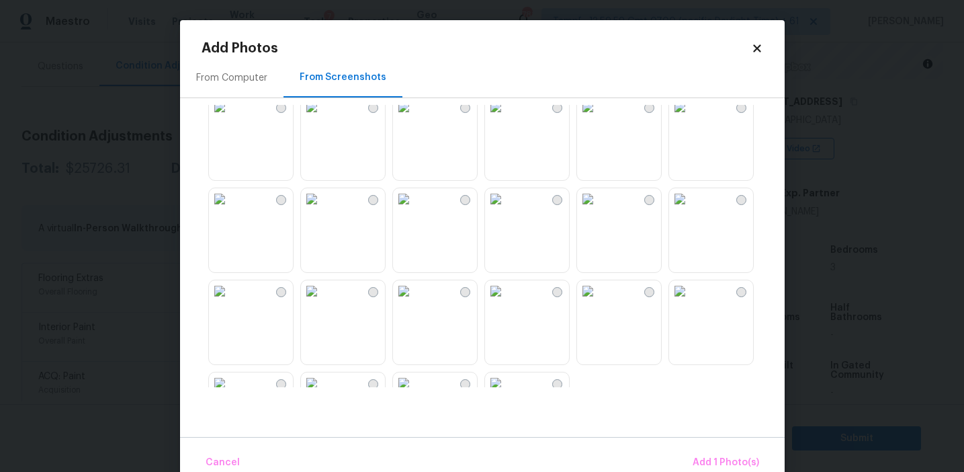
scroll to position [1193, 0]
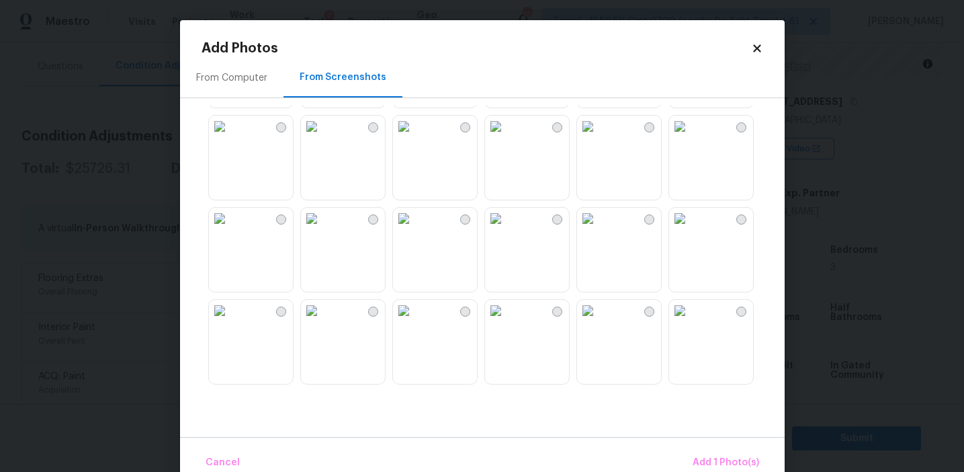
click at [599, 229] on img at bounding box center [588, 219] width 22 height 22
click at [714, 461] on span "Add 2 Photo(s)" at bounding box center [725, 462] width 69 height 17
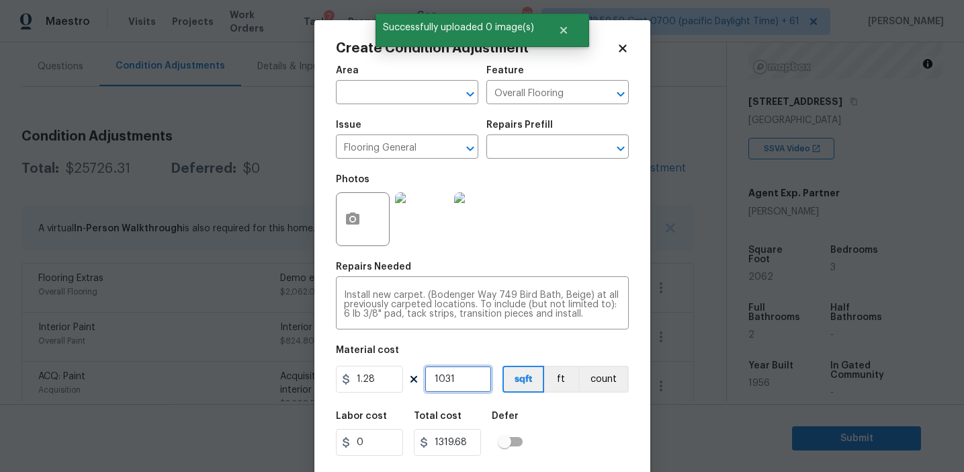
click at [463, 380] on input "1031" at bounding box center [458, 379] width 67 height 27
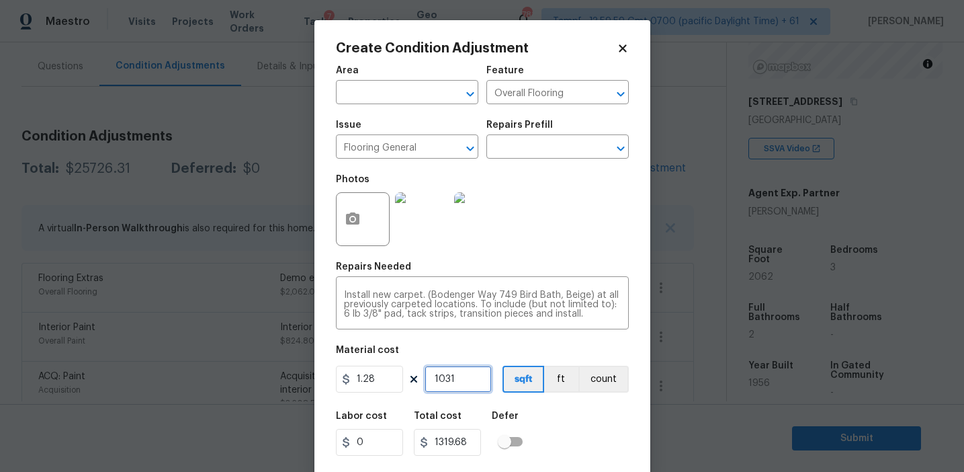
paste input "516"
type input "516"
type input "660.48"
type input "516"
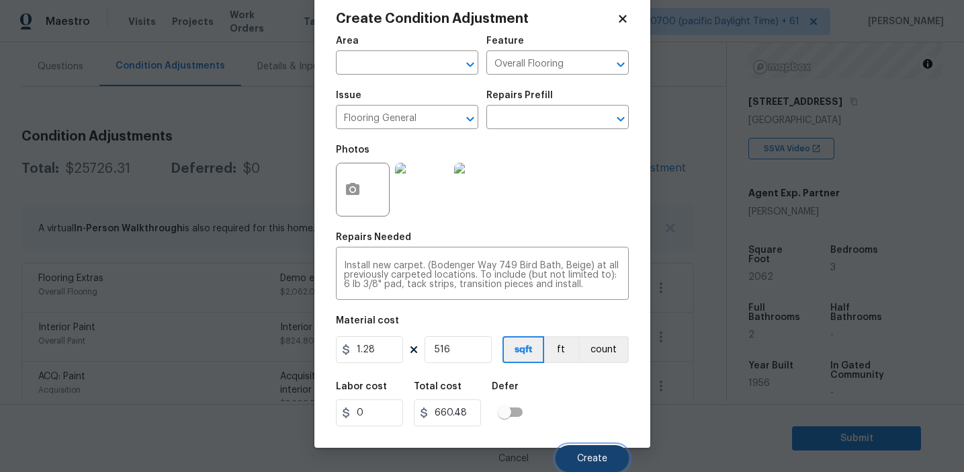
click at [583, 456] on span "Create" at bounding box center [592, 459] width 30 height 10
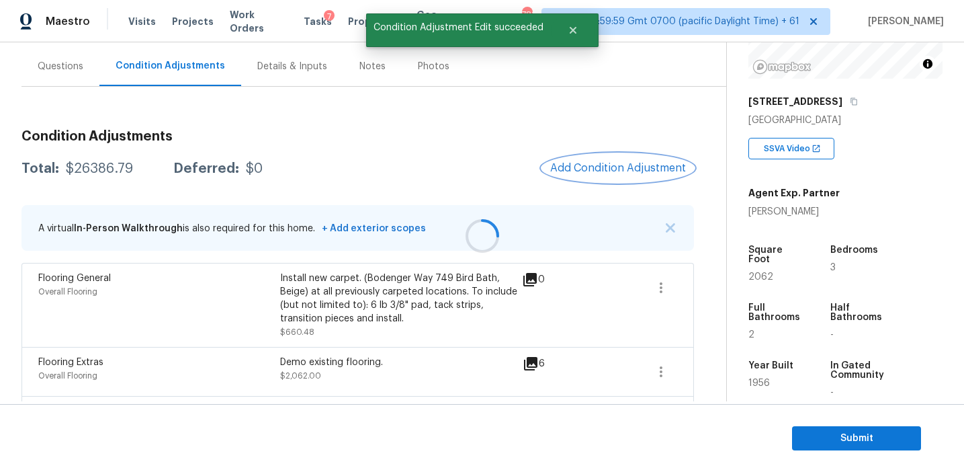
scroll to position [0, 0]
click at [601, 171] on span "Add Condition Adjustment" at bounding box center [618, 168] width 136 height 12
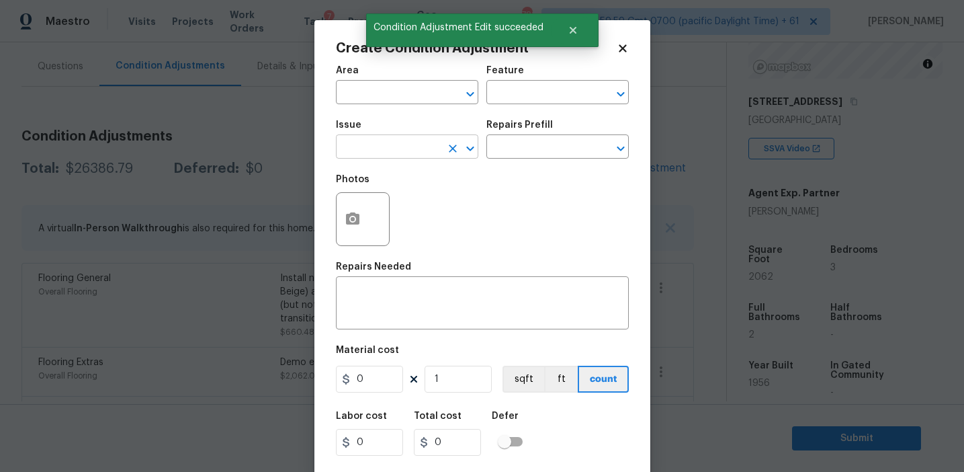
click at [384, 153] on input "text" at bounding box center [388, 148] width 105 height 21
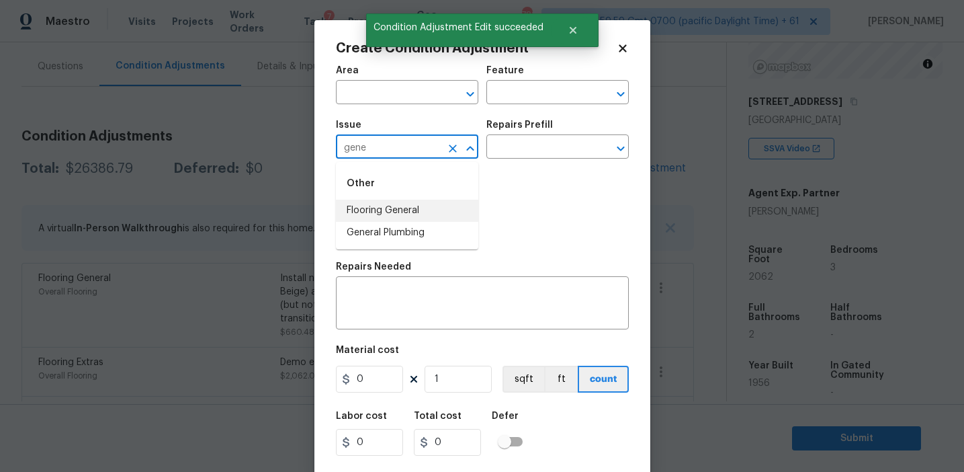
click at [407, 211] on li "Flooring General" at bounding box center [407, 211] width 142 height 22
type input "Flooring General"
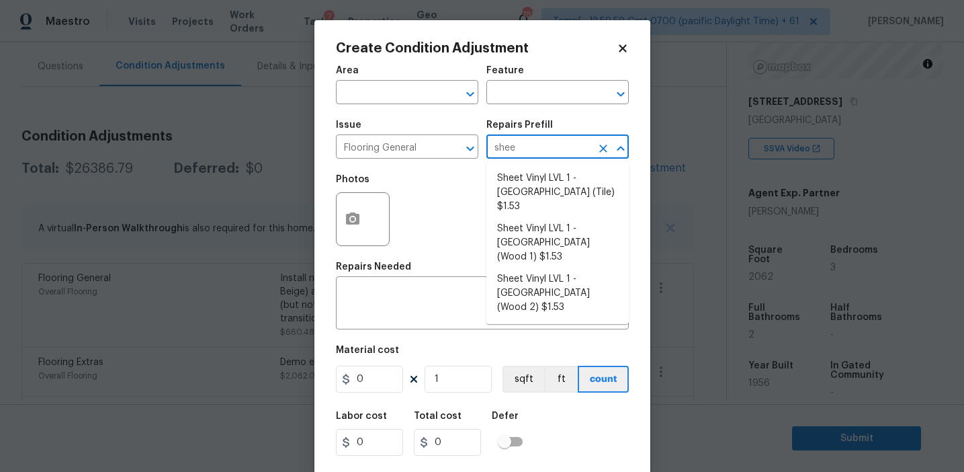
type input "sheet"
click at [599, 146] on icon "Clear" at bounding box center [603, 148] width 13 height 13
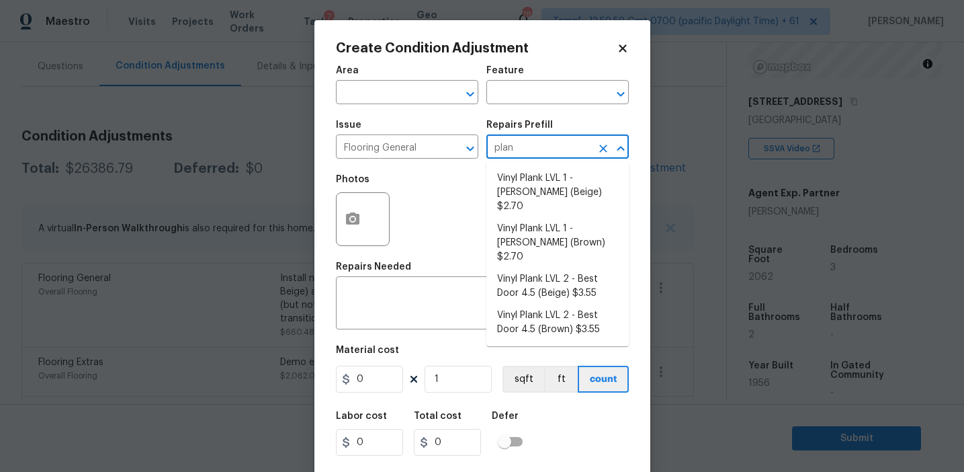
type input "plank"
click at [531, 268] on li "Vinyl Plank LVL 2 - Best Door 4.5 (Beige) $3.55" at bounding box center [557, 286] width 142 height 36
type input "Overall Flooring"
type textarea "Install LVP (Best Door 4.5 220 Sweeper Beige) Includes transitions, glue and as…"
type input "3.55"
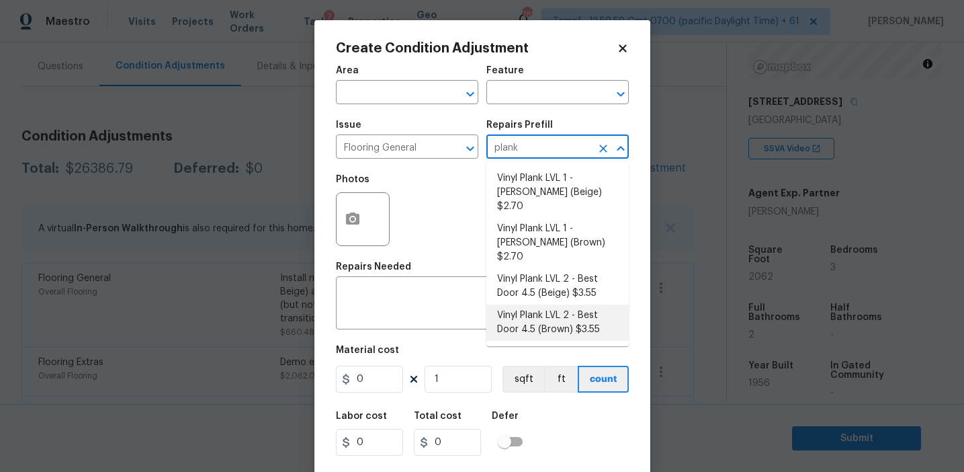
type input "3.55"
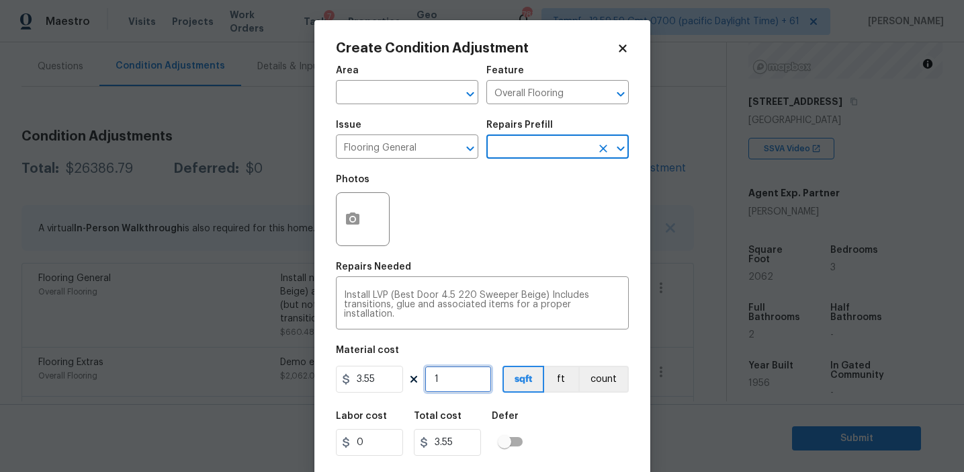
click at [447, 376] on input "1" at bounding box center [458, 379] width 67 height 27
type input "0"
type input "1"
type input "3.55"
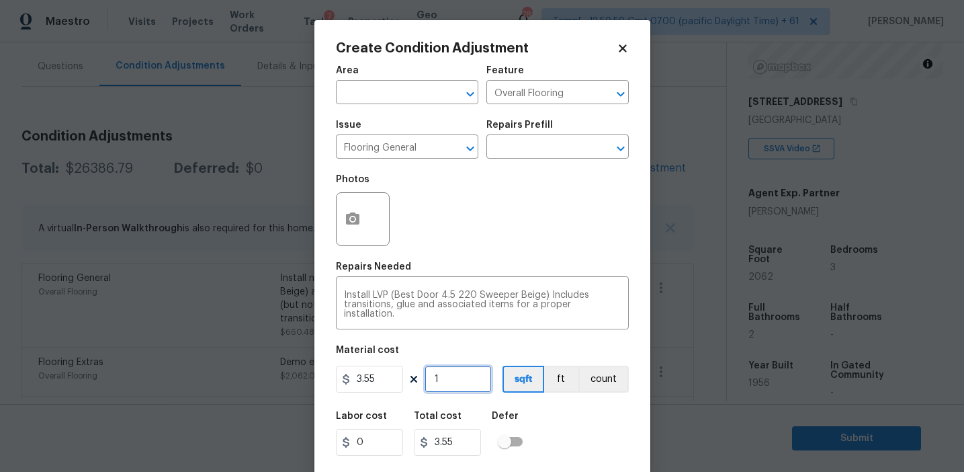
type input "10"
type input "35.5"
type input "103"
type input "365.65"
type input "1031"
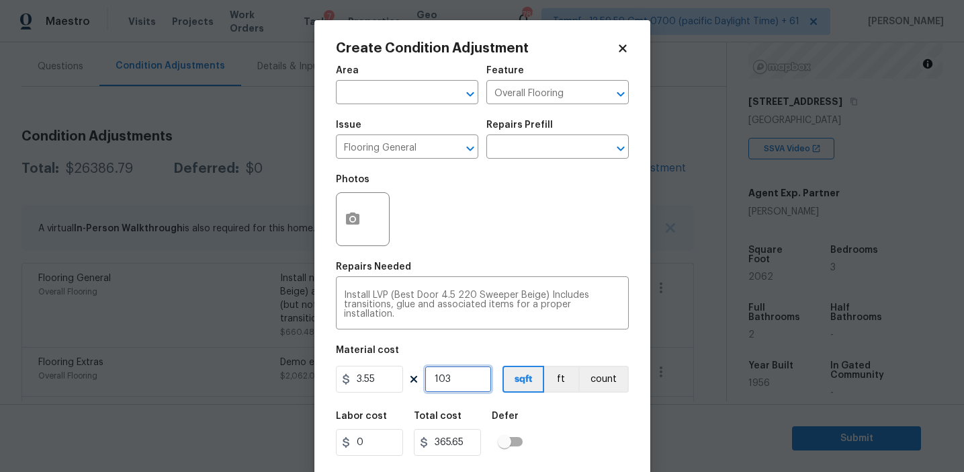
type input "3660.05"
type input "1031"
click at [561, 437] on div "Labor cost 0 Total cost 3660.05 Defer" at bounding box center [482, 433] width 293 height 60
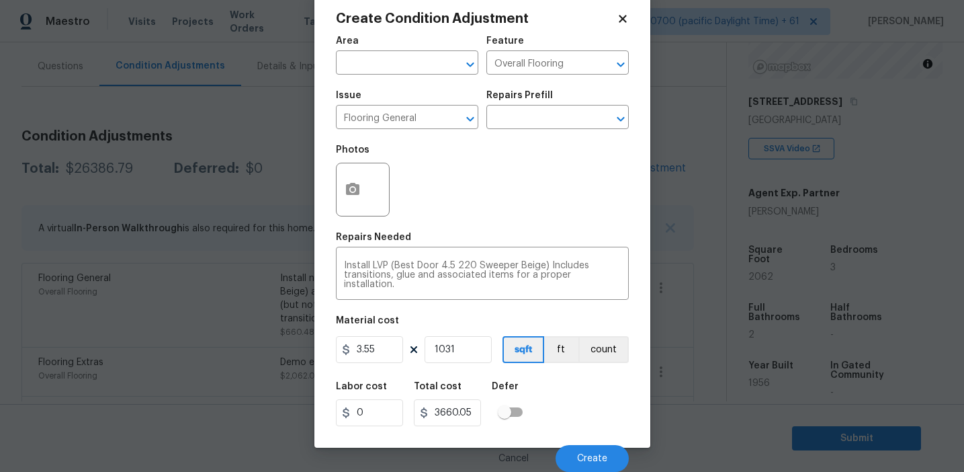
click at [564, 408] on div "Labor cost 0 Total cost 3660.05 Defer" at bounding box center [482, 404] width 293 height 60
click at [574, 414] on div "Labor cost 0 Total cost 3660.05 Defer" at bounding box center [482, 404] width 293 height 60
click at [343, 196] on button "button" at bounding box center [353, 189] width 32 height 52
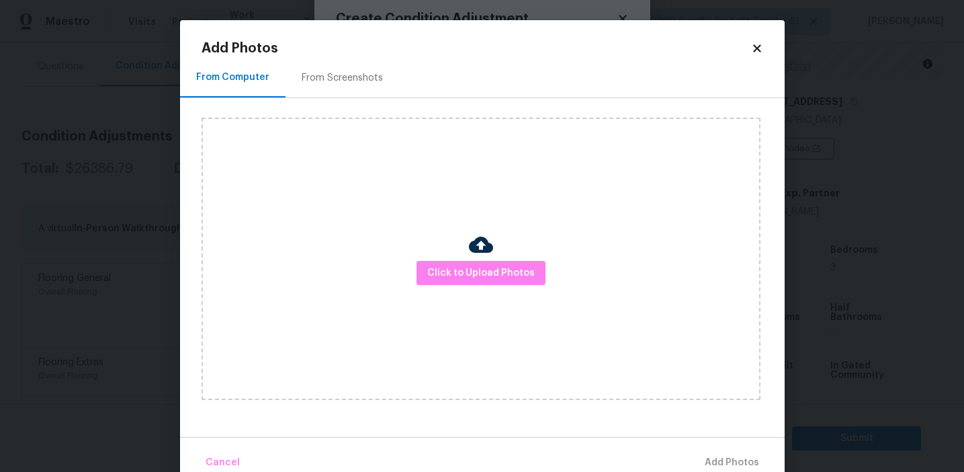
click at [358, 73] on div "From Screenshots" at bounding box center [342, 77] width 81 height 13
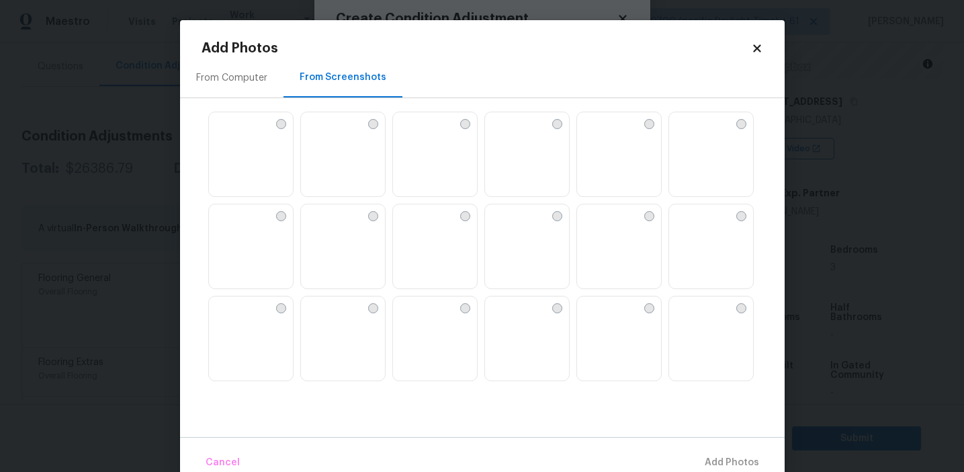
click at [507, 134] on img at bounding box center [496, 123] width 22 height 22
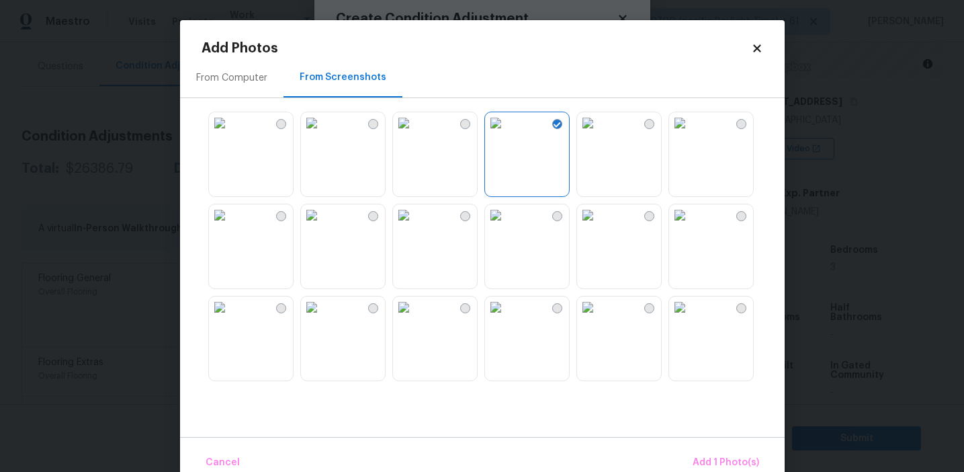
click at [599, 134] on img at bounding box center [588, 123] width 22 height 22
click at [507, 134] on img at bounding box center [496, 123] width 22 height 22
click at [691, 226] on img at bounding box center [680, 215] width 22 height 22
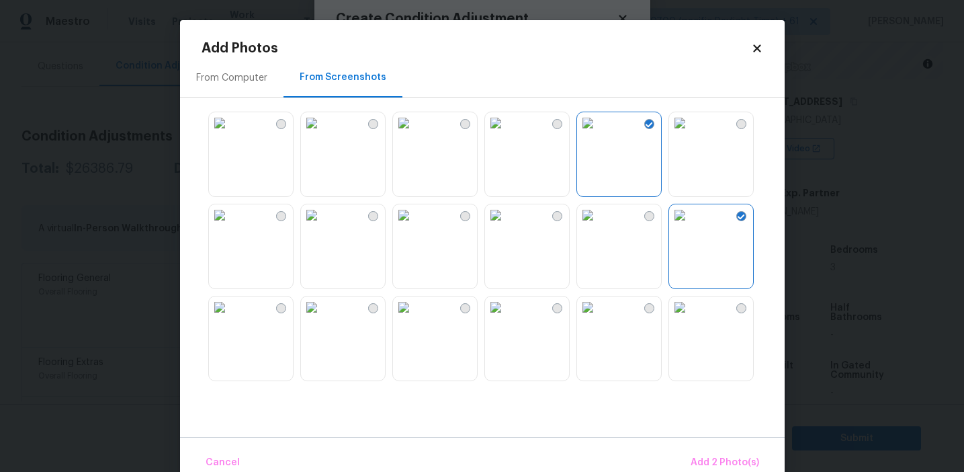
click at [691, 226] on img at bounding box center [680, 215] width 22 height 22
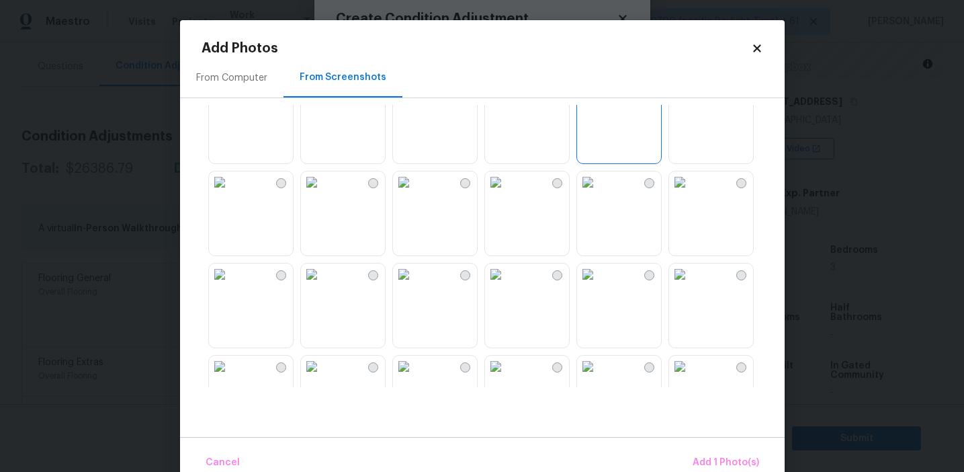
scroll to position [56, 0]
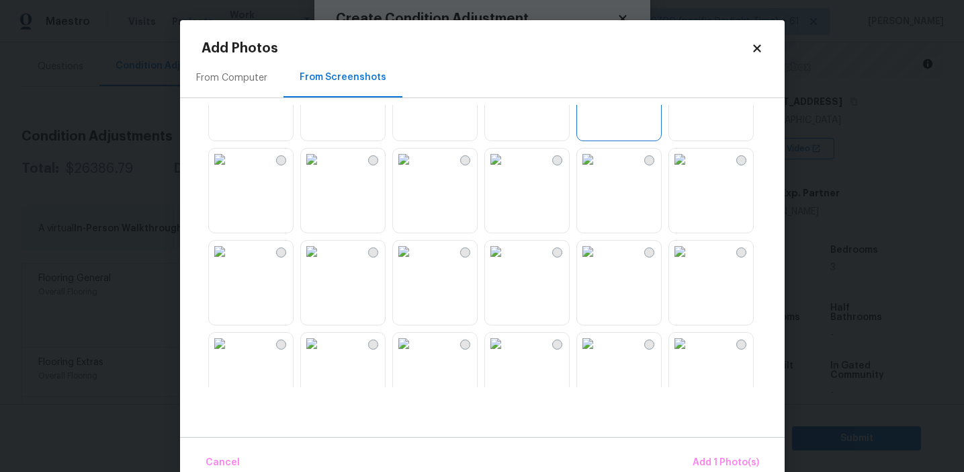
click at [415, 262] on img at bounding box center [404, 252] width 22 height 22
click at [230, 262] on img at bounding box center [220, 252] width 22 height 22
click at [415, 262] on img at bounding box center [404, 252] width 22 height 22
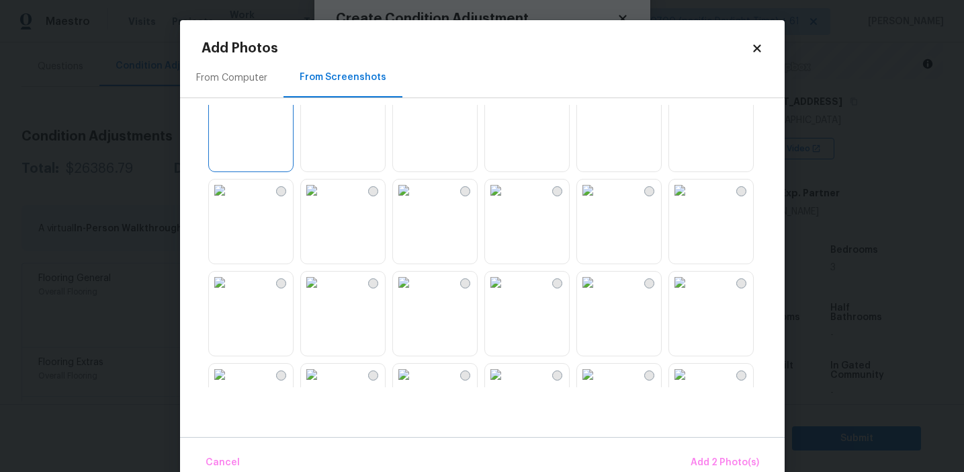
scroll to position [310, 0]
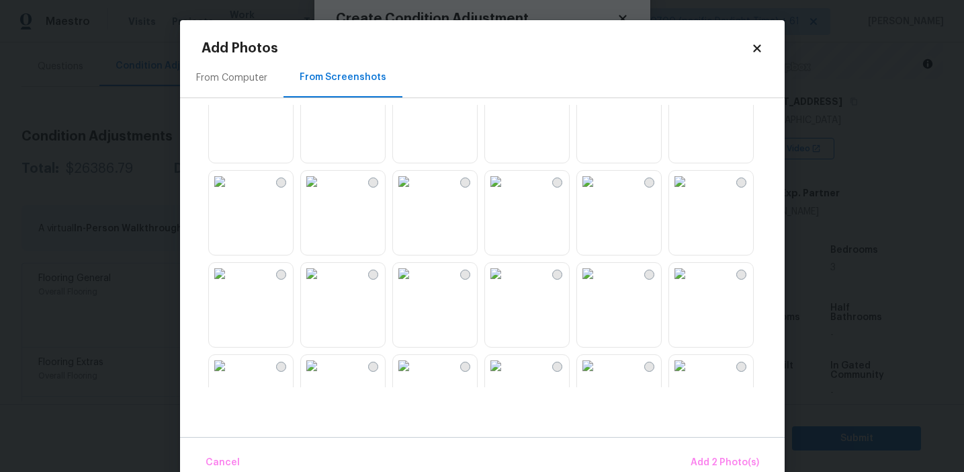
click at [323, 192] on img at bounding box center [312, 182] width 22 height 22
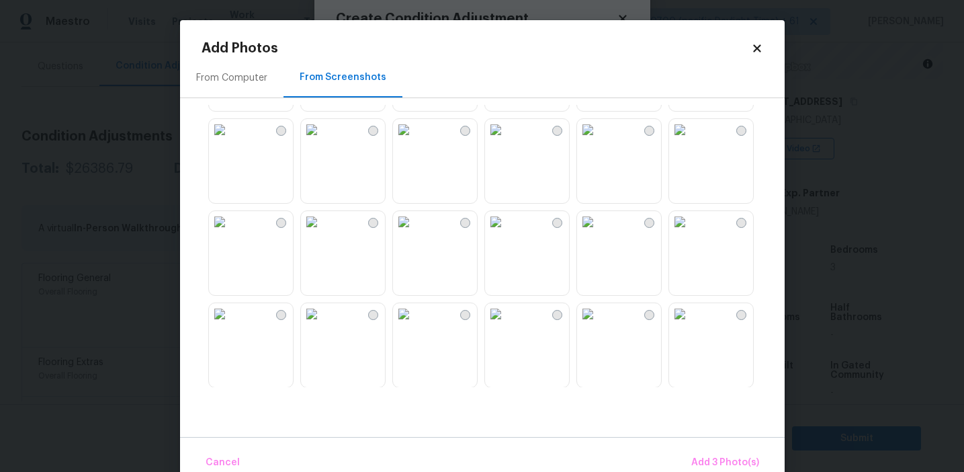
scroll to position [719, 0]
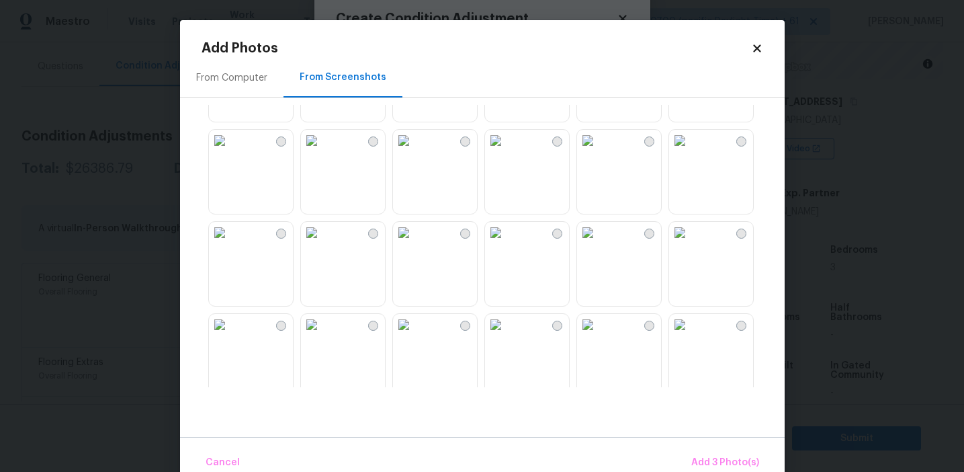
click at [502, 243] on img at bounding box center [496, 233] width 22 height 22
click at [706, 459] on span "Add 4 Photo(s)" at bounding box center [724, 462] width 69 height 17
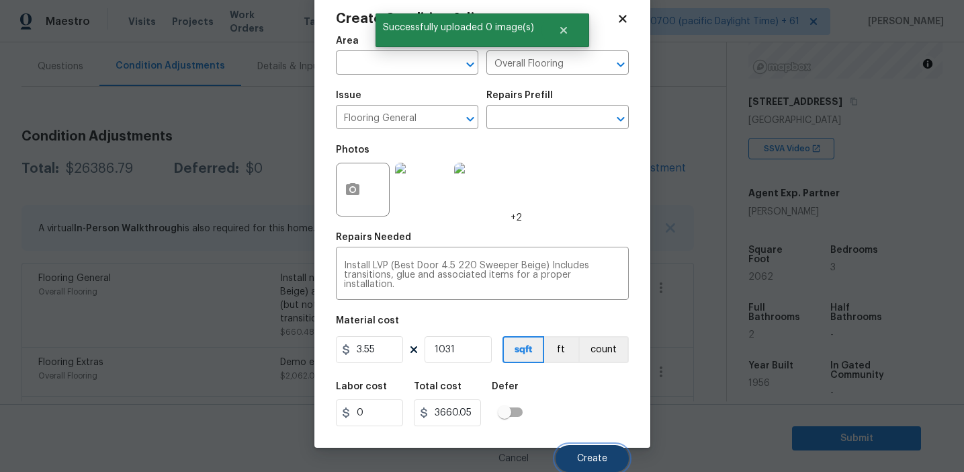
click at [605, 452] on button "Create" at bounding box center [592, 458] width 73 height 27
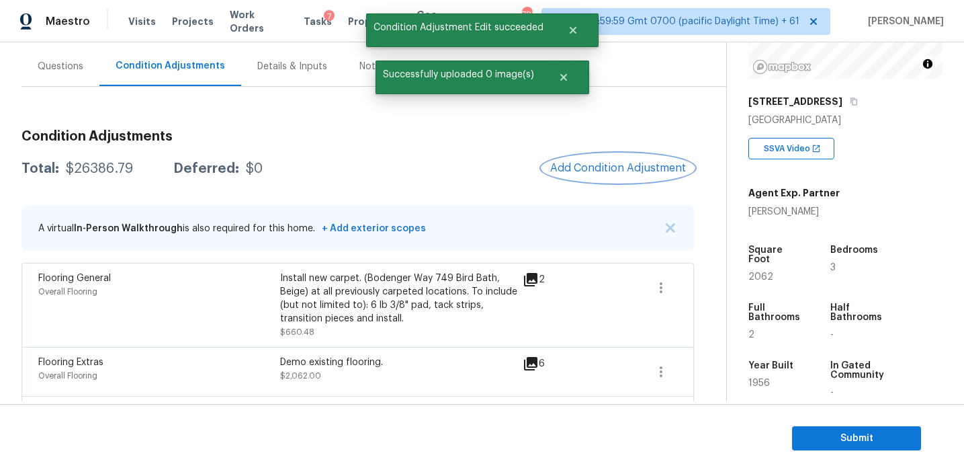
scroll to position [0, 0]
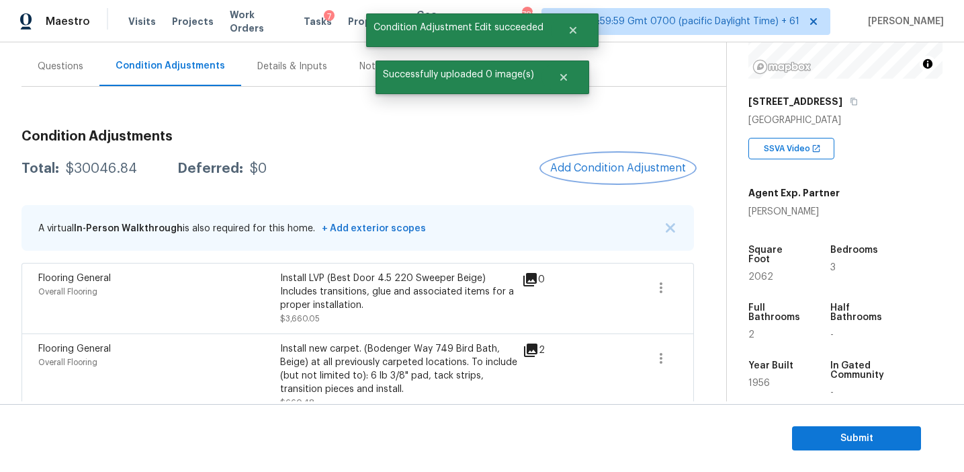
click at [587, 163] on span "Add Condition Adjustment" at bounding box center [618, 168] width 136 height 12
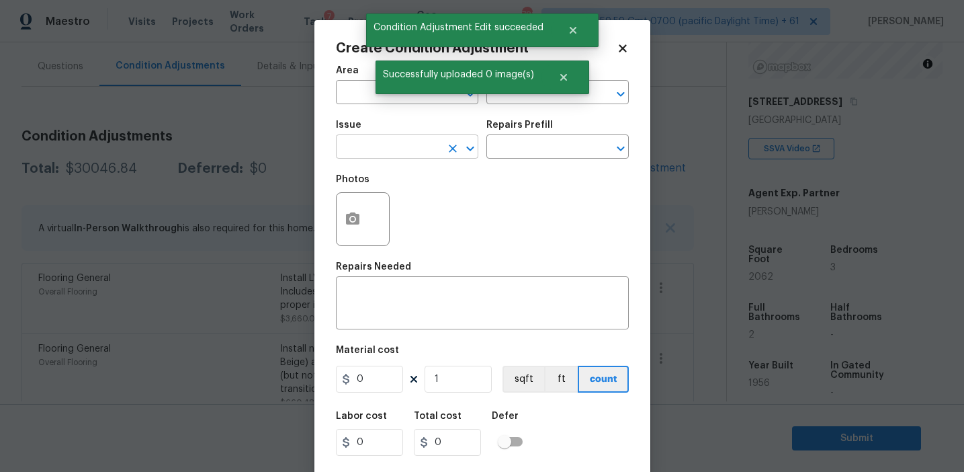
click at [413, 149] on input "text" at bounding box center [388, 148] width 105 height 21
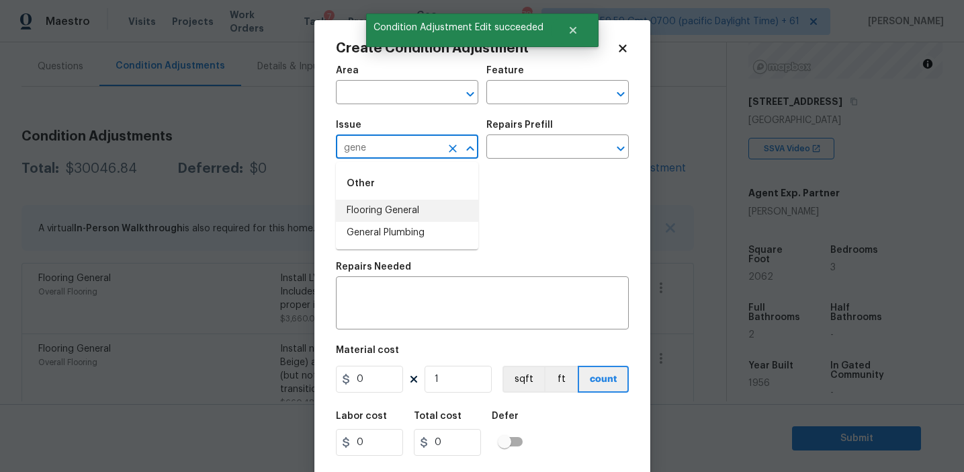
click at [426, 206] on li "Flooring General" at bounding box center [407, 211] width 142 height 22
type input "Flooring General"
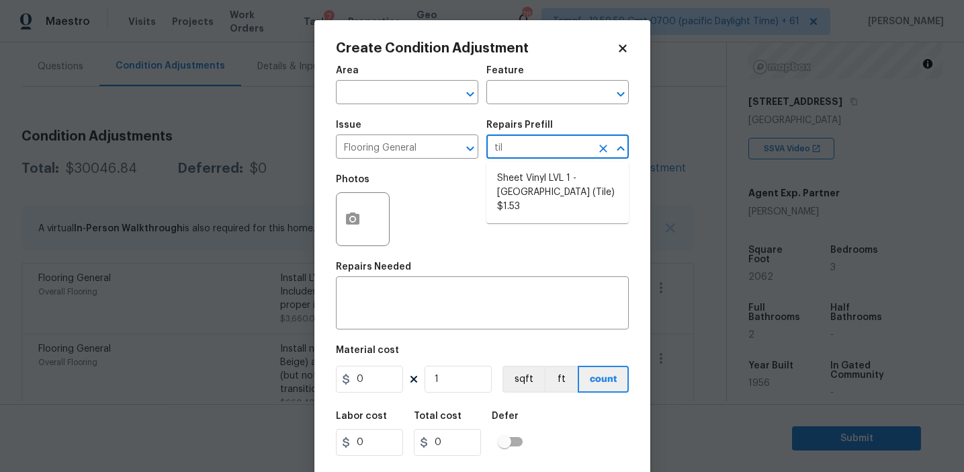
type input "tile"
click at [552, 186] on li "Sheet Vinyl LVL 1 - Sugar Valley (Tile) $1.53" at bounding box center [557, 192] width 142 height 50
type input "Overall Flooring"
type textarea "Install sheet vinyl flooring (Sugar Valley - Tile "Look", 592 Cool Sands) inclu…"
type input "1.53"
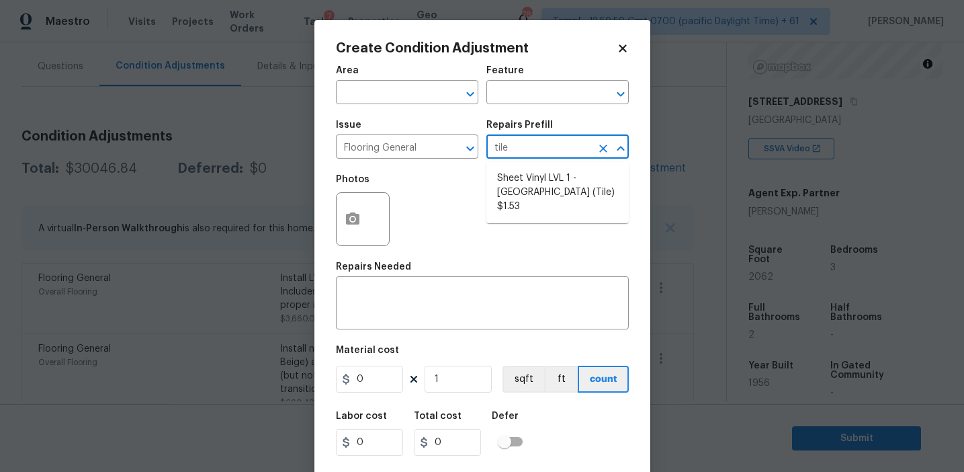
type input "1.53"
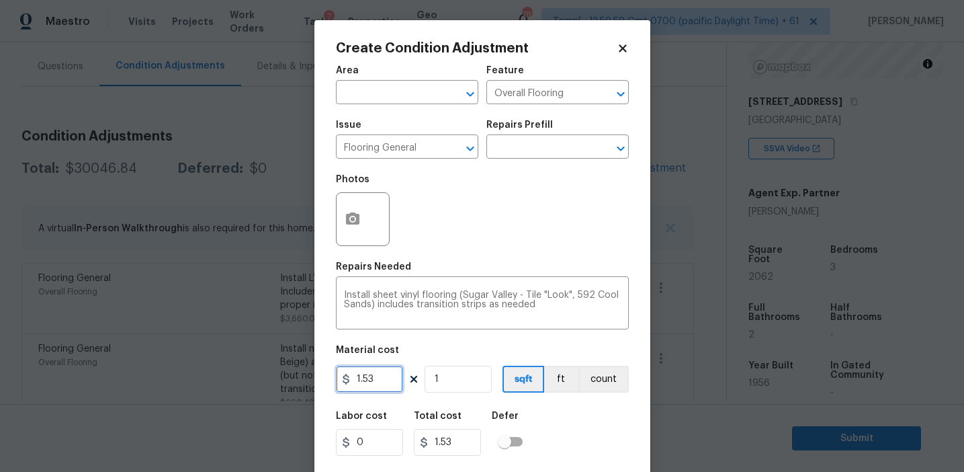
click at [372, 372] on input "1.53" at bounding box center [369, 379] width 67 height 27
type input "3.2"
paste input "516"
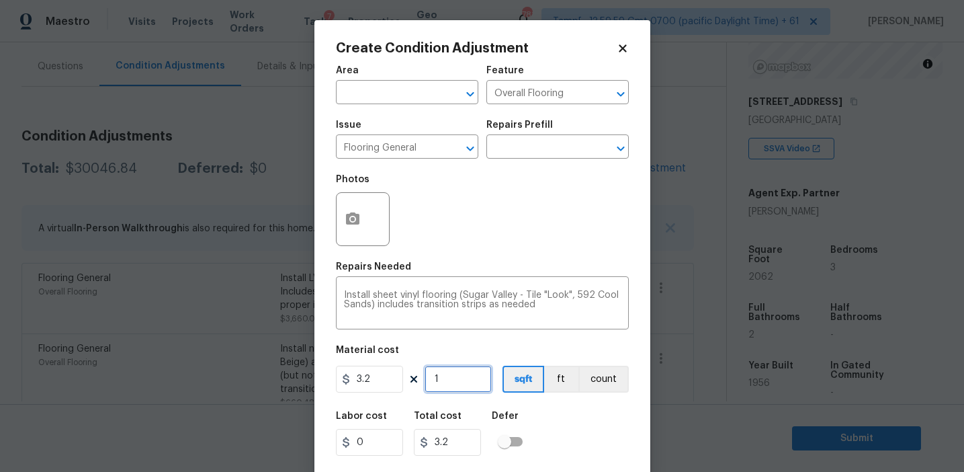
type input "516"
type input "1651.2"
type input "516"
click at [364, 226] on button "button" at bounding box center [353, 218] width 32 height 52
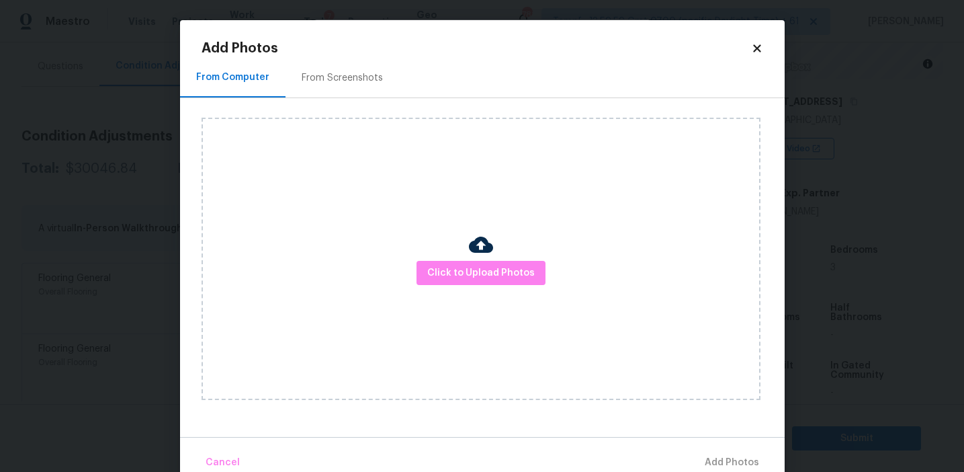
click at [362, 88] on div "From Screenshots" at bounding box center [343, 78] width 114 height 40
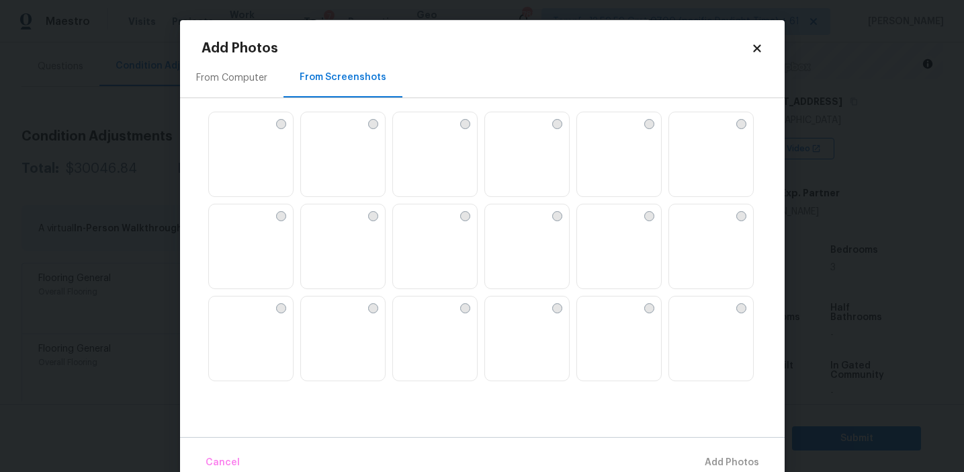
click at [271, 172] on img at bounding box center [251, 154] width 84 height 85
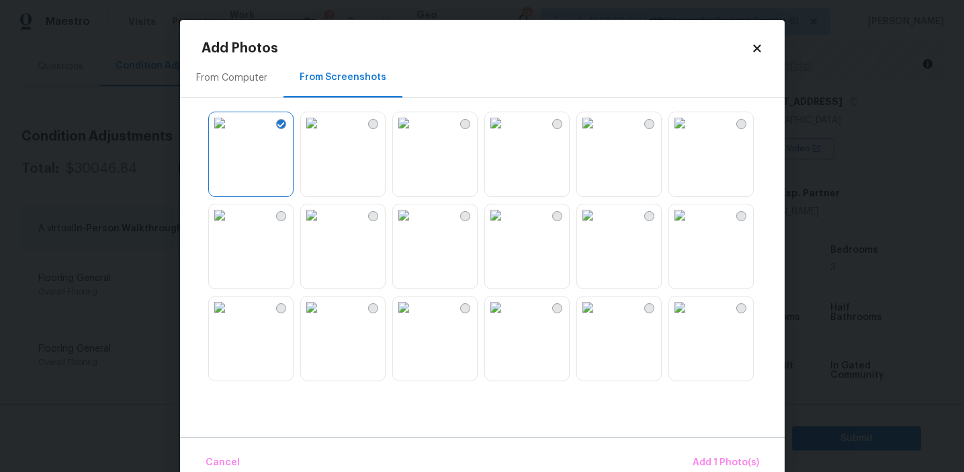
click at [415, 226] on img at bounding box center [404, 215] width 22 height 22
click at [507, 134] on img at bounding box center [496, 123] width 22 height 22
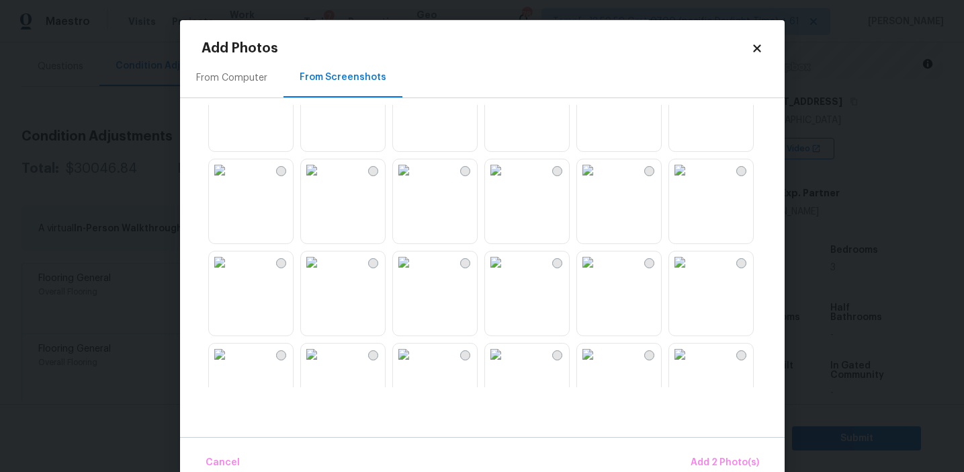
click at [507, 89] on img at bounding box center [496, 78] width 22 height 22
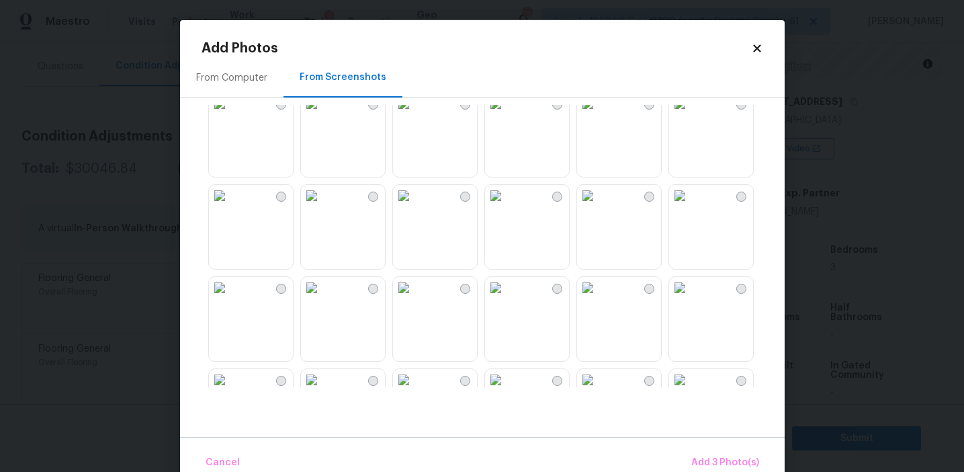
click at [691, 206] on img at bounding box center [680, 196] width 22 height 22
click at [507, 298] on img at bounding box center [496, 288] width 22 height 22
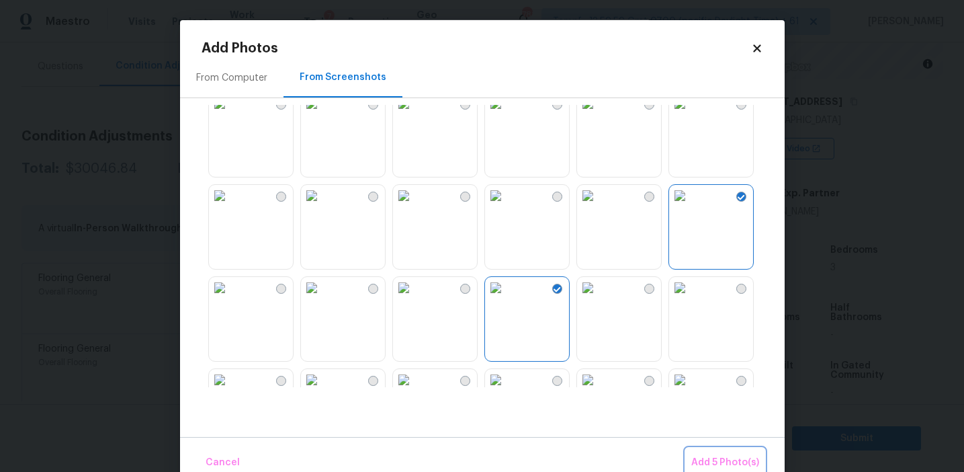
click at [693, 460] on span "Add 5 Photo(s)" at bounding box center [725, 462] width 68 height 17
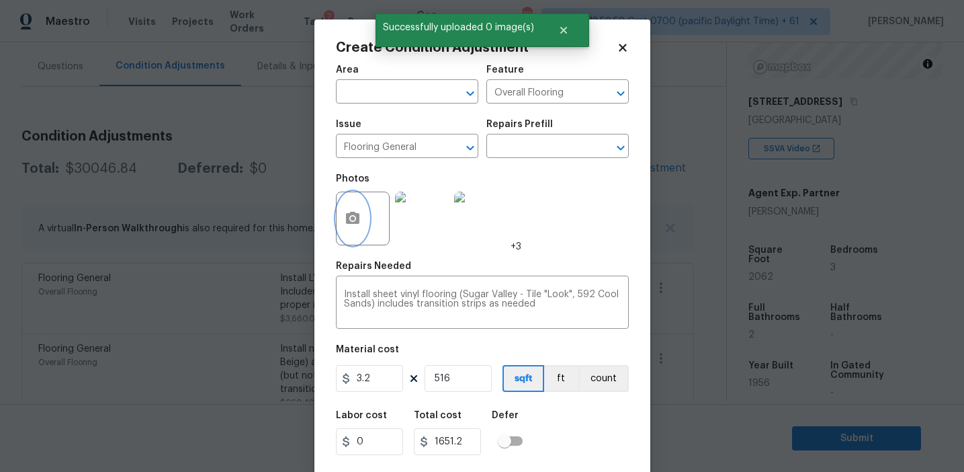
scroll to position [30, 0]
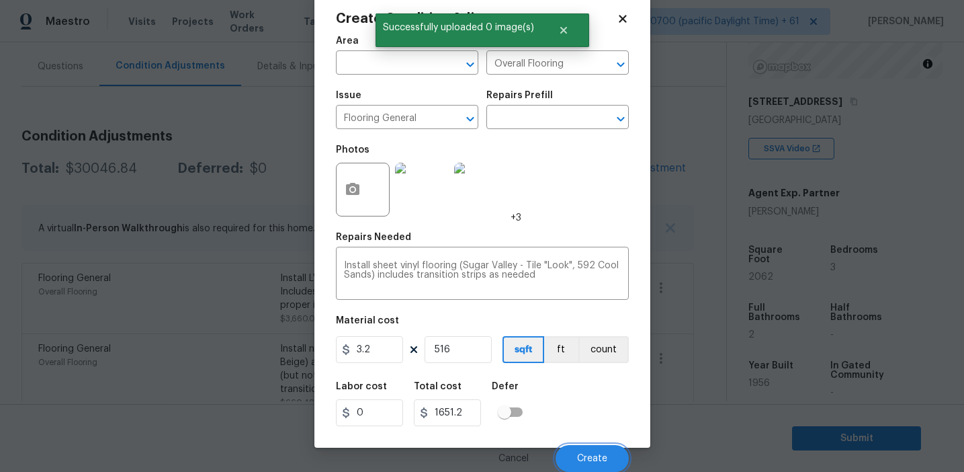
click at [593, 452] on button "Create" at bounding box center [592, 458] width 73 height 27
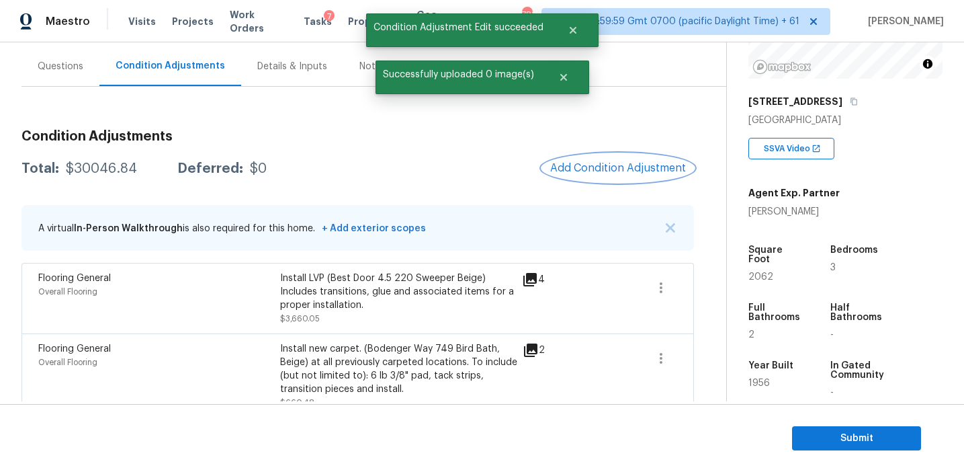
scroll to position [0, 0]
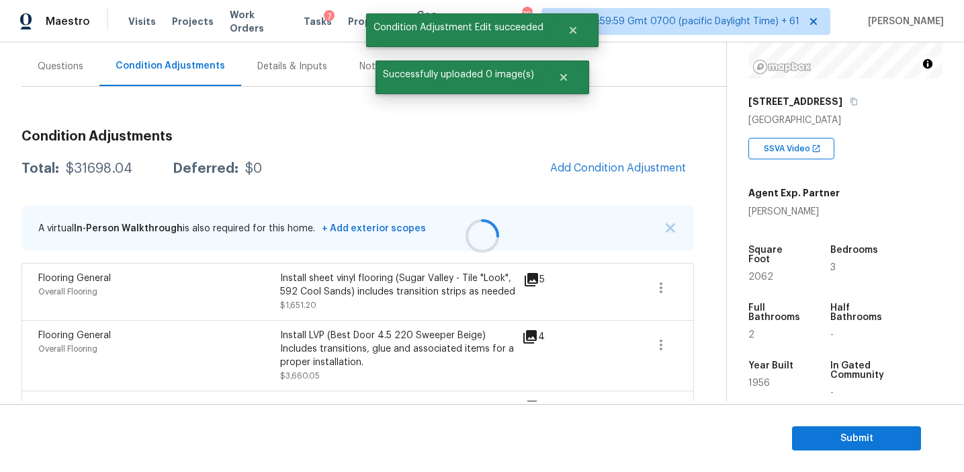
click at [96, 171] on div at bounding box center [482, 236] width 964 height 472
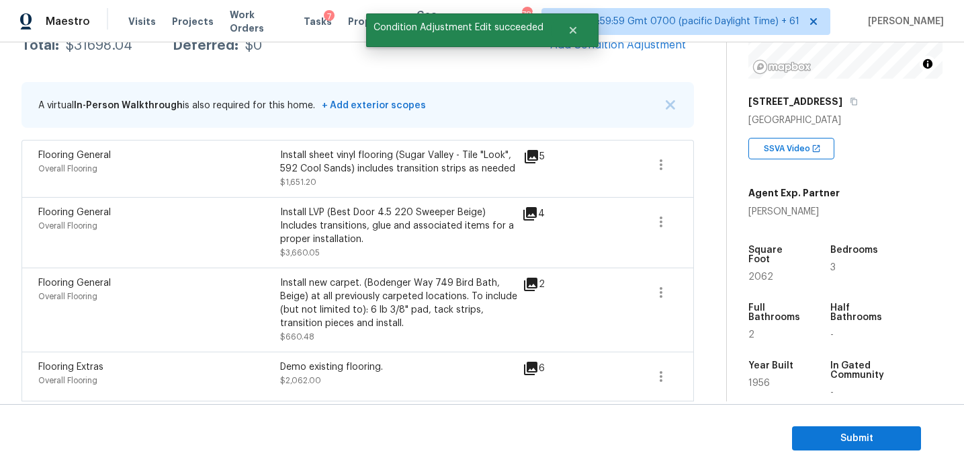
click at [176, 214] on div "Flooring General" at bounding box center [159, 212] width 242 height 13
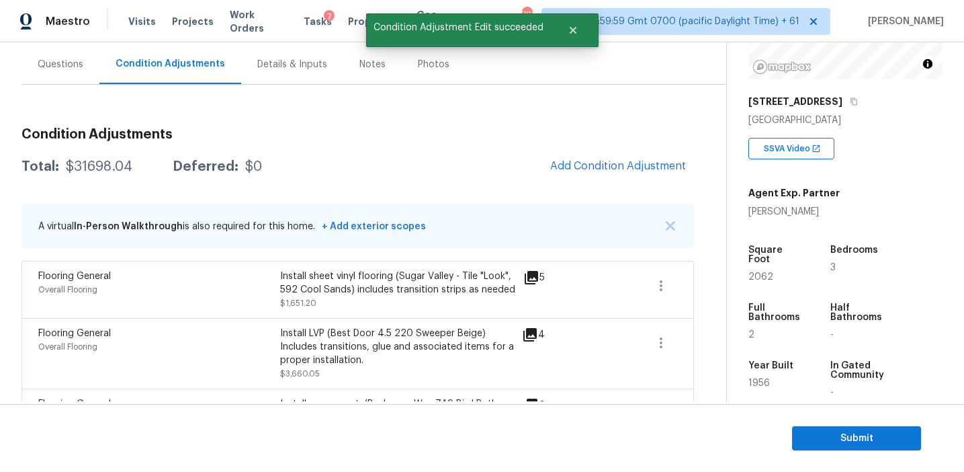
scroll to position [112, 0]
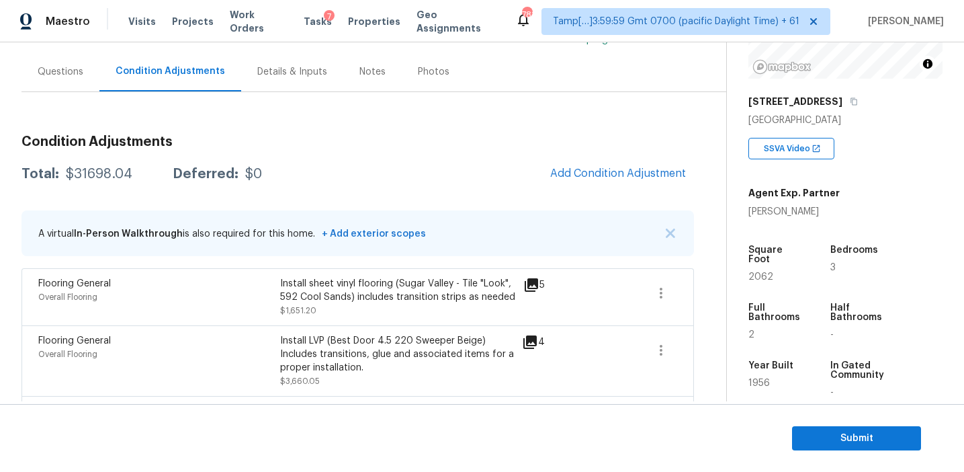
click at [112, 175] on div "$31698.04" at bounding box center [99, 173] width 67 height 13
copy div "31698.04"
click at [265, 148] on h3 "Condition Adjustments" at bounding box center [358, 141] width 673 height 13
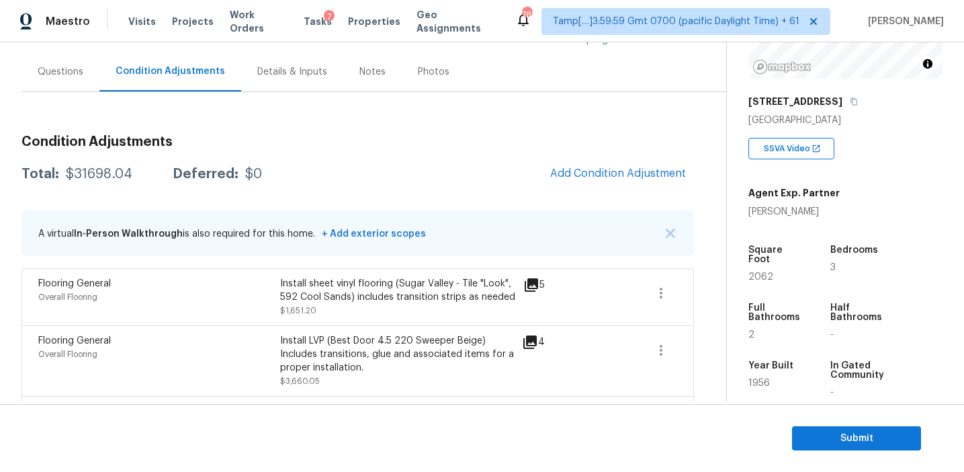
click at [80, 74] on div "Questions" at bounding box center [61, 71] width 46 height 13
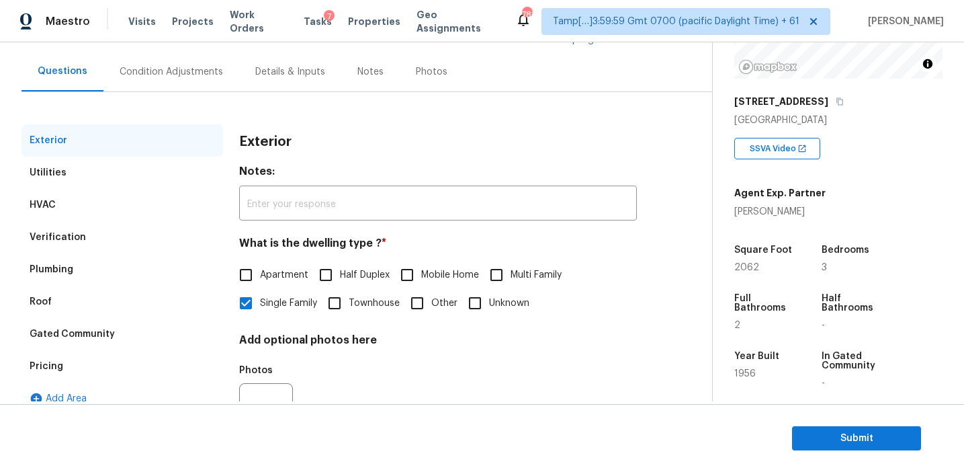
click at [142, 355] on div "Pricing" at bounding box center [123, 366] width 202 height 32
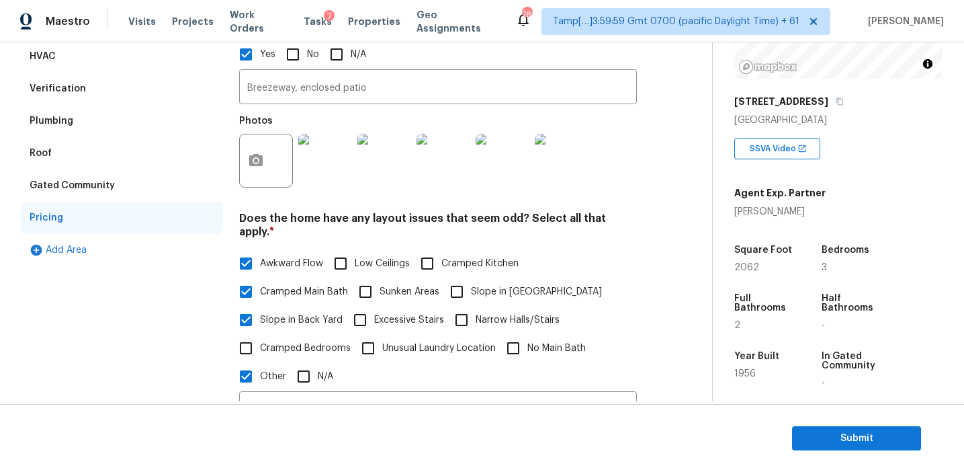
click at [165, 85] on div "Verification" at bounding box center [123, 89] width 202 height 32
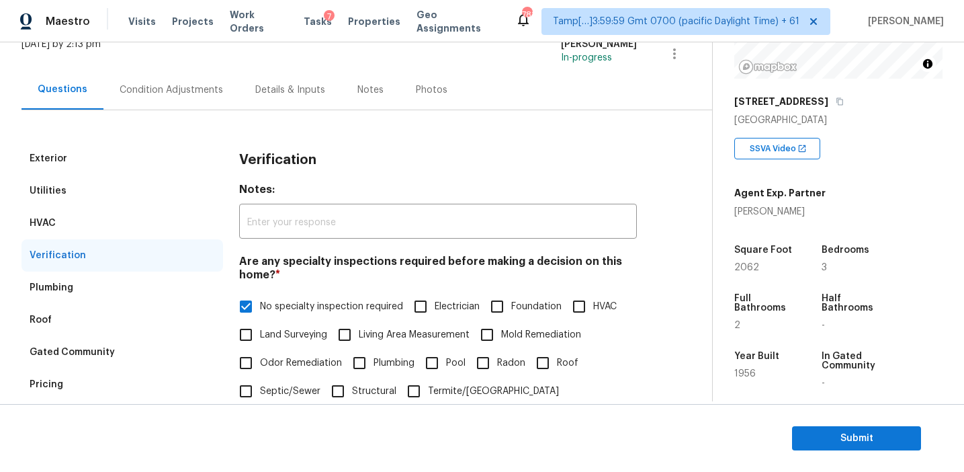
scroll to position [73, 0]
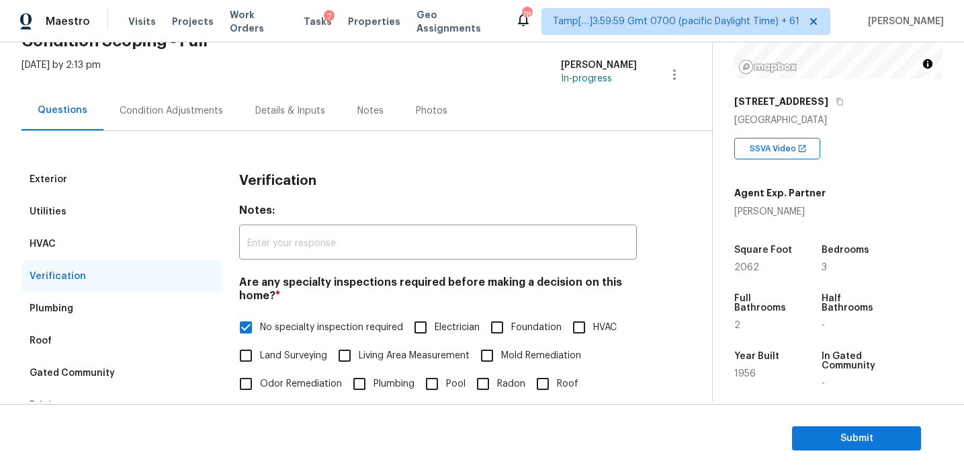
click at [187, 112] on div "Condition Adjustments" at bounding box center [171, 110] width 103 height 13
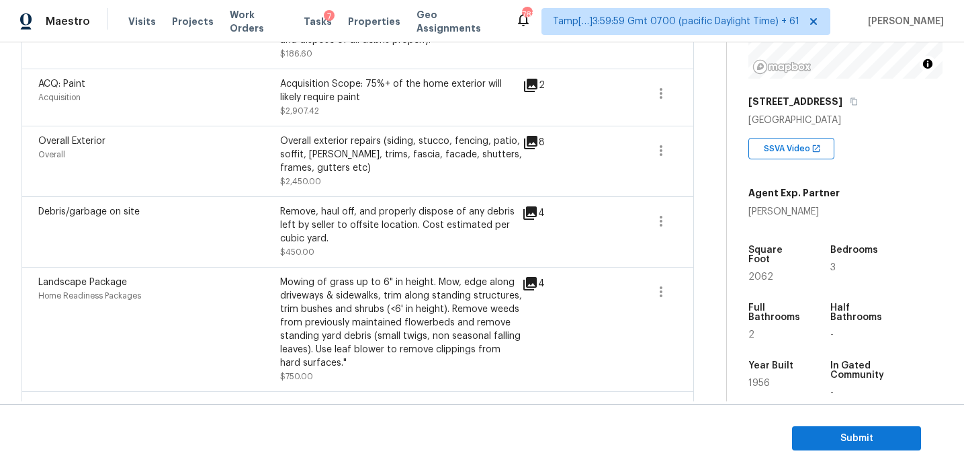
scroll to position [1360, 0]
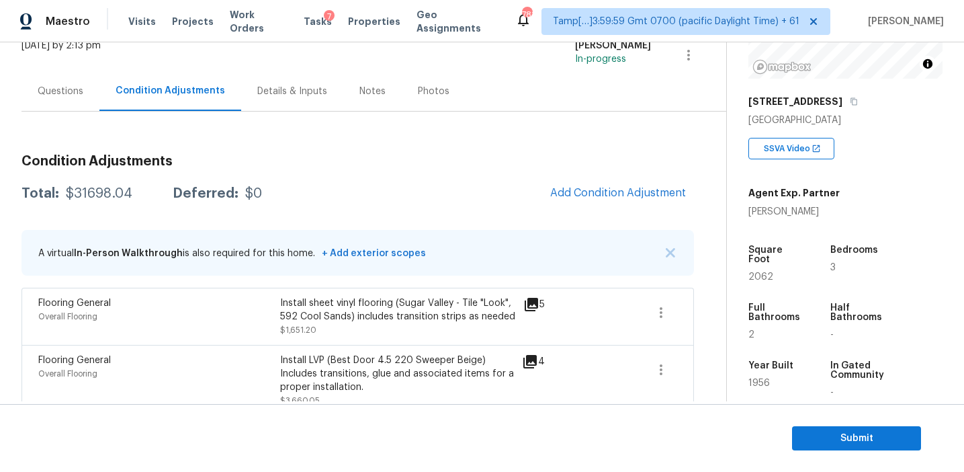
click at [55, 90] on div "Questions" at bounding box center [61, 91] width 46 height 13
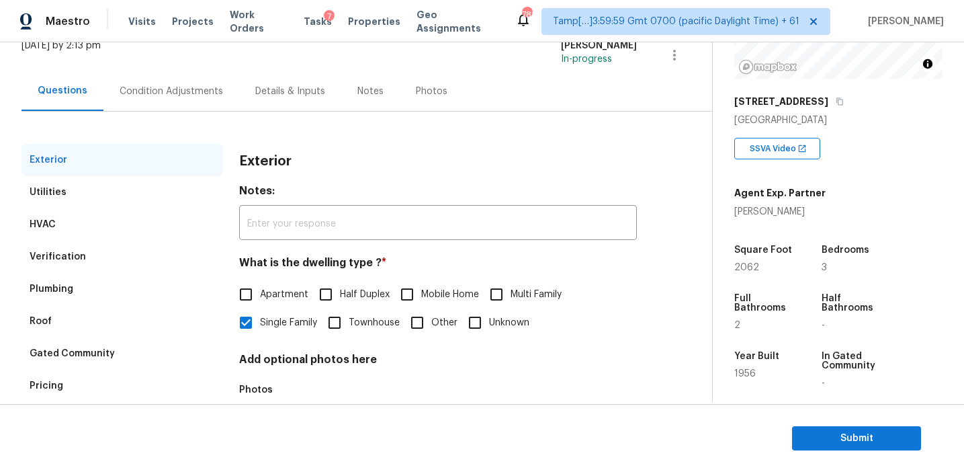
scroll to position [124, 0]
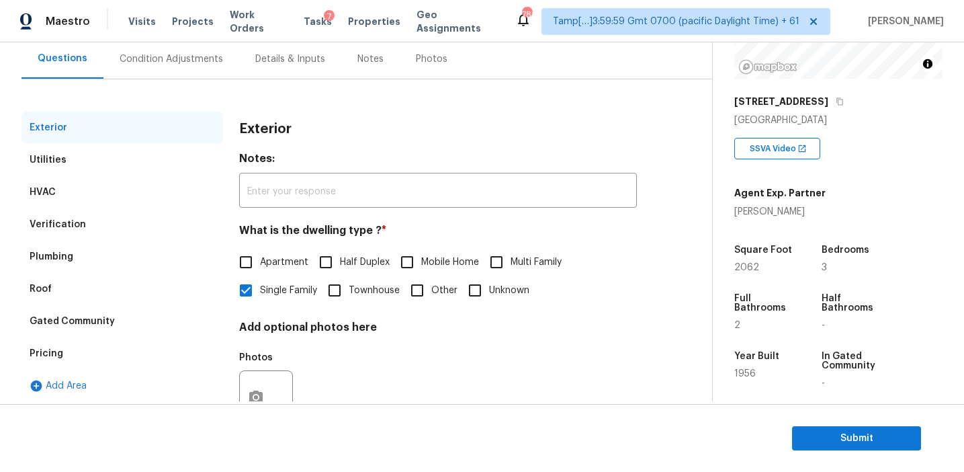
click at [122, 345] on div "Pricing" at bounding box center [123, 353] width 202 height 32
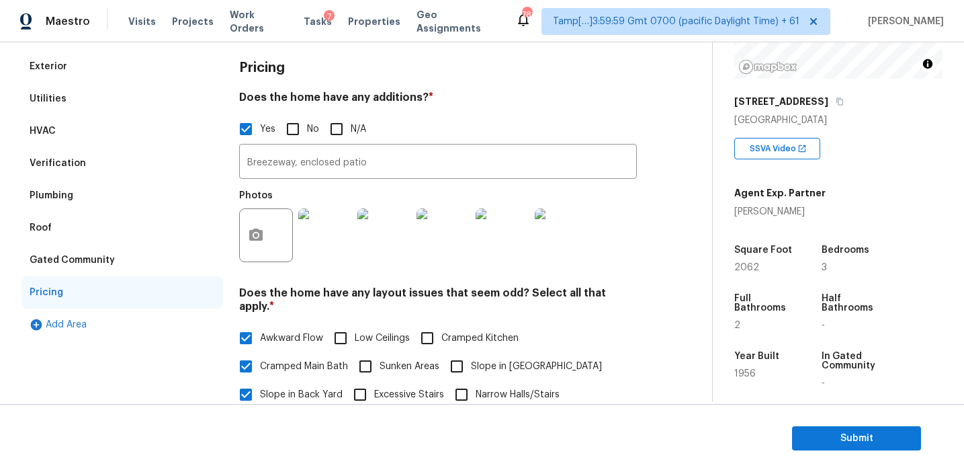
scroll to position [589, 0]
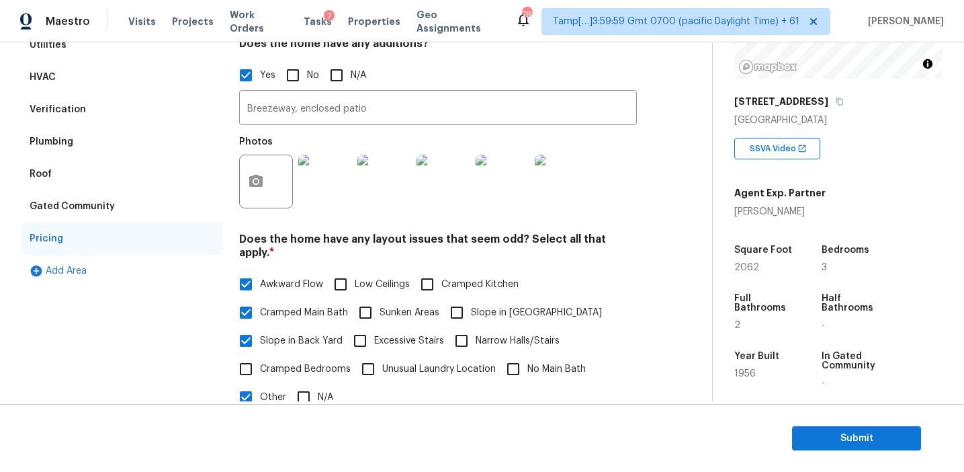
click at [149, 209] on div "Gated Community" at bounding box center [123, 206] width 202 height 32
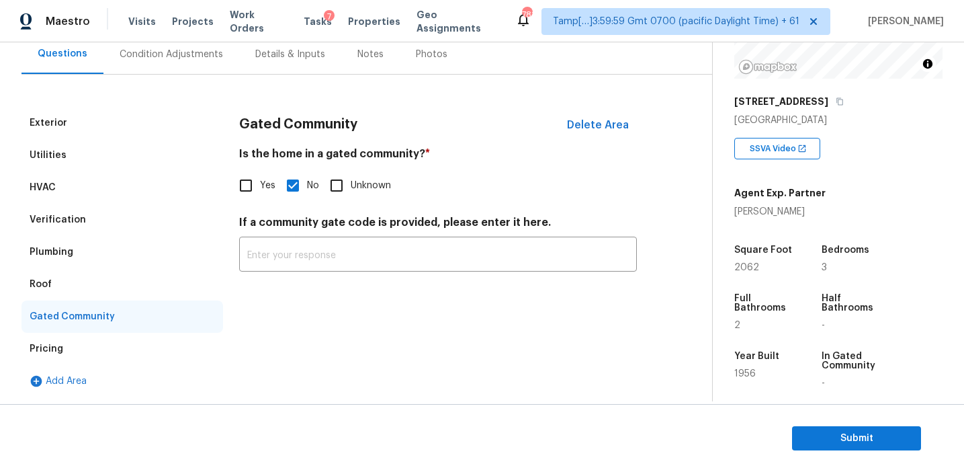
click at [91, 279] on div "Roof" at bounding box center [123, 284] width 202 height 32
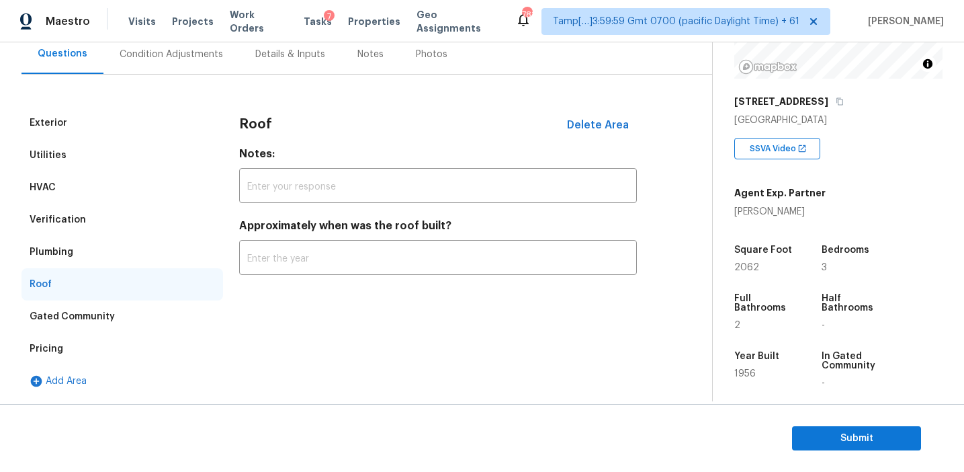
click at [91, 257] on div "Plumbing" at bounding box center [123, 252] width 202 height 32
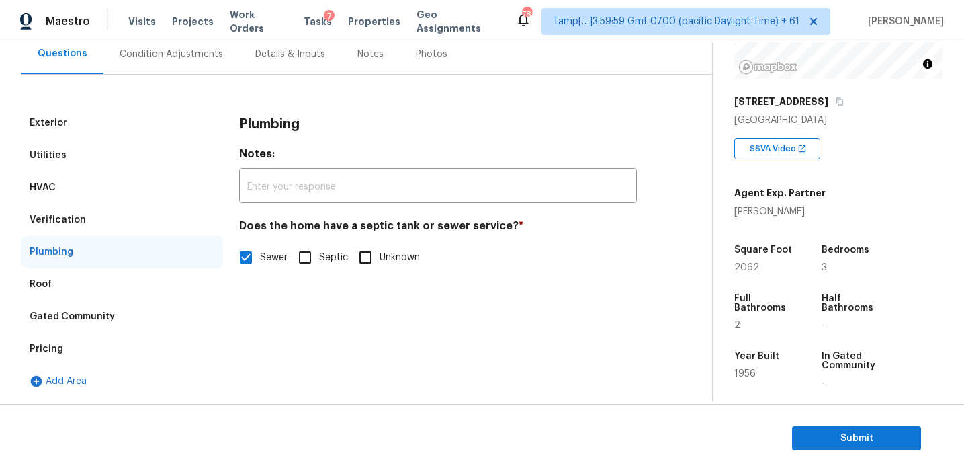
click at [101, 219] on div "Verification" at bounding box center [123, 220] width 202 height 32
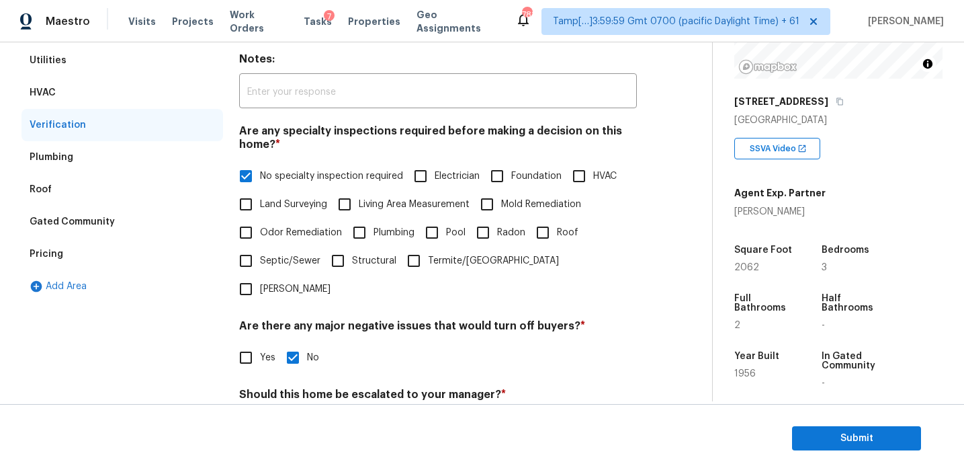
scroll to position [155, 0]
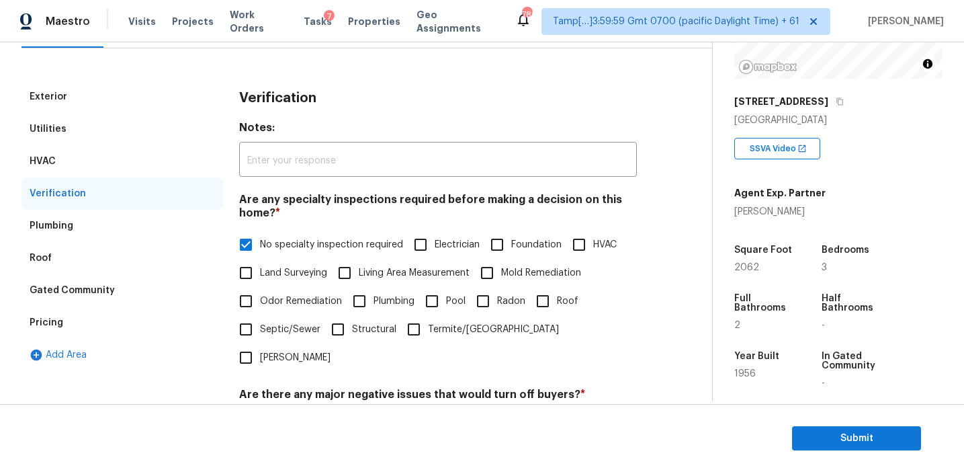
click at [159, 154] on div "HVAC" at bounding box center [123, 161] width 202 height 32
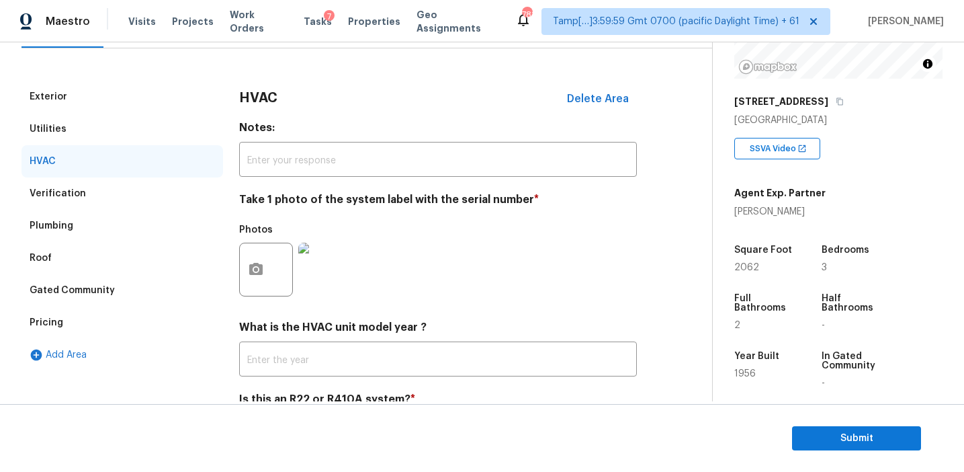
click at [153, 130] on div "Utilities" at bounding box center [123, 129] width 202 height 32
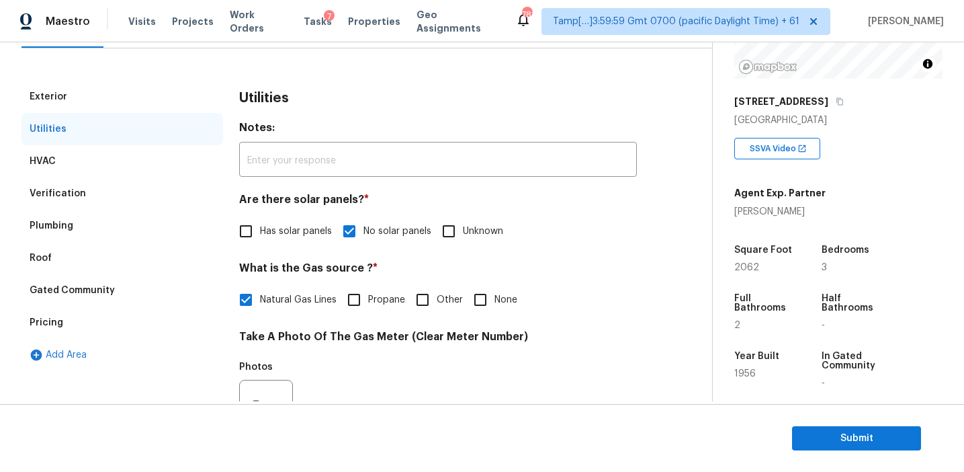
click at [157, 94] on div "Exterior" at bounding box center [123, 97] width 202 height 32
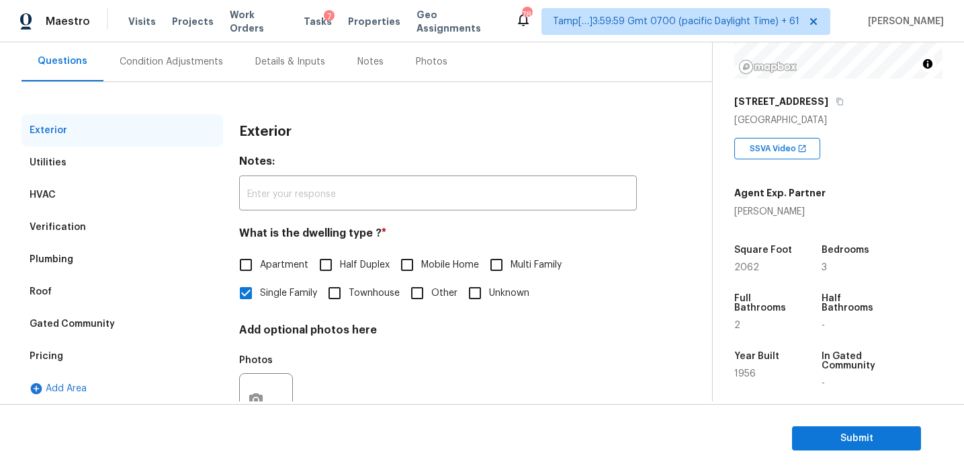
scroll to position [116, 0]
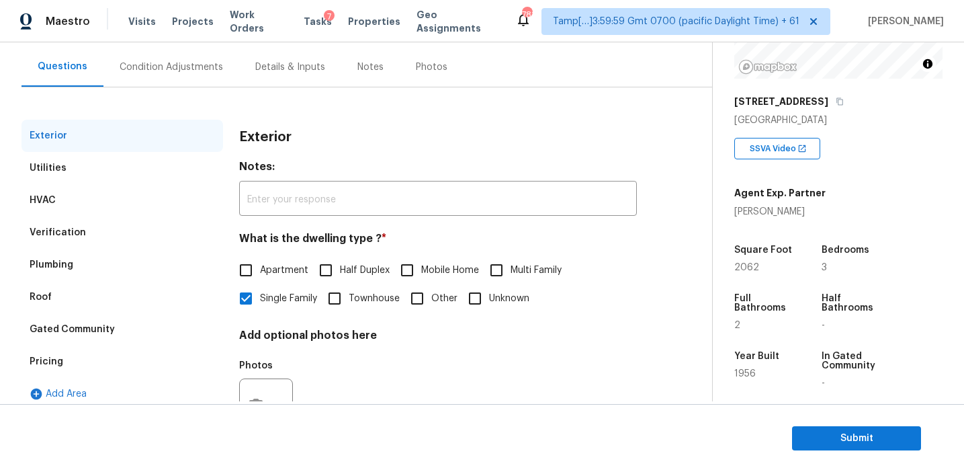
click at [183, 86] on div "Questions Condition Adjustments Details & Inputs Notes Photos" at bounding box center [367, 67] width 691 height 40
click at [188, 73] on div "Condition Adjustments" at bounding box center [171, 67] width 136 height 40
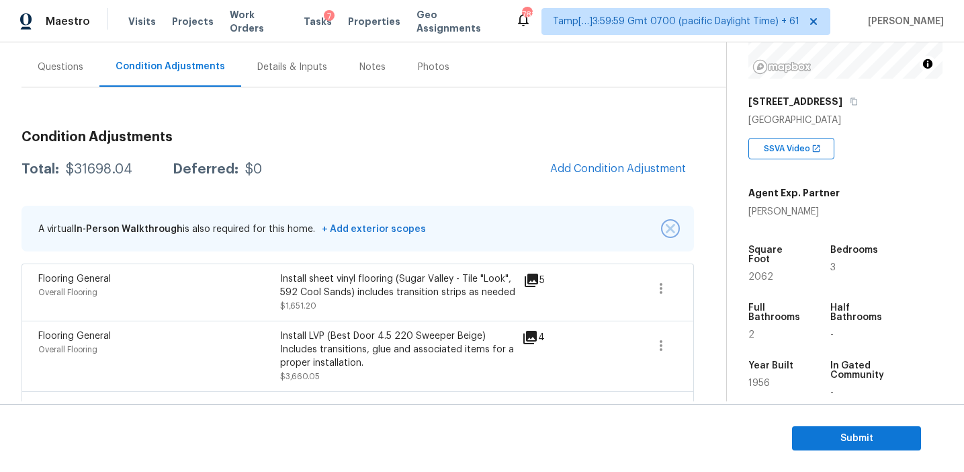
click at [672, 225] on img "button" at bounding box center [670, 228] width 9 height 9
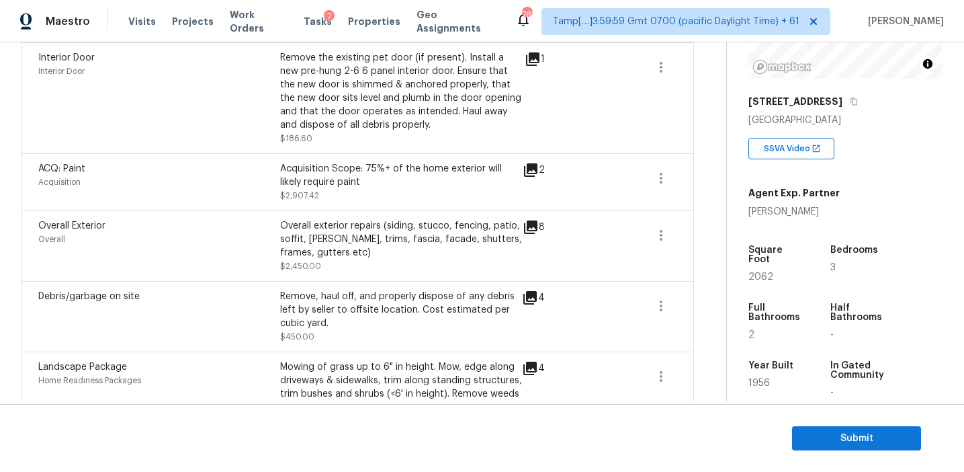
scroll to position [1281, 0]
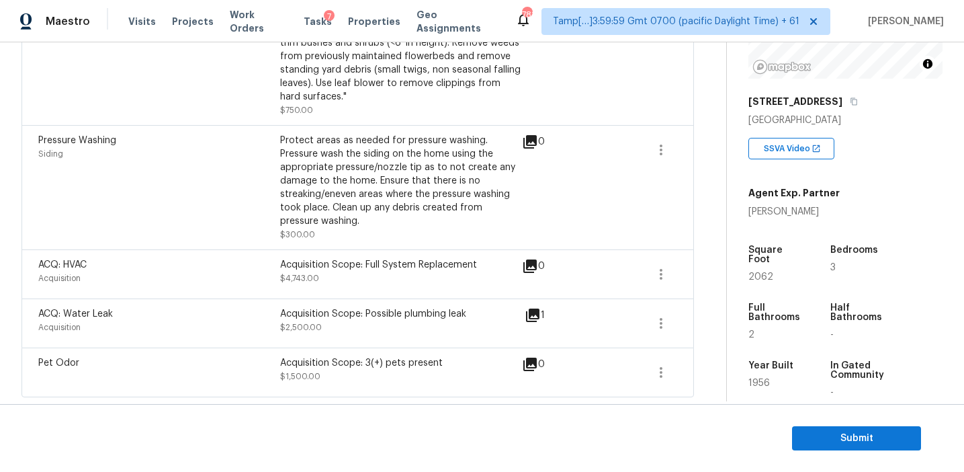
click at [532, 311] on icon at bounding box center [532, 314] width 13 height 13
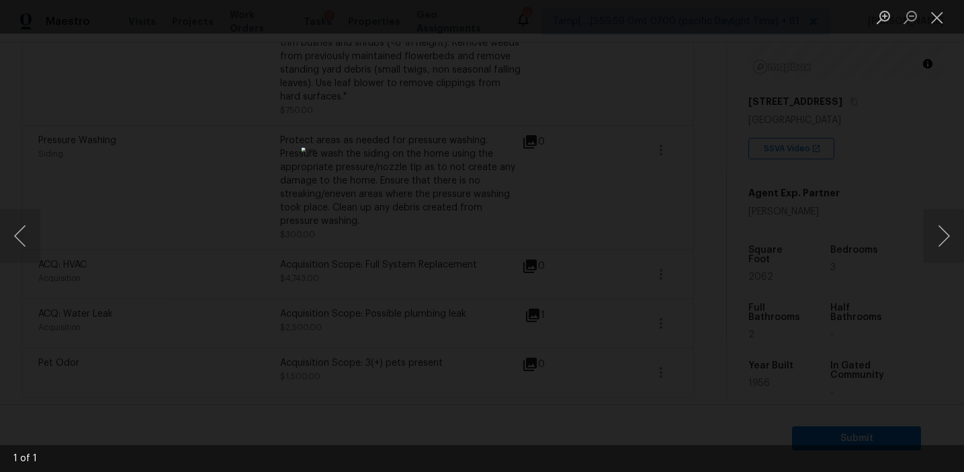
click at [857, 194] on div "Lightbox" at bounding box center [482, 236] width 964 height 472
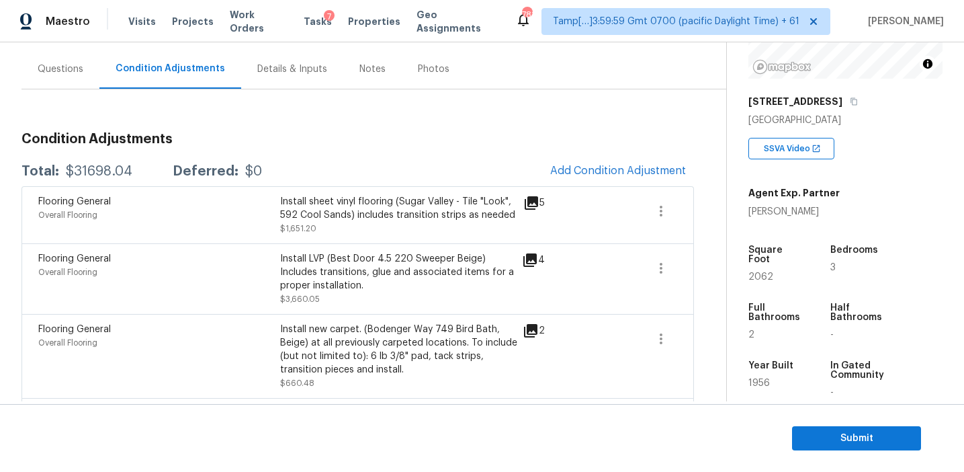
scroll to position [114, 0]
click at [845, 433] on span "Submit" at bounding box center [857, 438] width 108 height 17
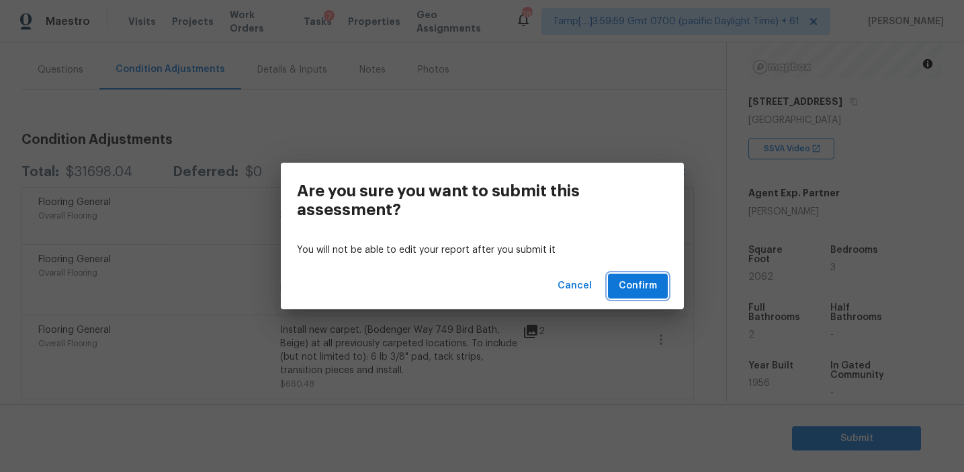
click at [640, 290] on span "Confirm" at bounding box center [638, 286] width 38 height 17
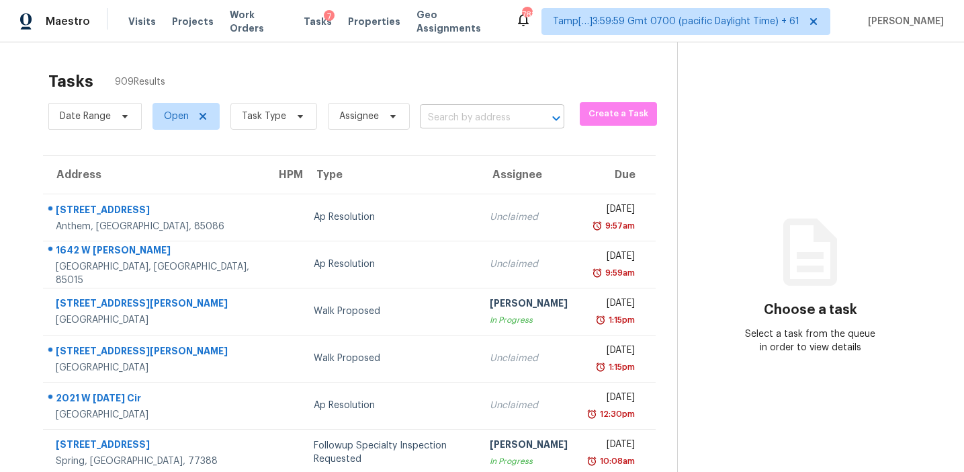
click at [467, 112] on input "text" at bounding box center [473, 118] width 107 height 21
paste input "3792 Lunn Dr Nashville, TN, 37218"
type input "3792 Lunn Dr Nashville, TN, 37218"
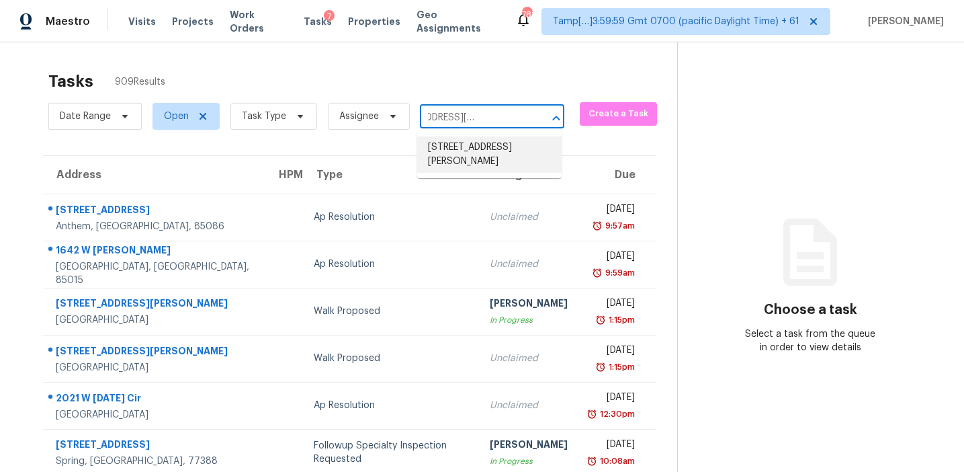
click at [480, 144] on li "3792 Lunn Dr, Nashville, TN 37218" at bounding box center [489, 154] width 144 height 36
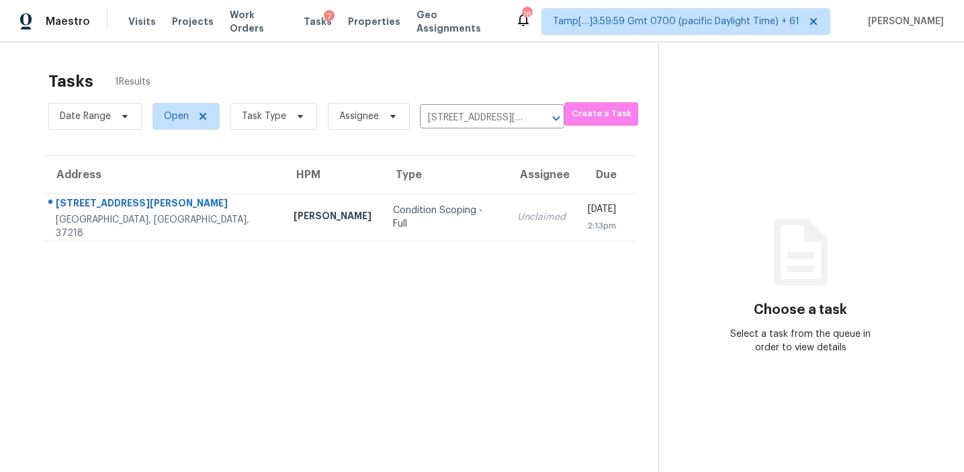
click at [507, 227] on td "Unclaimed" at bounding box center [542, 217] width 70 height 47
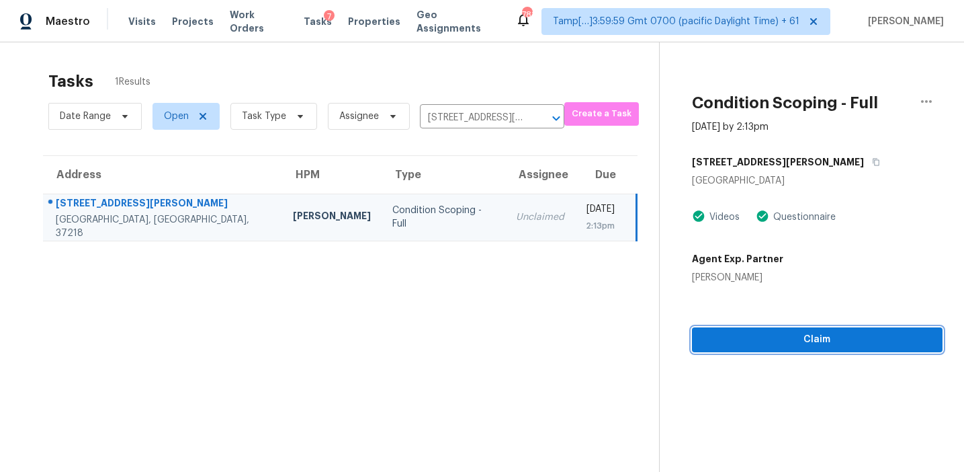
click at [772, 341] on span "Claim" at bounding box center [817, 339] width 229 height 17
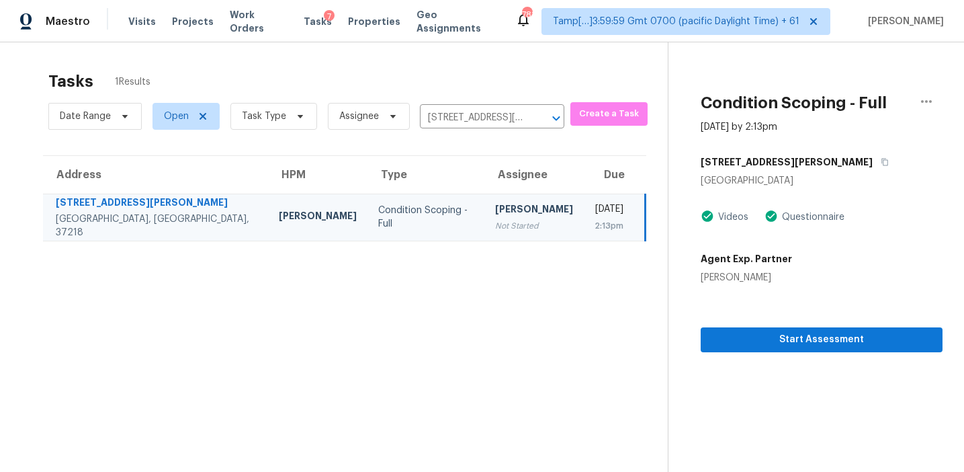
click at [409, 283] on section "Tasks 1 Results Date Range Open Task Type Assignee 3792 Lunn Dr, Nashville, TN …" at bounding box center [345, 289] width 646 height 450
click at [735, 331] on span "Start Assessment" at bounding box center [822, 339] width 220 height 17
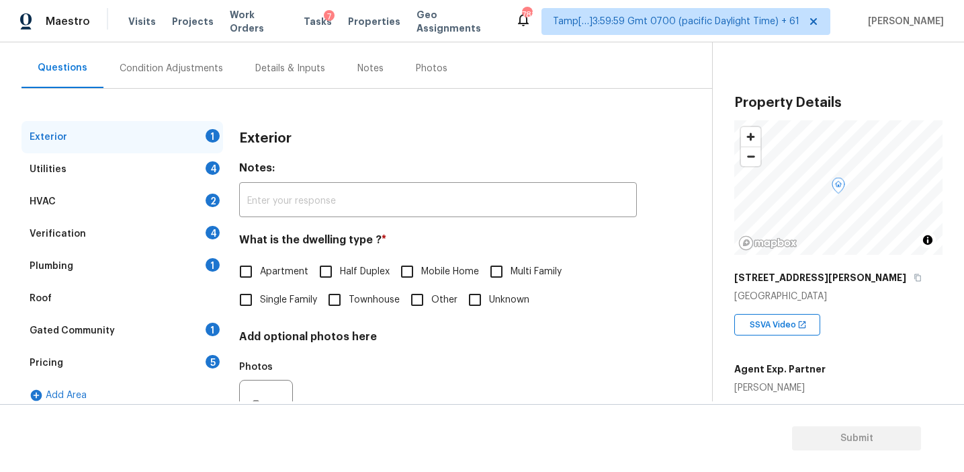
scroll to position [114, 0]
click at [194, 355] on div "Pricing 5" at bounding box center [123, 364] width 202 height 32
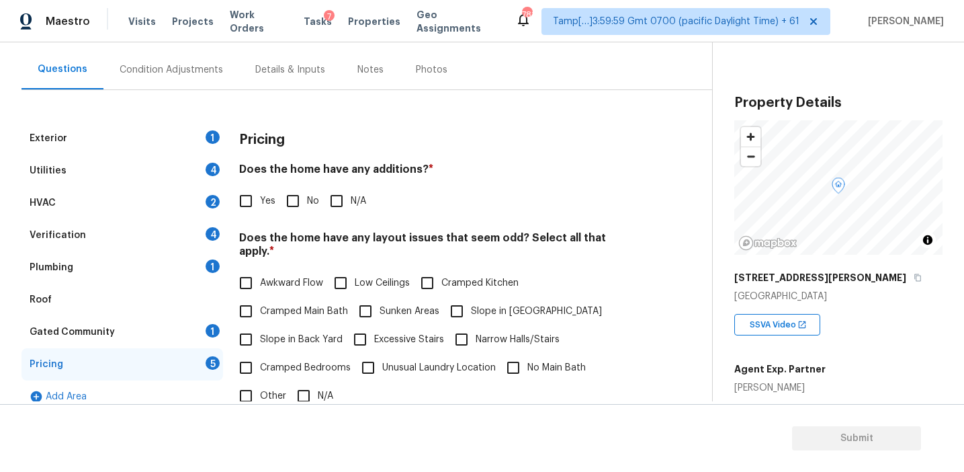
click at [211, 66] on div "Condition Adjustments" at bounding box center [171, 69] width 103 height 13
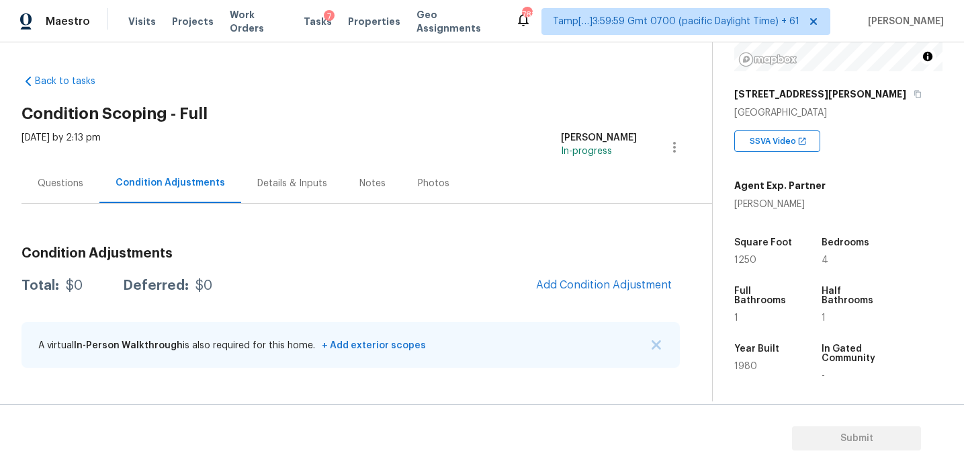
scroll to position [175, 0]
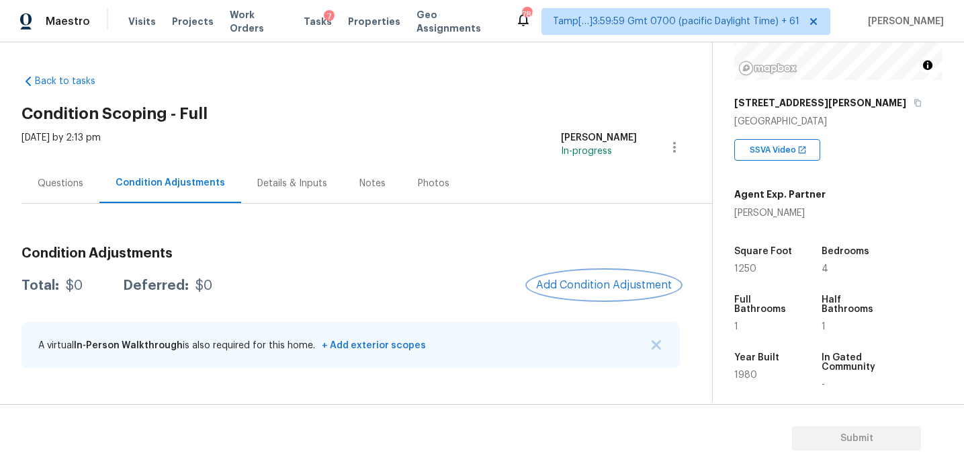
click at [575, 280] on span "Add Condition Adjustment" at bounding box center [604, 285] width 136 height 12
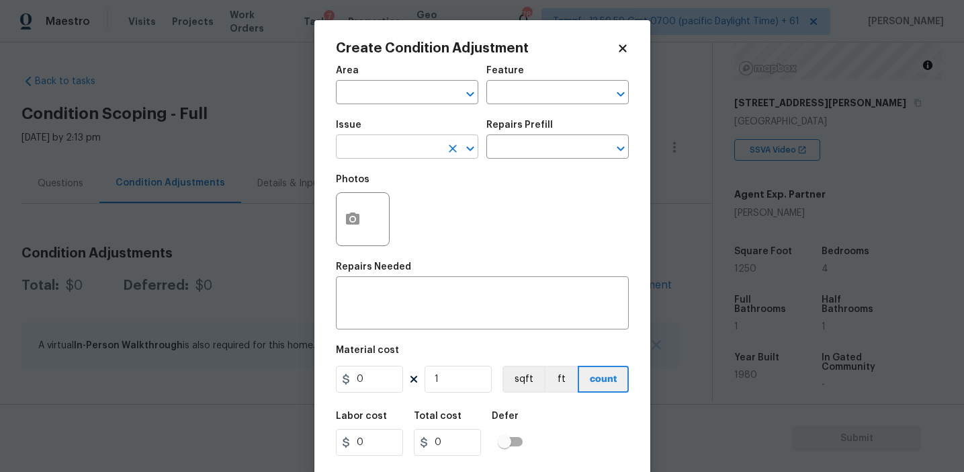
click at [377, 154] on input "text" at bounding box center [388, 148] width 105 height 21
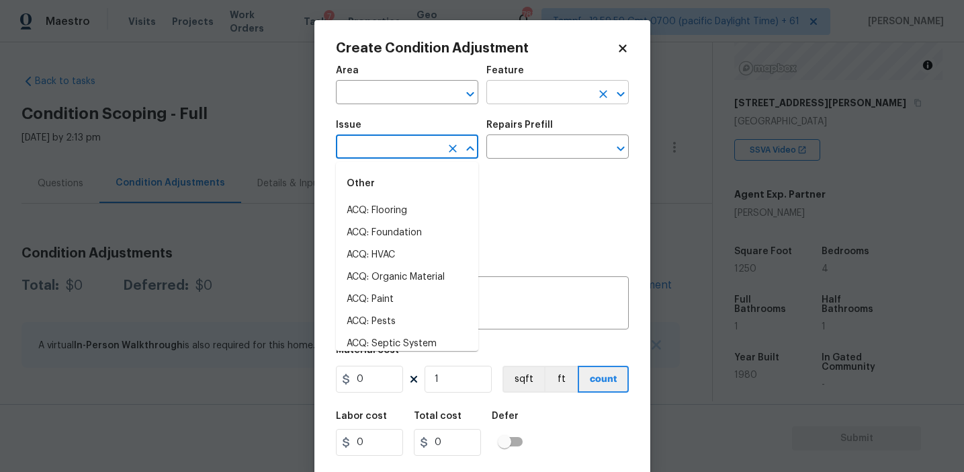
click at [499, 95] on input "text" at bounding box center [538, 93] width 105 height 21
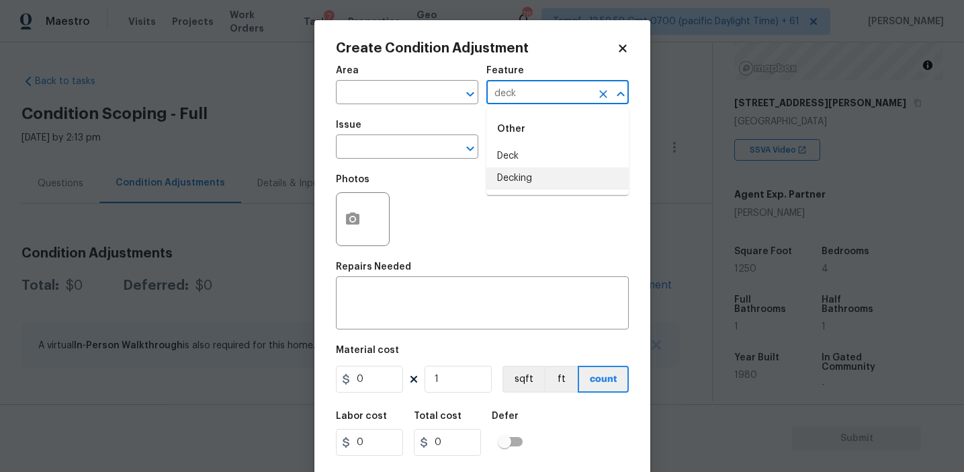
click at [521, 181] on li "Decking" at bounding box center [557, 178] width 142 height 22
type input "Decking"
click at [394, 149] on input "text" at bounding box center [388, 148] width 105 height 21
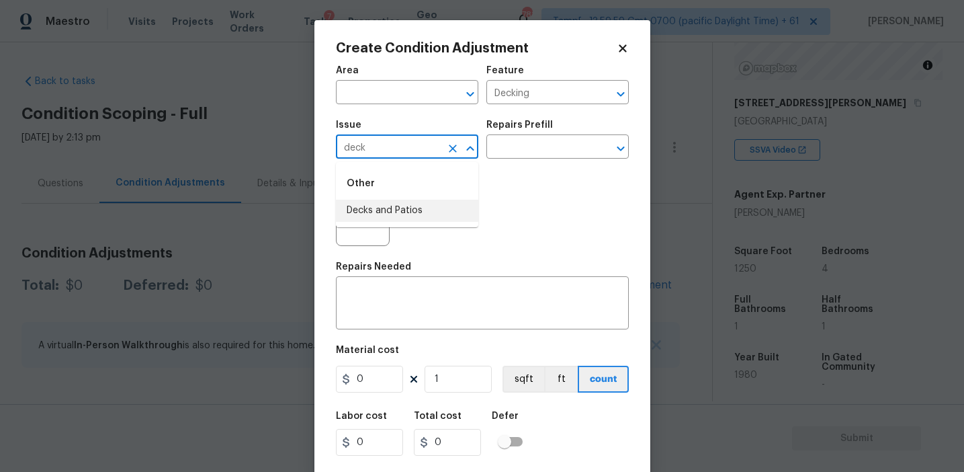
click at [392, 210] on li "Decks and Patios" at bounding box center [407, 211] width 142 height 22
type input "Decks and Patios"
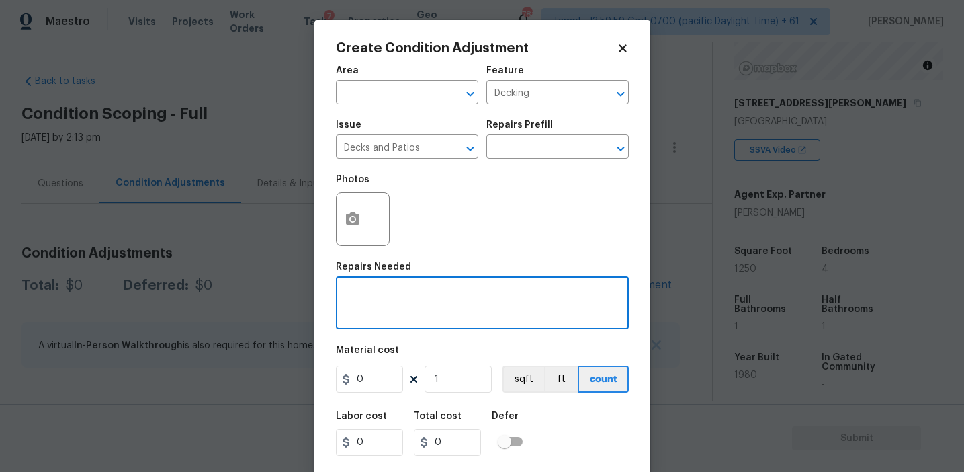
click at [402, 304] on textarea at bounding box center [482, 304] width 277 height 28
paste textarea "Most of the decking needs to be replaced."
type textarea "Most of the decking needs to be replaced."
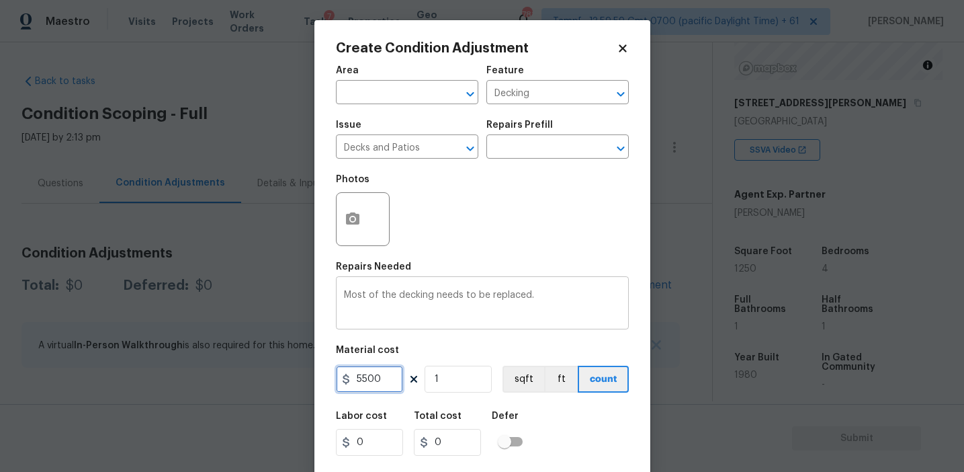
type input "5500"
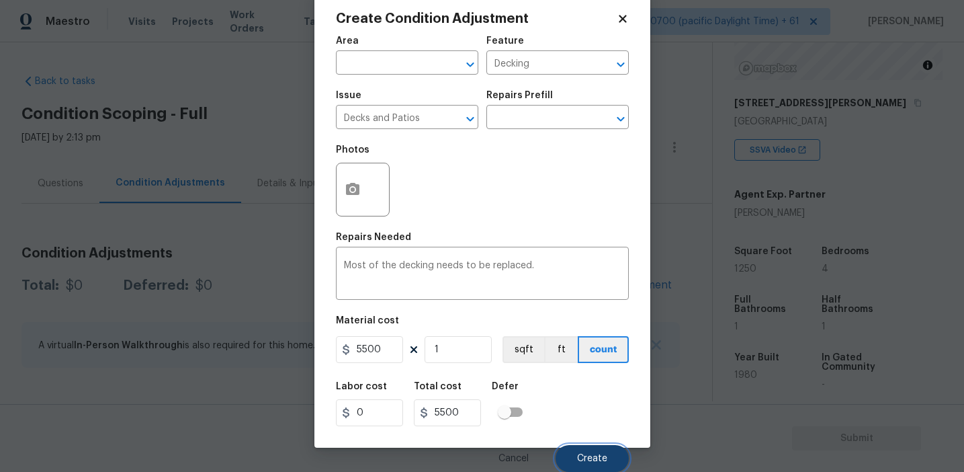
click at [587, 454] on span "Create" at bounding box center [592, 459] width 30 height 10
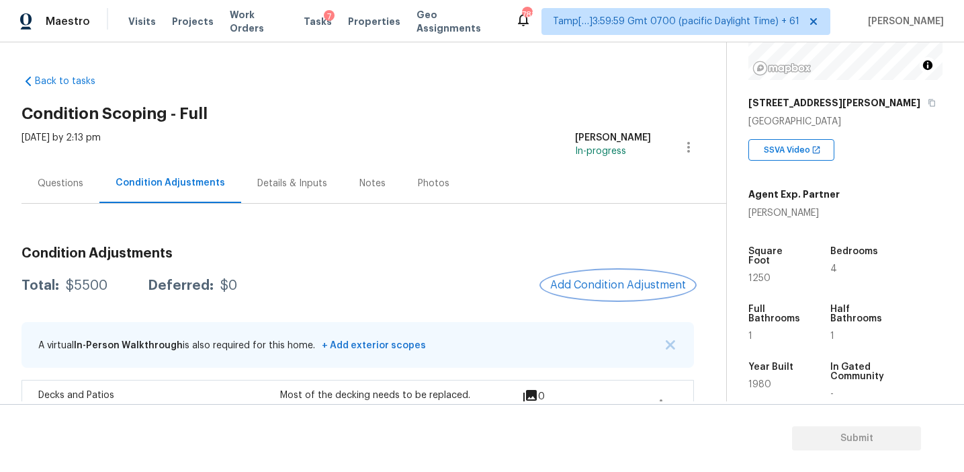
scroll to position [0, 0]
click at [571, 289] on span "Add Condition Adjustment" at bounding box center [618, 285] width 136 height 12
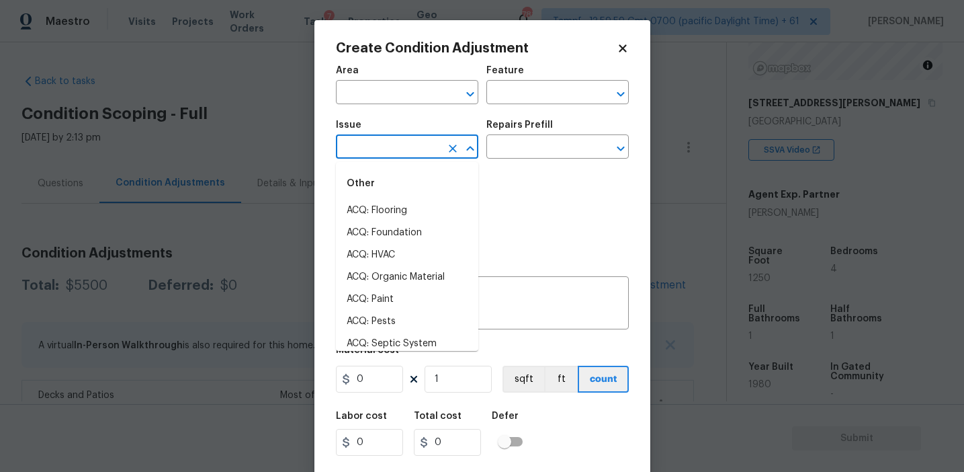
click at [415, 150] on input "text" at bounding box center [388, 148] width 105 height 21
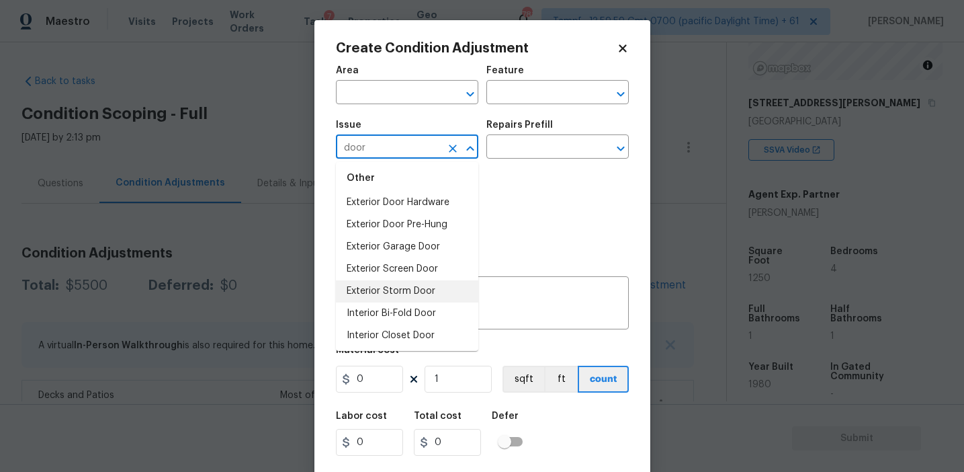
scroll to position [157, 0]
click at [395, 293] on li "Interior Door" at bounding box center [407, 290] width 142 height 22
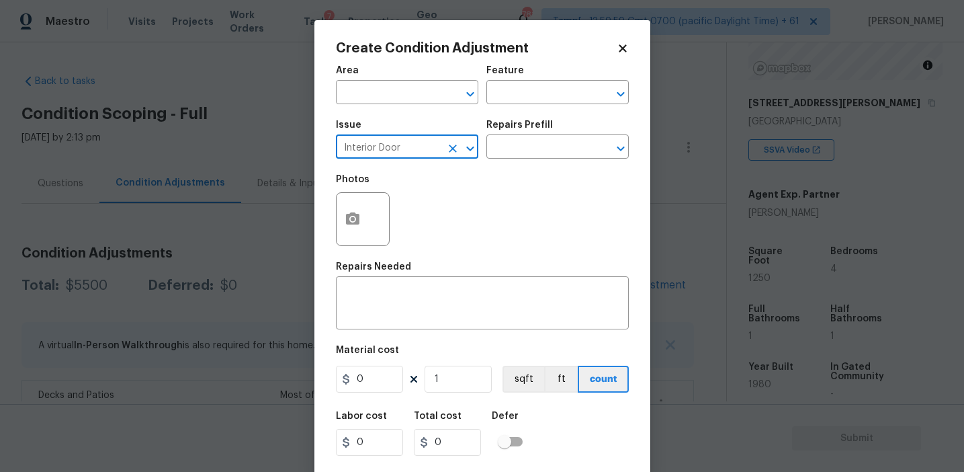
type input "Interior Door"
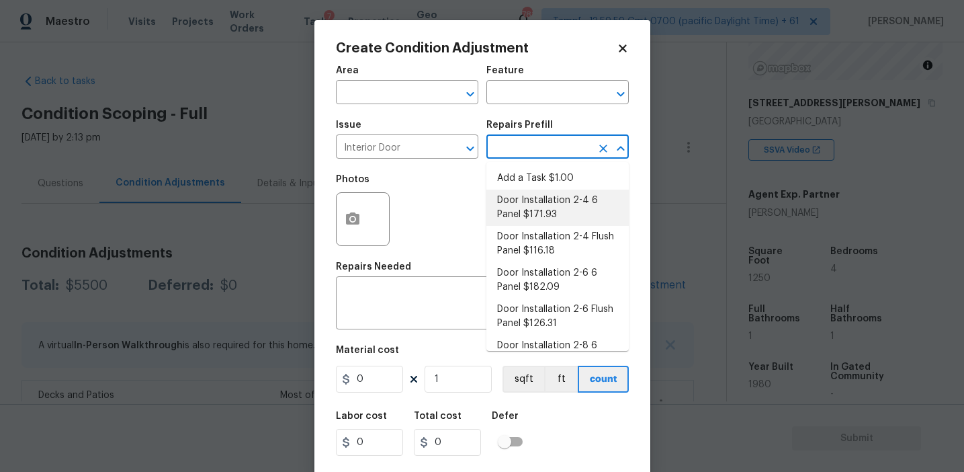
click at [528, 207] on li "Door Installation 2-4 6 Panel $171.93" at bounding box center [557, 207] width 142 height 36
type input "Interior Door"
type textarea "Remove the existing door (if present). Install a new pre-hung 2-4 6 panel inter…"
type input "171.93"
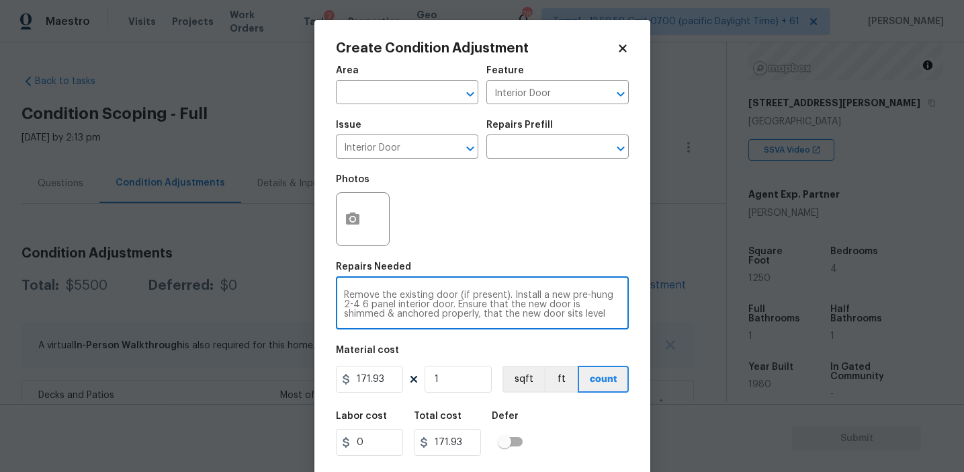
click at [450, 306] on textarea "Remove the existing door (if present). Install a new pre-hung 2-4 6 panel inter…" at bounding box center [482, 304] width 277 height 28
paste textarea "Side door is not operable"
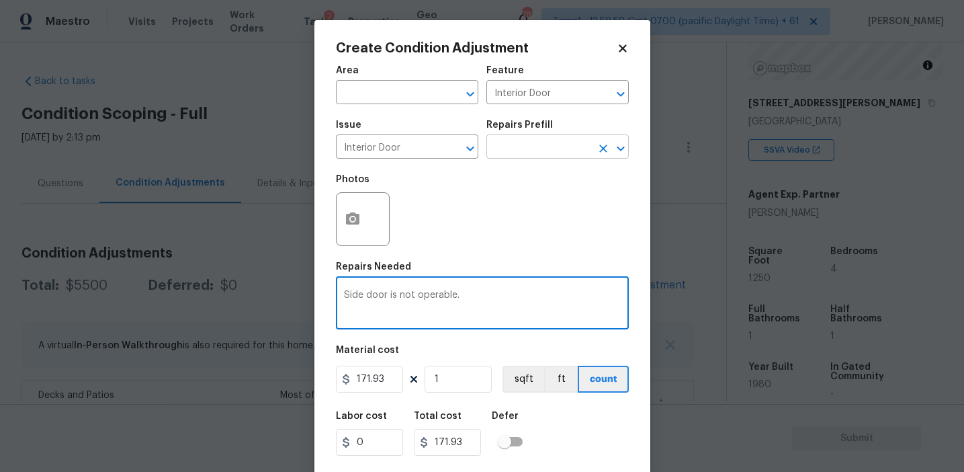
type textarea "Side door is not operable."
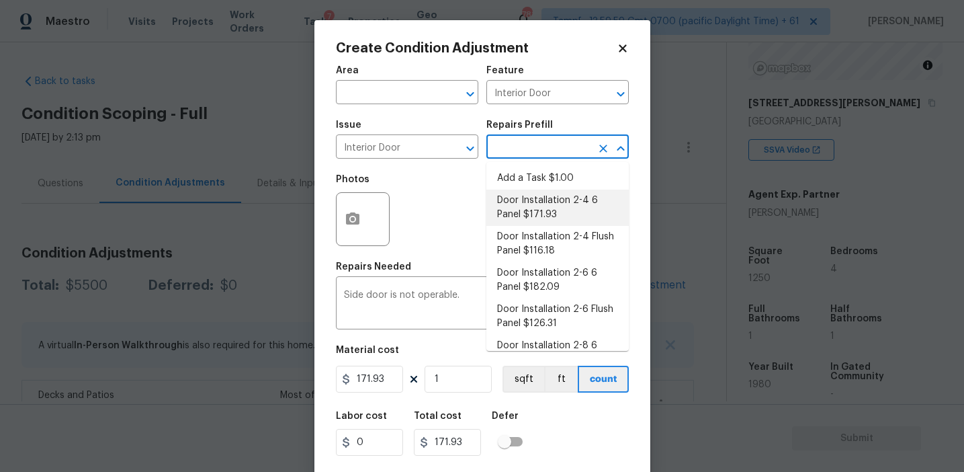
click at [511, 153] on input "text" at bounding box center [538, 148] width 105 height 21
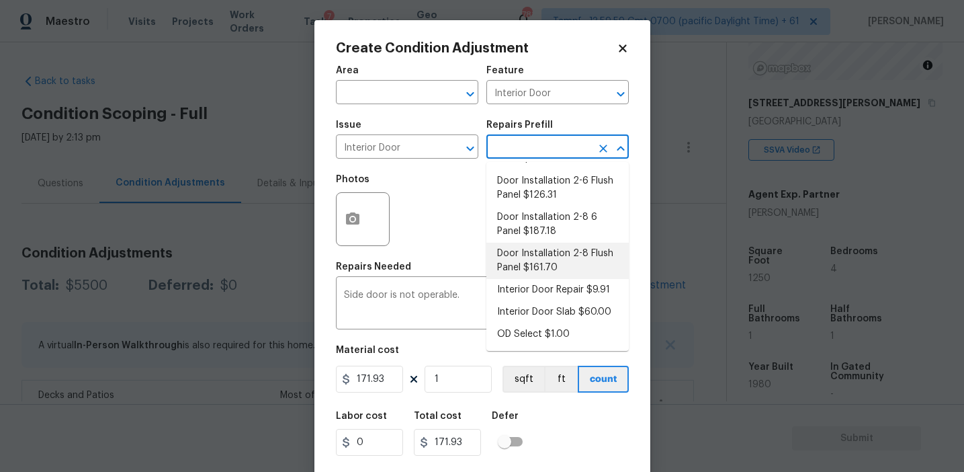
scroll to position [111, 0]
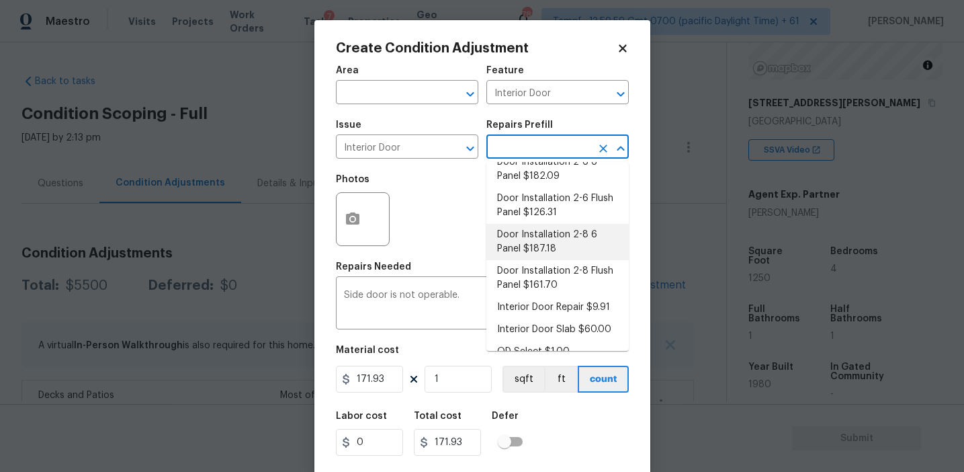
click at [550, 249] on li "Door Installation 2-8 6 Panel $187.18" at bounding box center [557, 242] width 142 height 36
type textarea "Remove the existing door (if present). Install a new pre-hung 2-8 6 panel inter…"
type input "187.18"
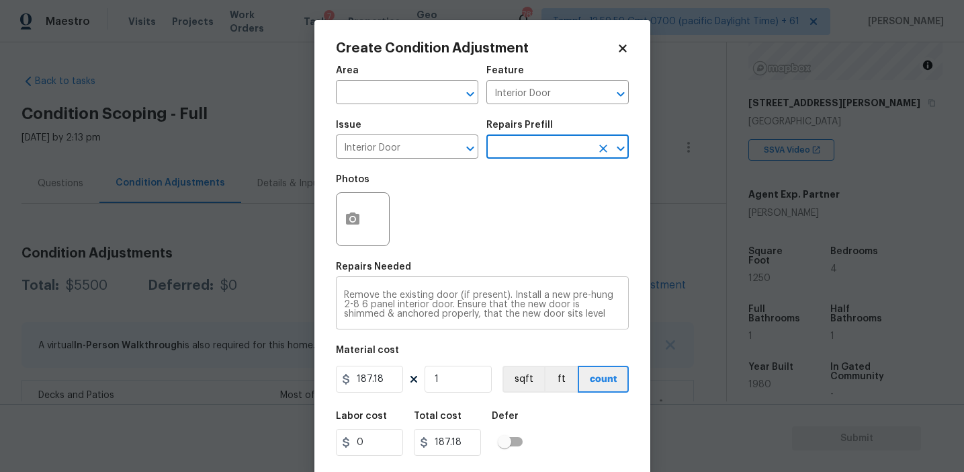
click at [433, 295] on textarea "Remove the existing door (if present). Install a new pre-hung 2-8 6 panel inter…" at bounding box center [482, 304] width 277 height 28
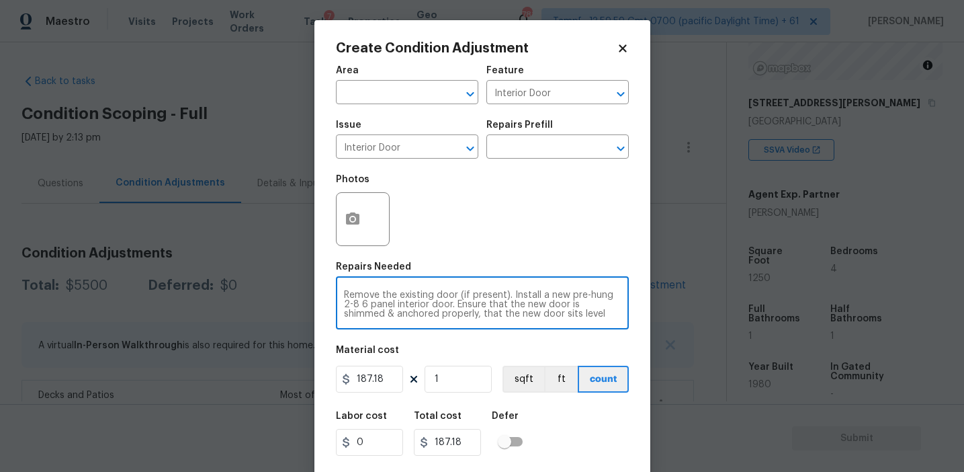
click at [433, 295] on textarea "Remove the existing door (if present). Install a new pre-hung 2-8 6 panel inter…" at bounding box center [482, 304] width 277 height 28
paste textarea "Side door is not operable"
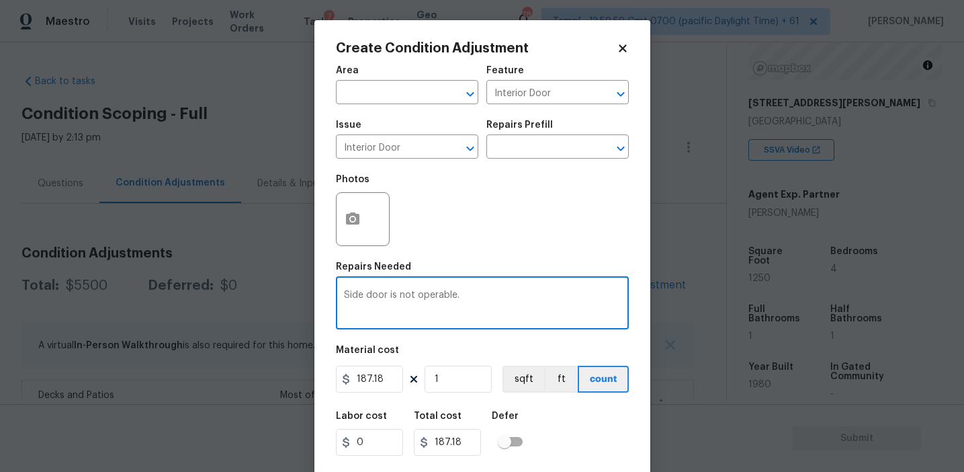
type textarea "Side door is not operable."
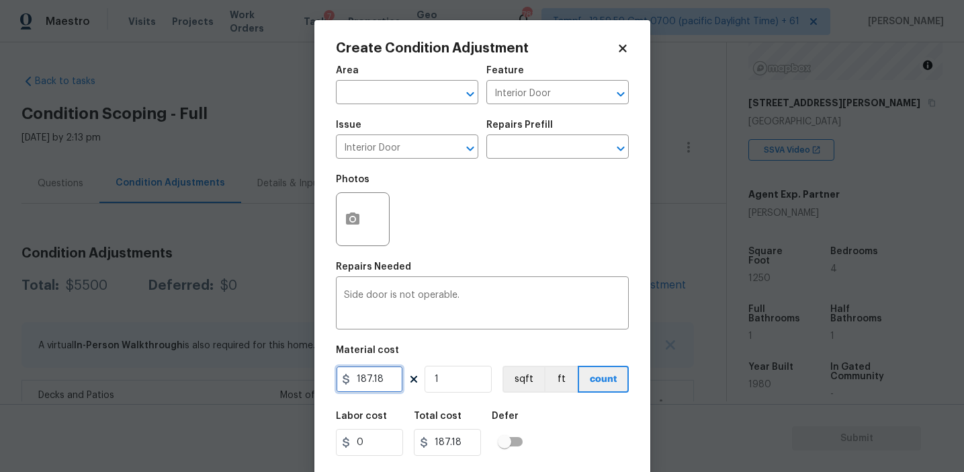
scroll to position [30, 0]
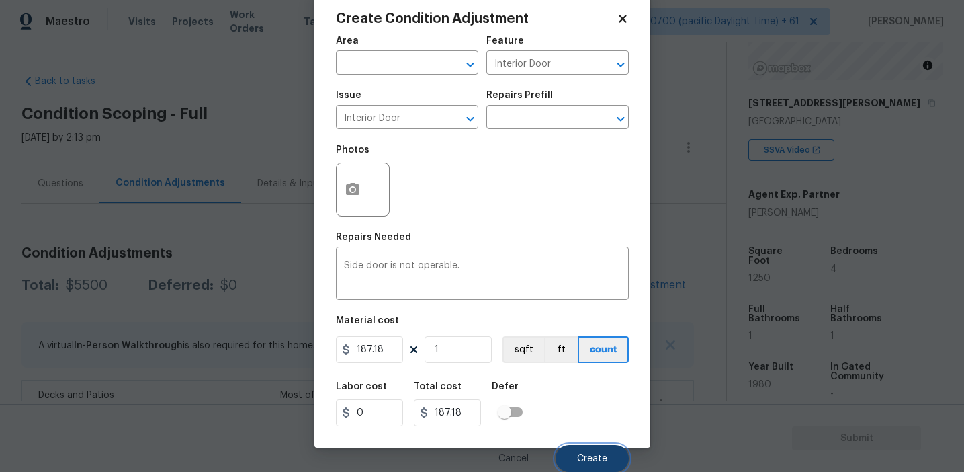
click at [568, 461] on button "Create" at bounding box center [592, 458] width 73 height 27
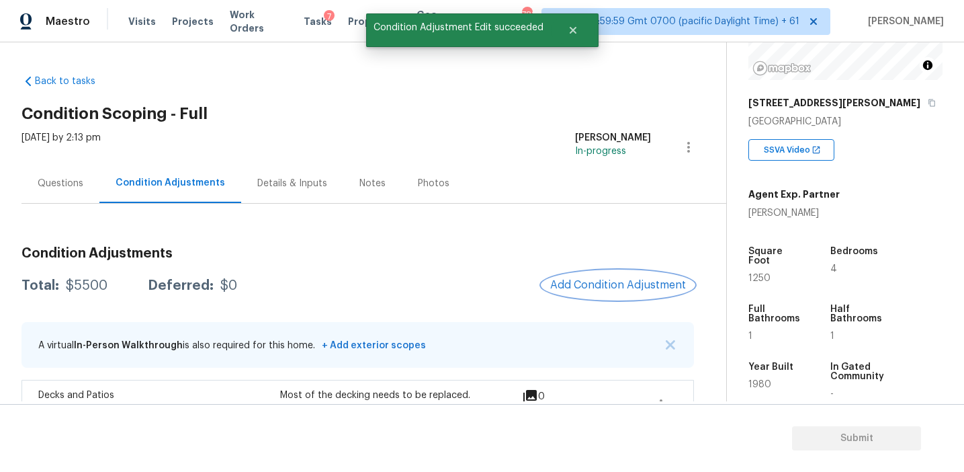
scroll to position [0, 0]
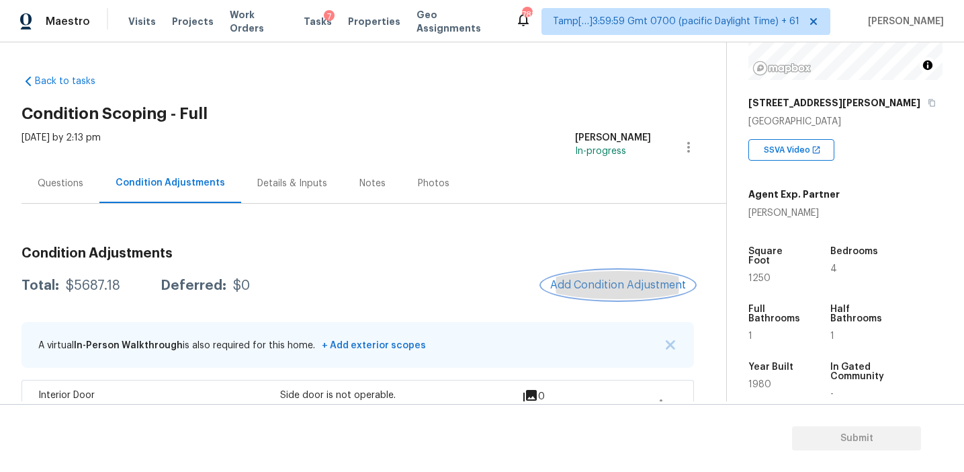
click at [578, 286] on span "Add Condition Adjustment" at bounding box center [618, 285] width 136 height 12
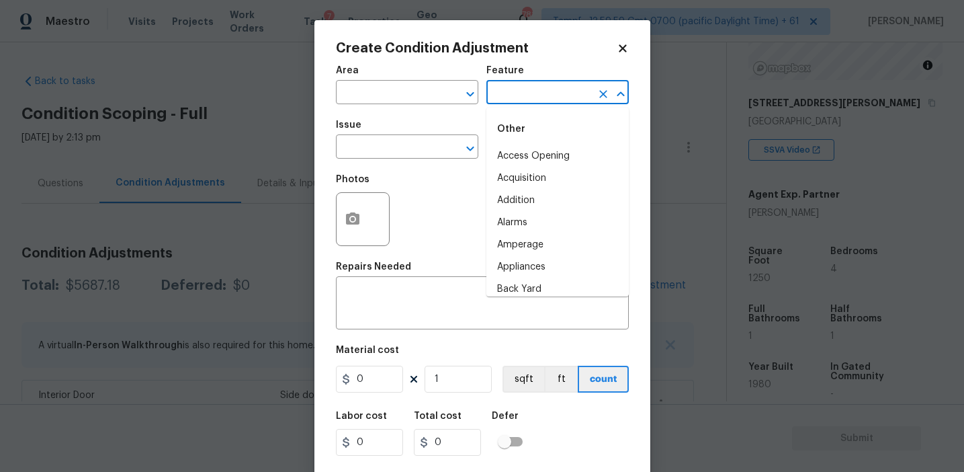
click at [510, 95] on input "text" at bounding box center [538, 93] width 105 height 21
click at [499, 146] on li "Overall" at bounding box center [557, 156] width 142 height 22
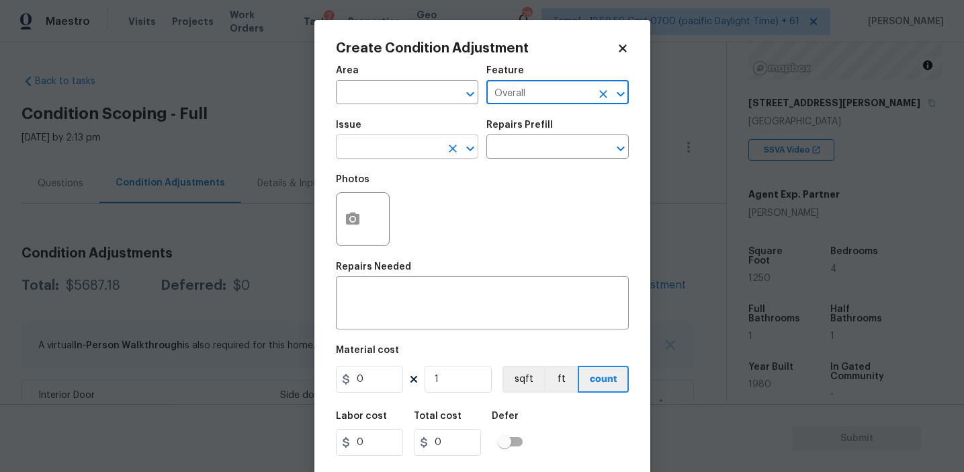
type input "Overall"
click at [400, 145] on input "text" at bounding box center [388, 148] width 105 height 21
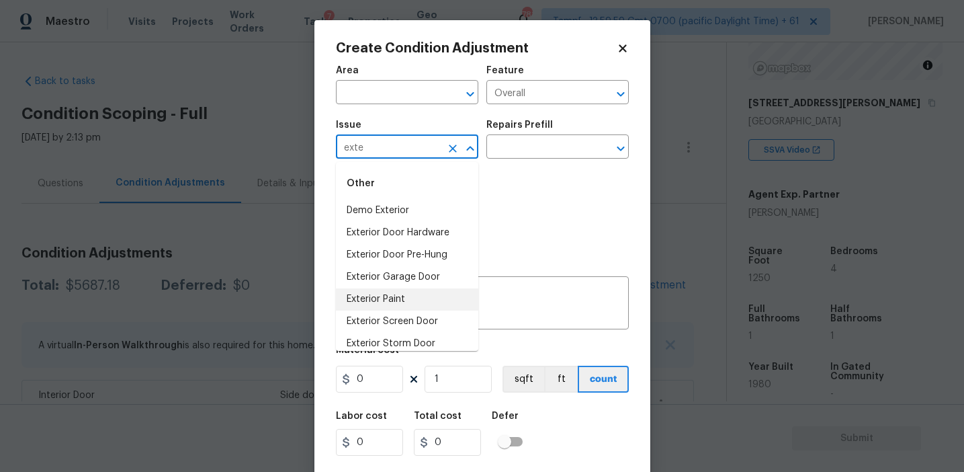
scroll to position [32, 0]
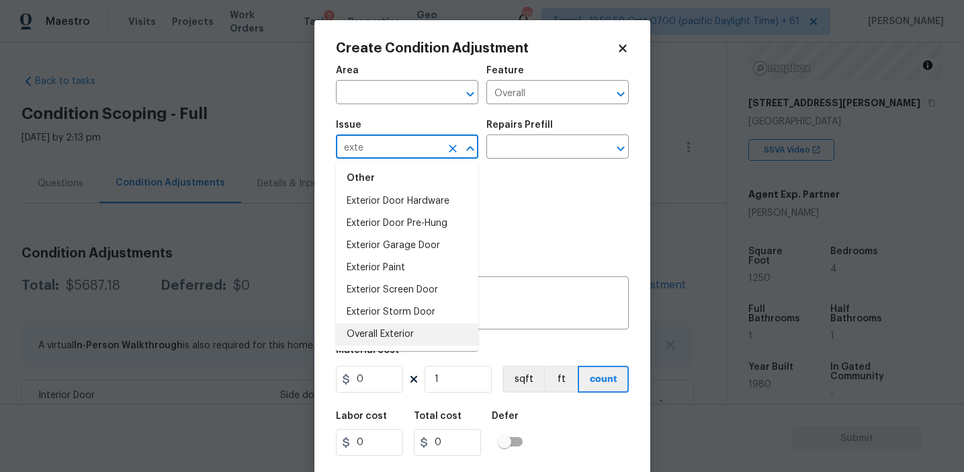
click at [402, 330] on li "Overall Exterior" at bounding box center [407, 334] width 142 height 22
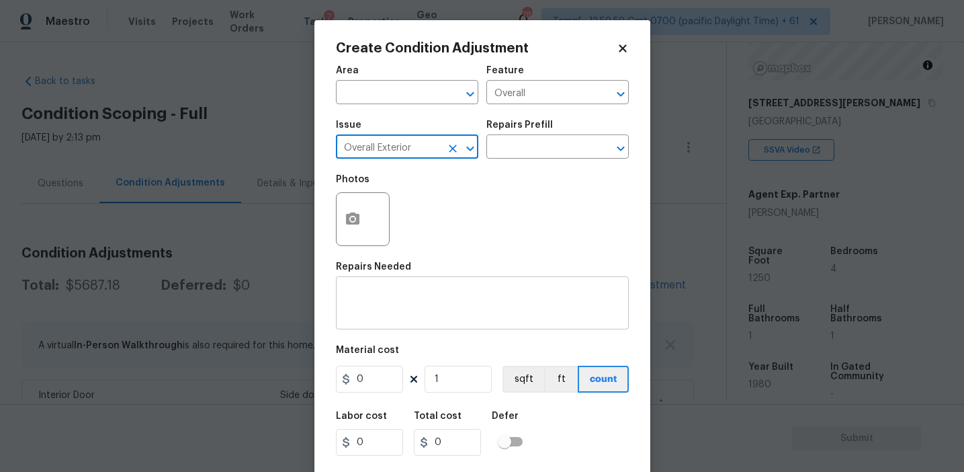
type input "Overall Exterior"
click at [423, 308] on textarea at bounding box center [482, 304] width 277 height 28
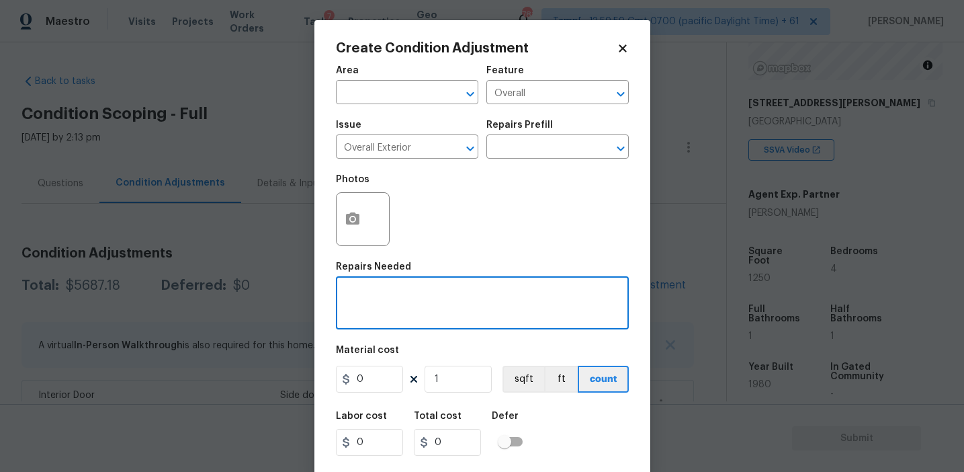
paste textarea "Home has some rotten wood on the outside and needs painting."
type textarea "Home has some rotten wood on the outside and needs painting."
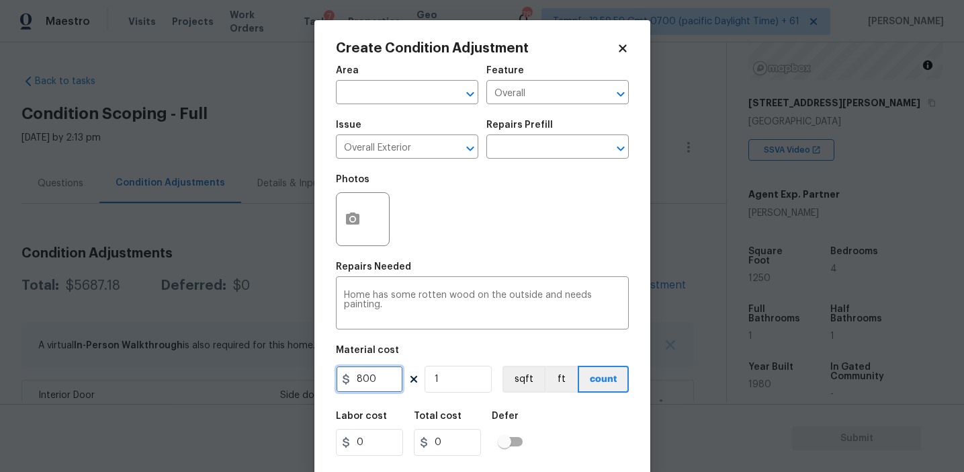
click at [383, 379] on input "800" at bounding box center [369, 379] width 67 height 27
type input "800"
click at [558, 448] on div "Labor cost 0 Total cost 800 Defer" at bounding box center [482, 433] width 293 height 60
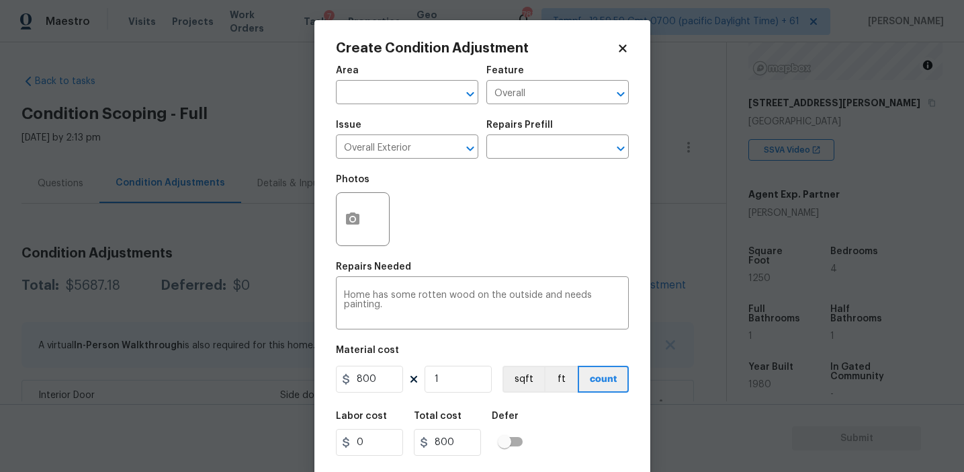
scroll to position [30, 0]
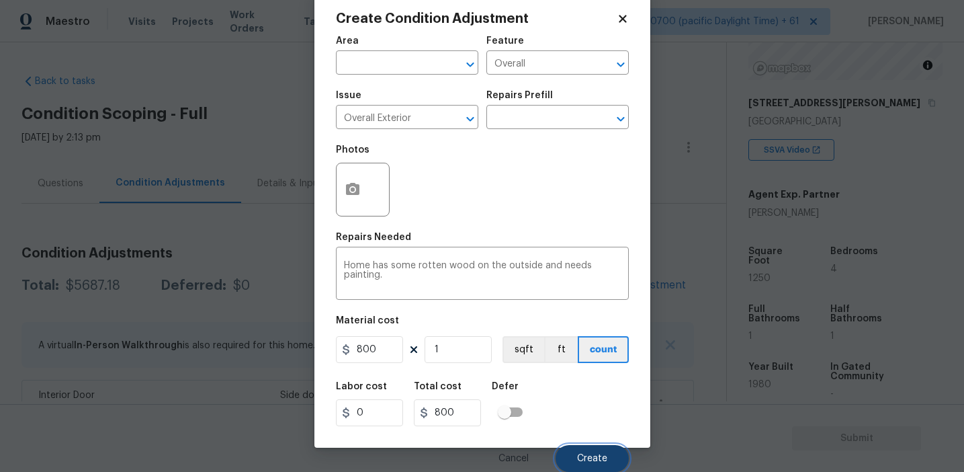
click at [577, 456] on button "Create" at bounding box center [592, 458] width 73 height 27
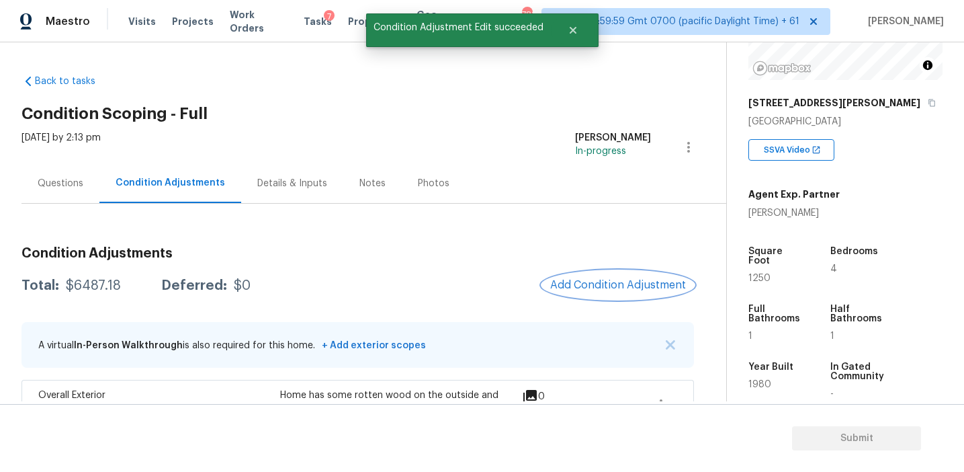
scroll to position [0, 0]
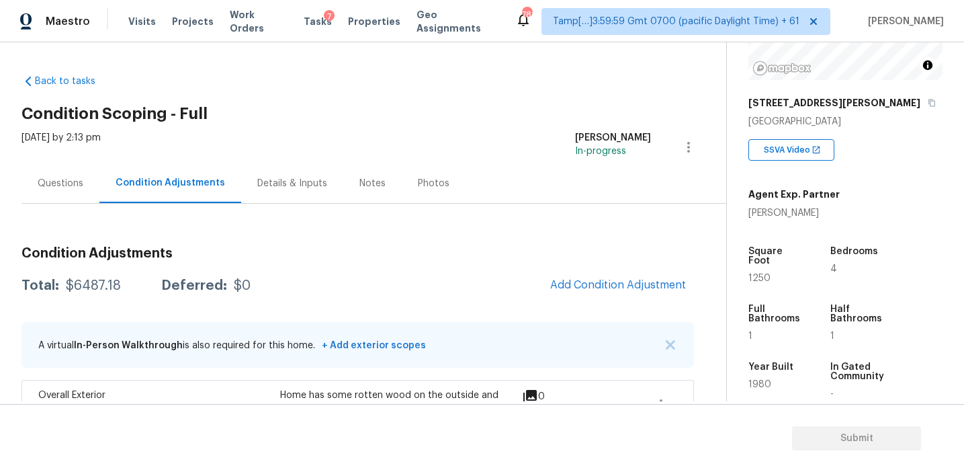
click at [286, 252] on h3 "Condition Adjustments" at bounding box center [358, 253] width 673 height 13
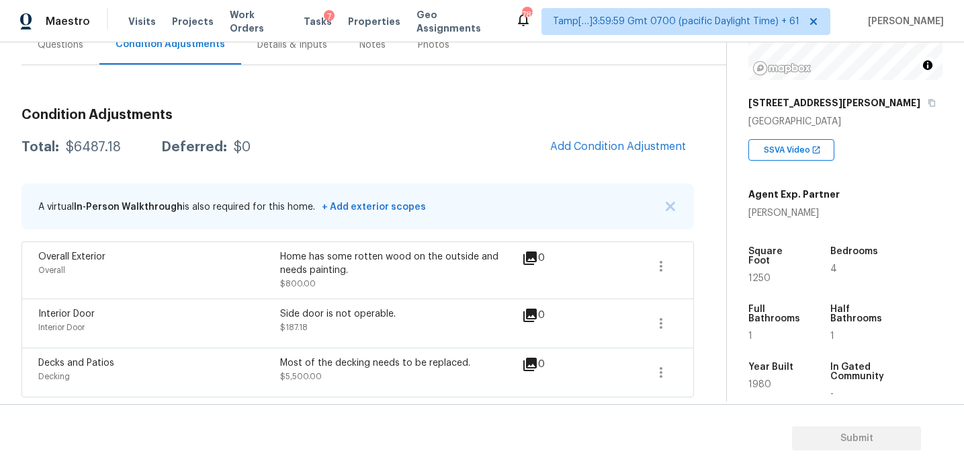
scroll to position [106, 0]
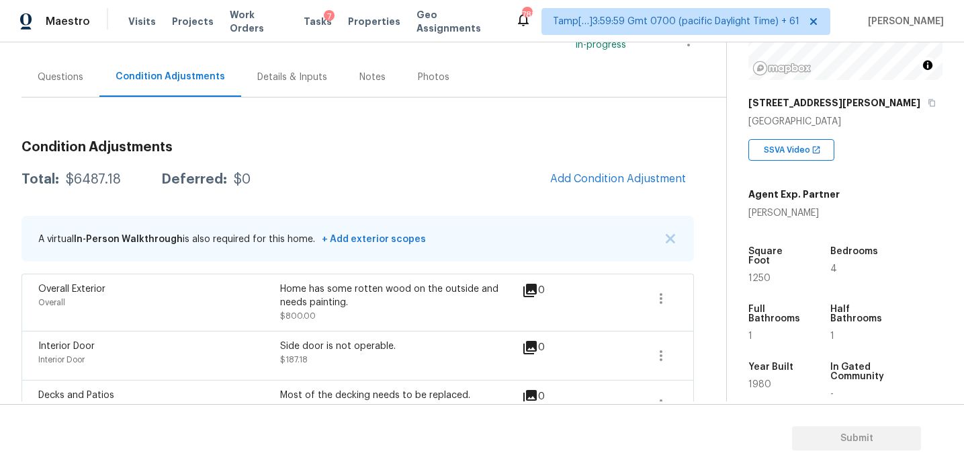
click at [71, 84] on div "Questions" at bounding box center [61, 77] width 78 height 40
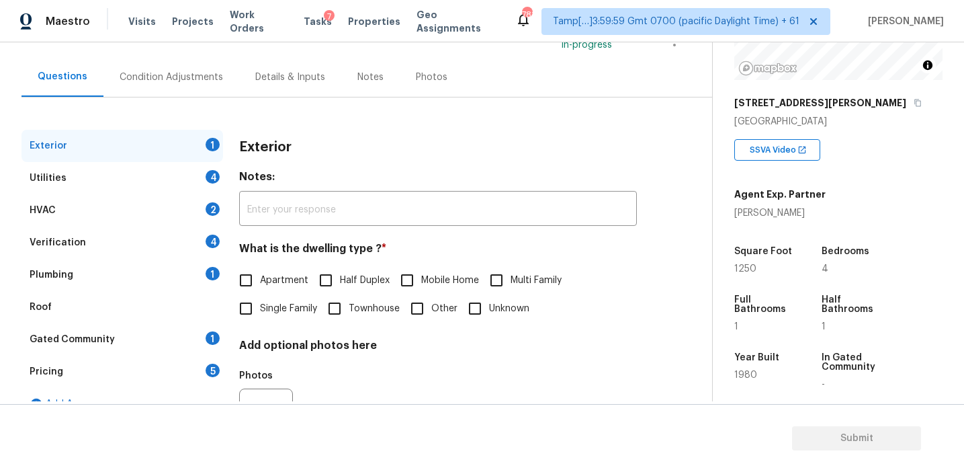
click at [132, 380] on div "Pricing 5" at bounding box center [123, 371] width 202 height 32
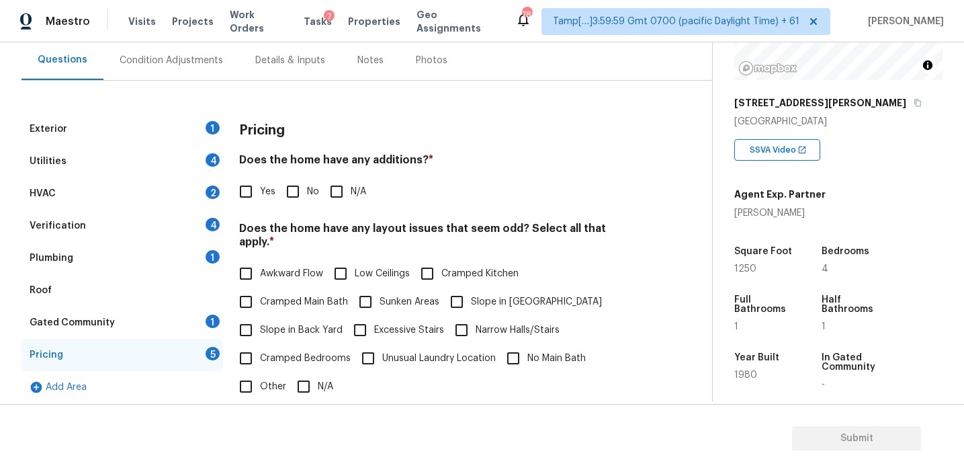
scroll to position [124, 0]
click at [422, 139] on div "Pricing" at bounding box center [438, 129] width 398 height 35
click at [292, 198] on input "No" at bounding box center [293, 191] width 28 height 28
checkbox input "true"
click at [308, 323] on span "Slope in Back Yard" at bounding box center [301, 330] width 83 height 14
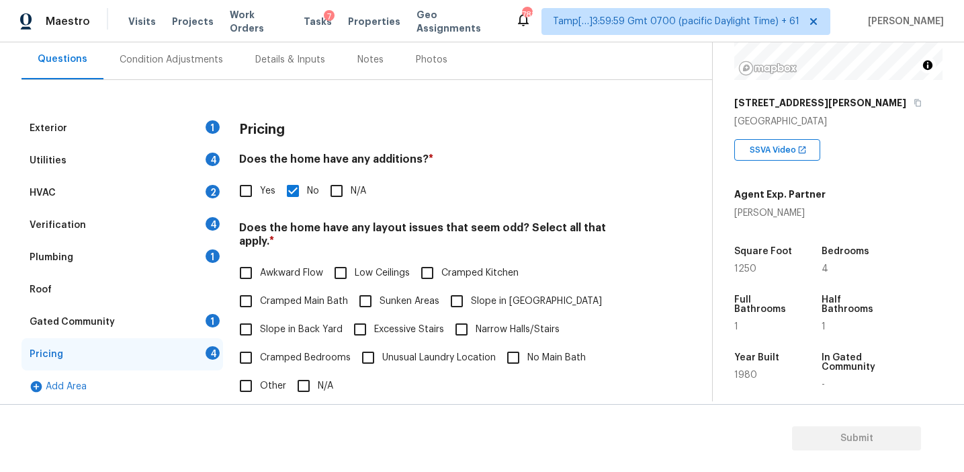
click at [260, 315] on input "Slope in Back Yard" at bounding box center [246, 329] width 28 height 28
checkbox input "true"
click at [461, 287] on input "Slope in [GEOGRAPHIC_DATA]" at bounding box center [457, 301] width 28 height 28
checkbox input "true"
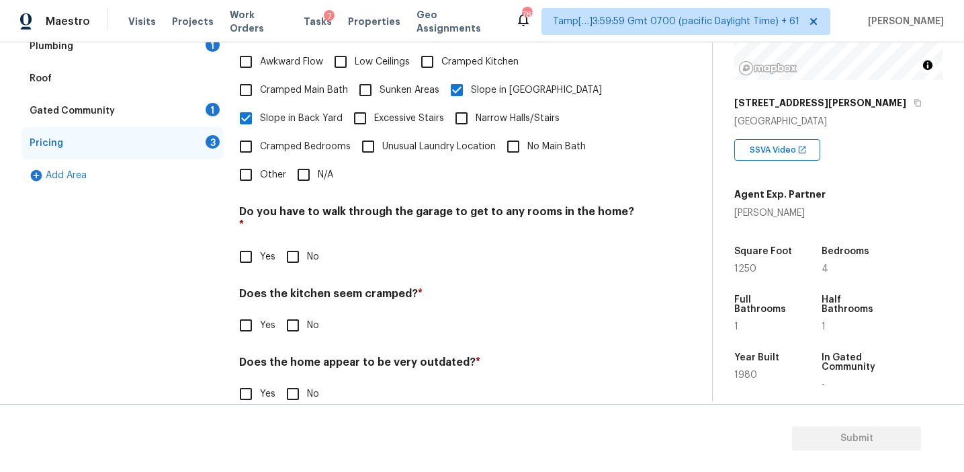
click at [289, 243] on input "No" at bounding box center [293, 257] width 28 height 28
checkbox input "true"
click at [294, 312] on input "No" at bounding box center [293, 326] width 28 height 28
checkbox input "true"
click at [296, 381] on input "No" at bounding box center [293, 395] width 28 height 28
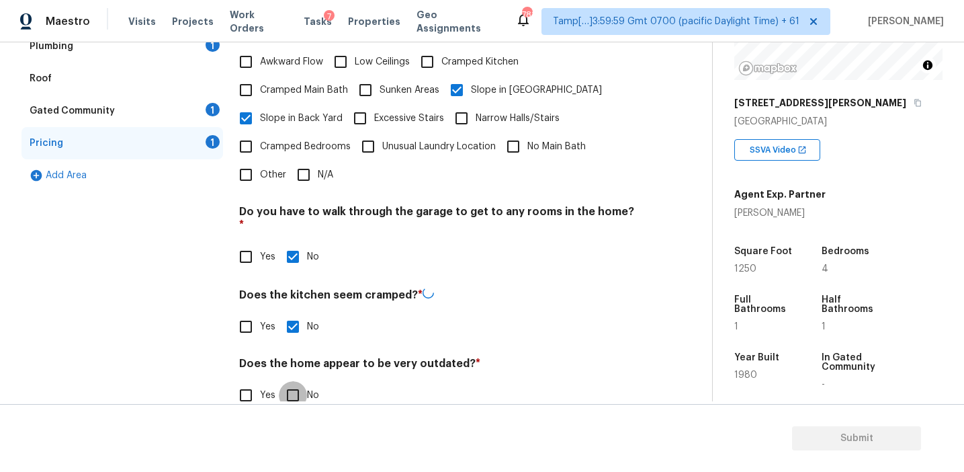
checkbox input "true"
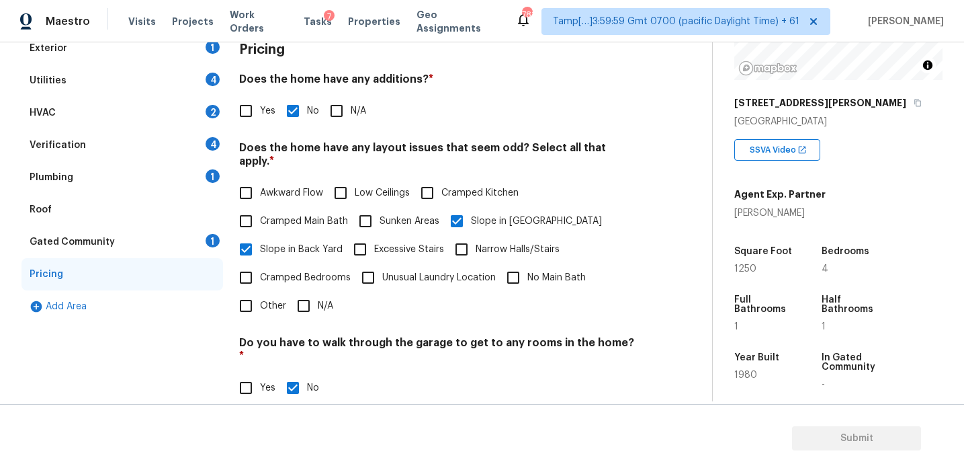
click at [204, 243] on div "Gated Community 1" at bounding box center [123, 242] width 202 height 32
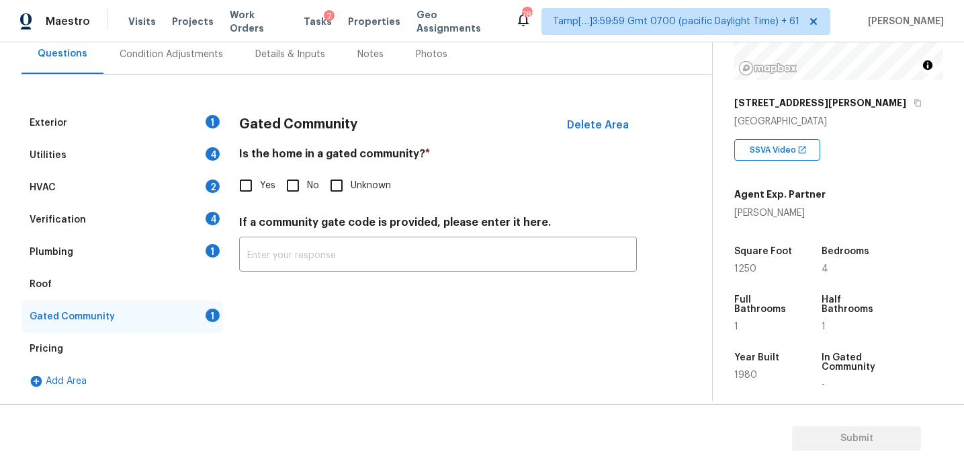
click at [298, 181] on input "No" at bounding box center [293, 185] width 28 height 28
checkbox input "true"
click at [194, 249] on div "Plumbing 1" at bounding box center [123, 252] width 202 height 32
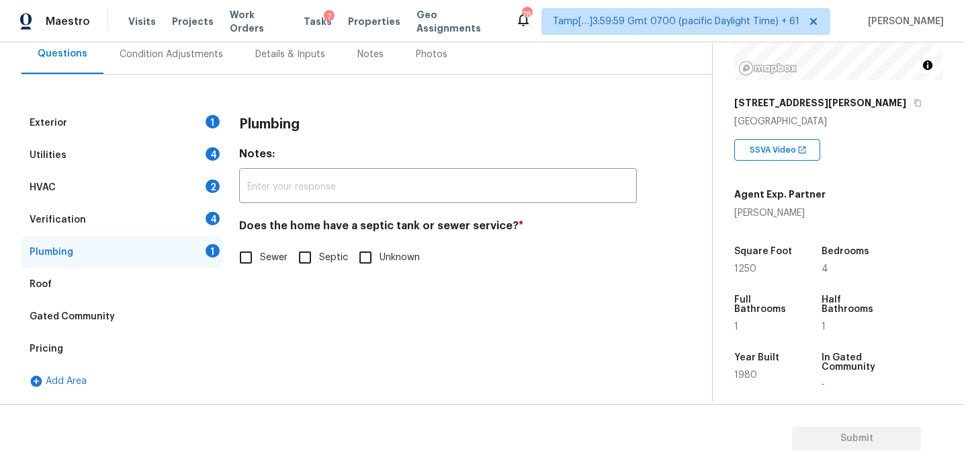
click at [267, 253] on span "Sewer" at bounding box center [274, 258] width 28 height 14
click at [260, 253] on input "Sewer" at bounding box center [246, 257] width 28 height 28
checkbox input "true"
click at [202, 222] on div "Verification 4" at bounding box center [123, 220] width 202 height 32
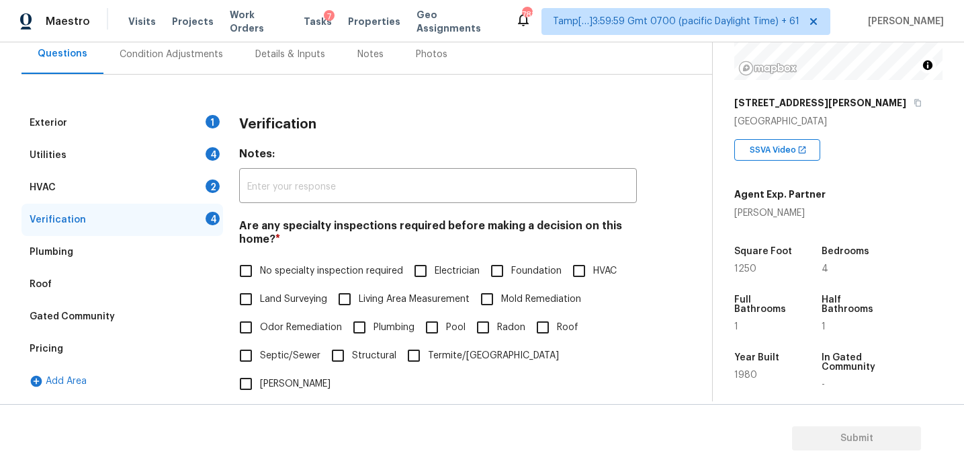
scroll to position [241, 0]
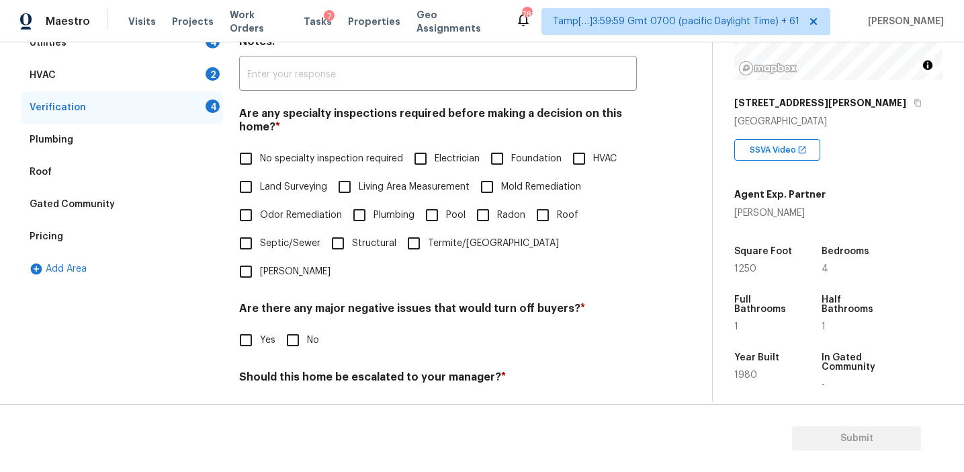
click at [280, 150] on label "No specialty inspection required" at bounding box center [317, 158] width 171 height 28
click at [260, 150] on input "No specialty inspection required" at bounding box center [246, 158] width 28 height 28
checkbox input "true"
click at [292, 327] on input "No" at bounding box center [293, 341] width 28 height 28
checkbox input "true"
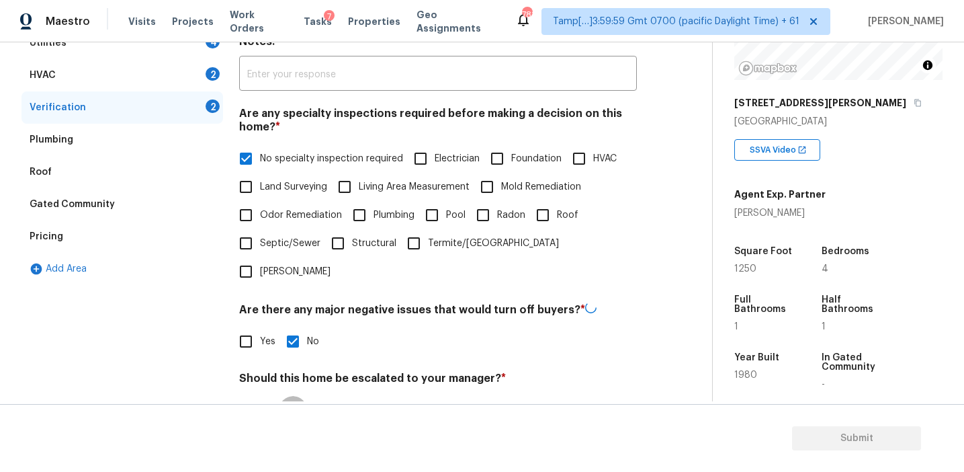
click at [298, 396] on input "No" at bounding box center [293, 410] width 28 height 28
checkbox input "true"
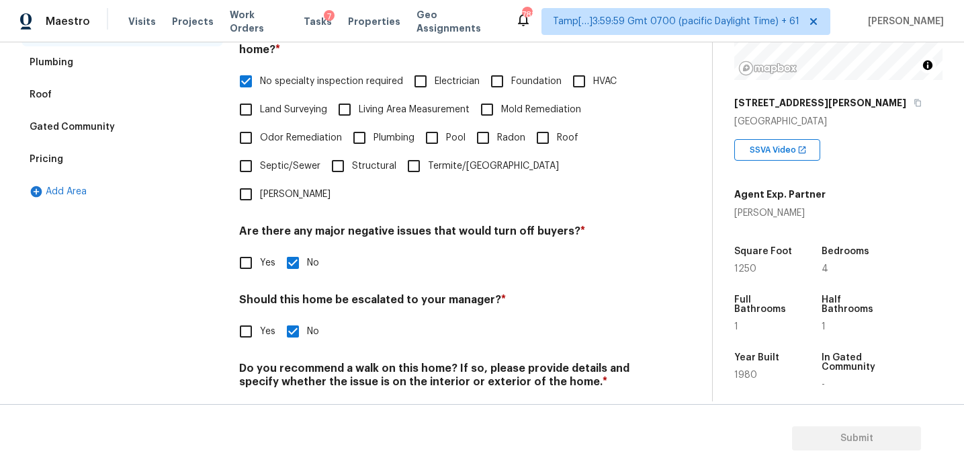
click at [298, 399] on input "No" at bounding box center [293, 413] width 28 height 28
checkbox input "true"
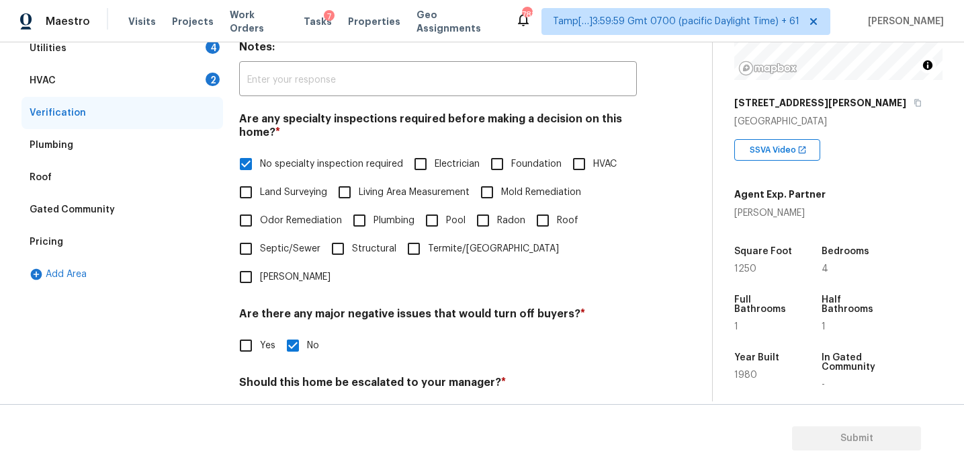
click at [210, 73] on div "2" at bounding box center [213, 79] width 14 height 13
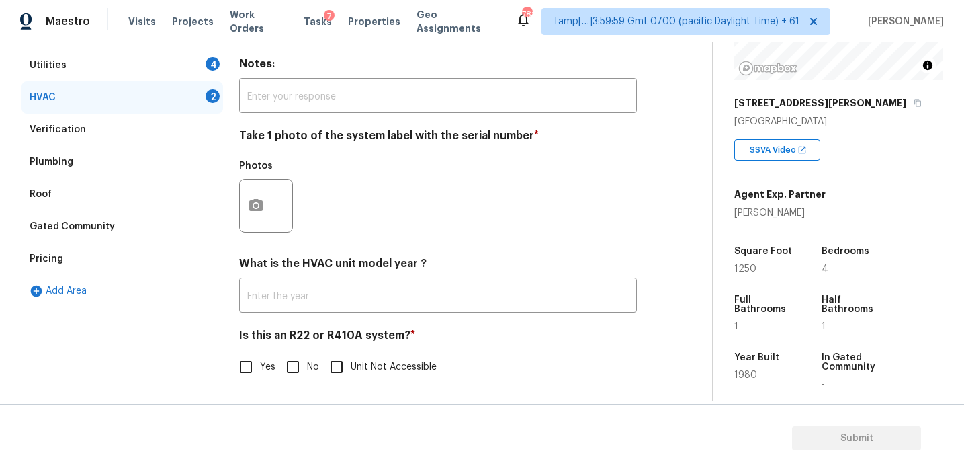
click at [296, 364] on input "No" at bounding box center [293, 367] width 28 height 28
checkbox input "true"
click at [249, 192] on button "button" at bounding box center [256, 205] width 32 height 52
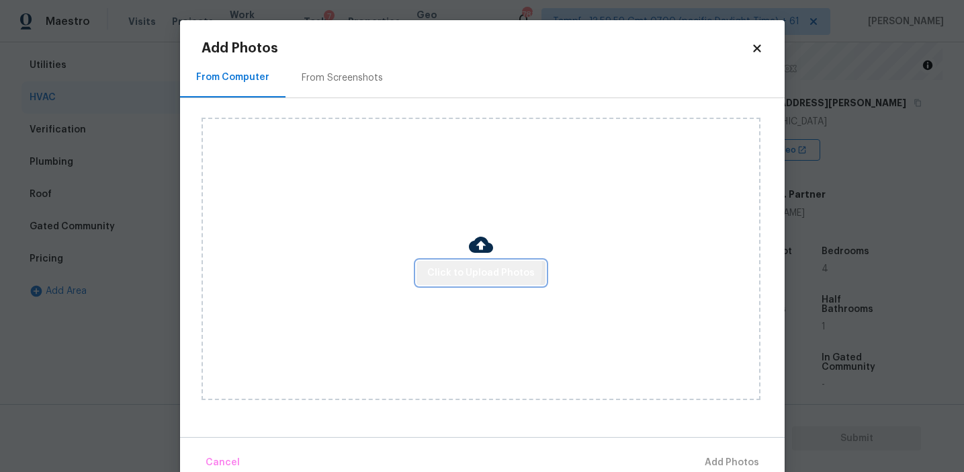
click at [452, 266] on span "Click to Upload Photos" at bounding box center [481, 273] width 108 height 17
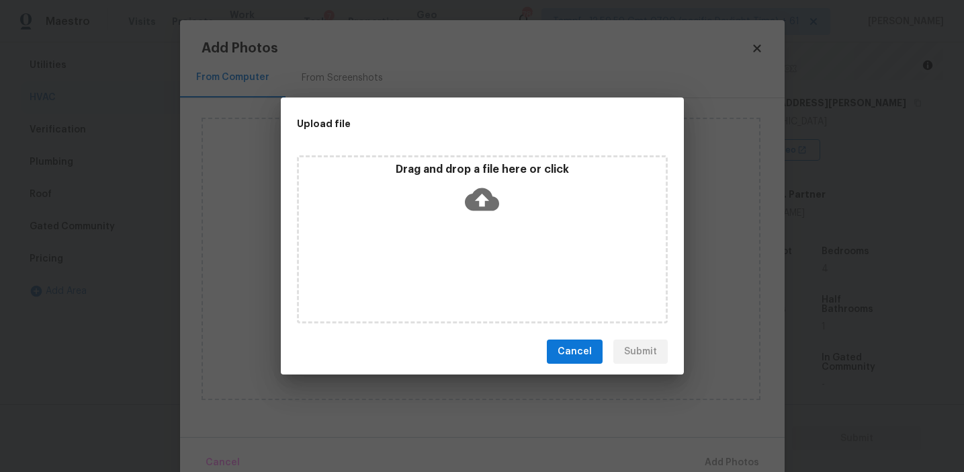
click at [443, 179] on div "Drag and drop a file here or click" at bounding box center [482, 192] width 367 height 58
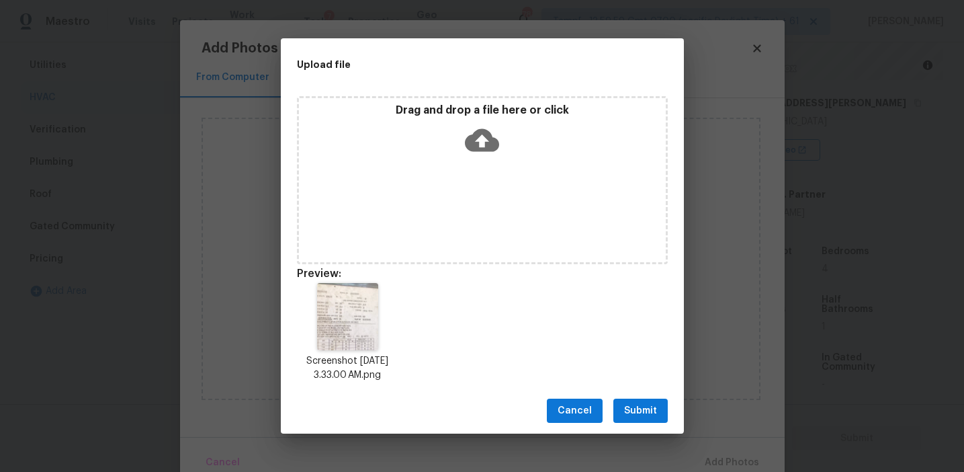
click at [635, 403] on span "Submit" at bounding box center [640, 410] width 33 height 17
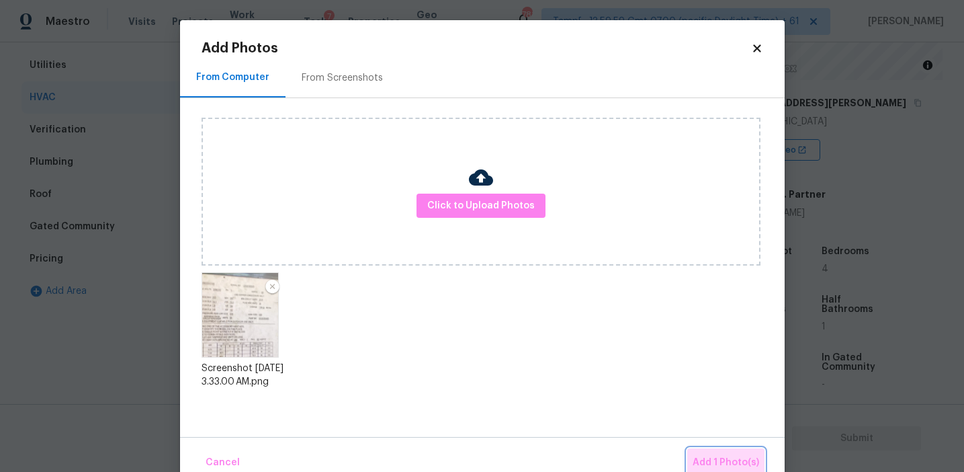
click at [704, 450] on button "Add 1 Photo(s)" at bounding box center [725, 462] width 77 height 29
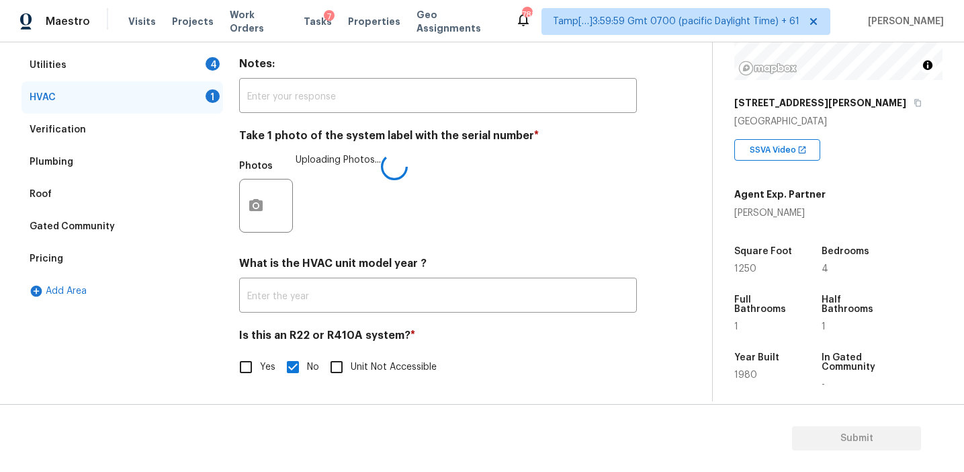
click at [500, 258] on h4 "What is the HVAC unit model year ?" at bounding box center [438, 266] width 398 height 19
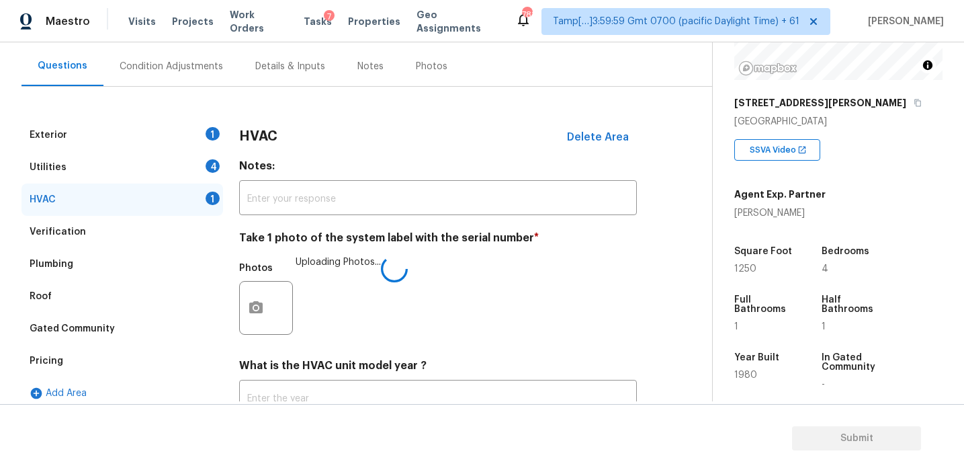
scroll to position [107, 0]
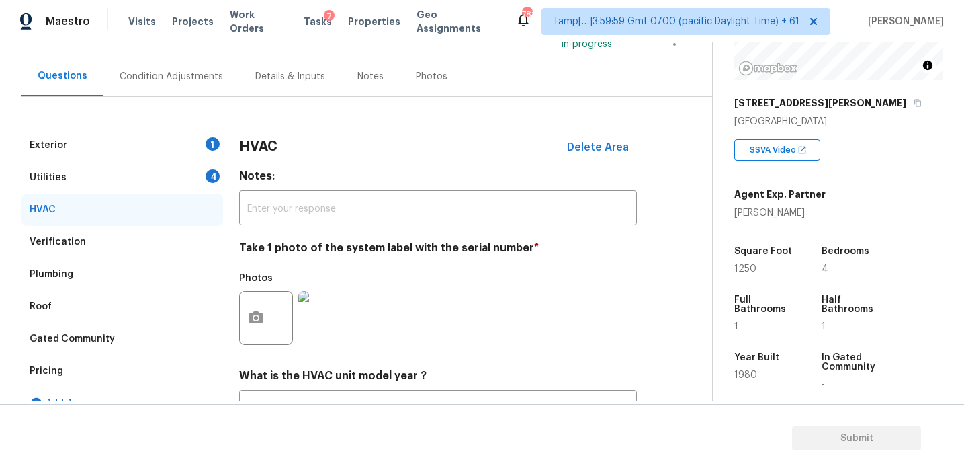
click at [209, 177] on div "4" at bounding box center [213, 175] width 14 height 13
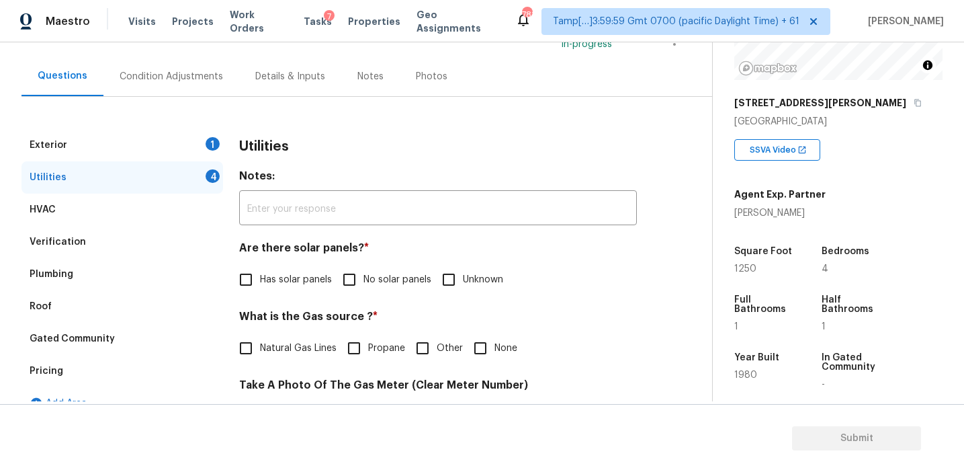
click at [359, 280] on input "No solar panels" at bounding box center [349, 279] width 28 height 28
checkbox input "true"
click at [472, 344] on input "None" at bounding box center [480, 349] width 28 height 28
checkbox input "true"
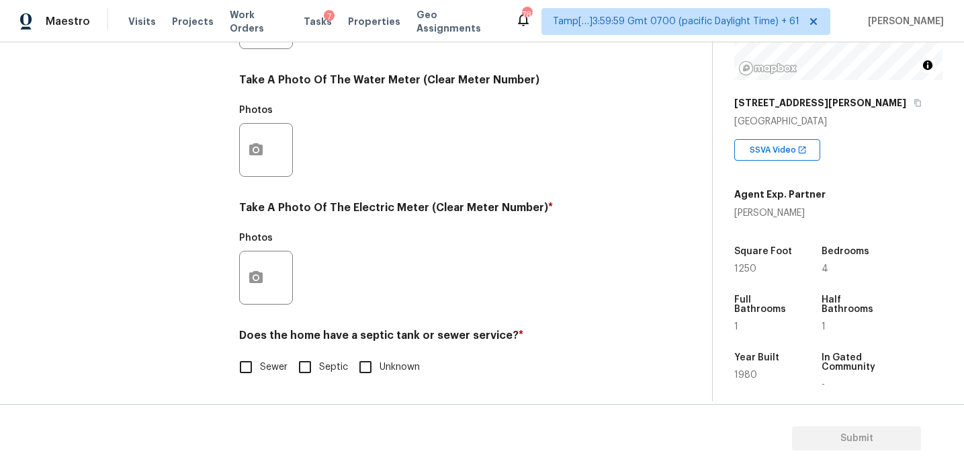
scroll to position [540, 0]
click at [263, 362] on span "Sewer" at bounding box center [274, 367] width 28 height 14
click at [260, 362] on input "Sewer" at bounding box center [246, 367] width 28 height 28
checkbox input "true"
click at [259, 290] on button "button" at bounding box center [256, 277] width 32 height 52
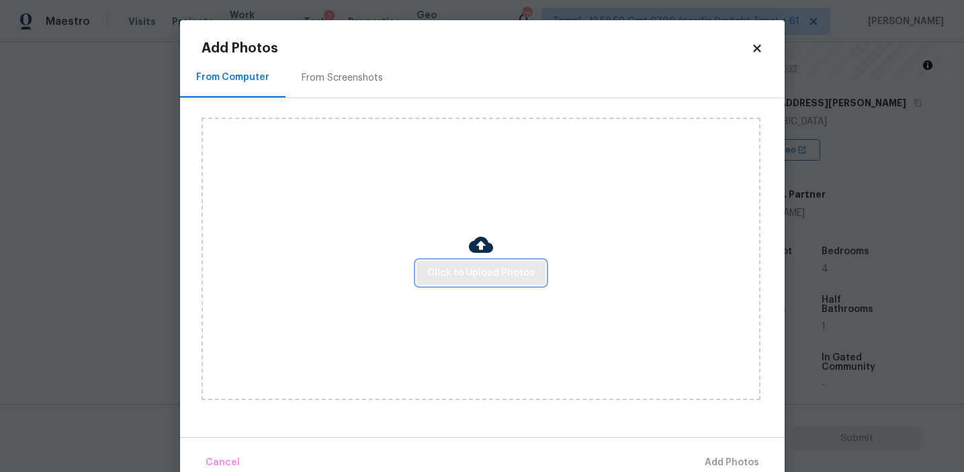
click at [467, 270] on span "Click to Upload Photos" at bounding box center [481, 273] width 108 height 17
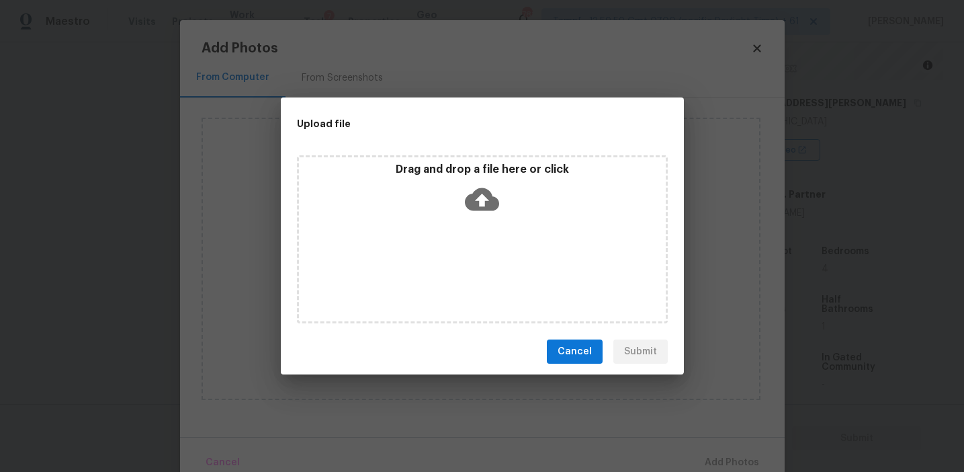
click at [466, 179] on div "Drag and drop a file here or click" at bounding box center [482, 192] width 367 height 58
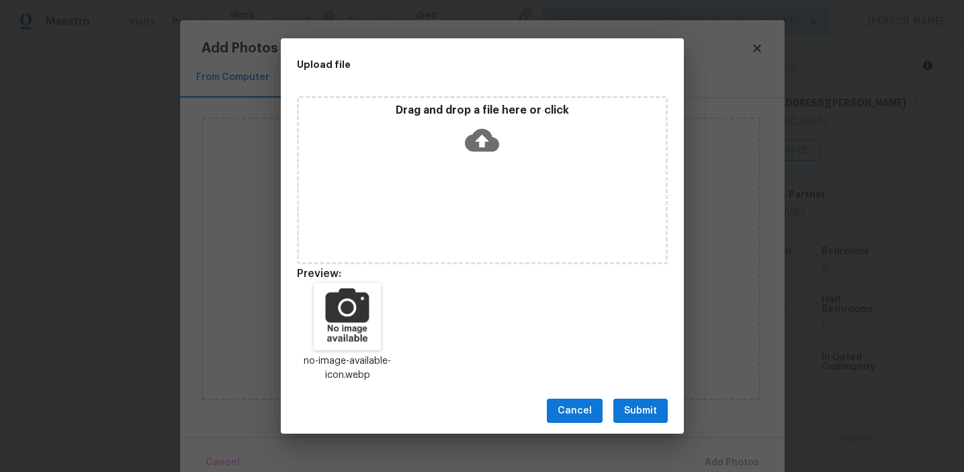
click at [632, 402] on span "Submit" at bounding box center [640, 410] width 33 height 17
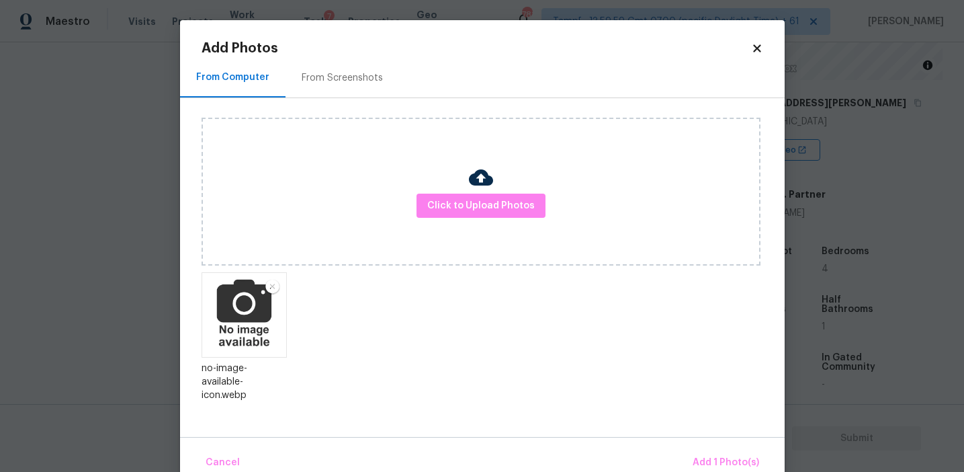
click at [717, 445] on div "Cancel Add 1 Photo(s)" at bounding box center [482, 457] width 605 height 40
click at [700, 468] on span "Add 1 Photo(s)" at bounding box center [726, 462] width 67 height 17
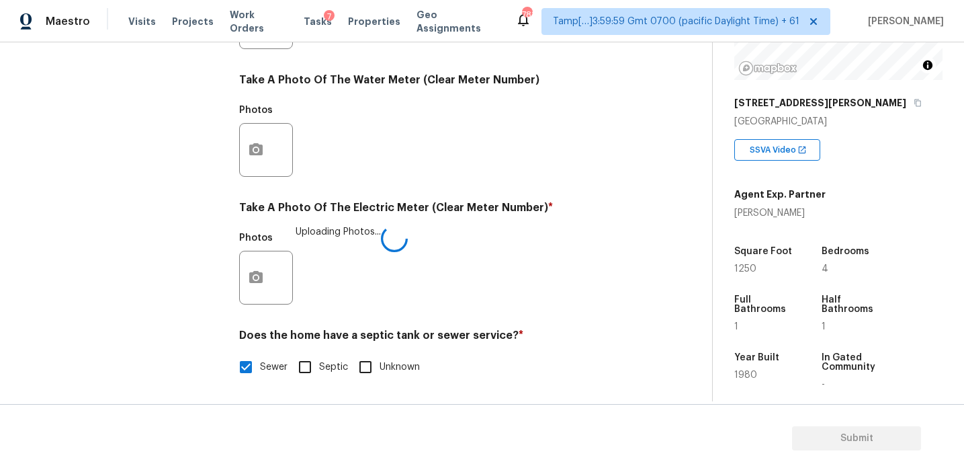
click at [486, 245] on div "Photos Uploading Photos..." at bounding box center [438, 268] width 398 height 87
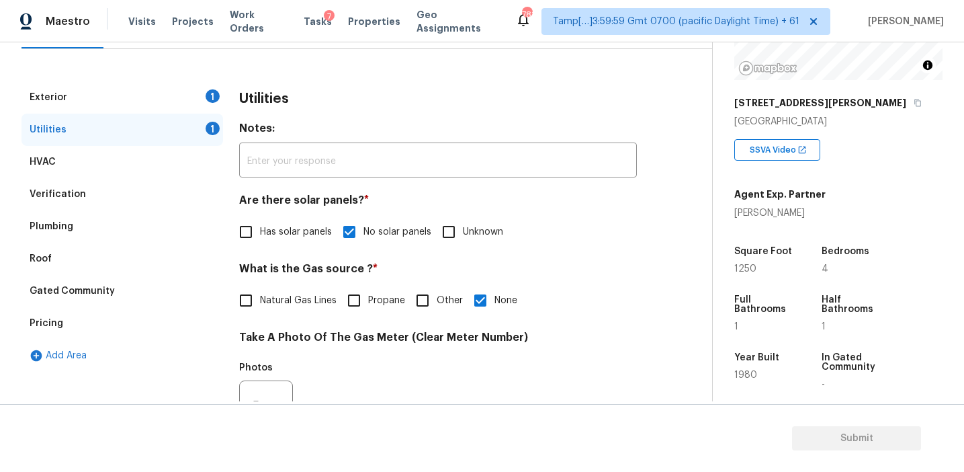
scroll to position [146, 0]
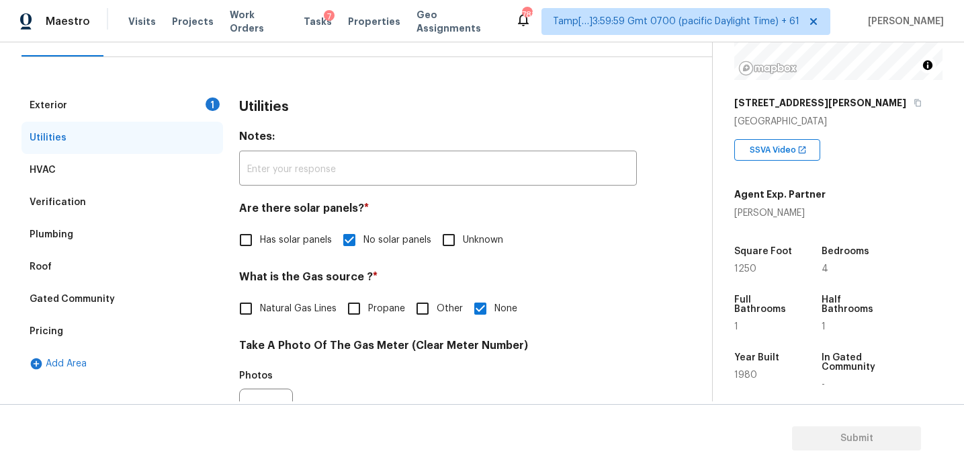
click at [209, 95] on div "Exterior 1" at bounding box center [123, 105] width 202 height 32
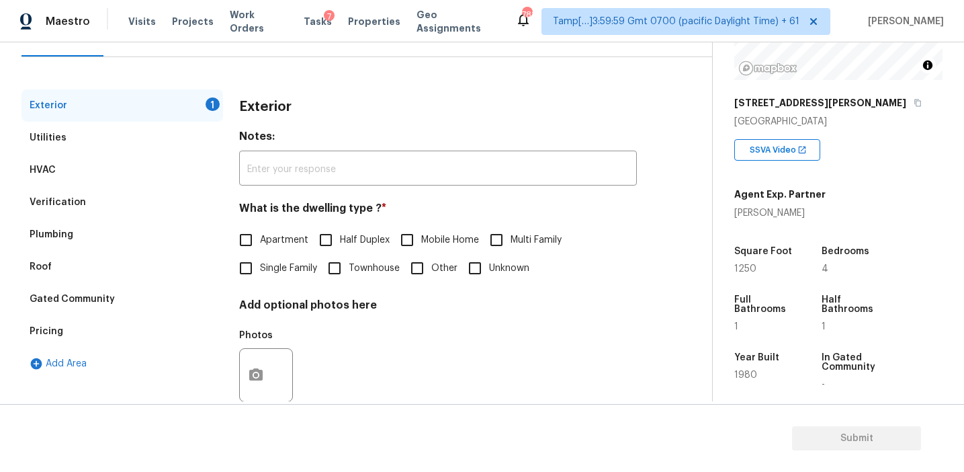
click at [243, 261] on input "Single Family" at bounding box center [246, 268] width 28 height 28
checkbox input "true"
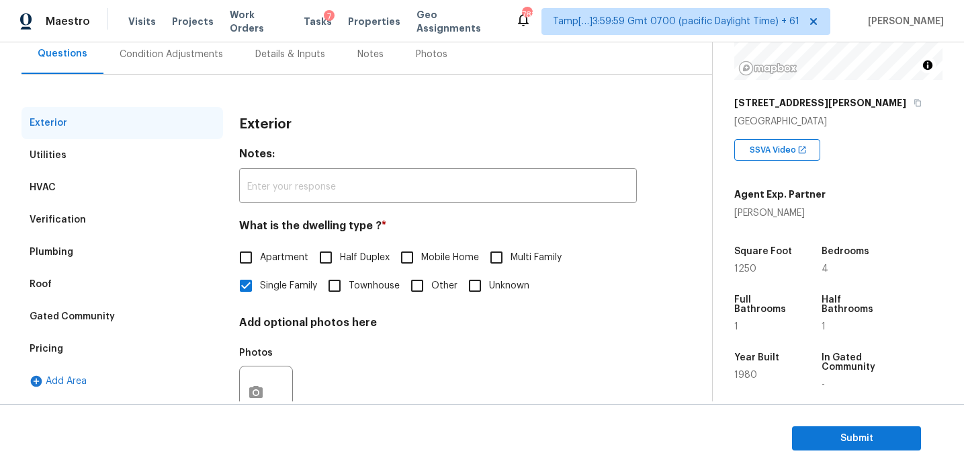
scroll to position [111, 0]
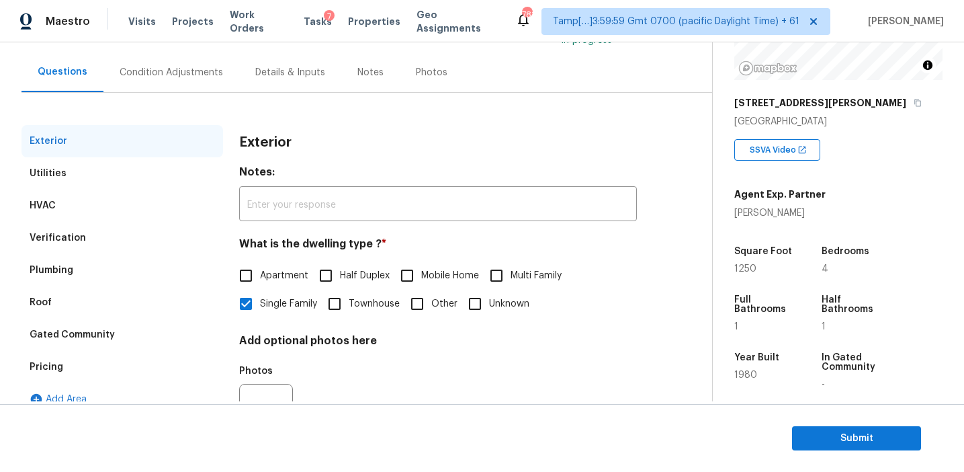
click at [168, 73] on div "Condition Adjustments" at bounding box center [171, 72] width 103 height 13
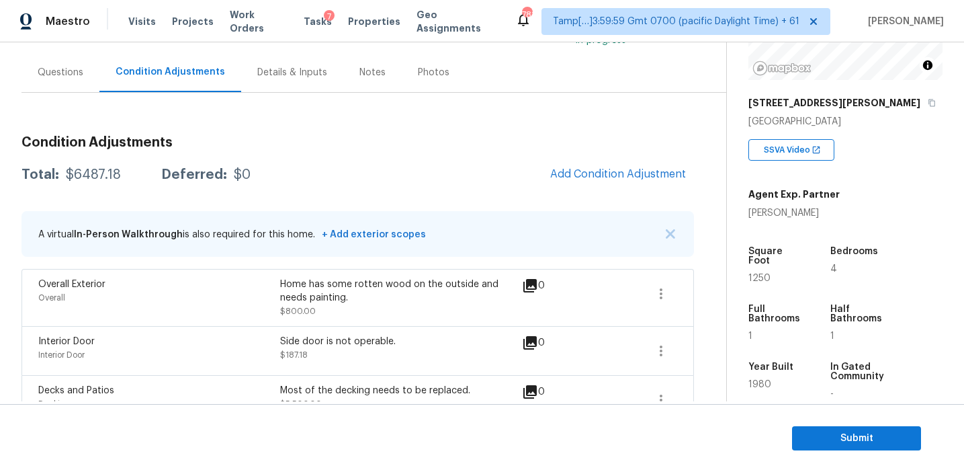
scroll to position [124, 0]
